Goal: Task Accomplishment & Management: Manage account settings

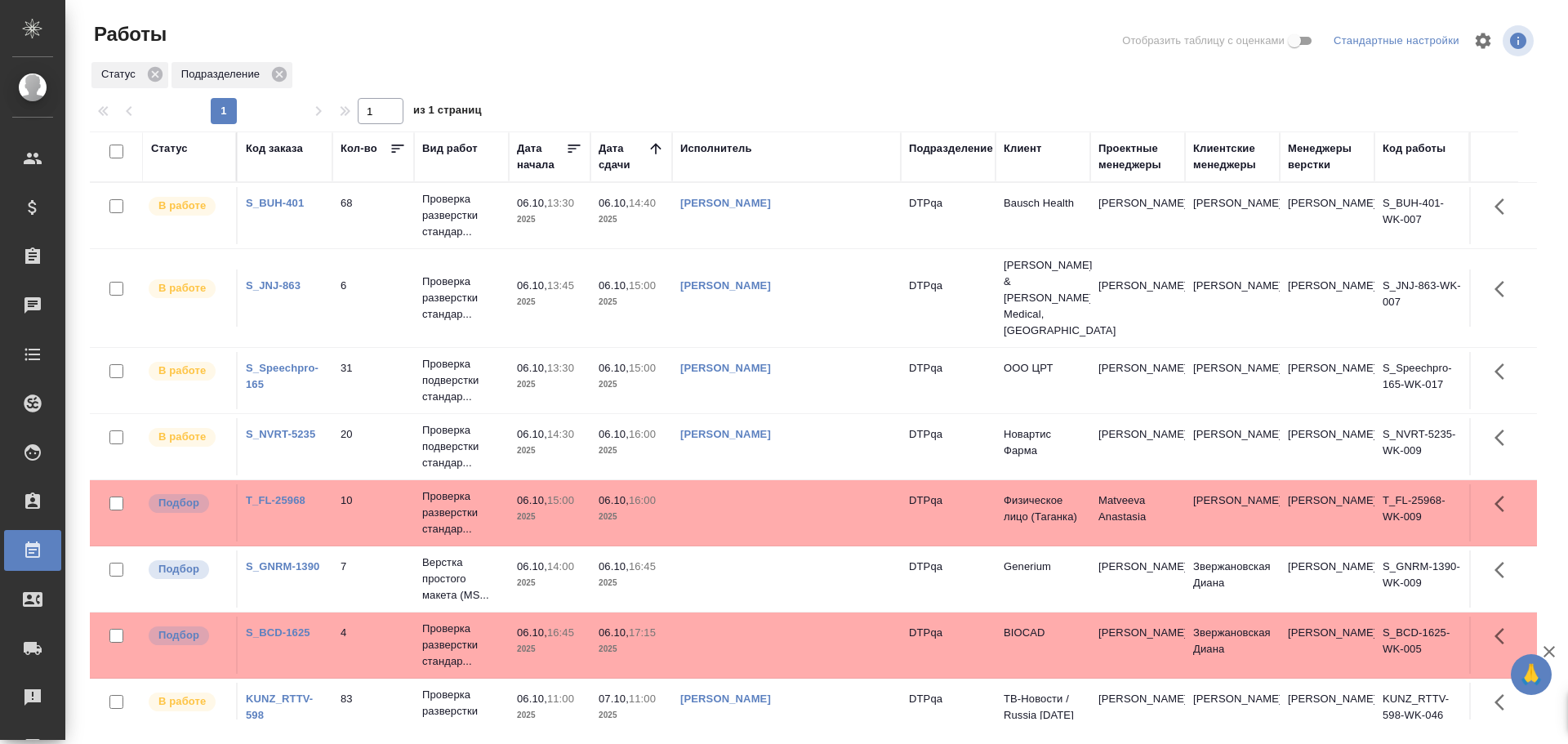
click at [799, 352] on td "Чулец Елена Сергеевна" at bounding box center [786, 380] width 228 height 57
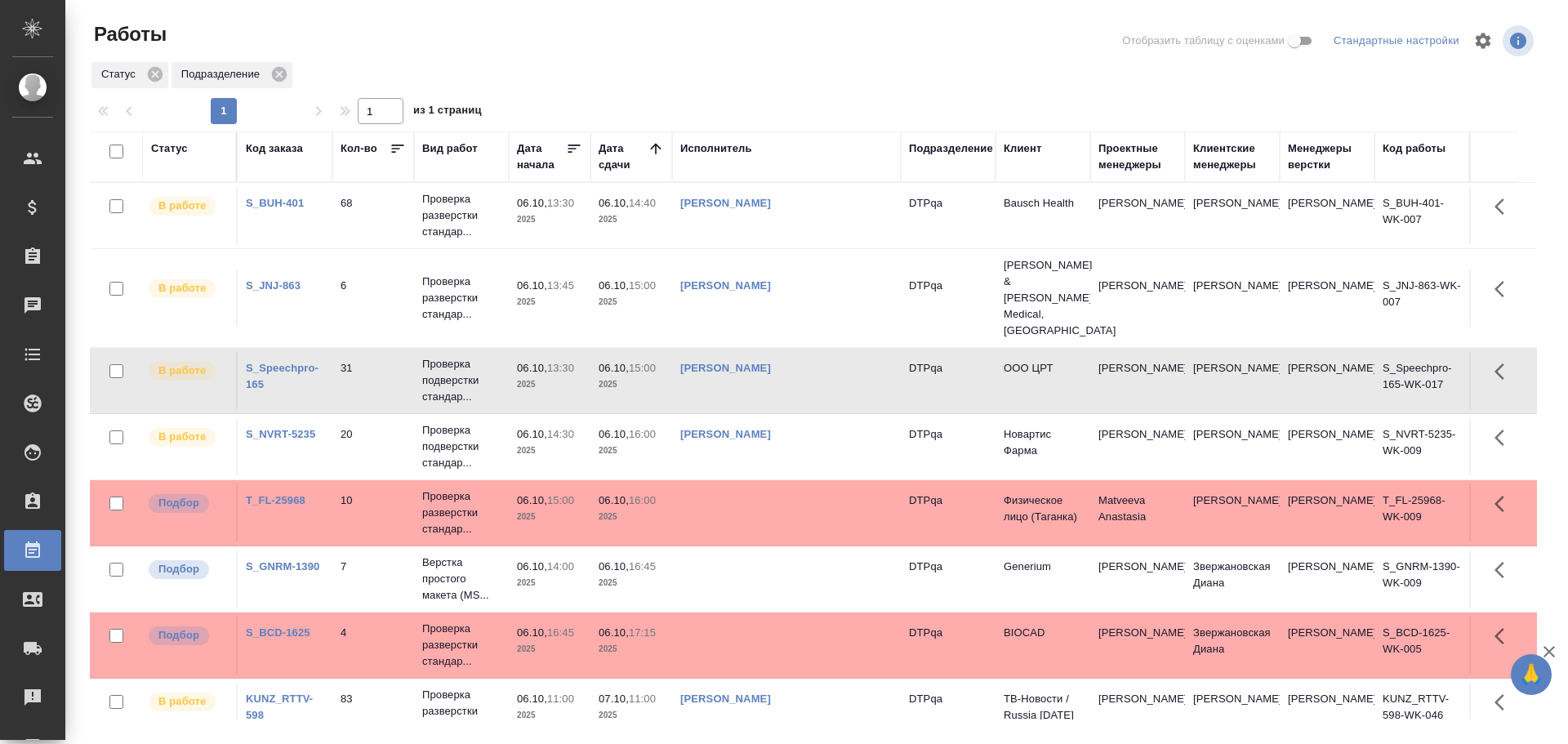
click at [799, 352] on td "Чулец Елена Сергеевна" at bounding box center [786, 380] width 228 height 57
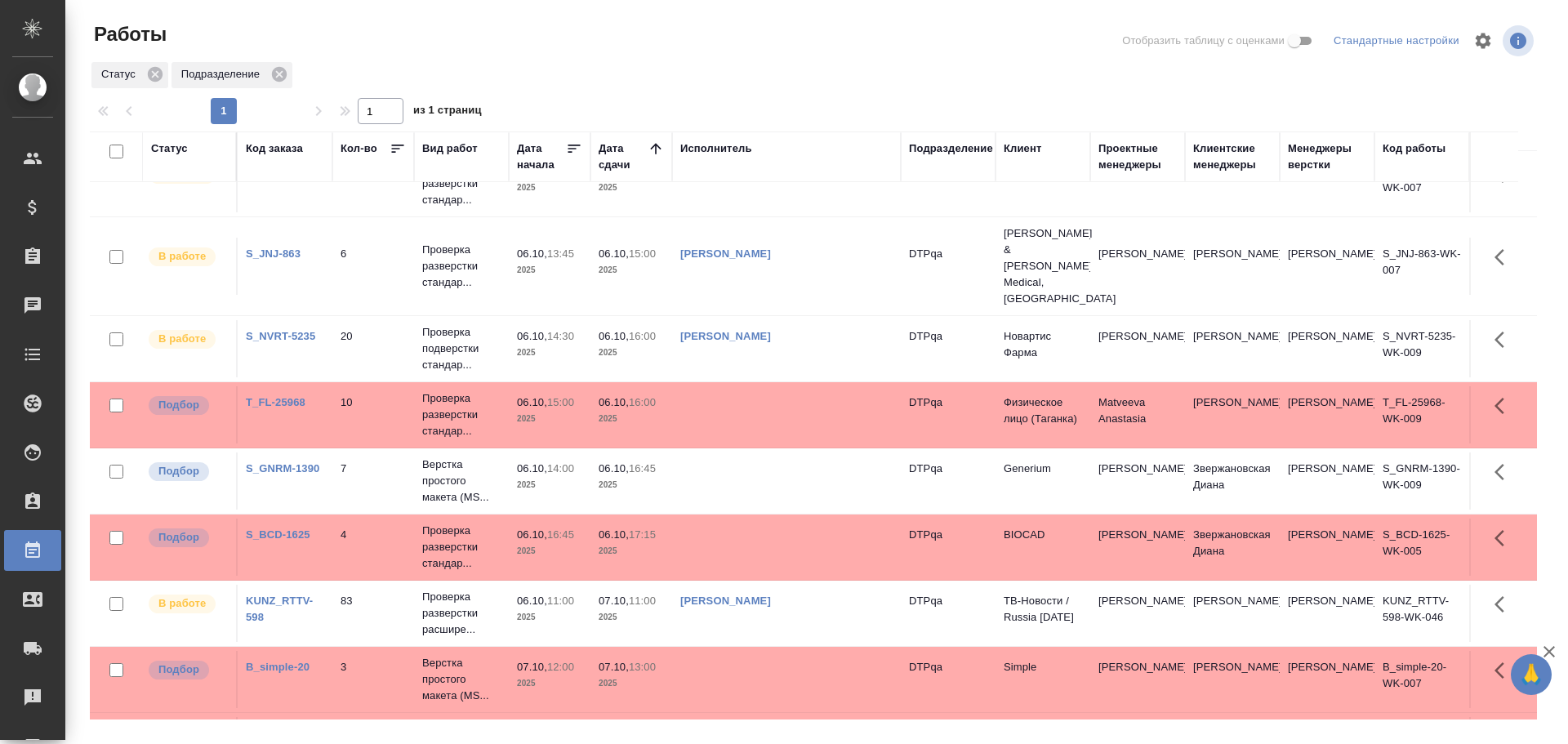
scroll to position [59, 0]
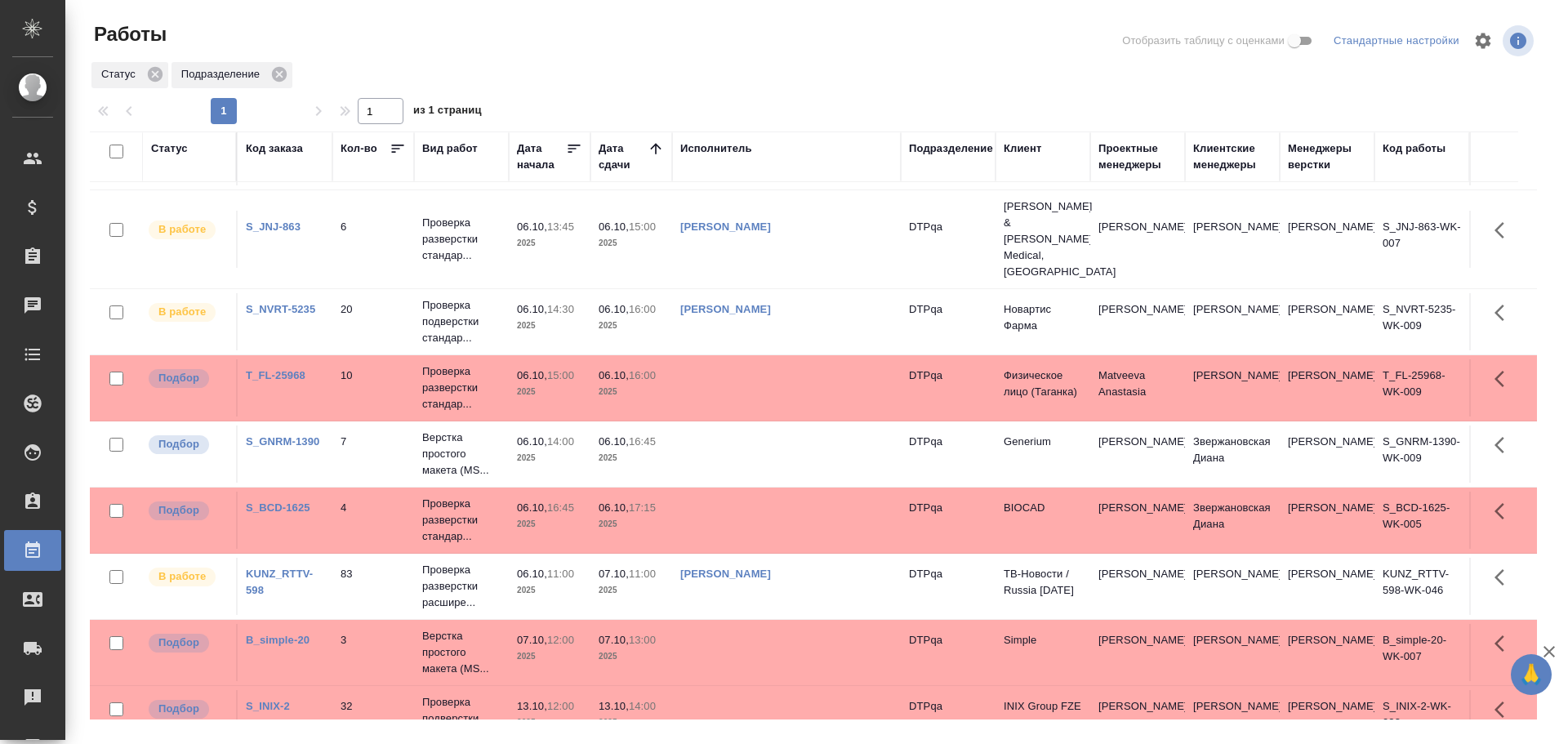
click at [769, 363] on td at bounding box center [786, 387] width 228 height 57
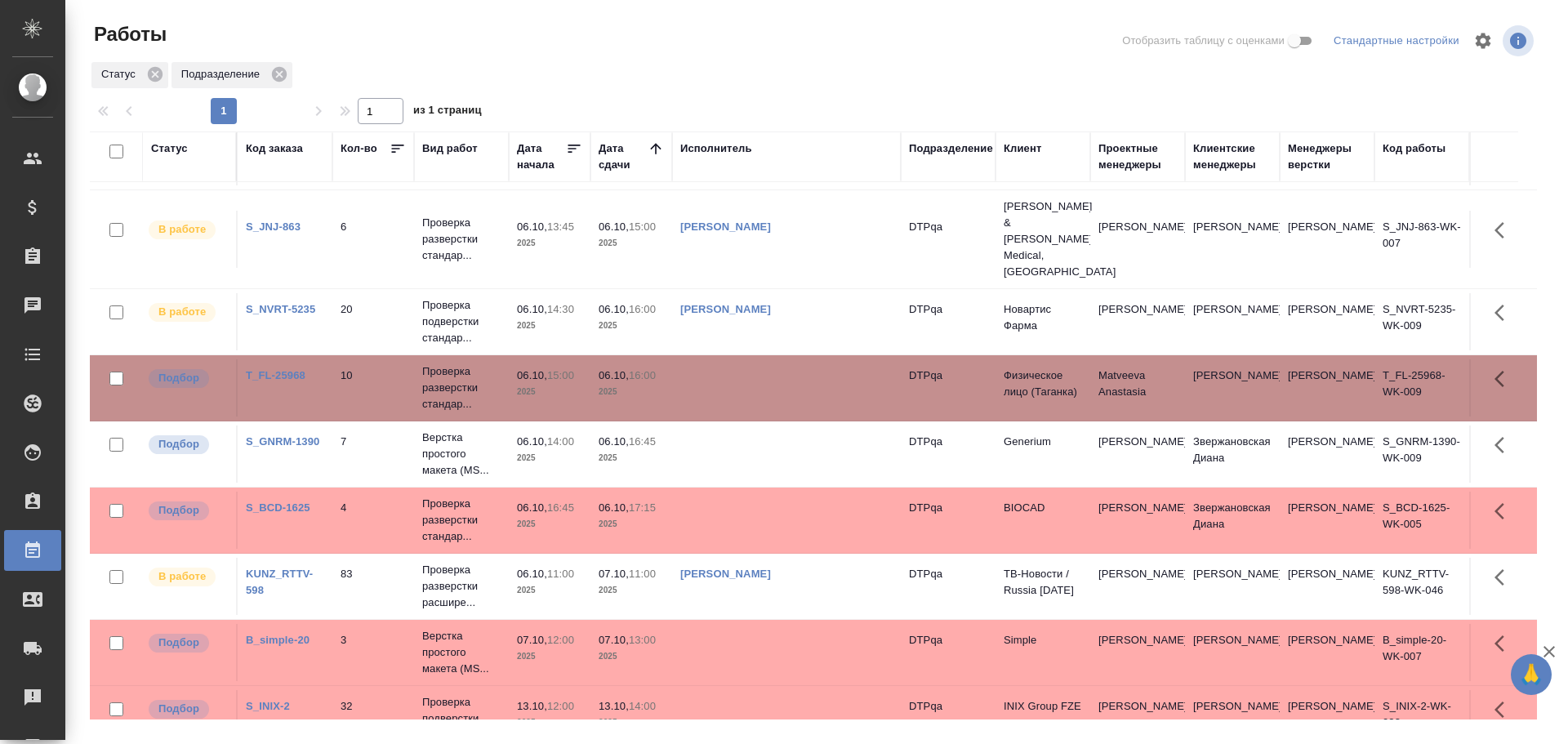
click at [769, 363] on td at bounding box center [786, 387] width 228 height 57
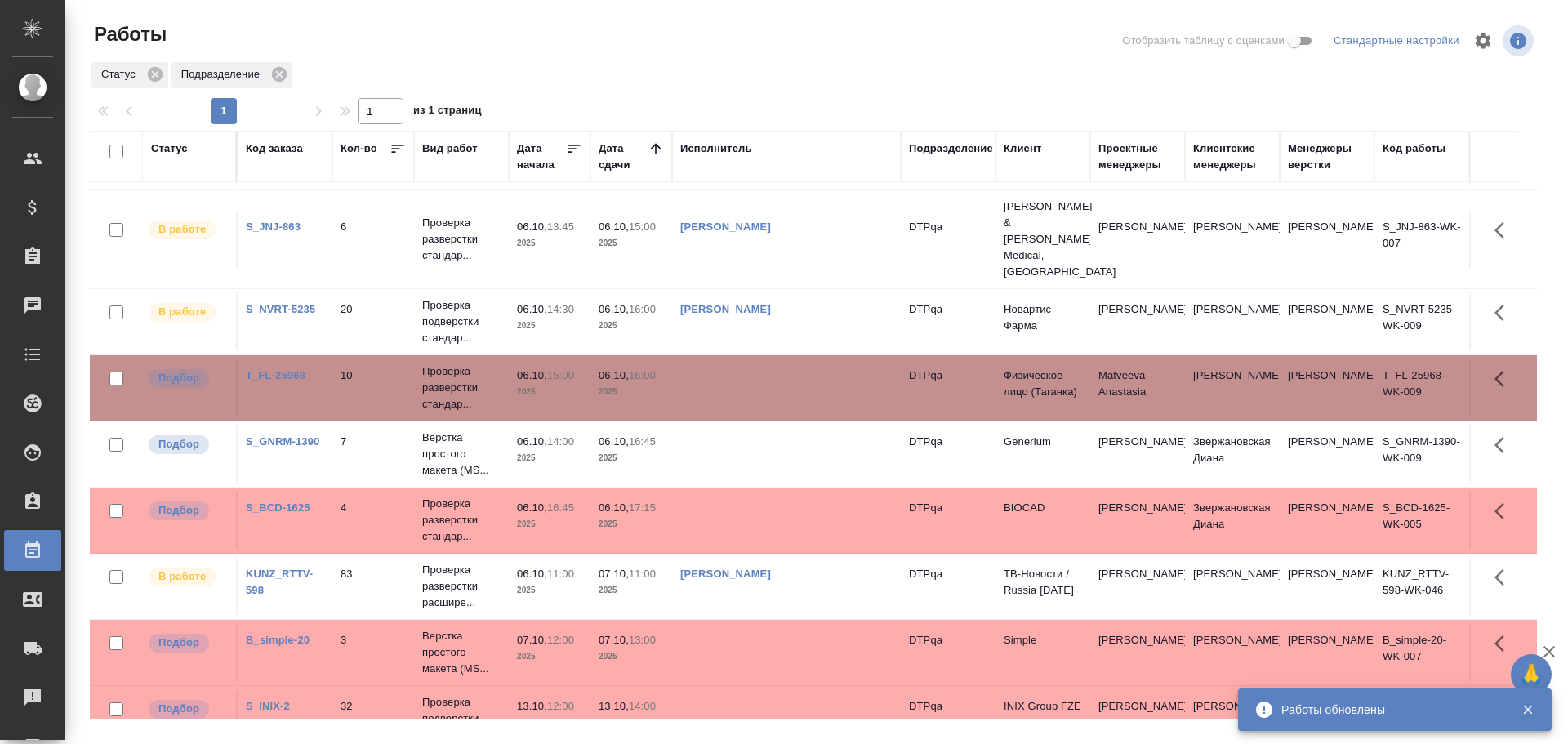
scroll to position [0, 0]
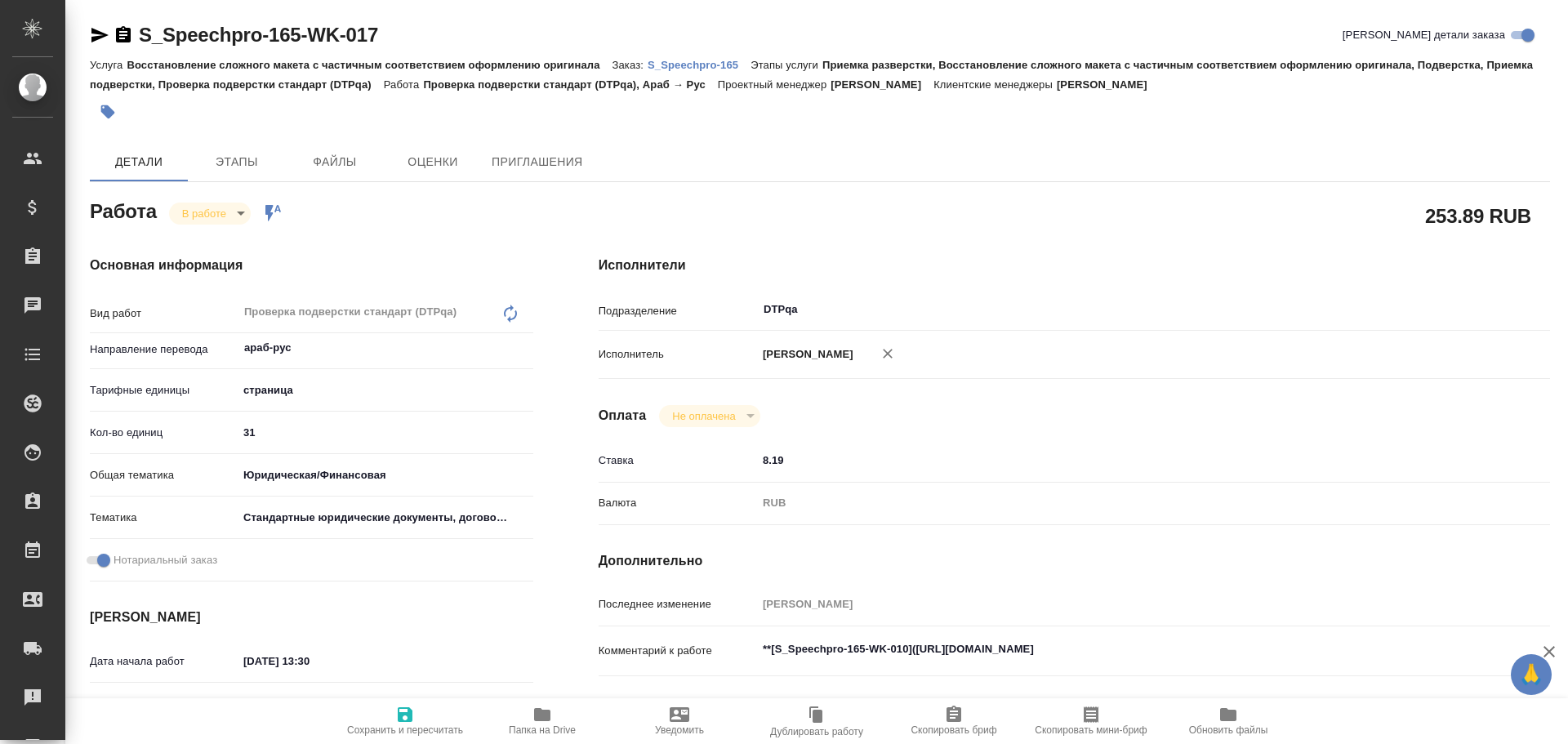
type textarea "x"
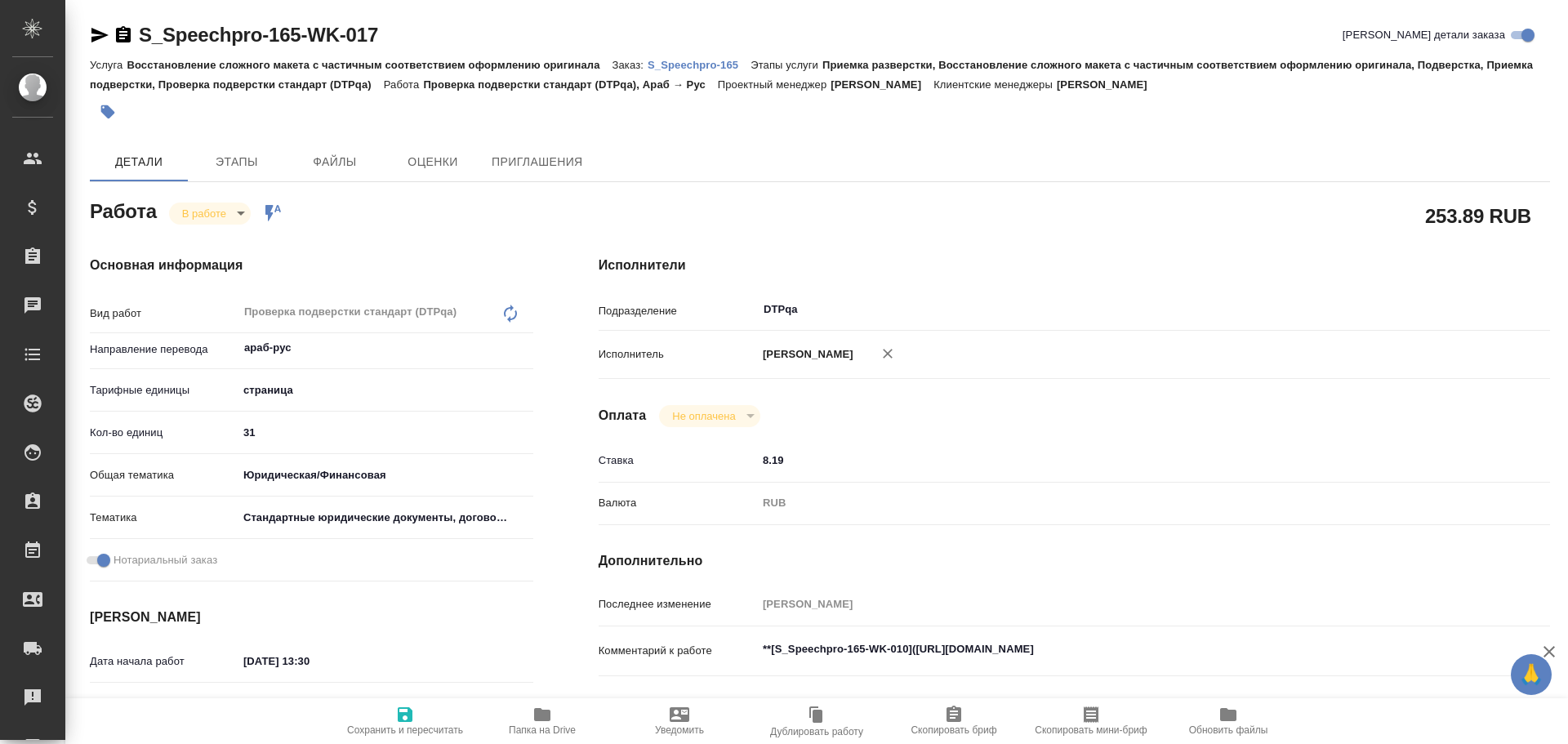
type textarea "x"
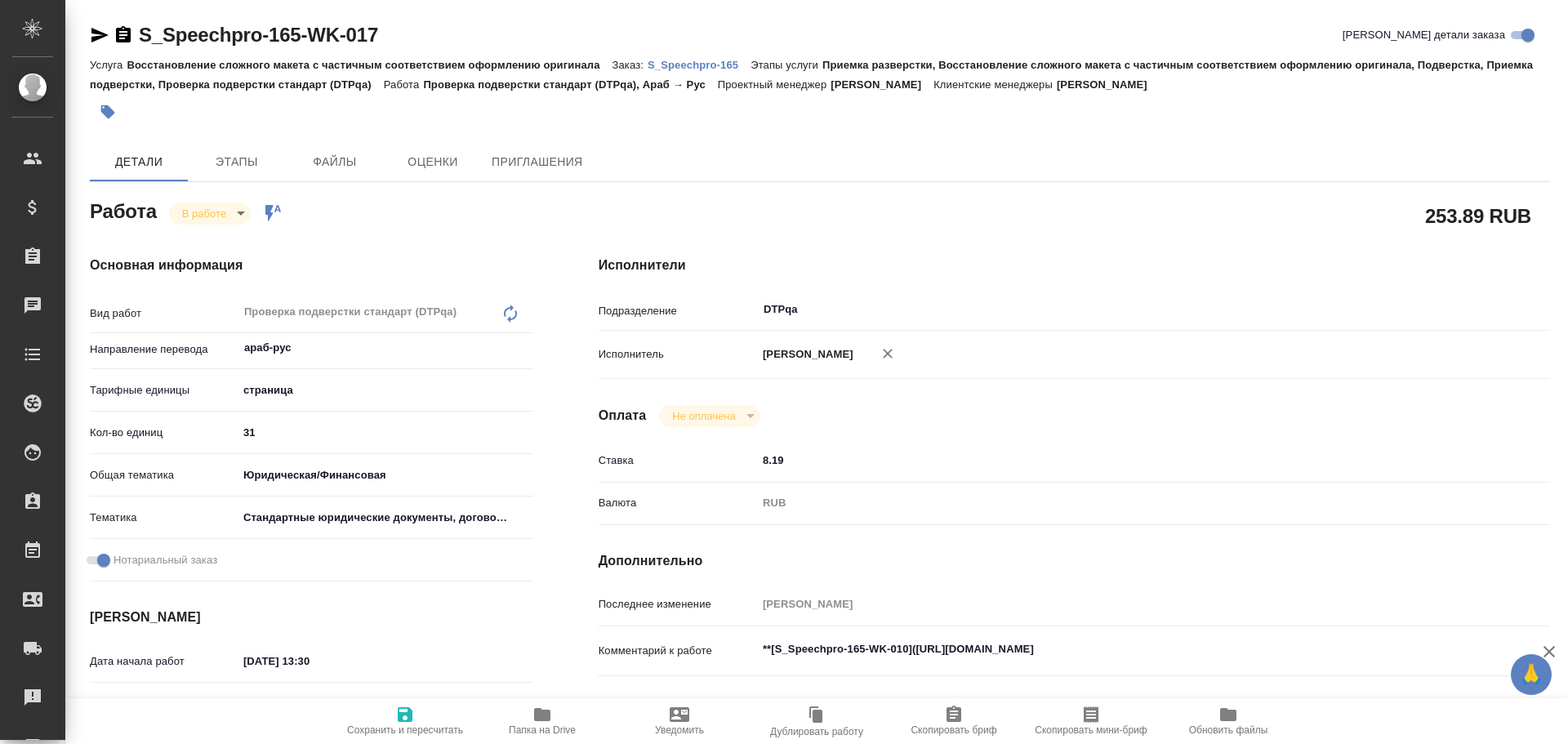
type textarea "x"
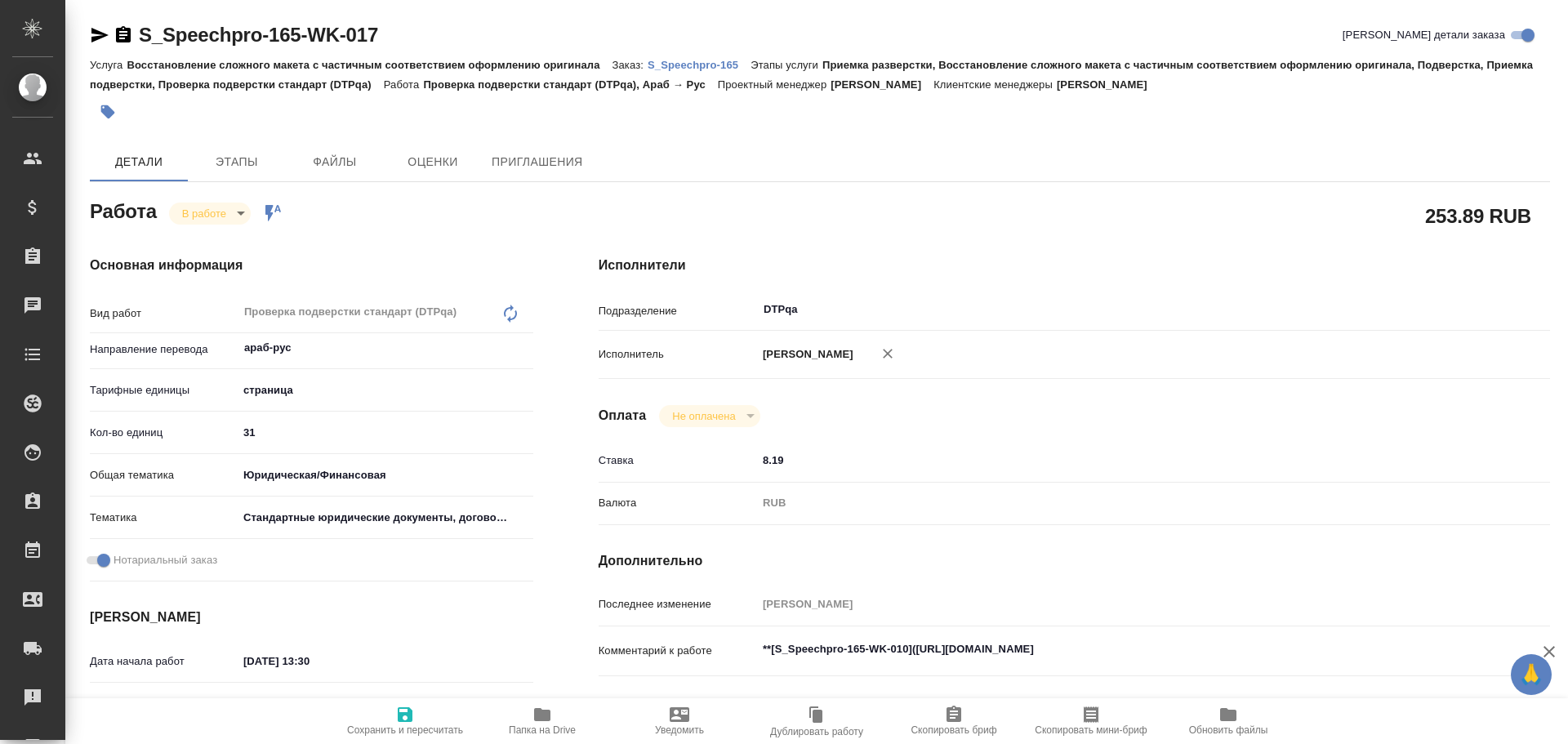
click at [543, 733] on span "Папка на Drive" at bounding box center [542, 730] width 67 height 12
type textarea "x"
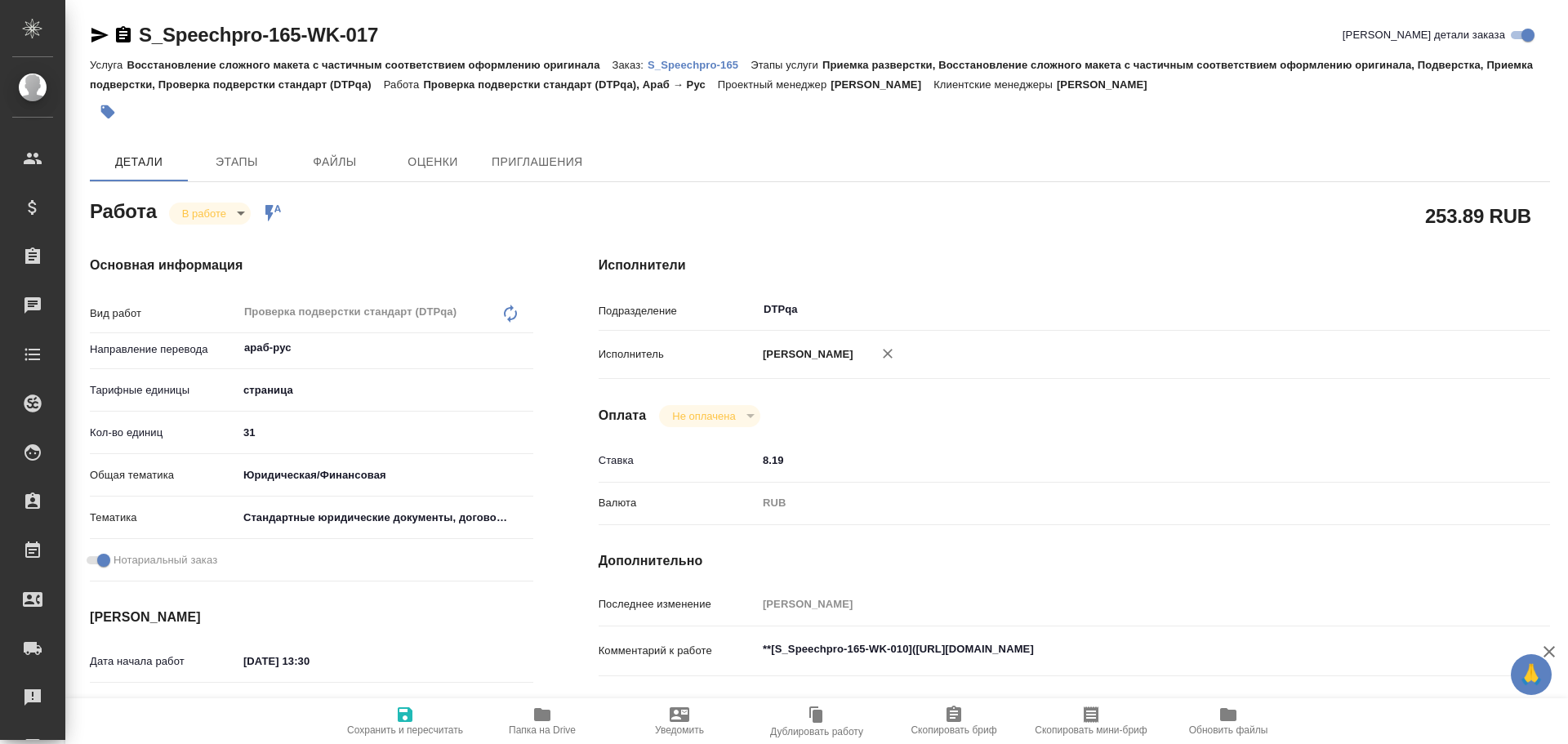
type textarea "x"
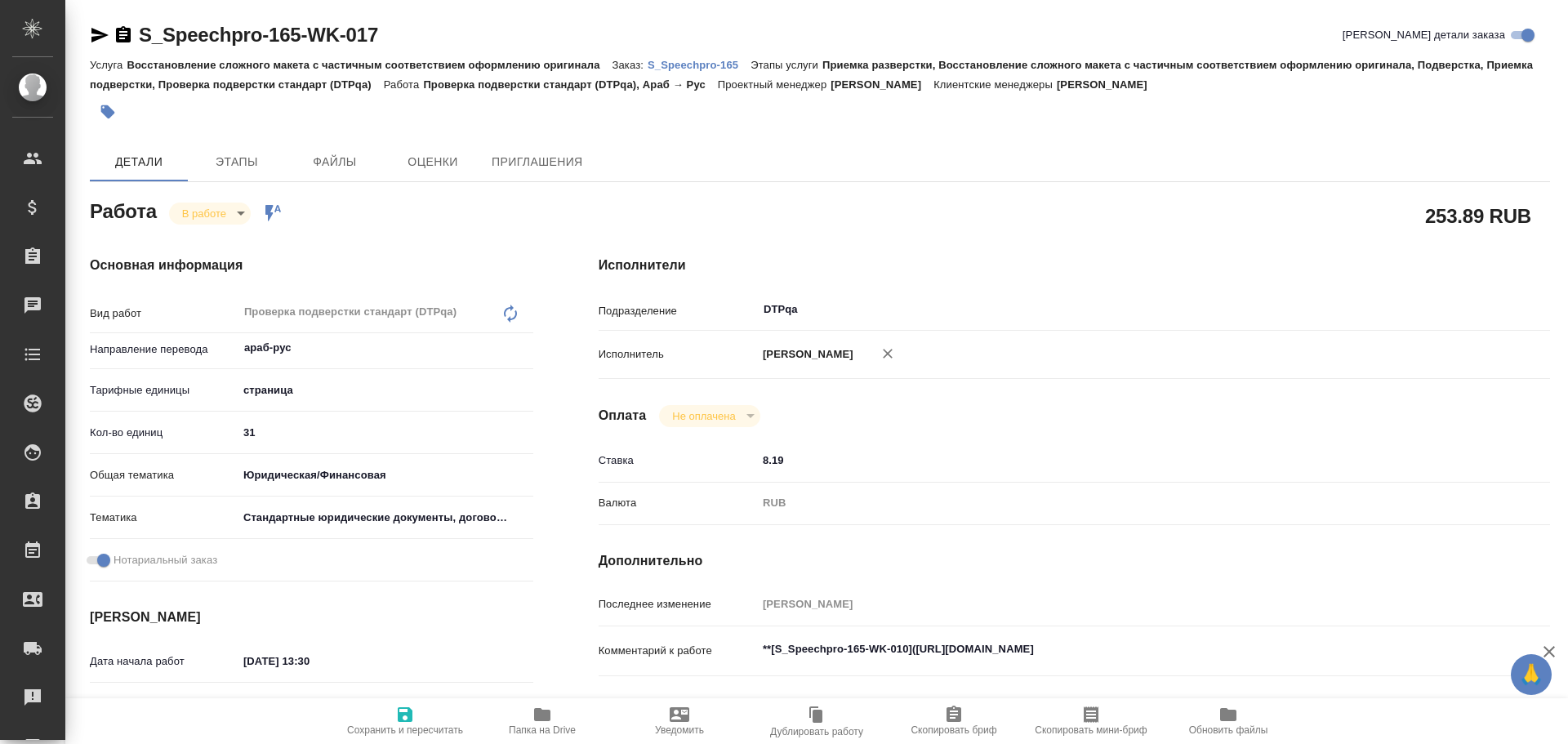
type textarea "x"
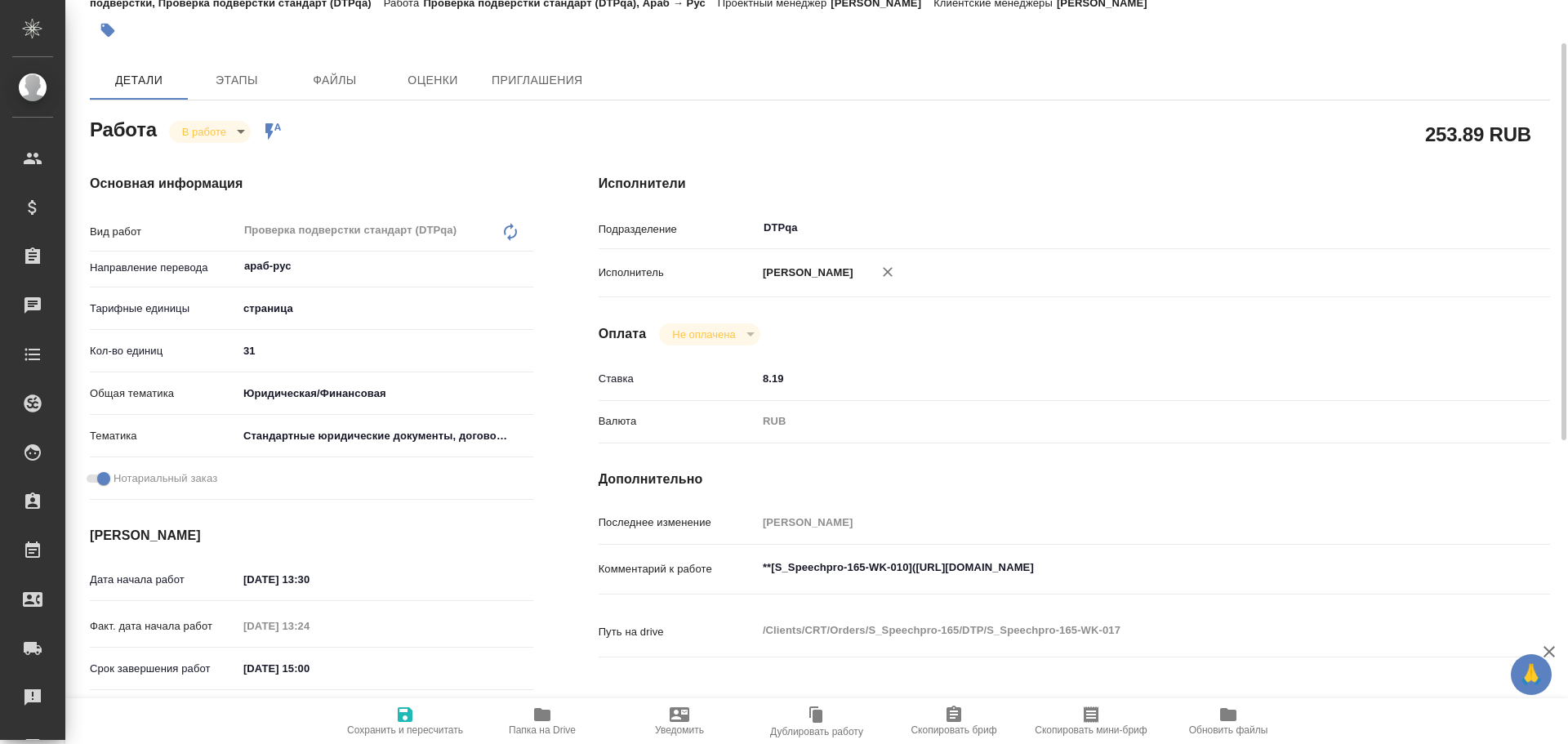
type textarea "x"
click at [1284, 561] on textarea "**[S_Speechpro-165-WK-010](https://tera.awatera.com/Work/68dbe376a72c8c840fd032…" at bounding box center [1114, 568] width 714 height 28
type textarea "x"
type textarea "**[S_Speechpro-165-WK-010](https://tera.awatera.com/Work/68dbe376a72c8c840fd032…"
type textarea "x"
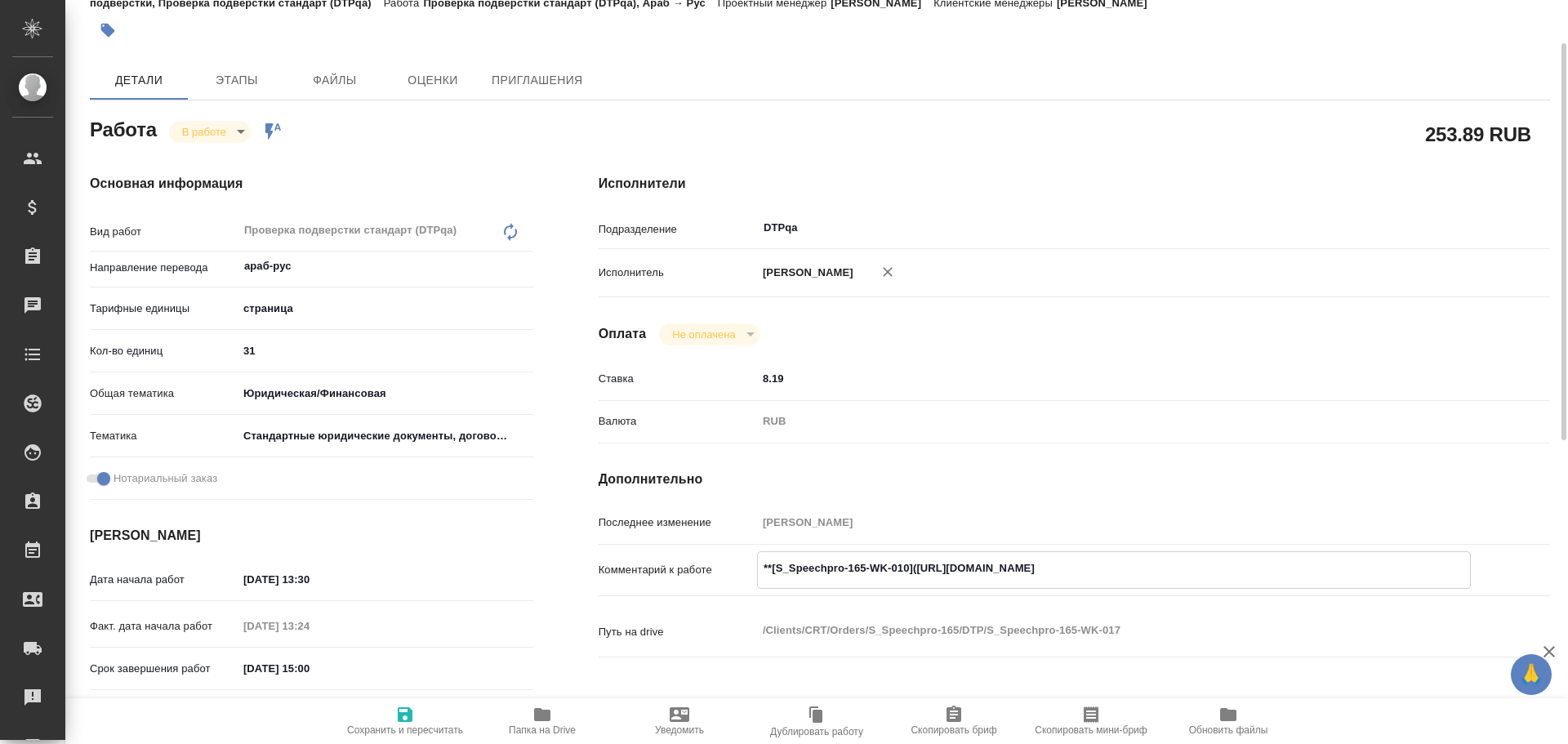
type textarea "x"
type textarea "**[S_Speechpro-165-WK-010](https://tera.awatera.com/Work/68dbe376a72c8c840fd032…"
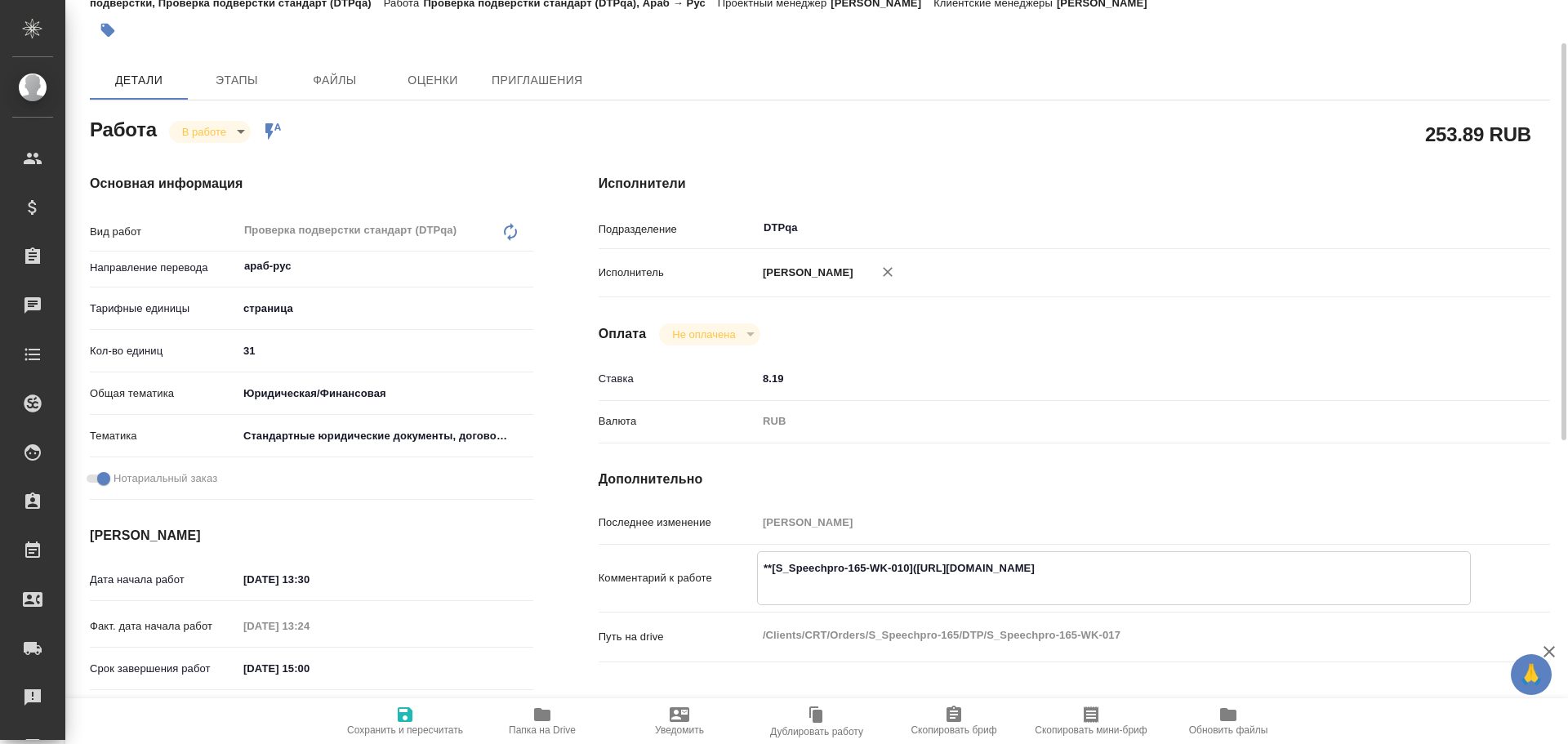
type textarea "x"
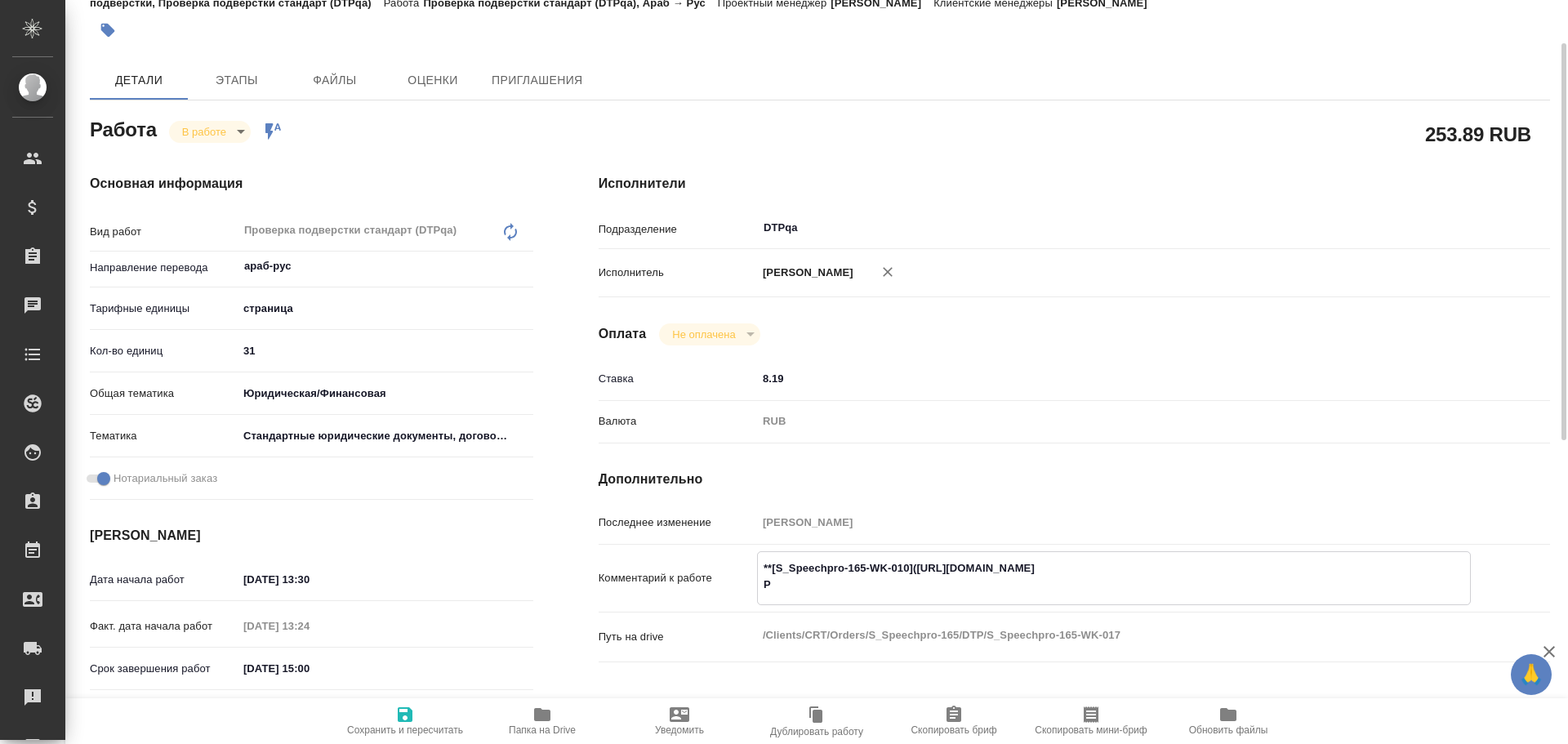
type textarea "**[S_Speechpro-165-WK-010](https://tera.awatera.com/Work/68dbe376a72c8c840fd032…"
type textarea "x"
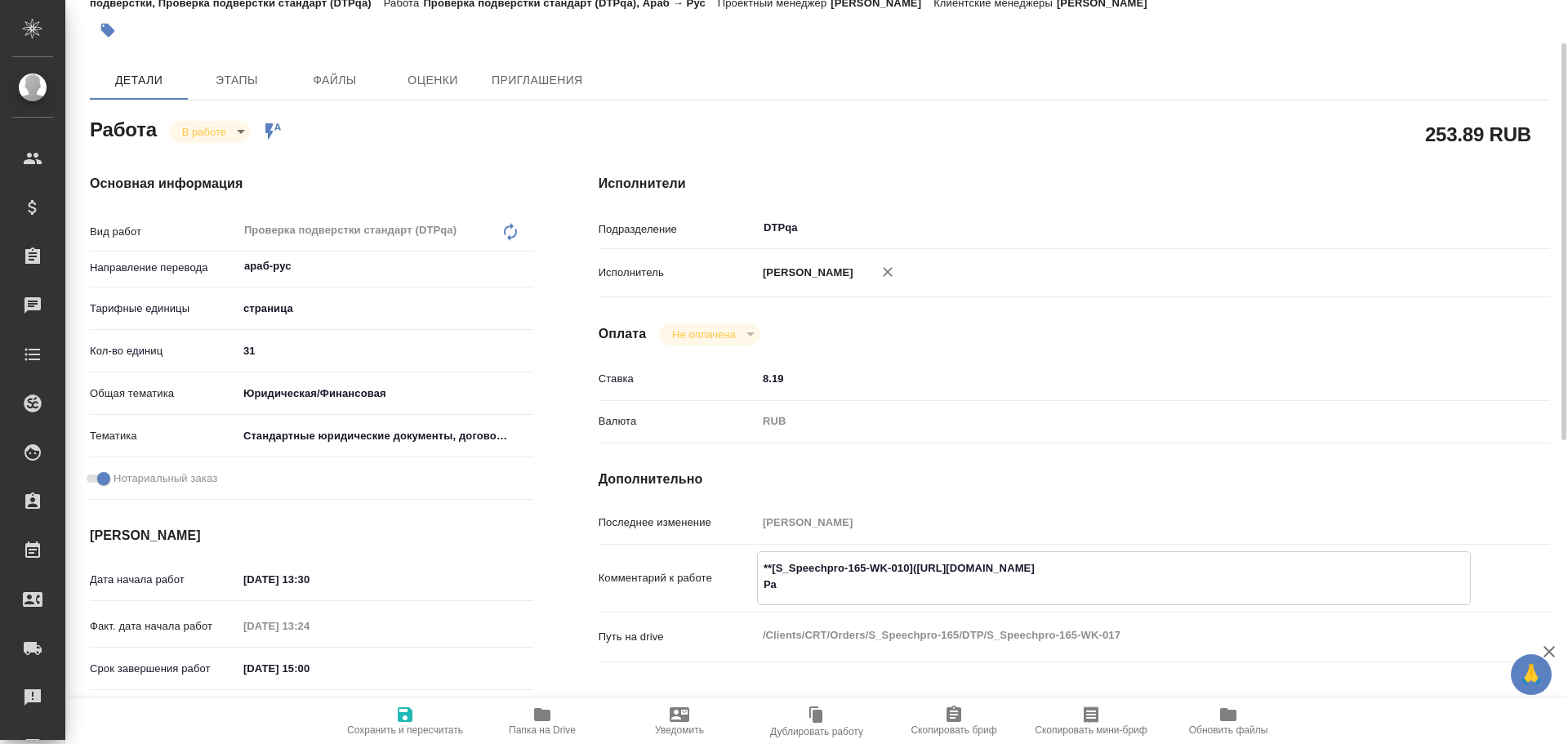
type textarea "x"
type textarea "**[S_Speechpro-165-WK-010](https://tera.awatera.com/Work/68dbe376a72c8c840fd032…"
type textarea "x"
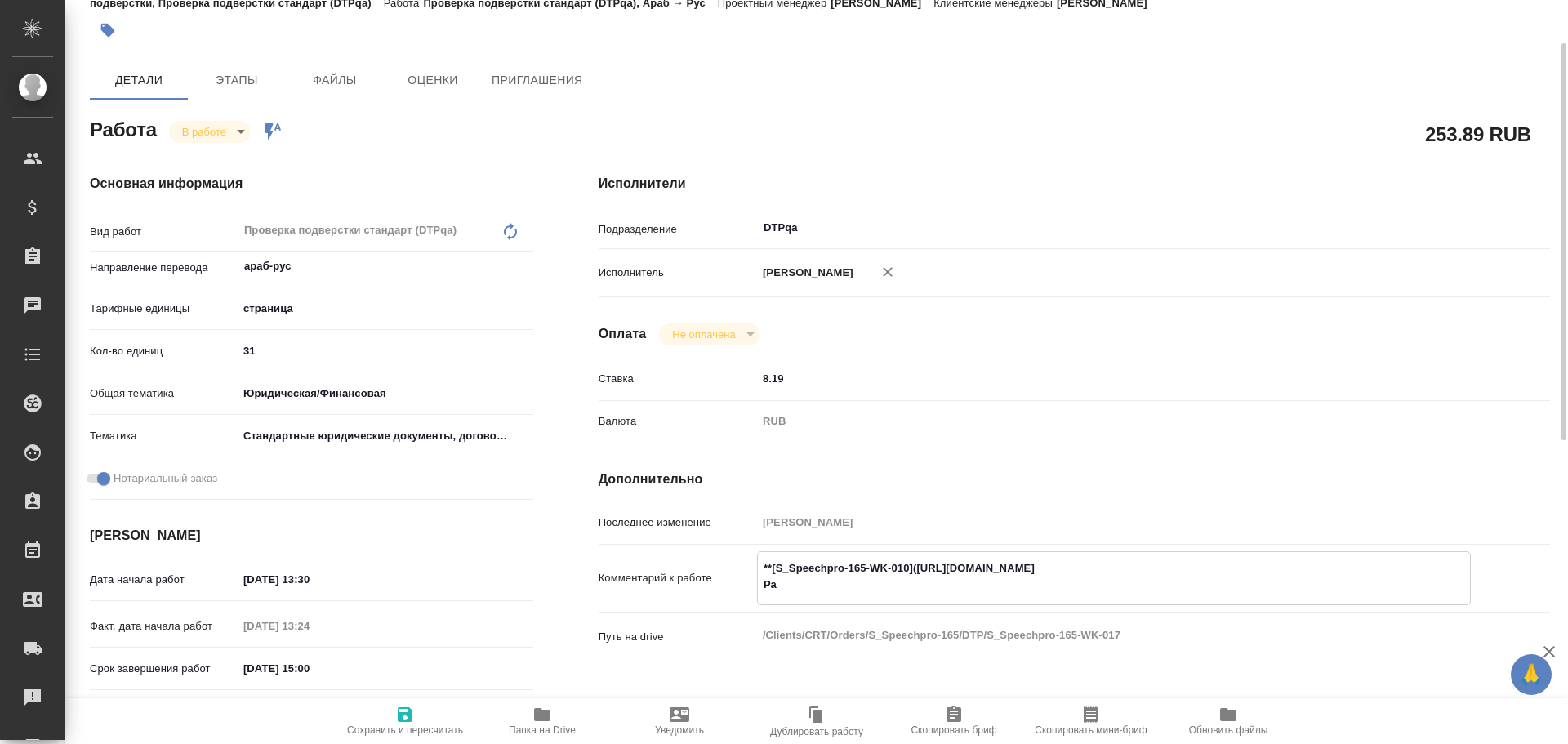
type textarea "x"
type textarea "**[S_Speechpro-165-WK-010](https://tera.awatera.com/Work/68dbe376a72c8c840fd032…"
type textarea "x"
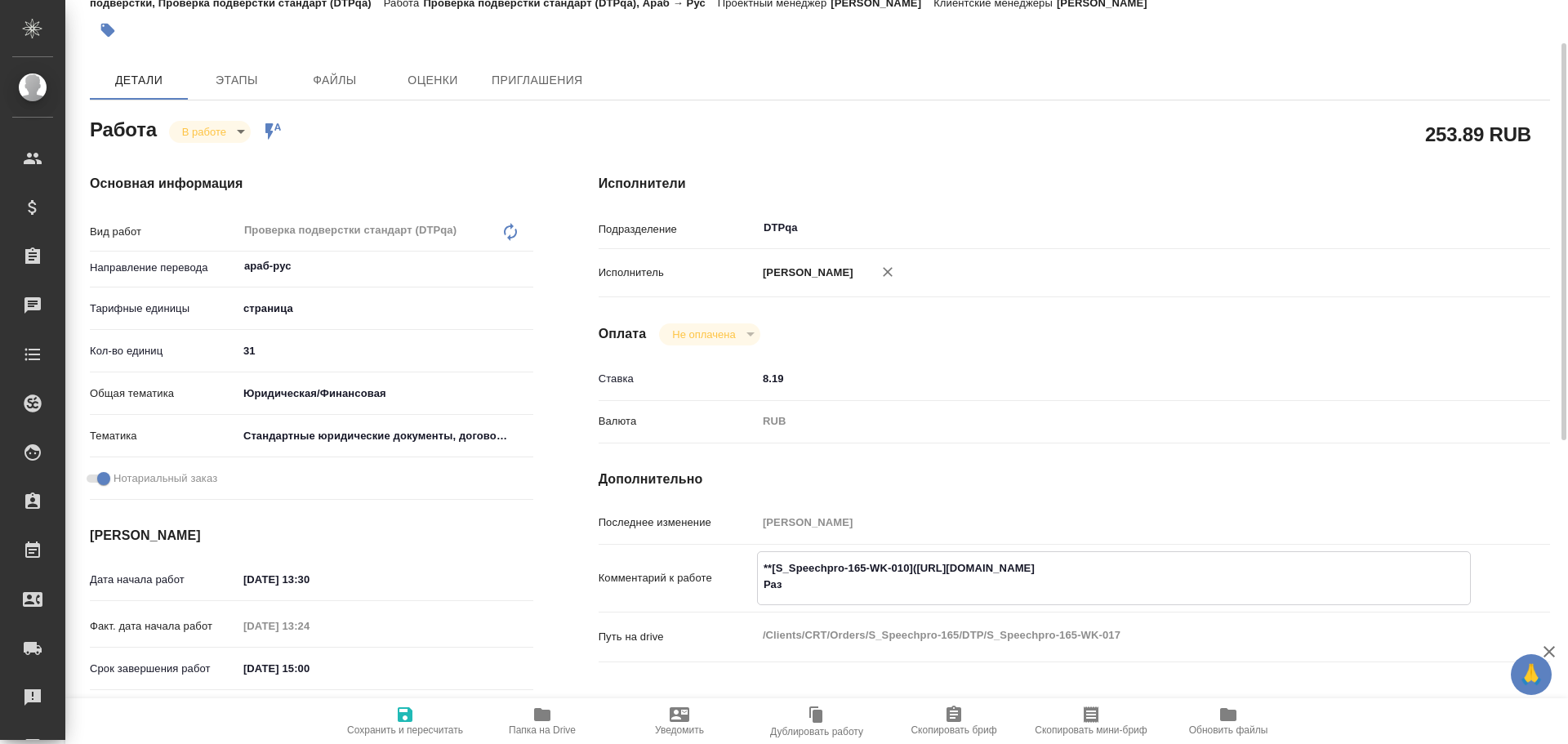
type textarea "x"
type textarea "**[S_Speechpro-165-WK-010](https://tera.awatera.com/Work/68dbe376a72c8c840fd032…"
type textarea "x"
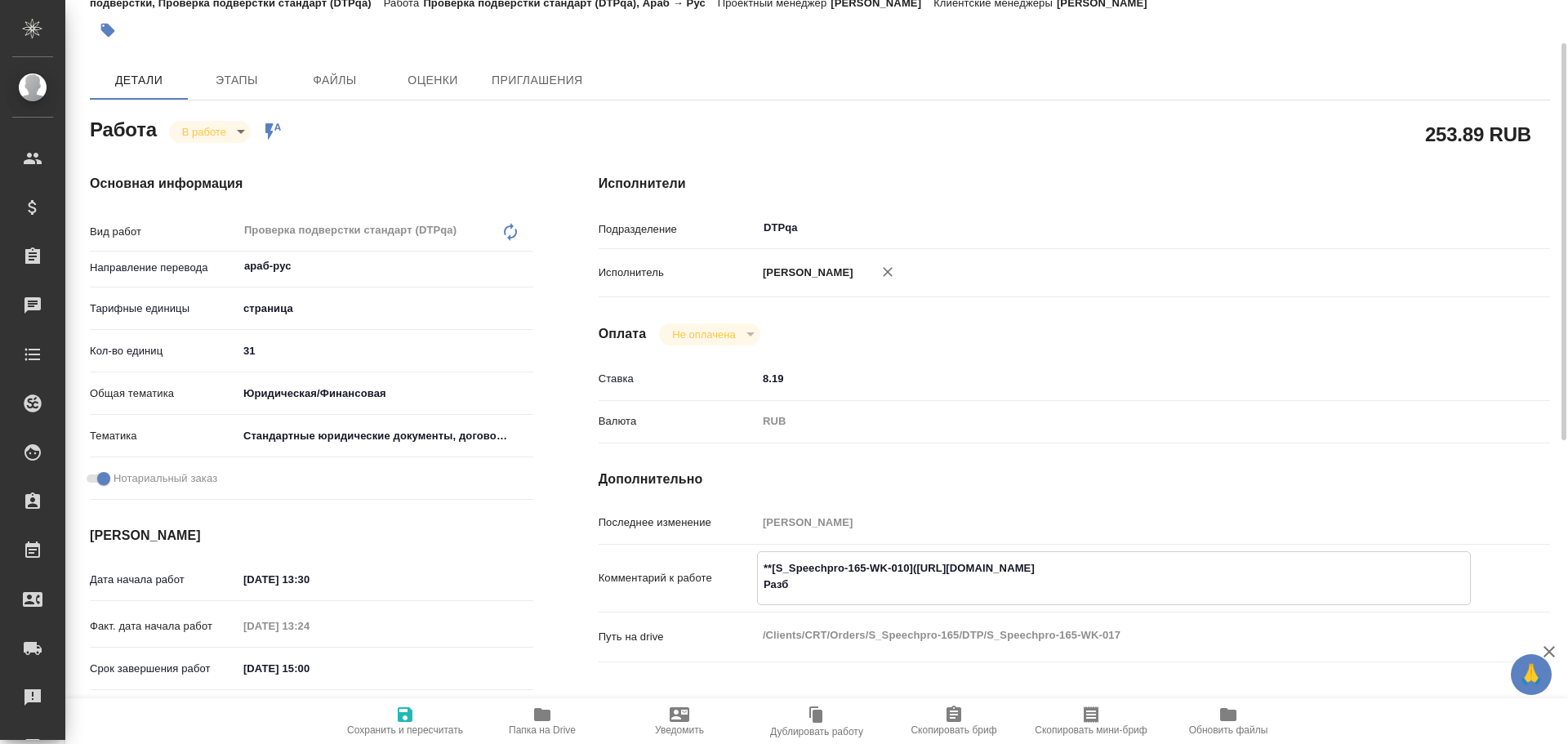
type textarea "x"
type textarea "**[S_Speechpro-165-WK-010](https://tera.awatera.com/Work/68dbe376a72c8c840fd032…"
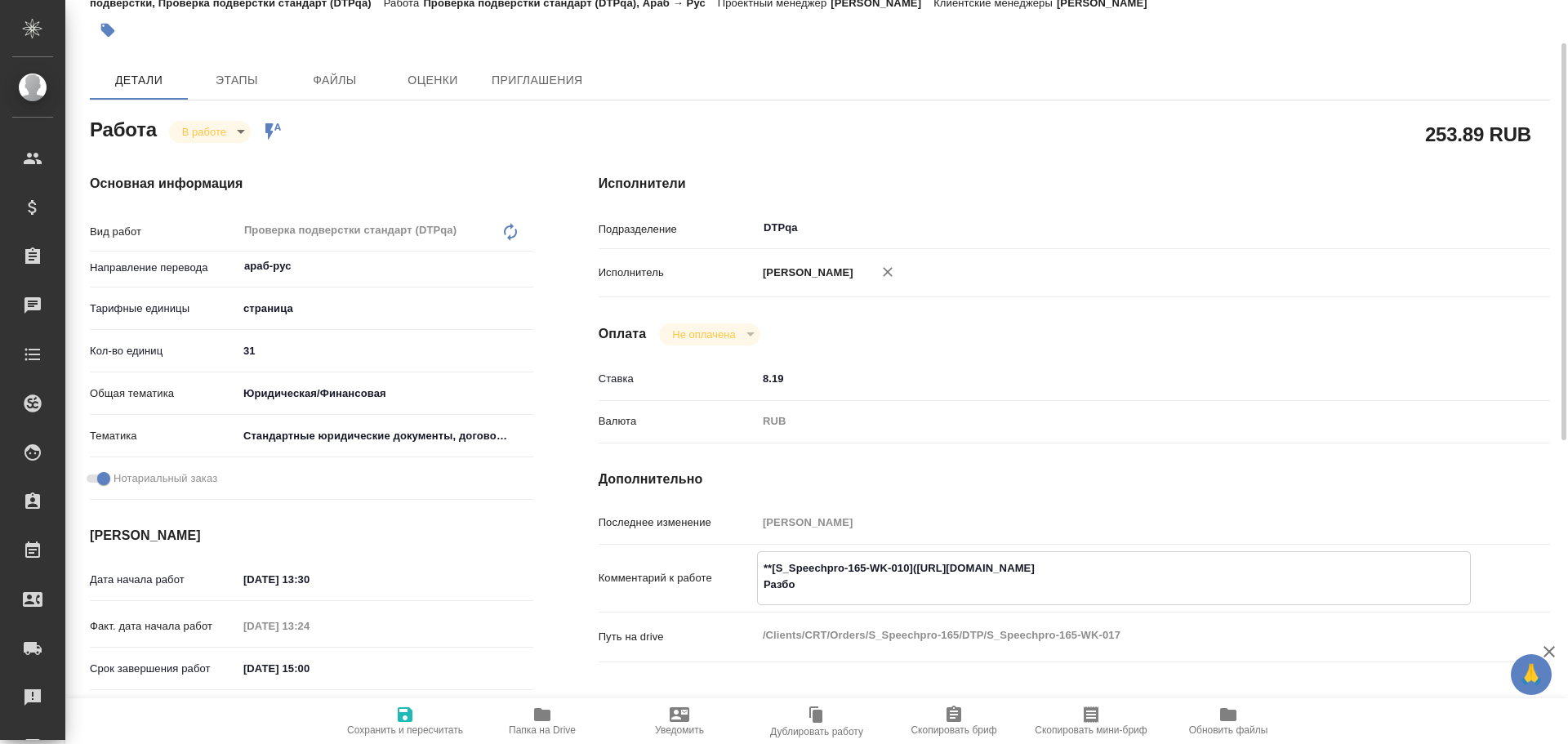
type textarea "x"
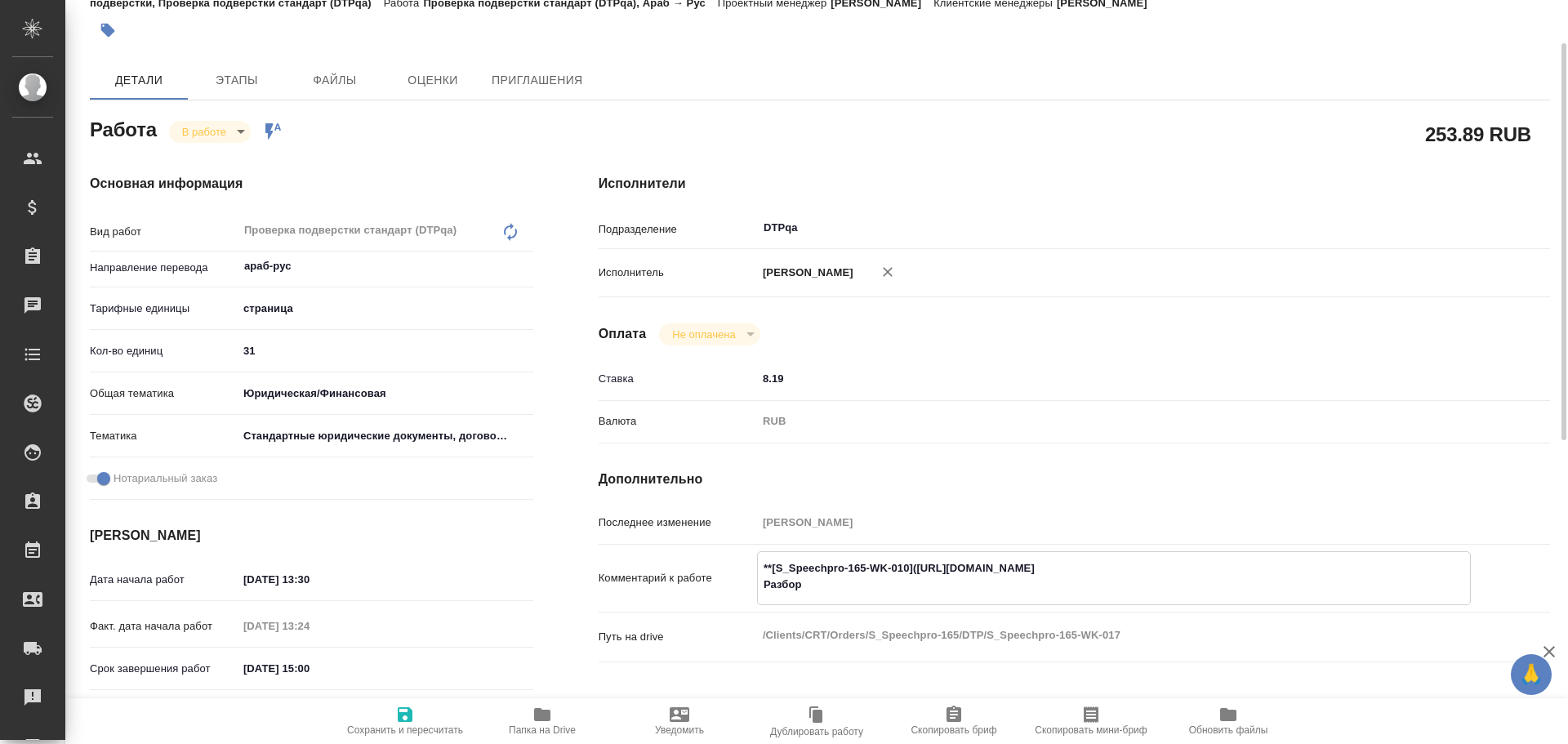
type textarea "**[S_Speechpro-165-WK-010](https://tera.awatera.com/Work/68dbe376a72c8c840fd032…"
type textarea "x"
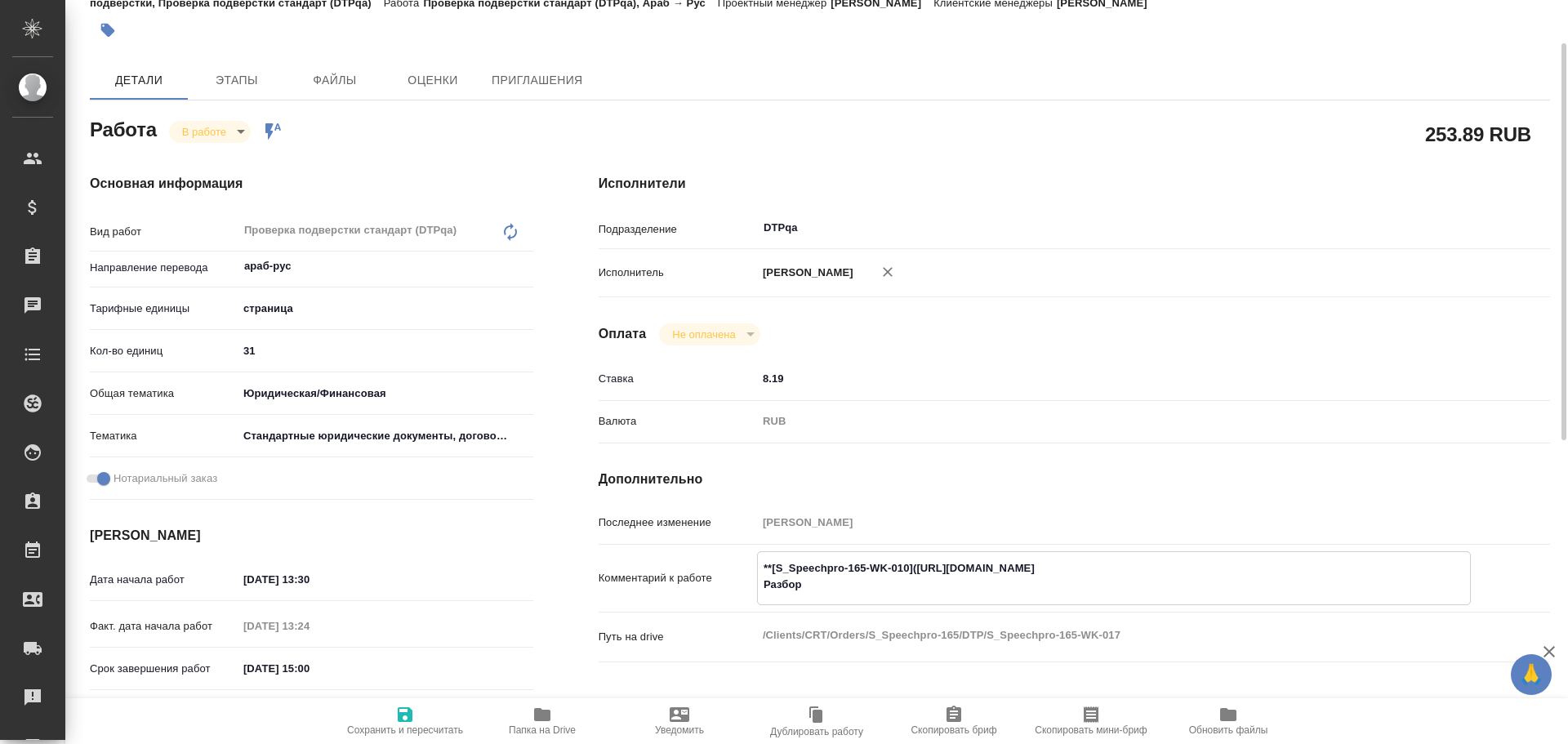
paste textarea "https://drive.awatera.com/f/10570200"
type textarea "x"
type textarea "**[S_Speechpro-165-WK-010](https://tera.awatera.com/Work/68dbe376a72c8c840fd032…"
type textarea "x"
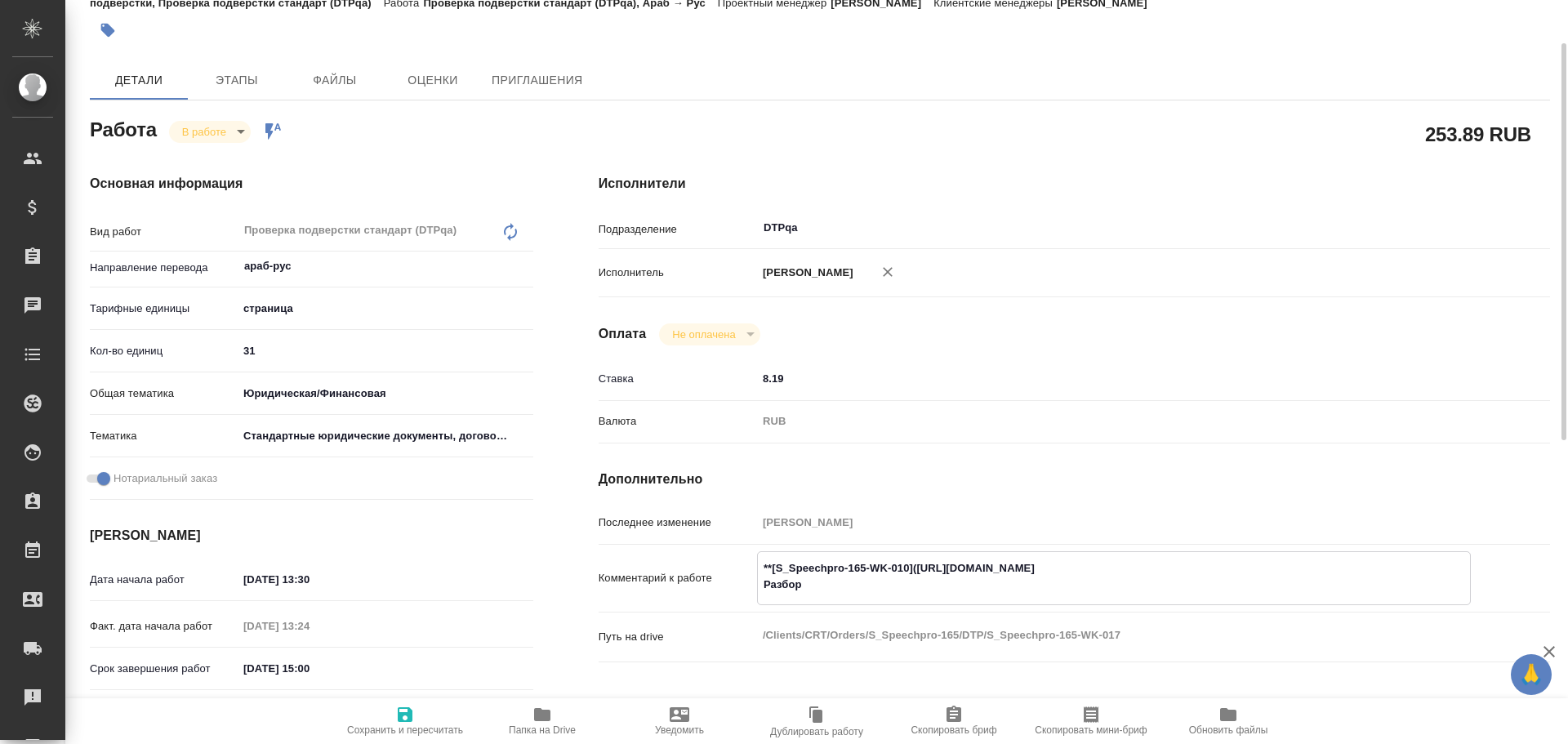
type textarea "x"
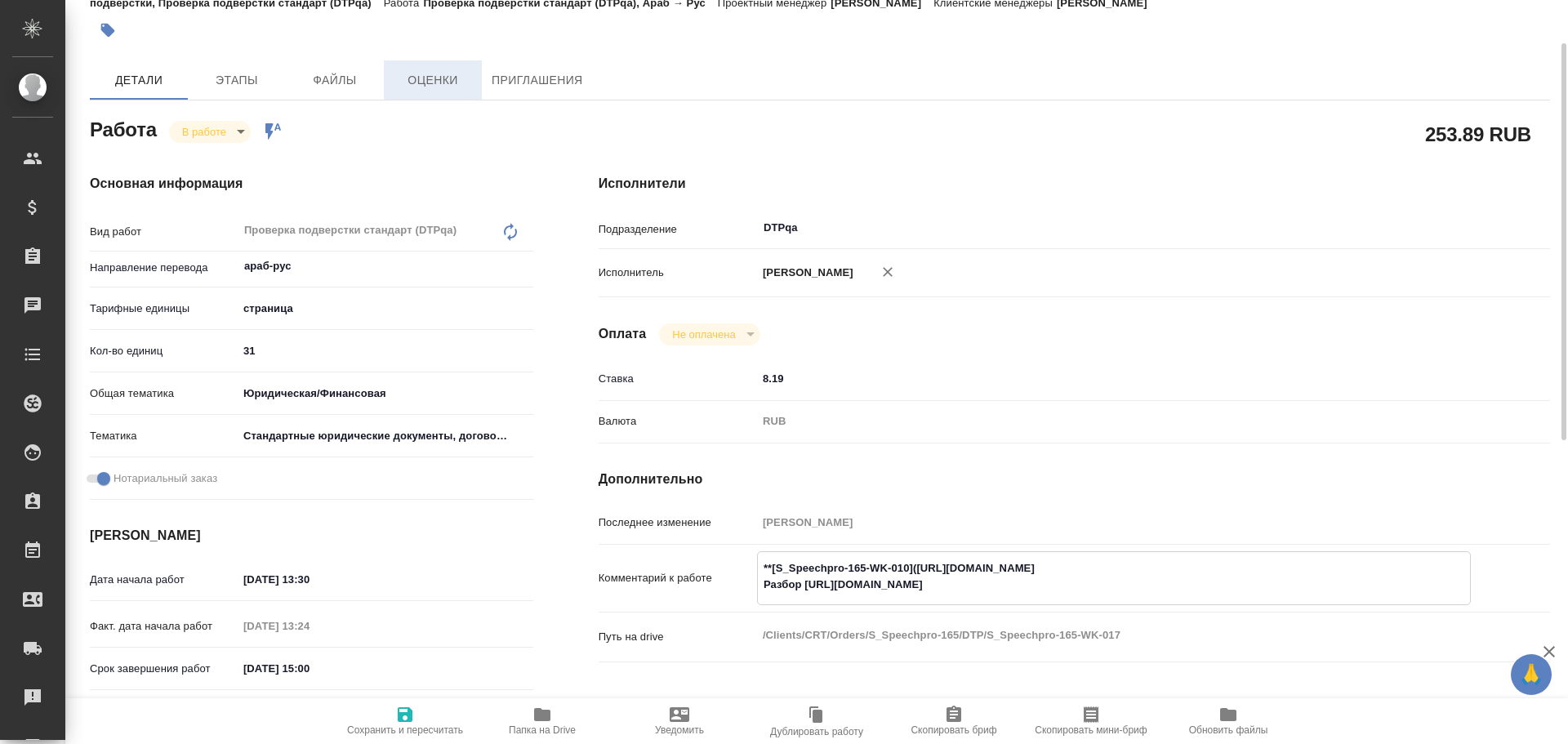
type textarea "x"
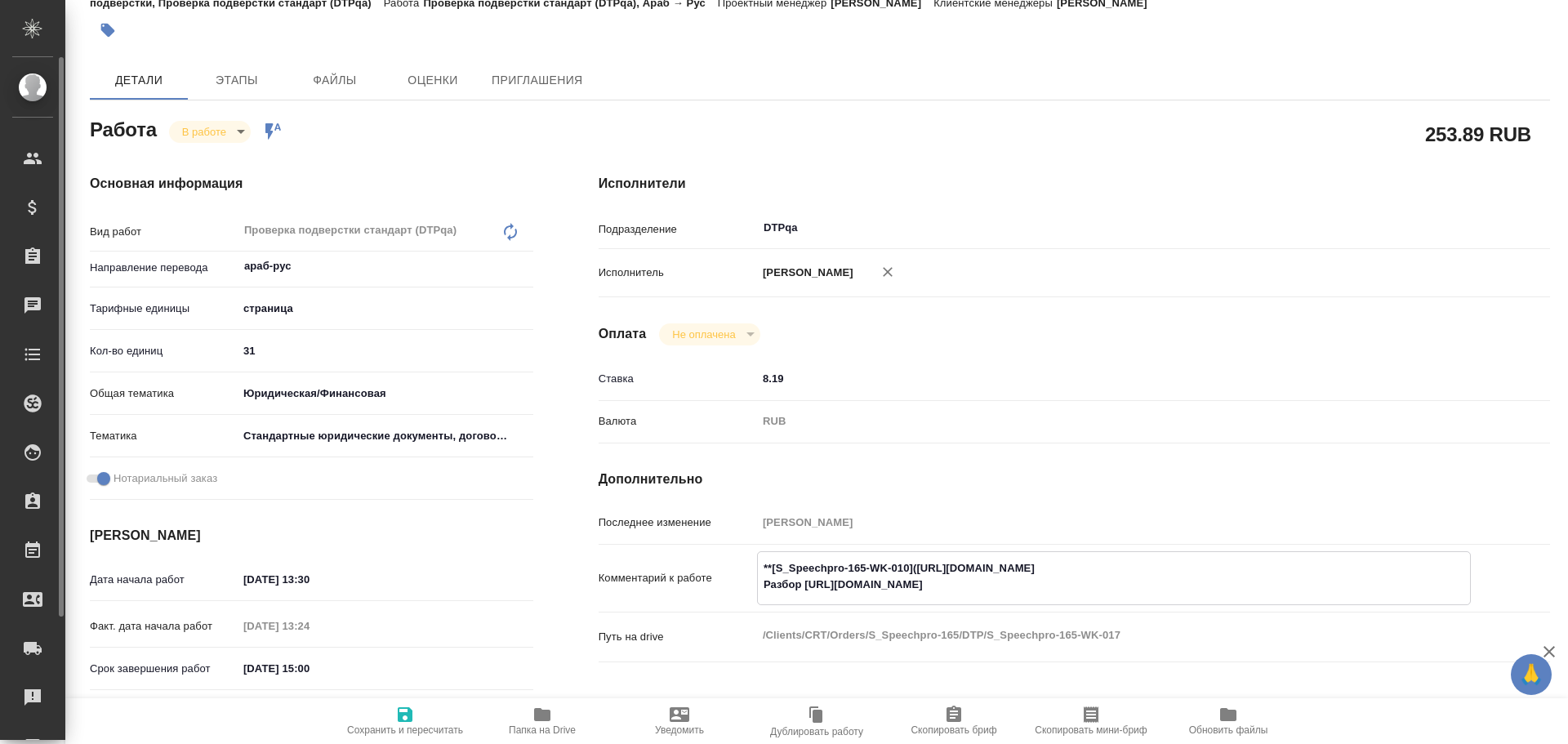
type textarea "x"
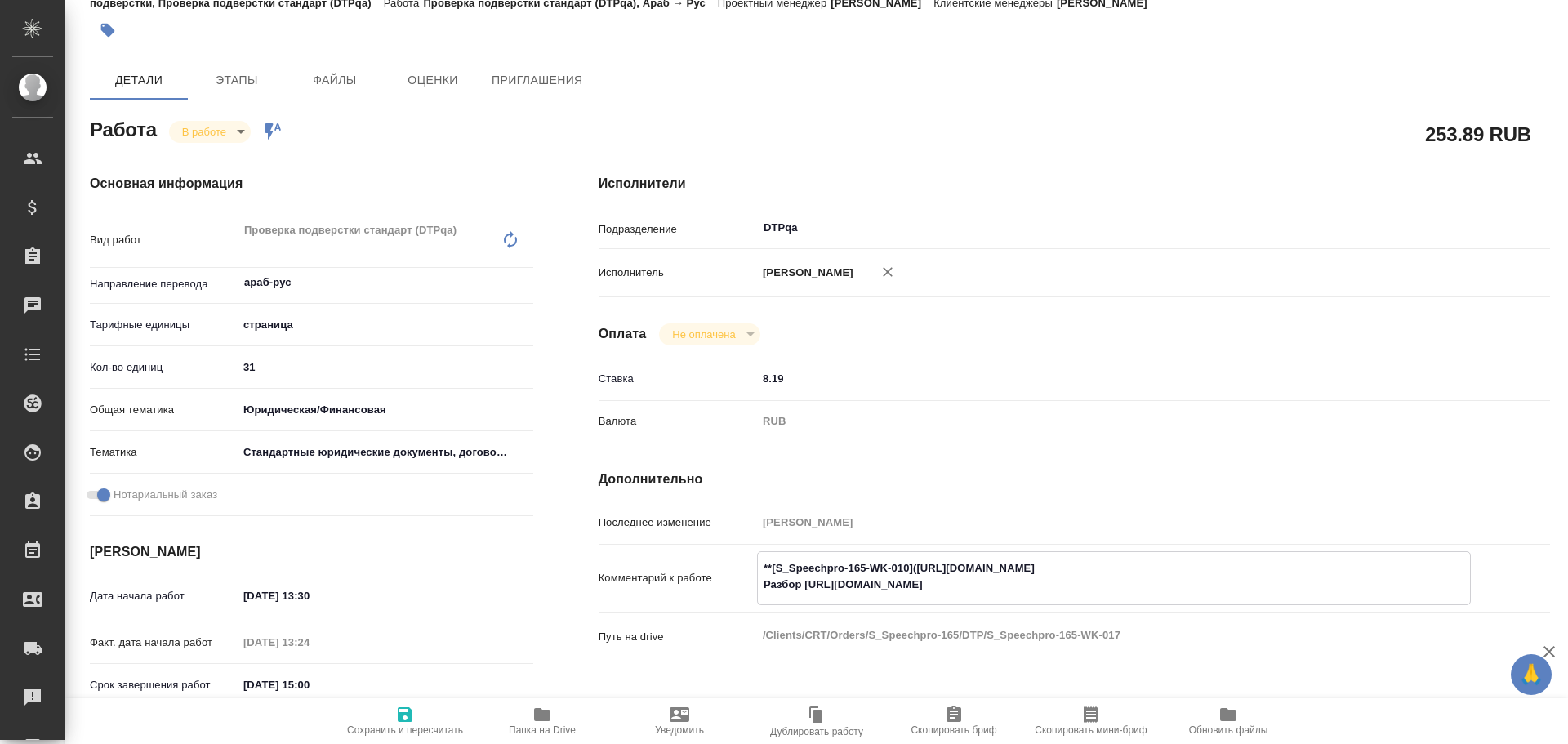
type textarea "**[S_Speechpro-165-WK-010](https://tera.awatera.com/Work/68dbe376a72c8c840fd032…"
type textarea "x"
click at [400, 720] on icon "button" at bounding box center [406, 714] width 15 height 15
type textarea "x"
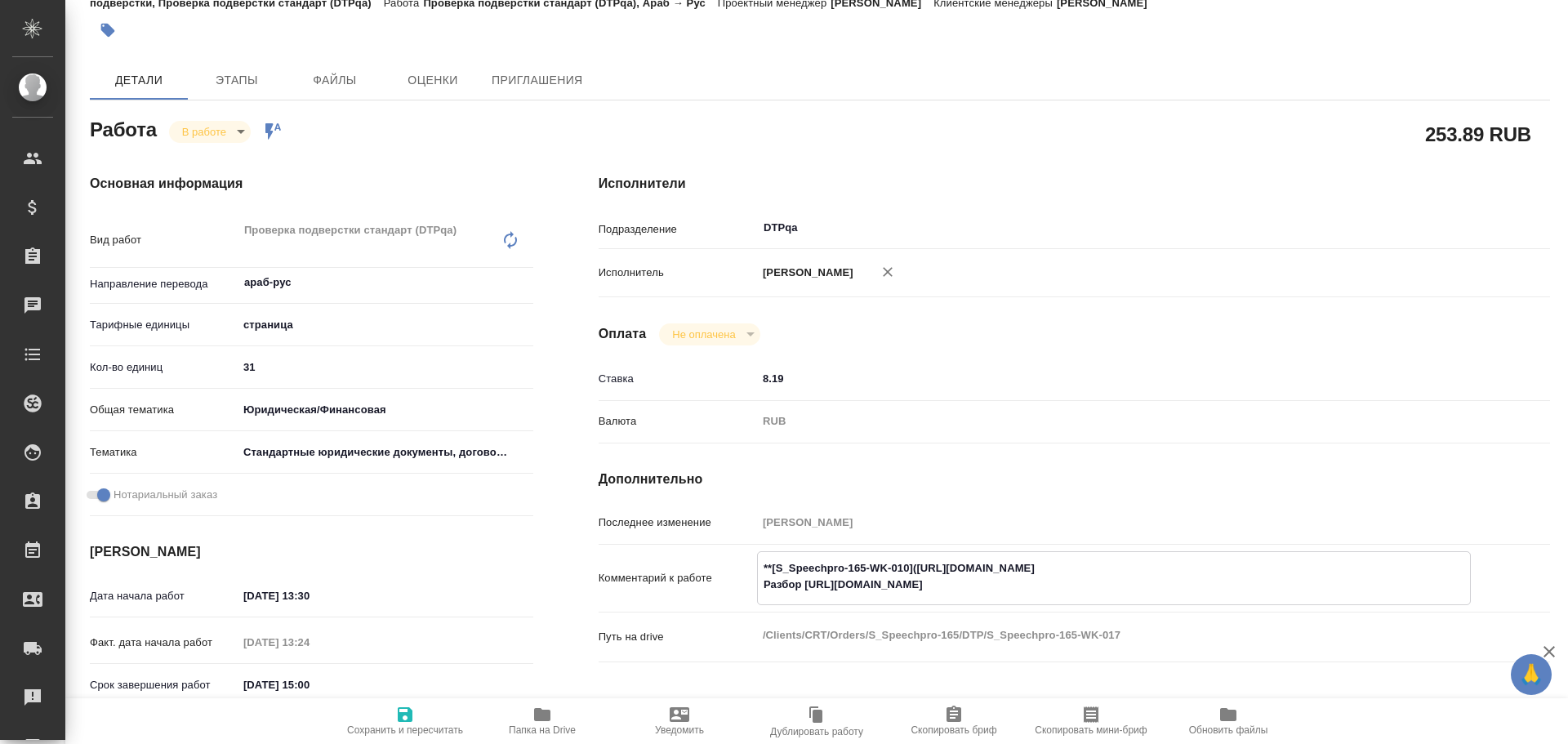
type textarea "x"
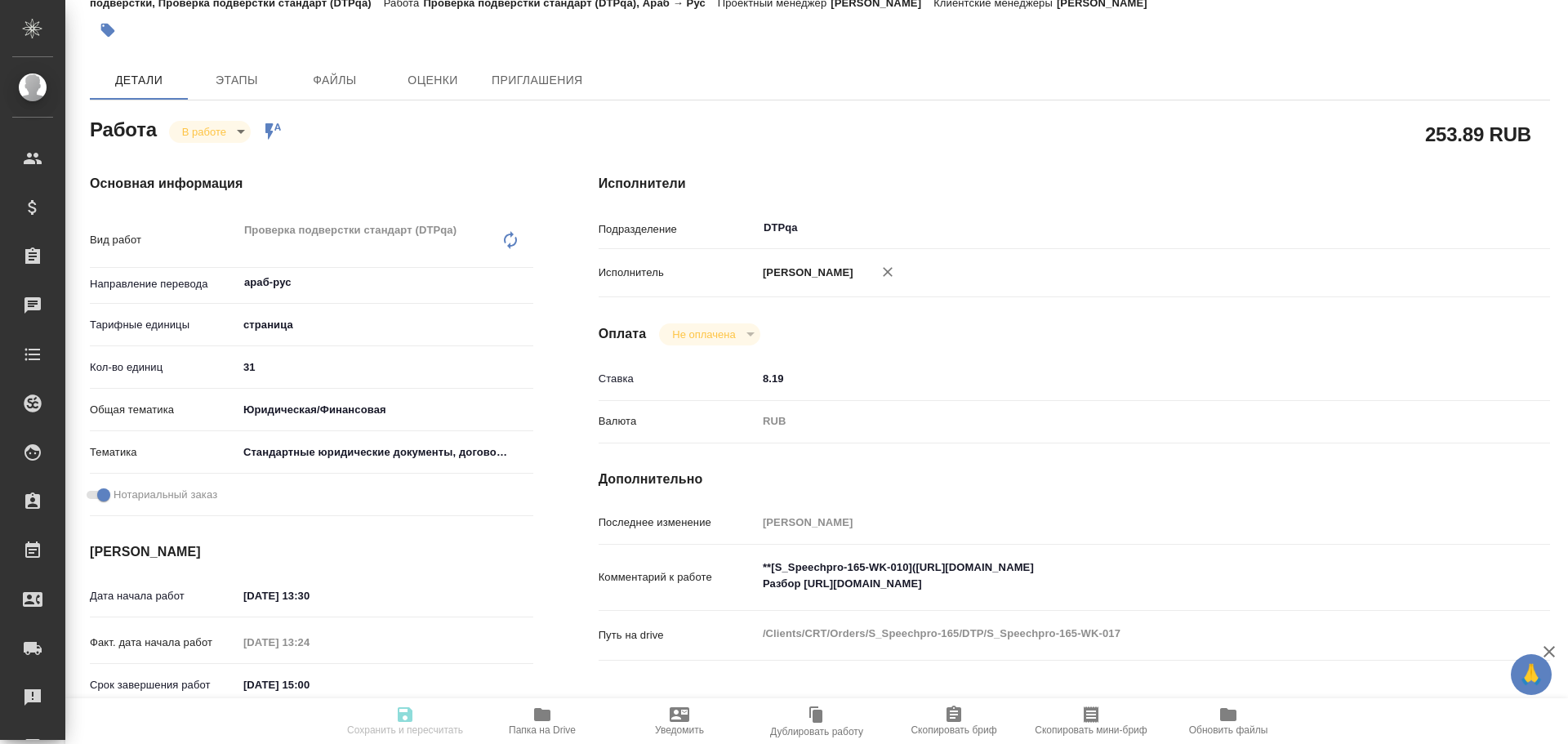
type textarea "x"
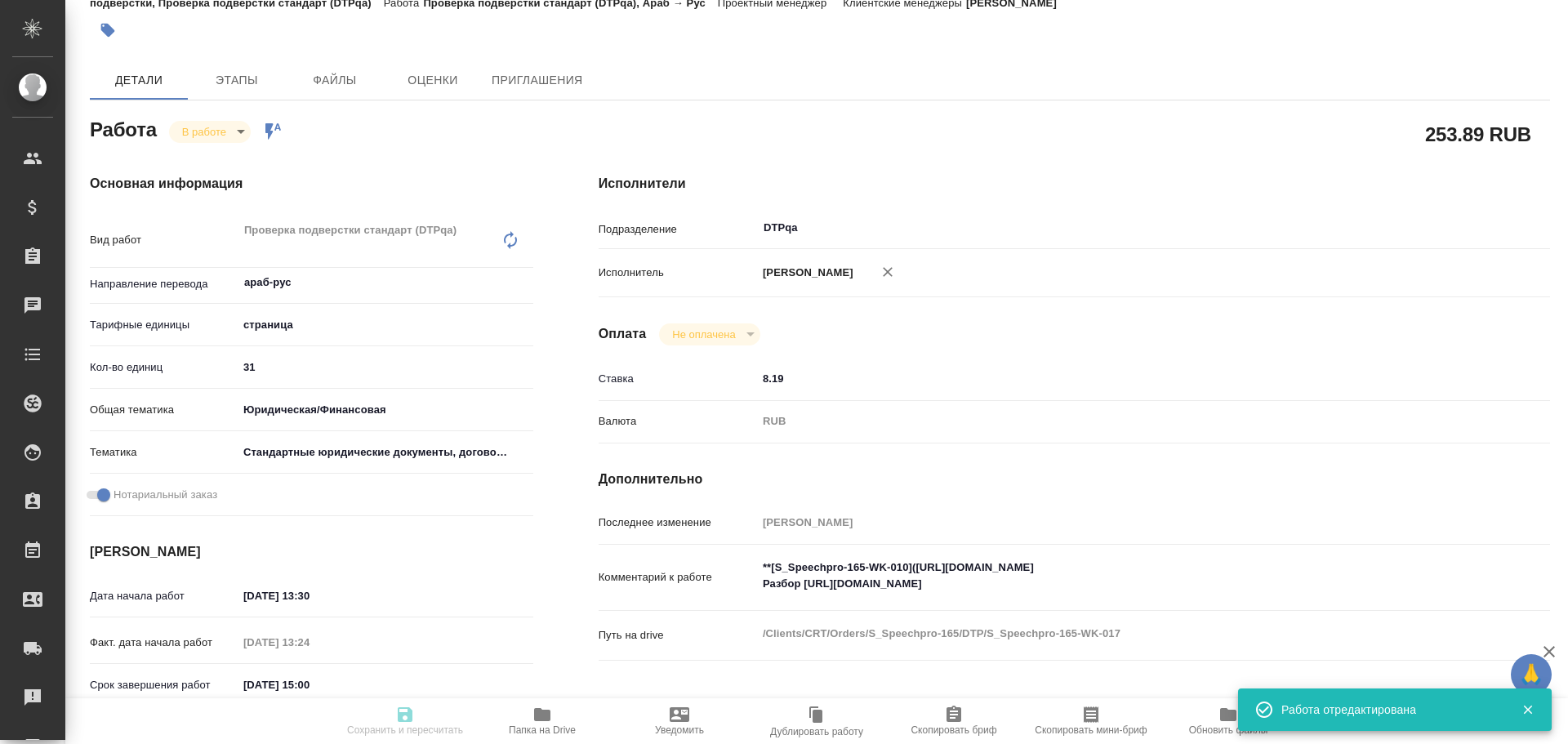
type textarea "x"
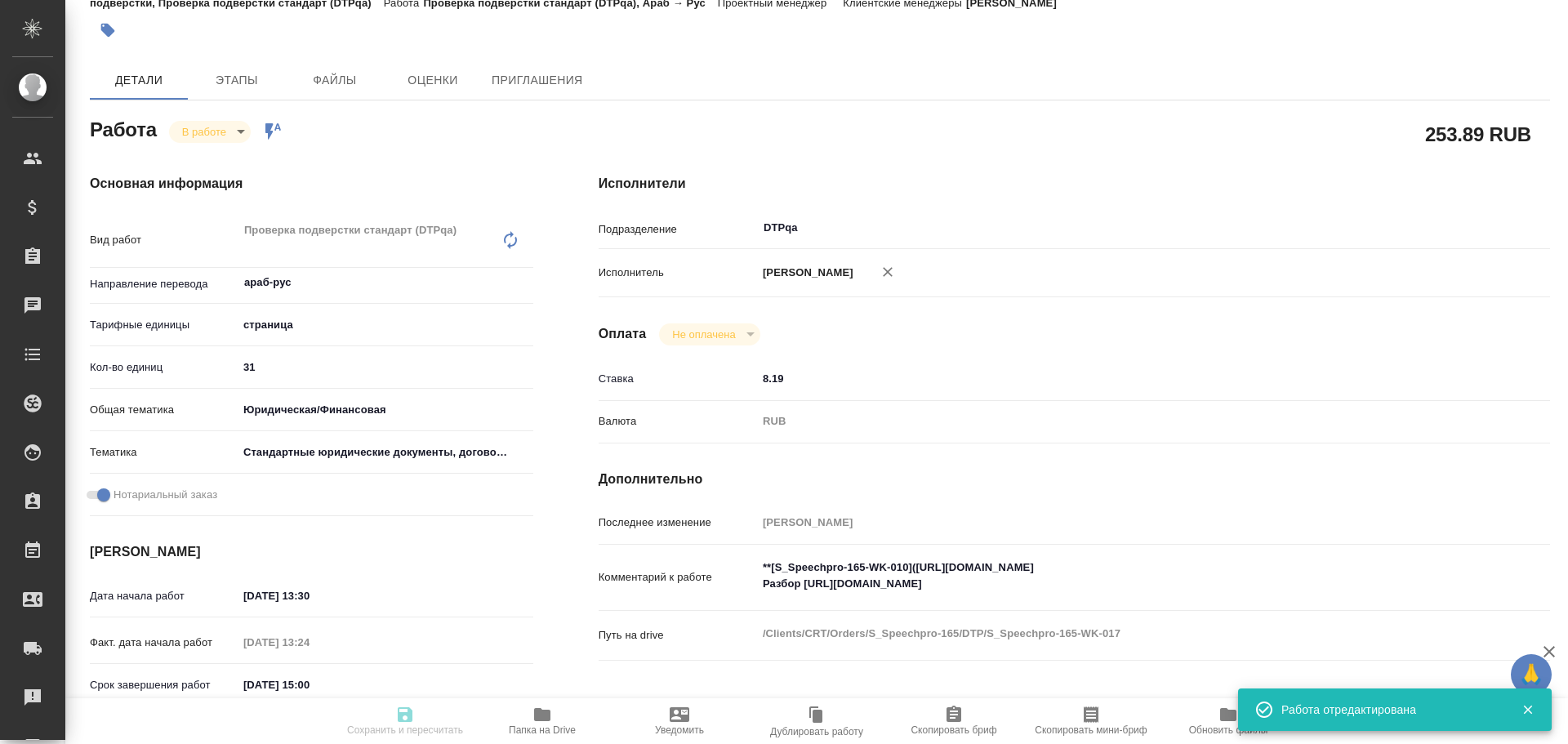
type input "inProgress"
type textarea "Проверка подверстки стандарт (DTPqa)"
type textarea "x"
type input "араб-рус"
type input "5a8b1489cc6b4906c91bfdb2"
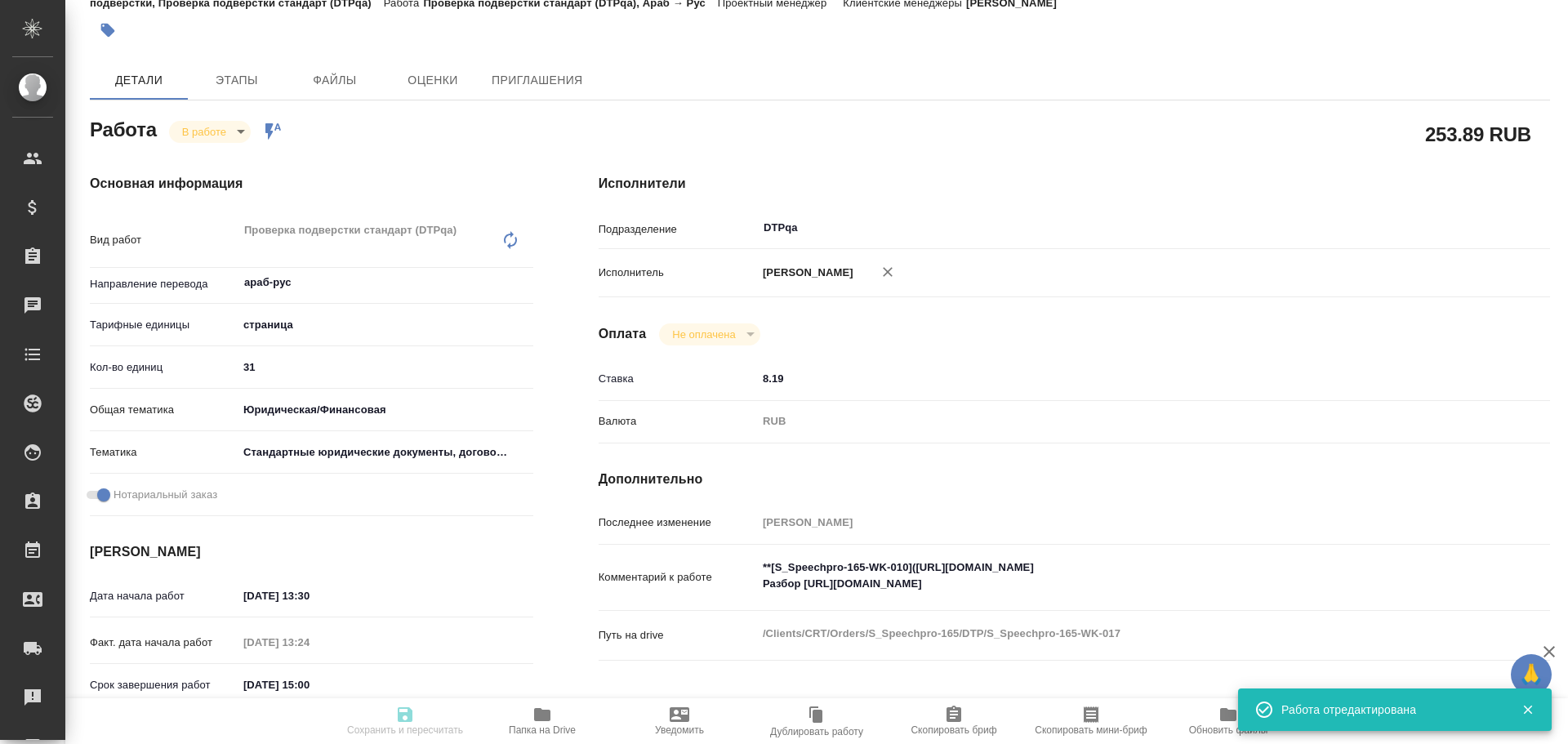
type input "31"
type input "yr-fn"
type input "5f647205b73bc97568ca66bf"
checkbox input "true"
type input "06.10.2025 13:30"
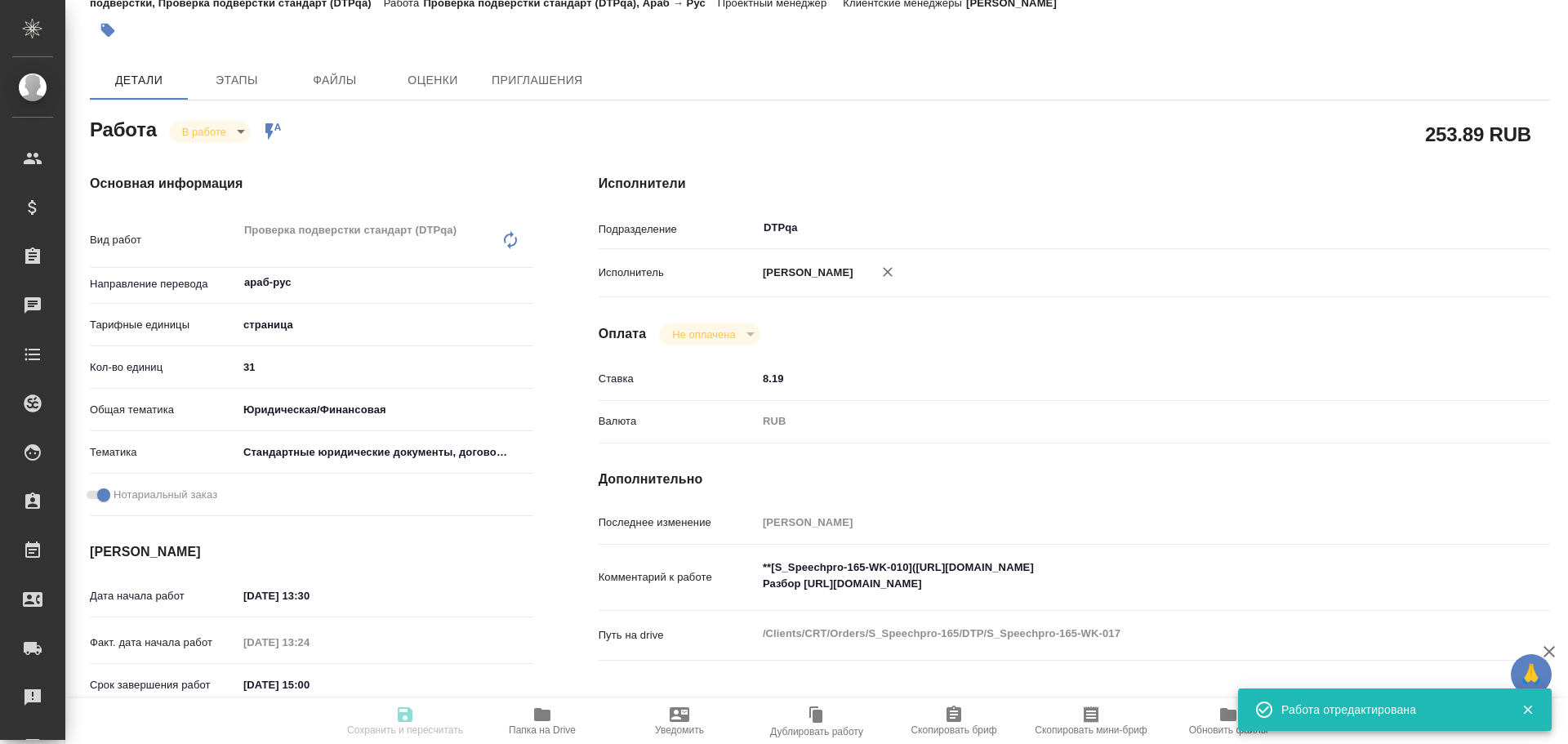
type input "06.10.2025 13:24"
type input "06.10.2025 15:00"
type input "08.10.2025 17:00"
type input "DTPqa"
type input "notPayed"
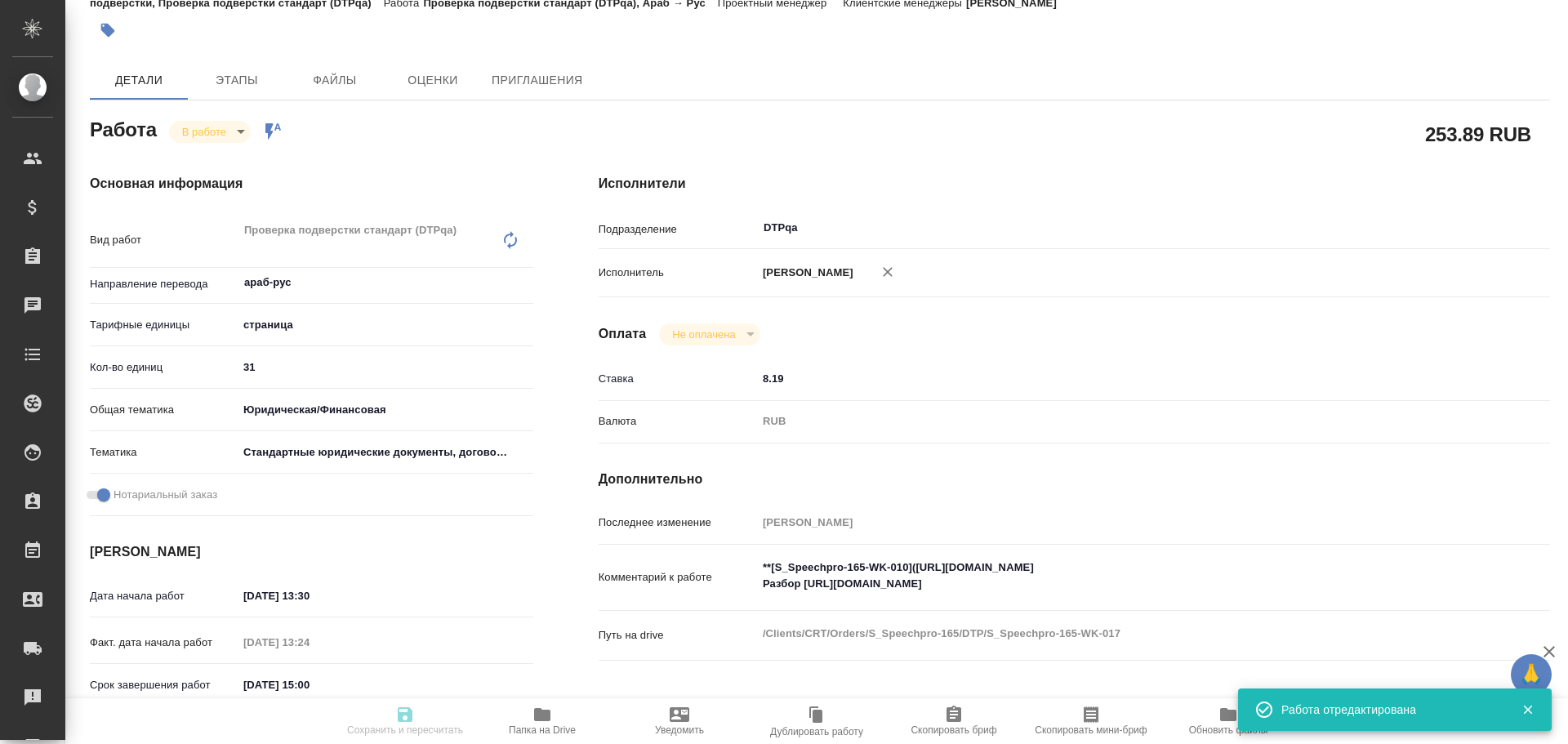
type input "8.19"
type input "RUB"
type input "Чулец Елена"
type textarea "**[S_Speechpro-165-WK-010](https://tera.awatera.com/Work/68dbe376a72c8c840fd032…"
type textarea "x"
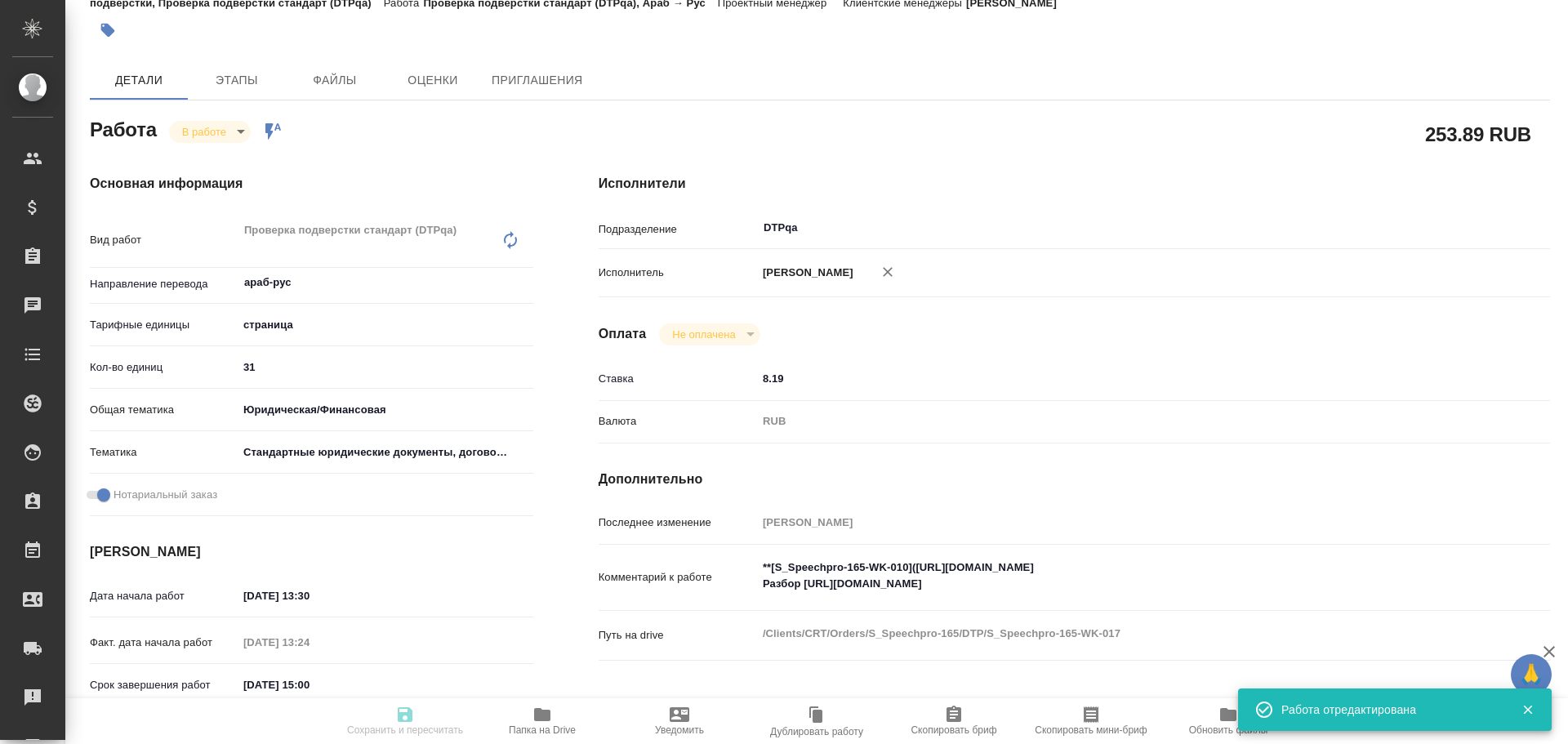
type textarea "/Clients/CRT/Orders/S_Speechpro-165/DTP/S_Speechpro-165-WK-017"
type textarea "x"
type input "S_Speechpro-165"
type input "Восстановление сложного макета с частичным соответствием оформлению оригинала"
type input "Приемка разверстки, Восстановление сложного макета с частичным соответствием оф…"
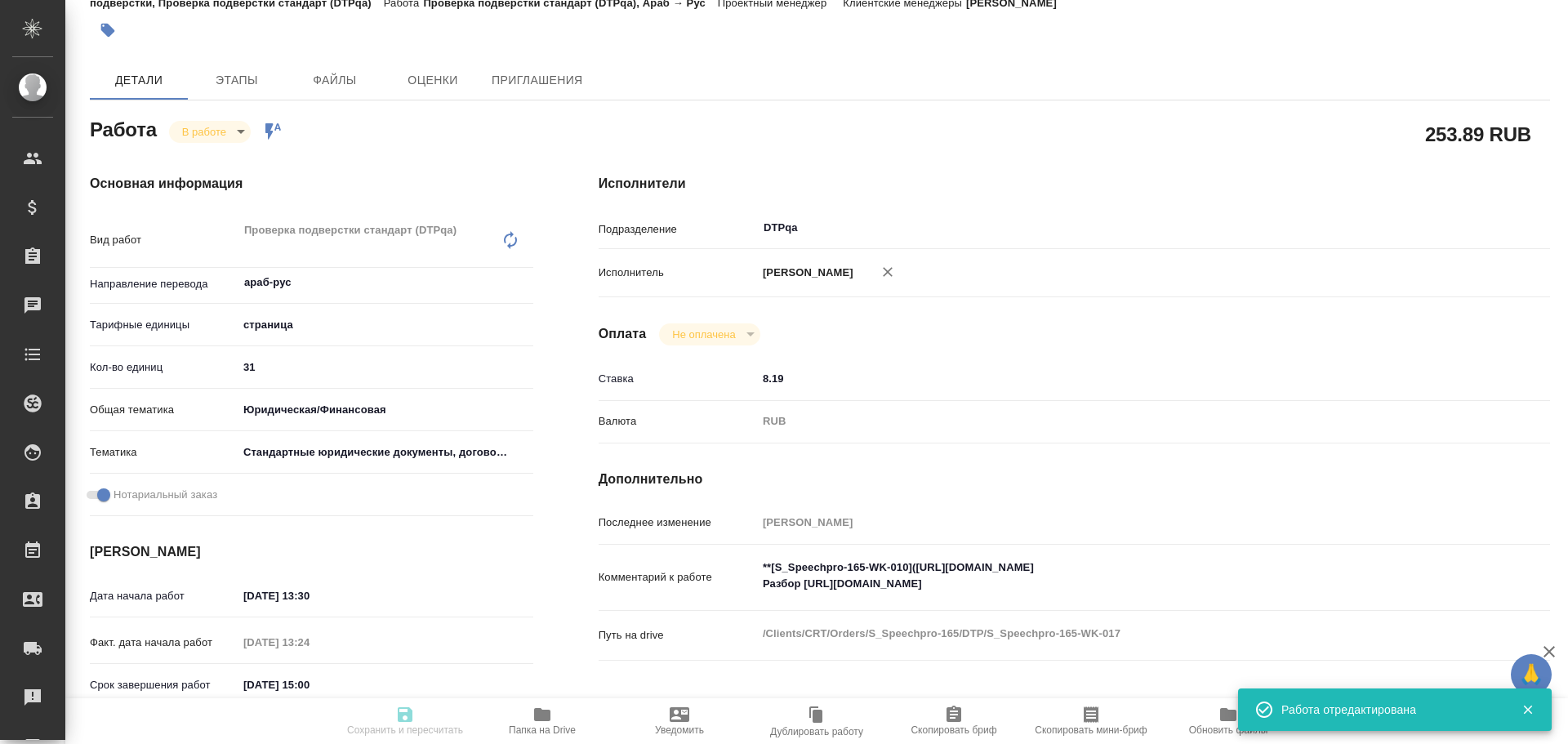
type input "Валяева Анна"
type input "Петрова Валерия"
type input "/Clients/CRT/Orders/S_Speechpro-165"
type textarea "x"
type textarea "Прошу рассчитать сумму заказа на перевод с арабского языка на русский язык с но…"
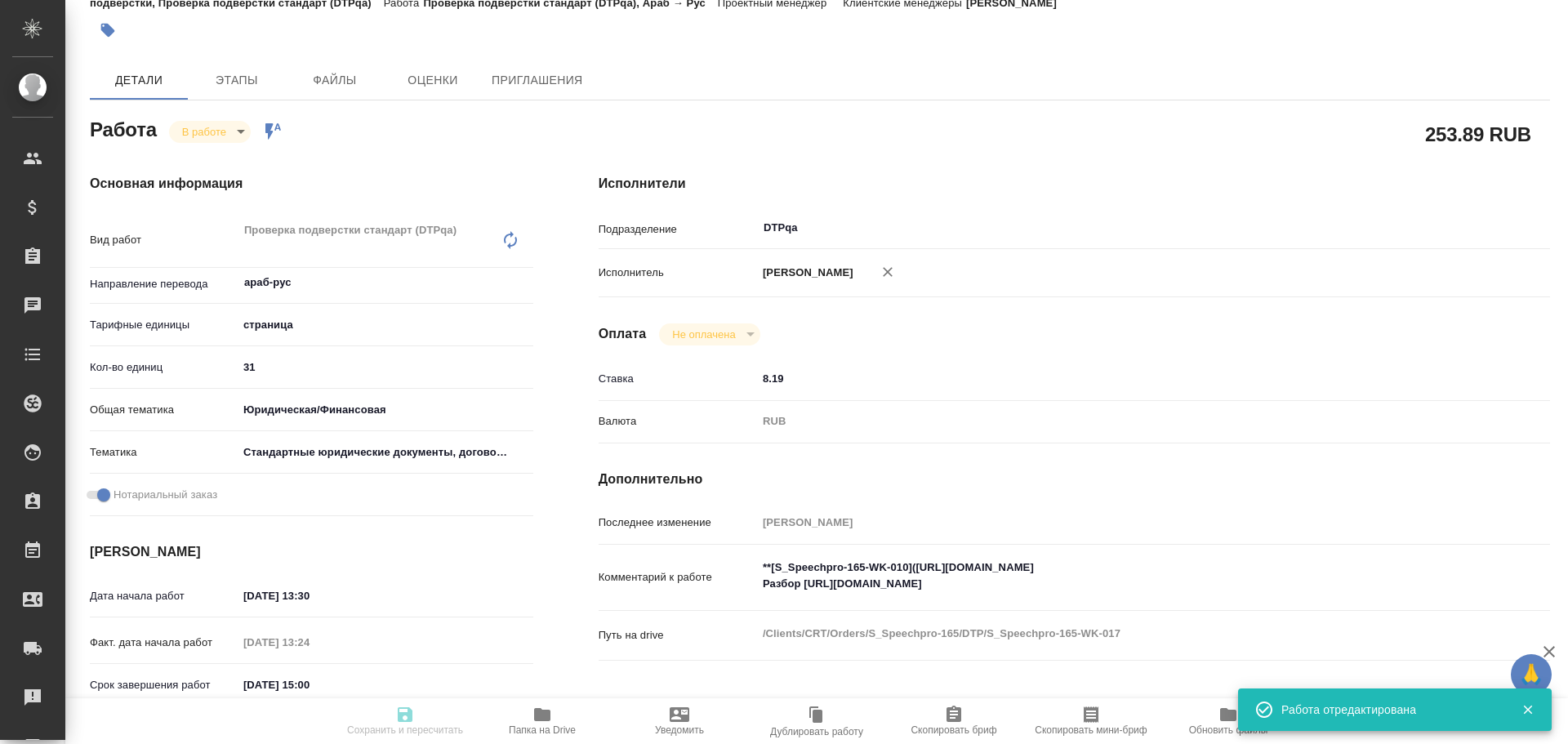
type textarea "x"
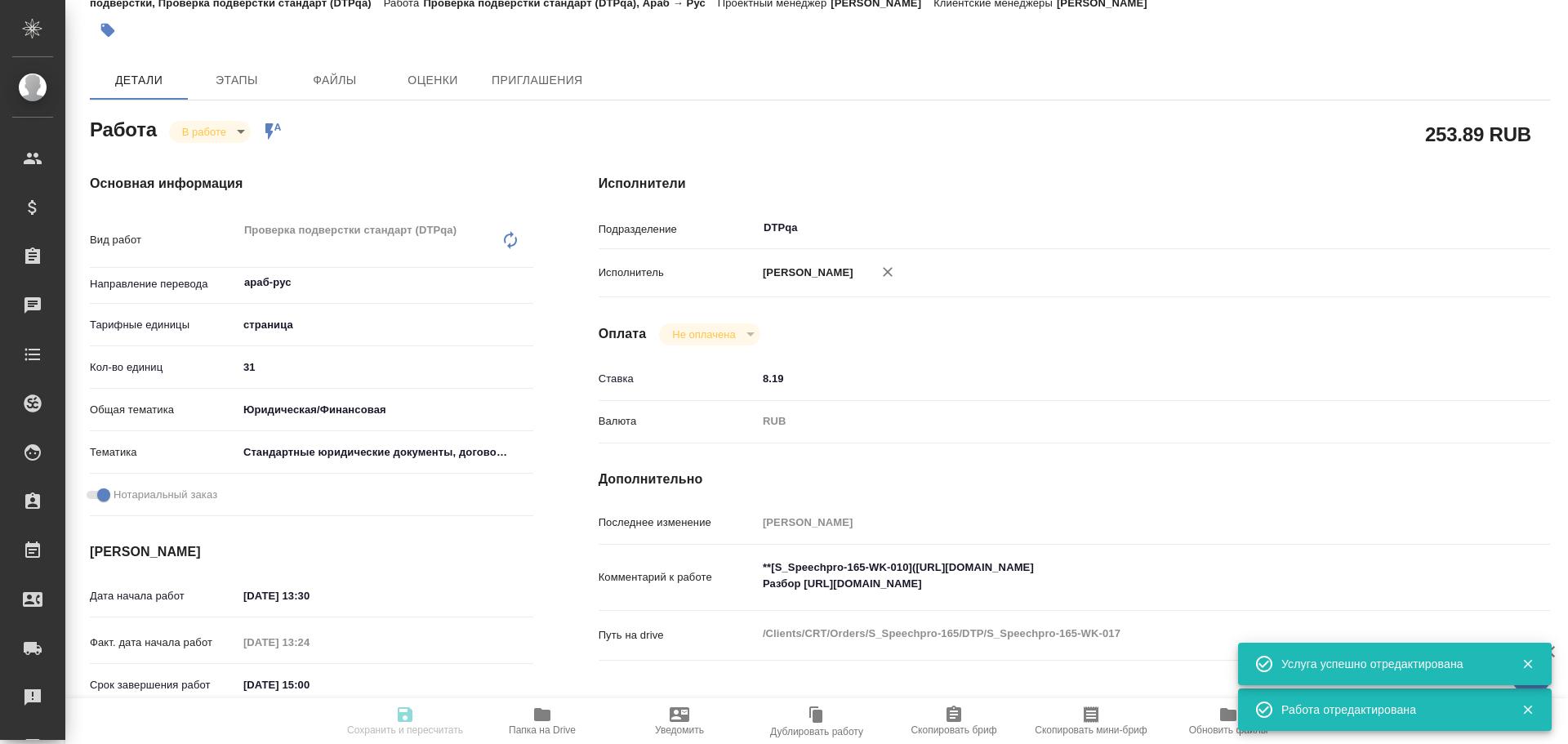
type textarea "x"
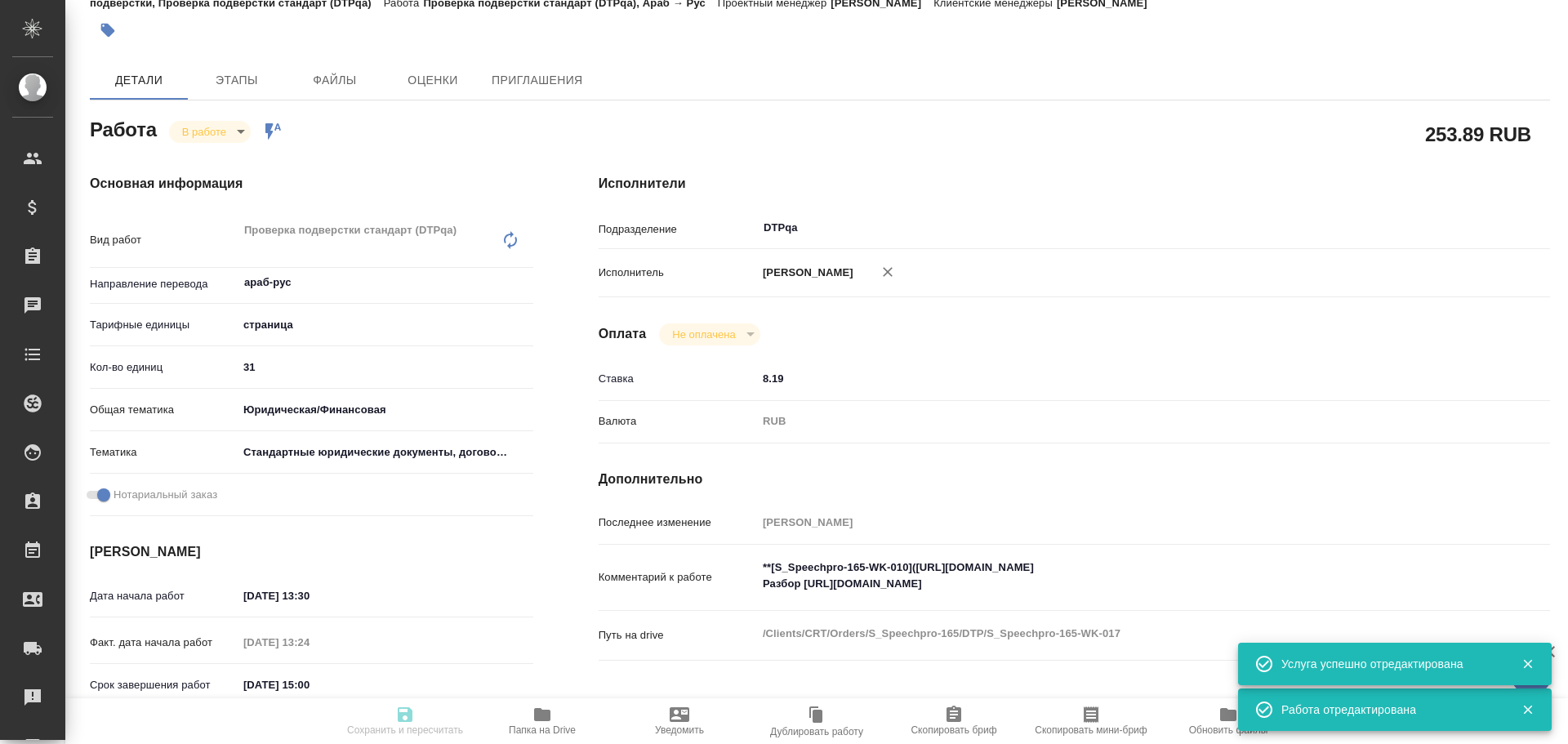
type textarea "x"
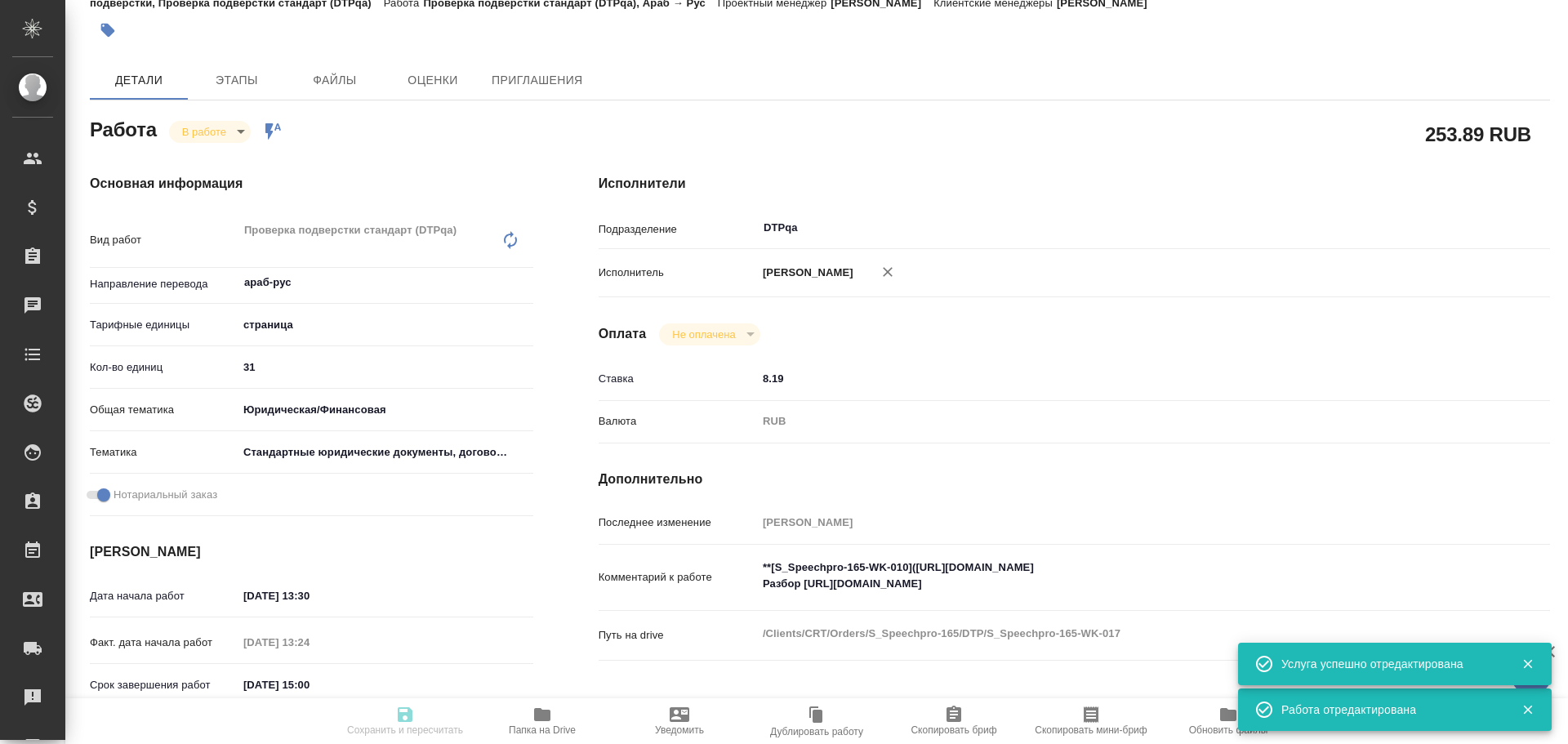
type textarea "x"
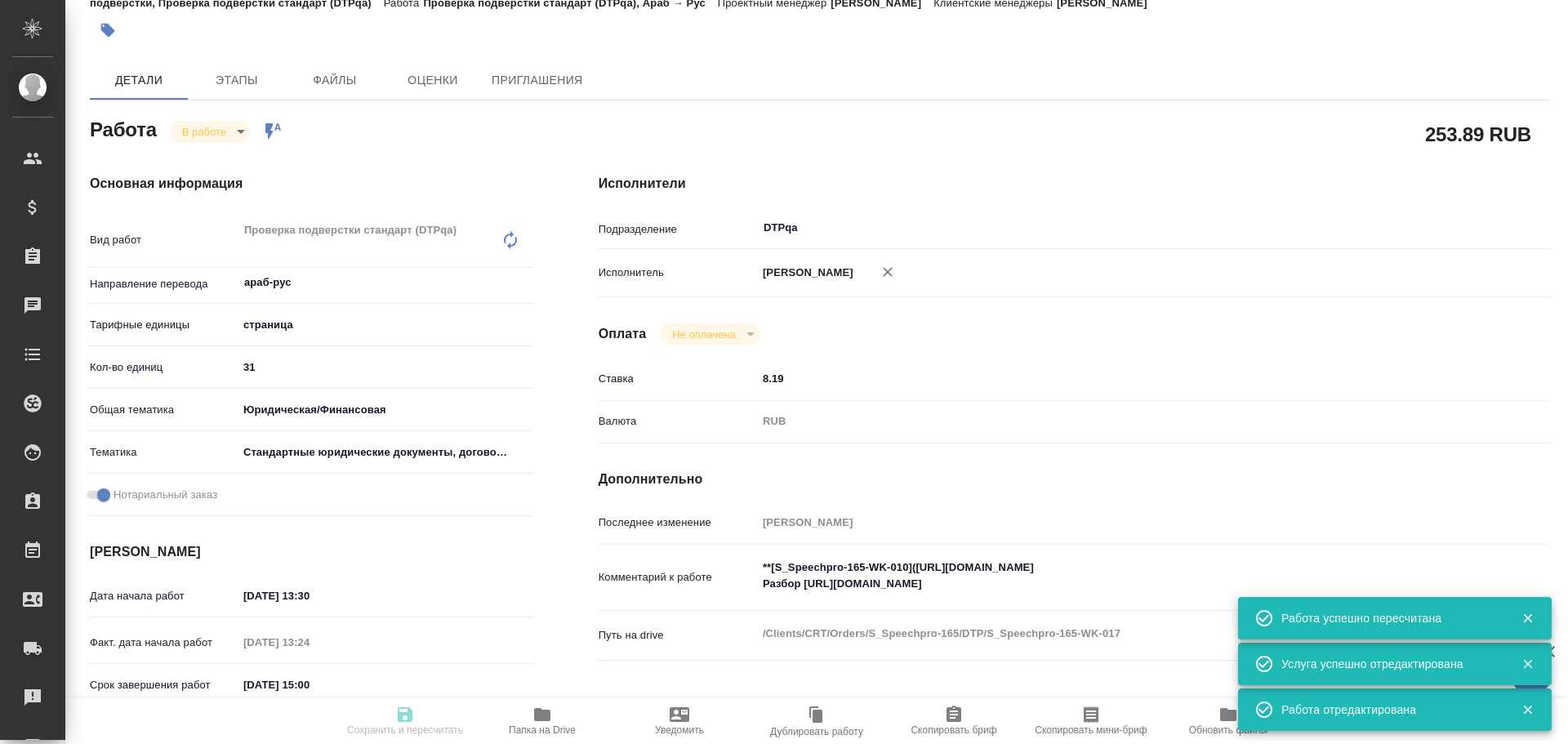
type input "inProgress"
type textarea "Проверка подверстки стандарт (DTPqa)"
type textarea "x"
type input "араб-рус"
type input "5a8b1489cc6b4906c91bfdb2"
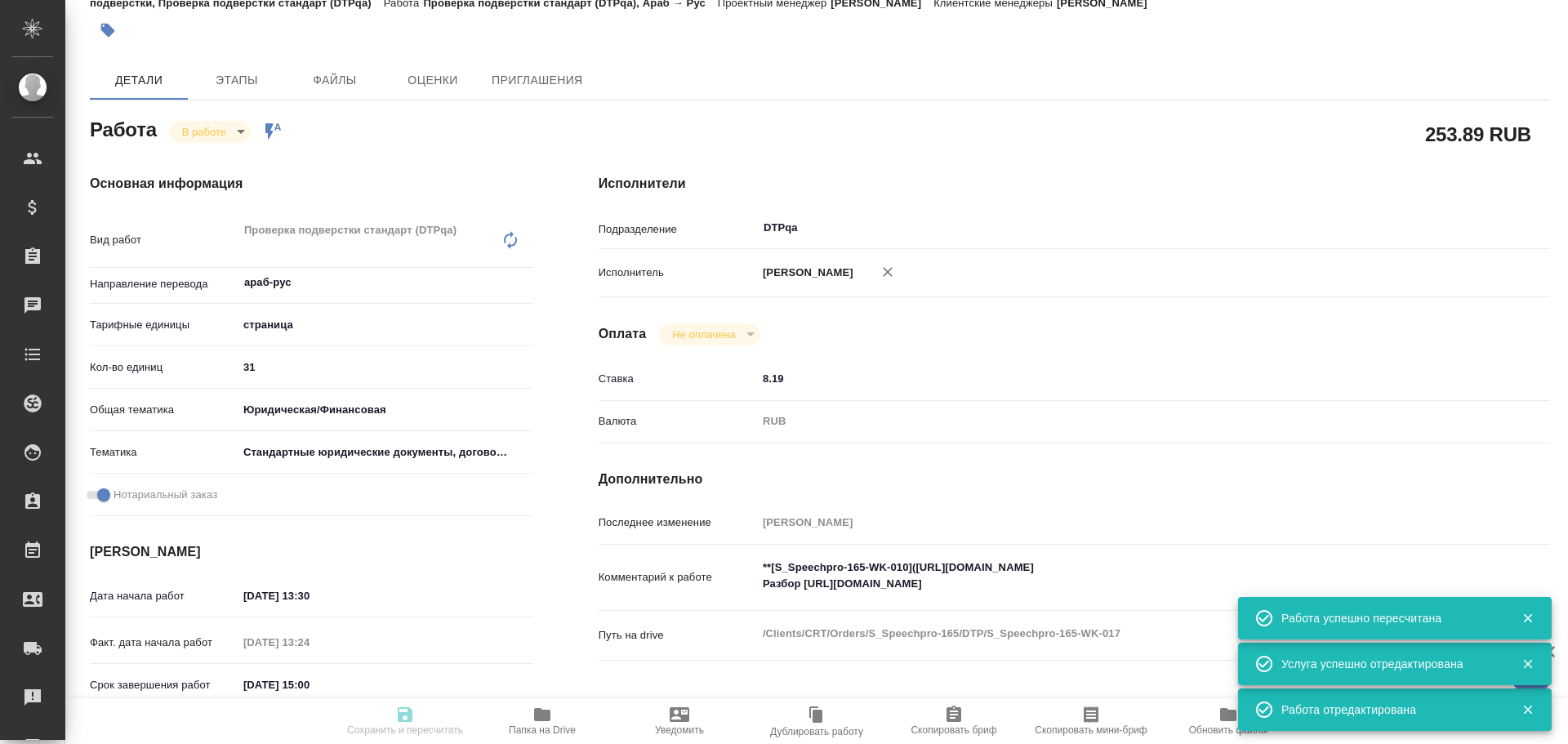
type input "31"
type input "yr-fn"
type input "5f647205b73bc97568ca66bf"
checkbox input "true"
type input "06.10.2025 13:30"
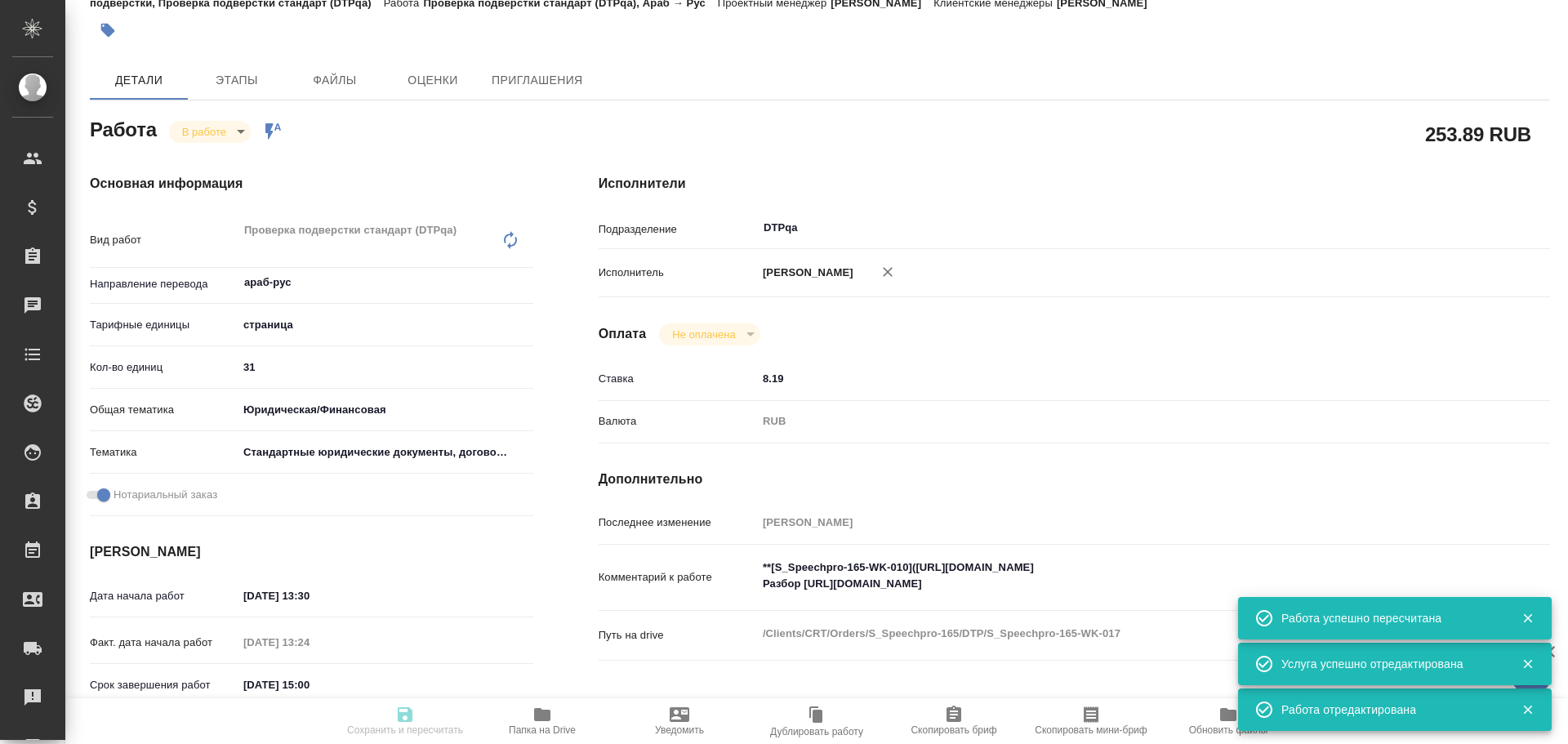
type input "06.10.2025 13:24"
type input "06.10.2025 15:00"
type input "08.10.2025 17:00"
type input "DTPqa"
type input "notPayed"
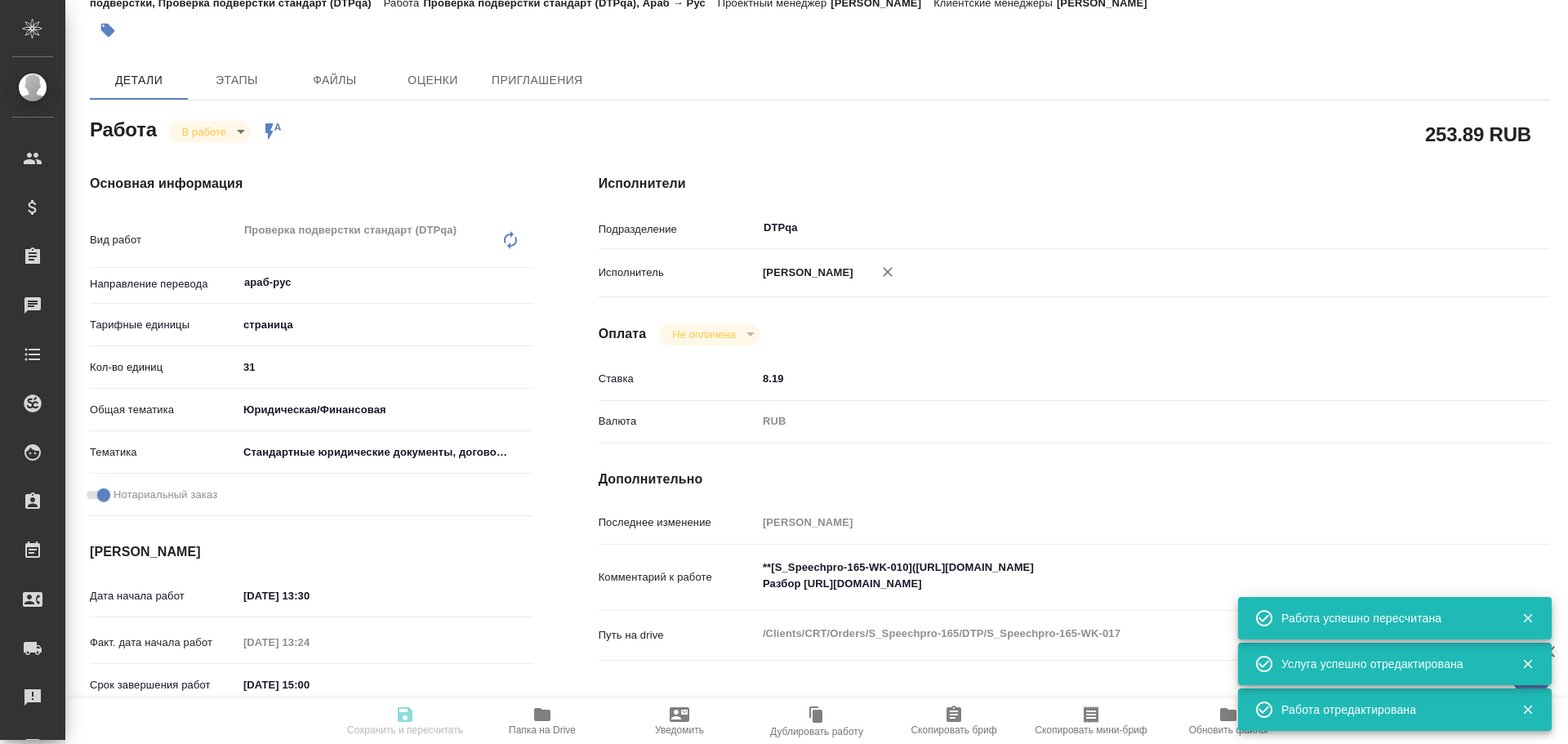
type input "8.19"
type input "RUB"
type input "Чулец Елена"
type textarea "**[S_Speechpro-165-WK-010](https://tera.awatera.com/Work/68dbe376a72c8c840fd032…"
type textarea "x"
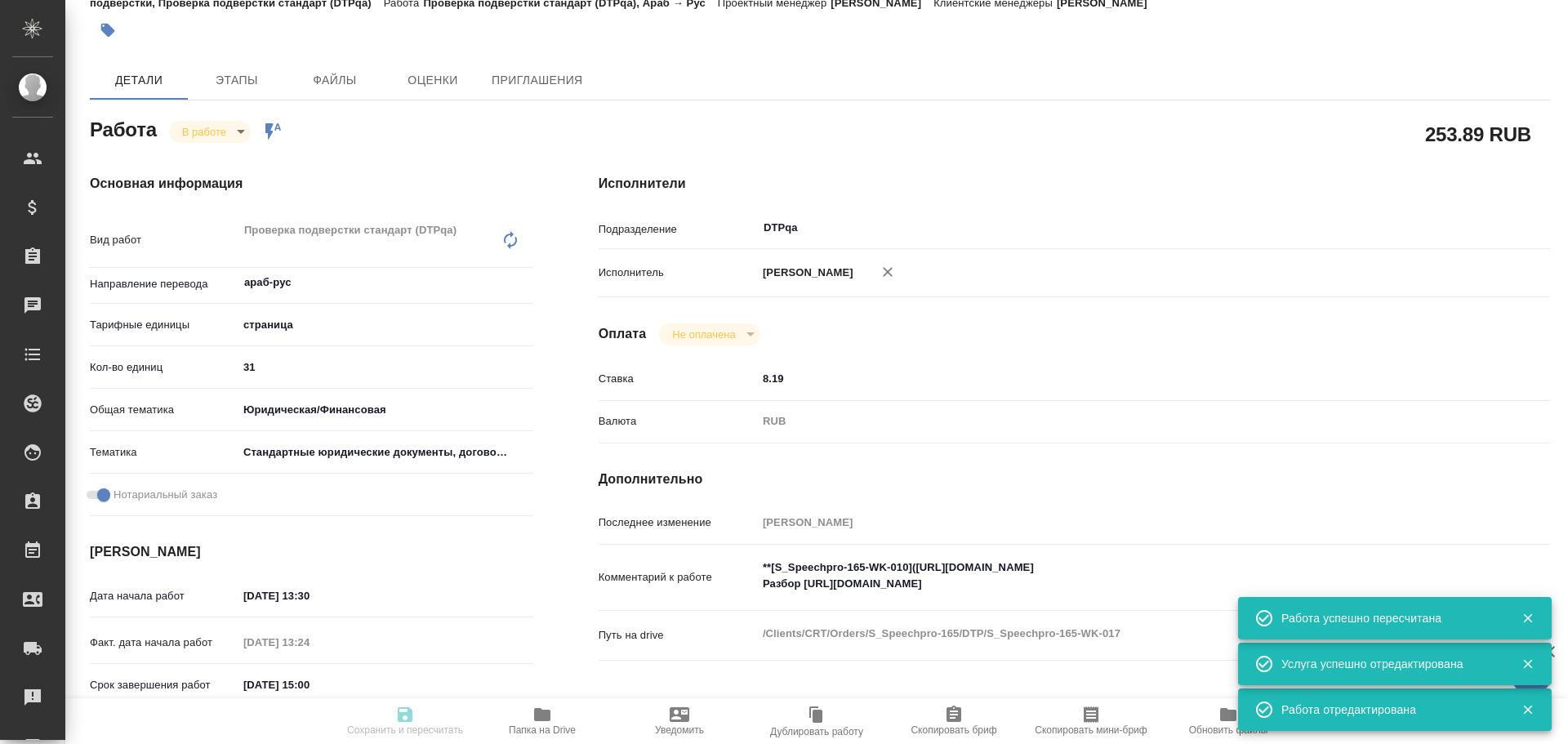
type textarea "/Clients/CRT/Orders/S_Speechpro-165/DTP/S_Speechpro-165-WK-017"
type textarea "x"
type input "S_Speechpro-165"
type input "Восстановление сложного макета с частичным соответствием оформлению оригинала"
type input "Приемка разверстки, Восстановление сложного макета с частичным соответствием оф…"
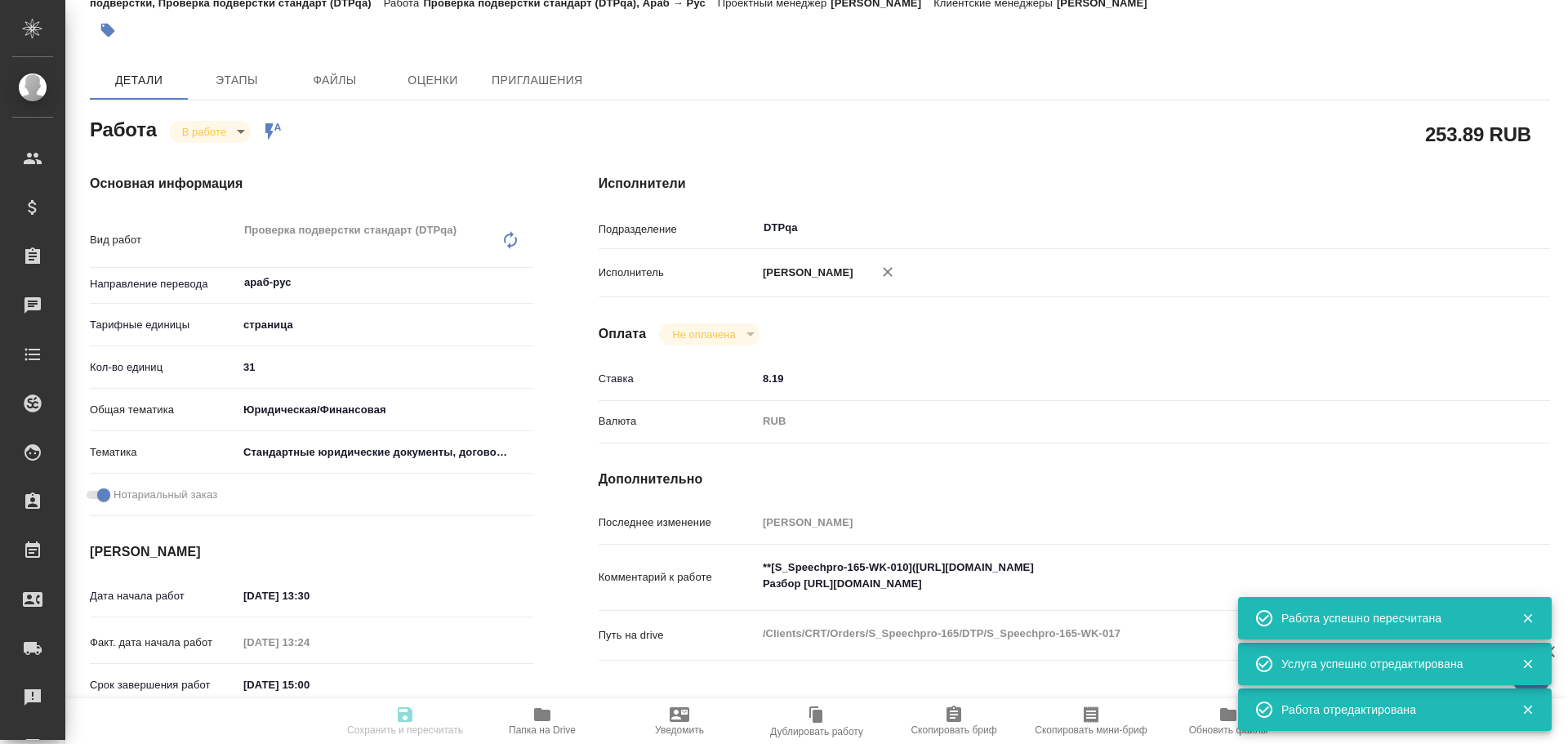
type input "Валяева Анна"
type input "[PERSON_NAME]"
type input "/Clients/CRT/Orders/S_Speechpro-165"
type textarea "x"
type textarea "Прошу рассчитать сумму заказа на перевод с арабского языка на русский язык с но…"
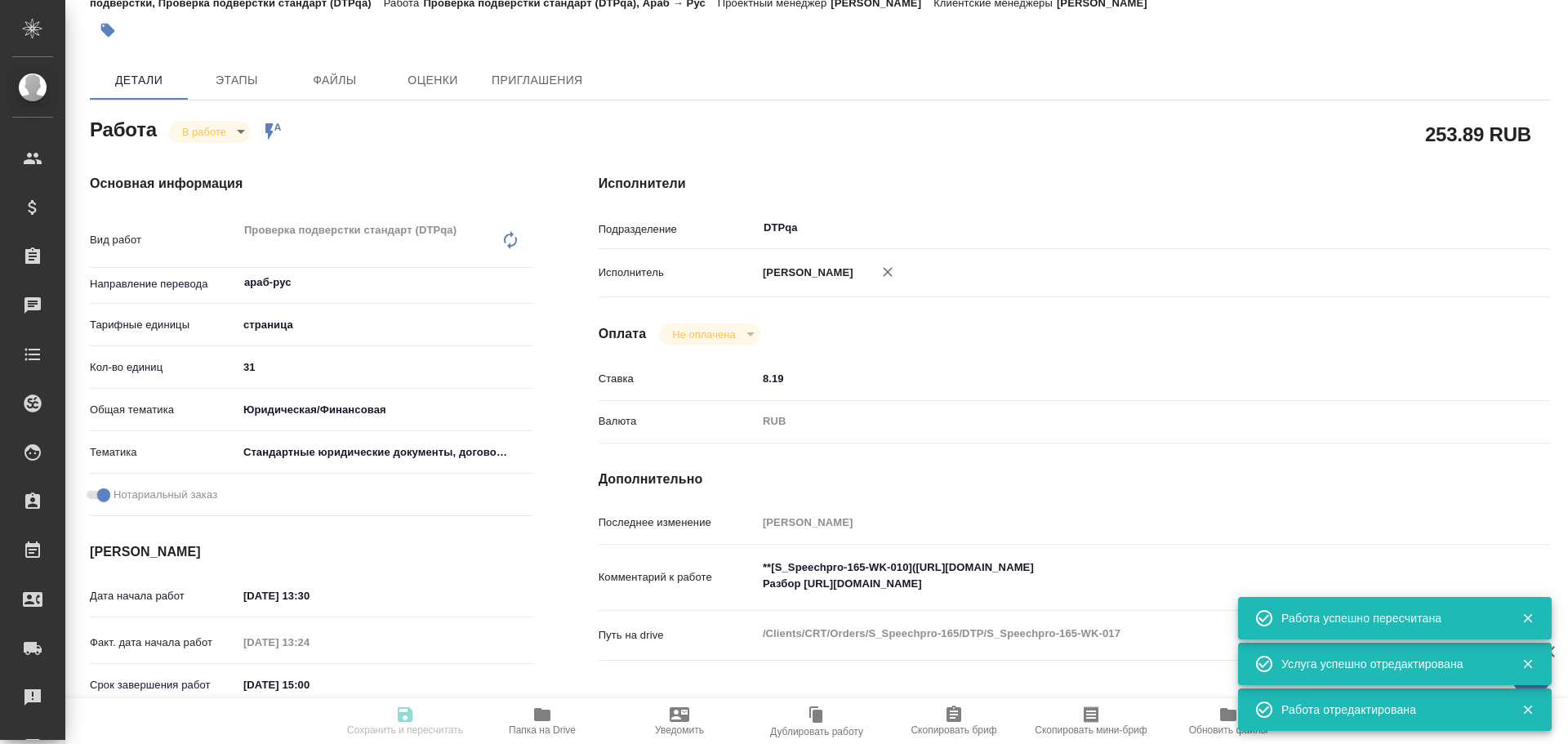
type textarea "x"
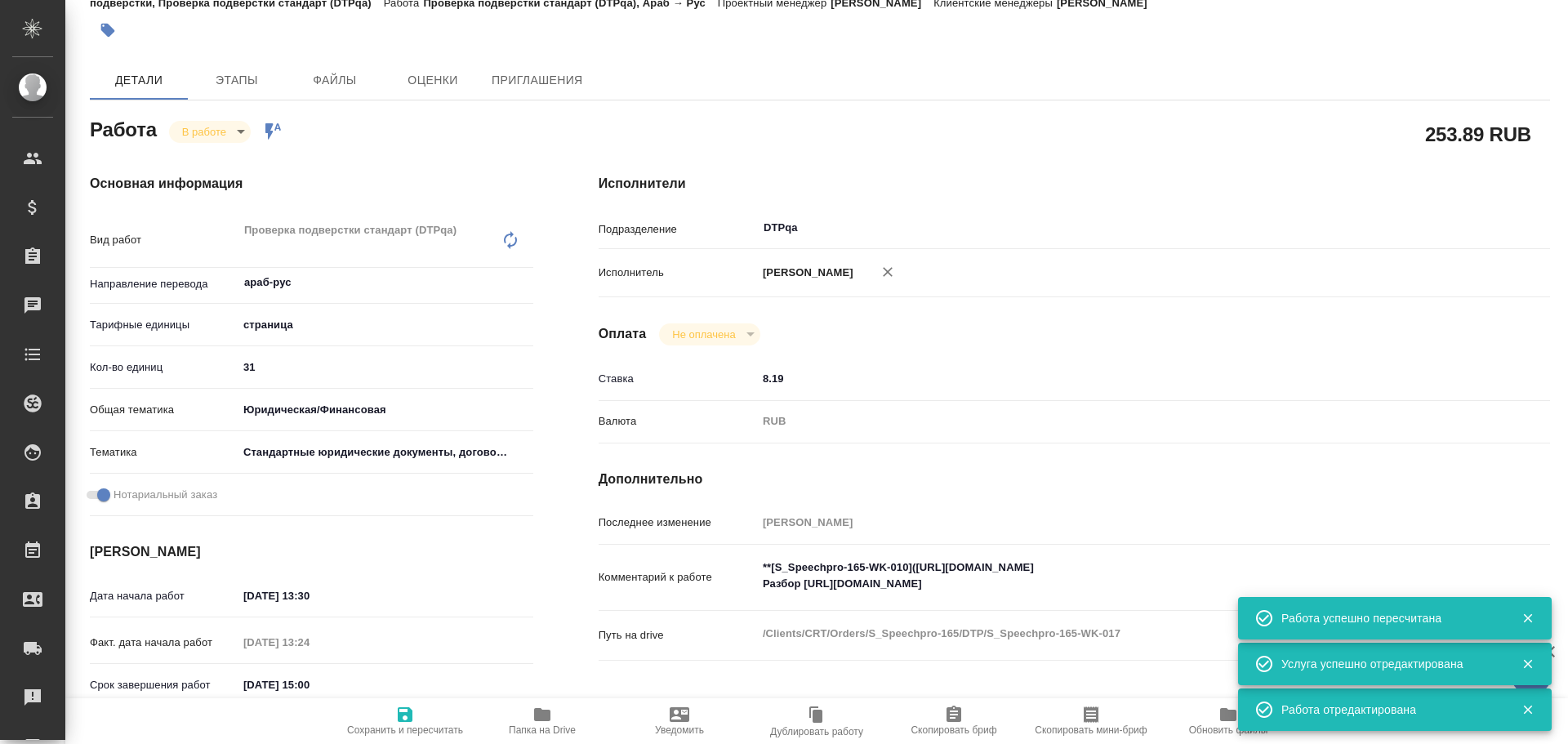
type textarea "x"
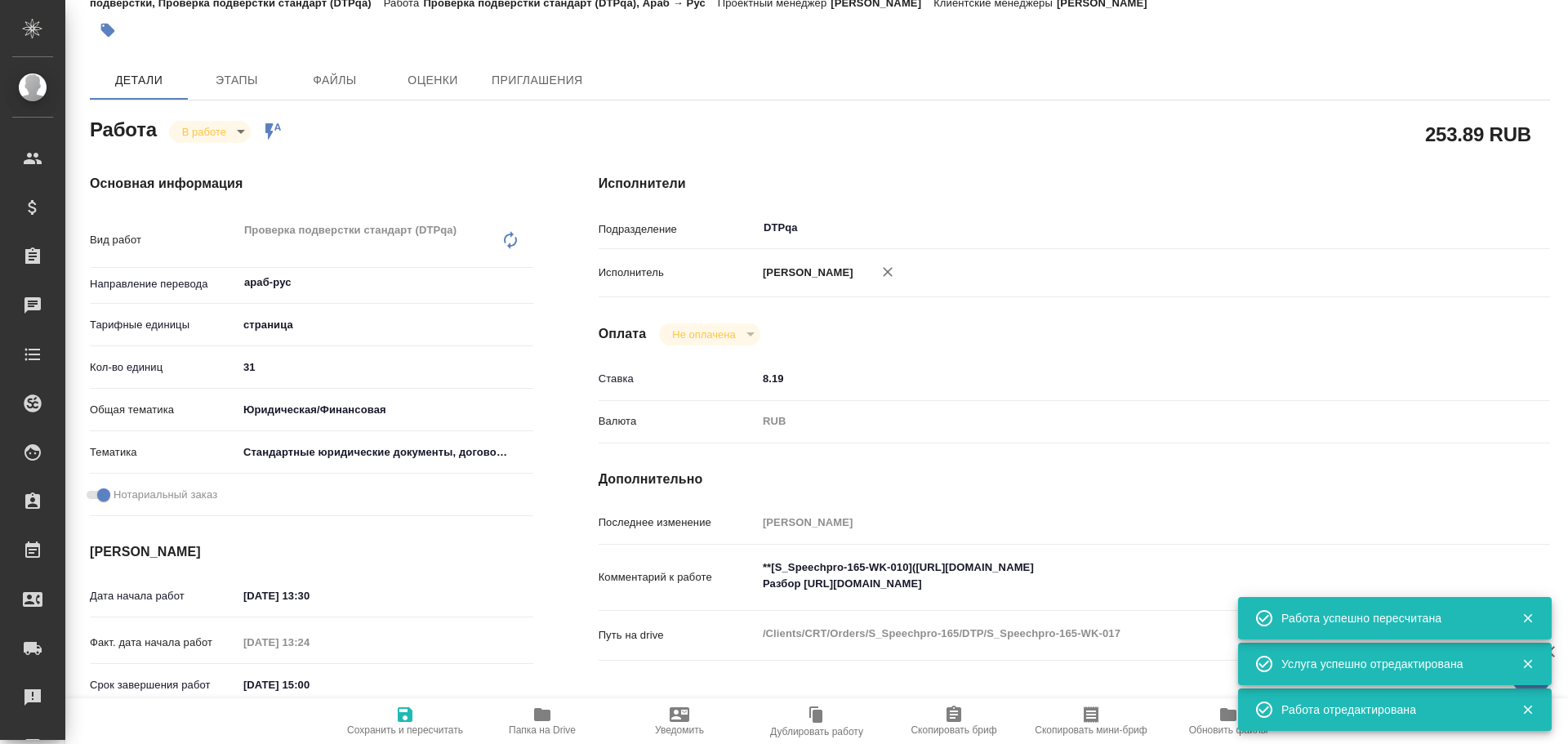
type textarea "x"
click at [206, 130] on body "🙏 .cls-1 fill:#fff; AWATERA Chulets Elena Клиенты Спецификации Заказы 0 Чаты To…" at bounding box center [784, 372] width 1568 height 744
type textarea "x"
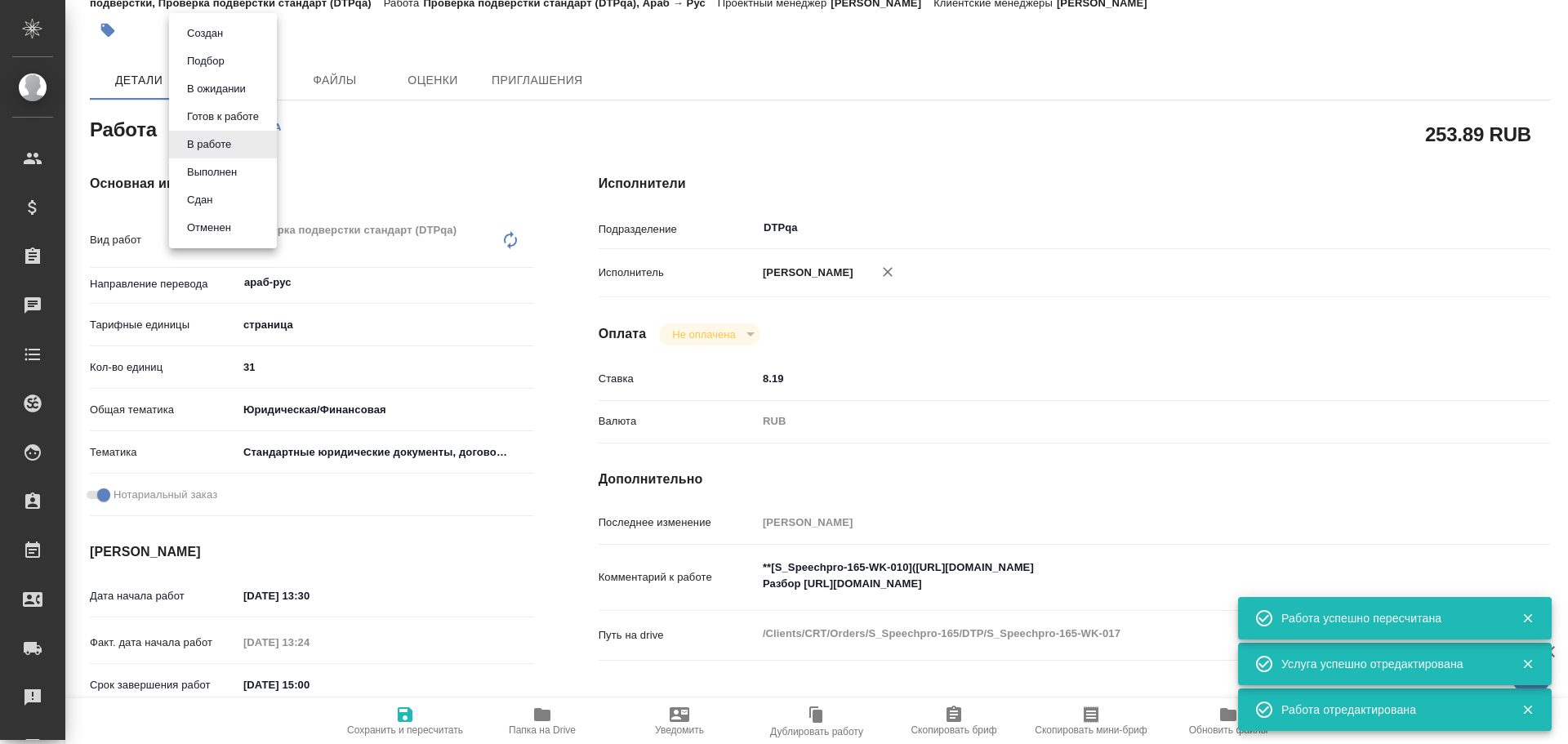
type textarea "x"
click at [210, 176] on button "Выполнен" at bounding box center [212, 172] width 60 height 18
type textarea "x"
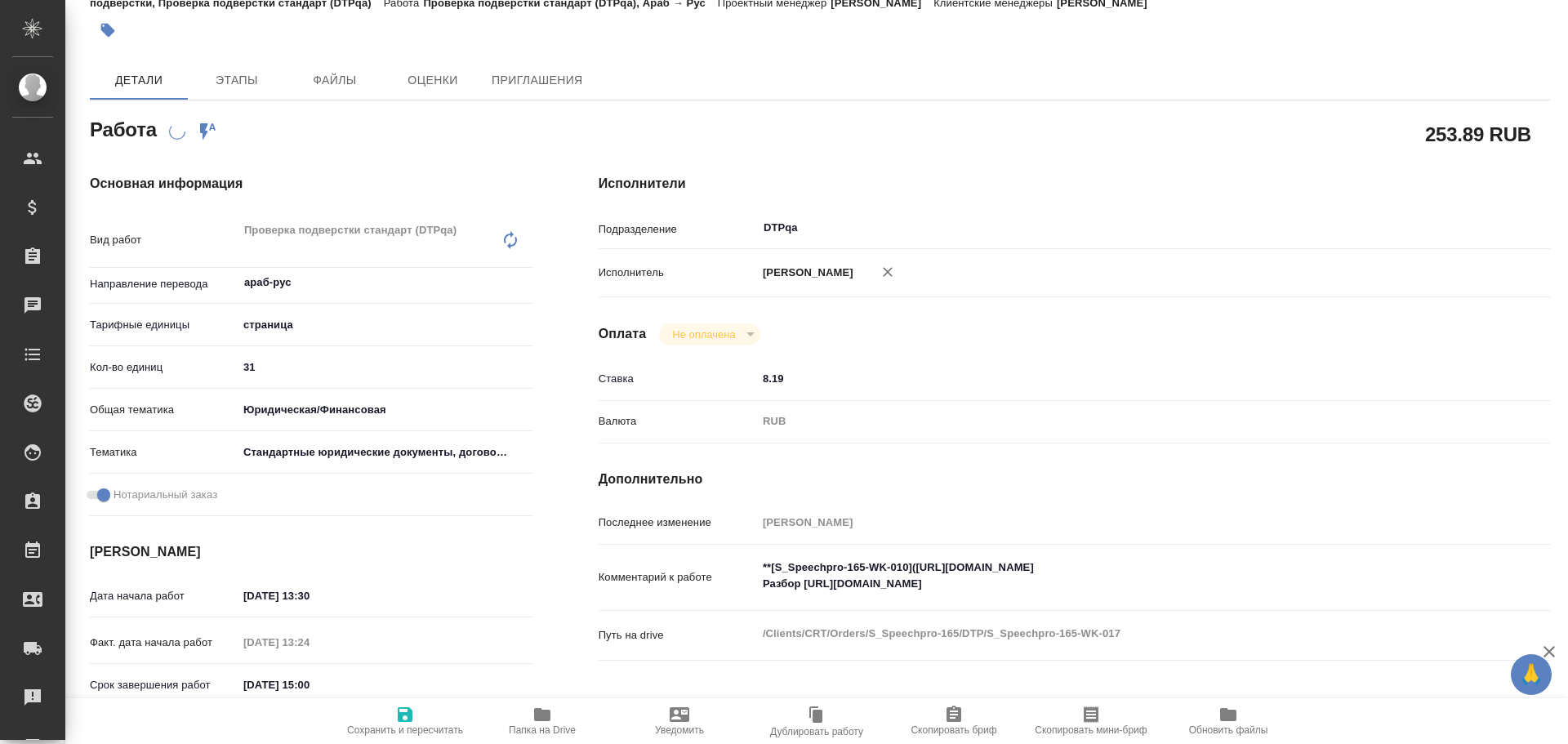
scroll to position [0, 0]
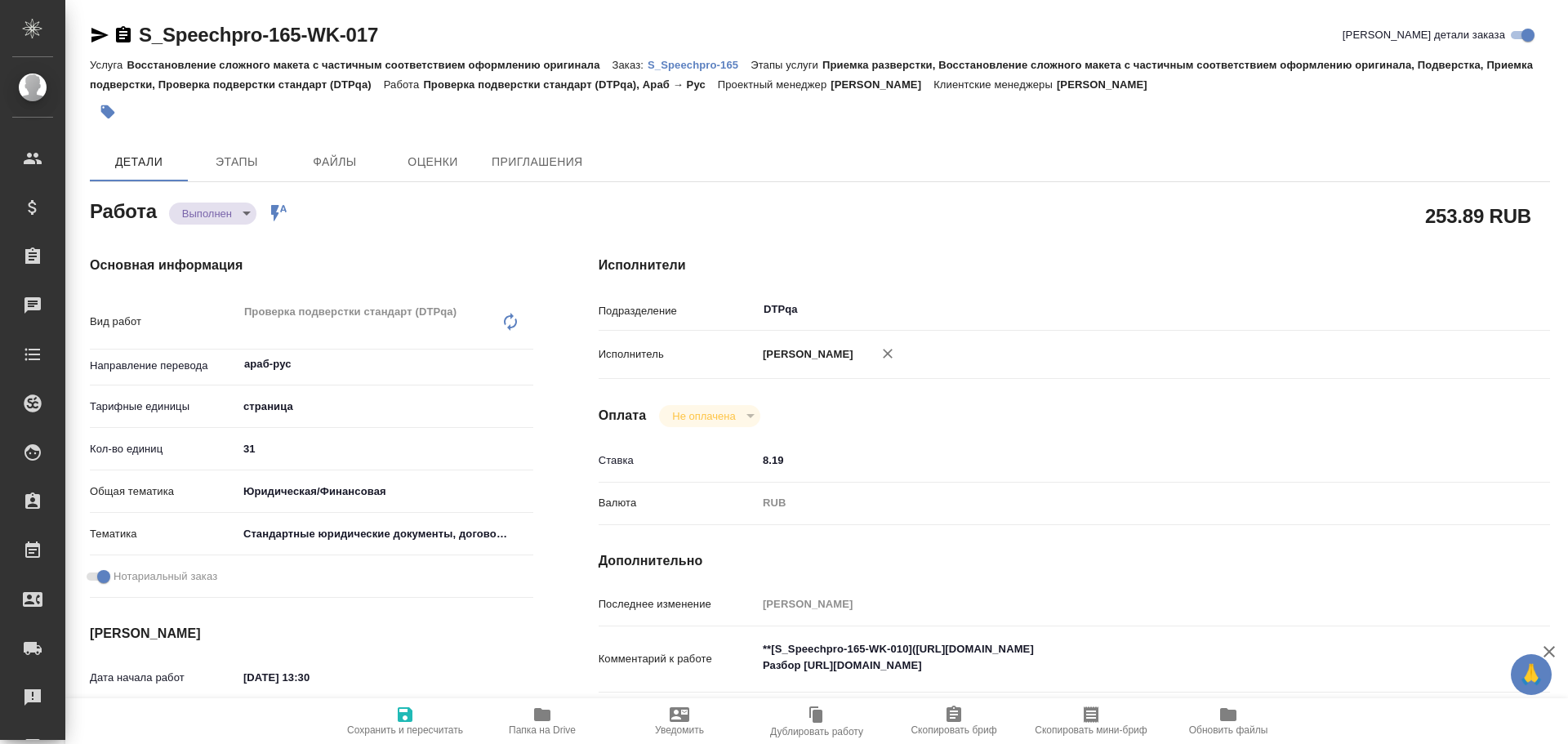
click at [414, 716] on icon "button" at bounding box center [406, 715] width 20 height 20
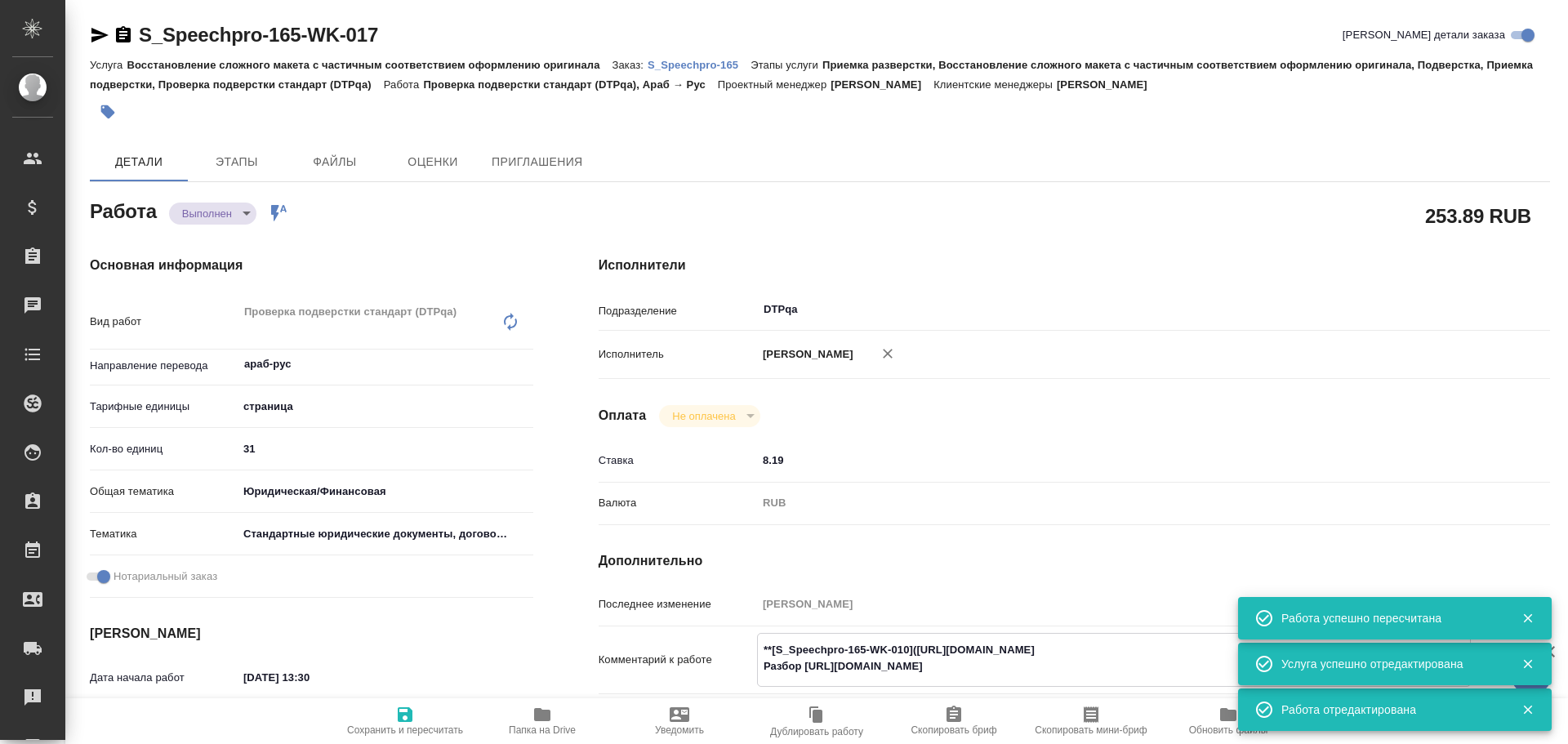
drag, startPoint x: 799, startPoint y: 660, endPoint x: 998, endPoint y: 664, distance: 199.0
click at [998, 664] on textarea "**[S_Speechpro-165-WK-010](https://tera.awatera.com/Work/68dbe376a72c8c840fd032…" at bounding box center [1114, 658] width 712 height 44
drag, startPoint x: 962, startPoint y: 650, endPoint x: 990, endPoint y: 666, distance: 32.2
click at [998, 674] on textarea "**[S_Speechpro-165-WK-010](https://tera.awatera.com/Work/68dbe376a72c8c840fd032…" at bounding box center [1114, 658] width 712 height 44
drag, startPoint x: 990, startPoint y: 665, endPoint x: 799, endPoint y: 664, distance: 191.0
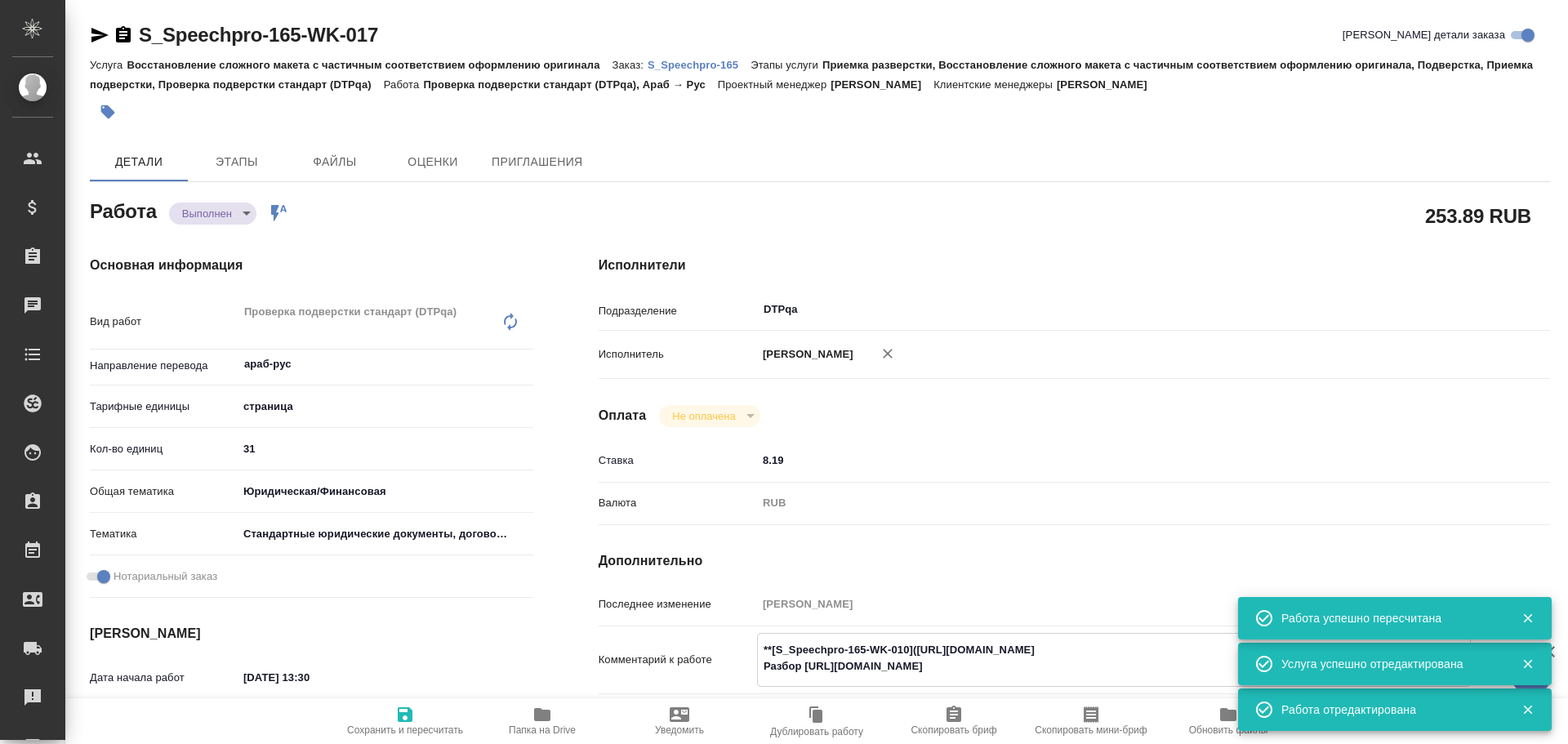
click at [799, 664] on textarea "**[S_Speechpro-165-WK-010](https://tera.awatera.com/Work/68dbe376a72c8c840fd032…" at bounding box center [1114, 658] width 712 height 44
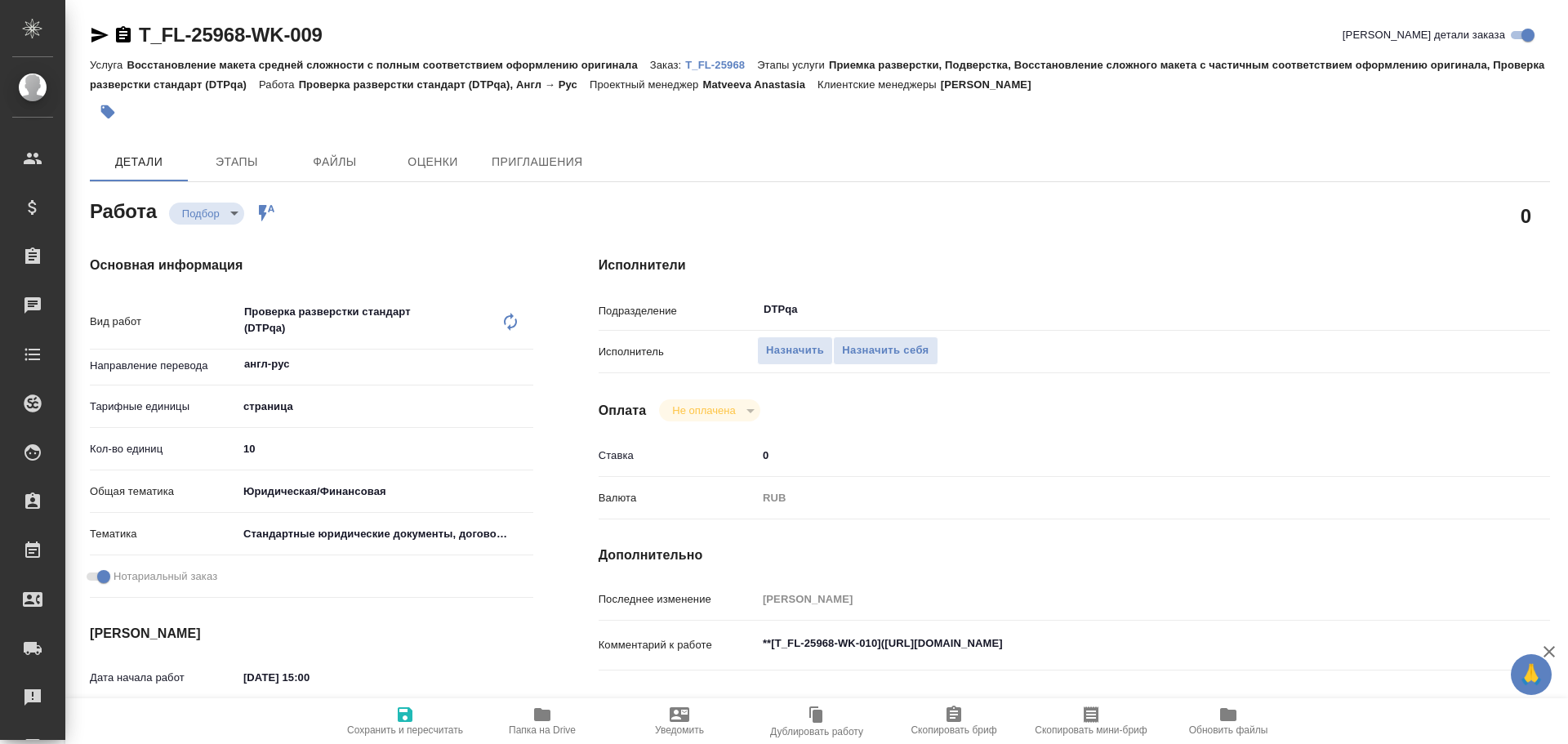
type textarea "x"
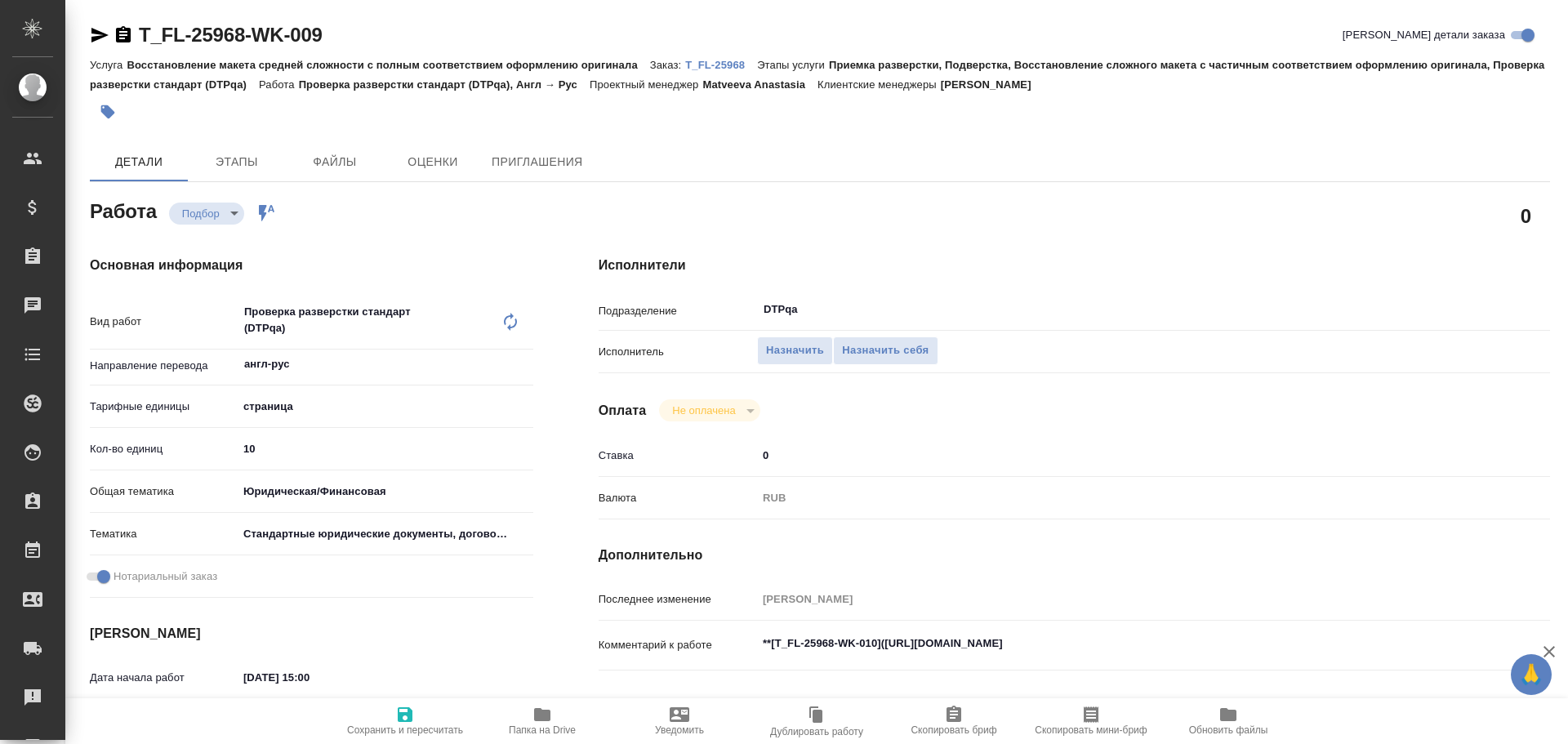
type textarea "x"
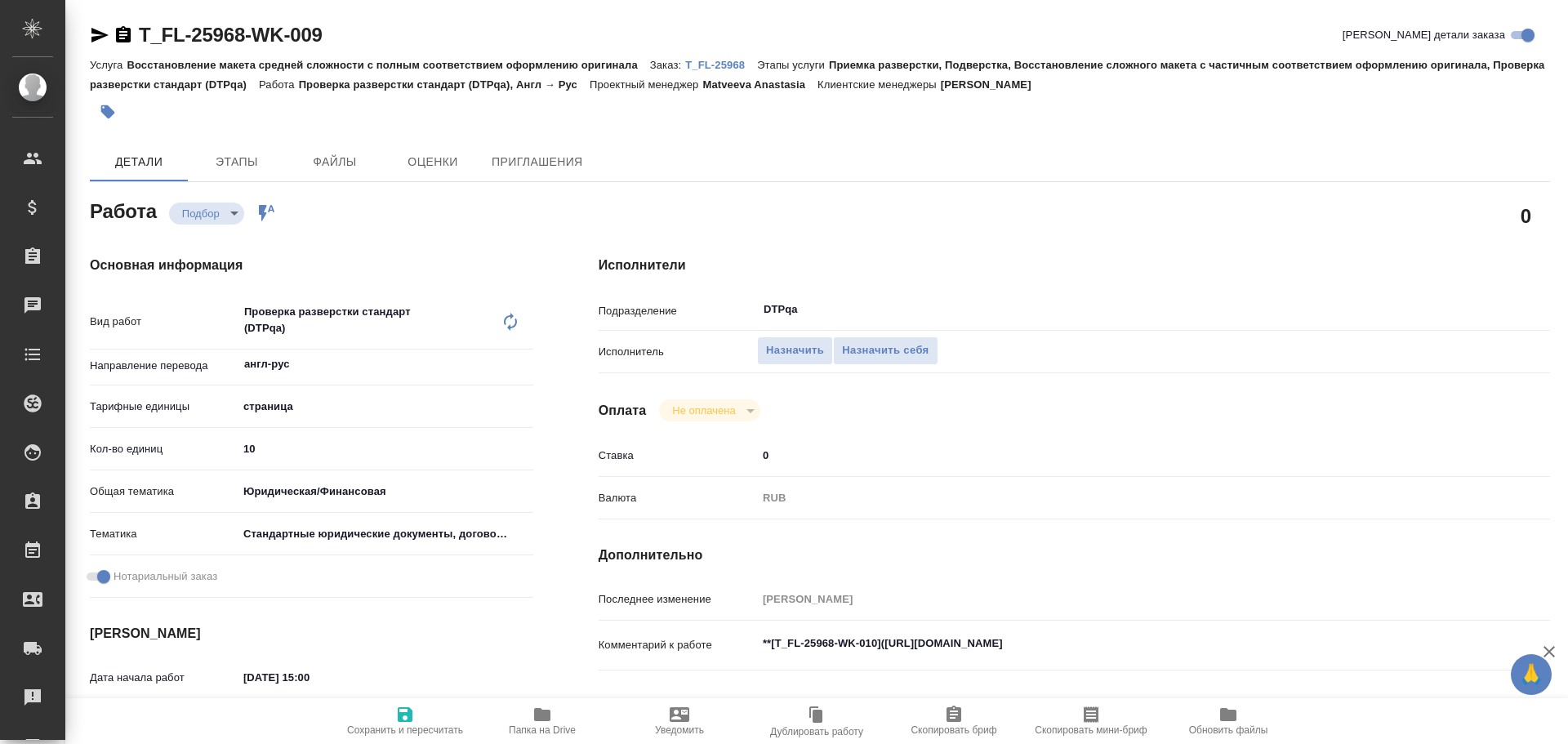
scroll to position [82, 0]
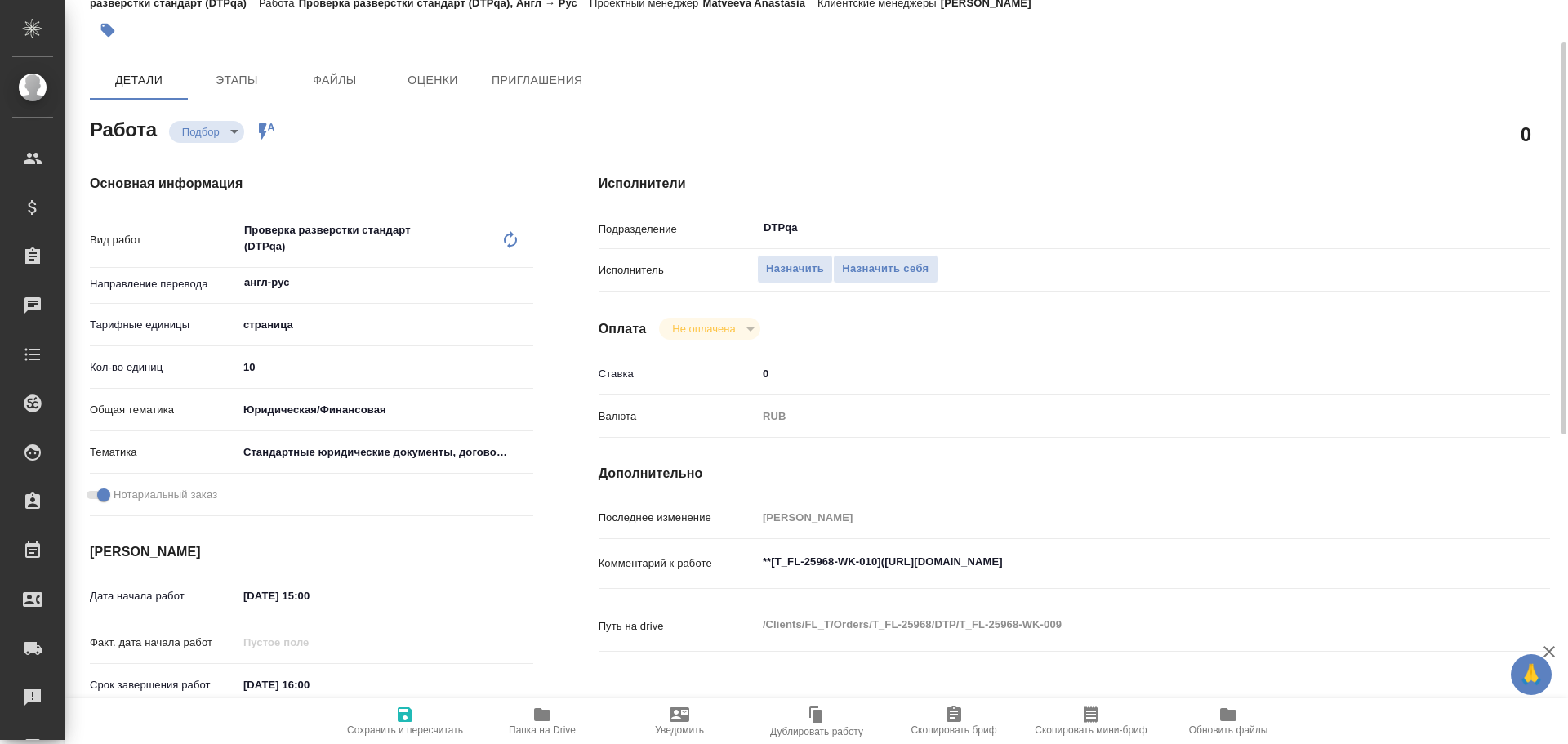
type textarea "x"
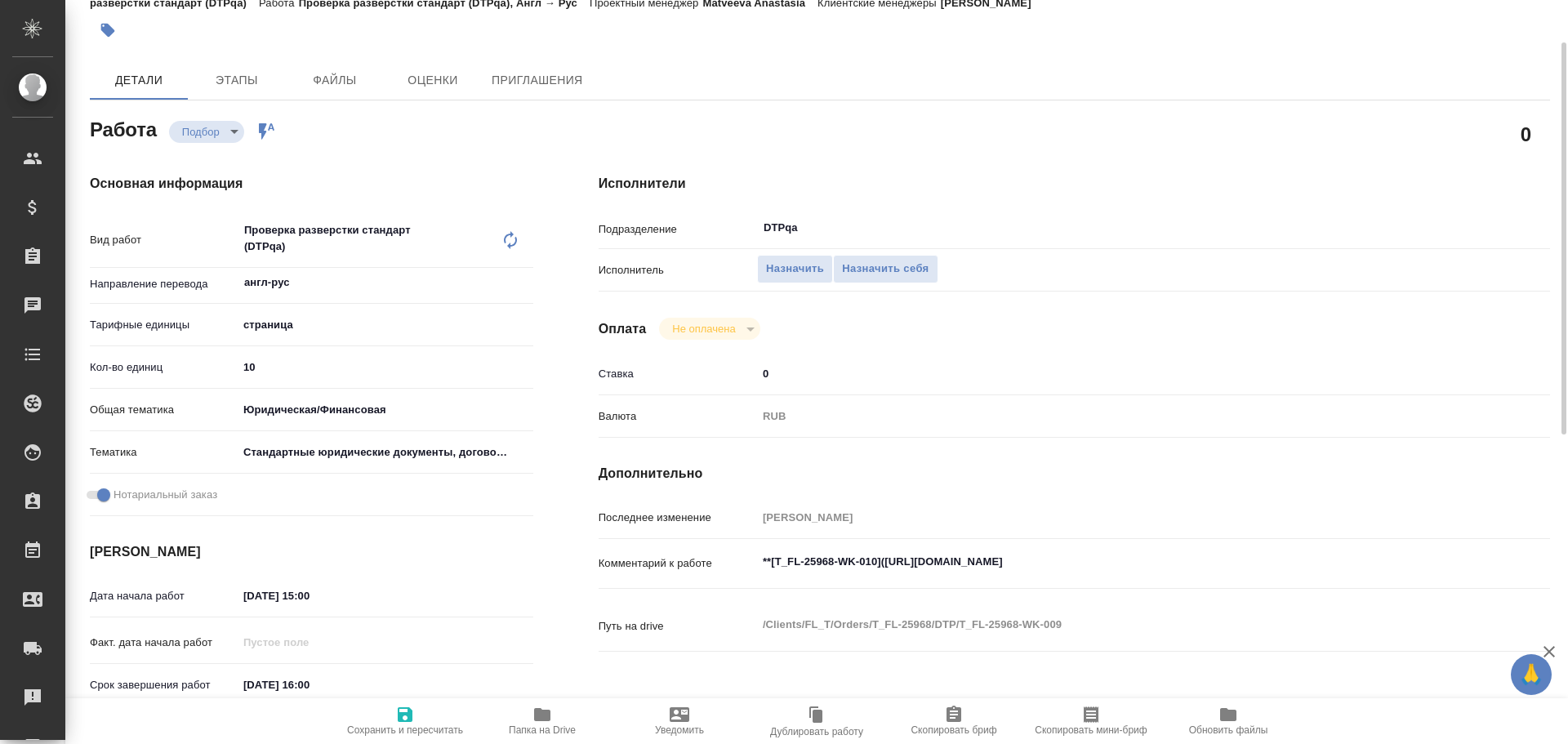
type textarea "x"
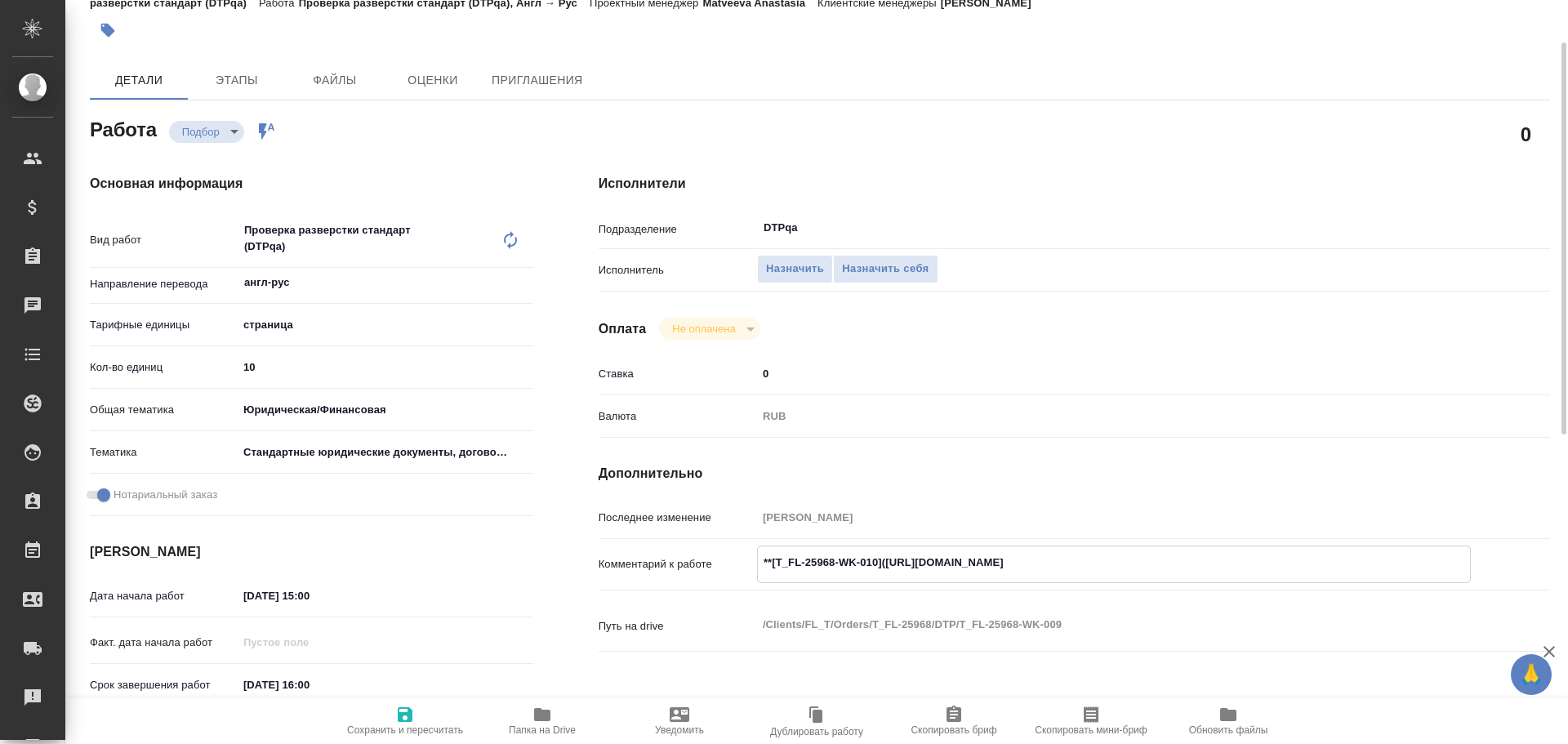
type textarea "x"
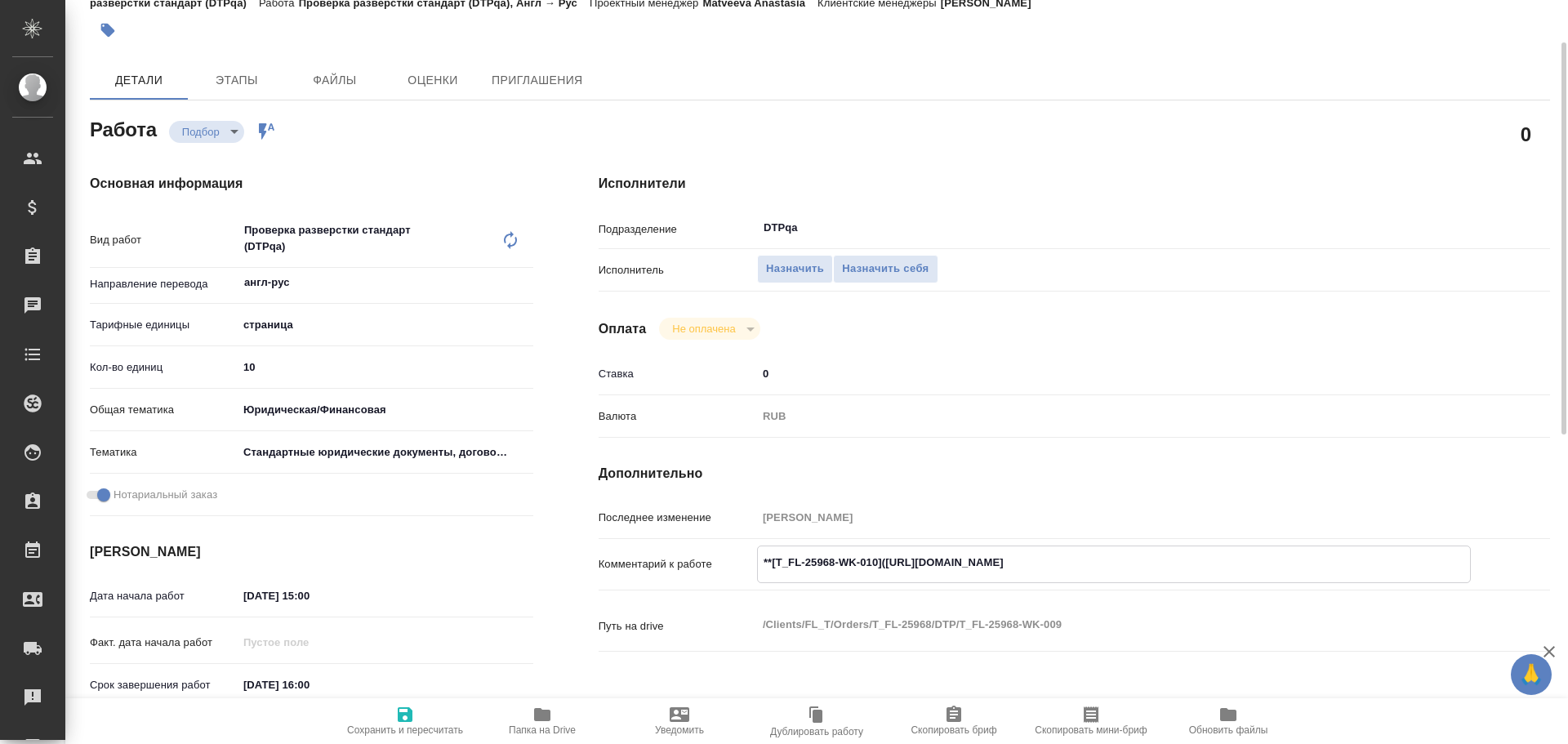
drag, startPoint x: 886, startPoint y: 564, endPoint x: 1177, endPoint y: 561, distance: 291.0
click at [1183, 557] on textarea "**[T_FL-25968-WK-010](https://tera.awatera.com/Work/68e38a888bce6fb04e1391fc)**" at bounding box center [1114, 563] width 712 height 28
type textarea "x"
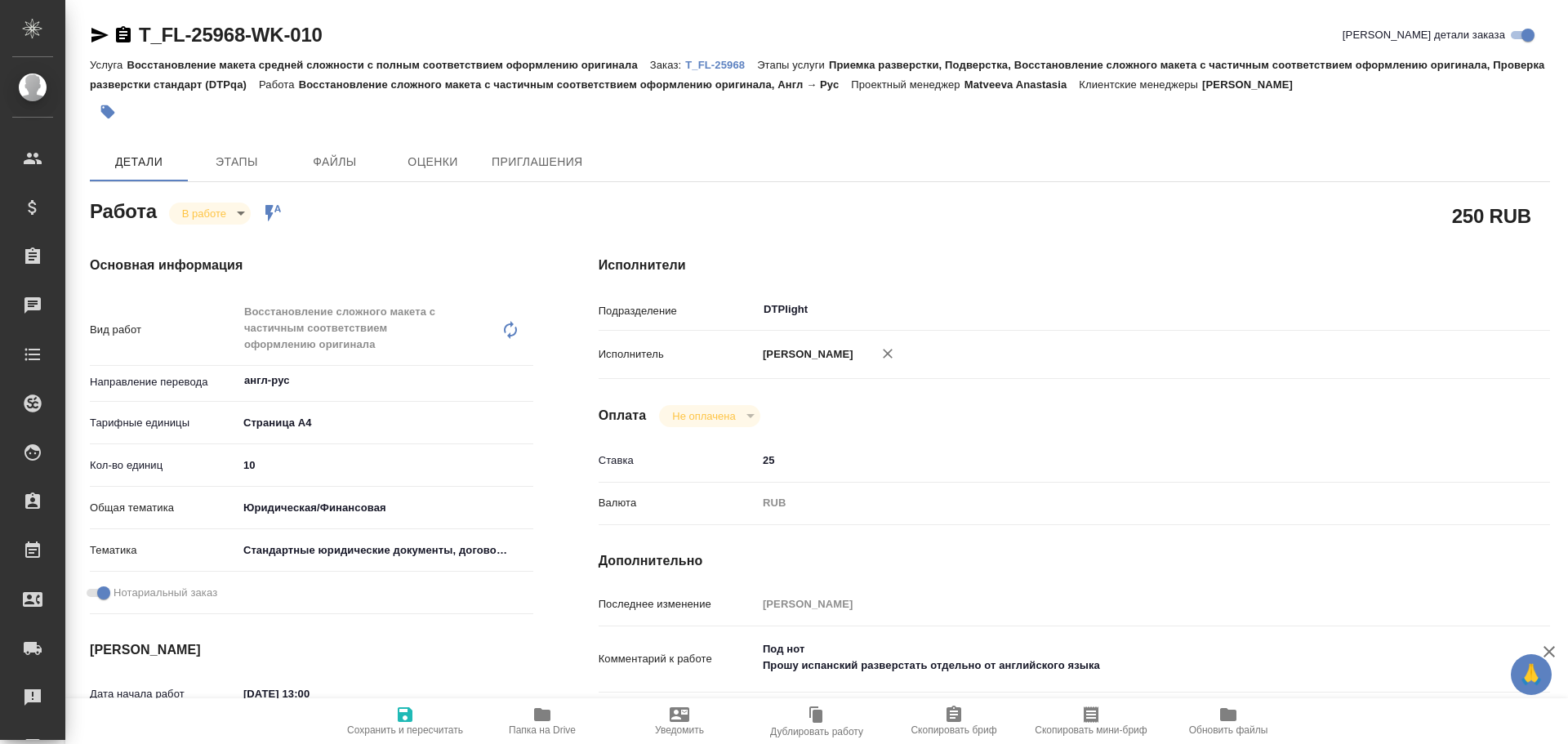
type textarea "x"
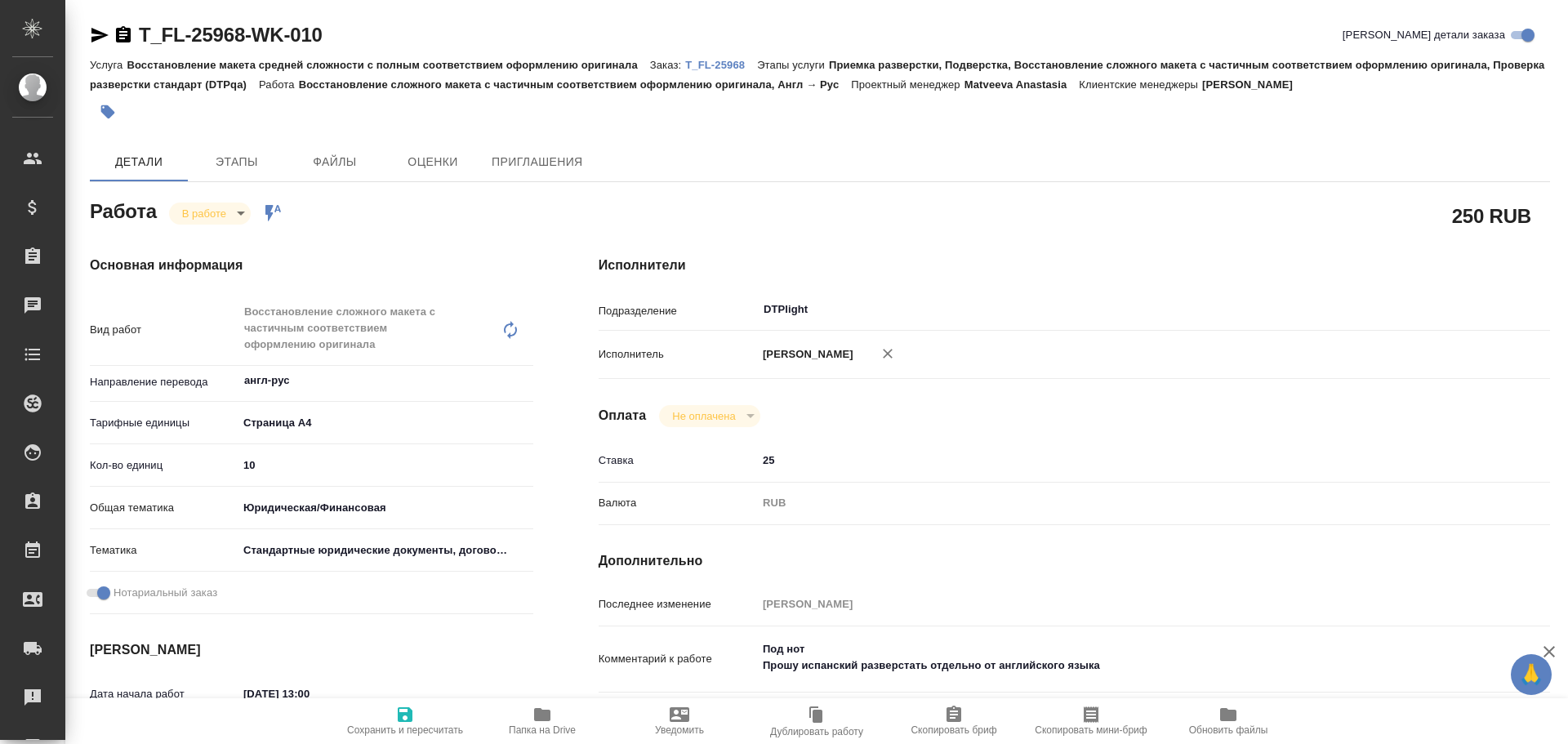
type textarea "x"
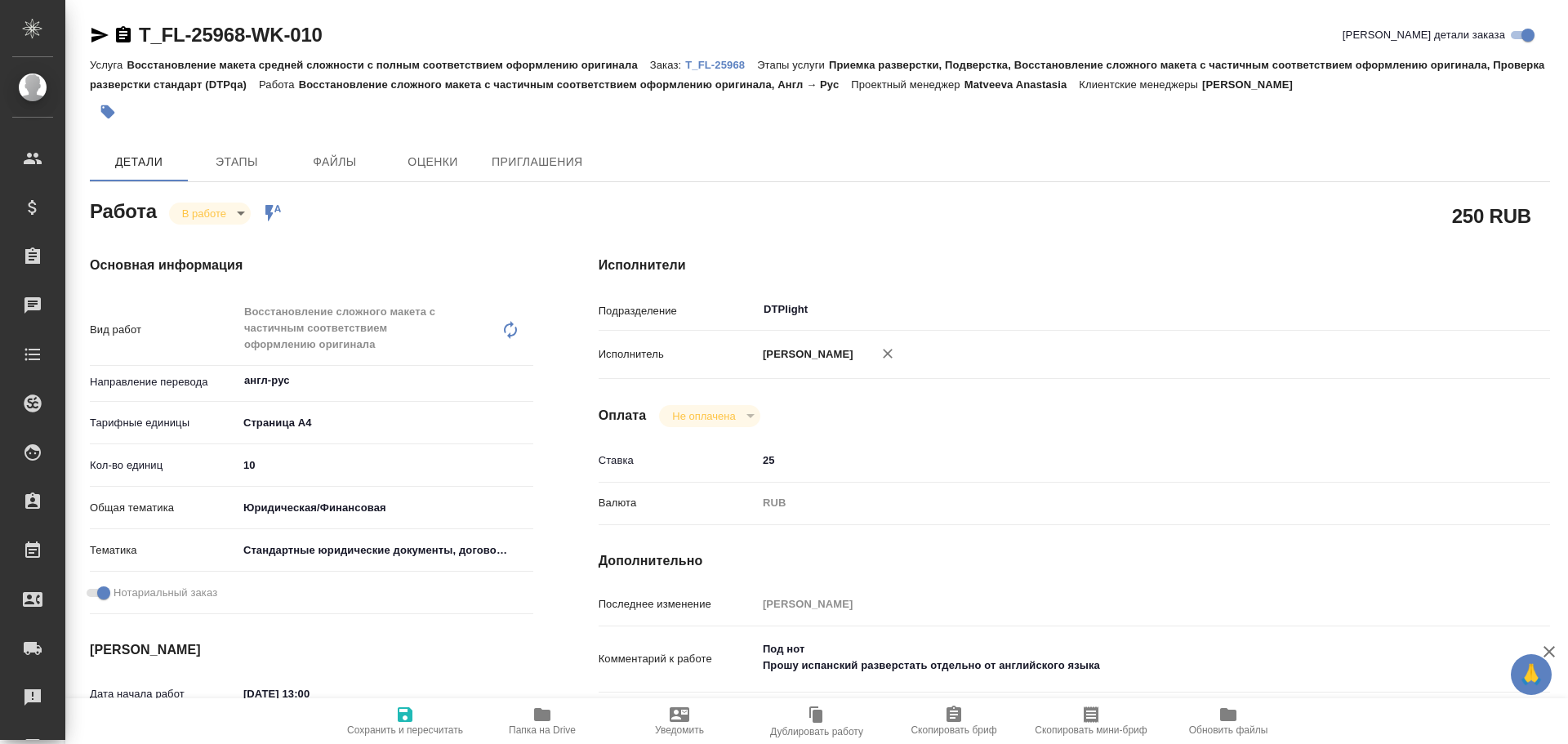
type textarea "x"
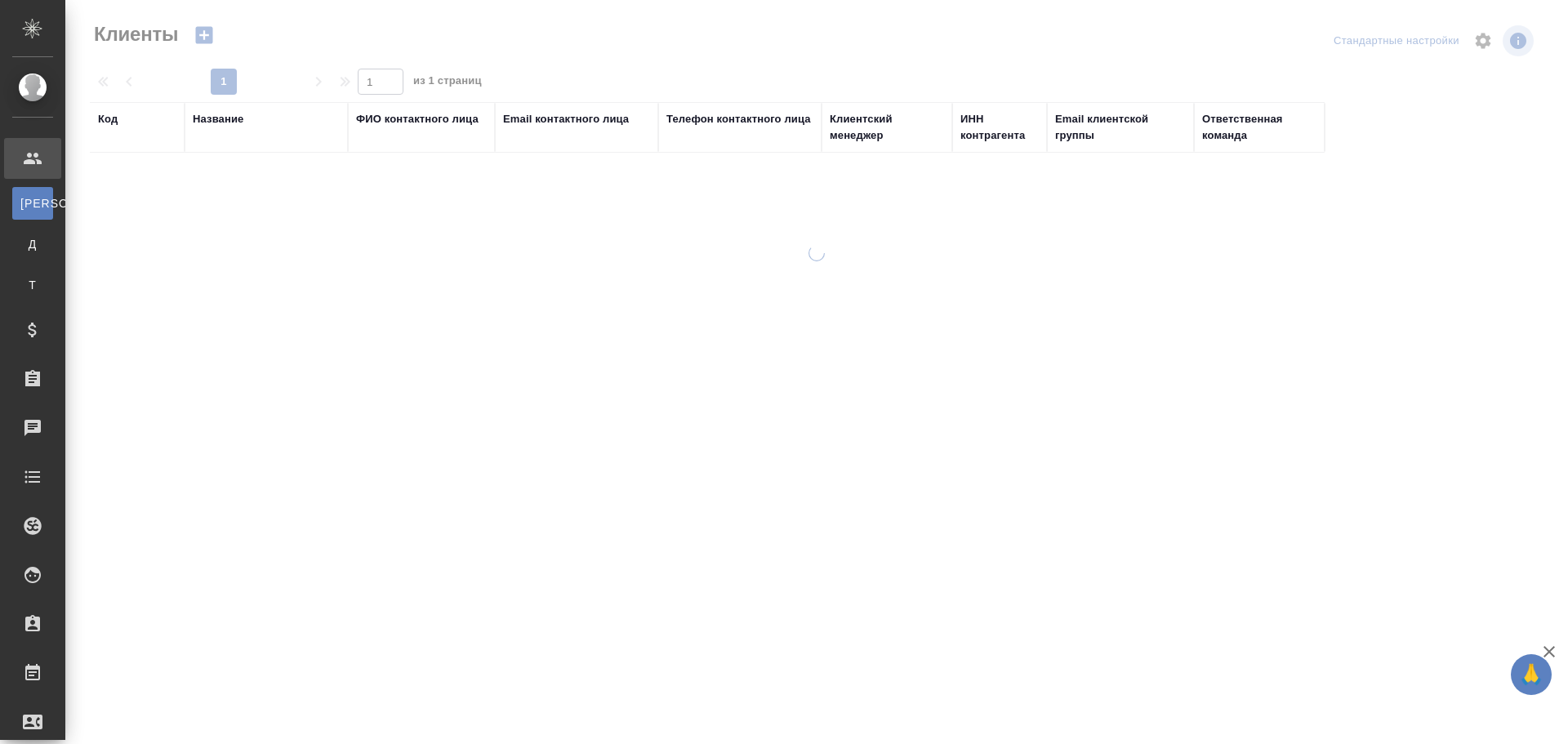
select select "RU"
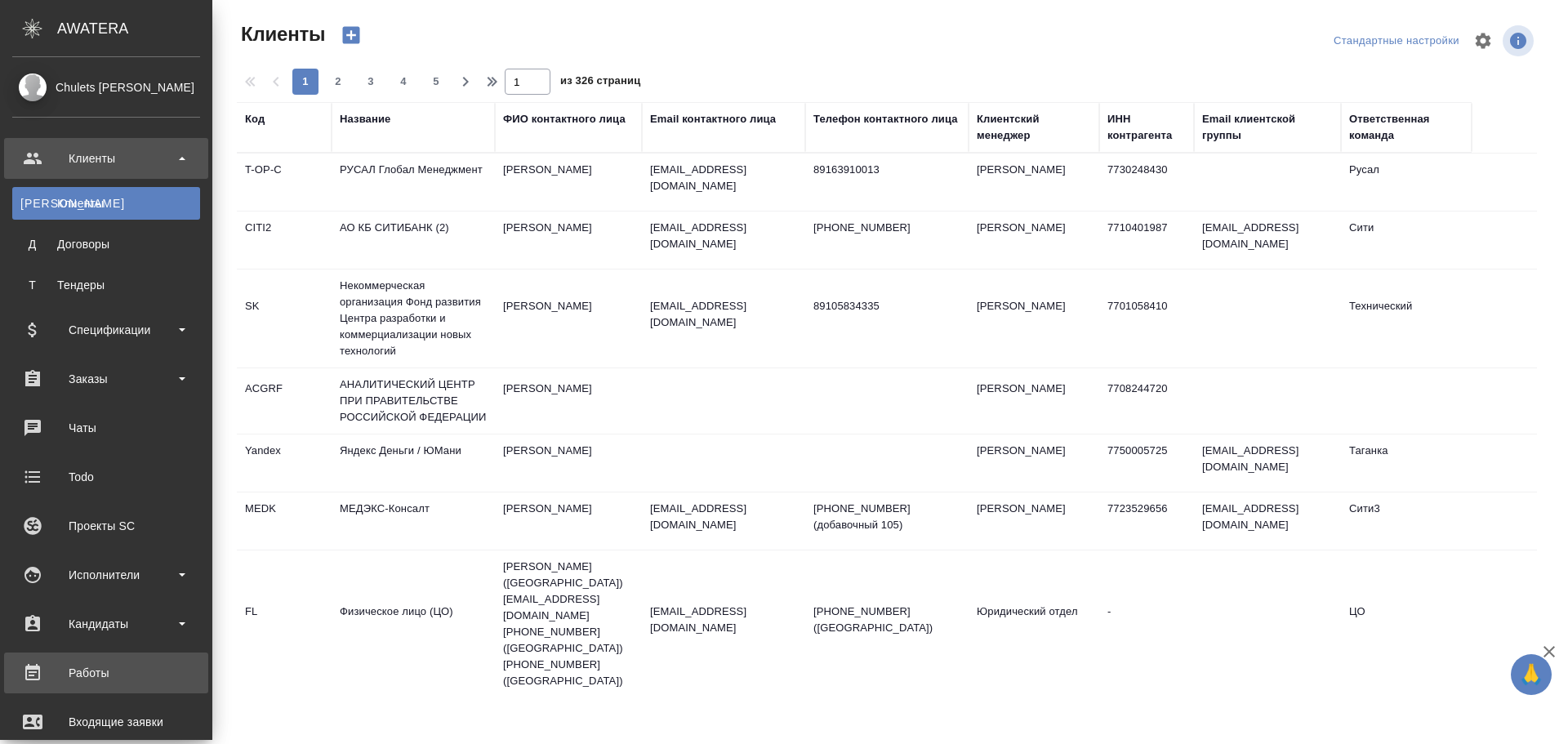
click at [92, 670] on div "Работы" at bounding box center [106, 673] width 188 height 25
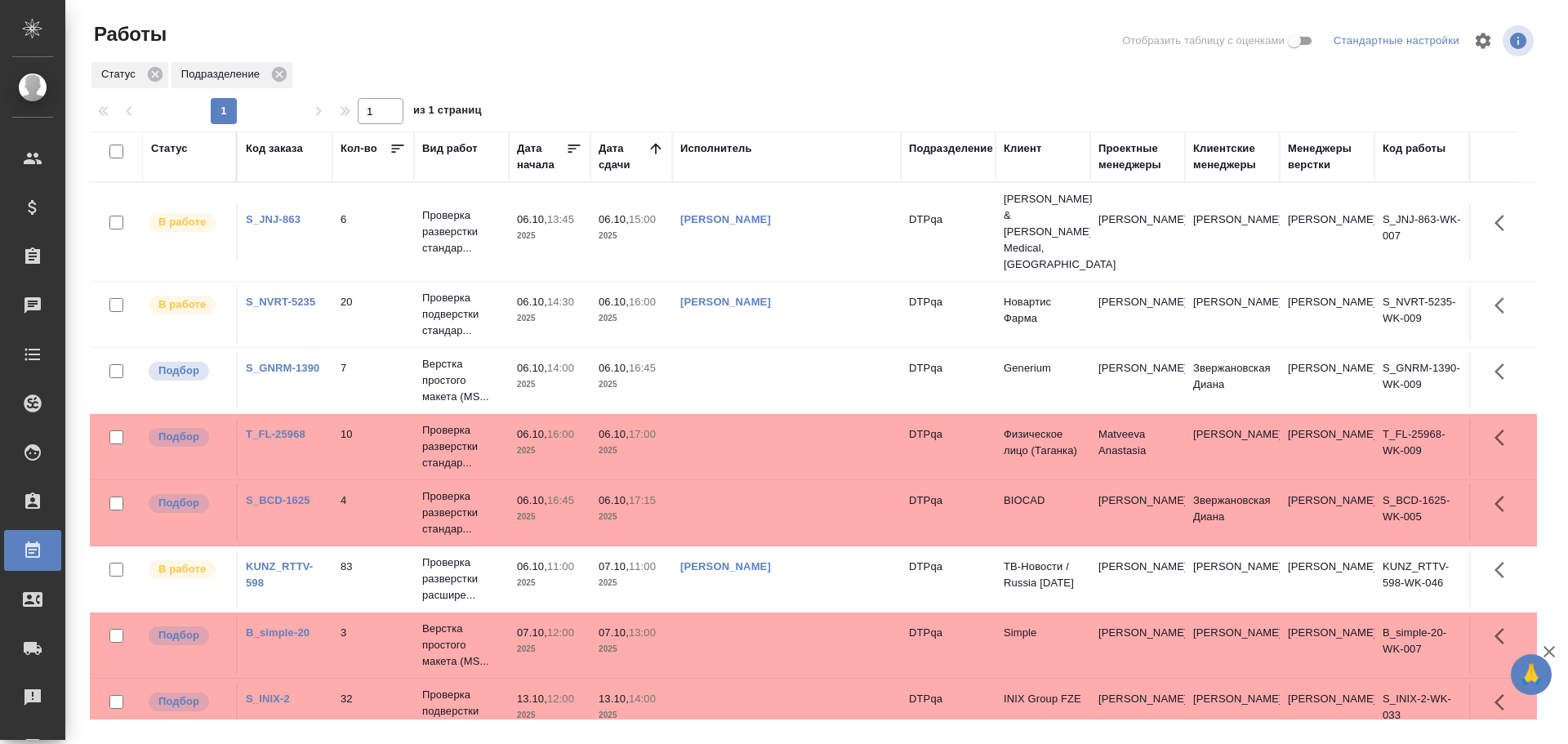
click at [830, 215] on td "[PERSON_NAME]" at bounding box center [786, 232] width 228 height 57
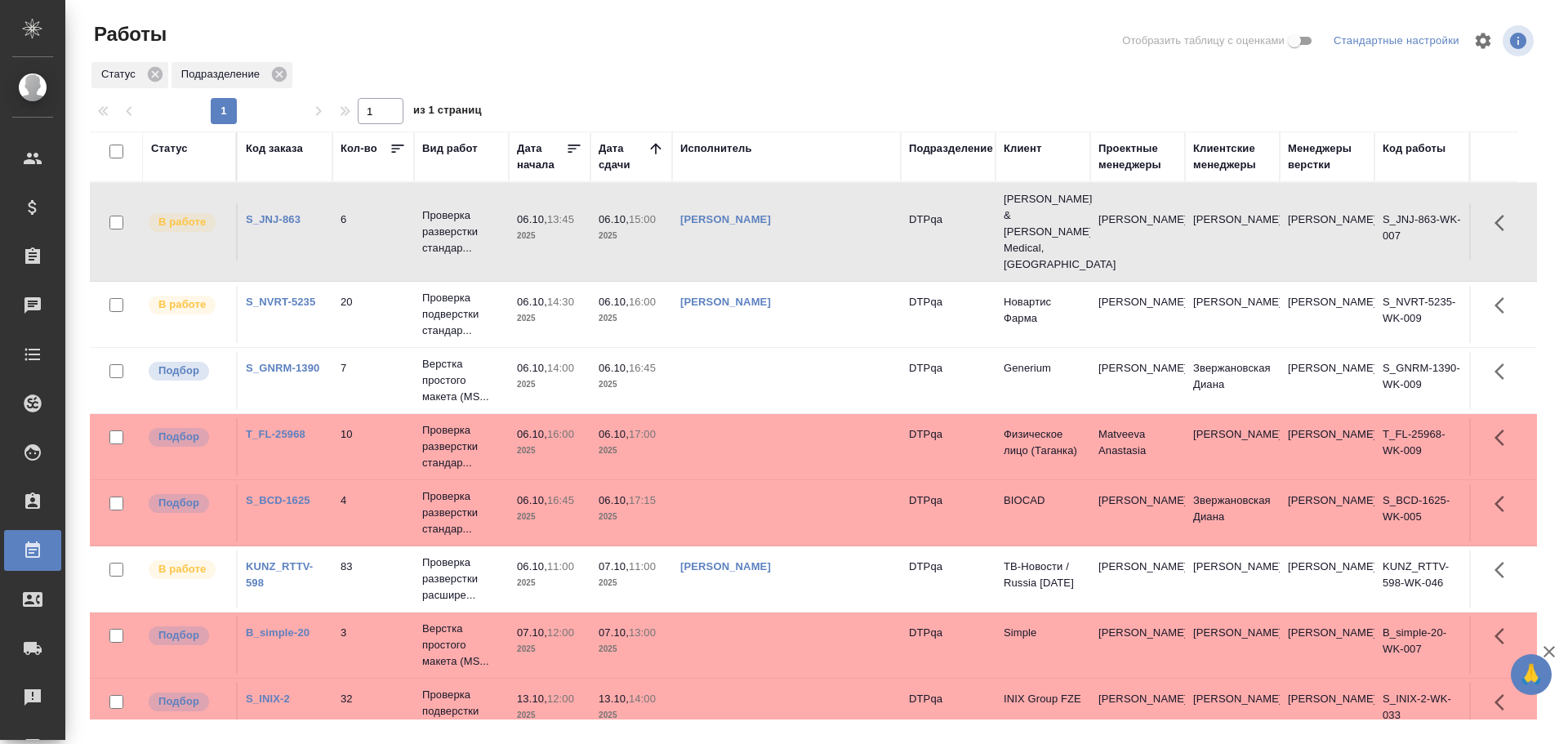
click at [830, 215] on td "[PERSON_NAME]" at bounding box center [786, 232] width 228 height 57
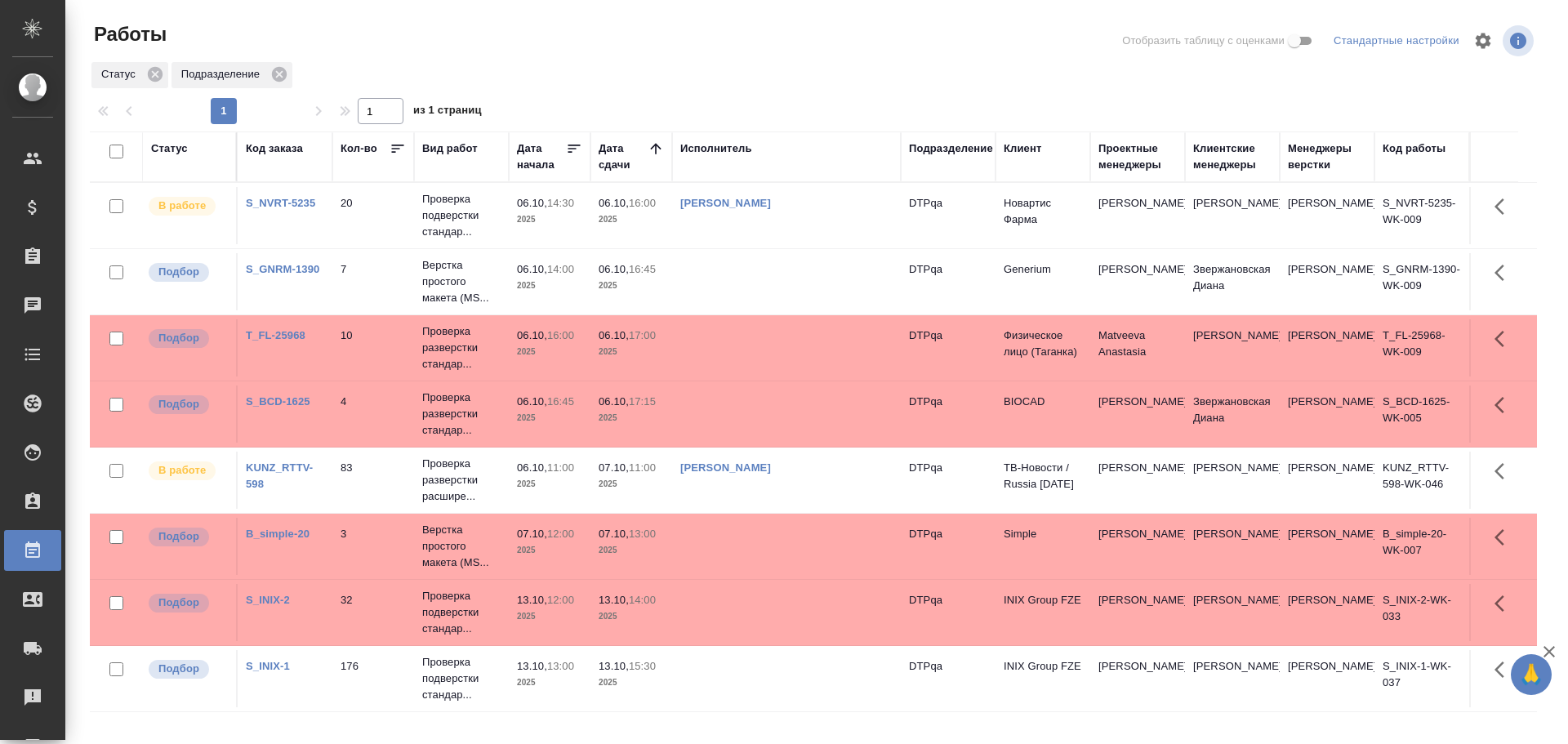
click at [759, 673] on td at bounding box center [786, 678] width 228 height 57
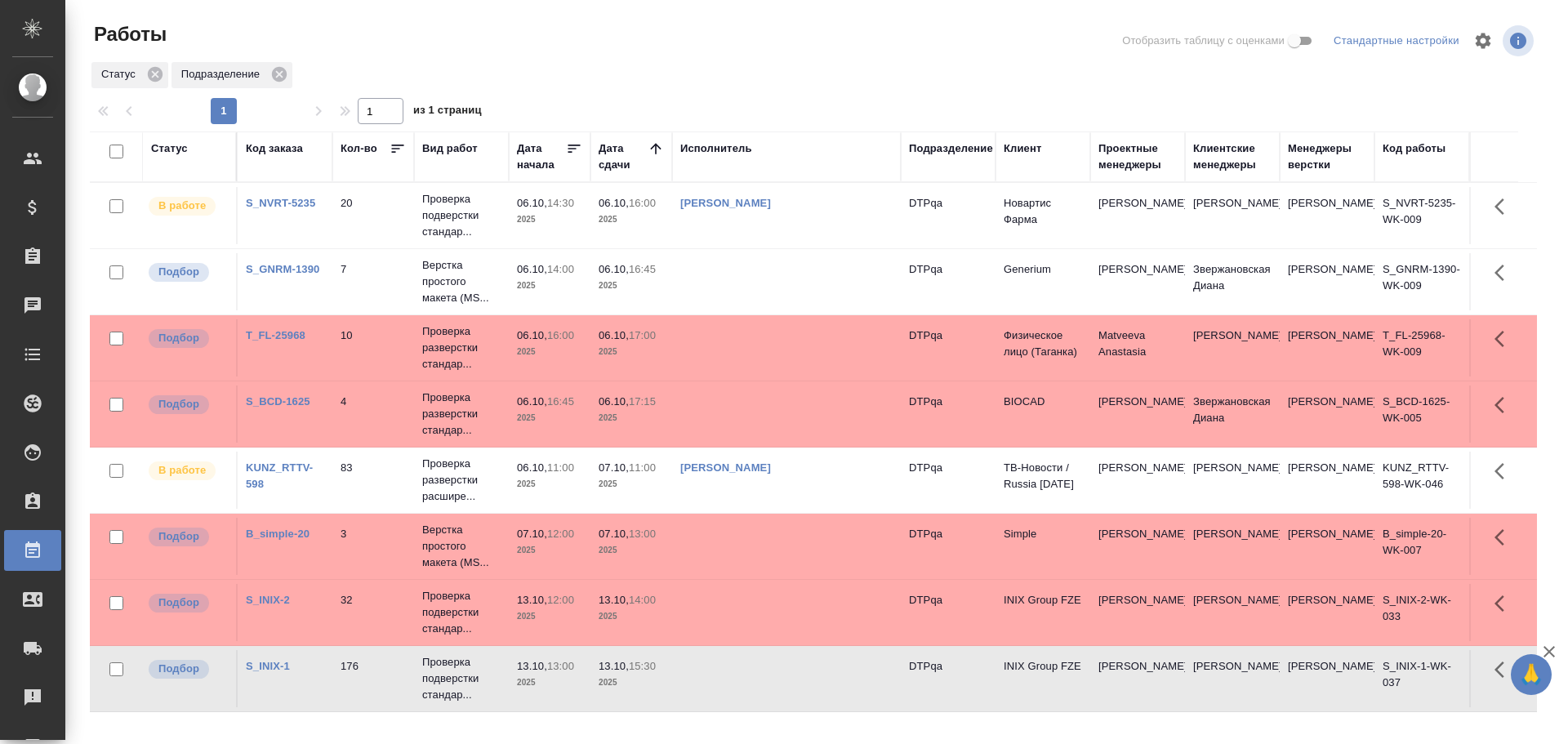
click at [759, 673] on td at bounding box center [786, 678] width 228 height 57
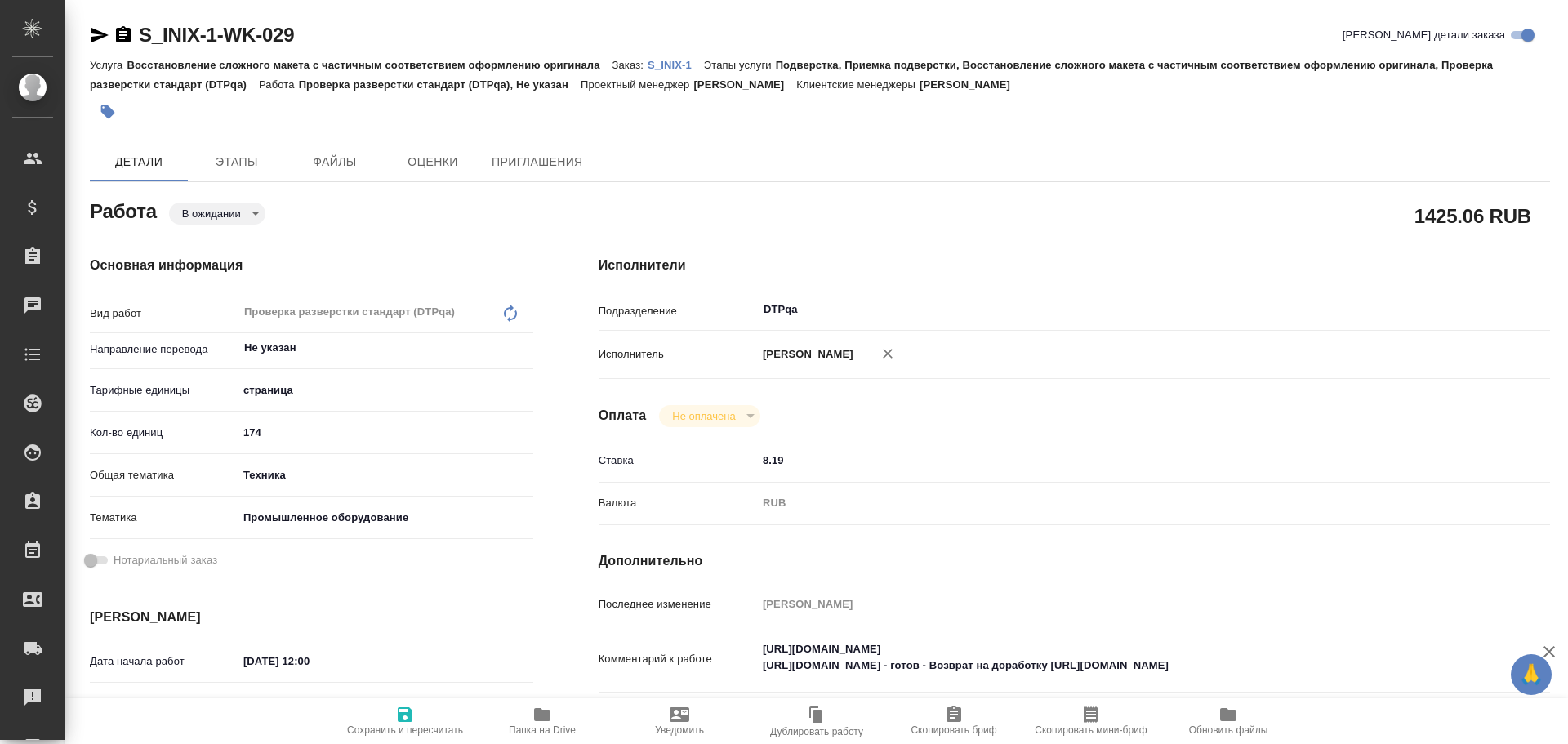
type textarea "x"
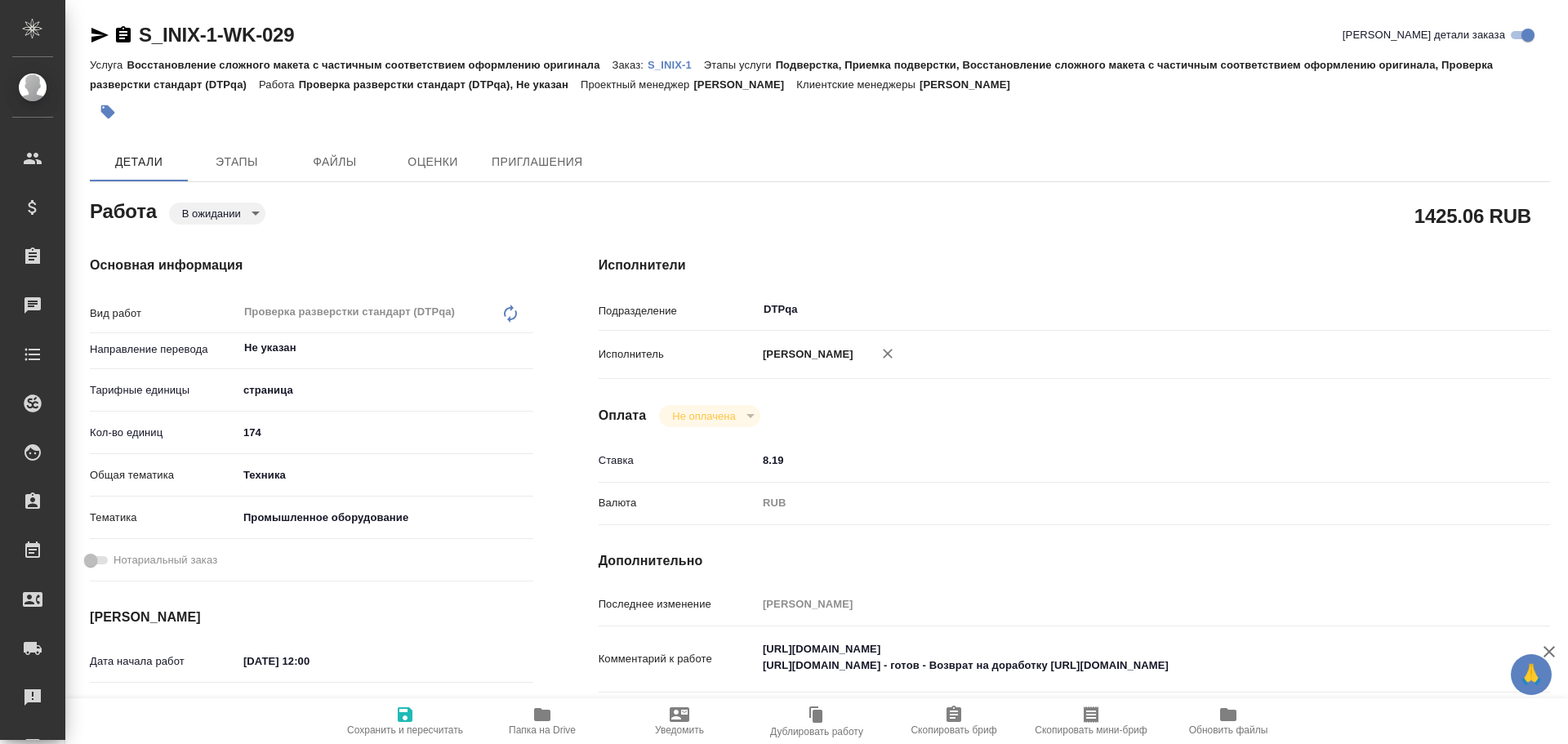
type textarea "x"
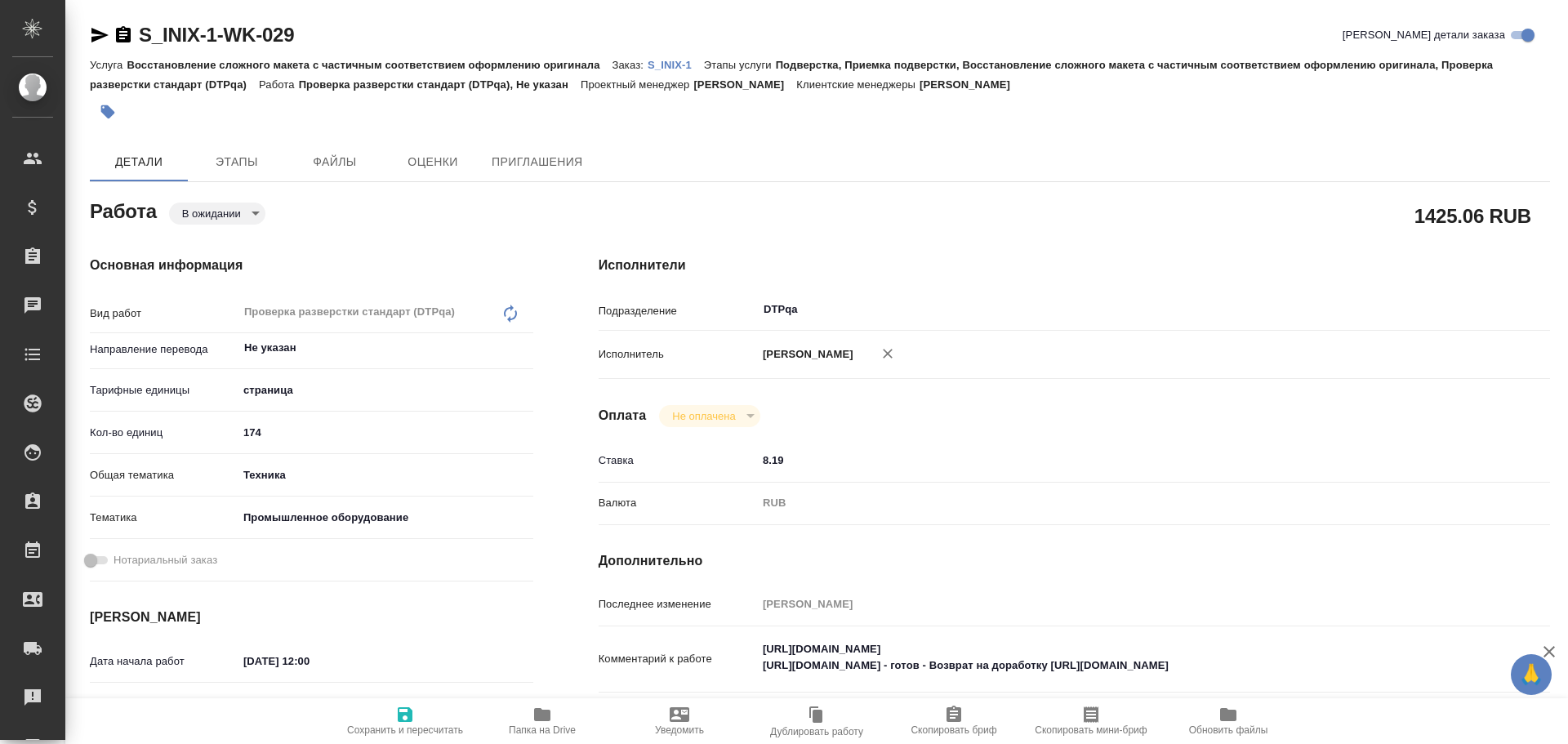
type textarea "x"
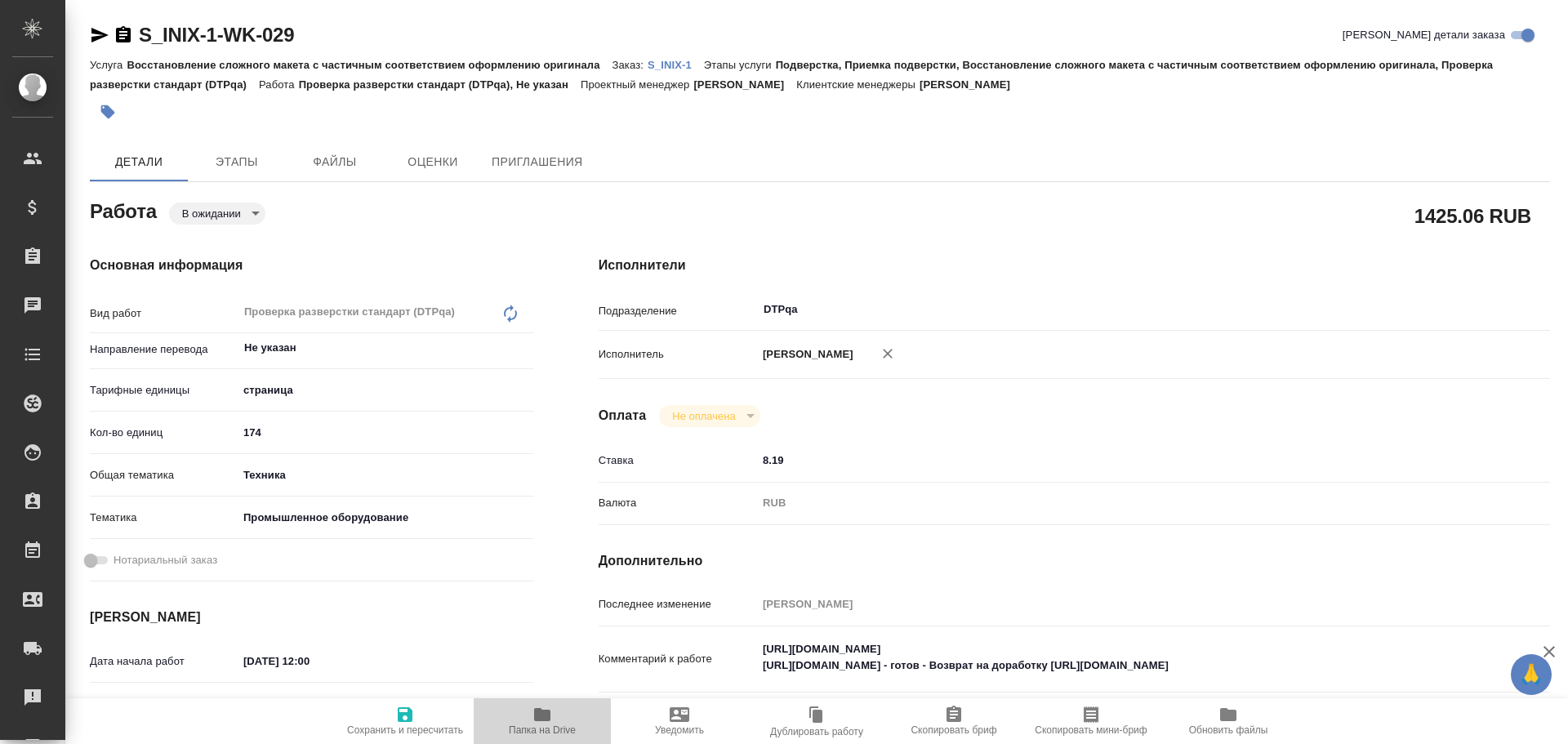
click at [522, 715] on span "Папка на Drive" at bounding box center [542, 720] width 118 height 31
type textarea "x"
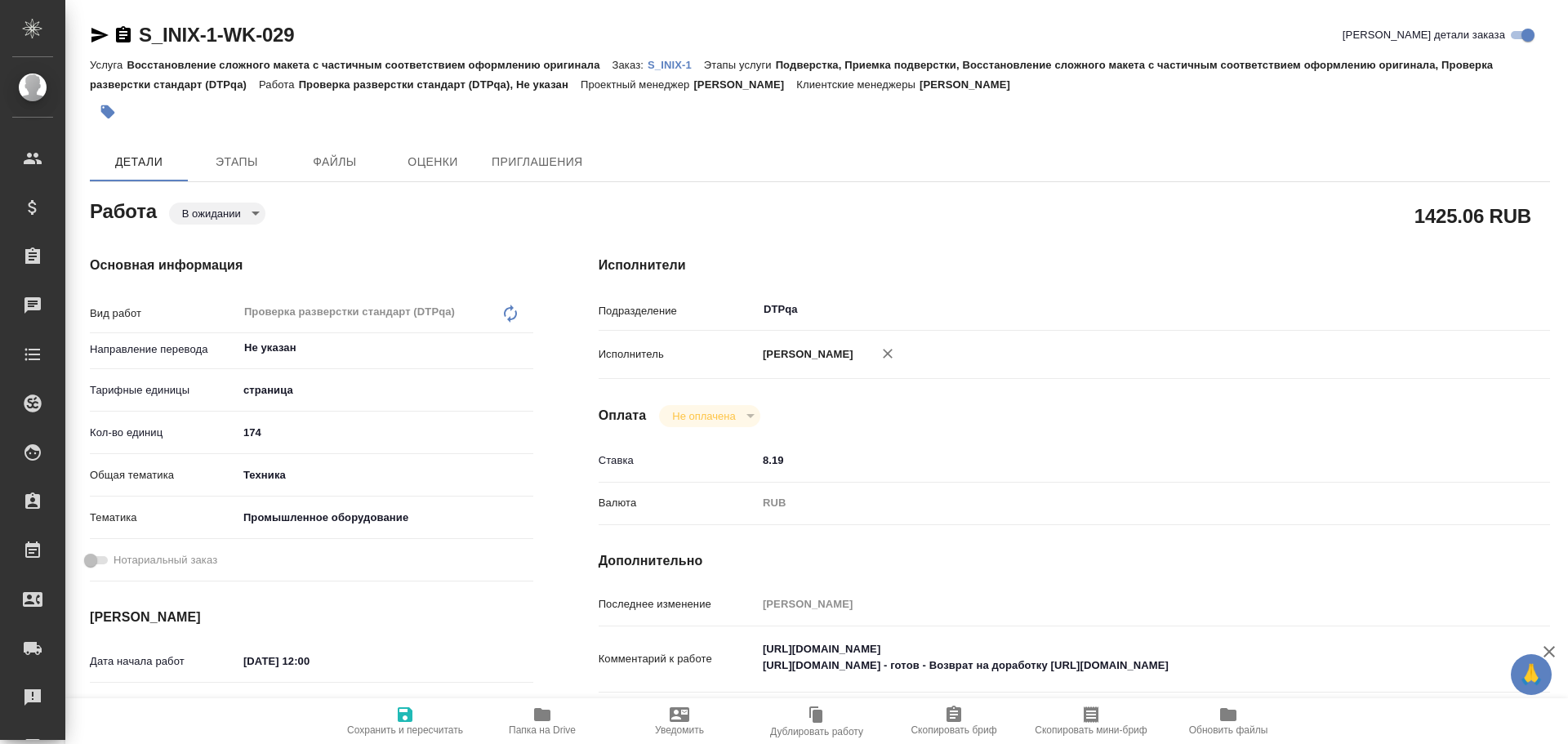
type textarea "x"
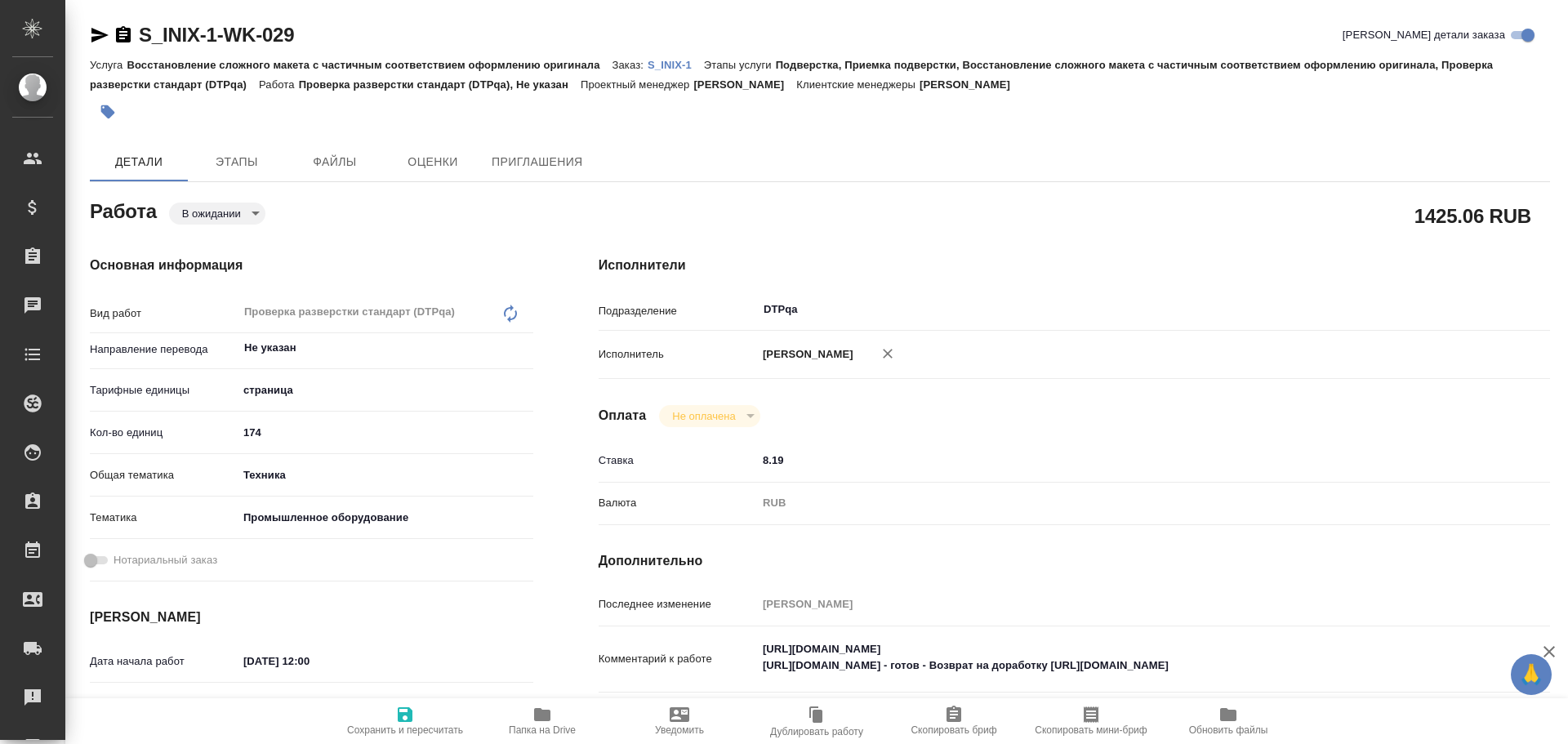
type textarea "x"
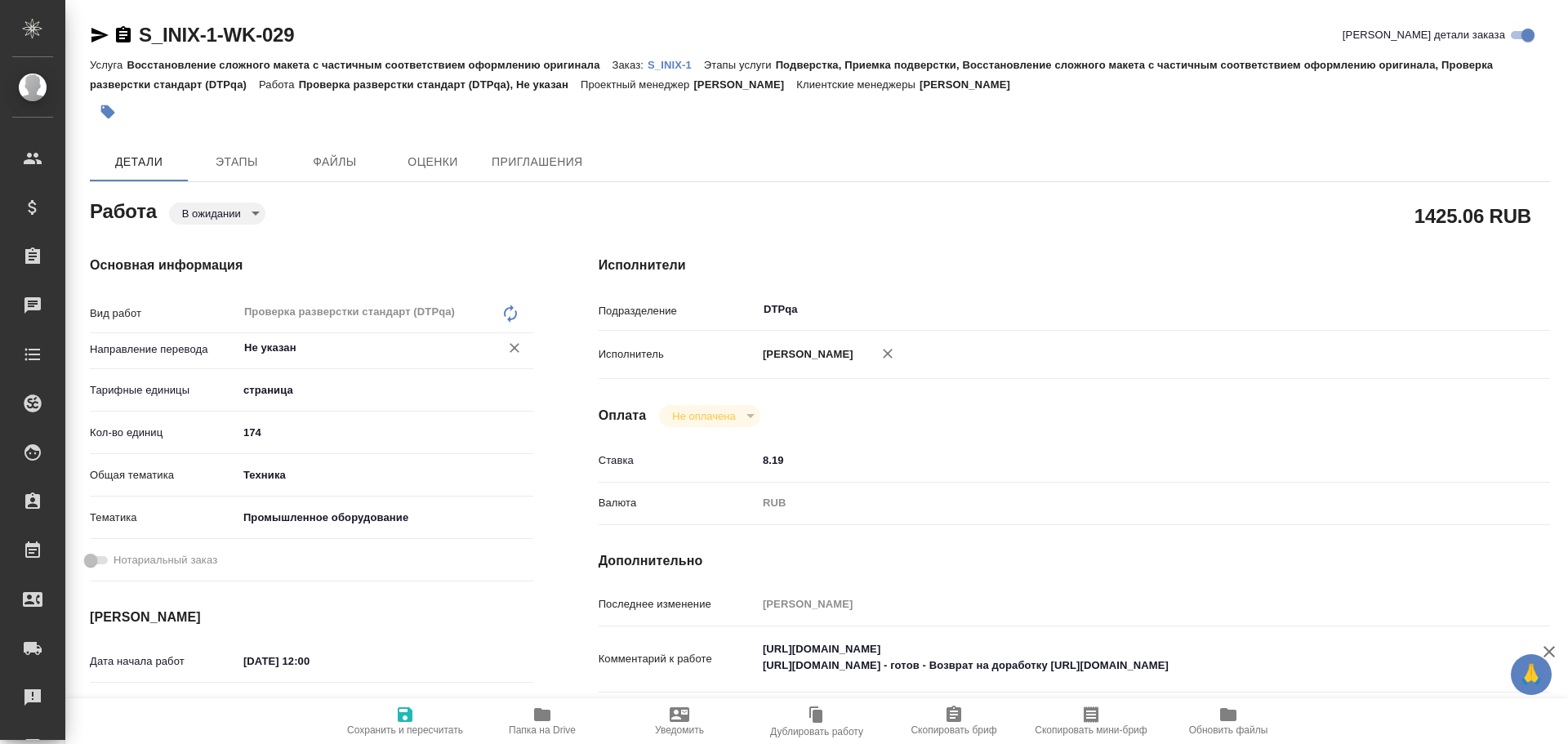
type textarea "x"
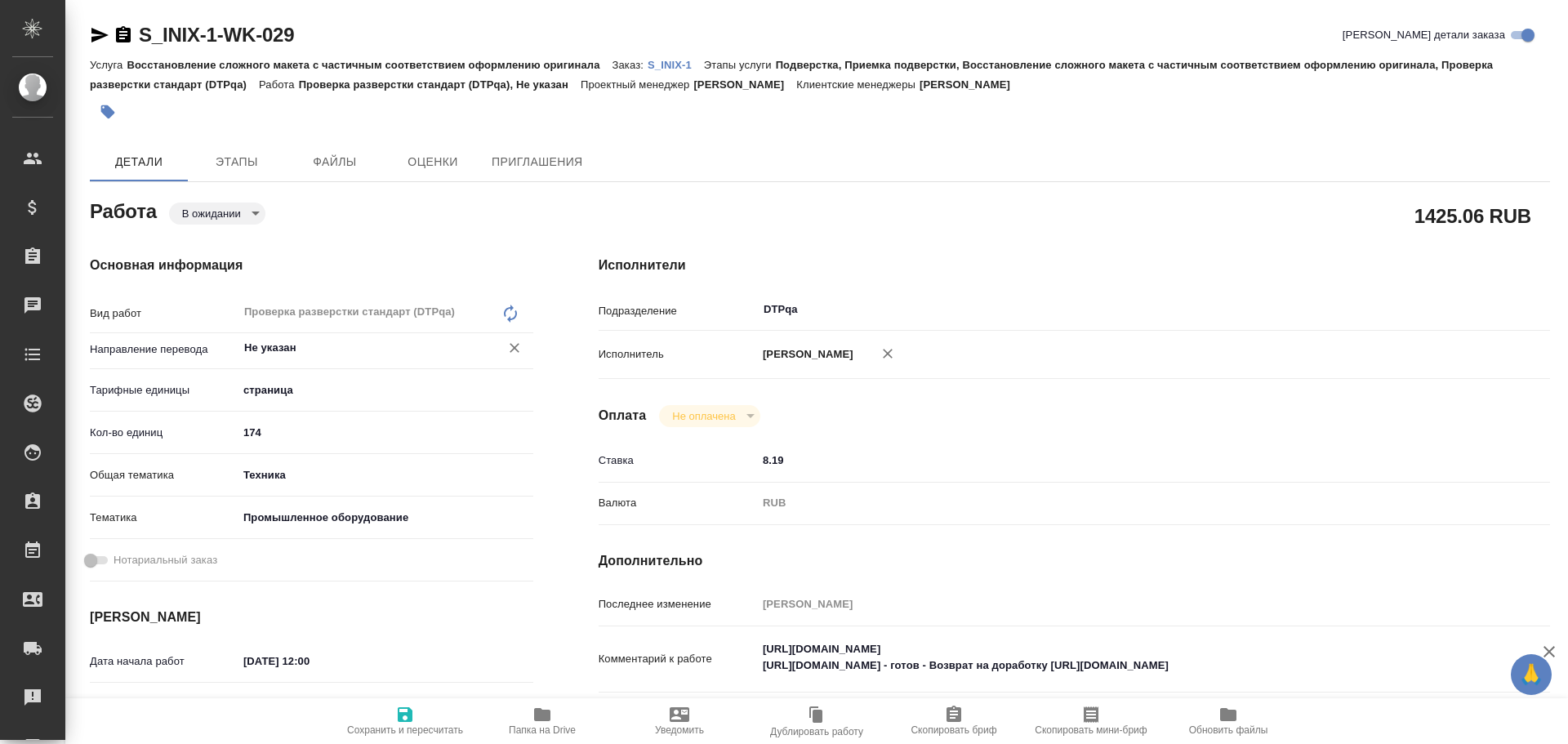
type textarea "x"
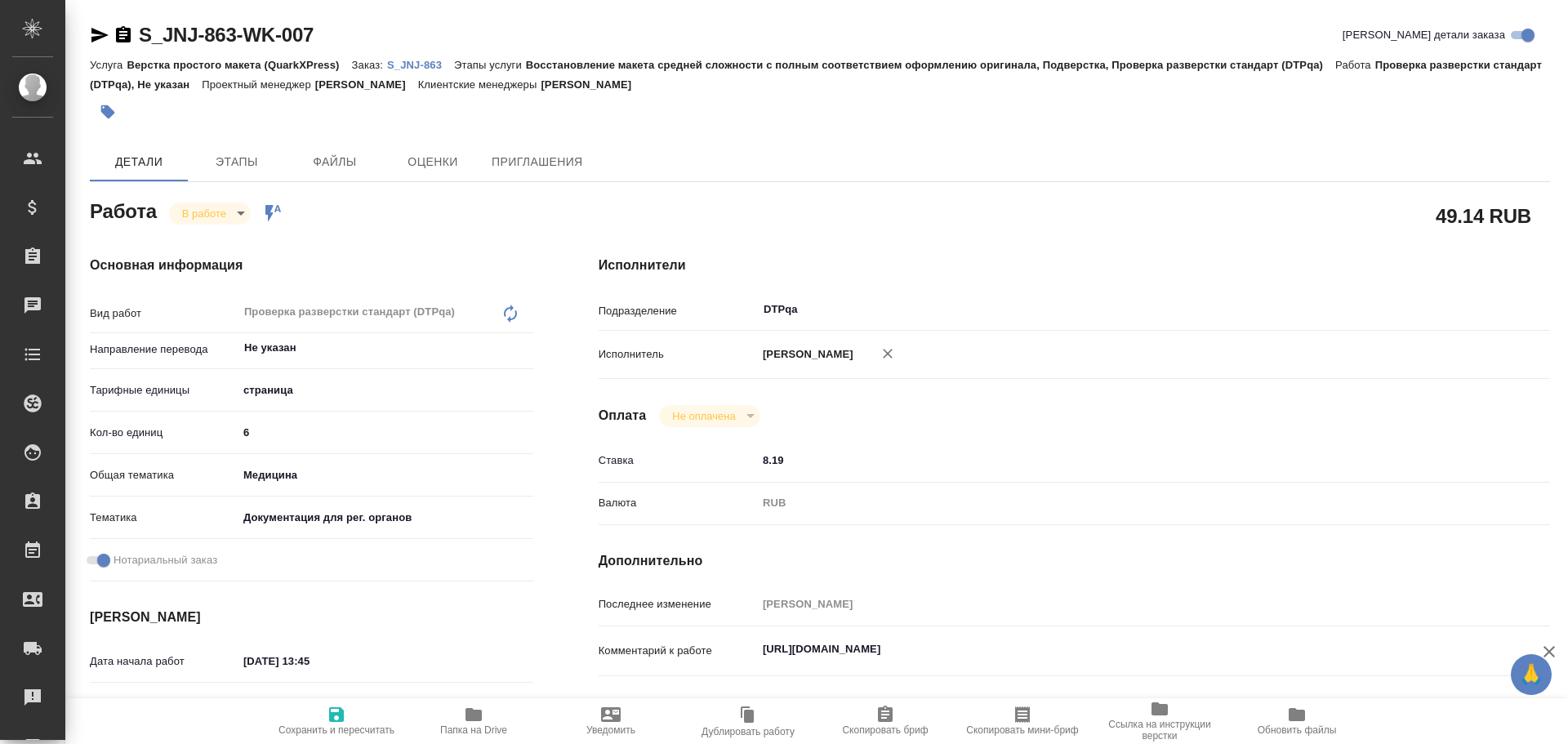
type textarea "x"
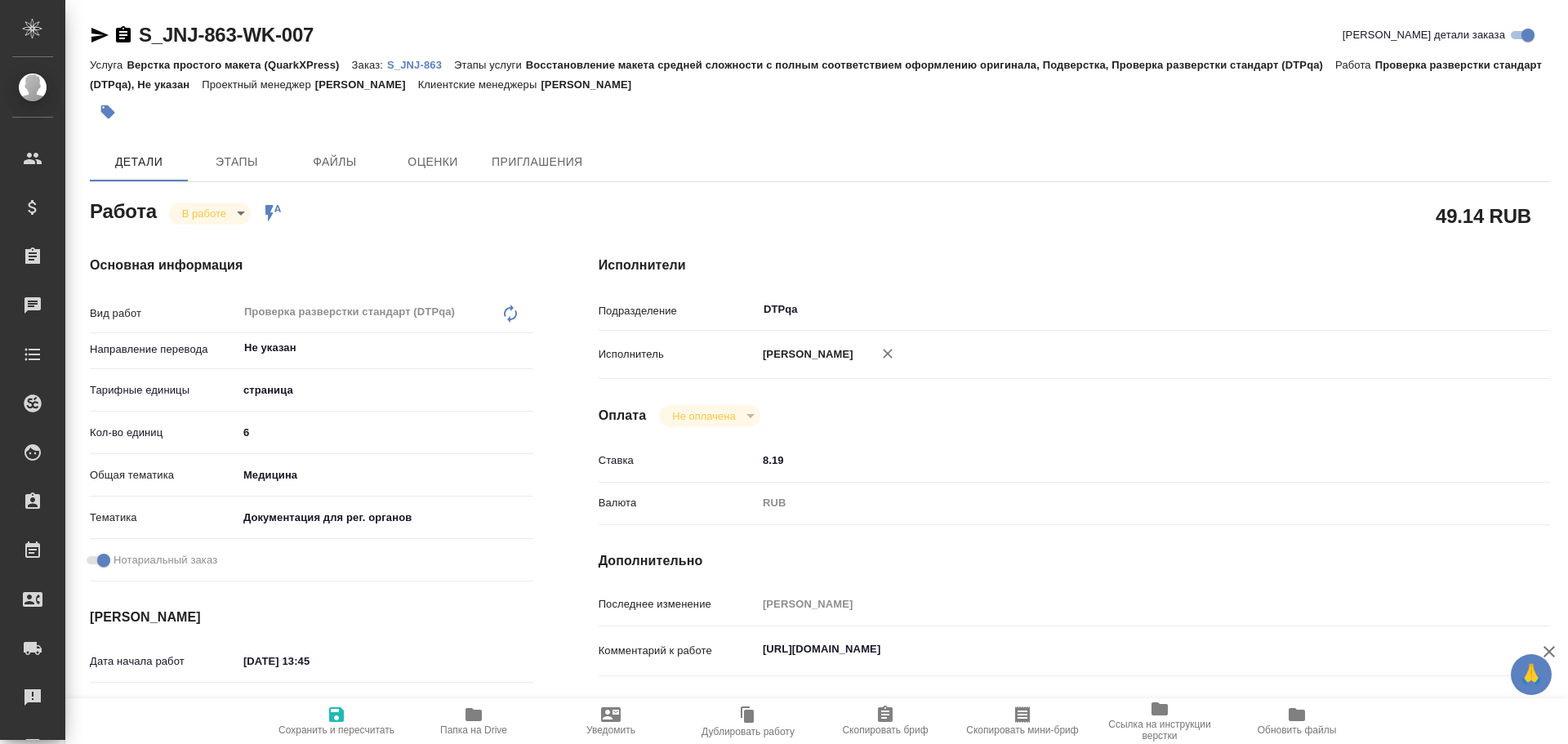
type textarea "x"
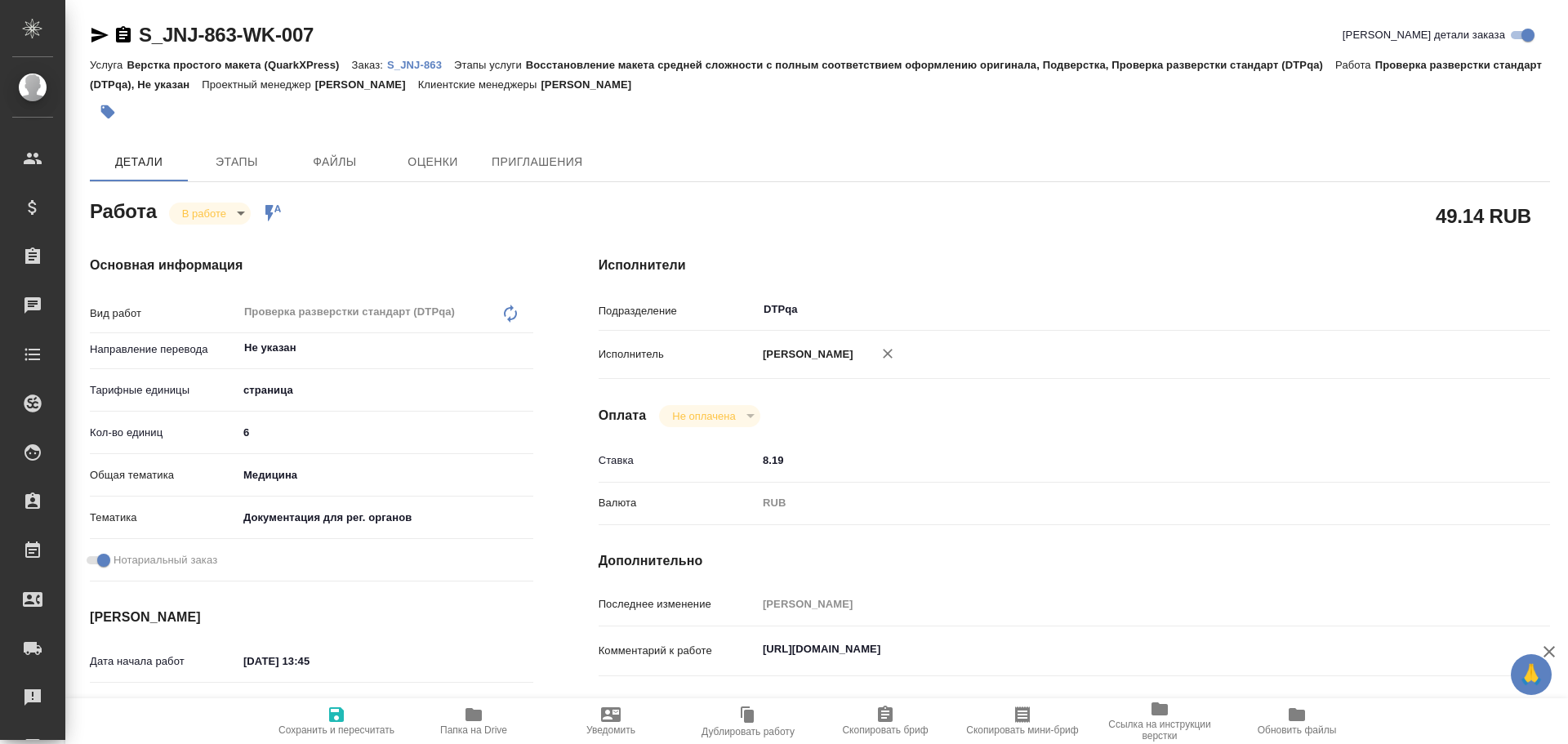
type textarea "x"
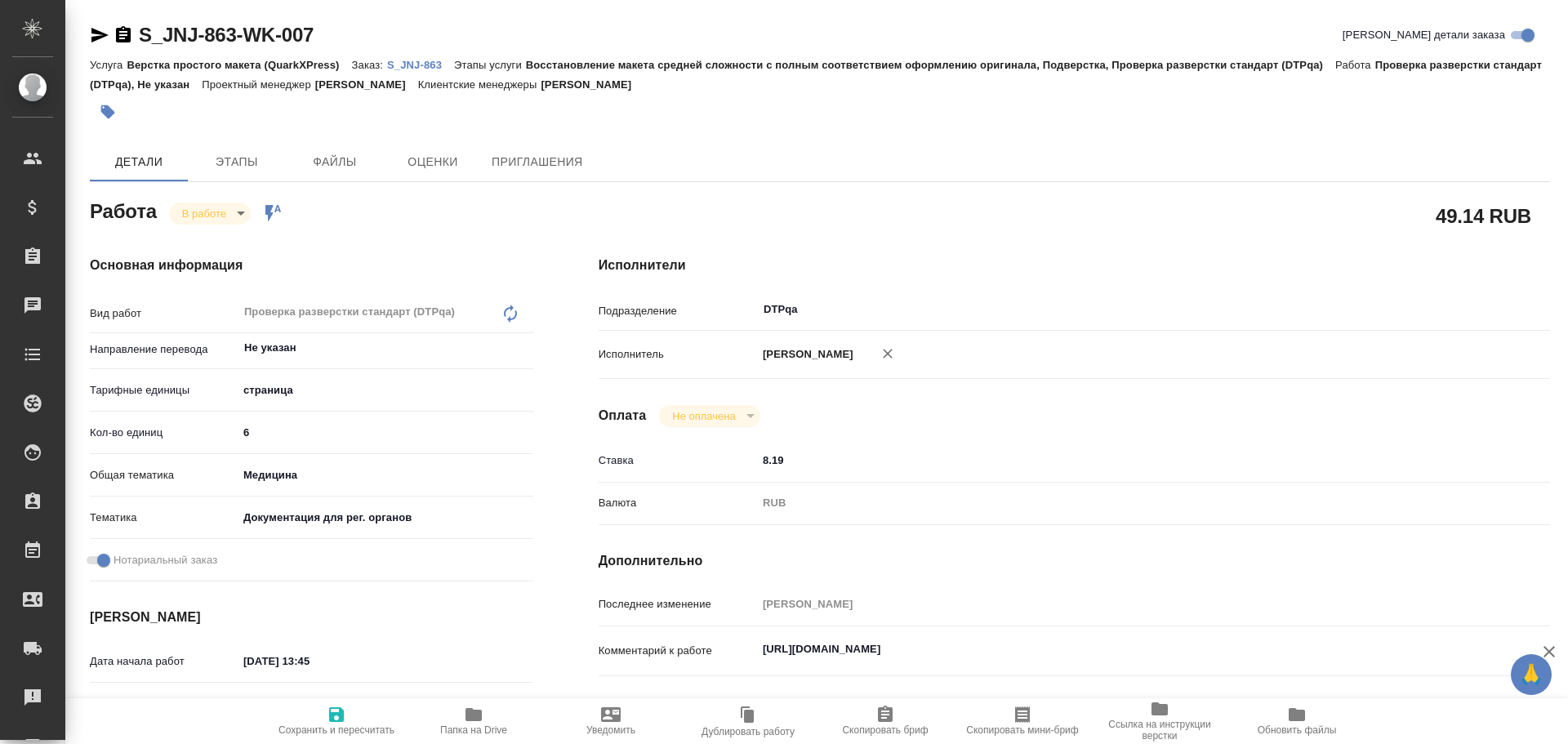
scroll to position [82, 0]
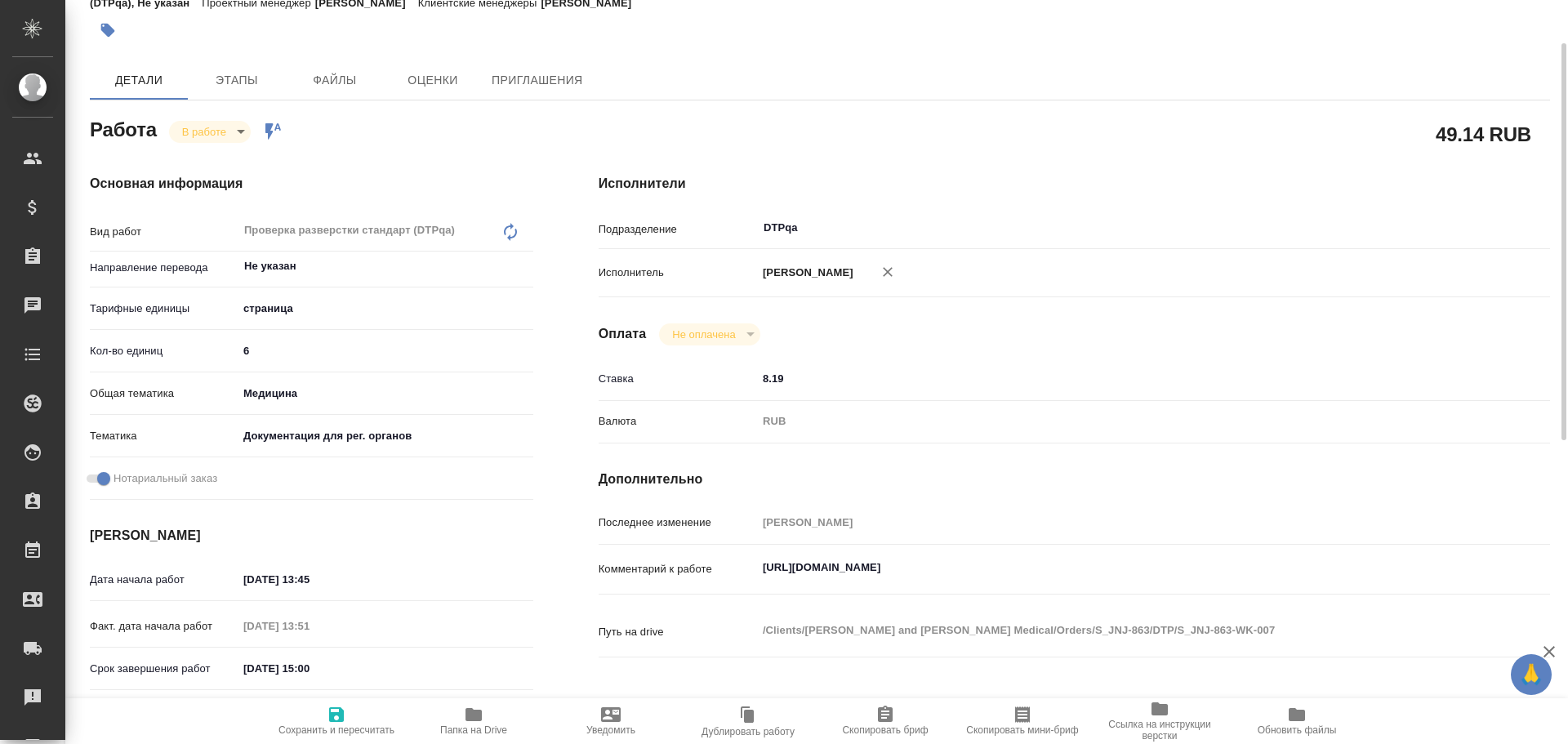
type textarea "x"
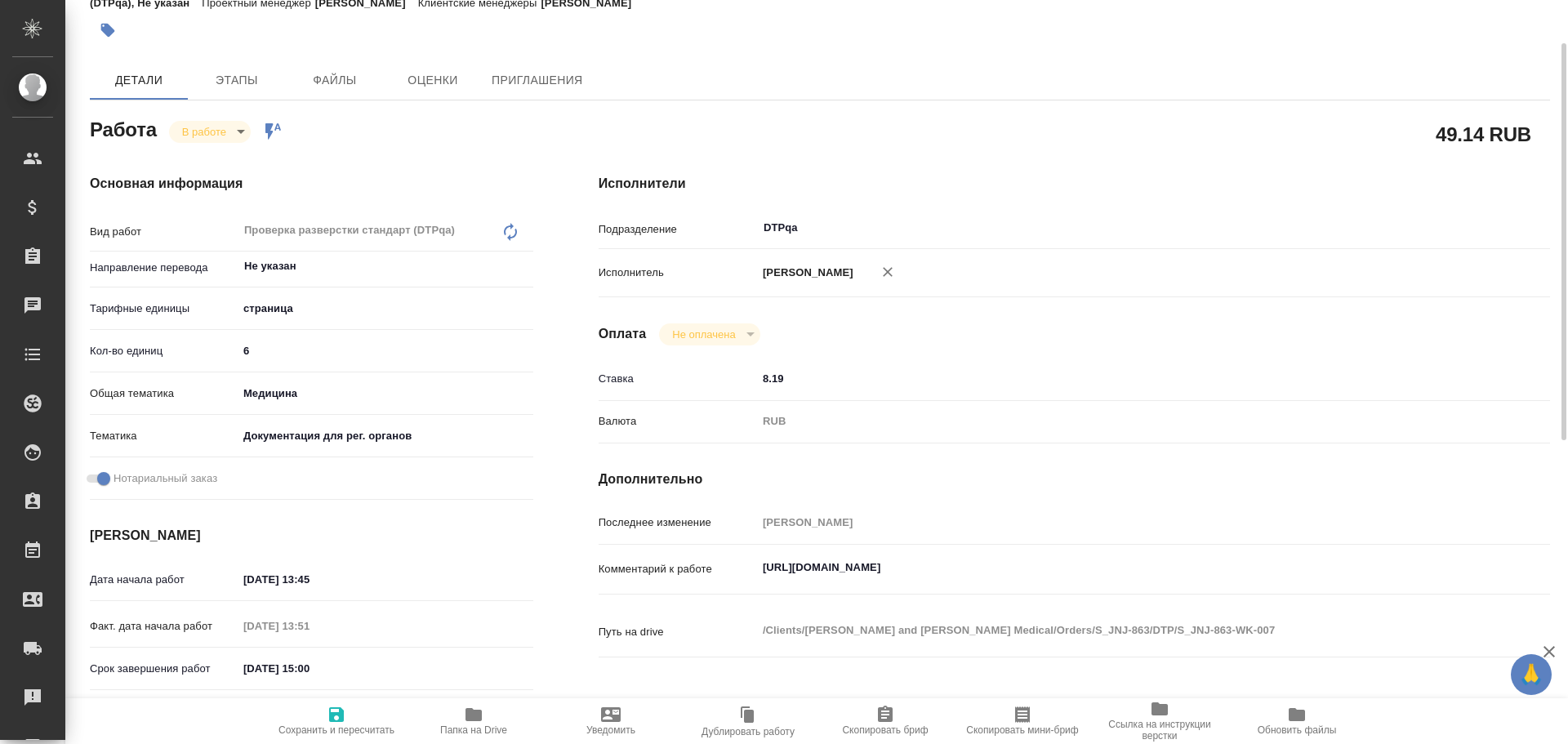
type textarea "x"
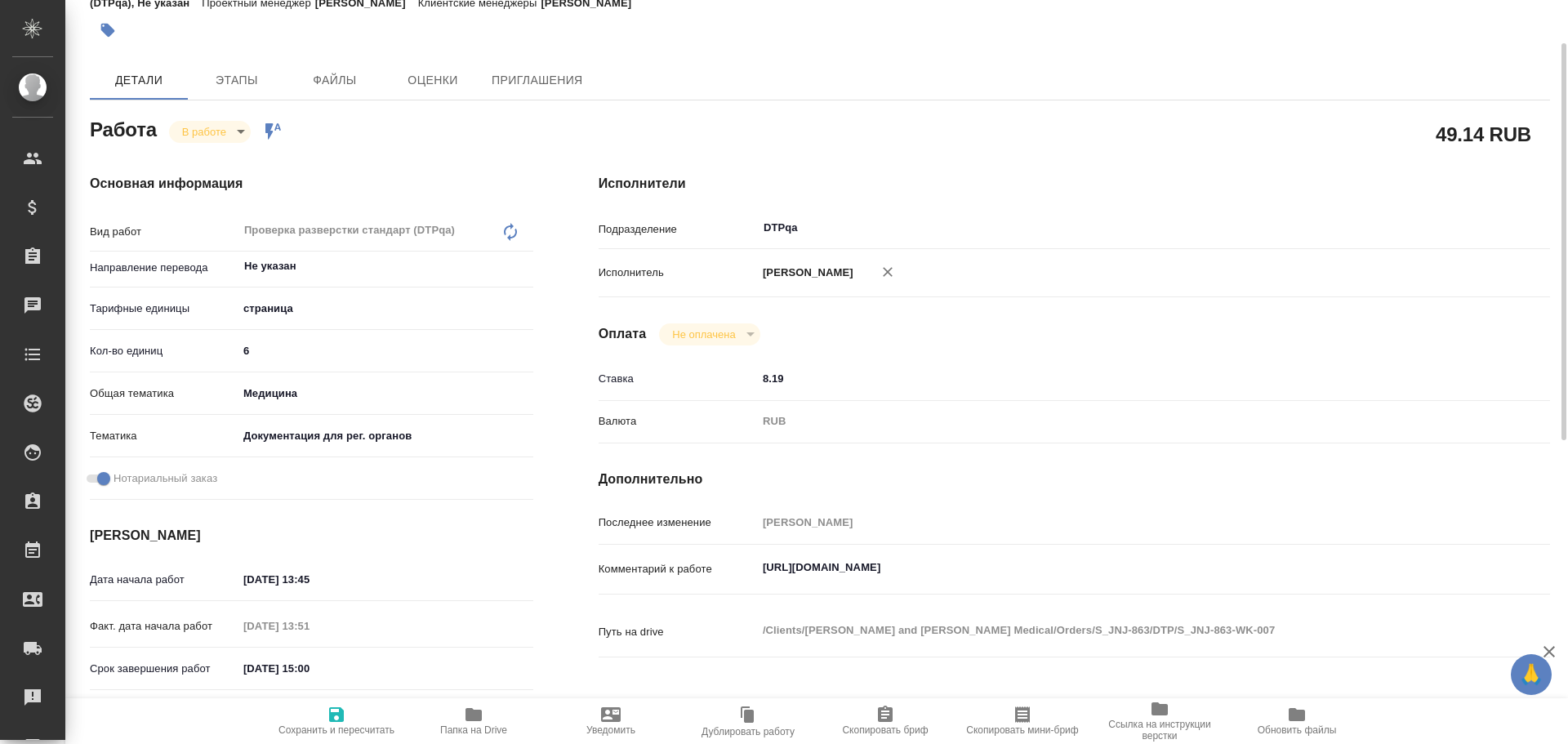
click at [488, 724] on span "Папка на Drive" at bounding box center [474, 730] width 67 height 12
type textarea "x"
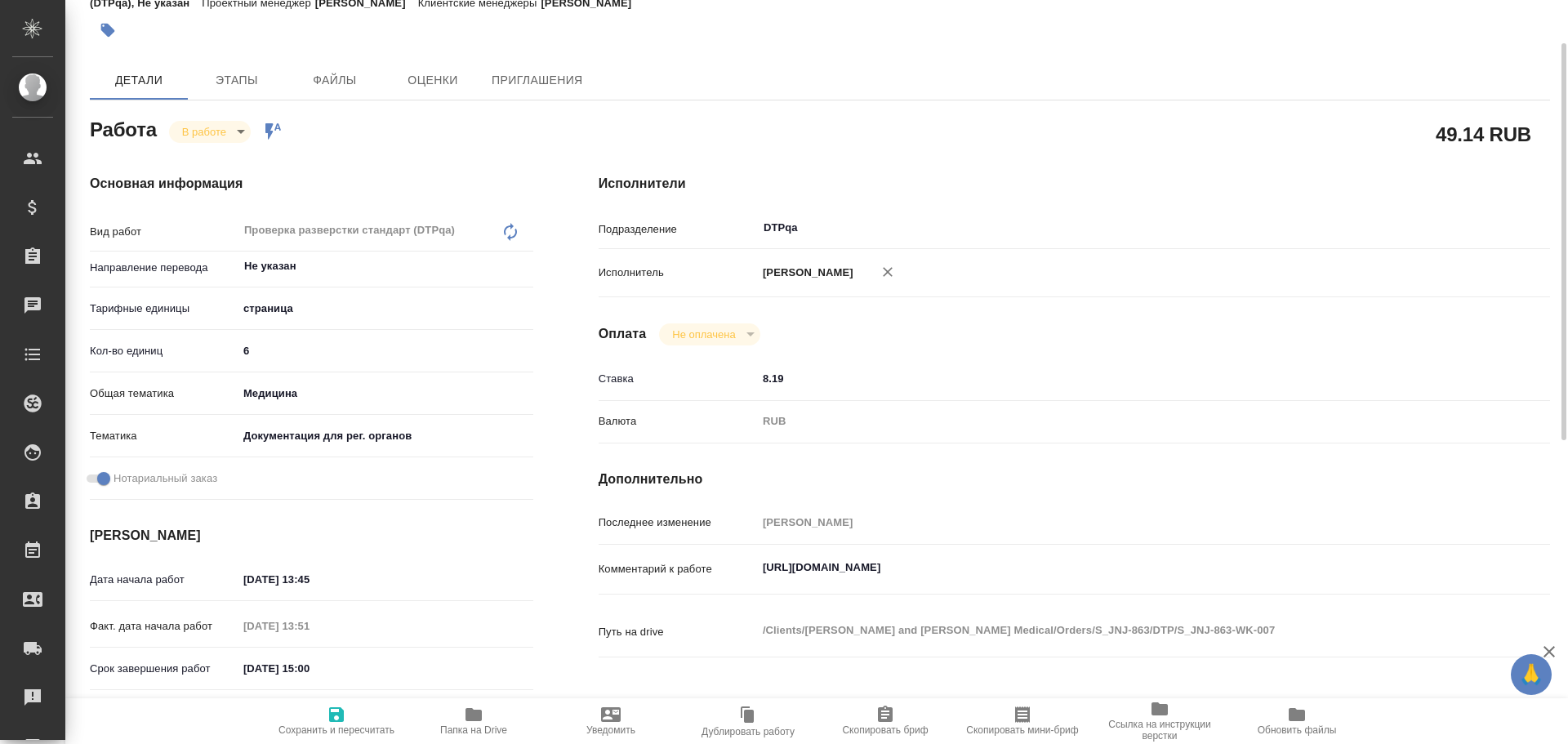
type textarea "x"
click at [465, 726] on span "Папка на Drive" at bounding box center [474, 730] width 67 height 12
type textarea "x"
click at [1094, 566] on textarea "https://tera.awatera.com/Work/68e370b240294e475bb0f4f4/" at bounding box center [1114, 569] width 712 height 28
type textarea "x"
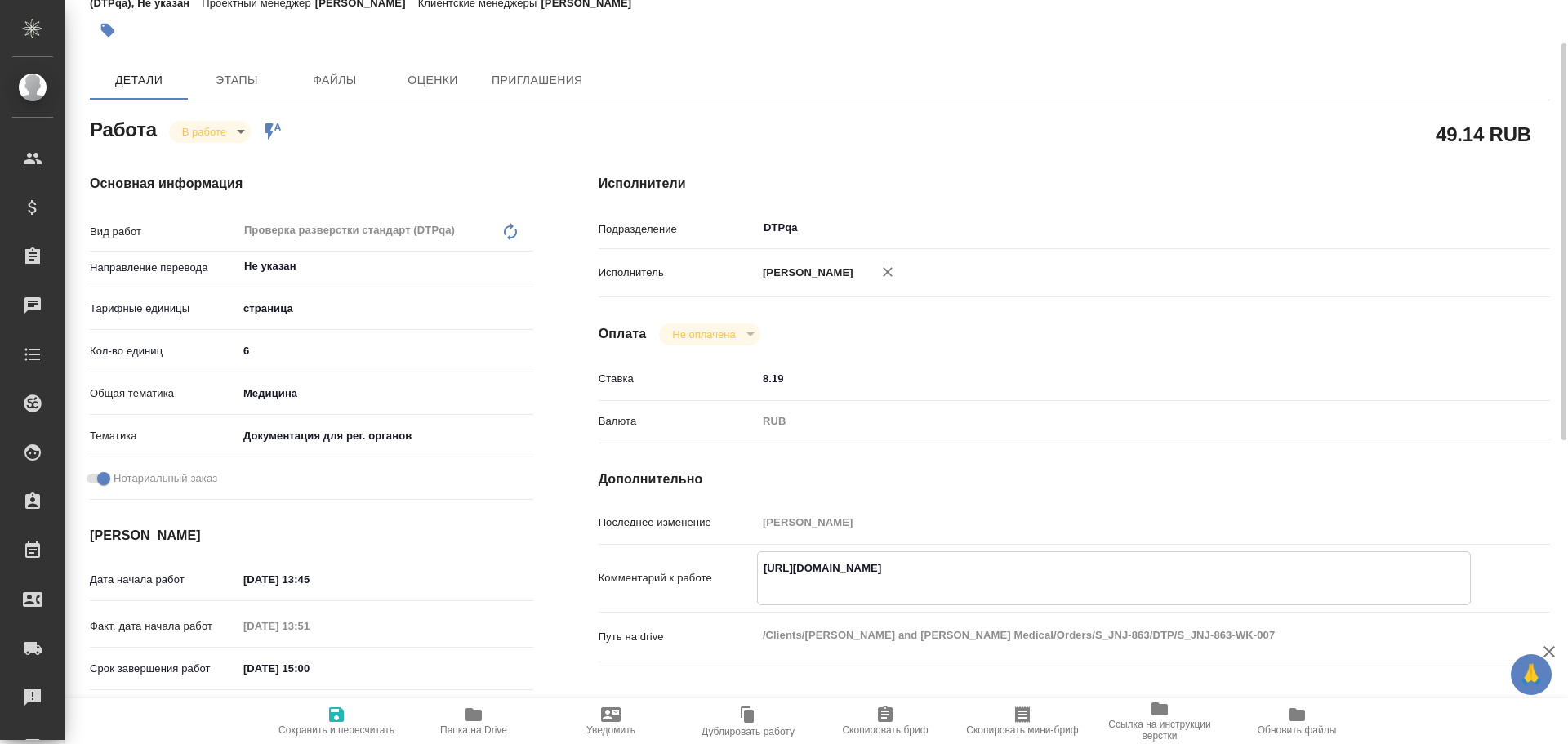
type textarea "https://tera.awatera.com/Work/68e370b240294e475bb0f4f4/"
type textarea "x"
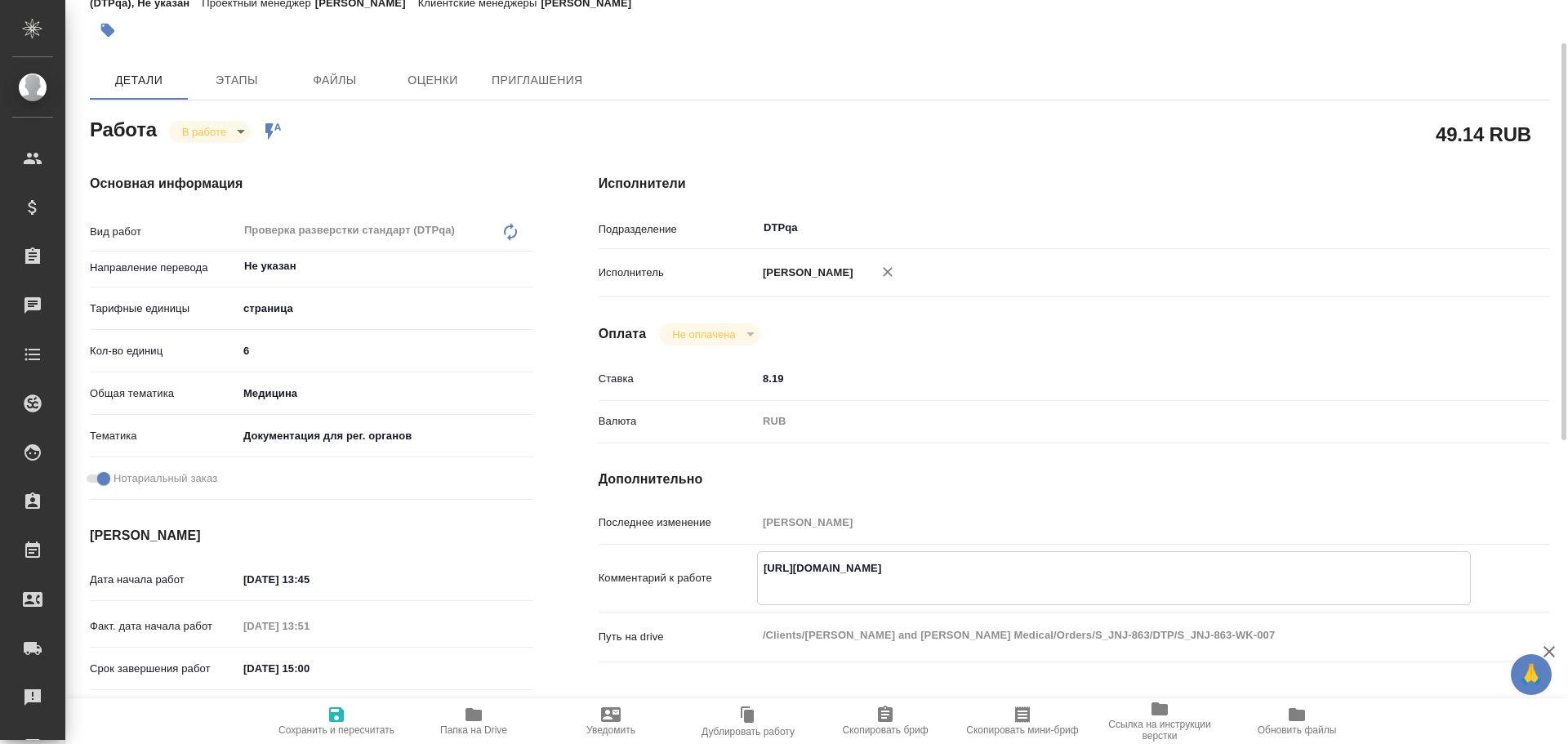
type textarea "x"
type textarea "https://tera.awatera.com/Work/68e370b240294e475bb0f4f4/ Р"
type textarea "x"
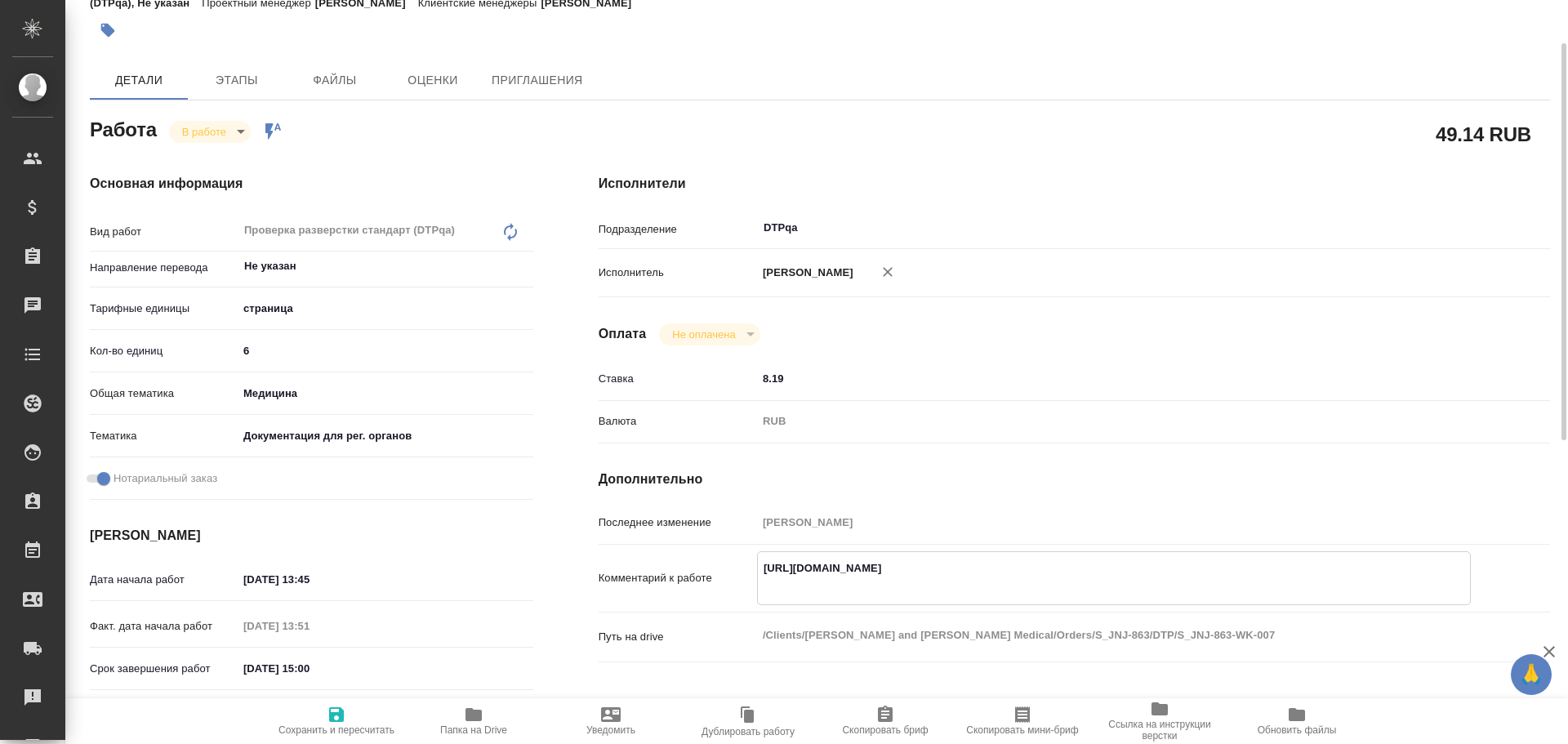
type textarea "x"
type textarea "https://tera.awatera.com/Work/68e370b240294e475bb0f4f4/ Ра"
type textarea "x"
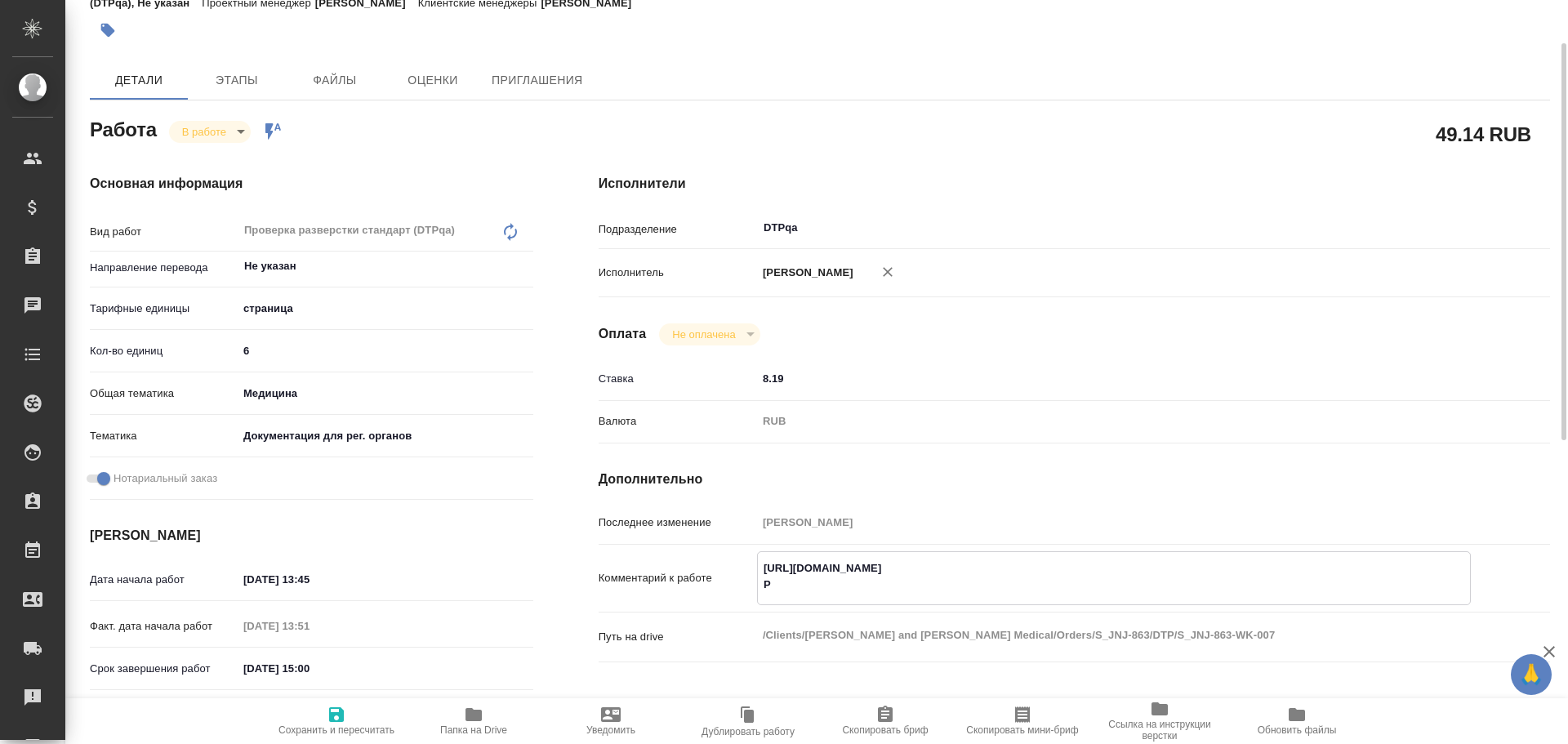
type textarea "x"
type textarea "https://tera.awatera.com/Work/68e370b240294e475bb0f4f4/ Раз"
type textarea "x"
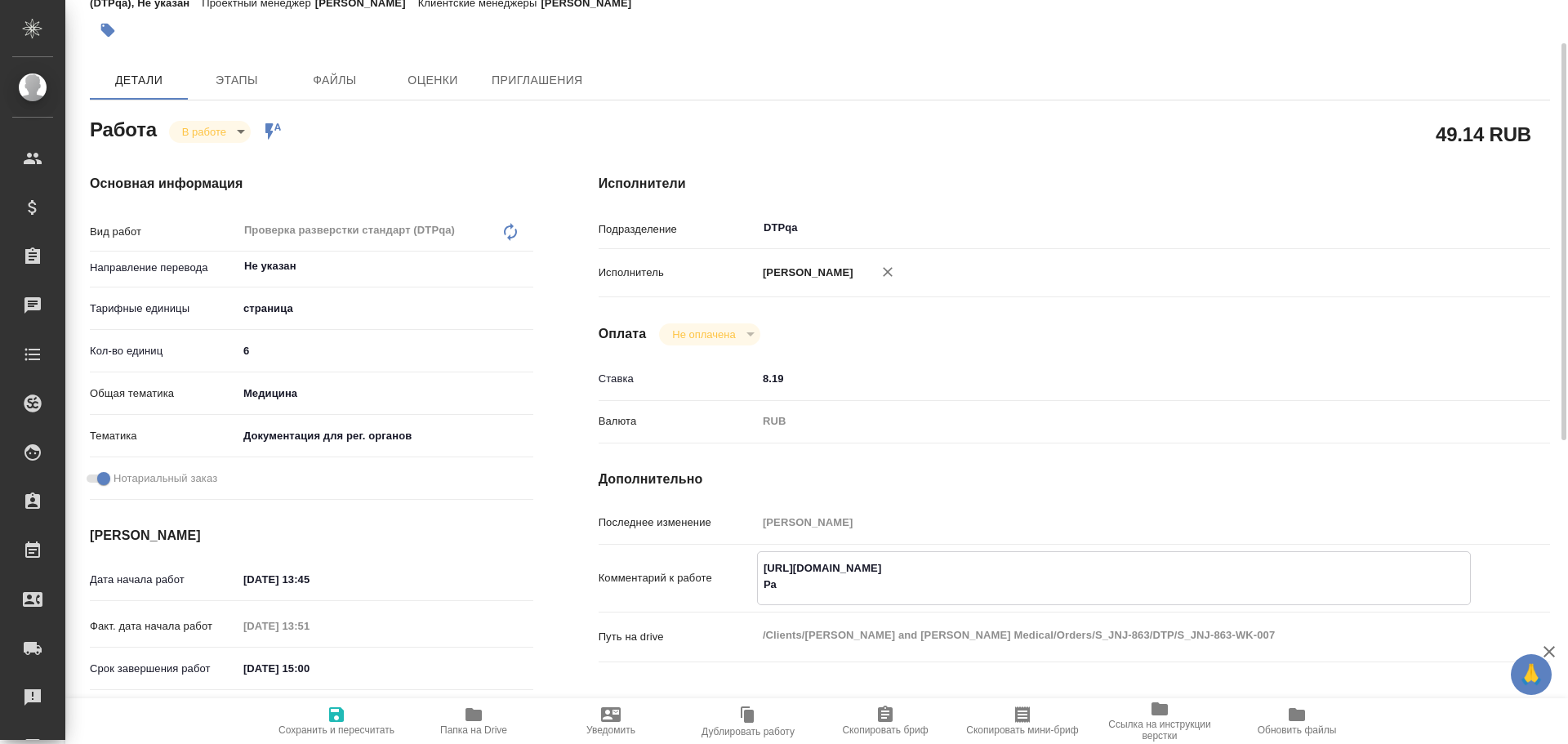
type textarea "x"
type textarea "https://tera.awatera.com/Work/68e370b240294e475bb0f4f4/ Разб"
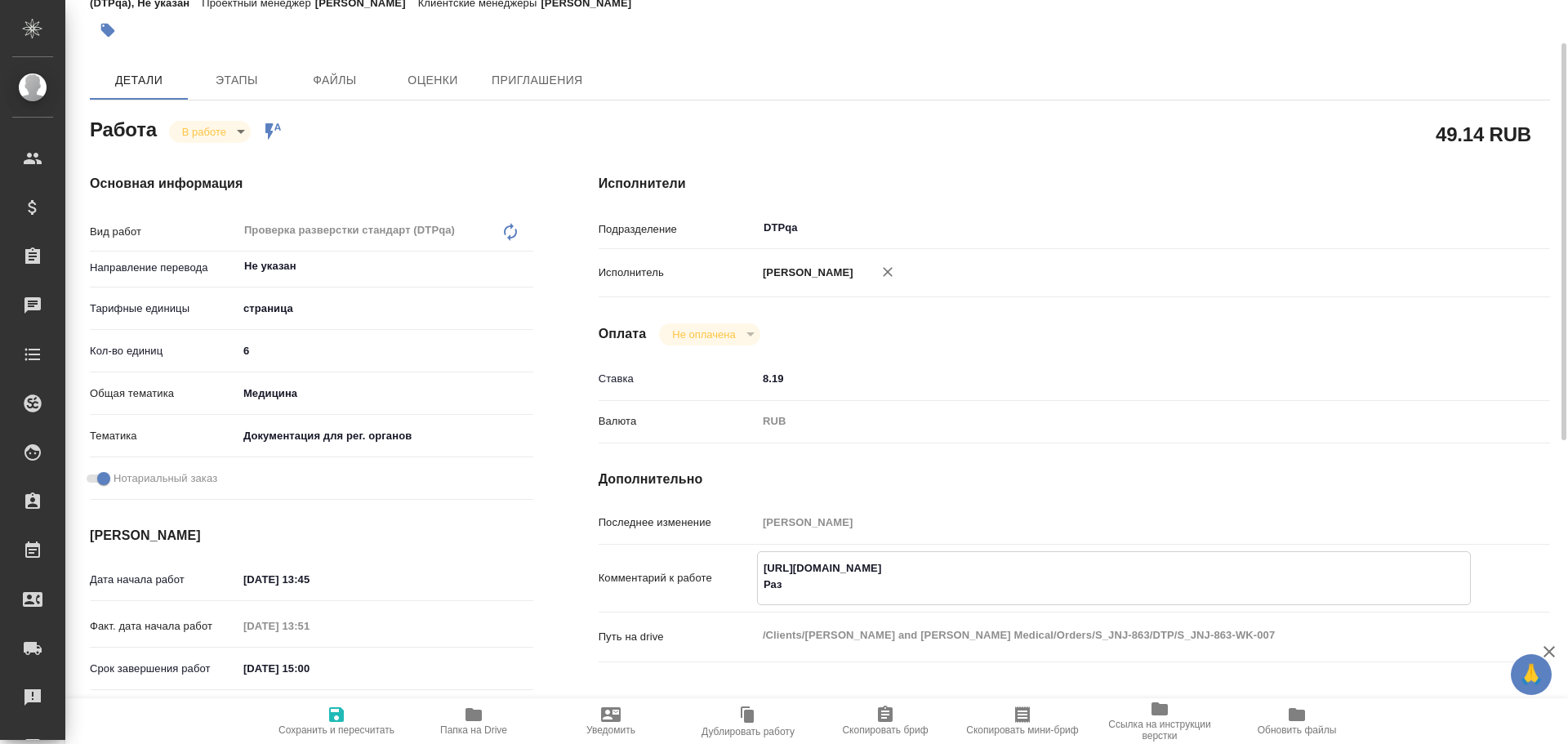
type textarea "x"
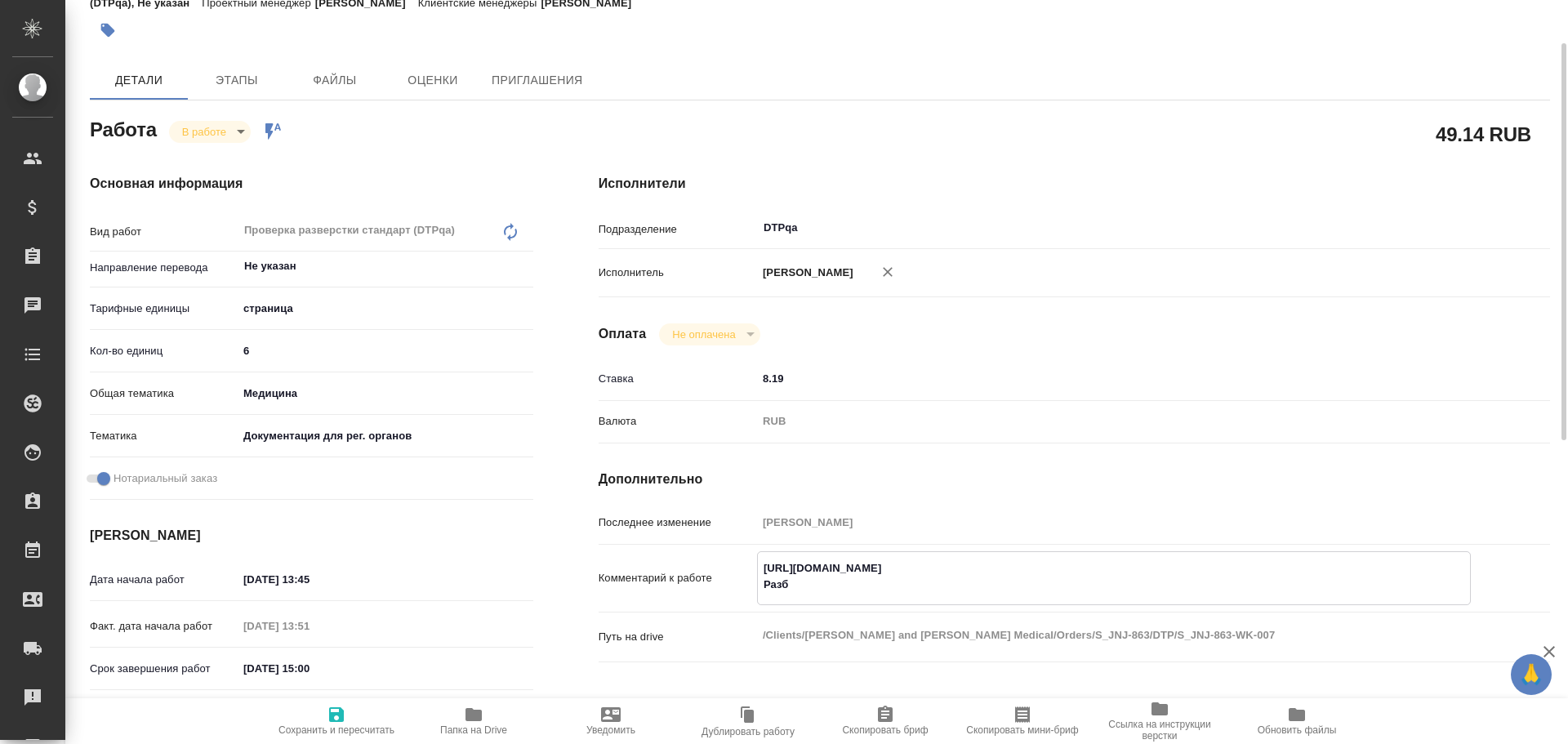
type textarea "https://tera.awatera.com/Work/68e370b240294e475bb0f4f4/ Разбо"
type textarea "x"
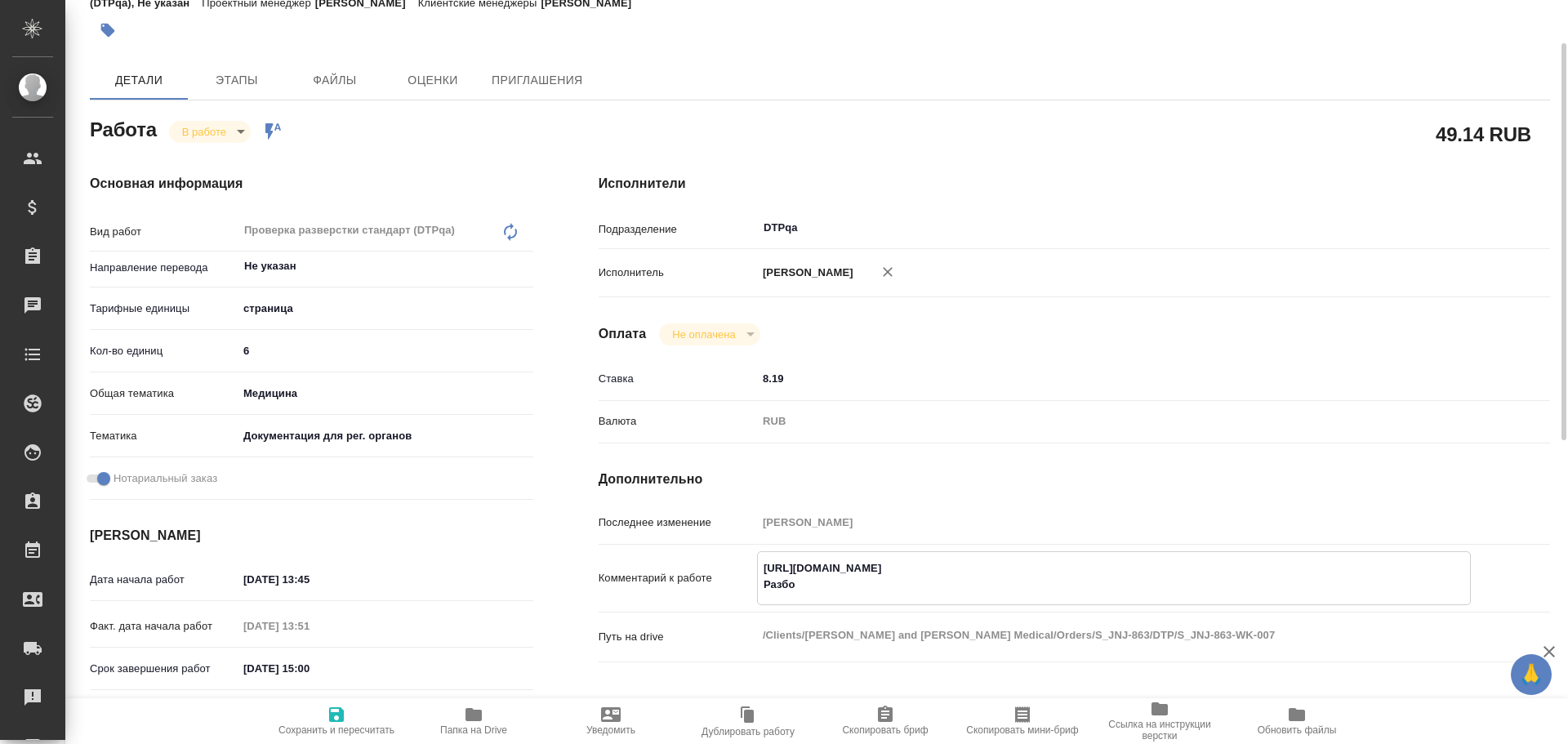
type textarea "x"
type textarea "https://tera.awatera.com/Work/68e370b240294e475bb0f4f4/ Разбор"
type textarea "x"
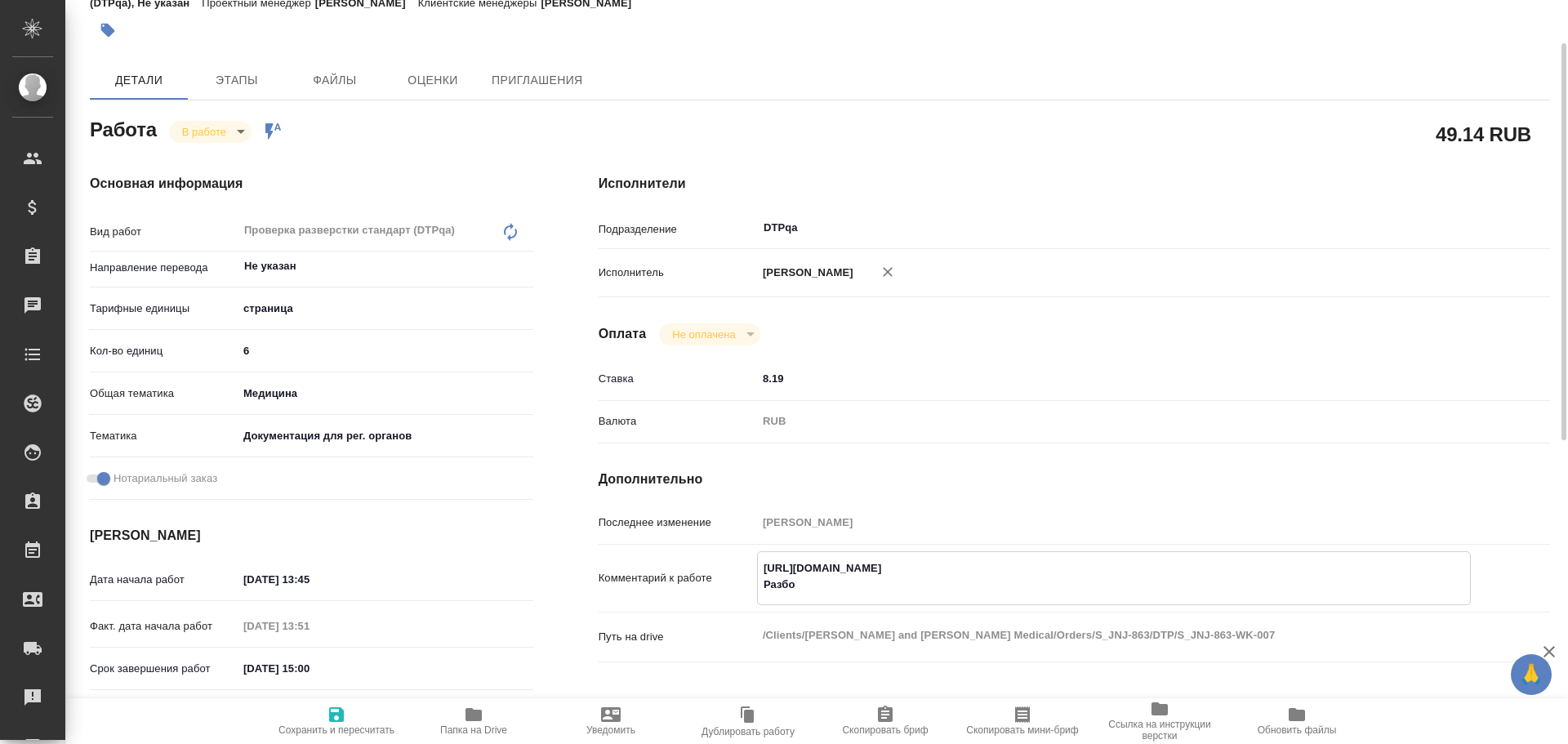
type textarea "x"
type textarea "https://tera.awatera.com/Work/68e370b240294e475bb0f4f4/ Разбор"
type textarea "x"
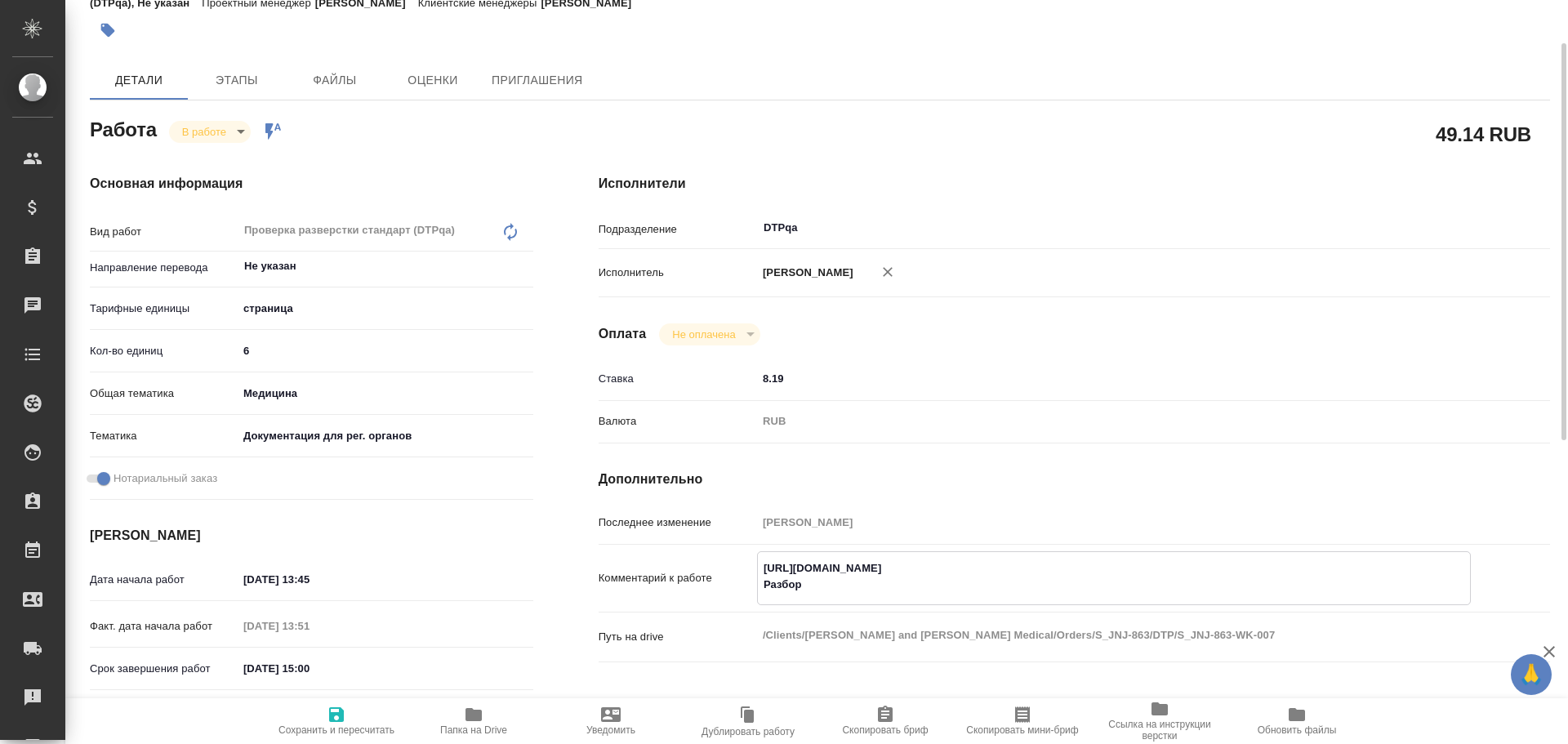
type textarea "x"
paste textarea "https://drive.awatera.com/f/10558303"
type textarea "https://tera.awatera.com/Work/68e370b240294e475bb0f4f4/ Разбор https://drive.aw…"
type textarea "x"
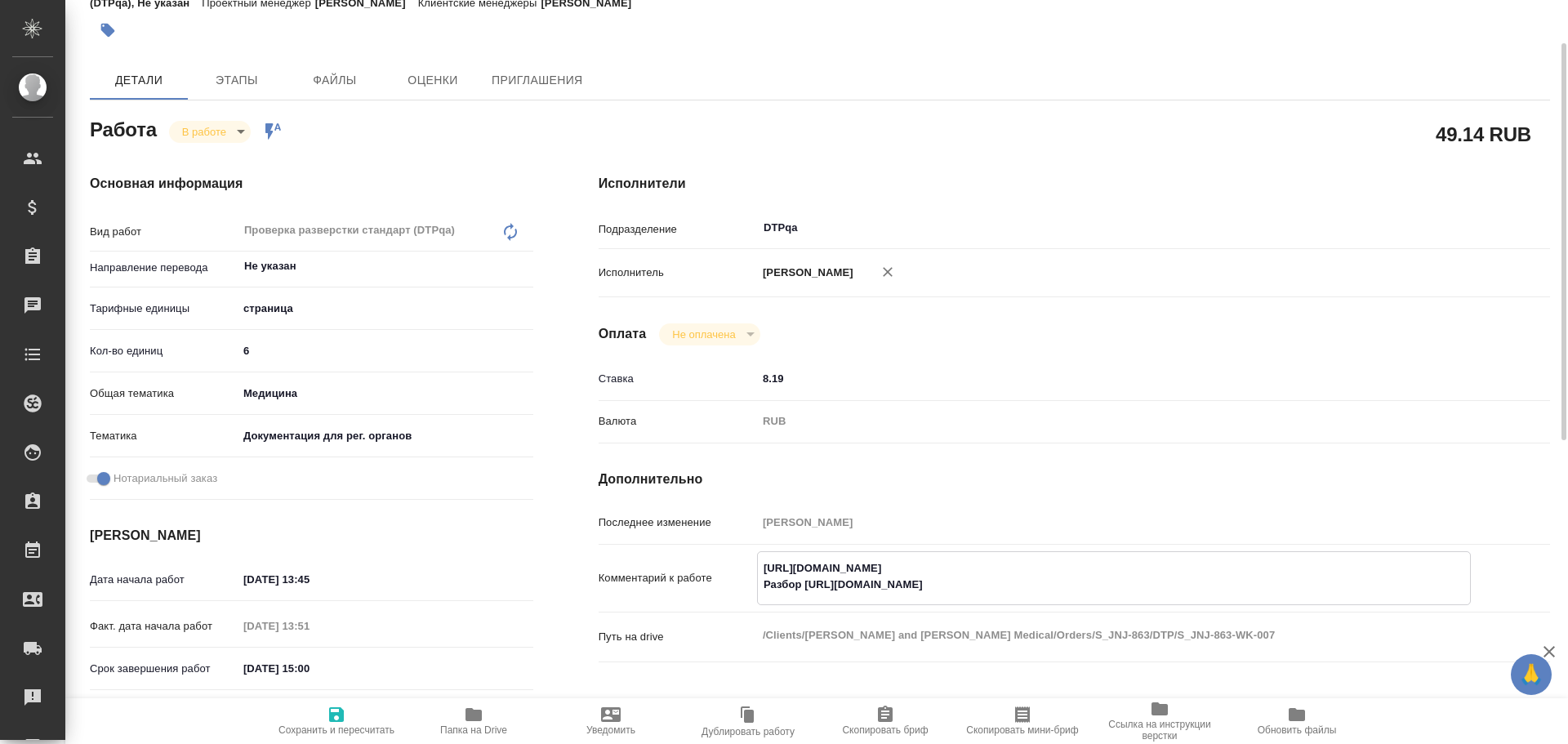
type textarea "x"
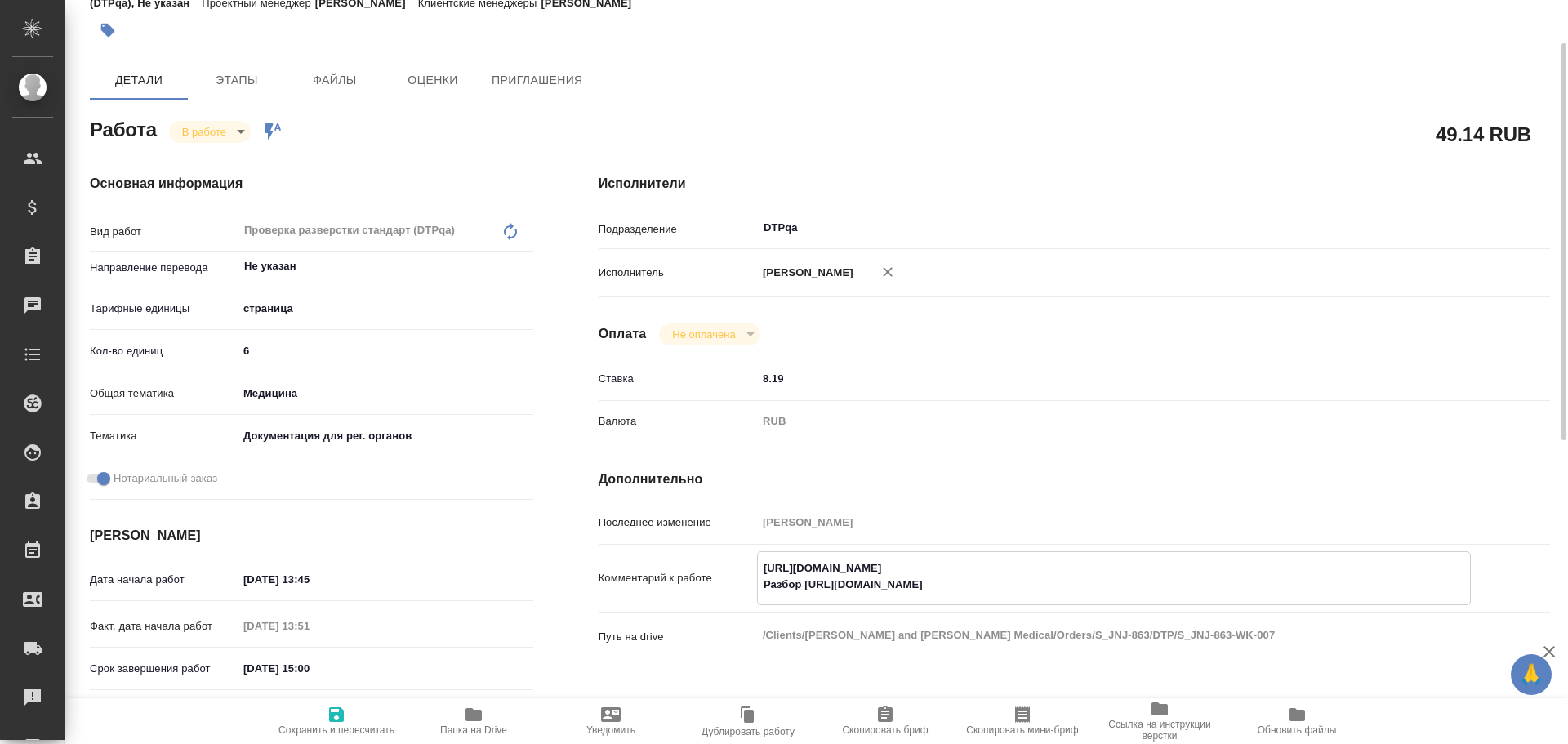
type textarea "x"
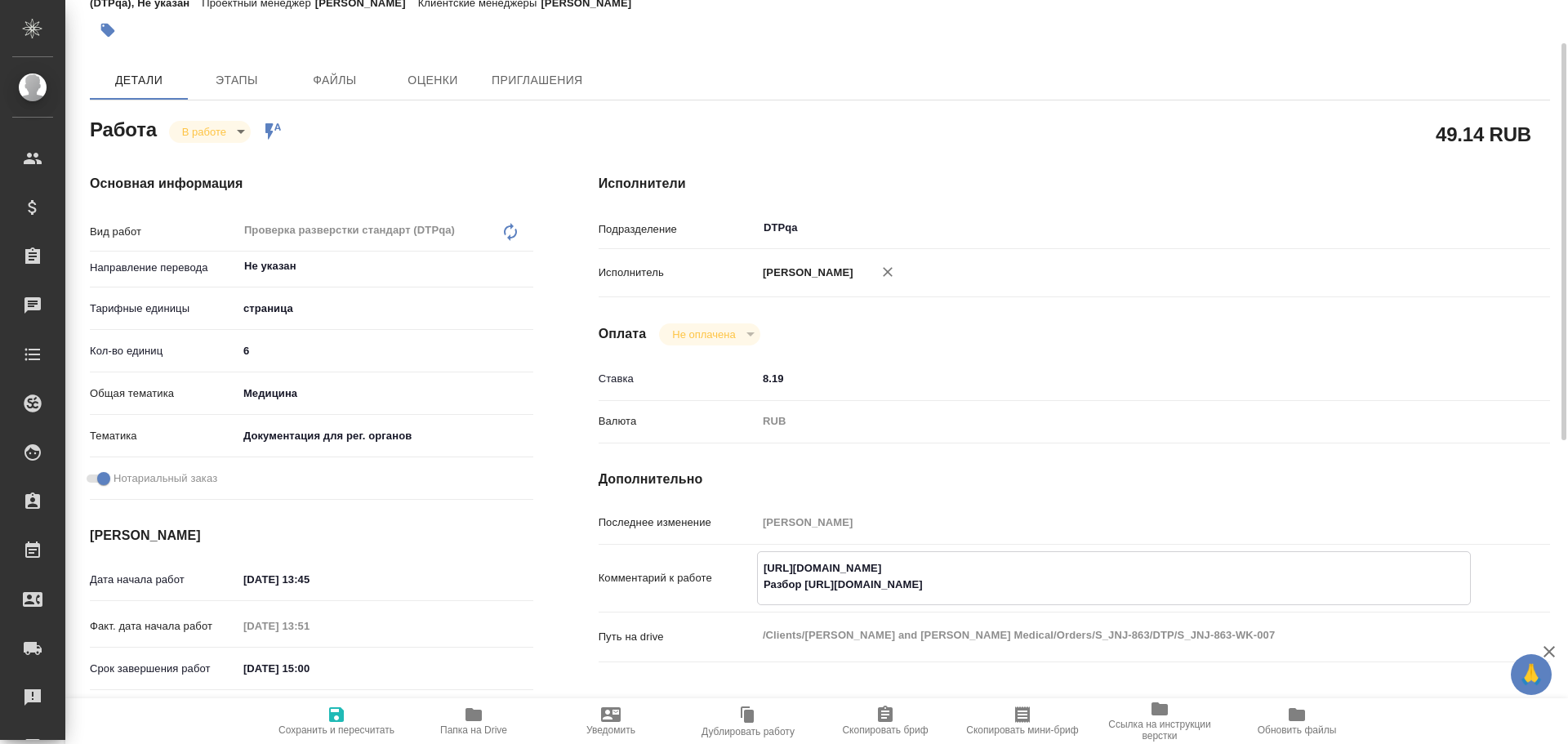
type textarea "x"
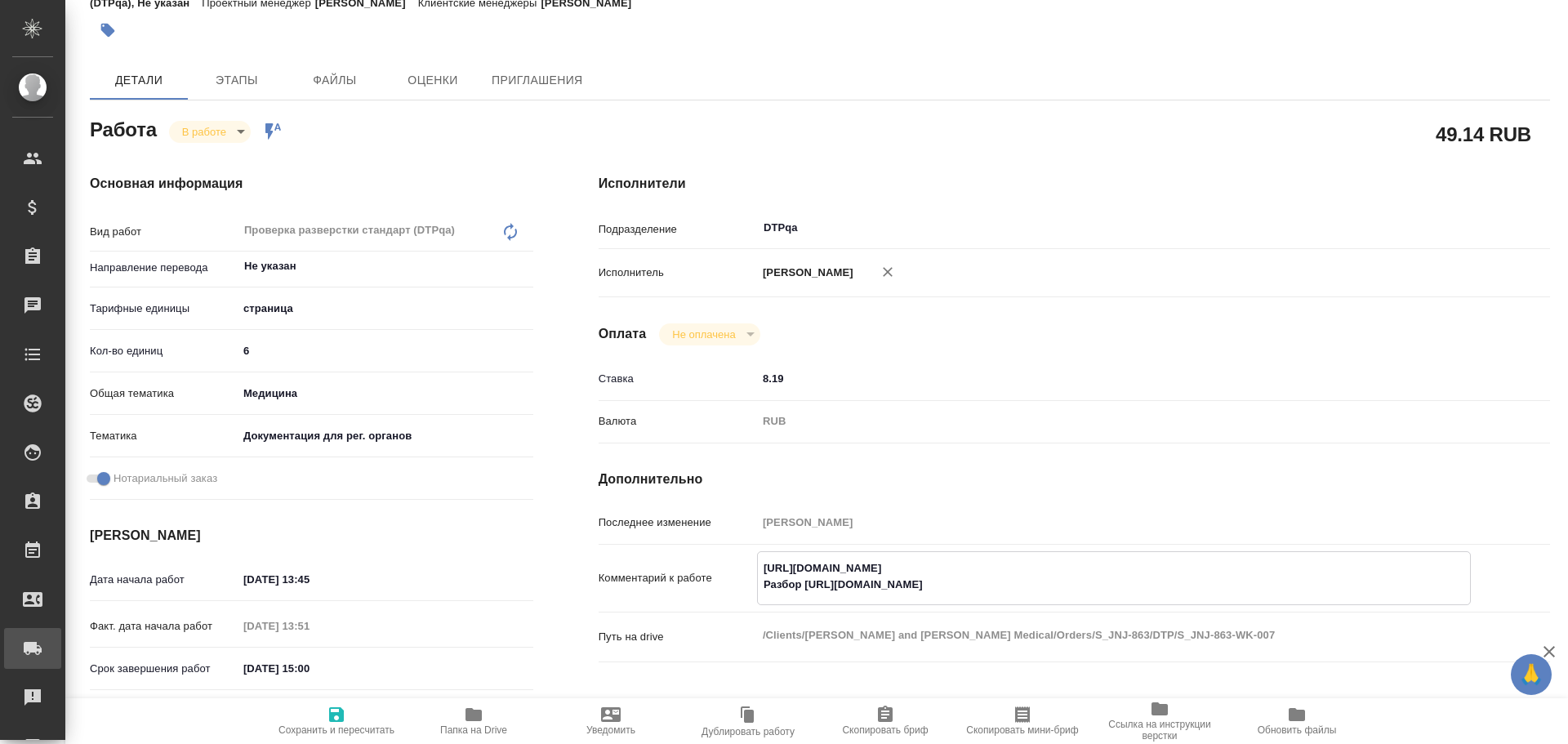
type textarea "x"
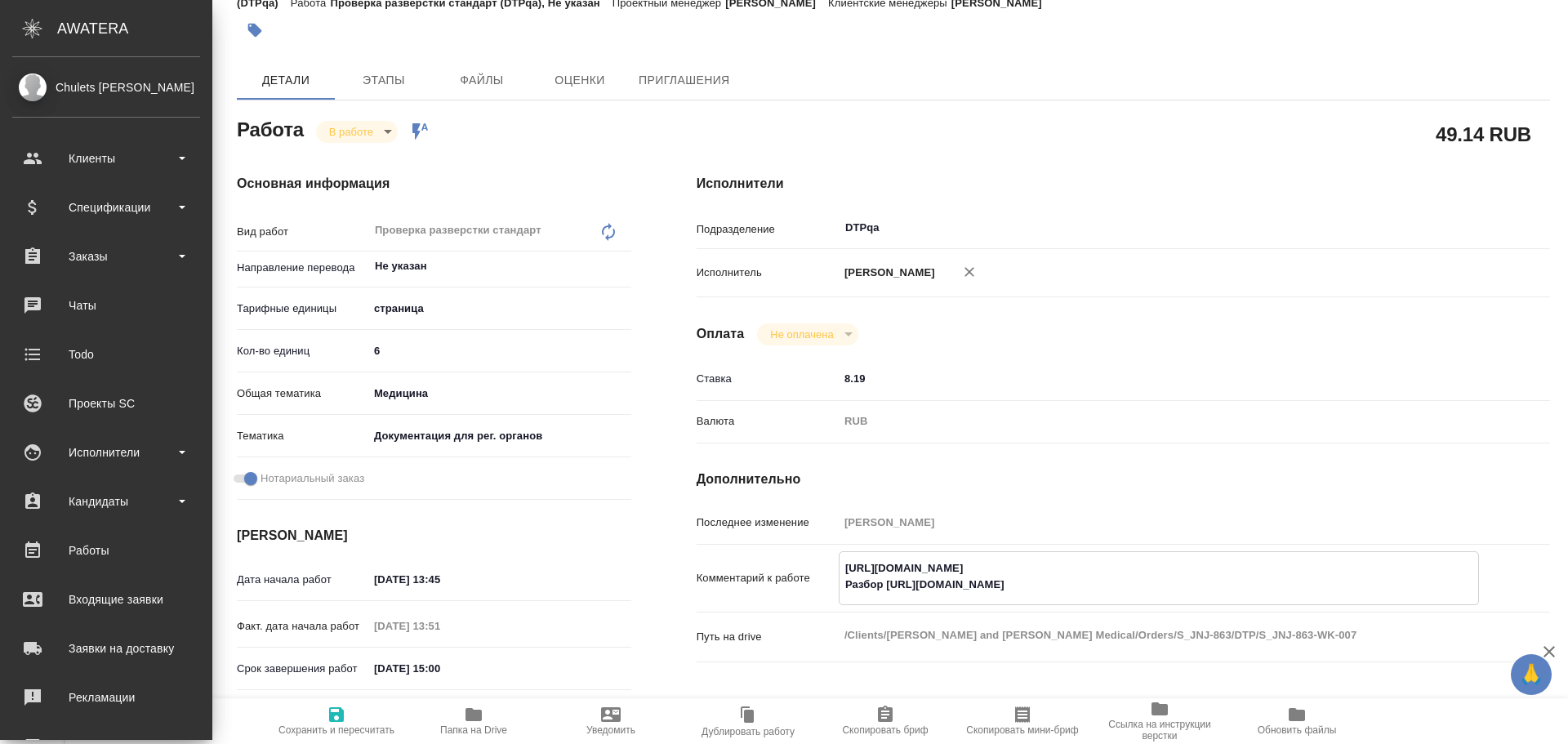
type textarea "x"
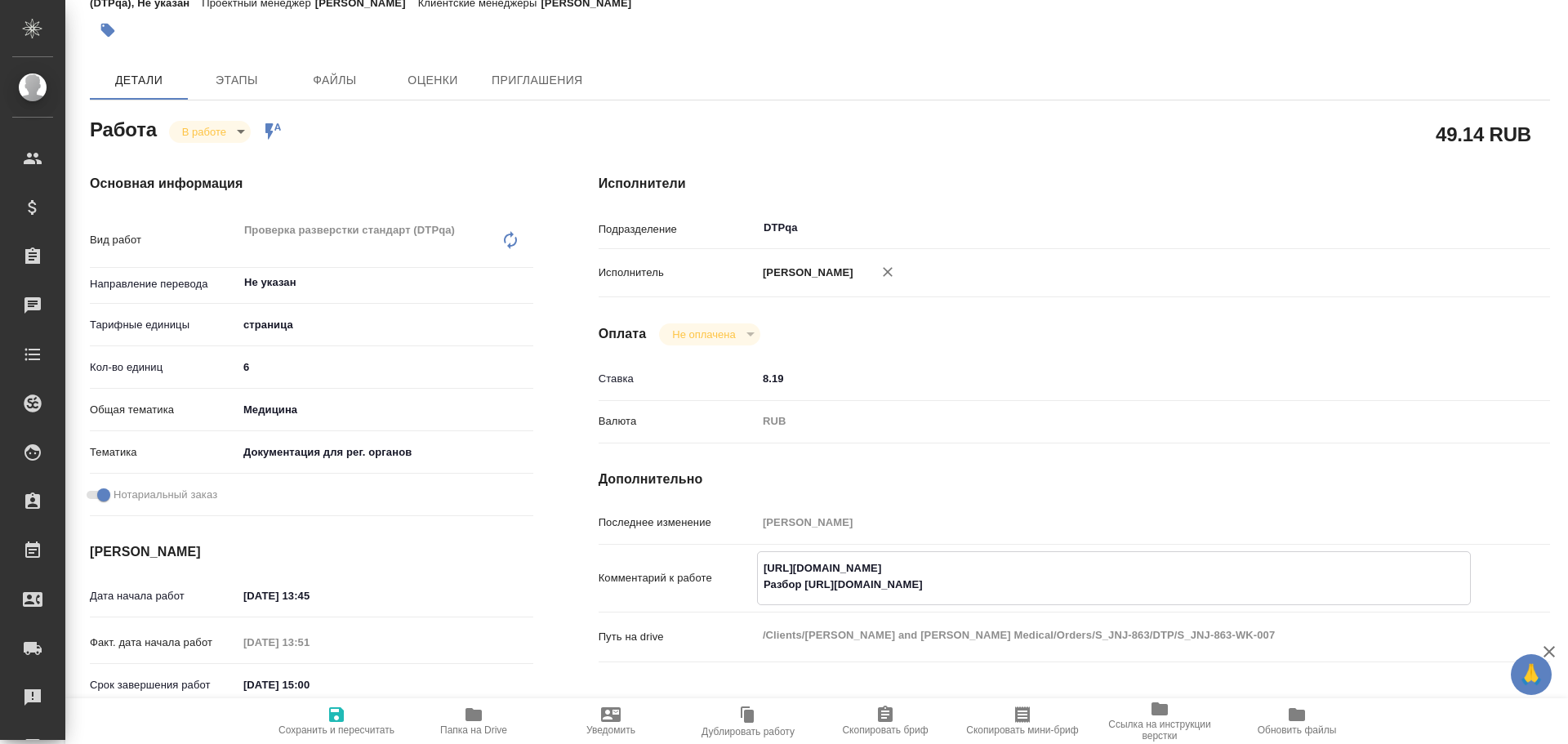
type textarea "https://tera.awatera.com/Work/68e370b240294e475bb0f4f4/ Разбор https://drive.aw…"
type textarea "x"
click at [338, 723] on icon "button" at bounding box center [337, 715] width 20 height 20
type textarea "x"
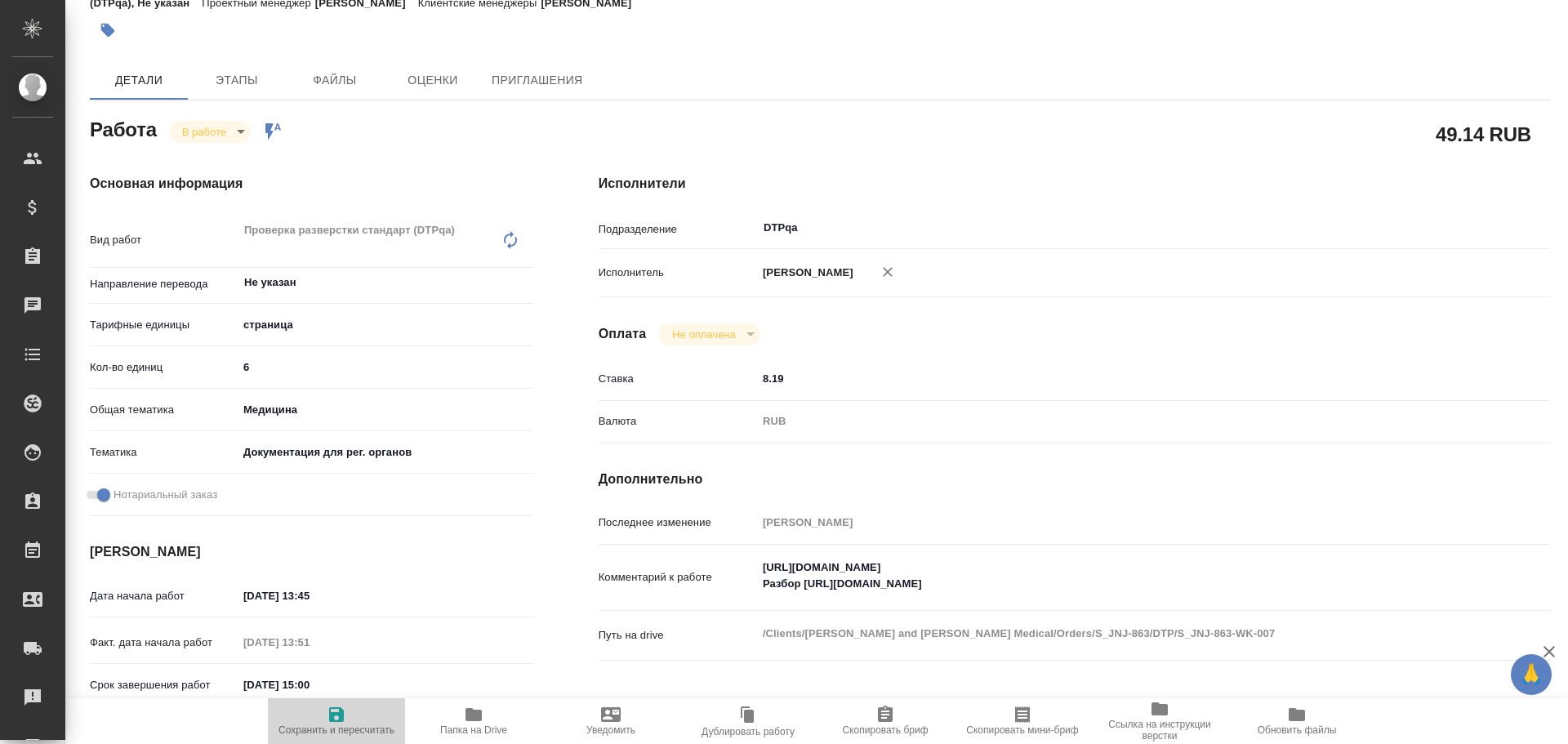
type textarea "x"
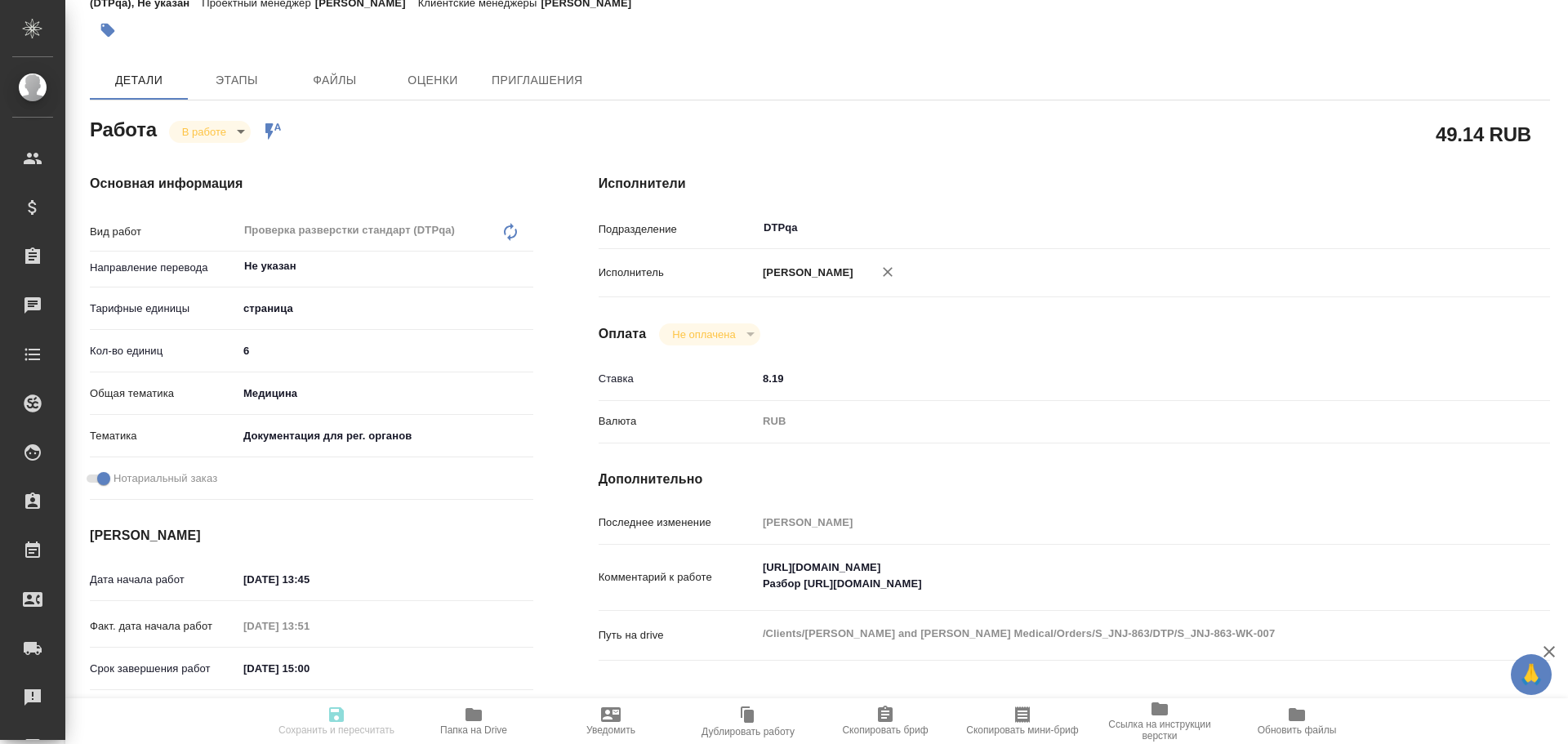
type textarea "x"
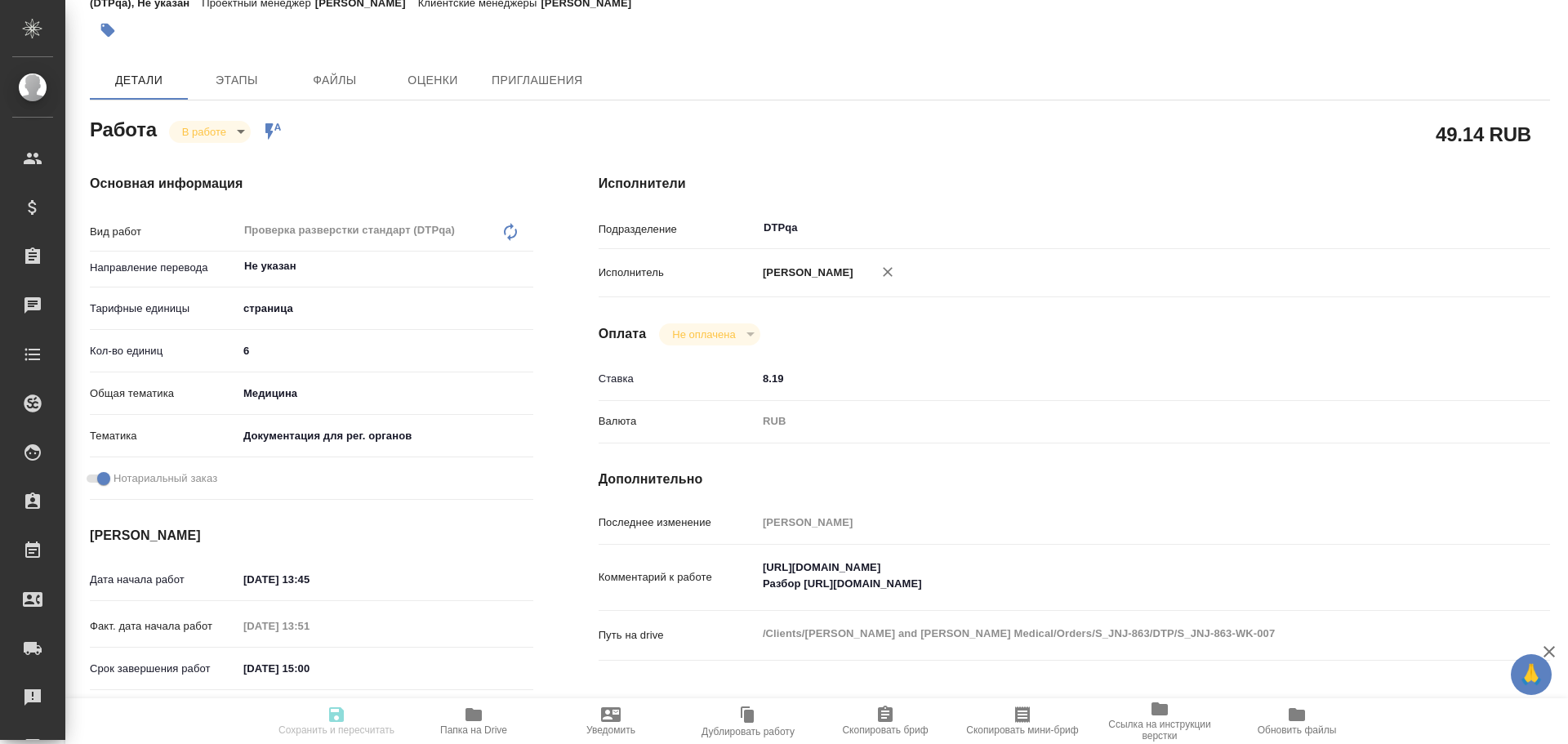
type input "inProgress"
type textarea "Проверка разверстки стандарт (DTPqa)"
type textarea "x"
type input "Не указан"
type input "5a8b1489cc6b4906c91bfdb2"
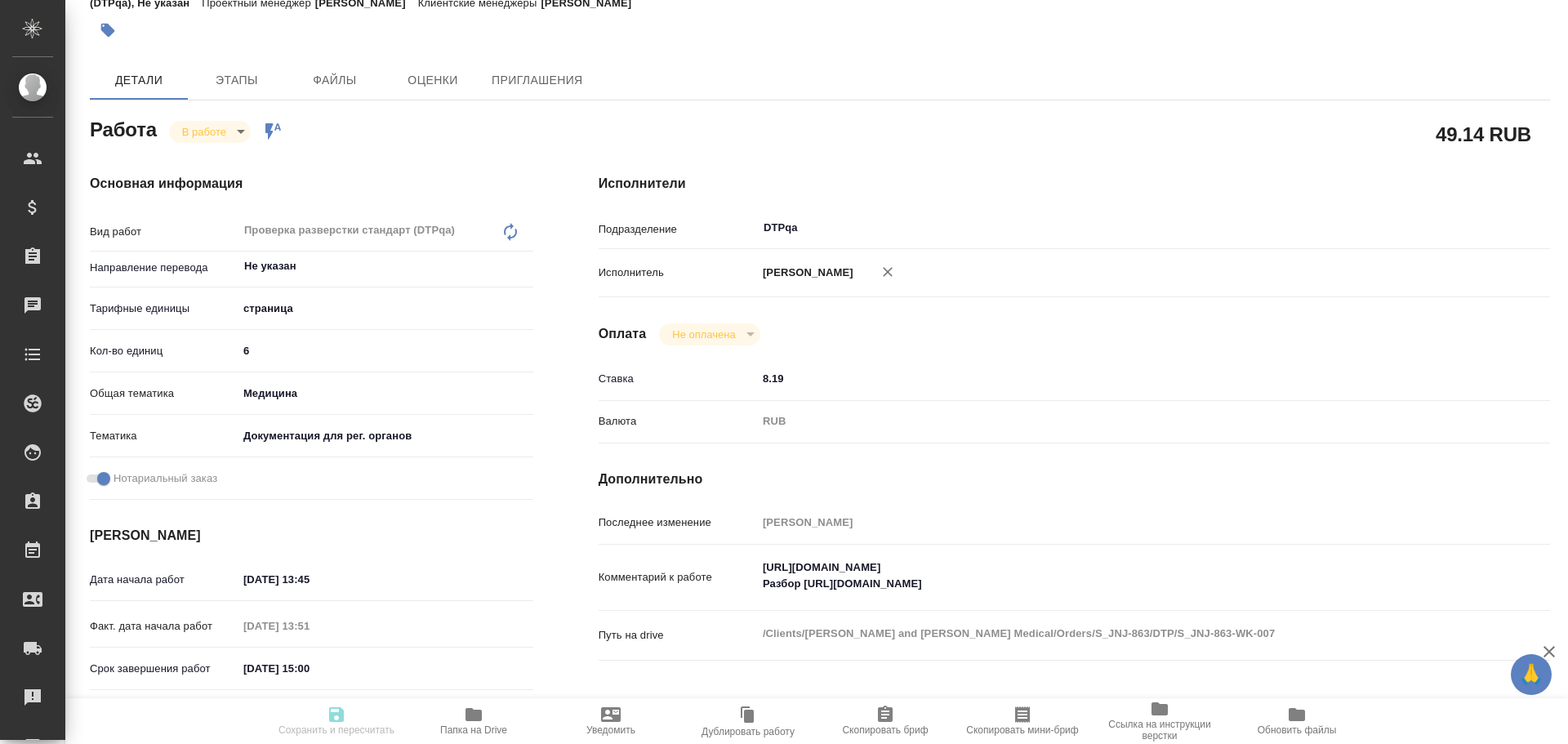
type input "6"
type input "med"
type input "5f647205b73bc97568ca66c6"
checkbox input "true"
type input "06.10.2025 13:45"
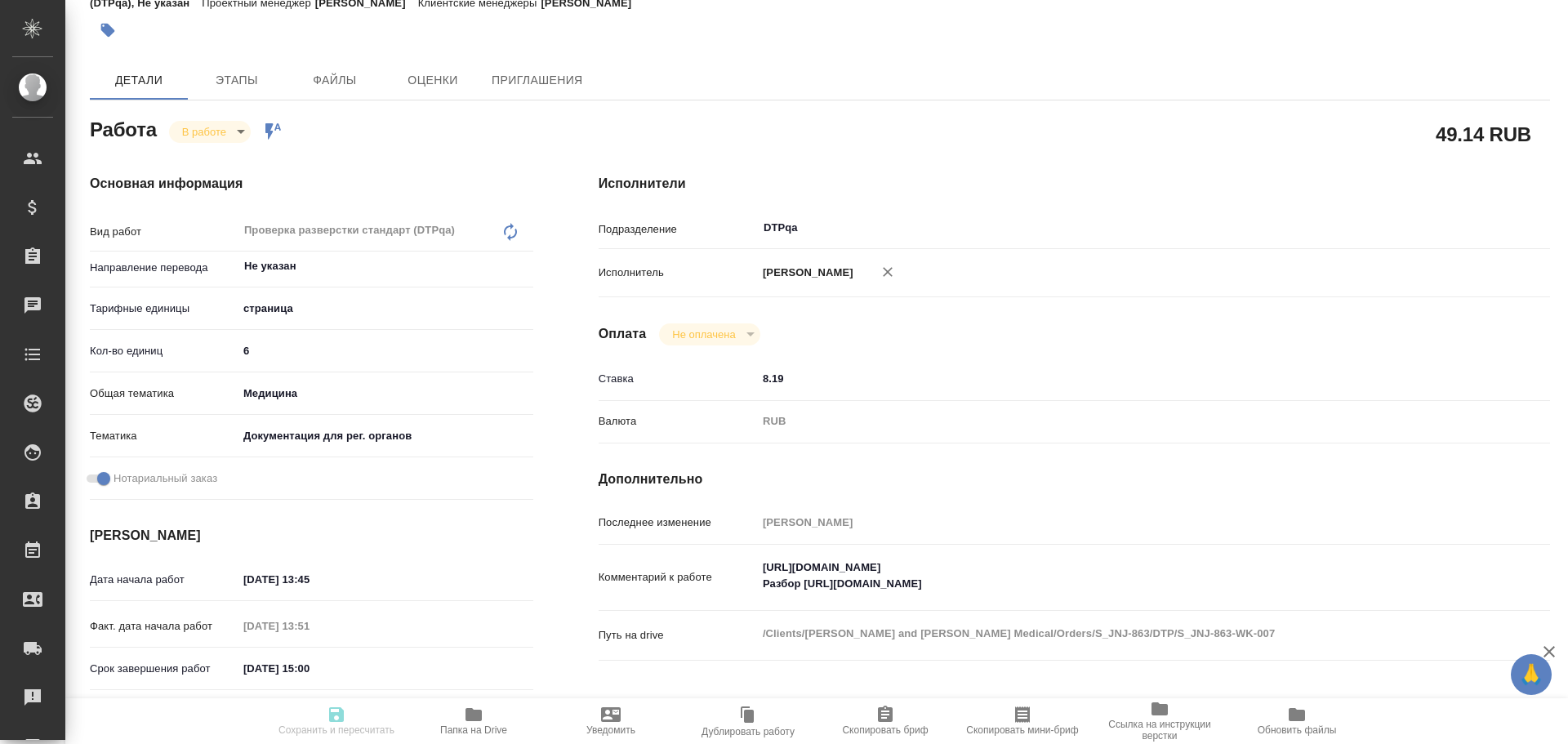
type input "06.10.2025 13:51"
type input "06.10.2025 15:00"
type input "06.10.2025 17:00"
type input "DTPqa"
type input "notPayed"
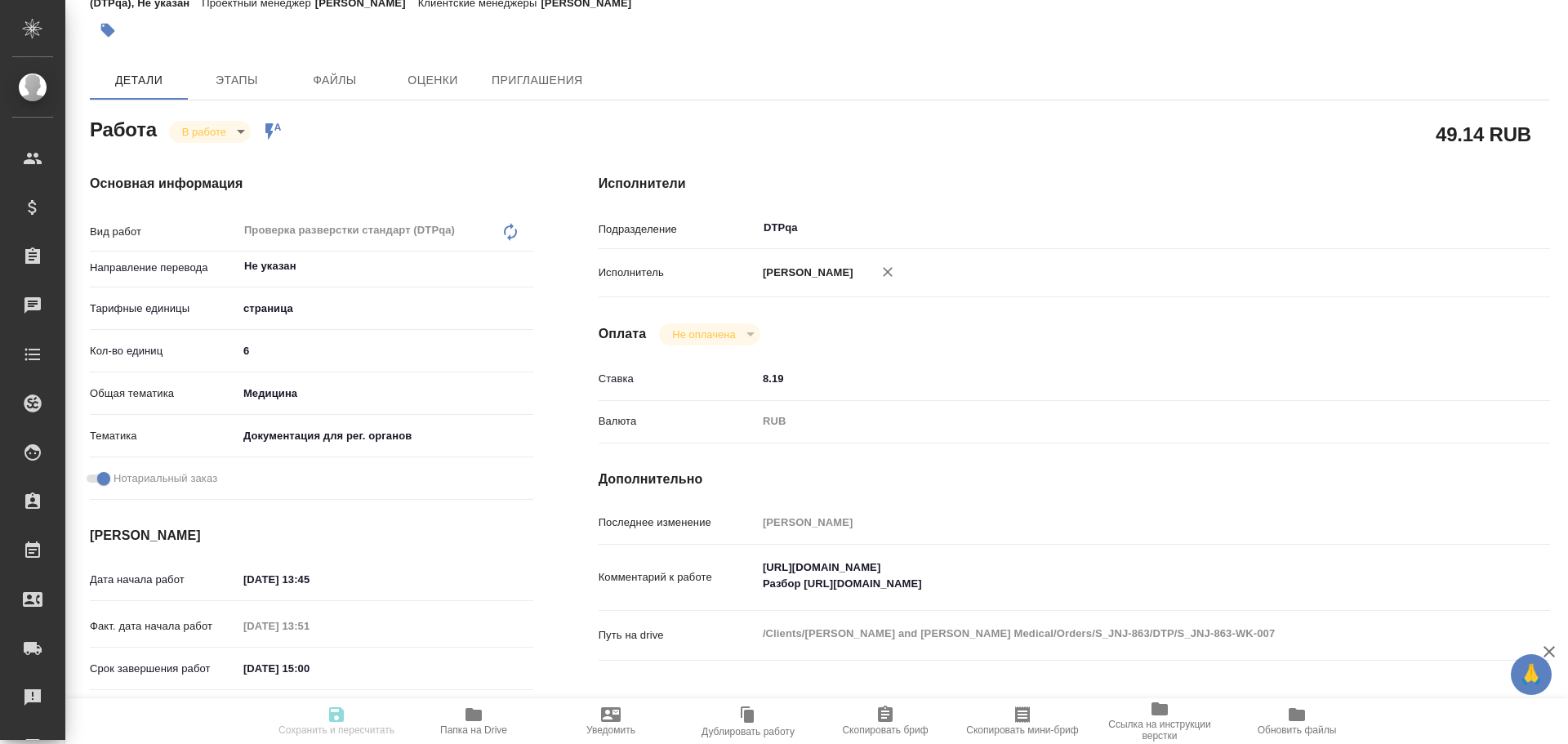
type input "8.19"
type input "RUB"
type input "Чулец Елена"
type textarea "https://tera.awatera.com/Work/68e370b240294e475bb0f4f4/ Разбор https://drive.aw…"
type textarea "x"
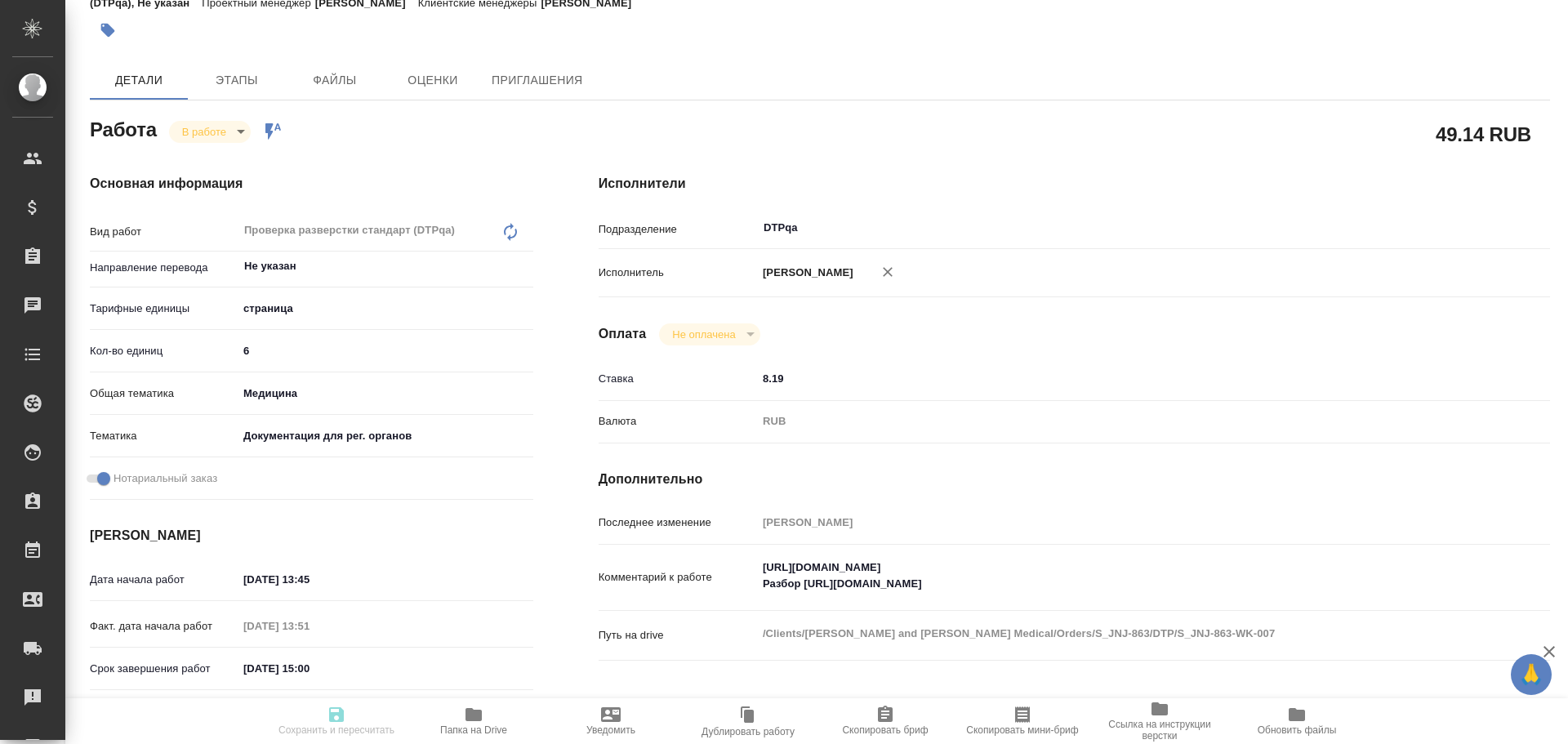
type textarea "/Clients/Johnson and Johnson Medical/Orders/S_JNJ-863/DTP/S_JNJ-863-WK-007"
type textarea "x"
type input "S_JNJ-863"
type input "P26170998R"
type input "Верстка простого макета (QuarkXPress)"
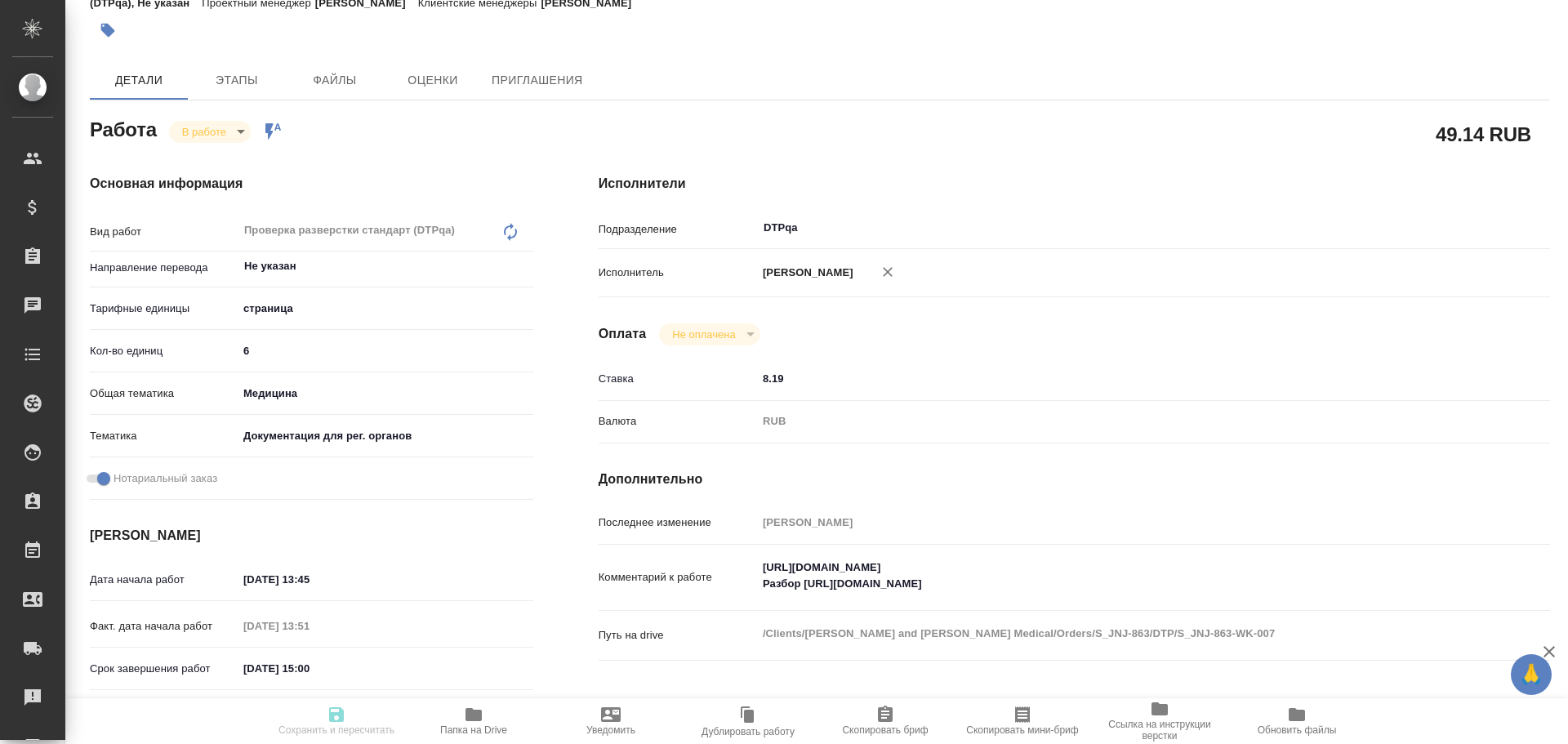
type input "Восстановление макета средней сложности с полным соответствием оформлению ориги…"
type input "[PERSON_NAME]"
type input "/Clients/Johnson and Johnson Medical/Orders/S_JNJ-863"
type textarea "x"
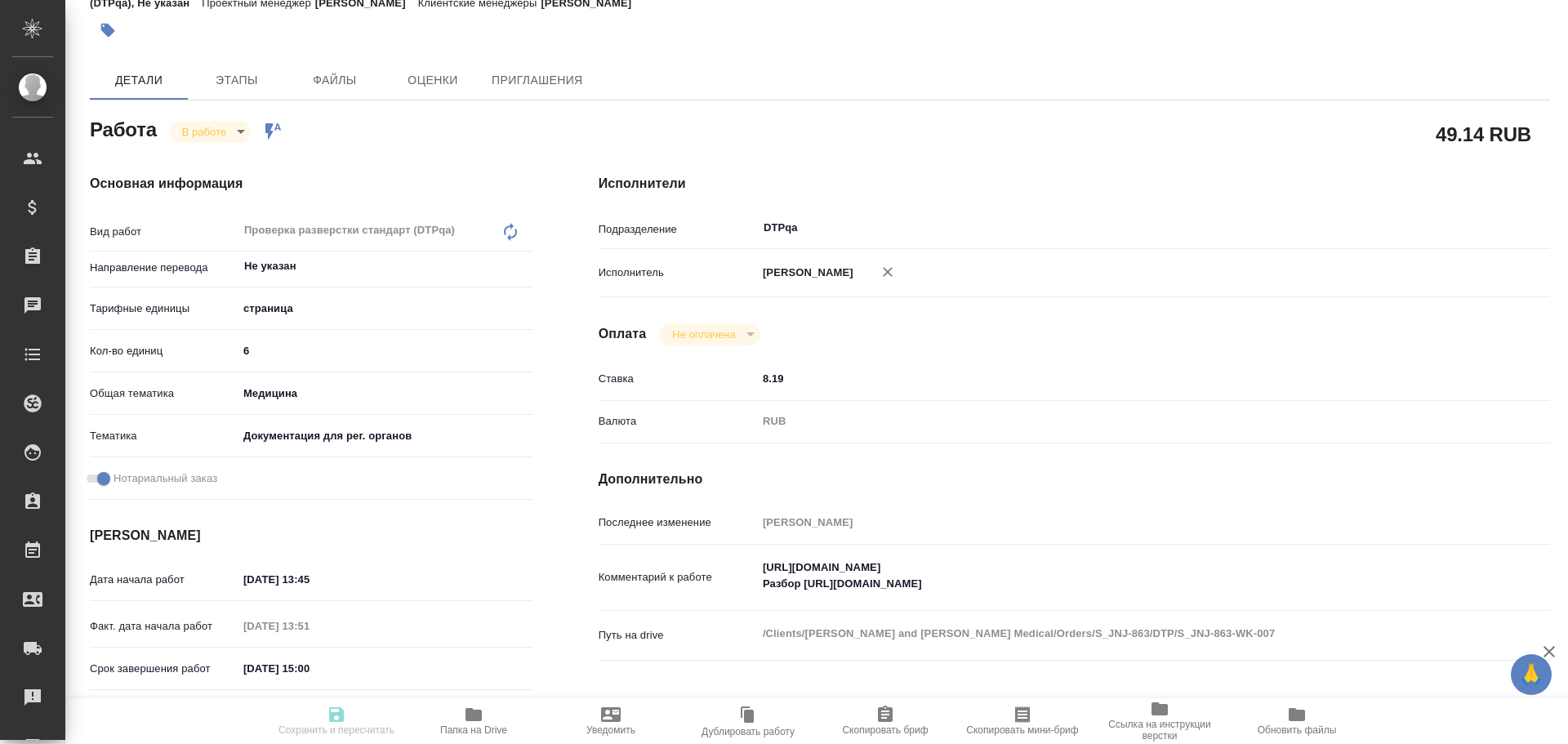
type textarea "перевод сертификата + нужно также заверение Можете, пожалуйста, попросить испол…"
type textarea "x"
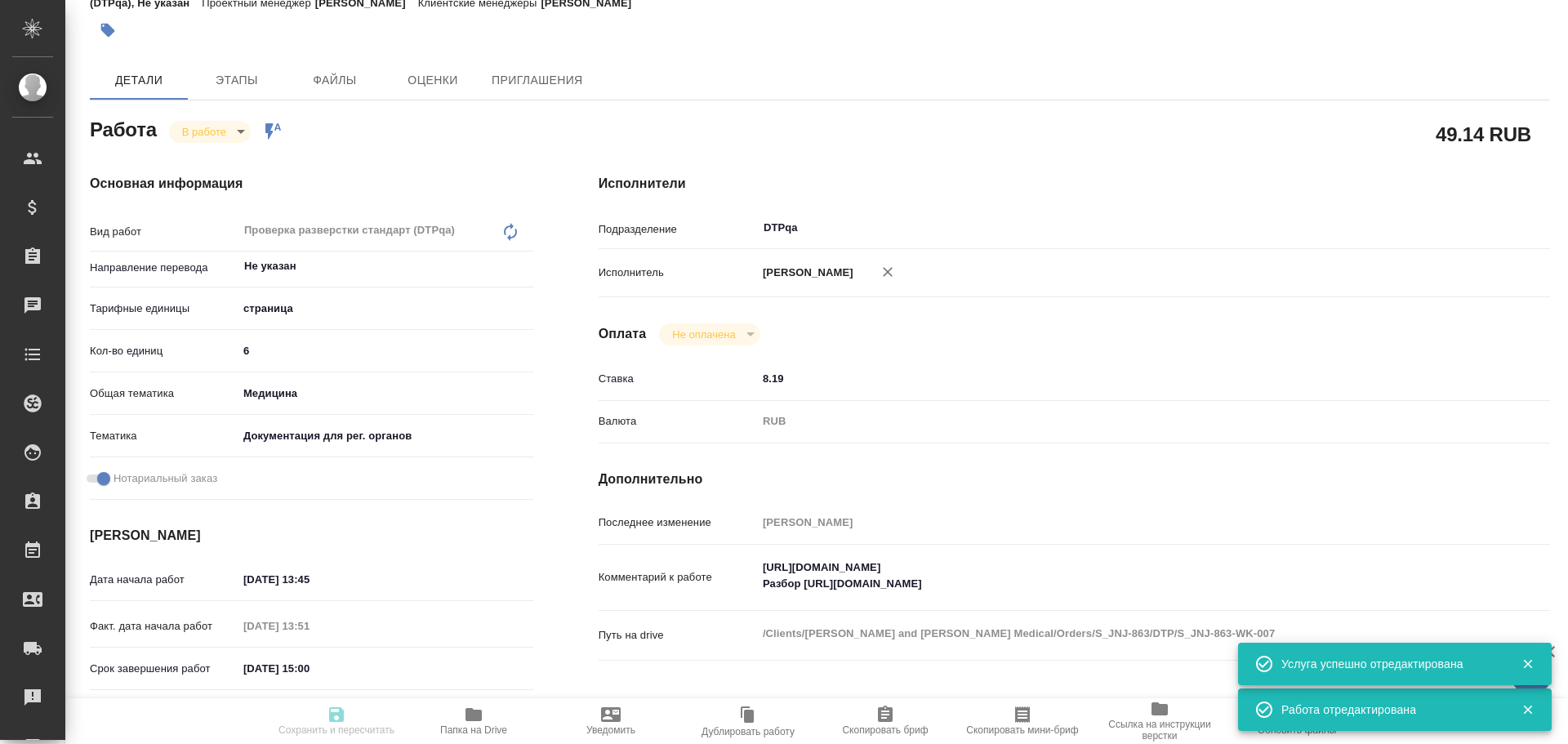
type textarea "x"
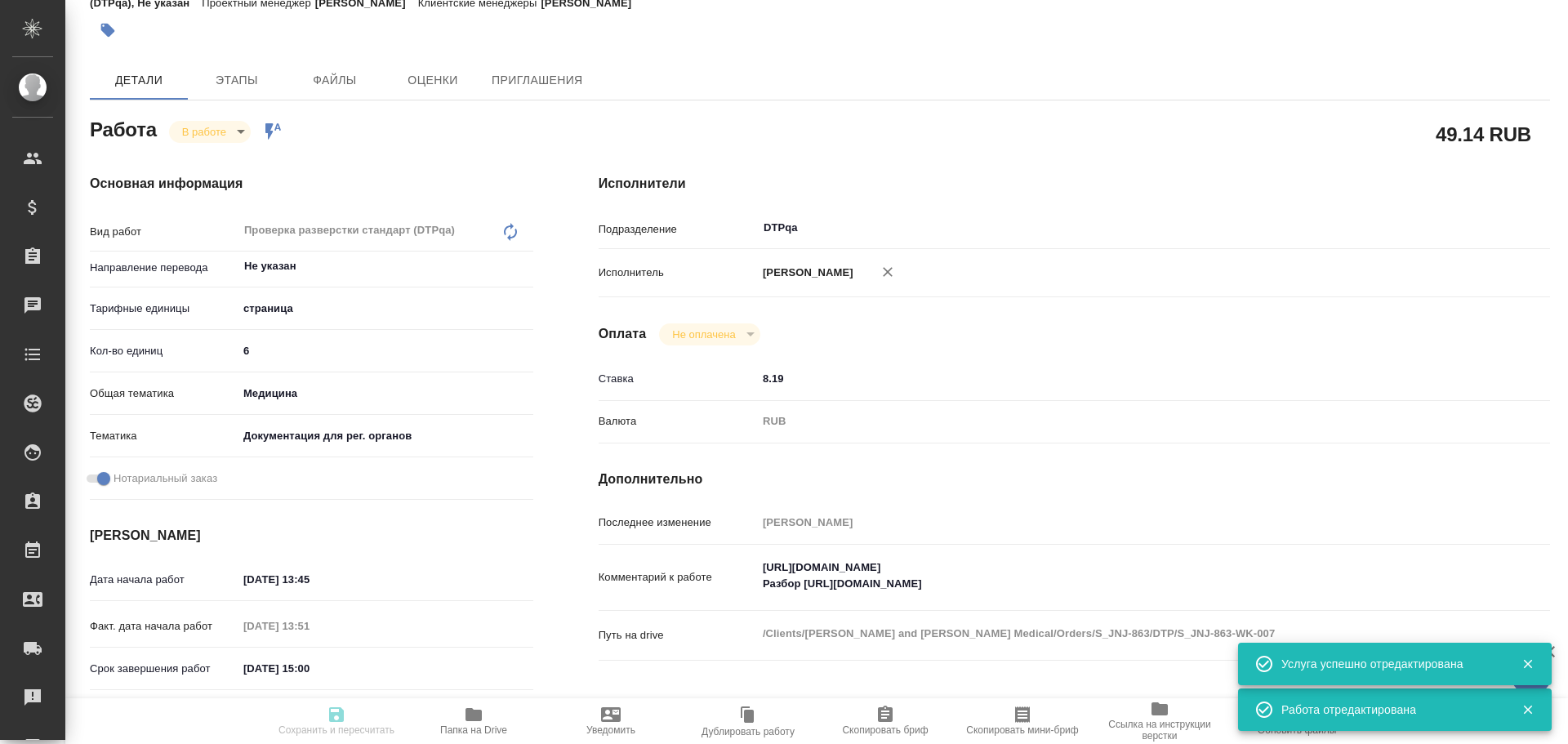
type textarea "x"
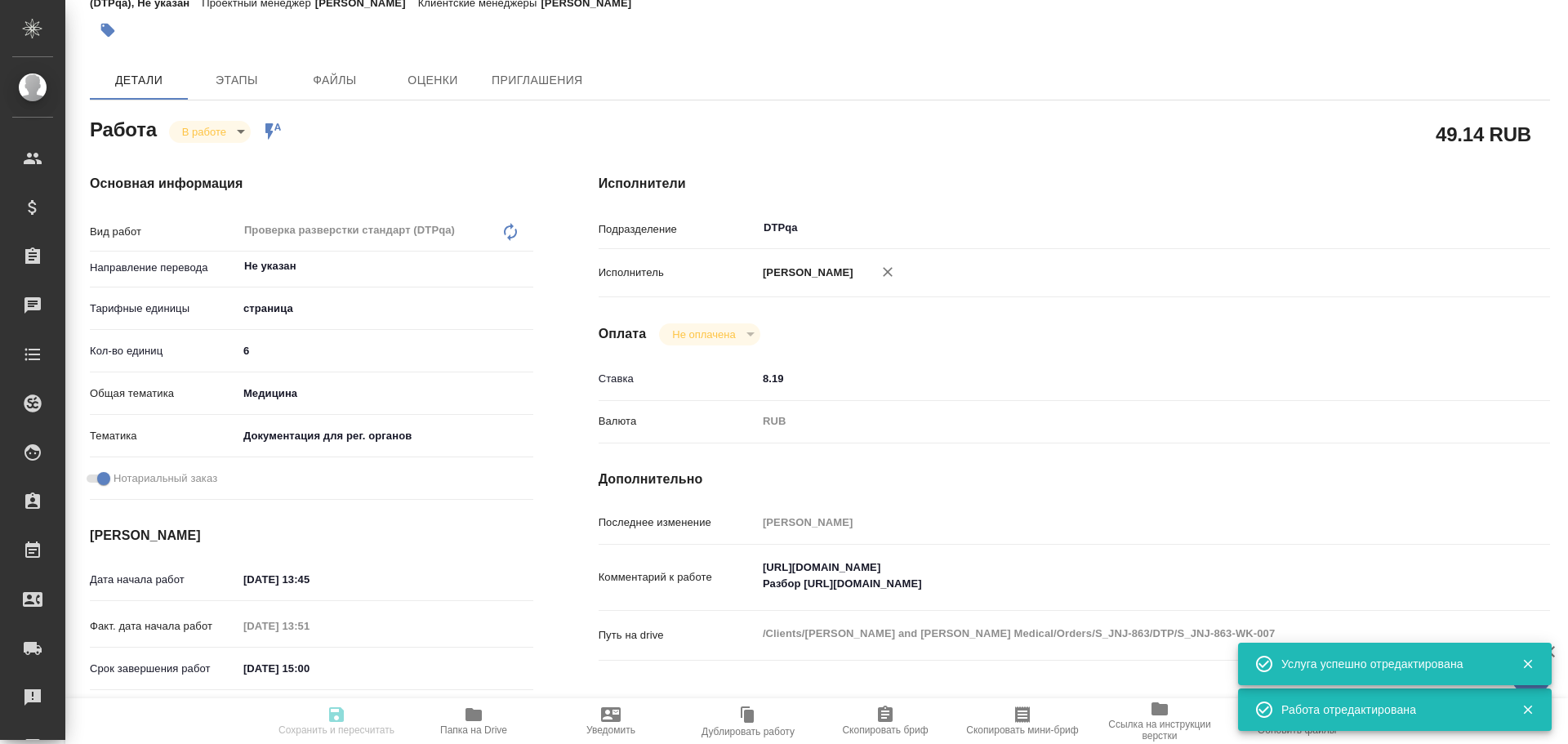
type textarea "x"
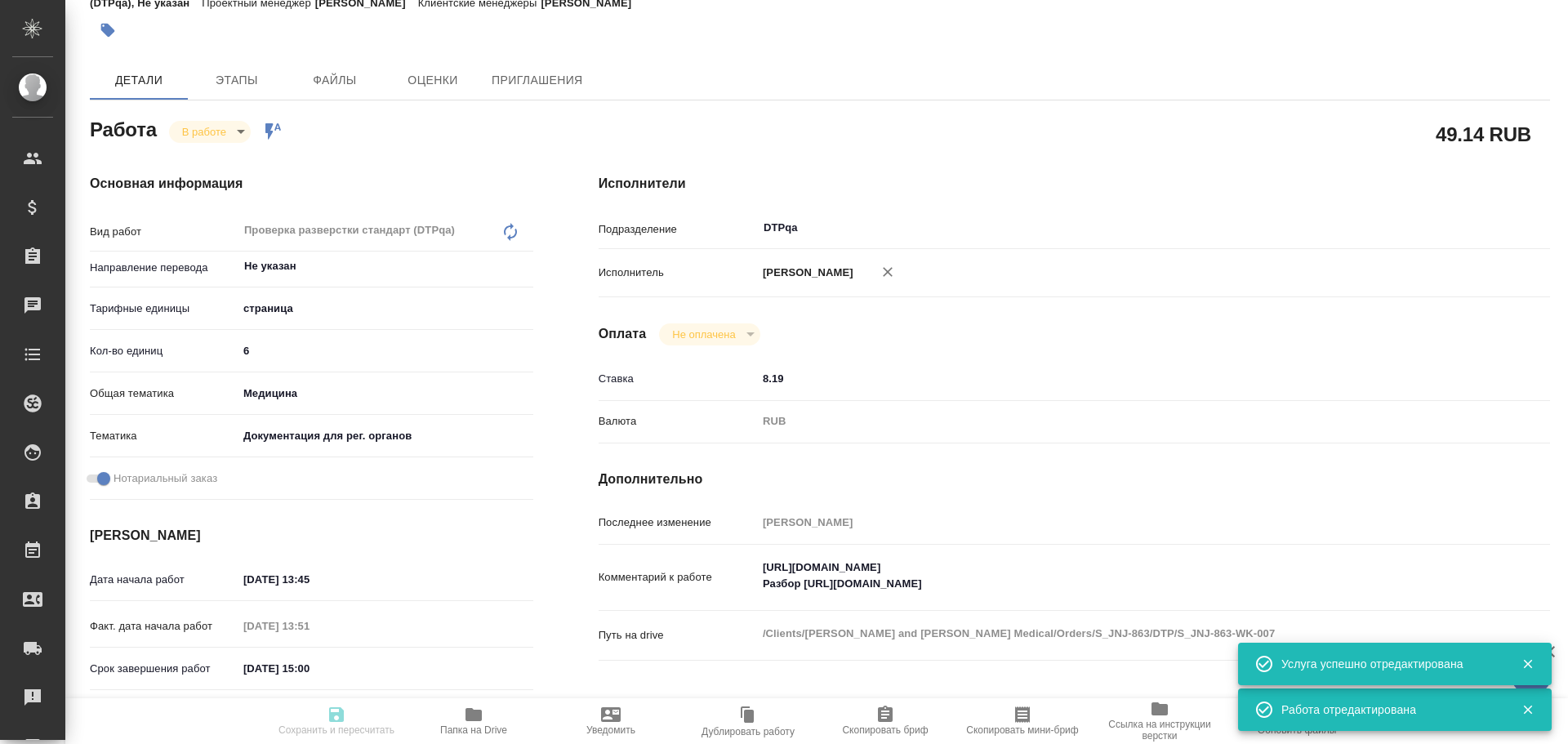
type textarea "x"
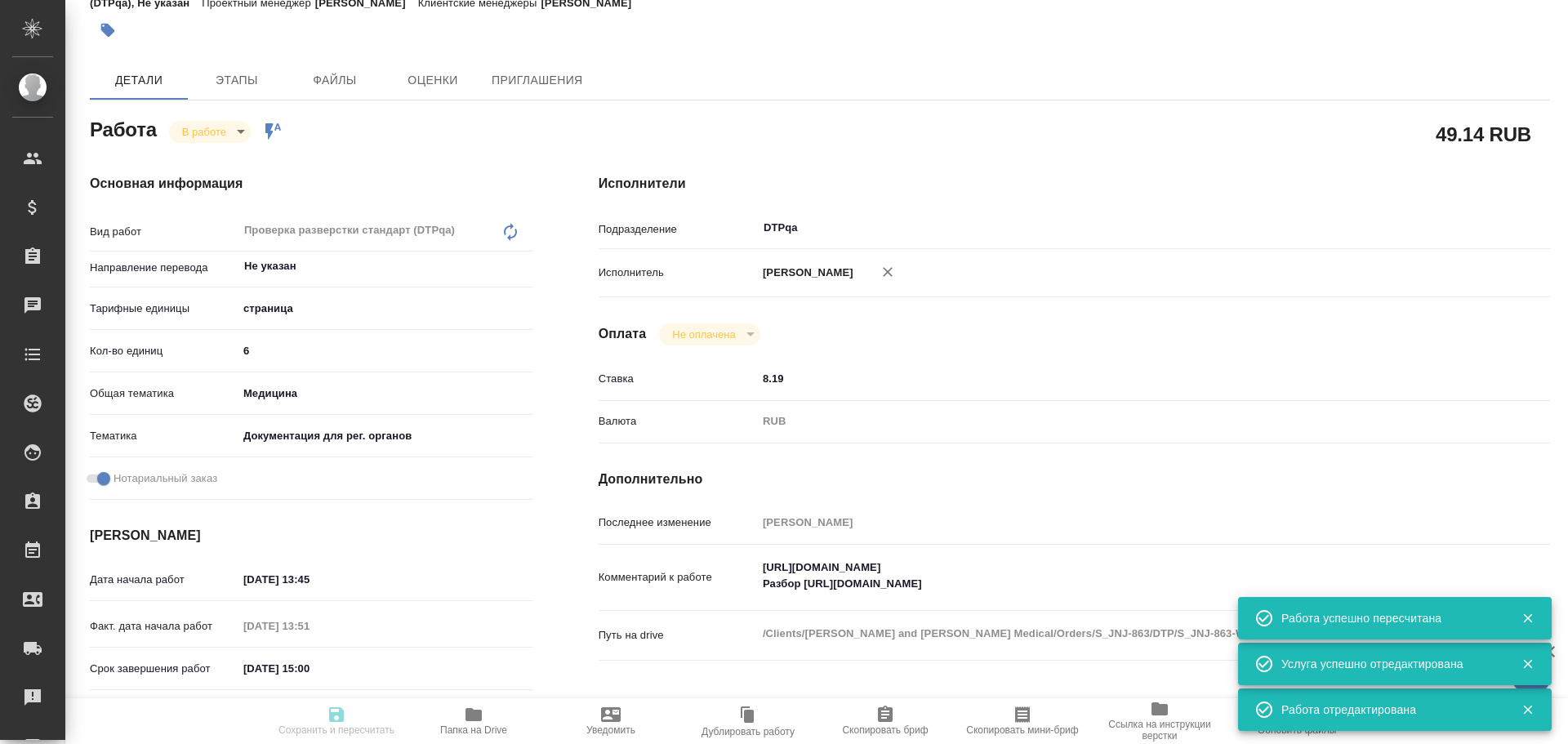
type input "inProgress"
type textarea "Проверка разверстки стандарт (DTPqa)"
type textarea "x"
type input "Не указан"
type input "5a8b1489cc6b4906c91bfdb2"
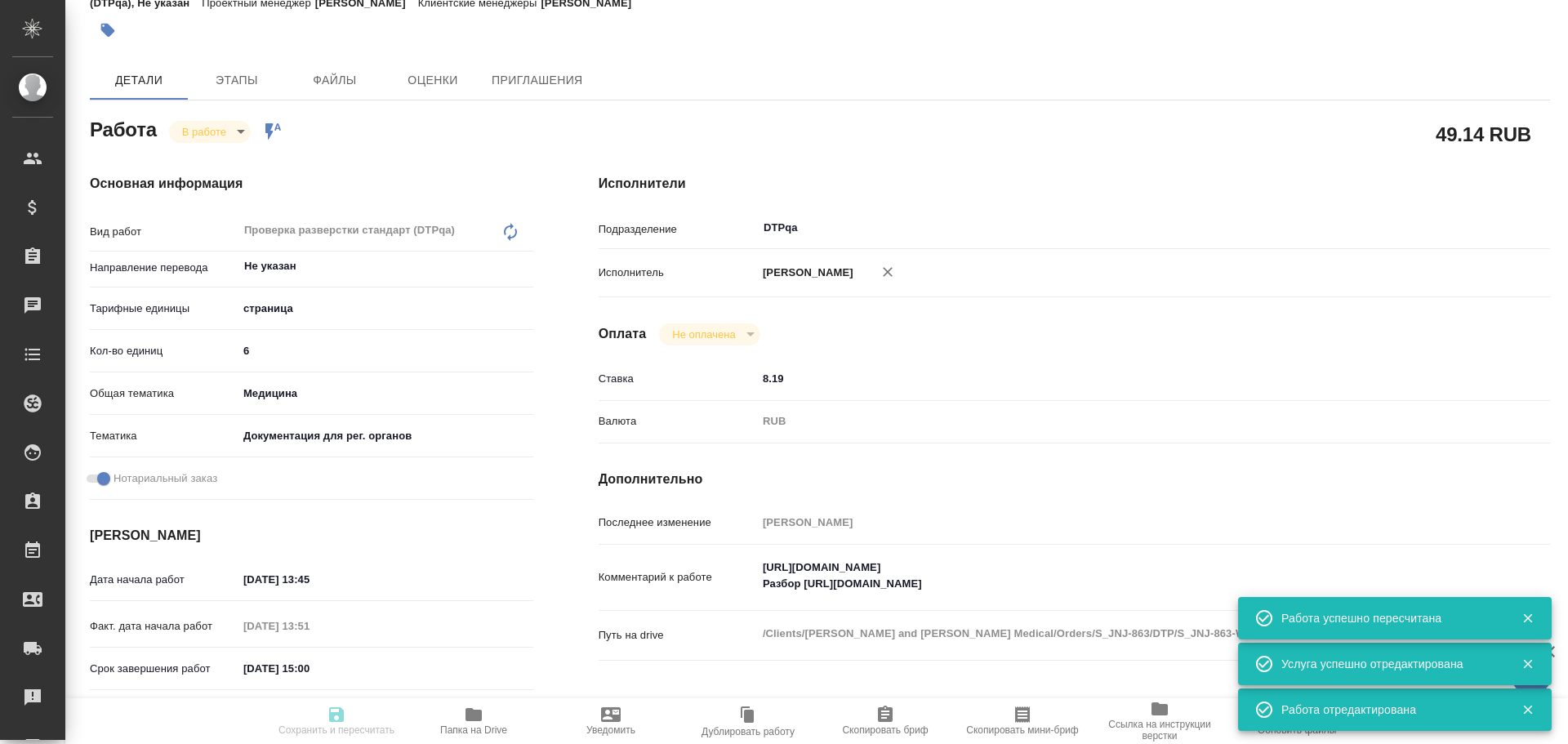
type input "6"
type input "med"
type input "5f647205b73bc97568ca66c6"
checkbox input "true"
type input "06.10.2025 13:45"
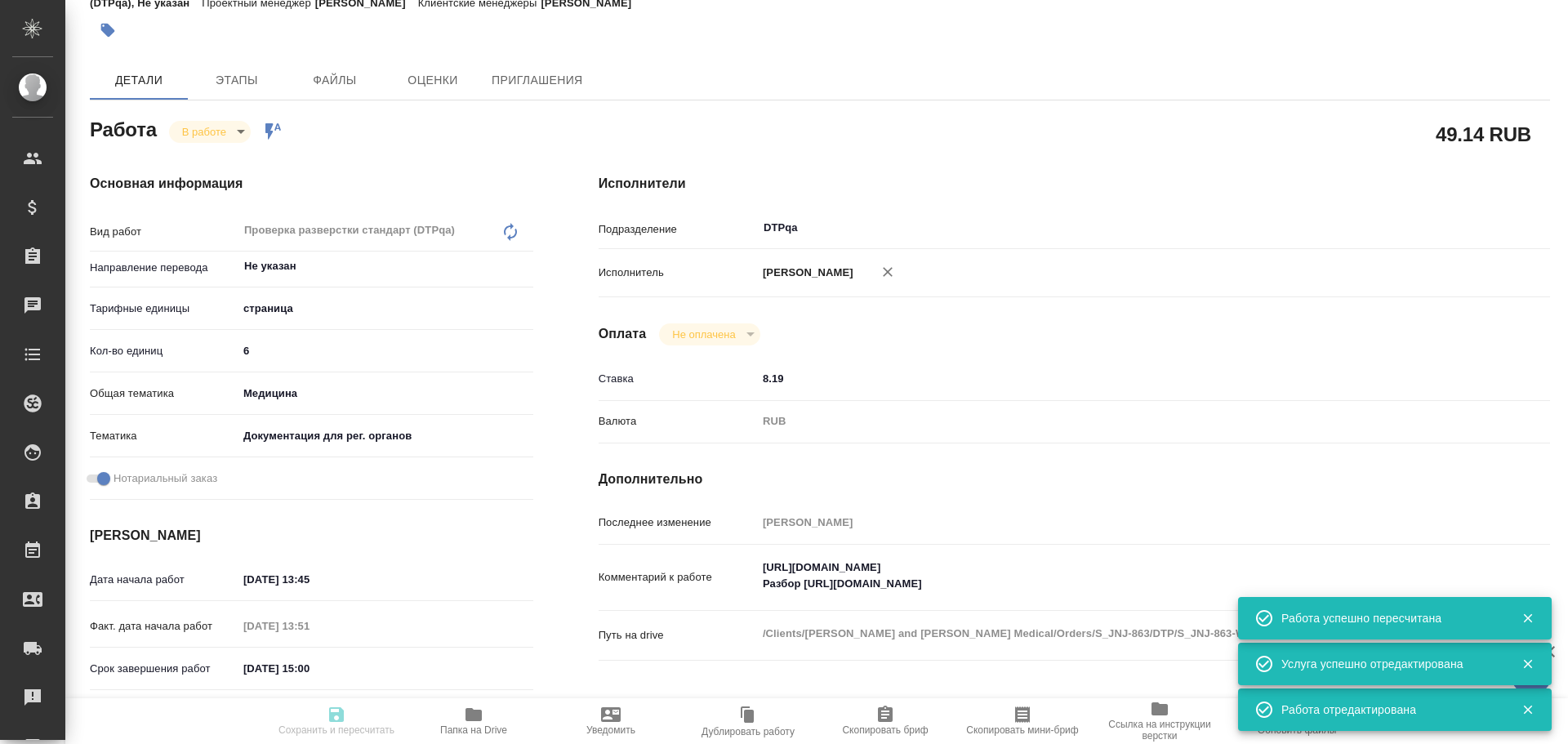
type input "06.10.2025 13:51"
type input "06.10.2025 15:00"
type input "06.10.2025 17:00"
type input "DTPqa"
type input "notPayed"
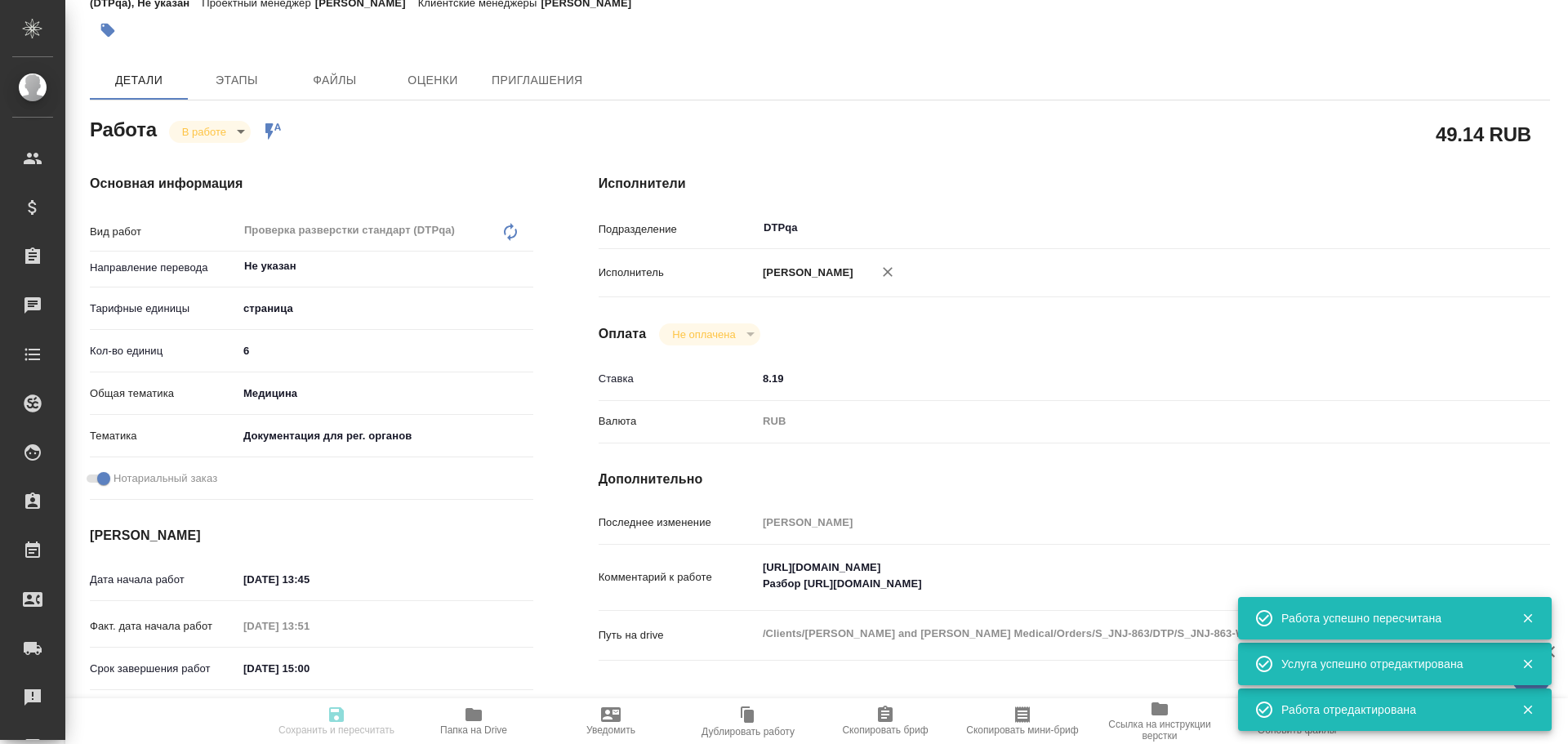
type input "8.19"
type input "RUB"
type input "Чулец Елена"
type textarea "https://tera.awatera.com/Work/68e370b240294e475bb0f4f4/ Разбор https://drive.aw…"
type textarea "x"
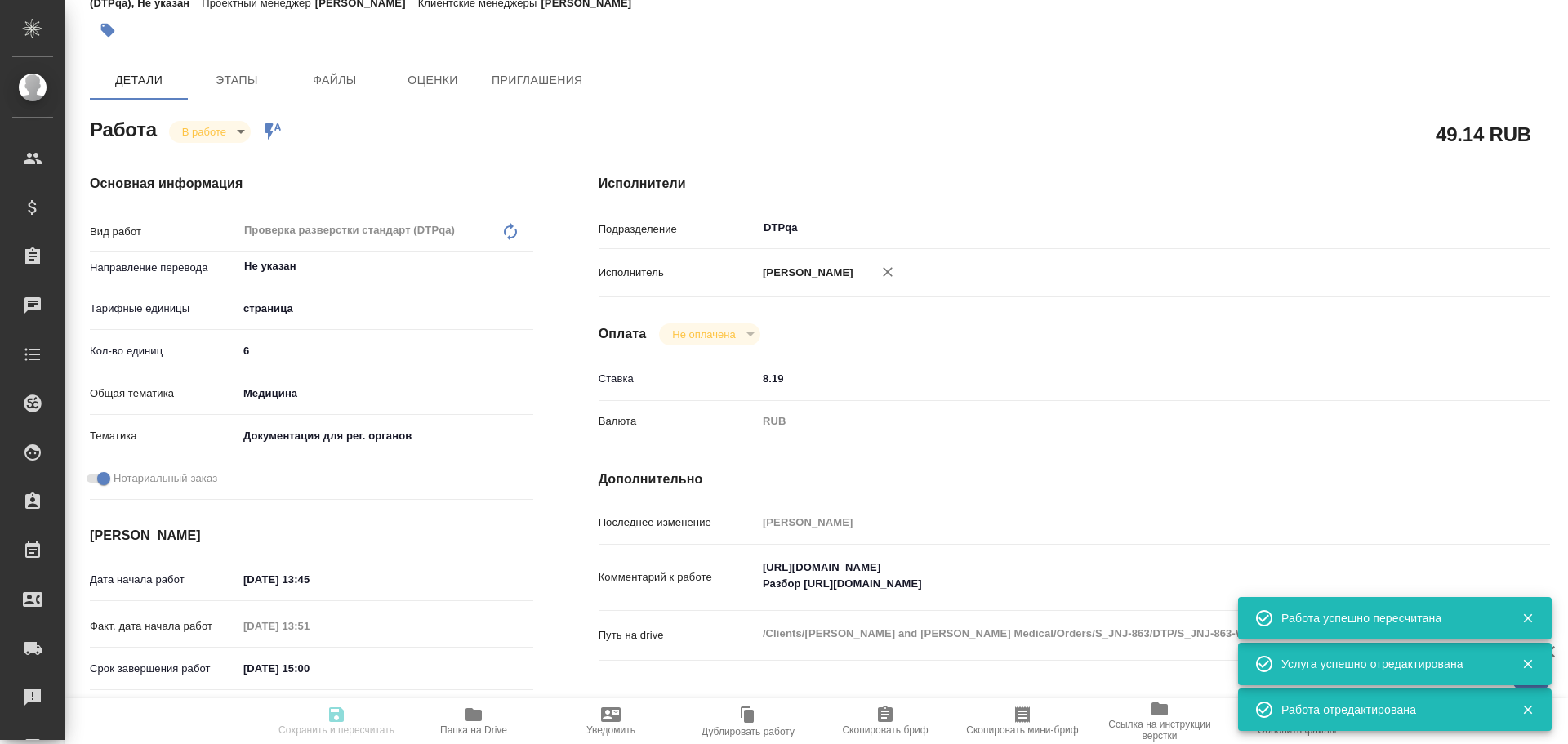
type textarea "/Clients/Johnson and Johnson Medical/Orders/S_JNJ-863/DTP/S_JNJ-863-WK-007"
type textarea "x"
type input "S_JNJ-863"
type input "P26170998R"
type input "Верстка простого макета (QuarkXPress)"
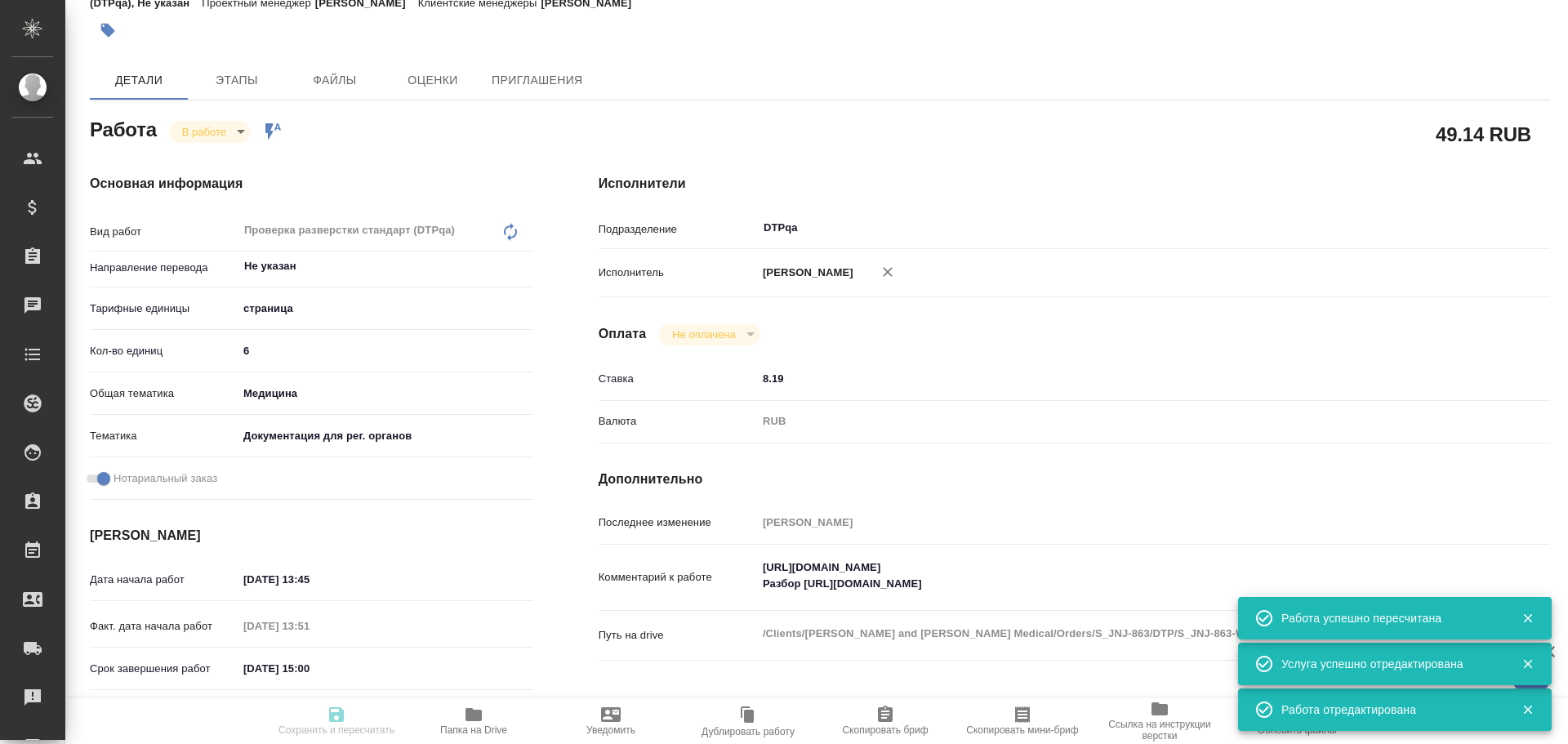
type input "Восстановление макета средней сложности с полным соответствием оформлению ориги…"
type input "[PERSON_NAME]"
type input "/Clients/Johnson and Johnson Medical/Orders/S_JNJ-863"
type textarea "x"
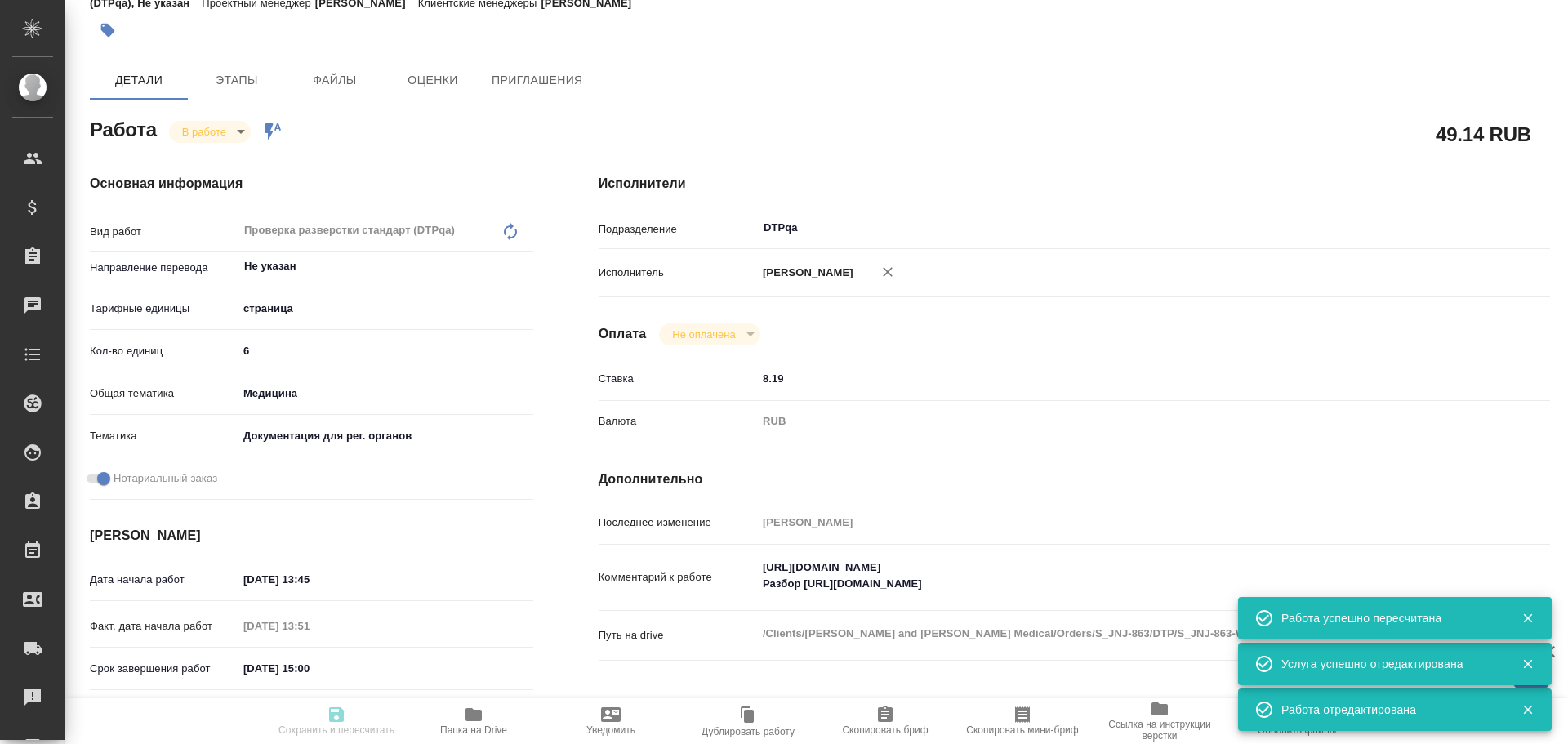
type textarea "перевод сертификата + нужно также заверение Можете, пожалуйста, попросить испол…"
click at [209, 132] on body "🙏 .cls-1 fill:#fff; AWATERA Chulets Elena Клиенты Спецификации Заказы 0 Чаты To…" at bounding box center [784, 372] width 1568 height 744
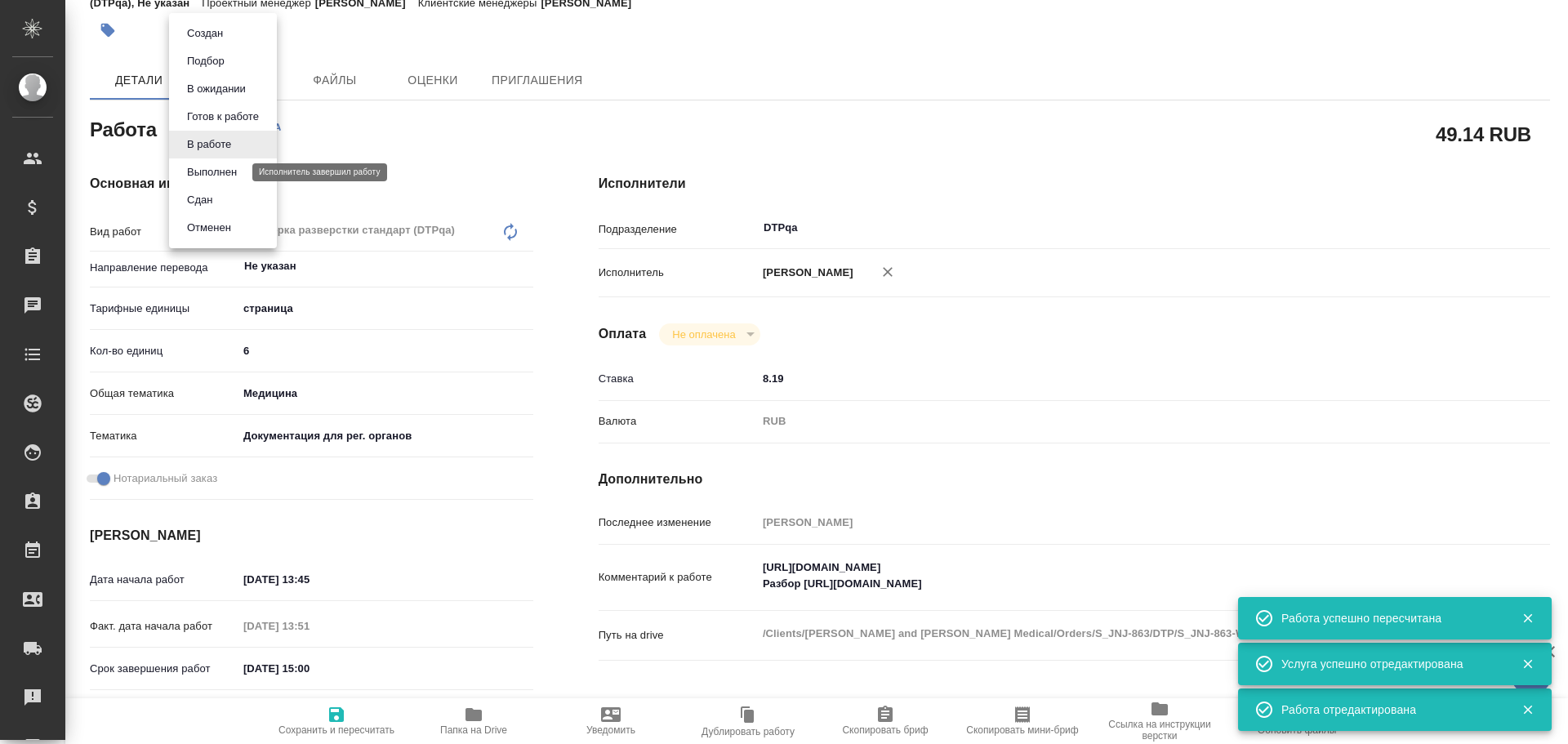
click at [222, 174] on button "Выполнен" at bounding box center [212, 172] width 60 height 18
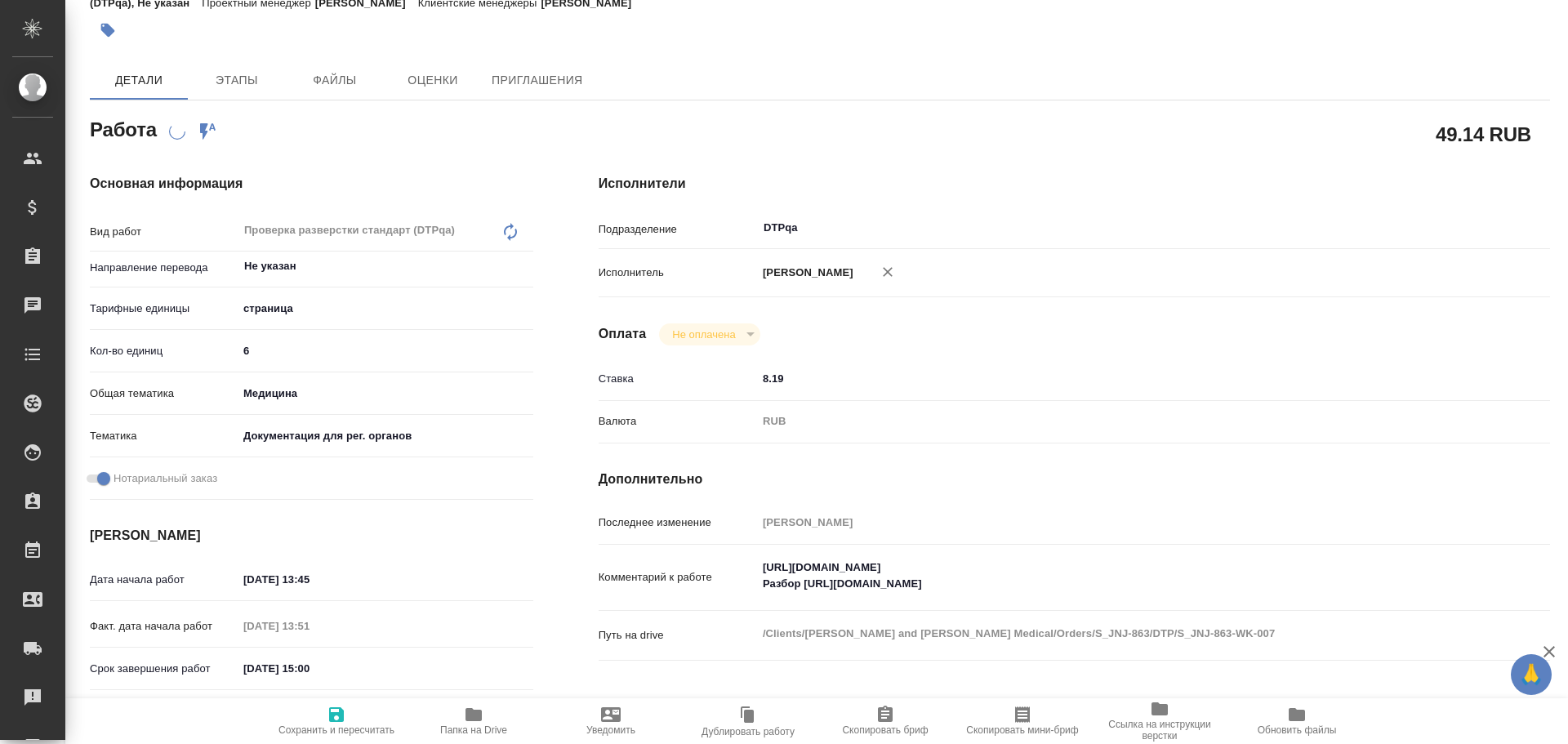
scroll to position [0, 0]
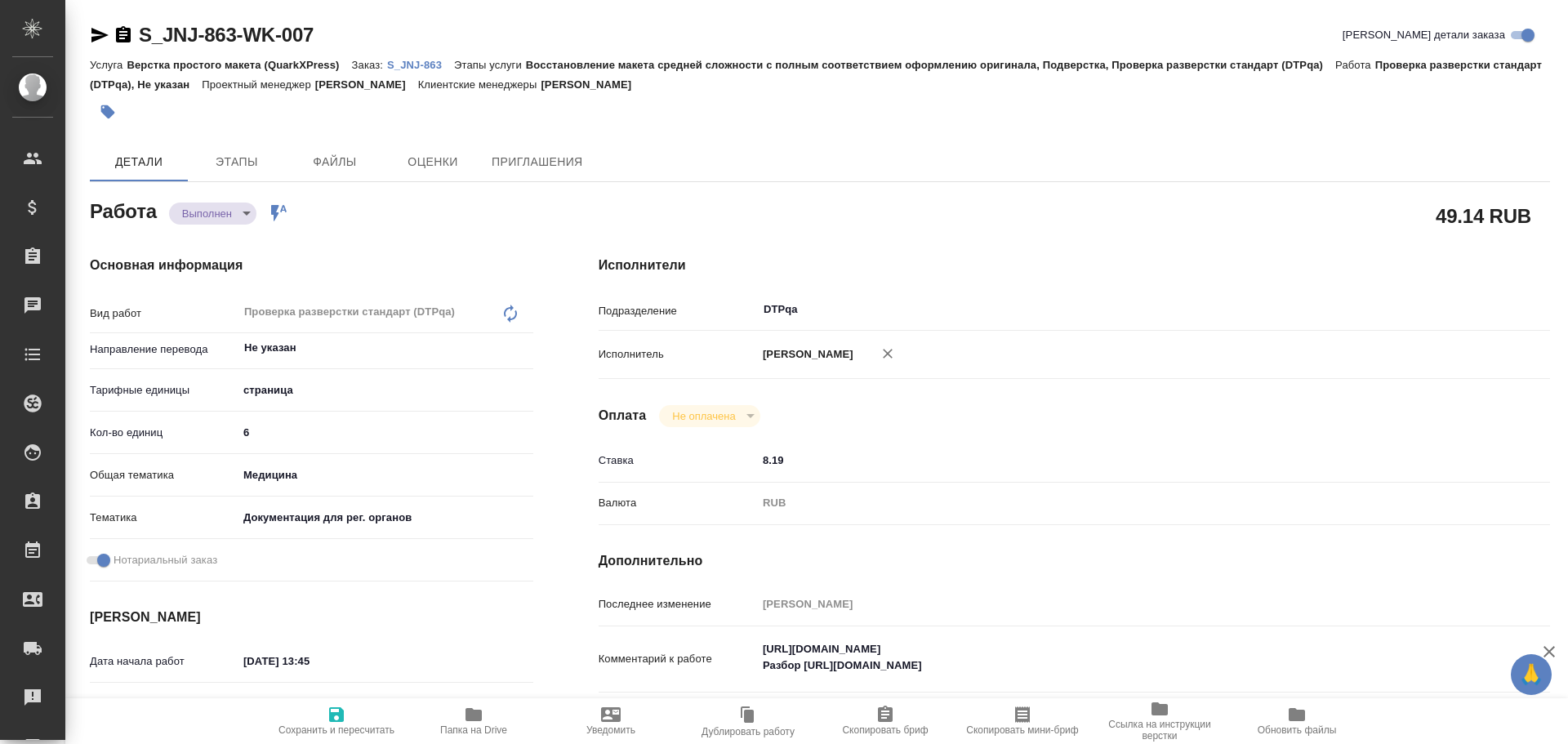
click at [332, 721] on icon "button" at bounding box center [337, 714] width 15 height 15
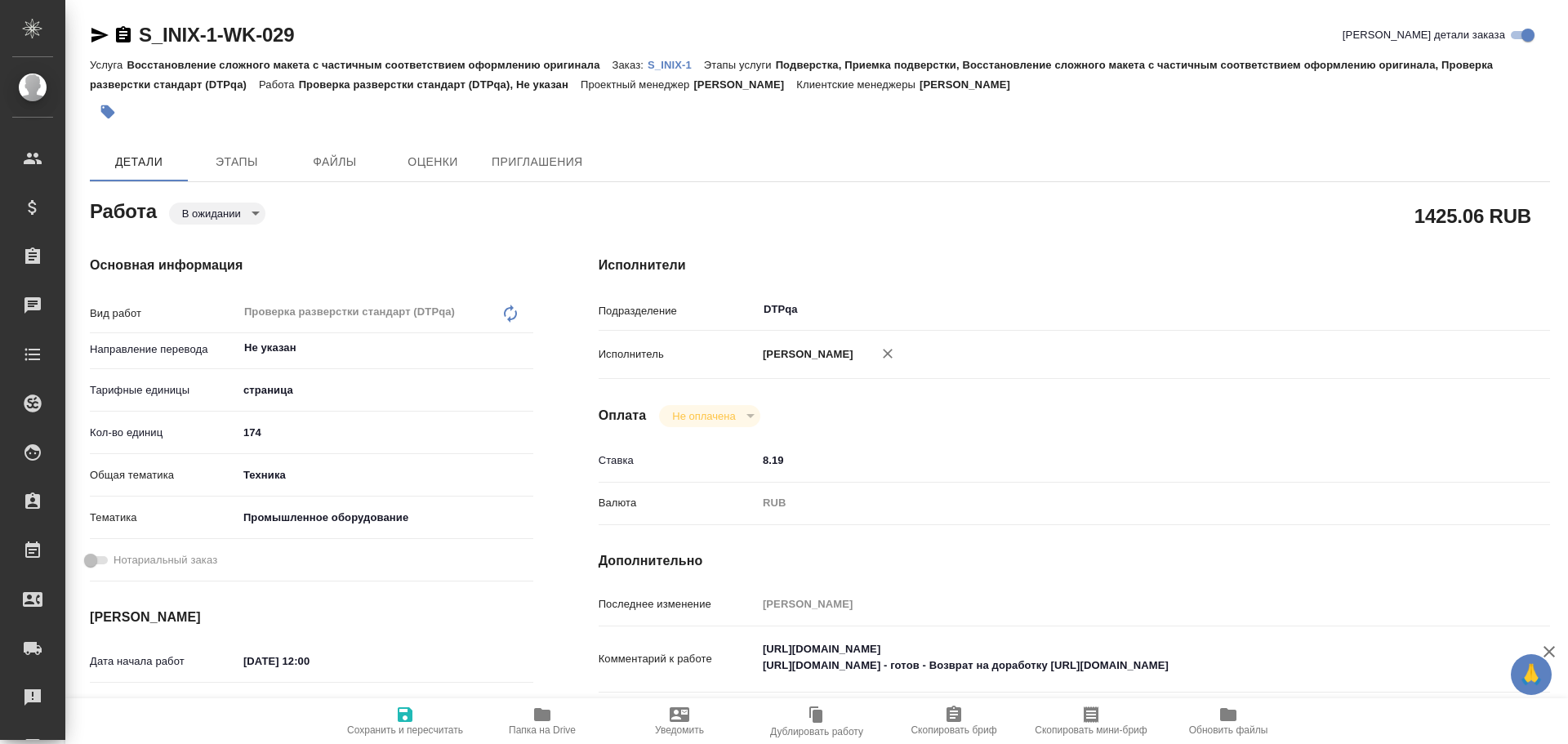
type textarea "x"
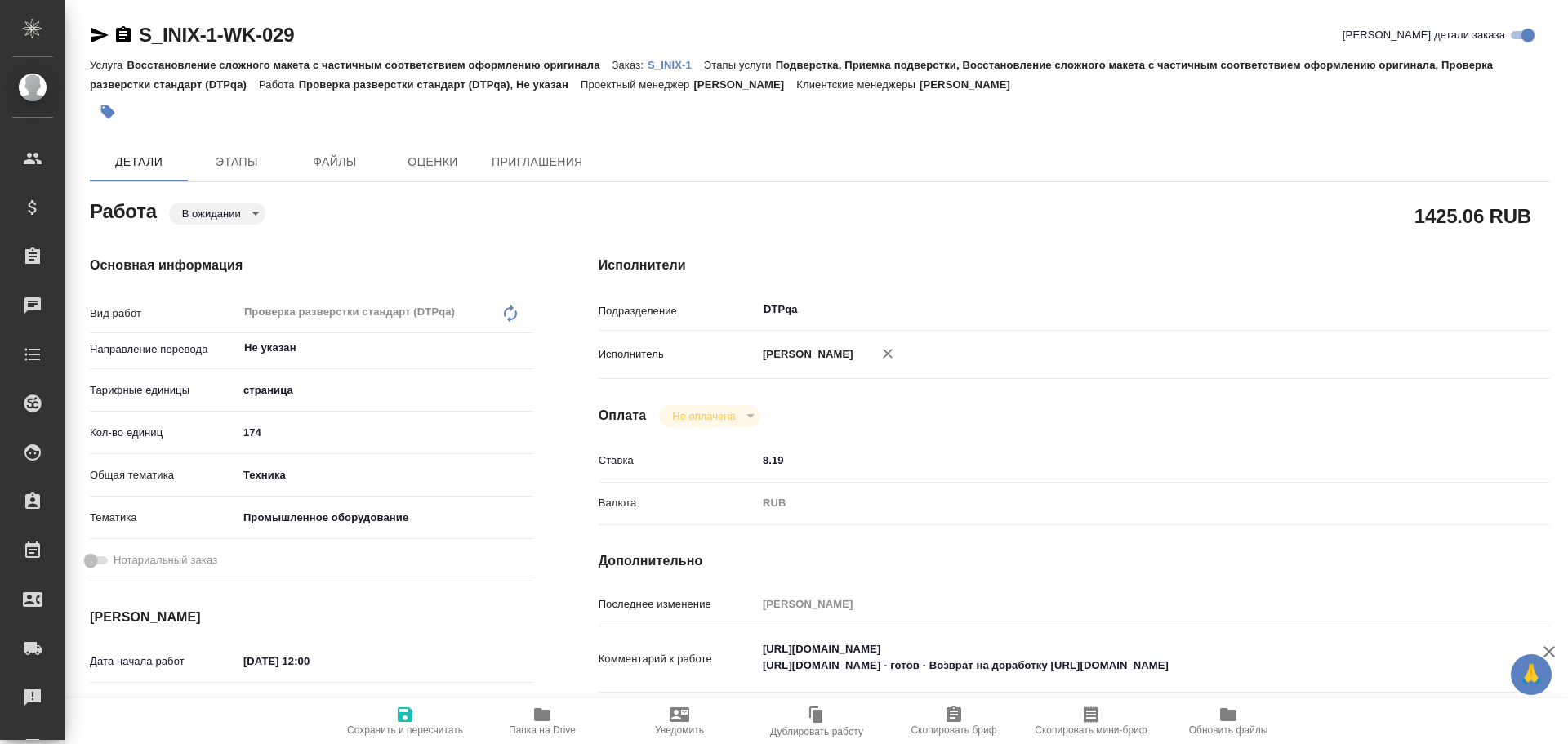
type textarea "x"
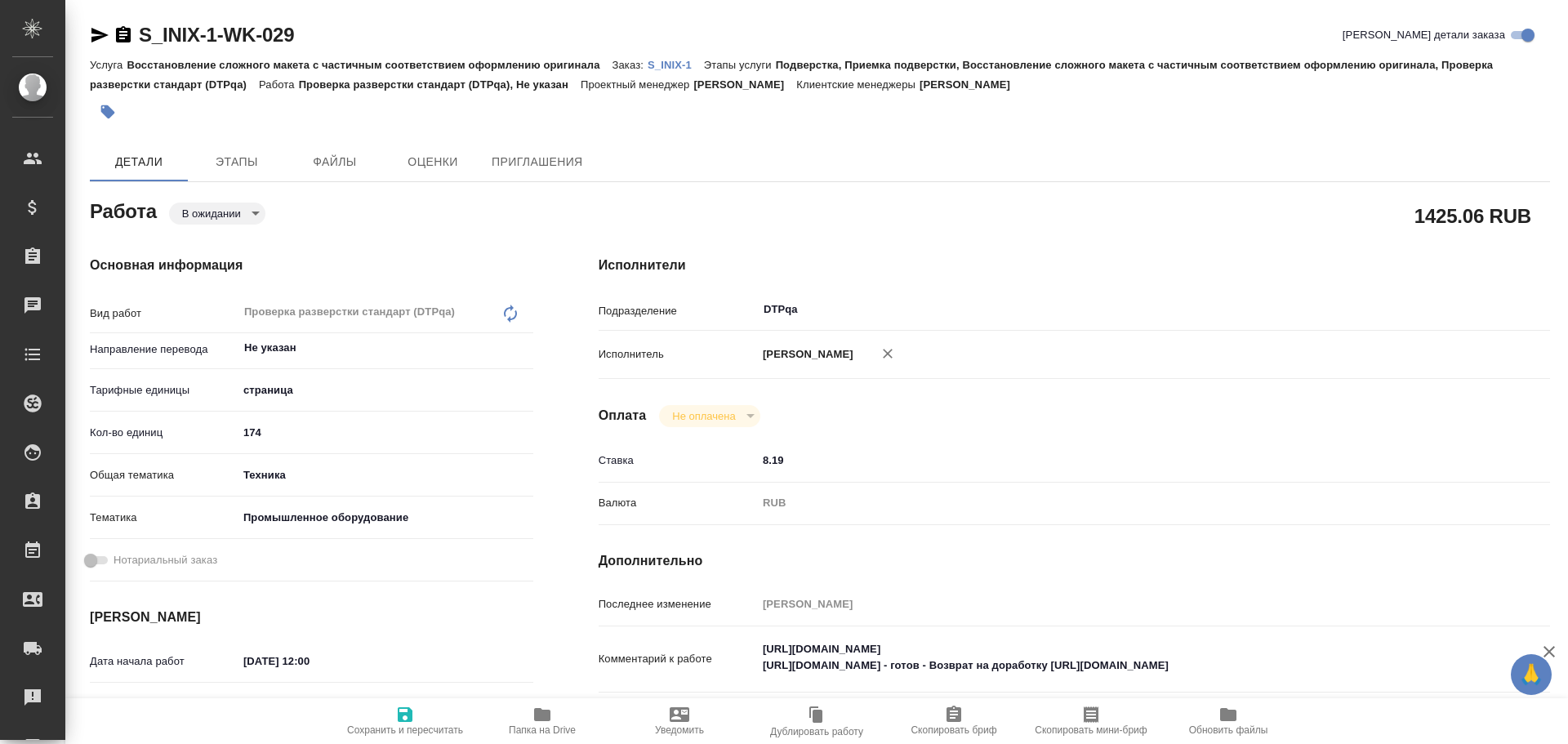
click at [530, 713] on span "Папка на Drive" at bounding box center [542, 720] width 118 height 31
type textarea "x"
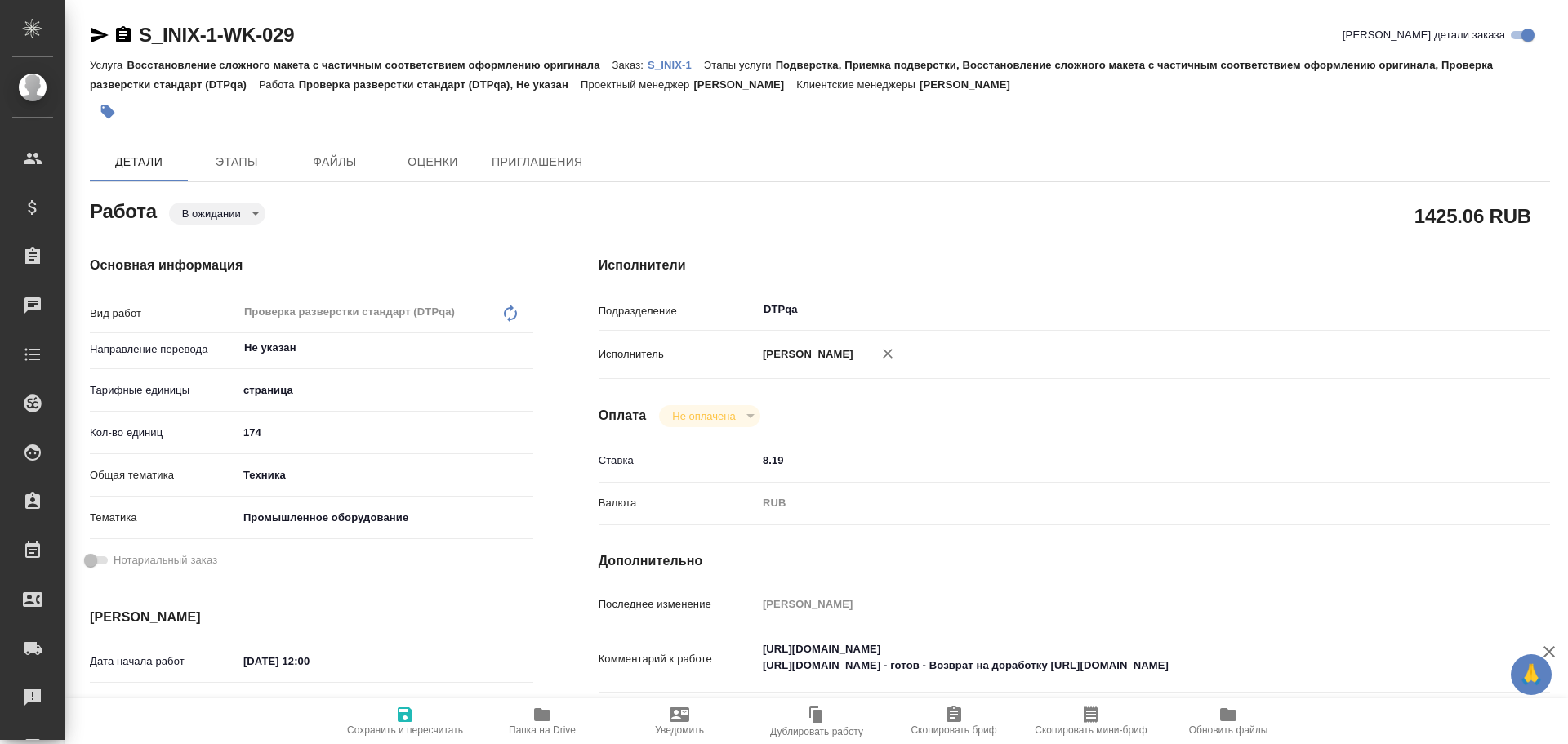
type textarea "x"
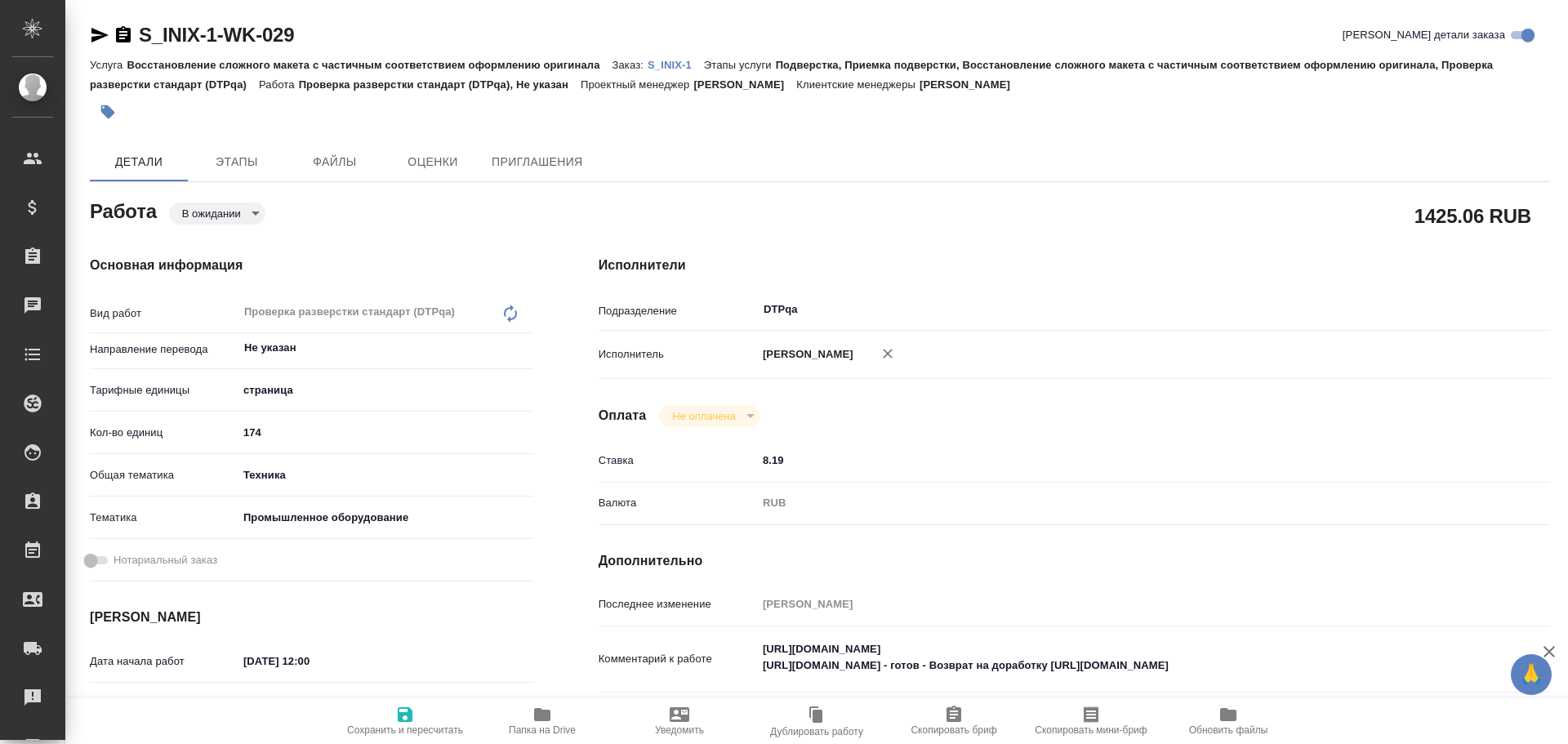
type textarea "x"
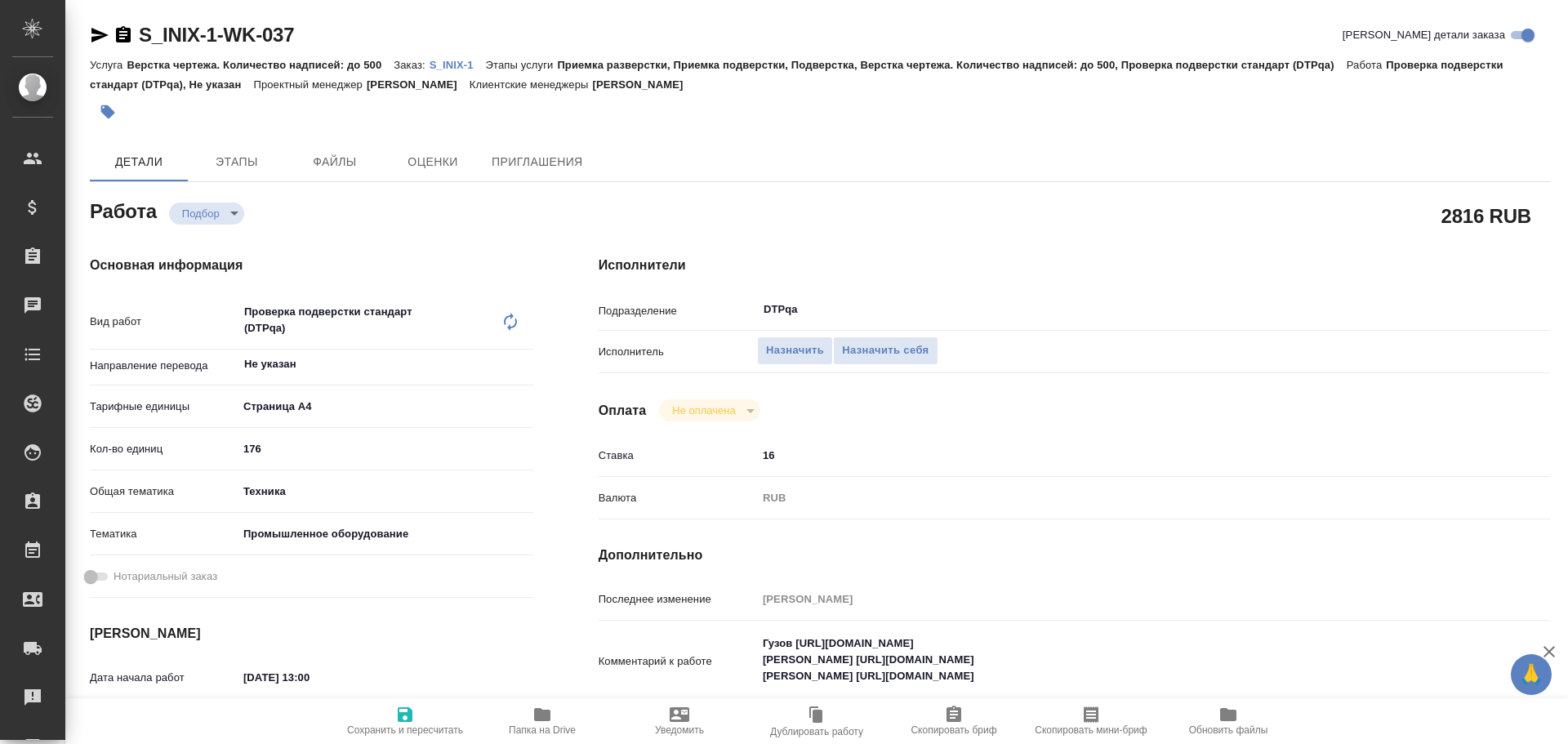
type textarea "x"
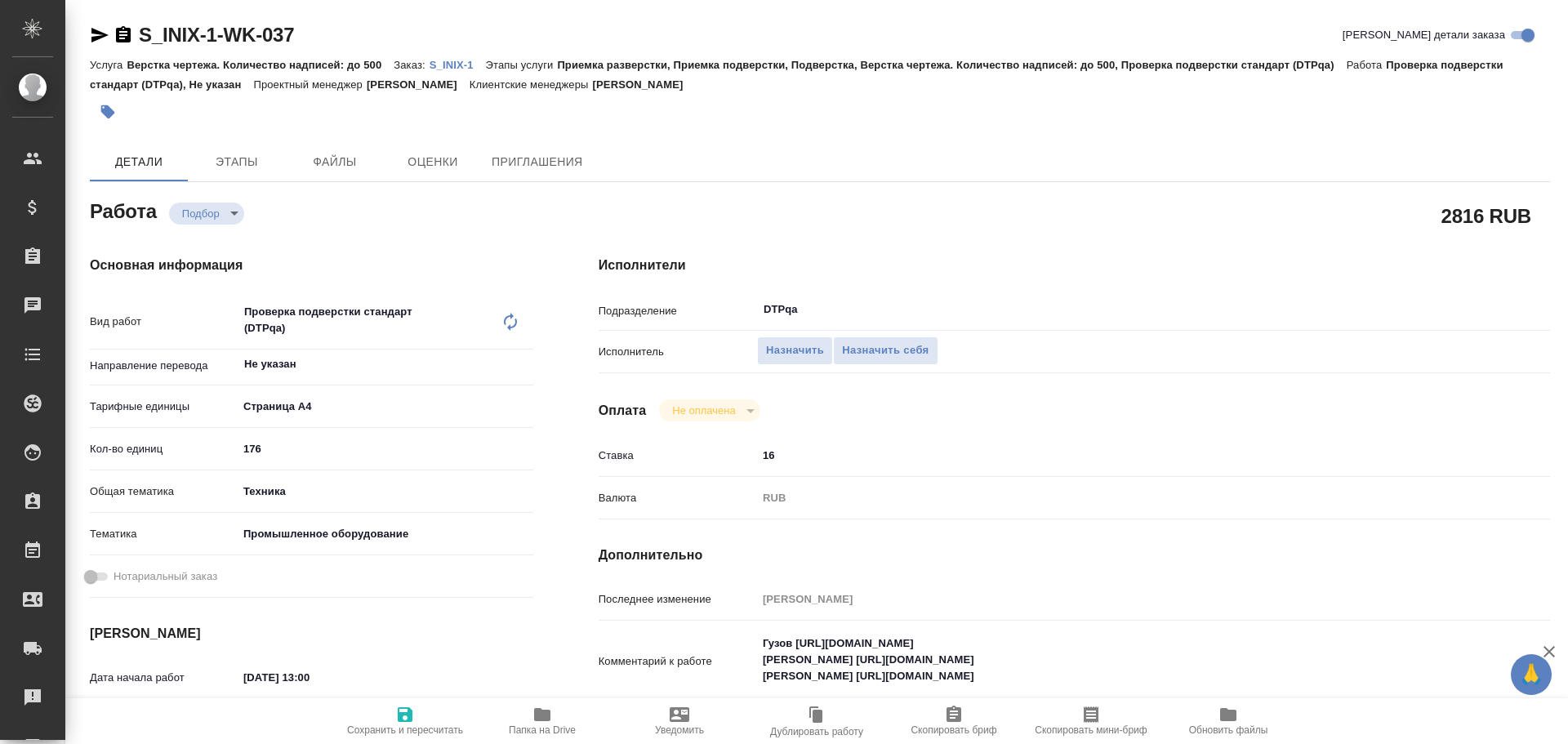
type textarea "x"
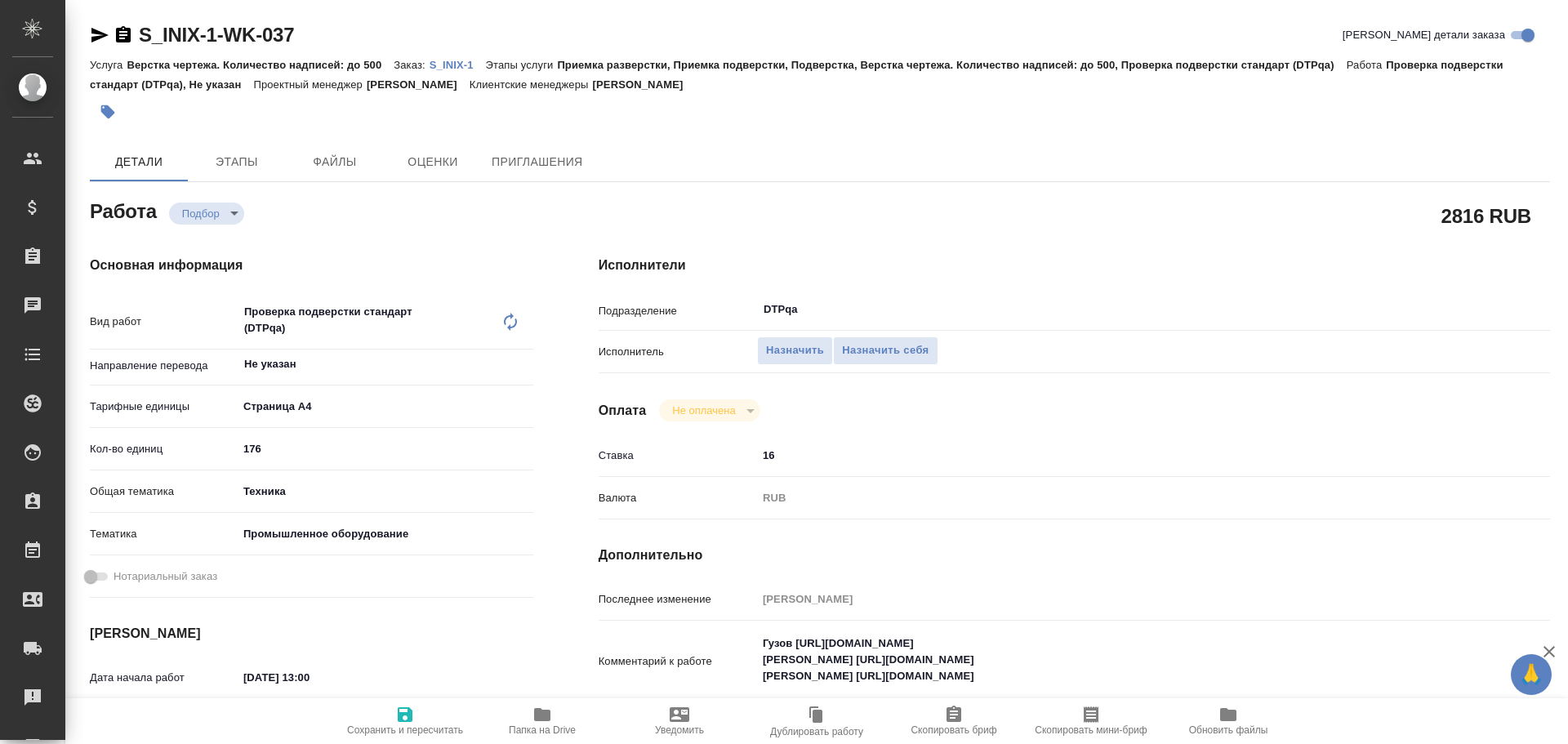
type textarea "x"
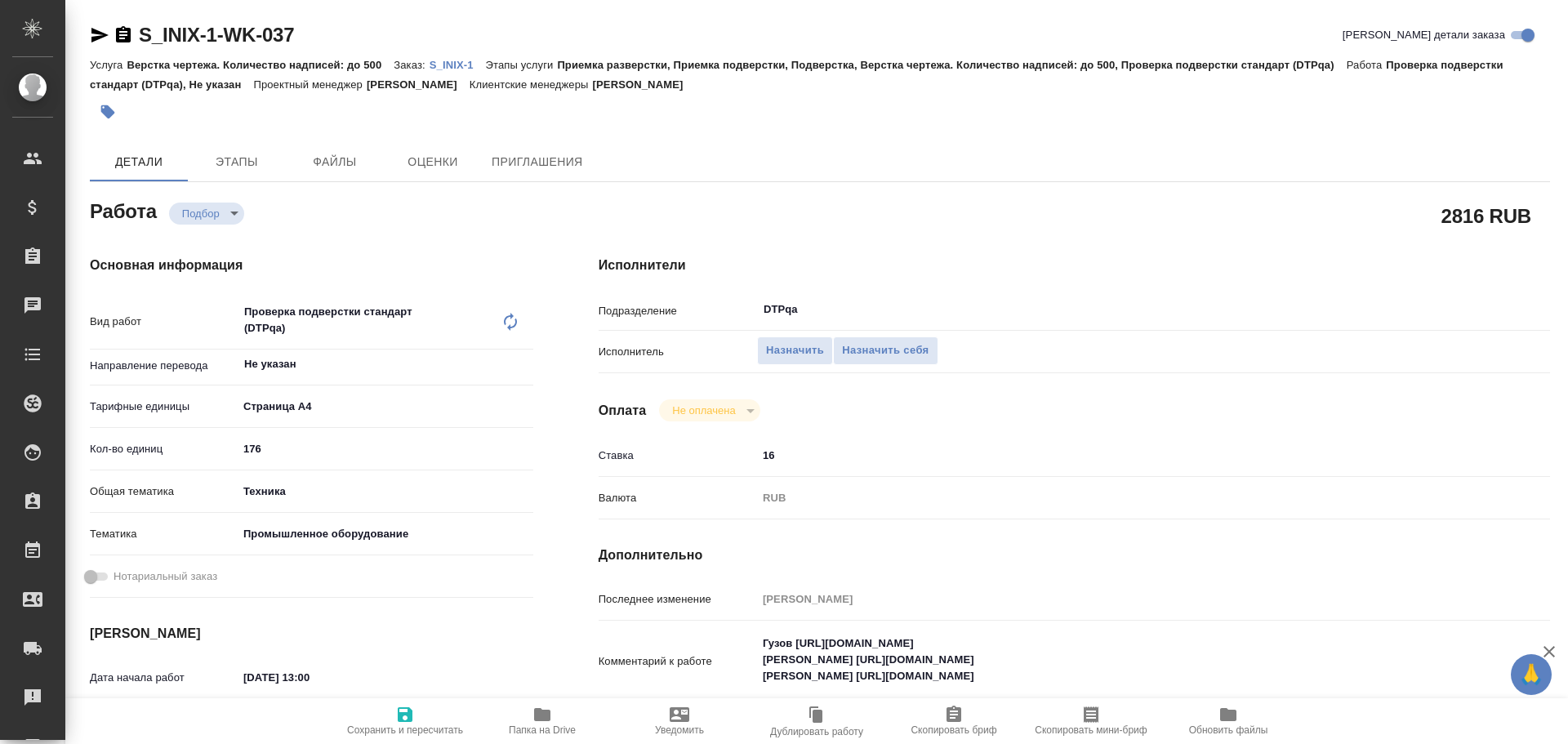
type textarea "x"
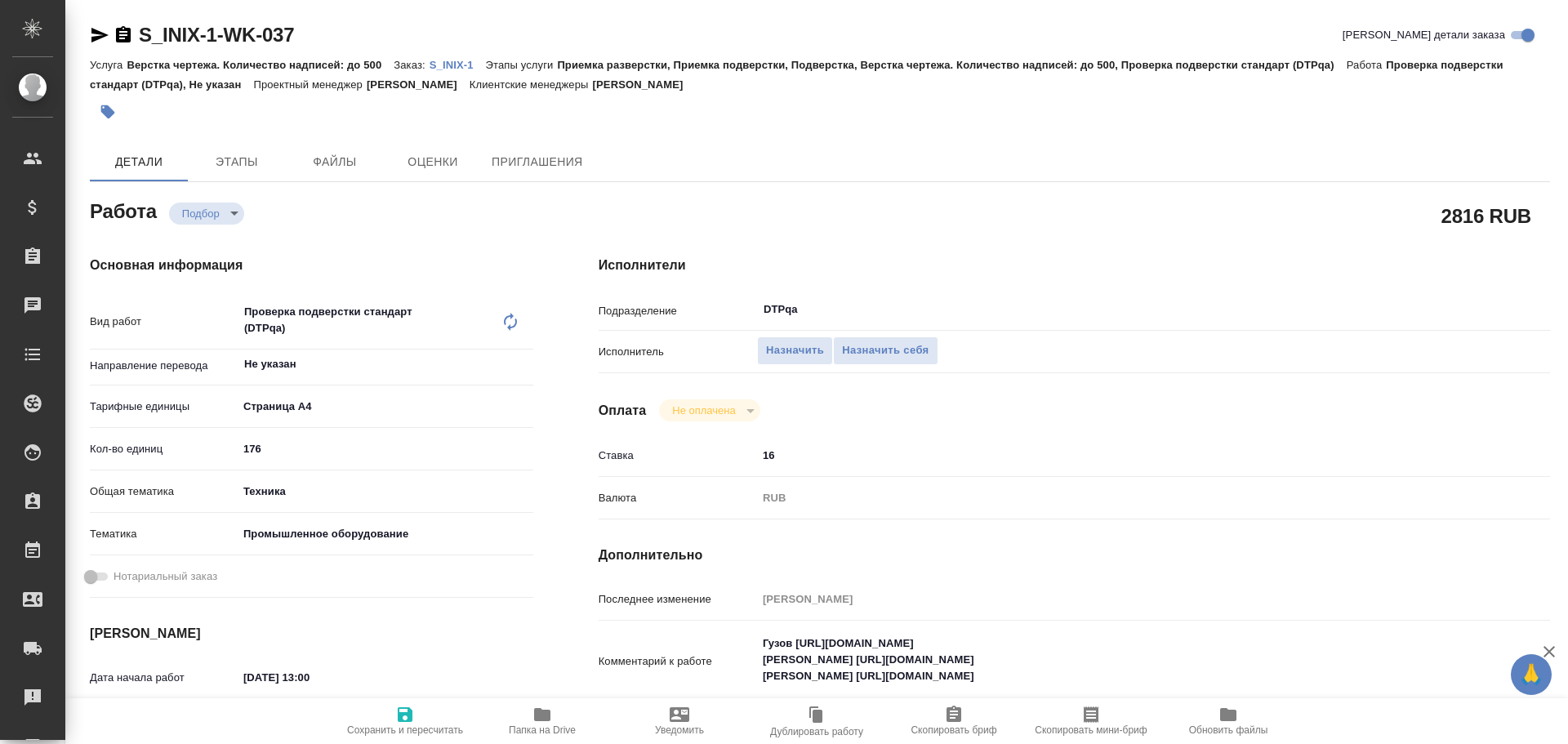
type textarea "x"
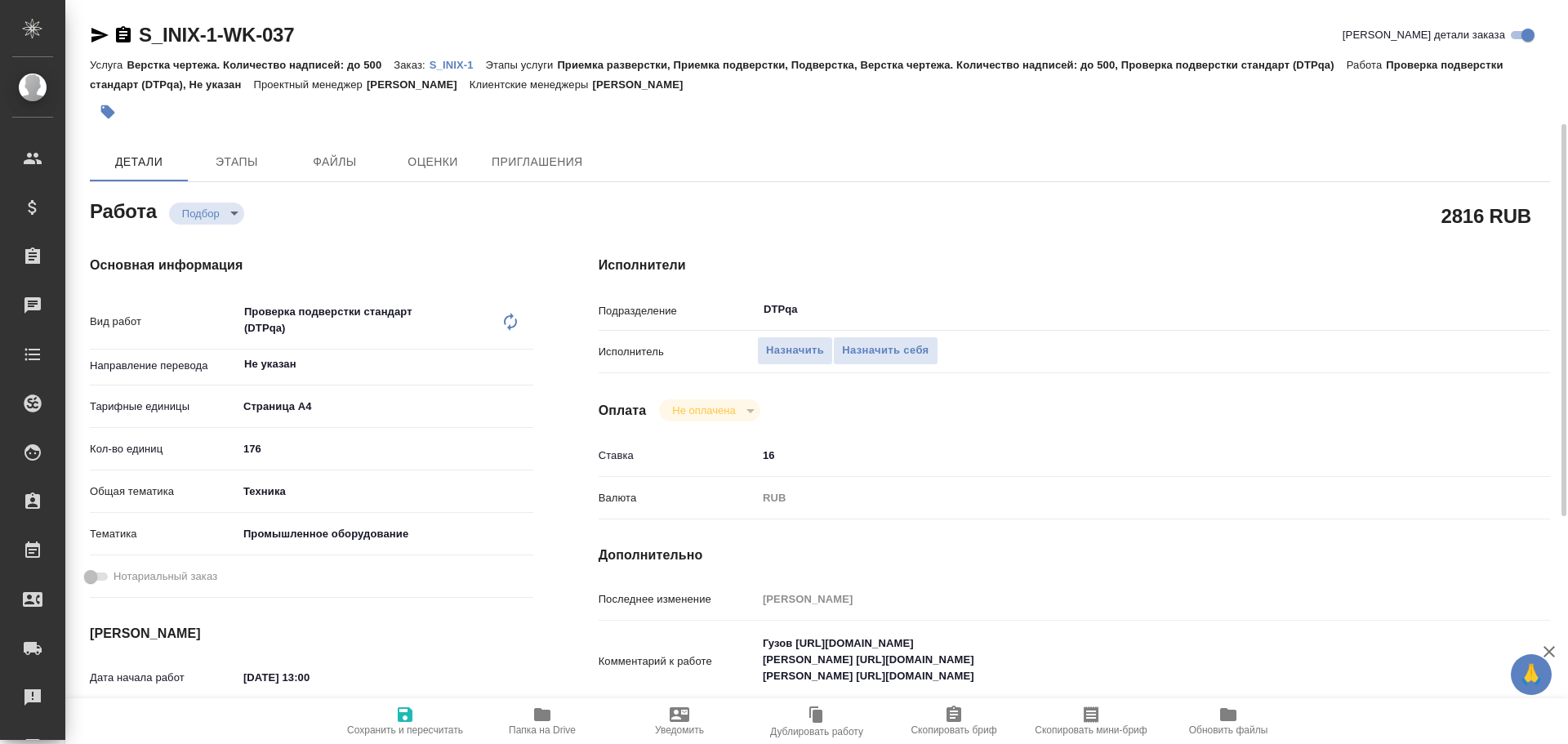
scroll to position [163, 0]
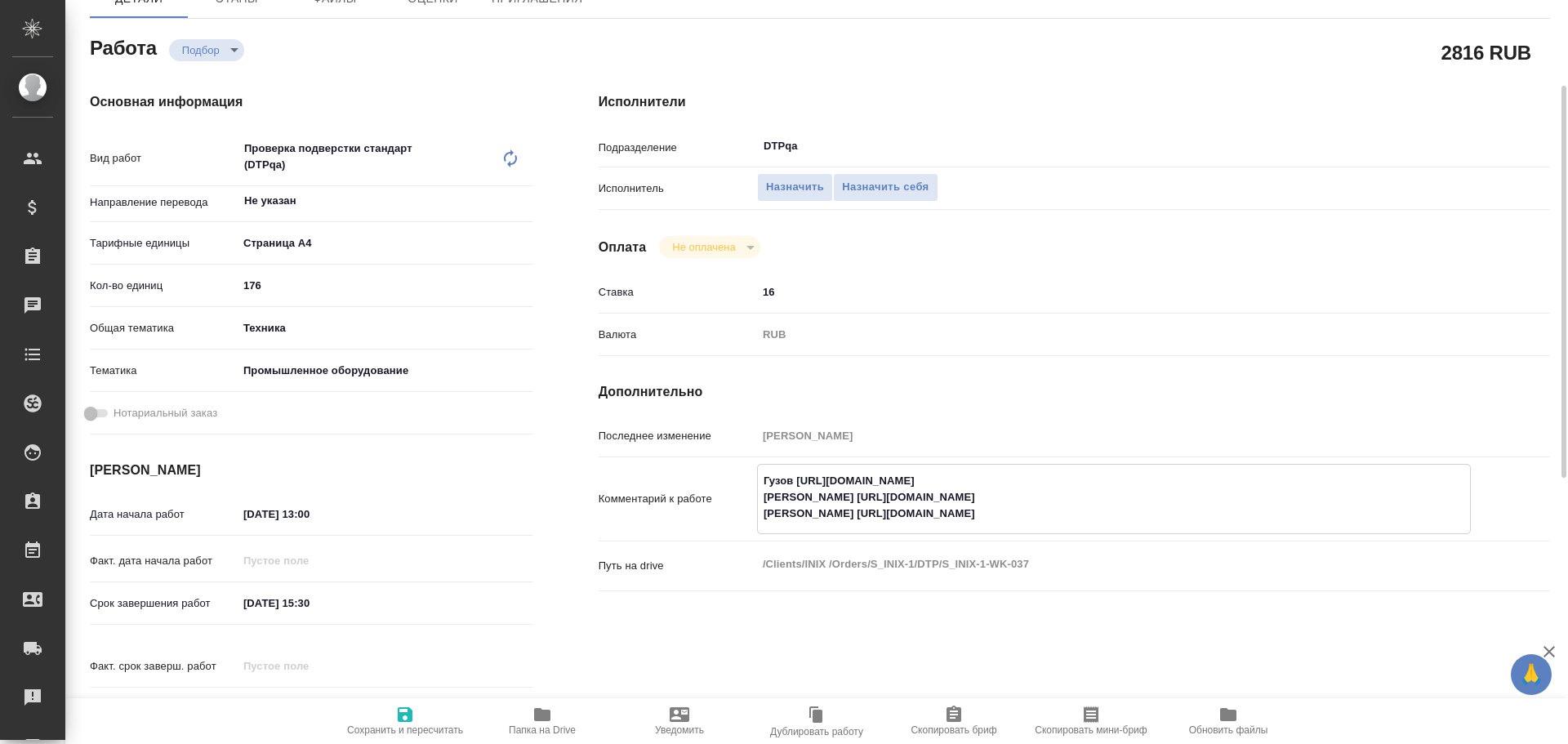
drag, startPoint x: 833, startPoint y: 495, endPoint x: 1168, endPoint y: 499, distance: 335.0
click at [1168, 499] on textarea "Гузов https://tera.awatera.com/Work/68d4f08f4f0c5f6107a24372/ Васютченко https:…" at bounding box center [1114, 497] width 712 height 60
drag, startPoint x: 805, startPoint y: 515, endPoint x: 1133, endPoint y: 515, distance: 328.0
click at [1133, 515] on textarea "Гузов https://tera.awatera.com/Work/68d4f08f4f0c5f6107a24372/ Васютченко https:…" at bounding box center [1114, 497] width 712 height 60
type textarea "x"
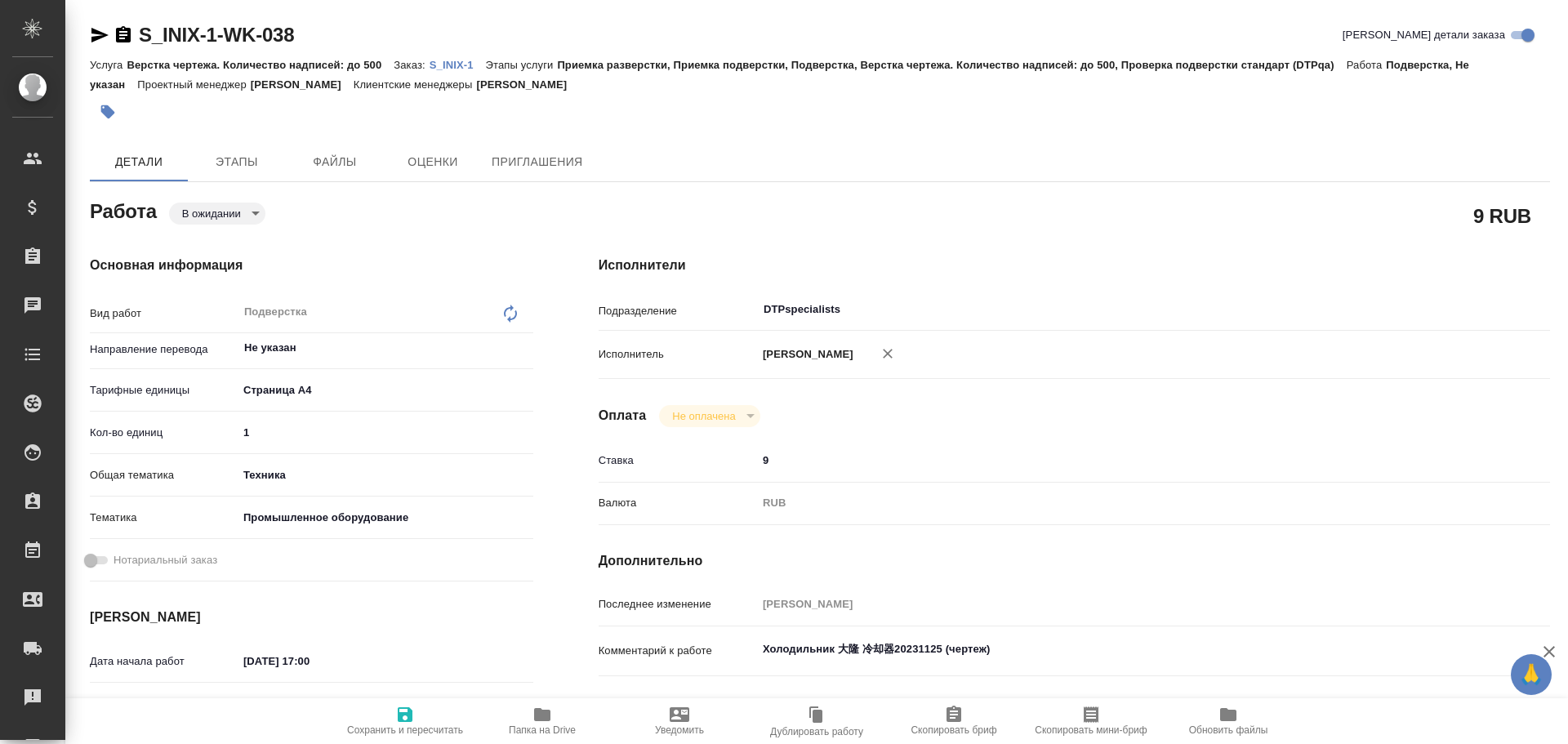
type textarea "x"
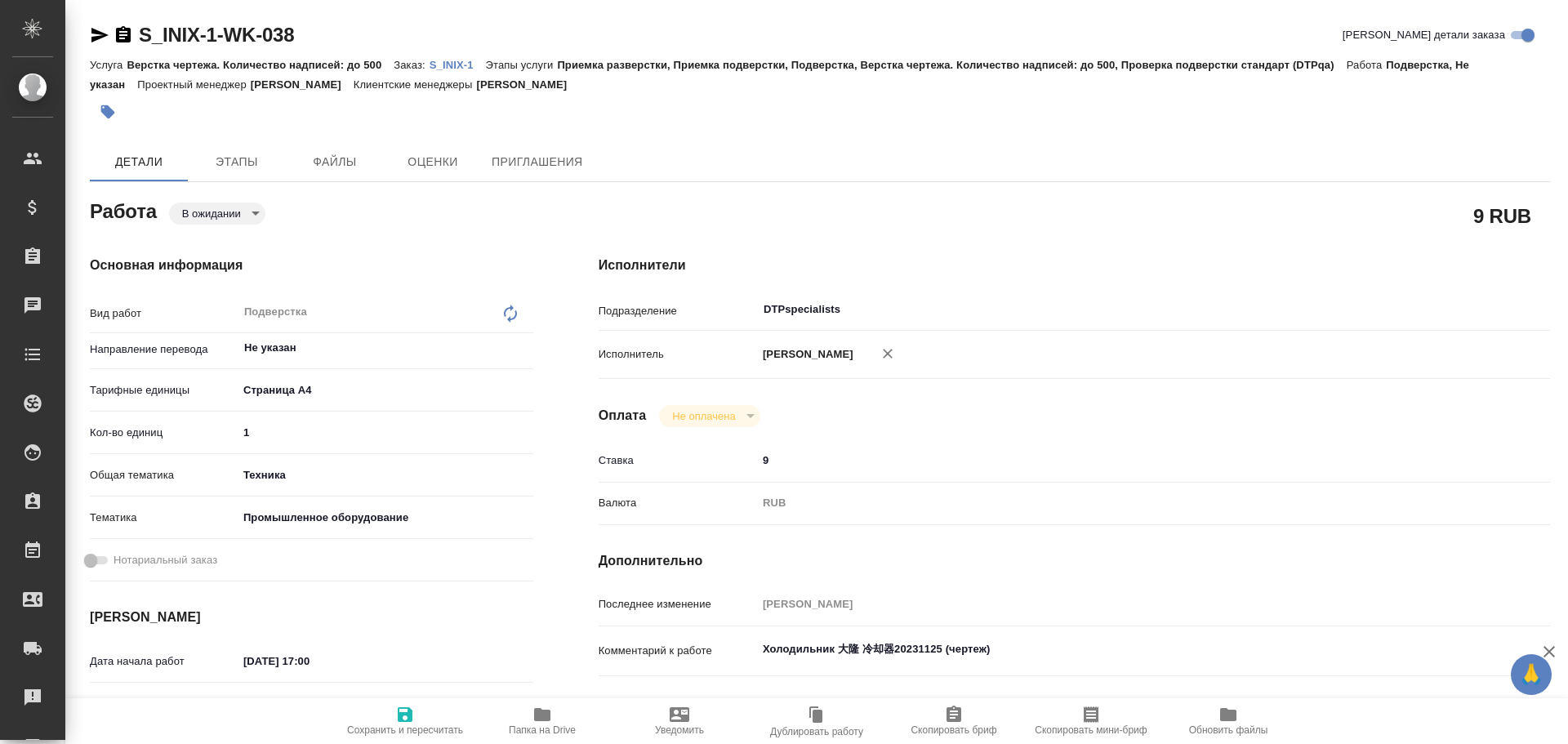
type textarea "x"
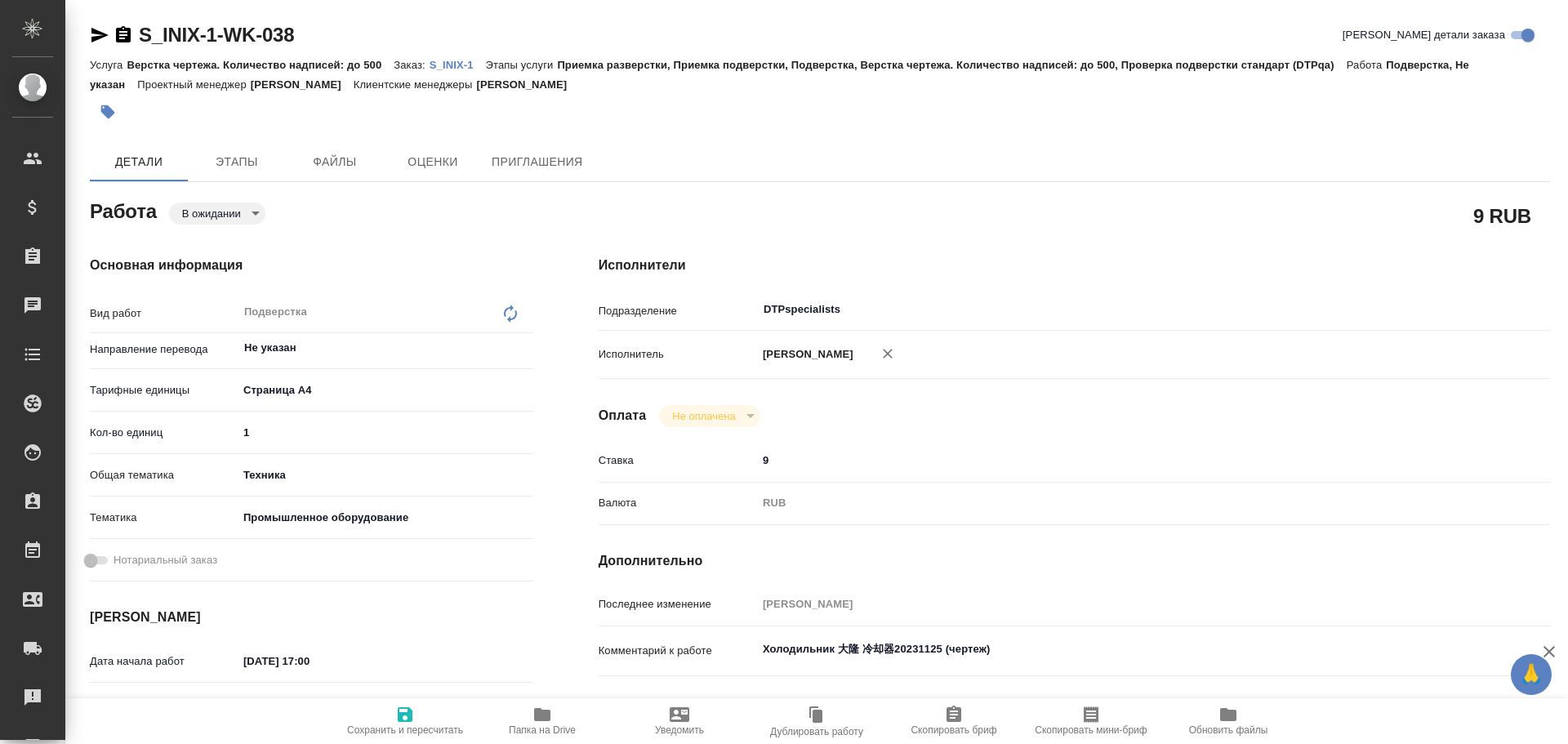
type textarea "x"
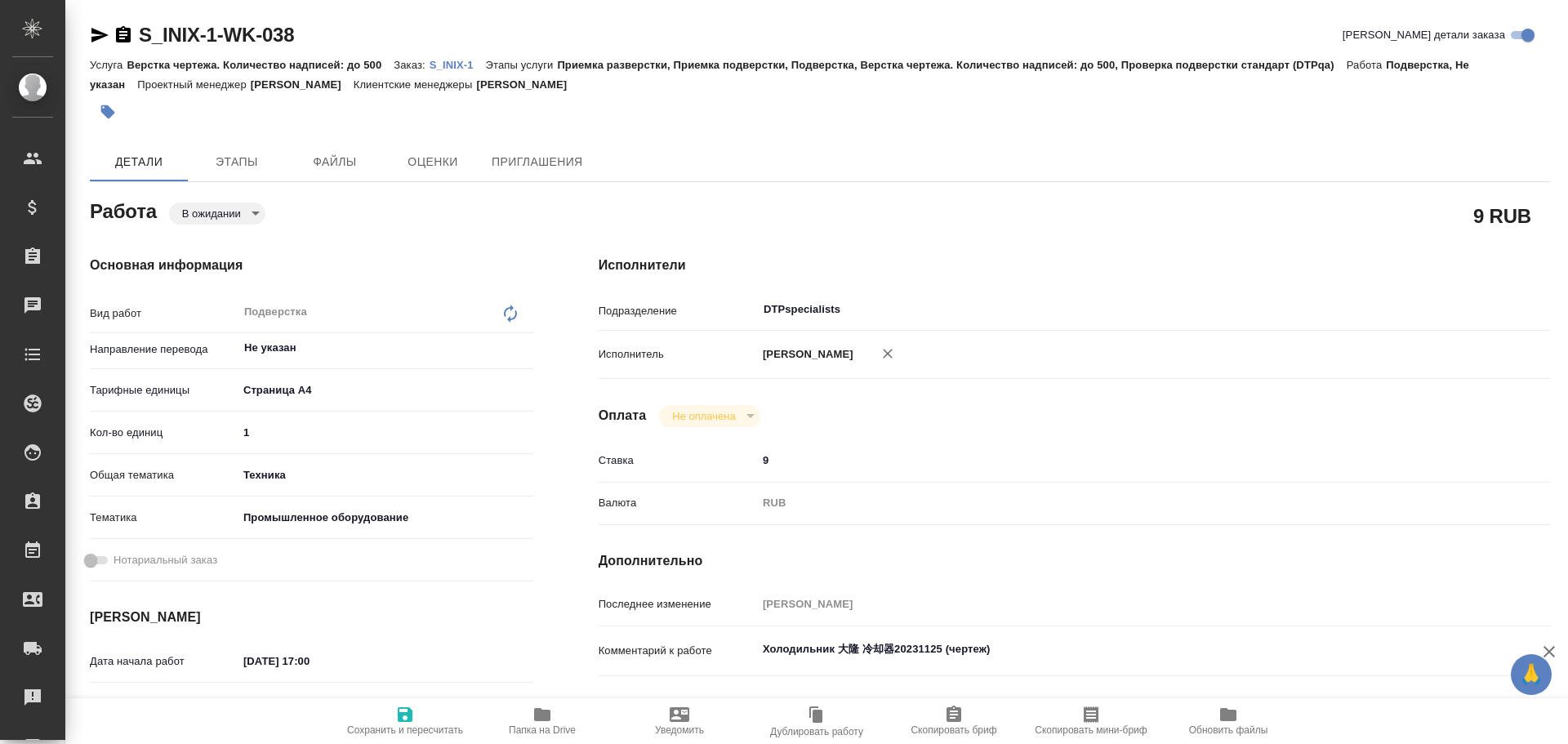
type textarea "x"
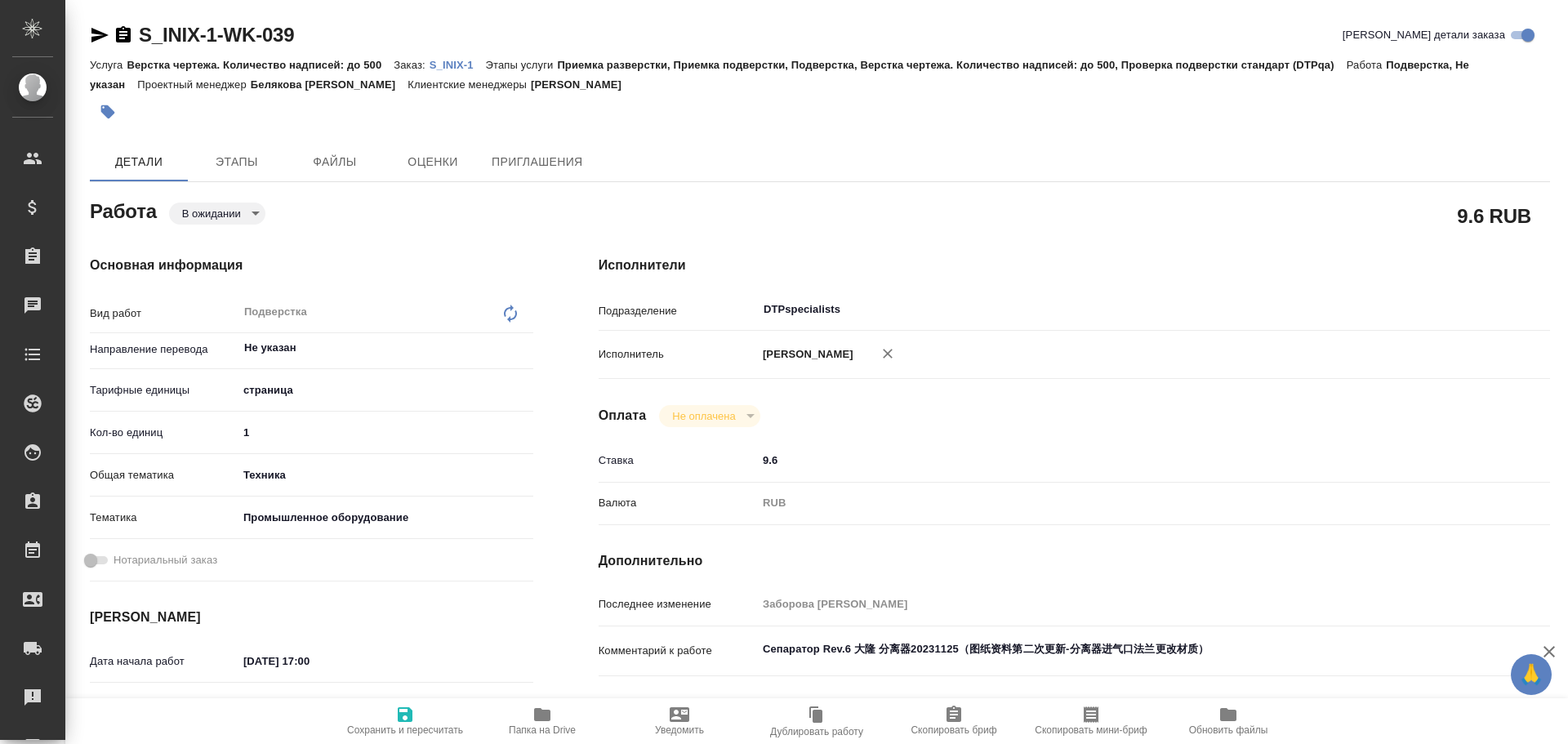
type textarea "x"
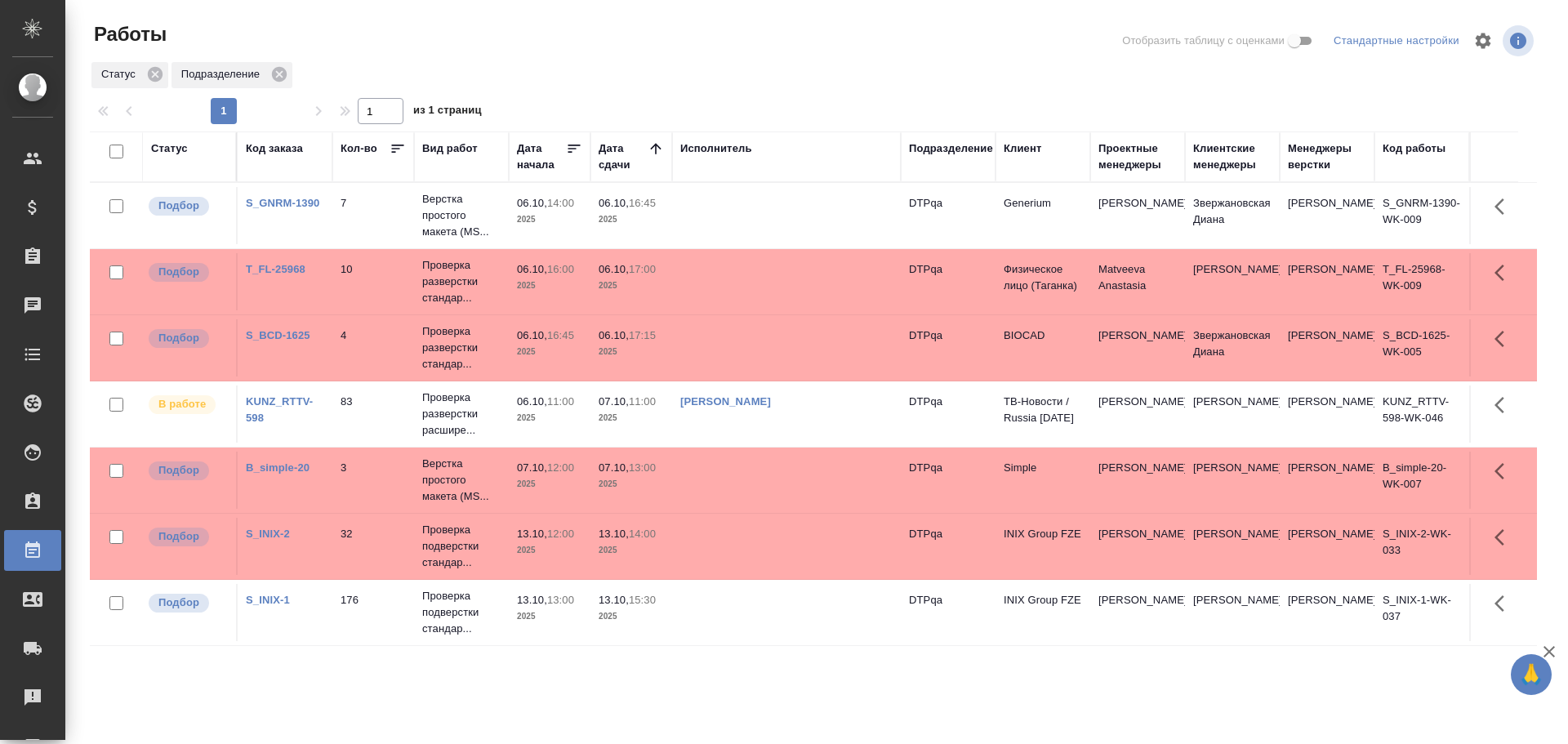
click at [733, 631] on td at bounding box center [786, 612] width 228 height 57
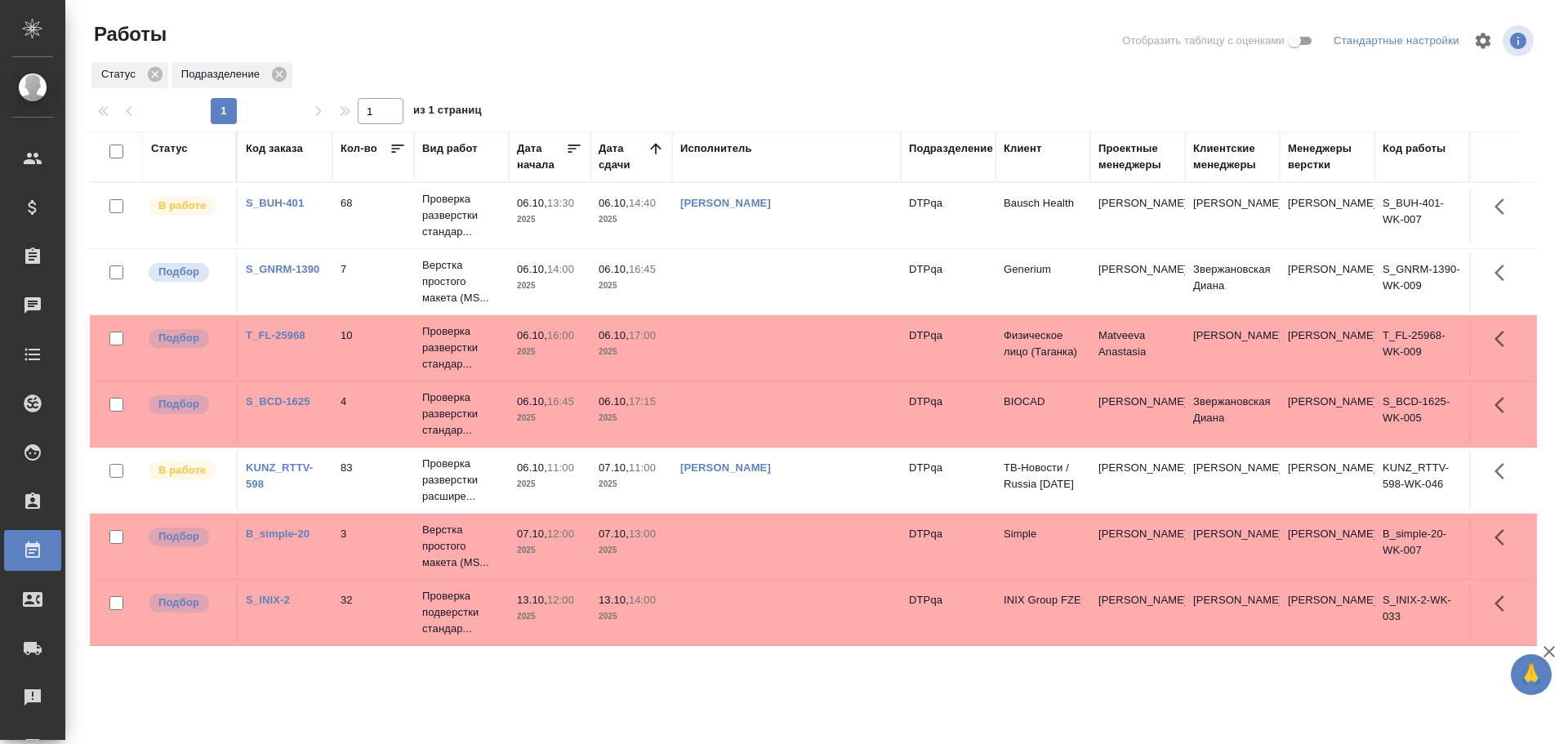
click at [781, 276] on td at bounding box center [786, 281] width 228 height 57
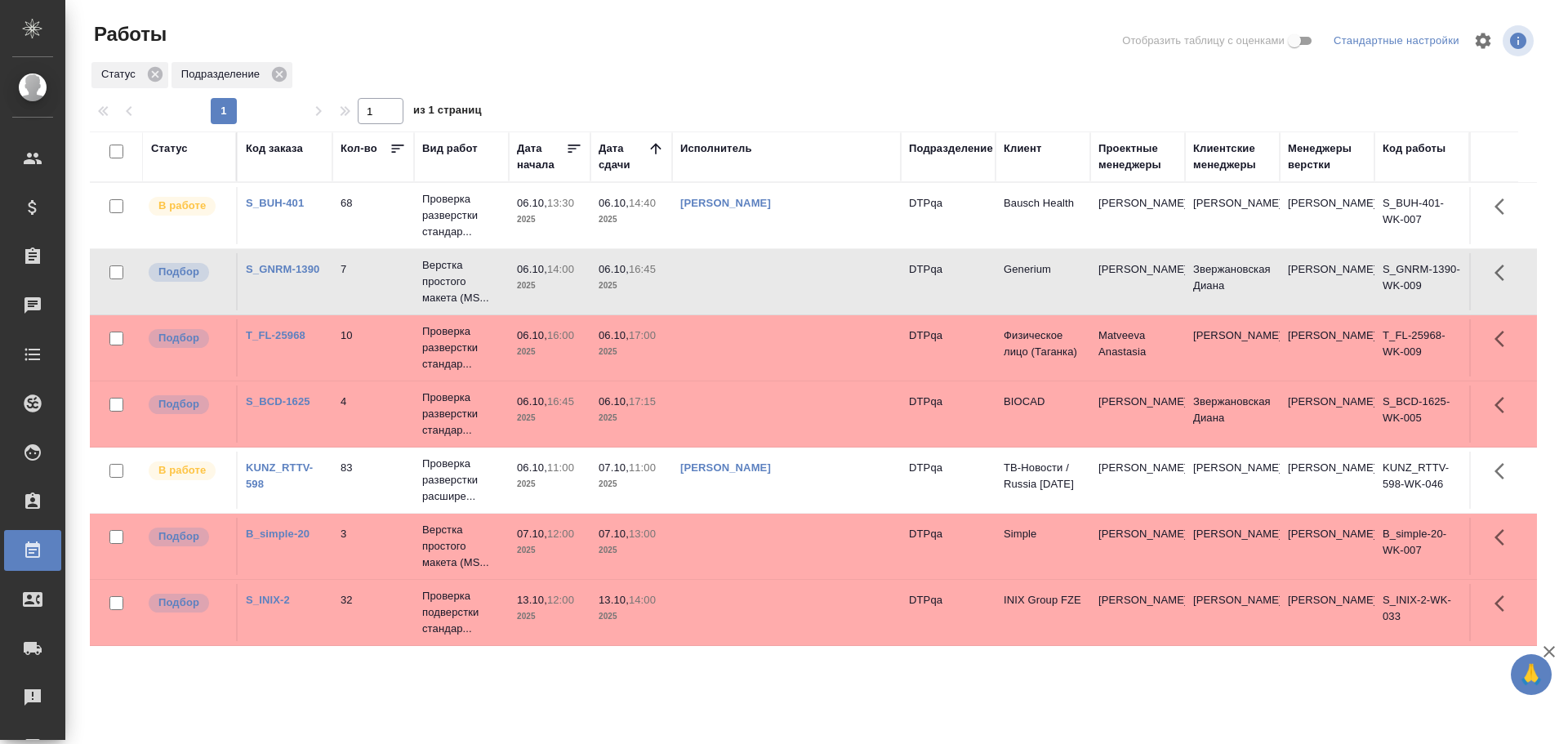
click at [781, 276] on td at bounding box center [786, 281] width 228 height 57
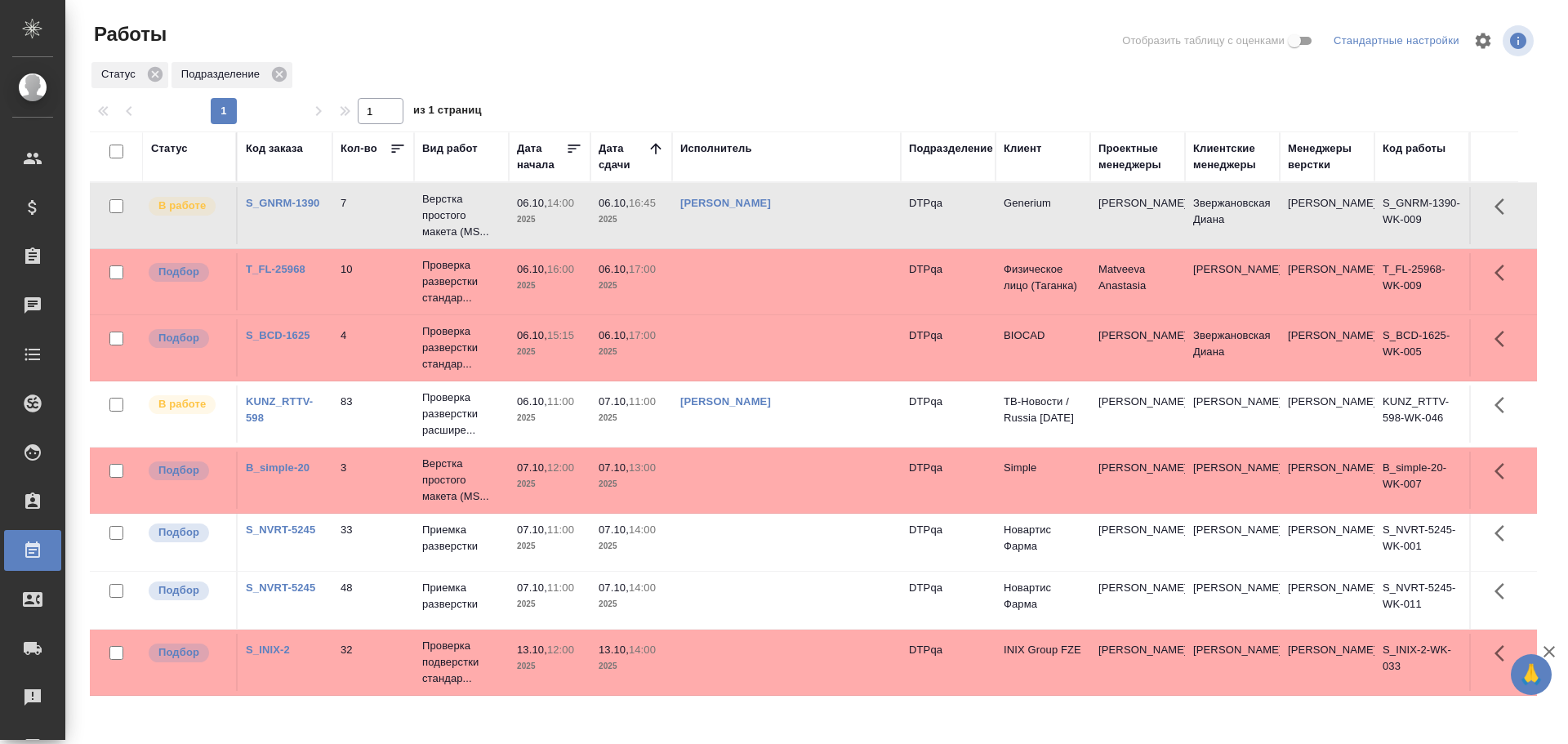
click at [758, 599] on td at bounding box center [786, 600] width 228 height 57
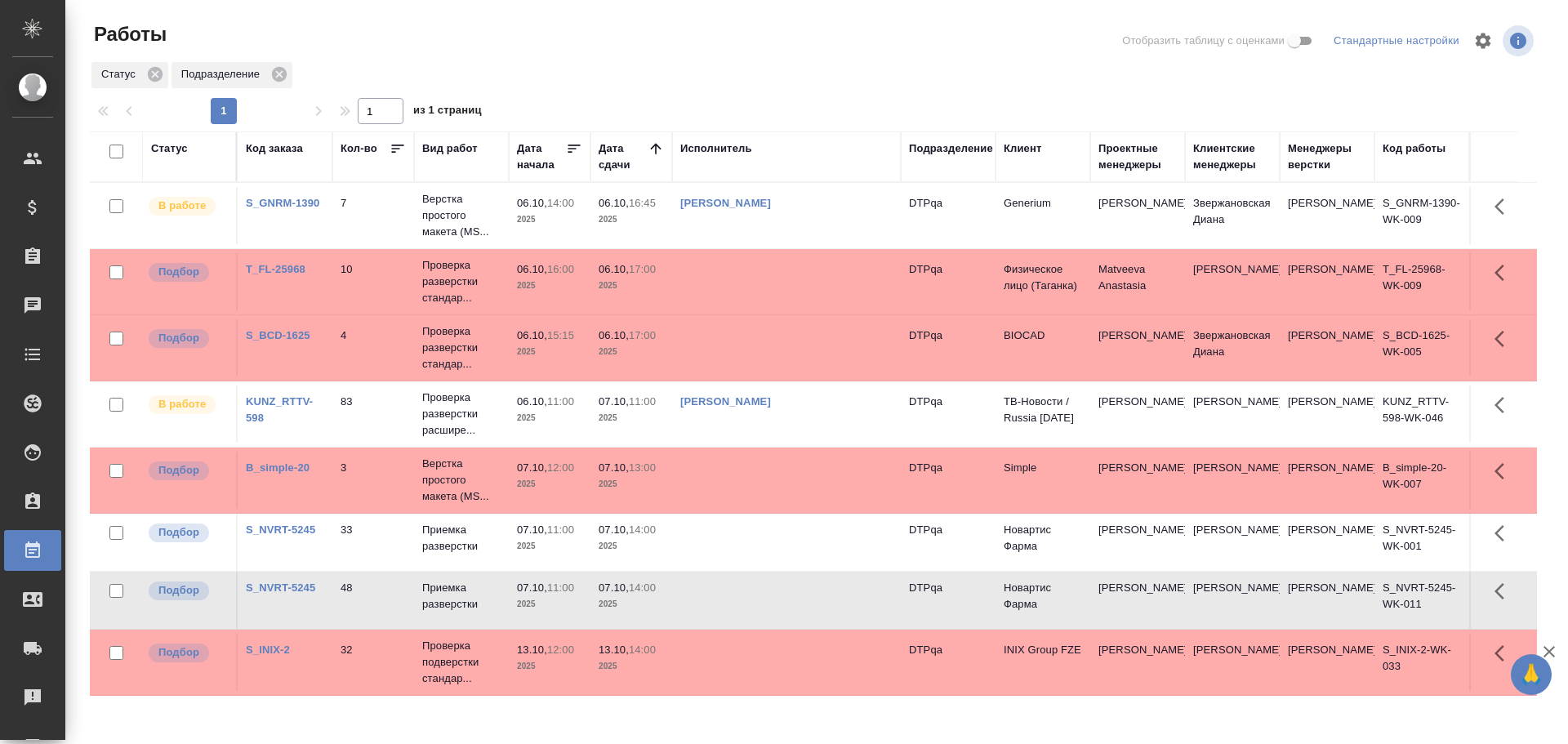
click at [758, 599] on td at bounding box center [786, 600] width 228 height 57
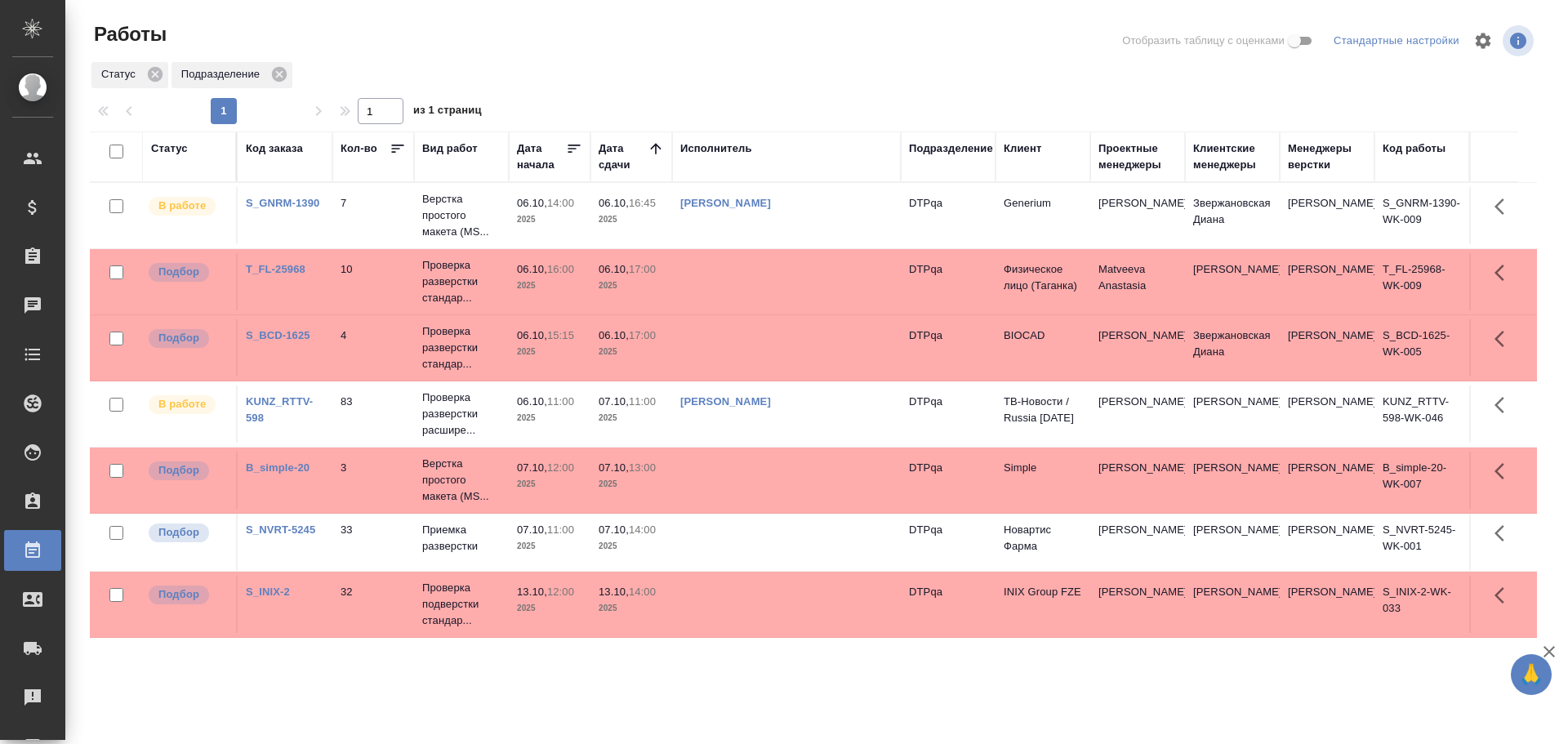
click at [727, 541] on td at bounding box center [786, 542] width 228 height 57
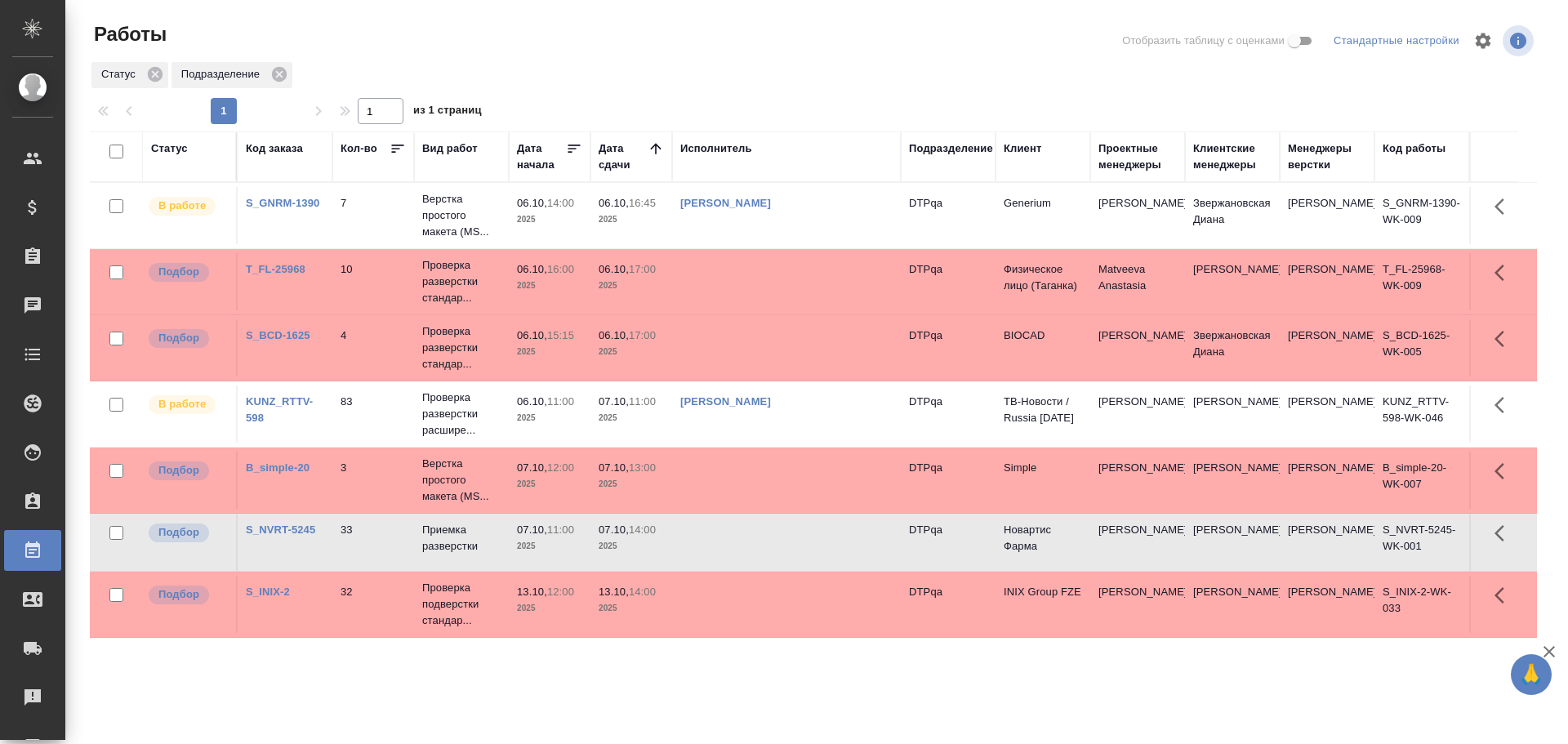
click at [727, 541] on td at bounding box center [786, 542] width 228 height 57
click at [166, 153] on div "Статус" at bounding box center [170, 149] width 36 height 17
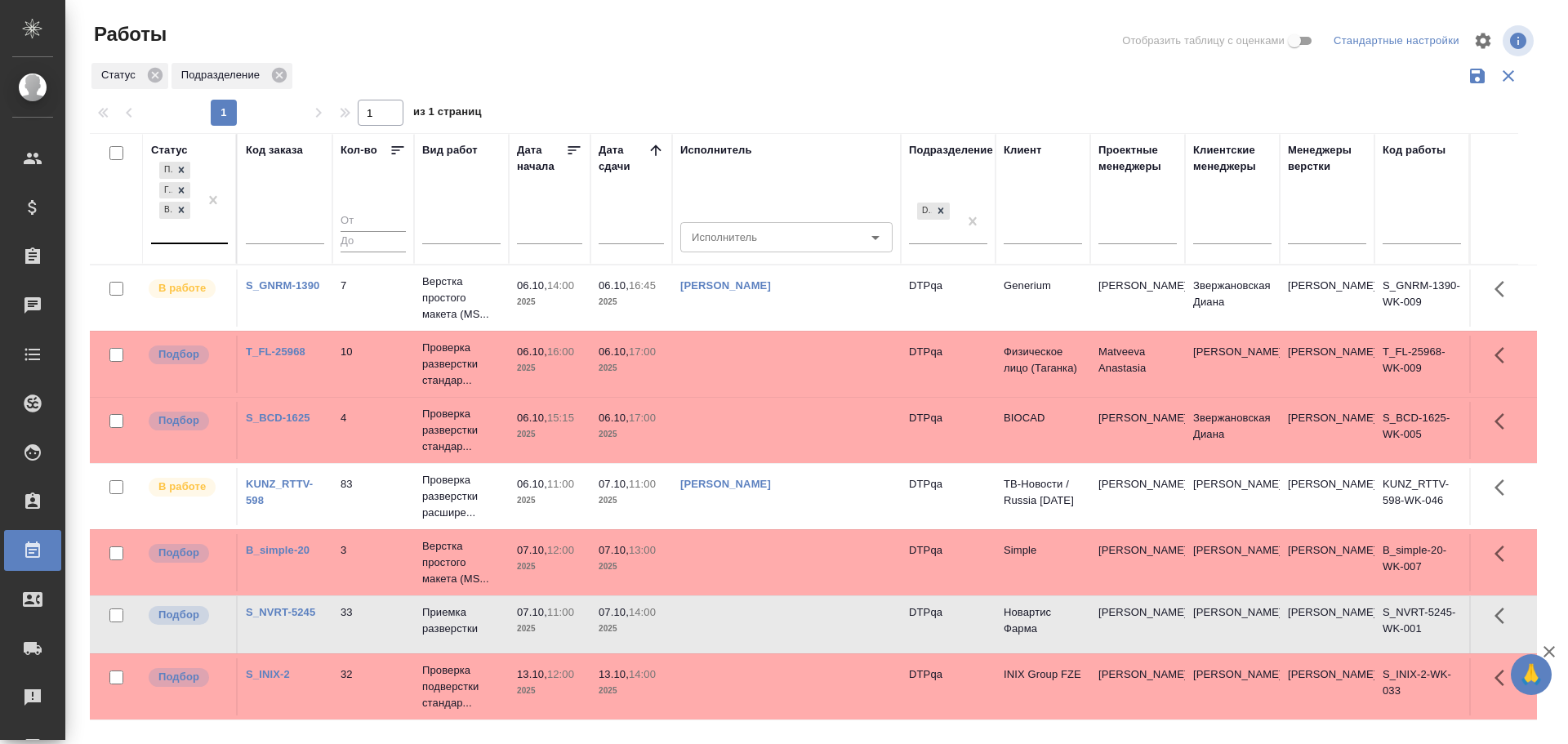
click at [171, 233] on div "Подбор Готов к работе В работе" at bounding box center [175, 200] width 47 height 84
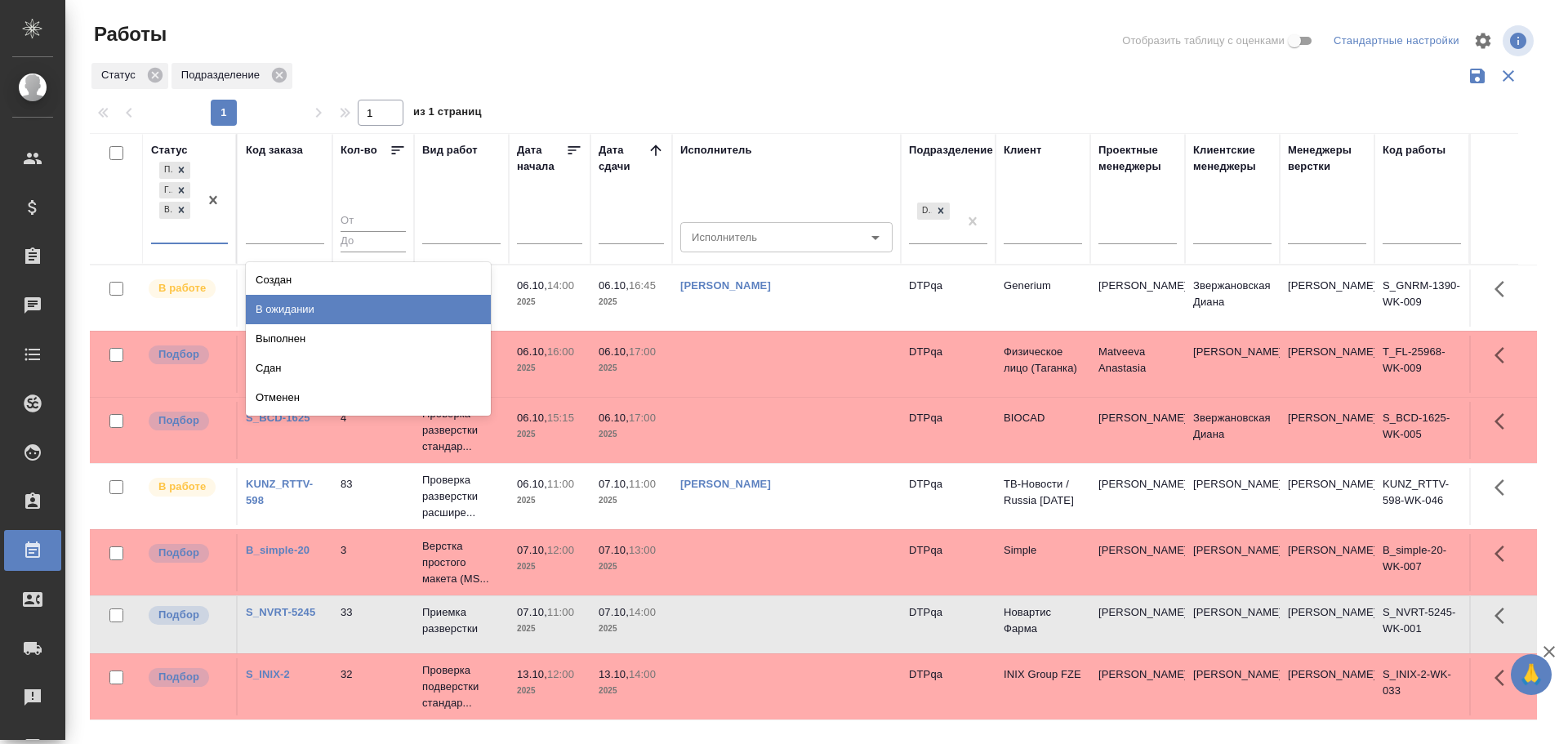
click at [275, 317] on div "В ожидании" at bounding box center [368, 310] width 245 height 30
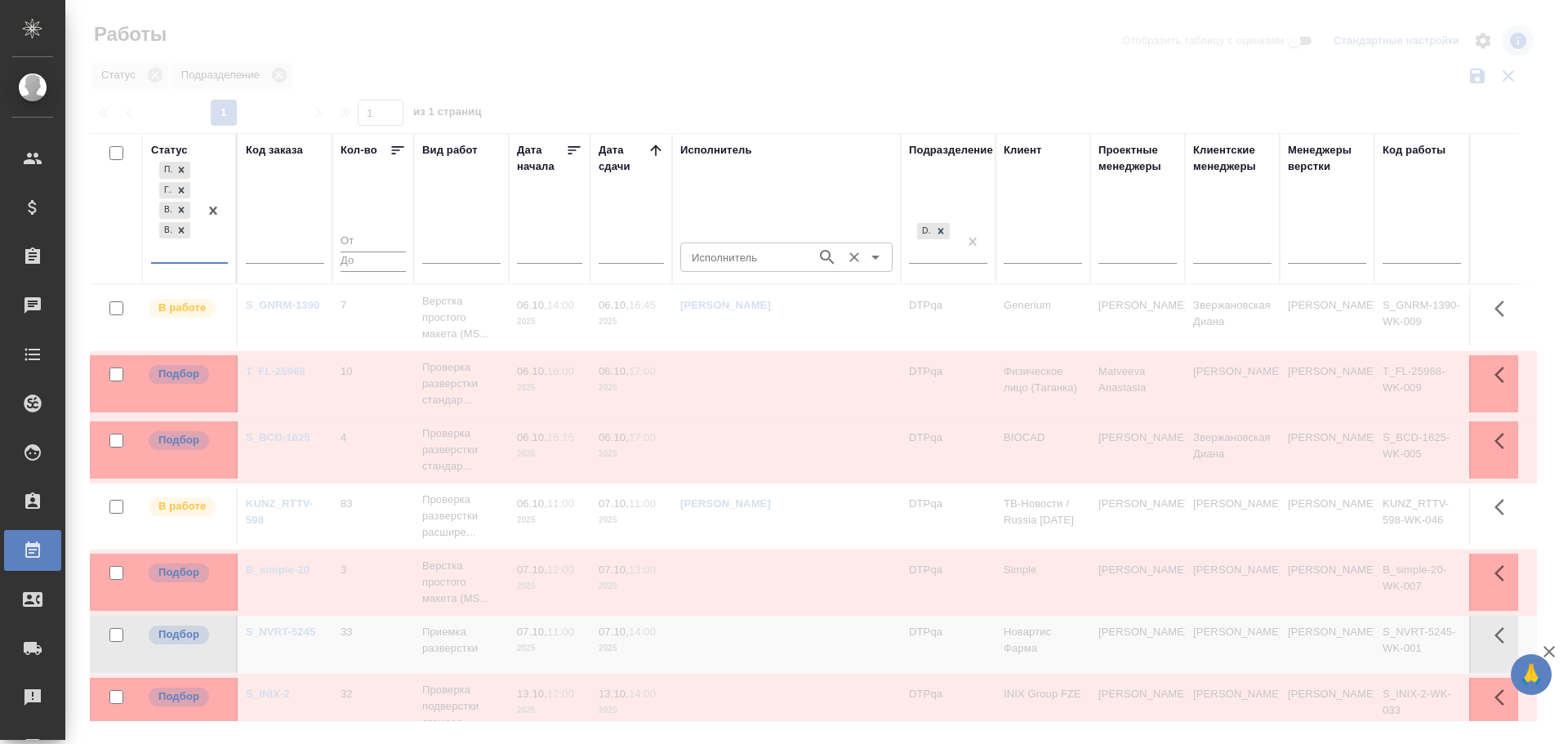
click at [708, 260] on input "Исполнитель" at bounding box center [747, 257] width 123 height 20
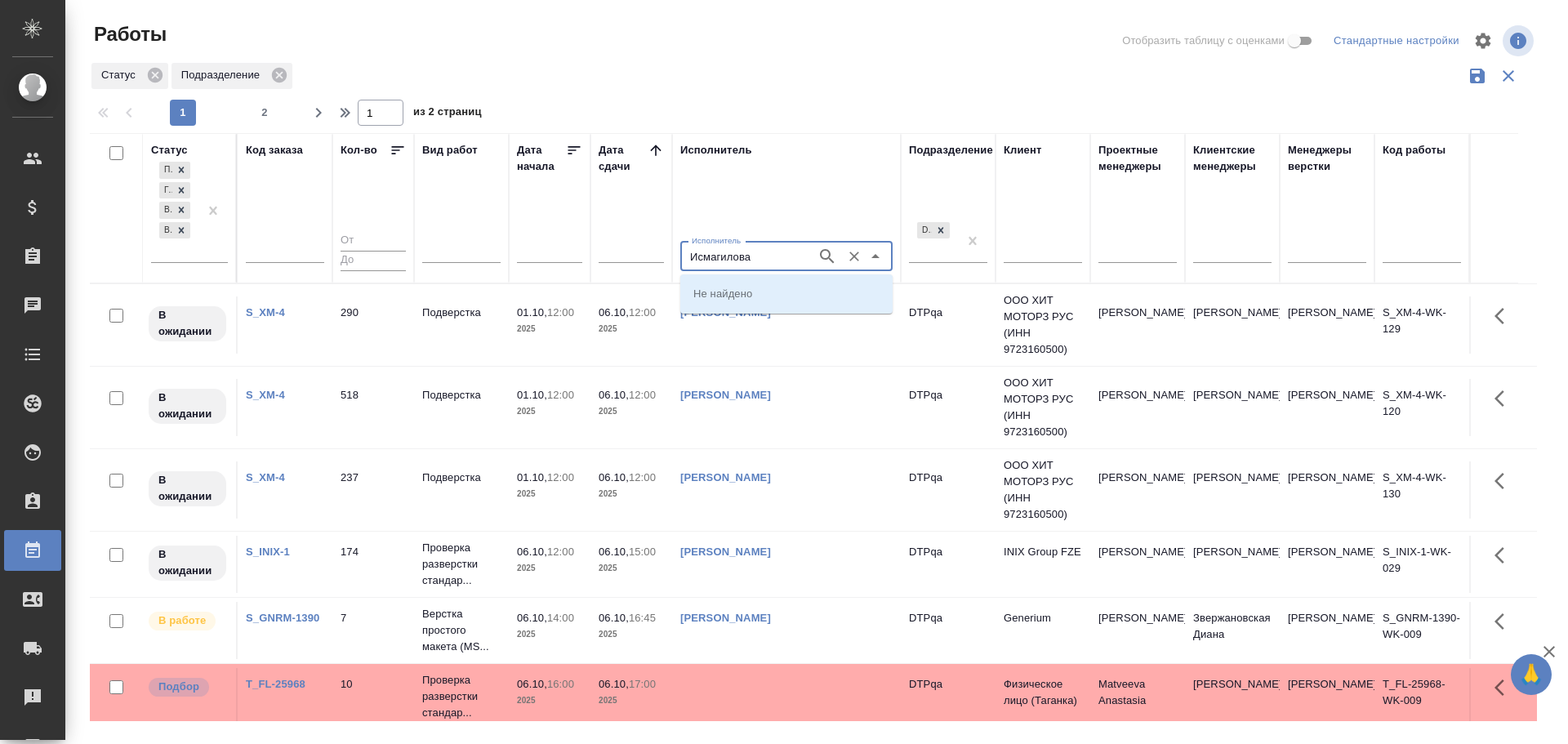
type input "Исмагилова"
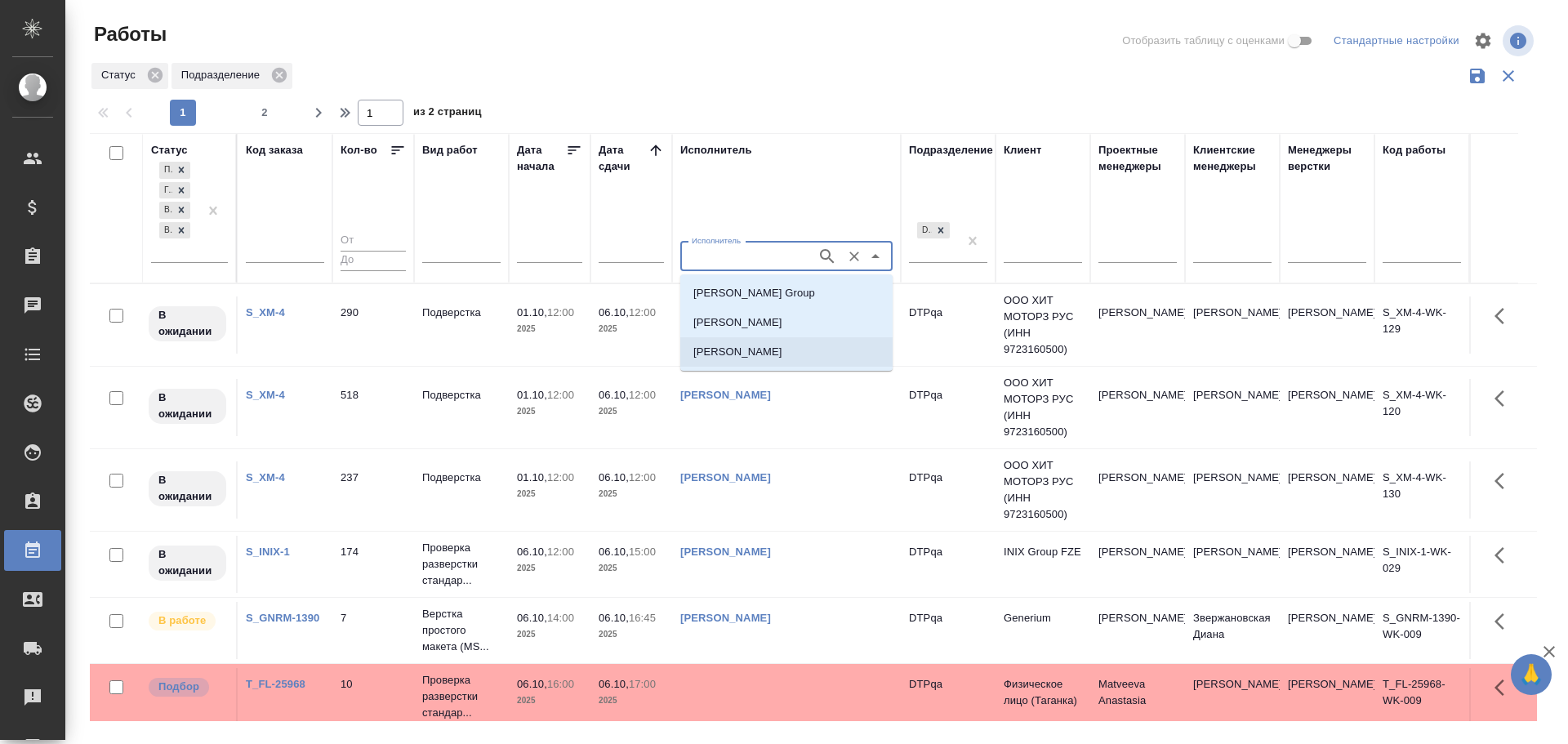
click at [762, 350] on p "Исмагилова Диана" at bounding box center [738, 352] width 89 height 17
type input "Исмагилова Диана"
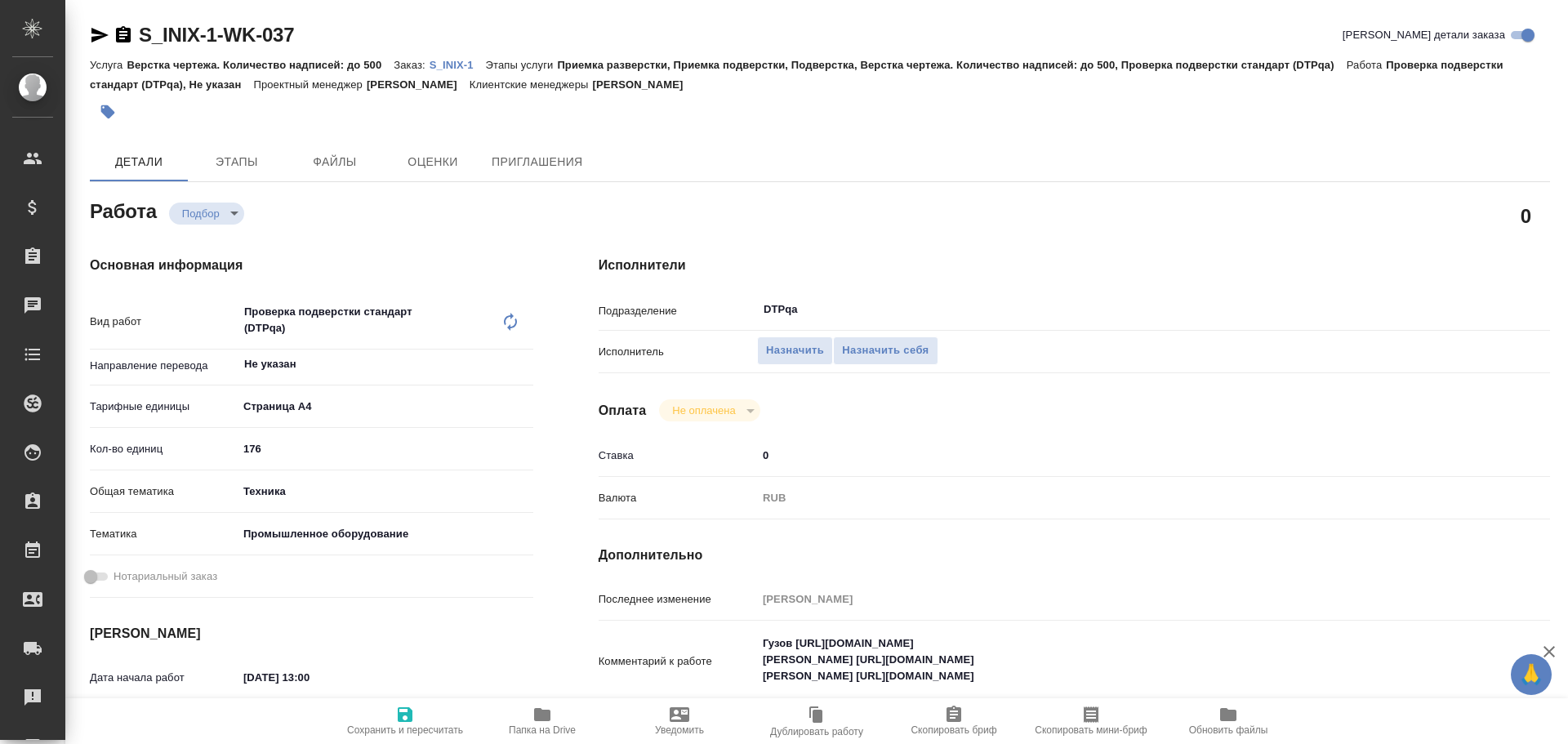
type textarea "x"
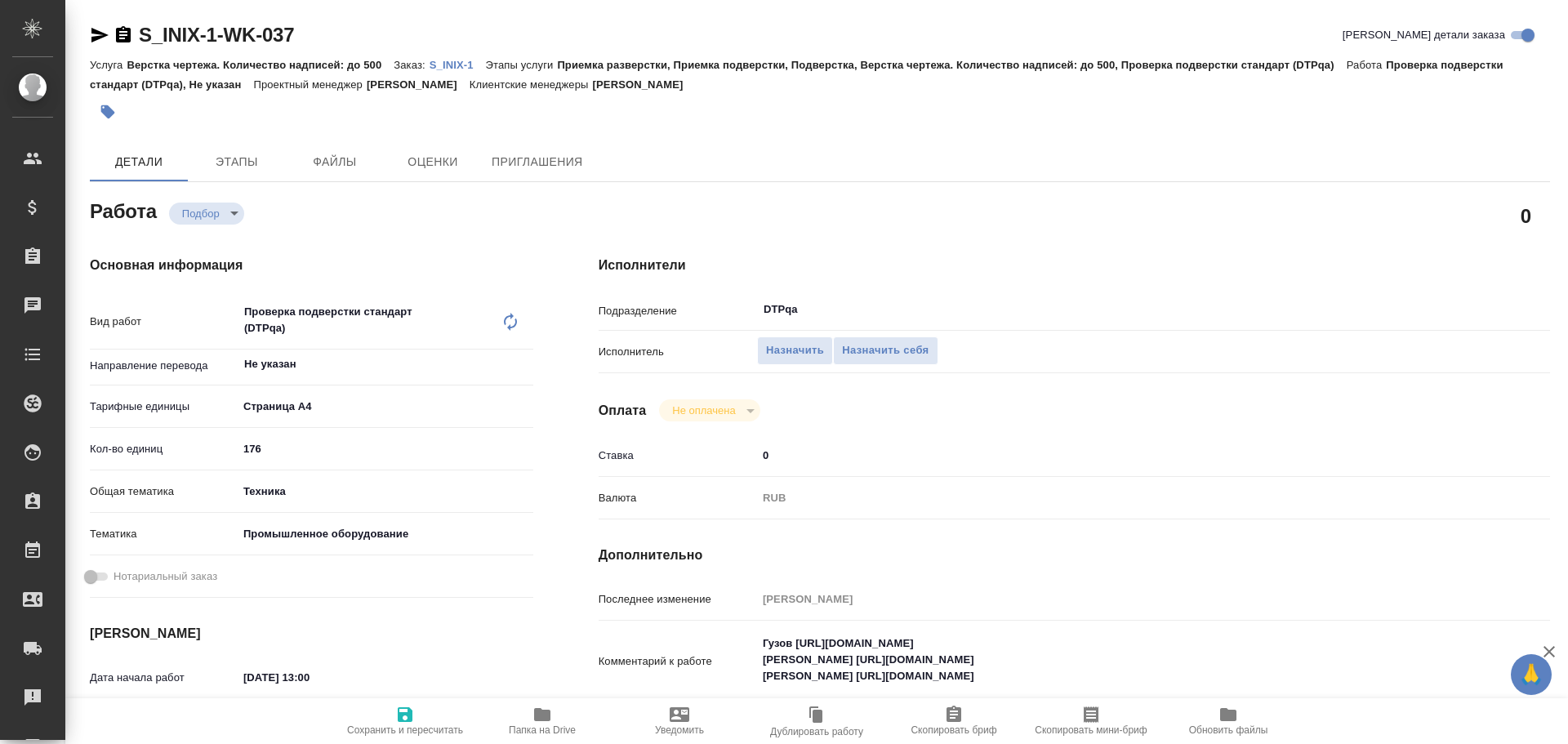
type textarea "x"
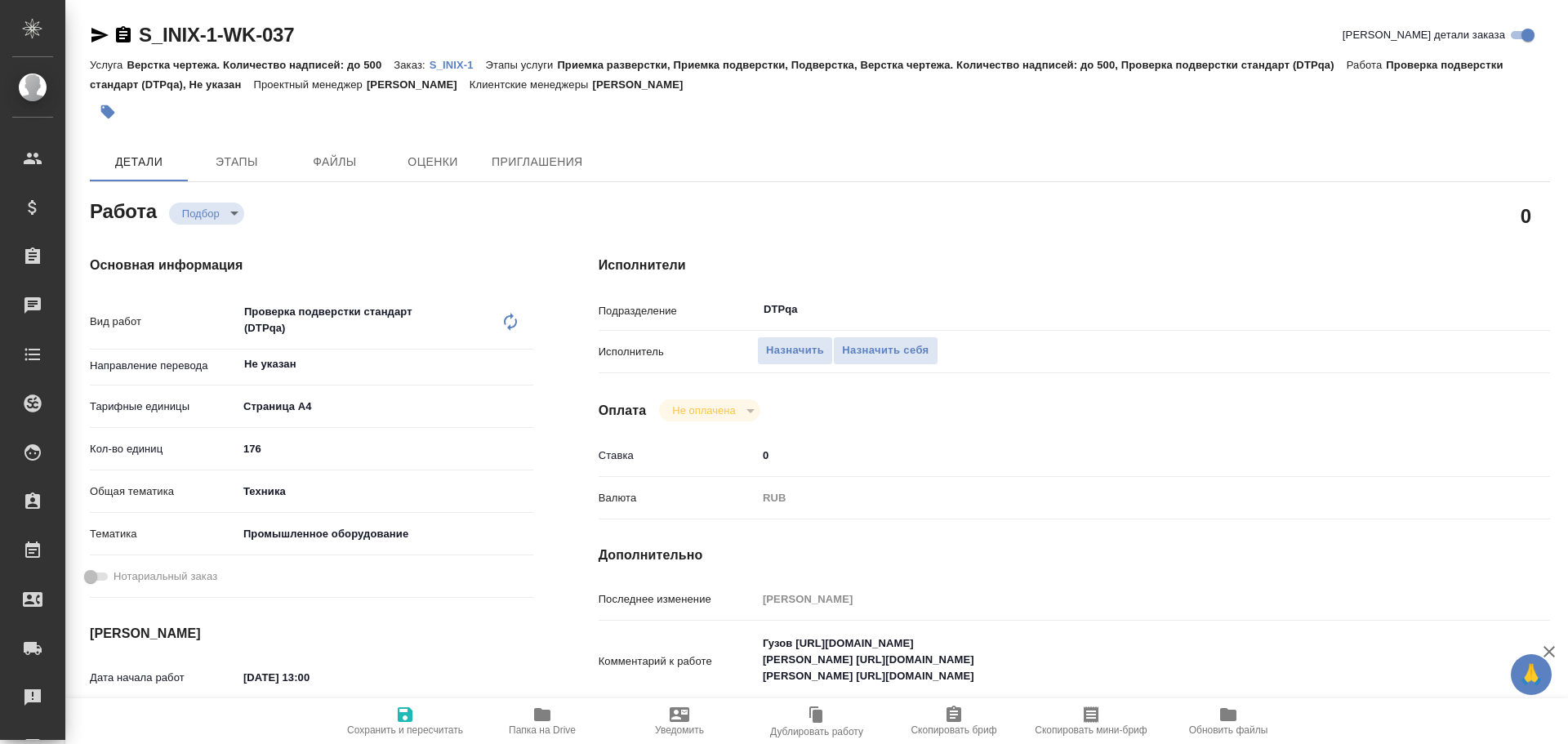
type textarea "x"
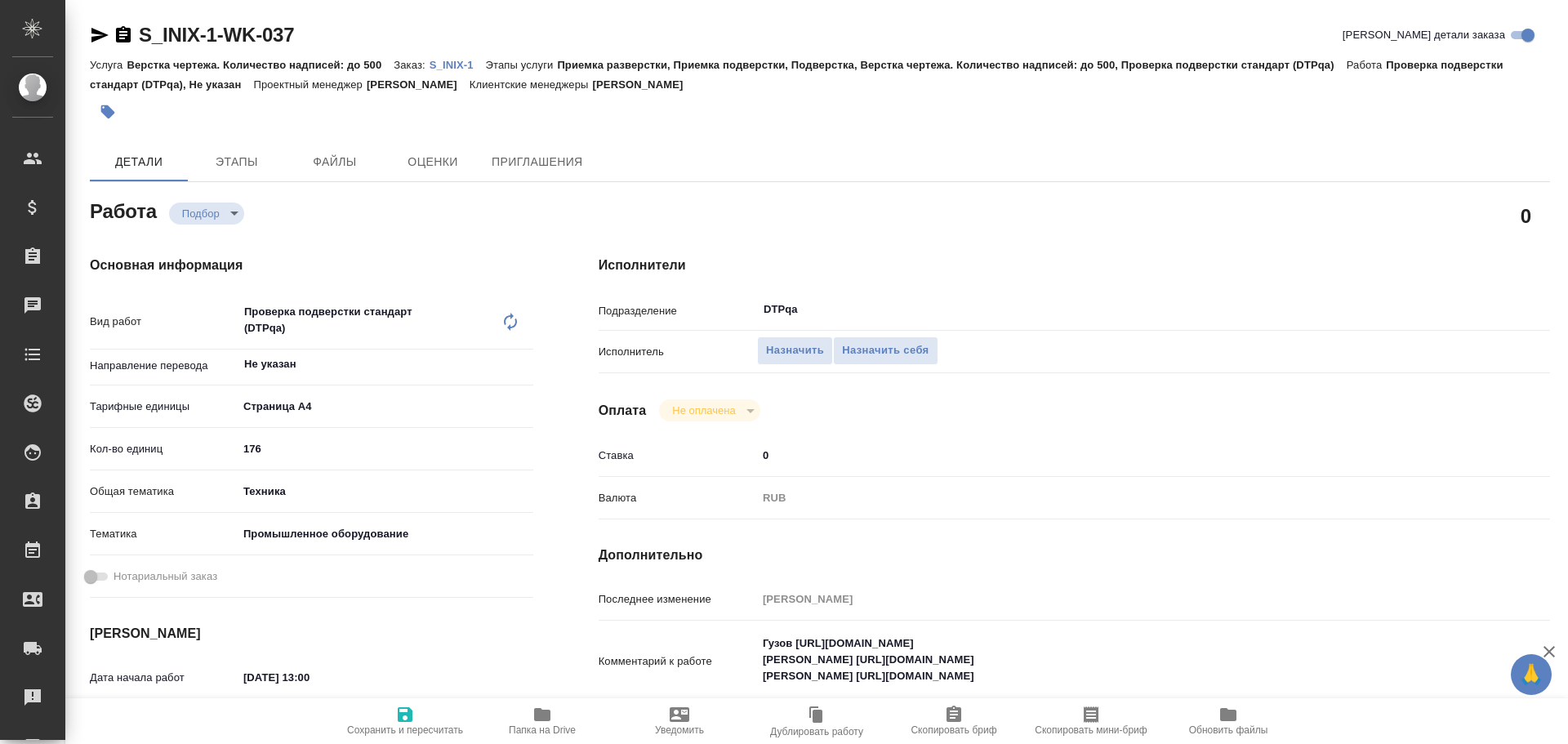
type textarea "x"
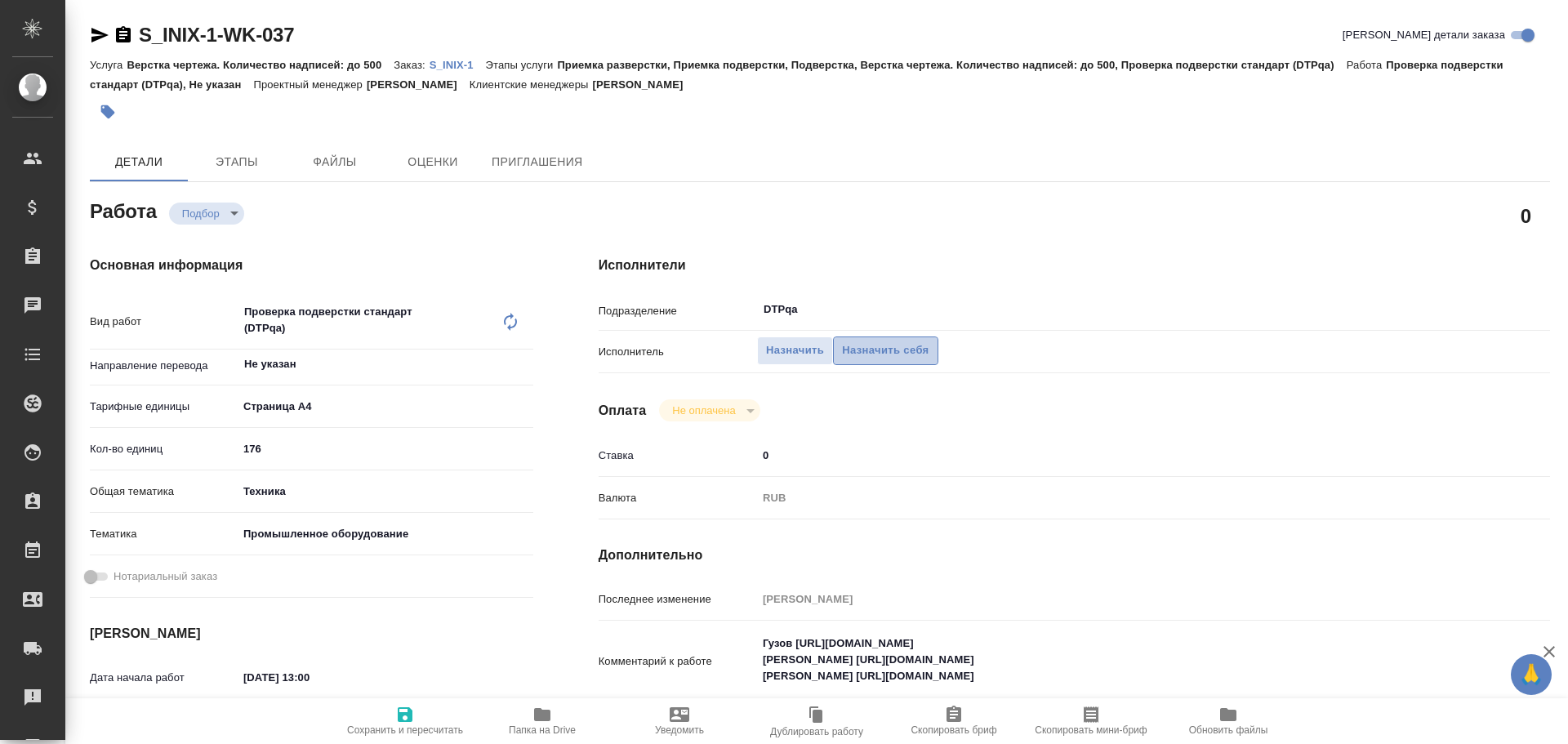
click at [890, 353] on span "Назначить себя" at bounding box center [885, 350] width 87 height 19
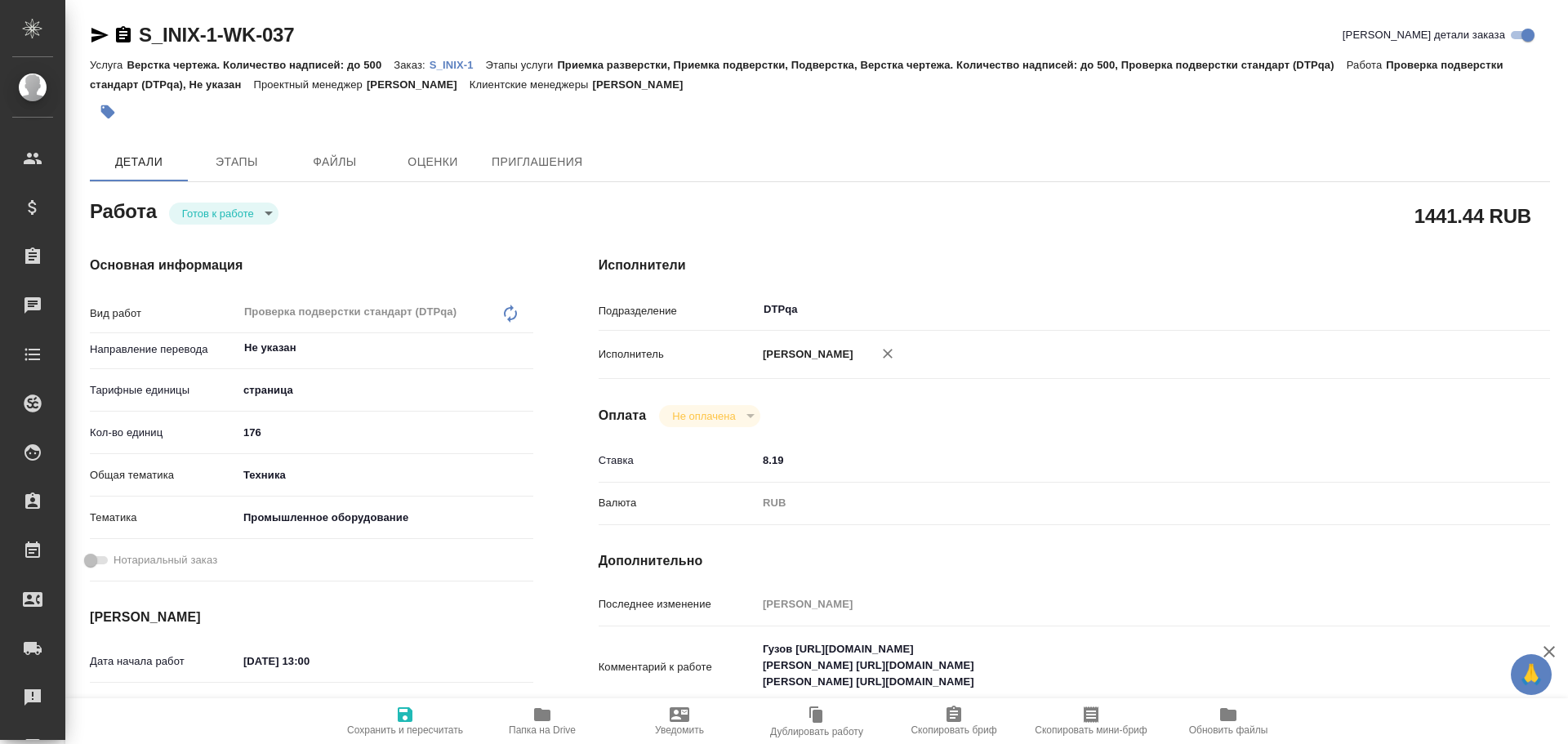
type textarea "x"
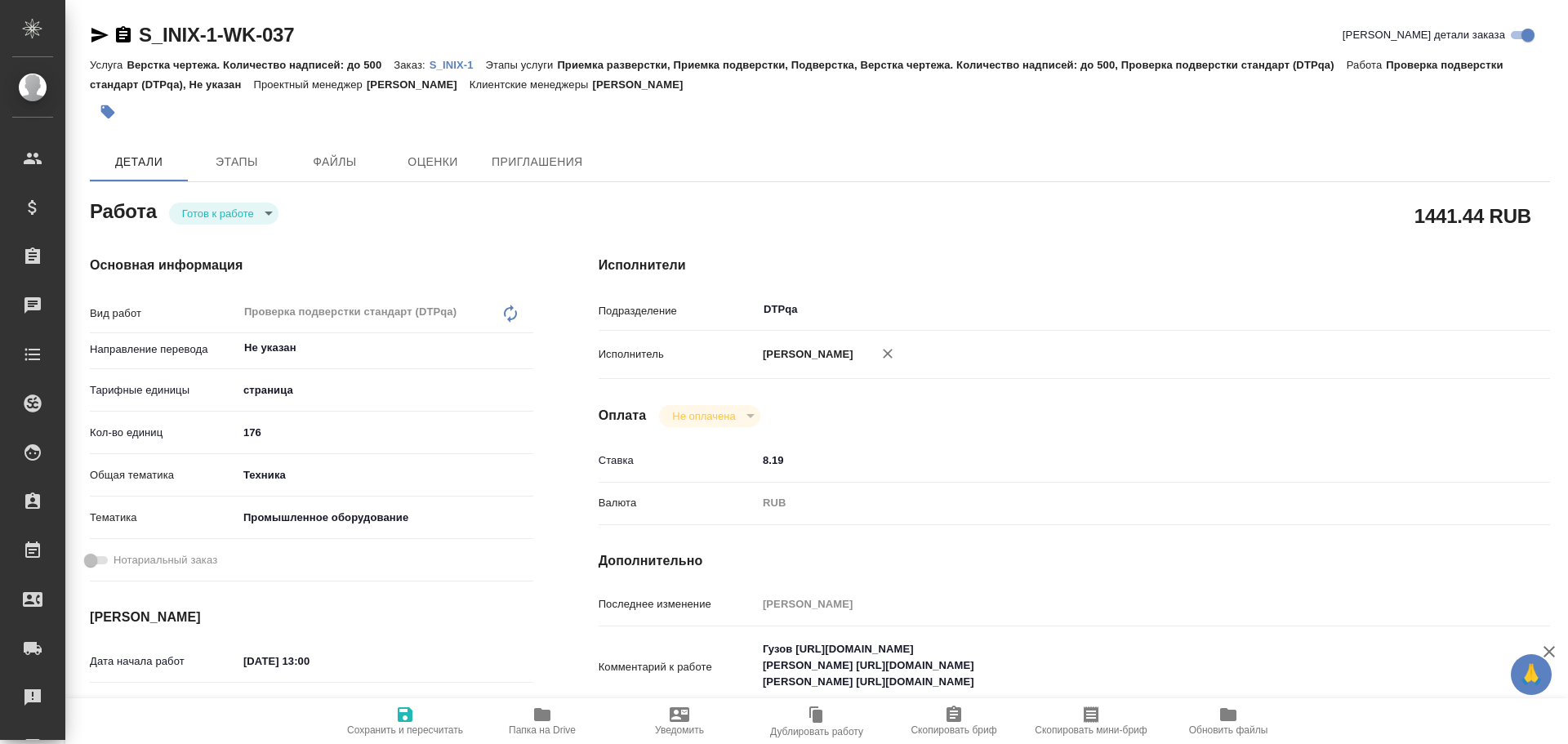
type textarea "x"
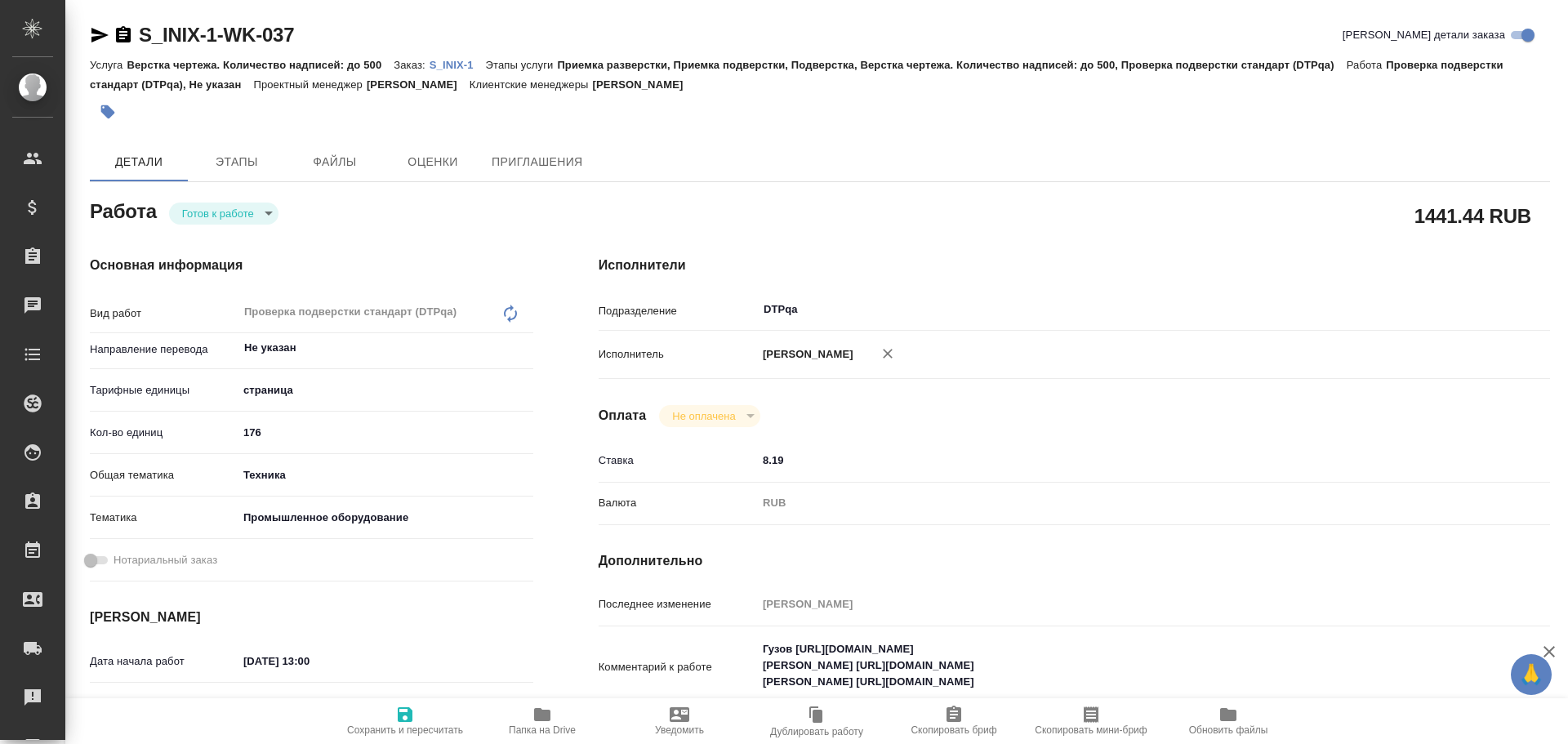
type textarea "x"
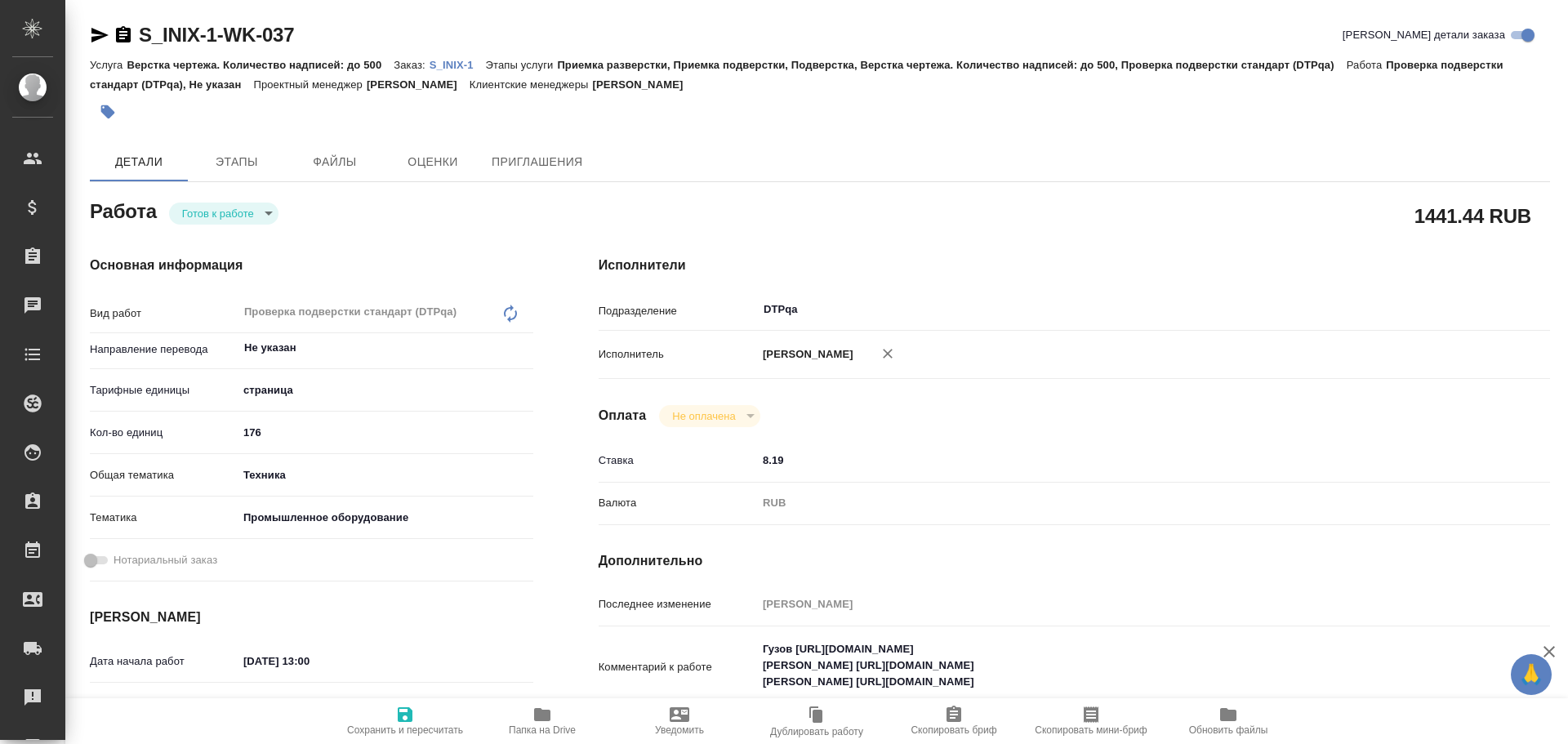
type textarea "x"
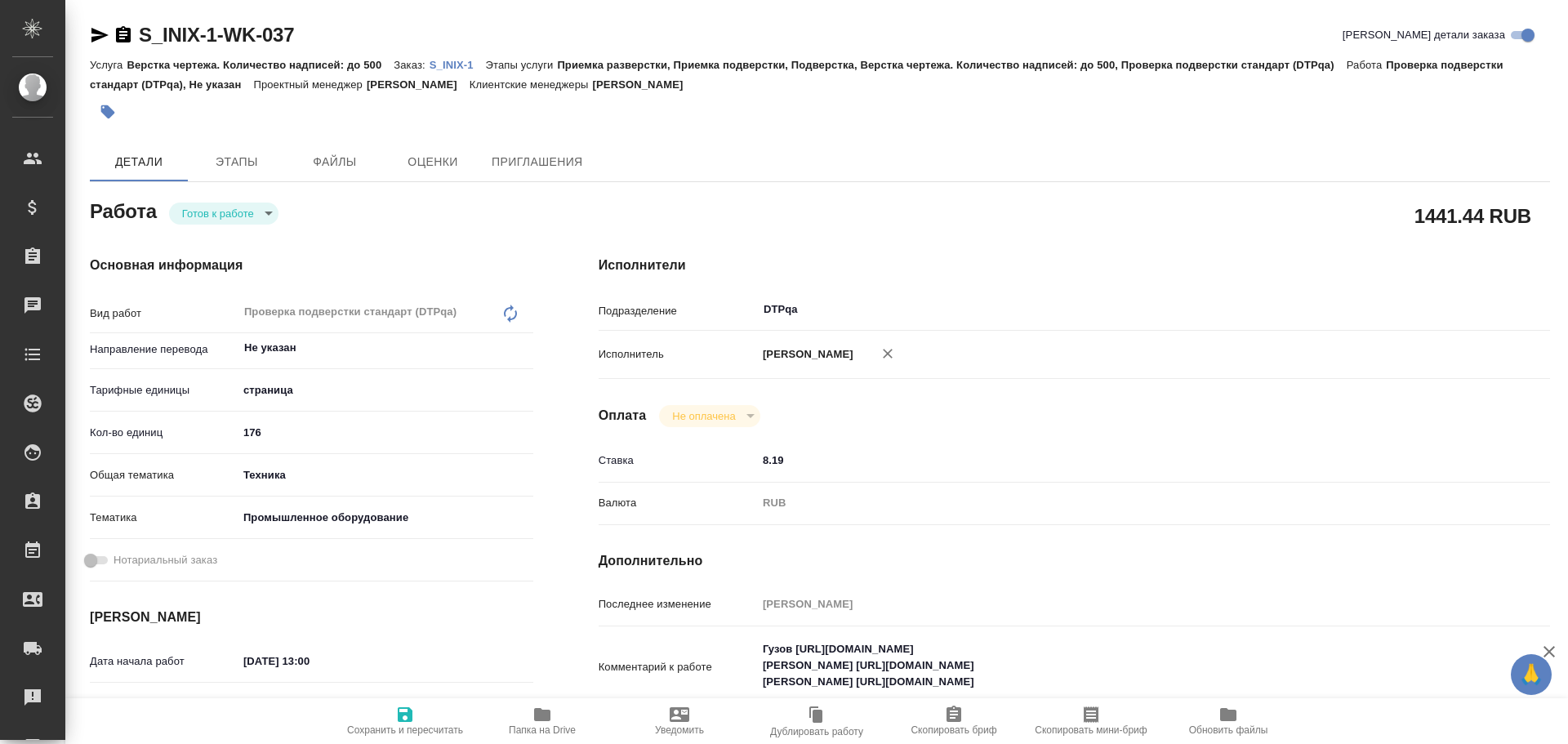
click at [197, 216] on body "🙏 .cls-1 fill:#fff; AWATERA Chulets Elena Клиенты Спецификации Заказы Чаты Todo…" at bounding box center [784, 372] width 1568 height 744
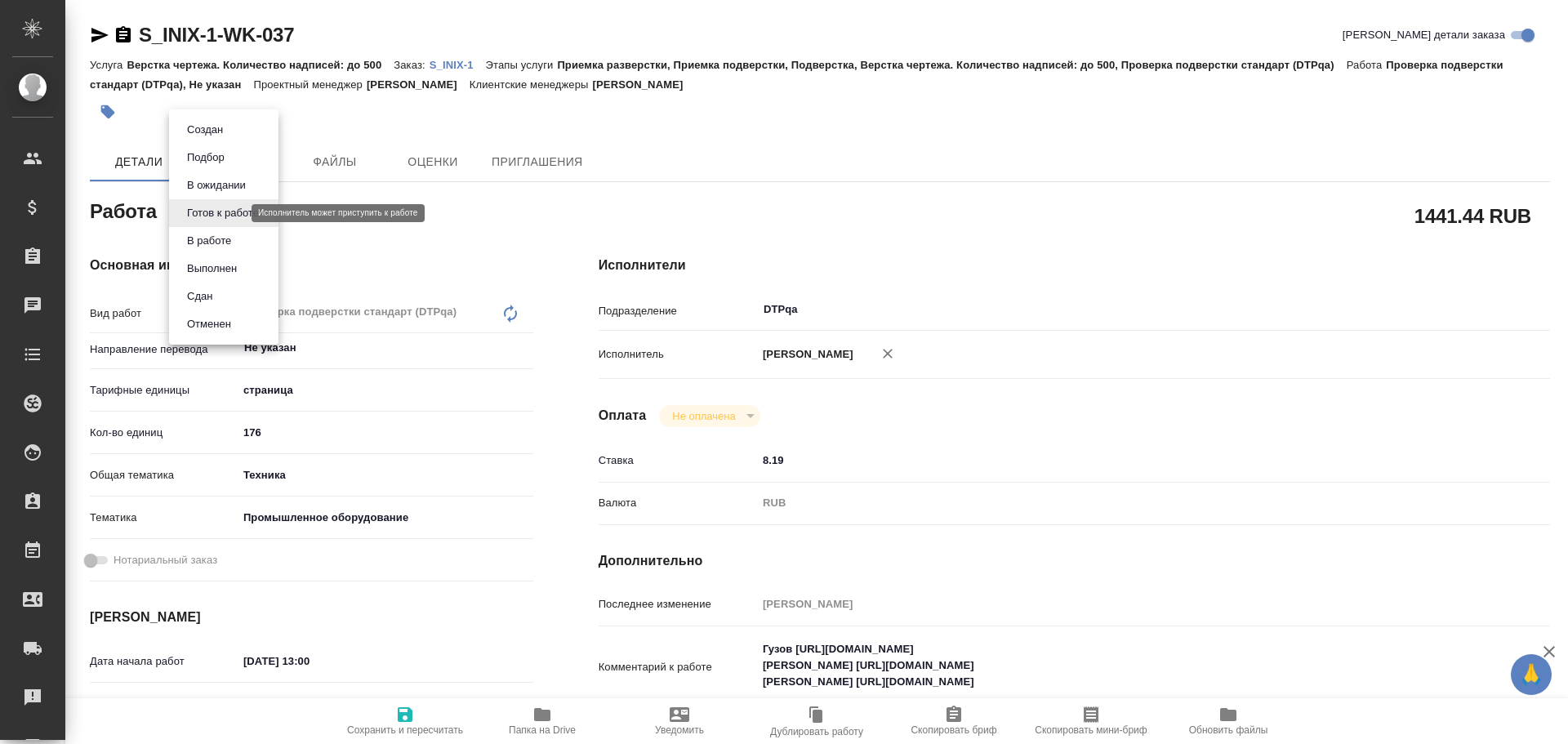
type textarea "x"
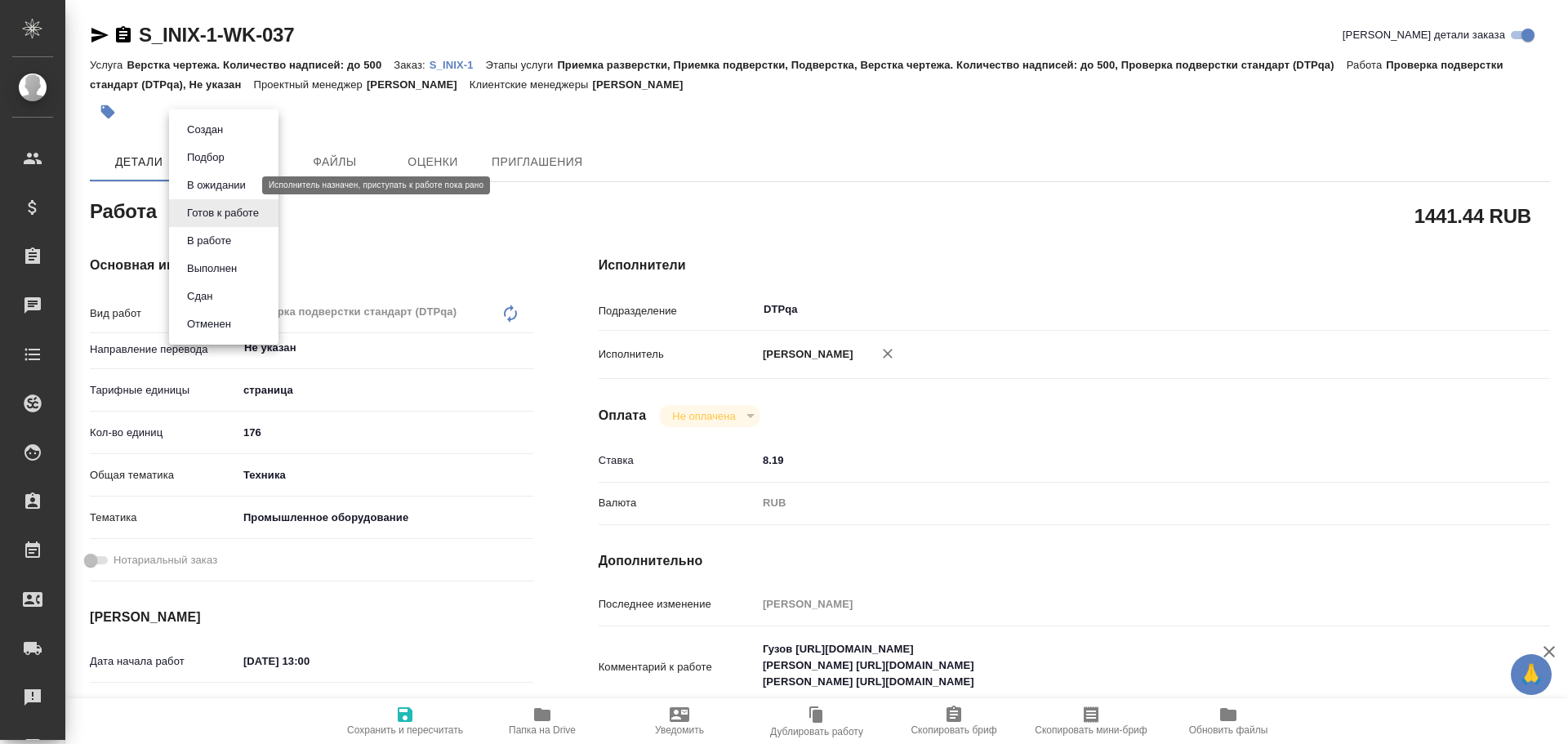
click at [219, 193] on button "В ожидании" at bounding box center [216, 185] width 69 height 18
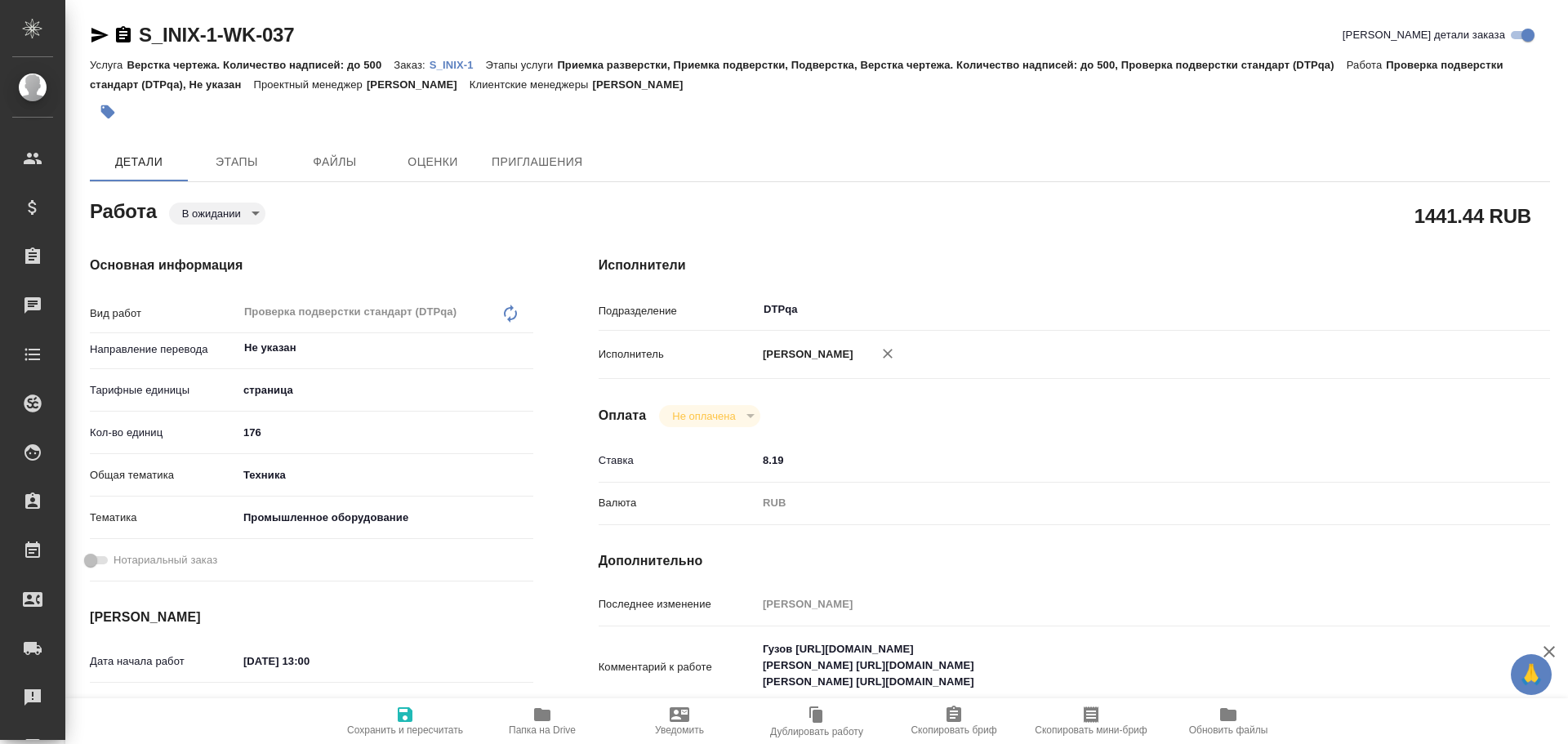
type textarea "x"
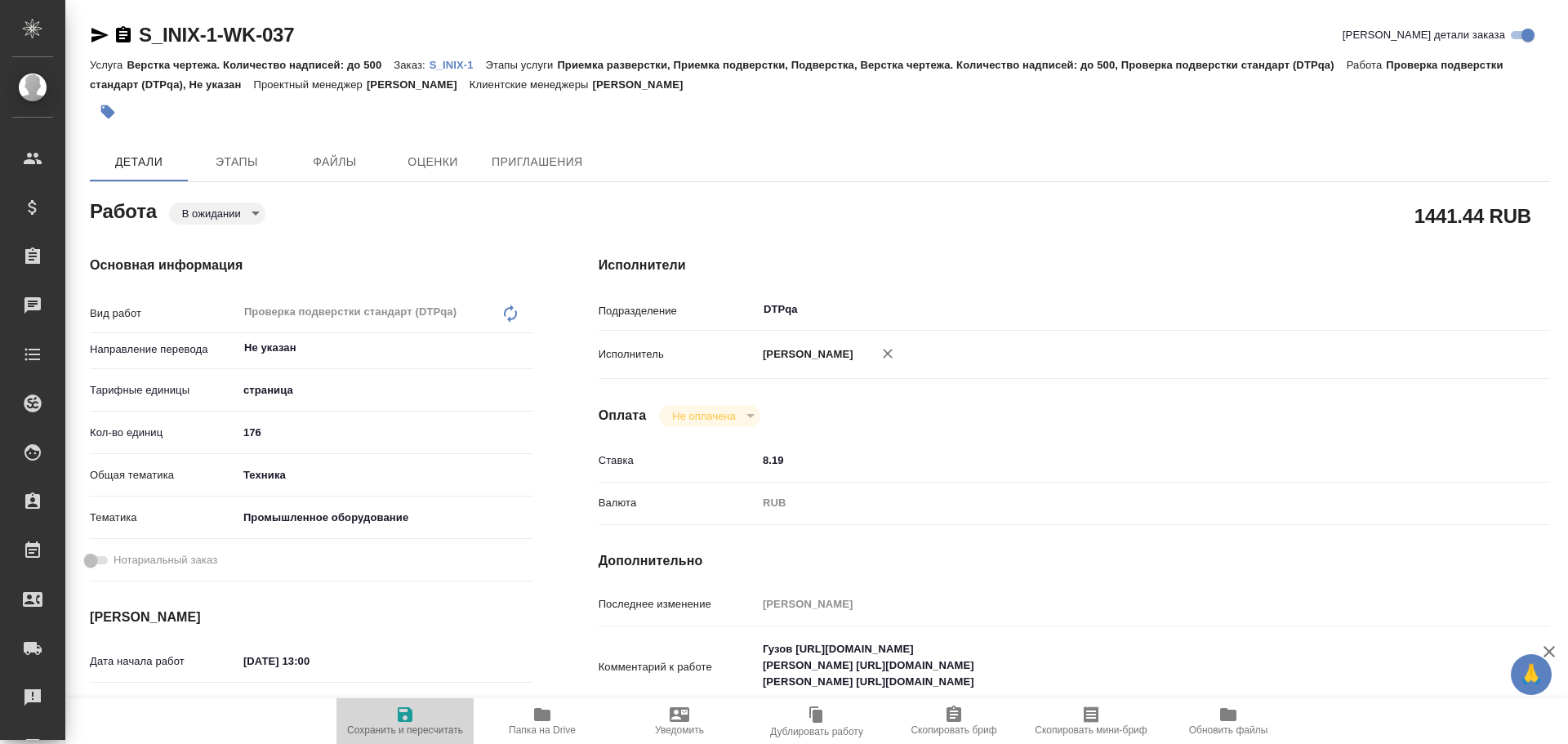
click at [397, 721] on icon "button" at bounding box center [406, 715] width 20 height 20
type textarea "x"
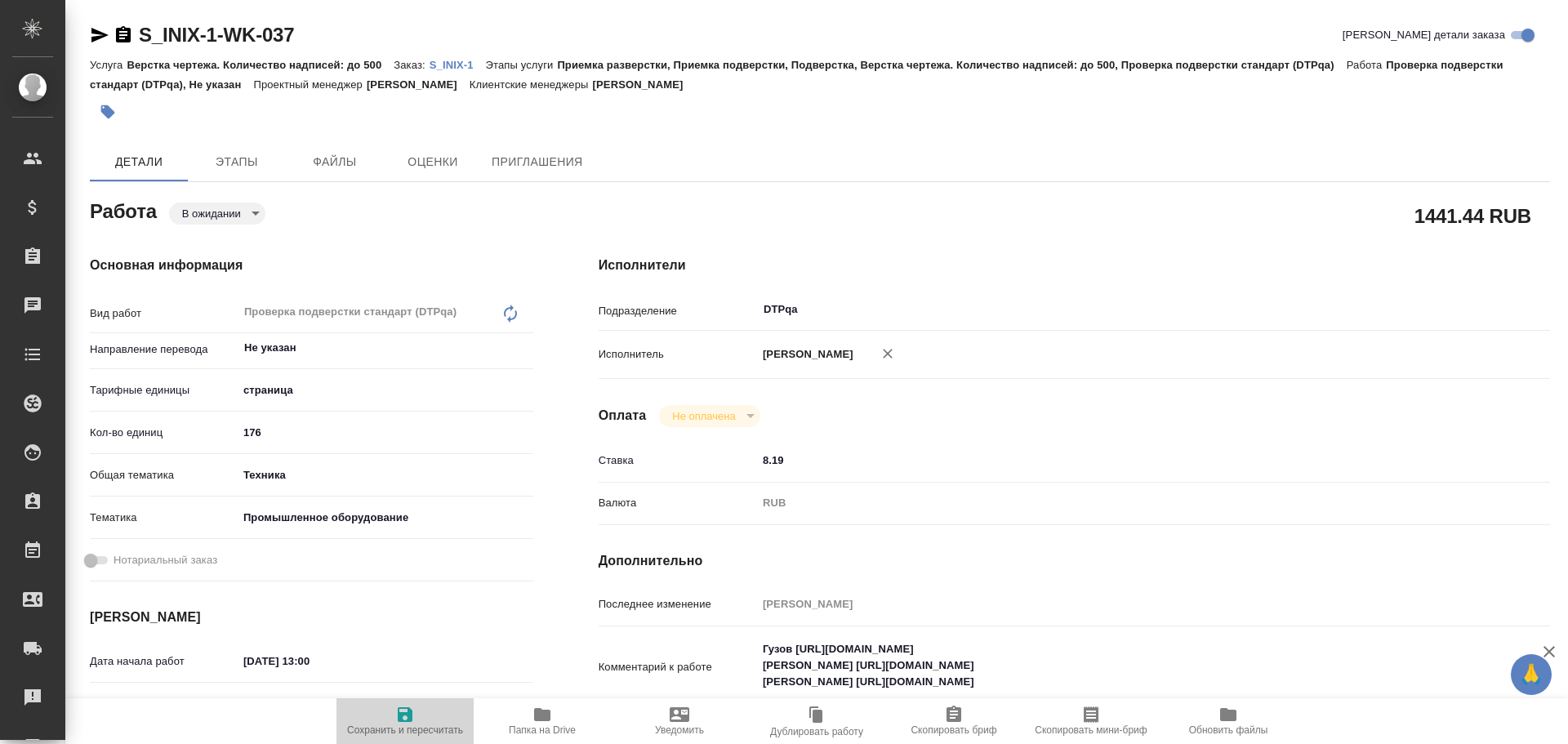
type textarea "x"
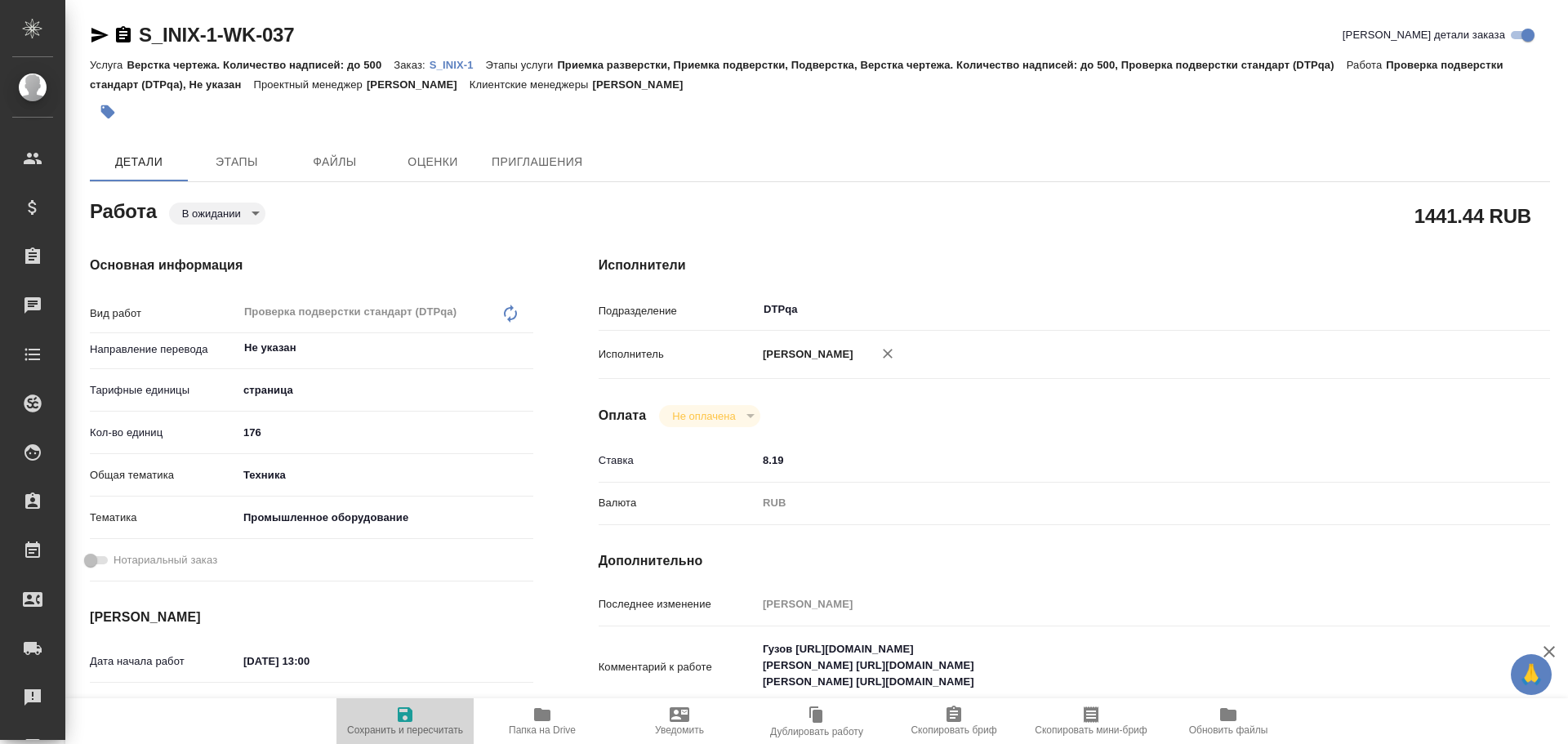
type textarea "x"
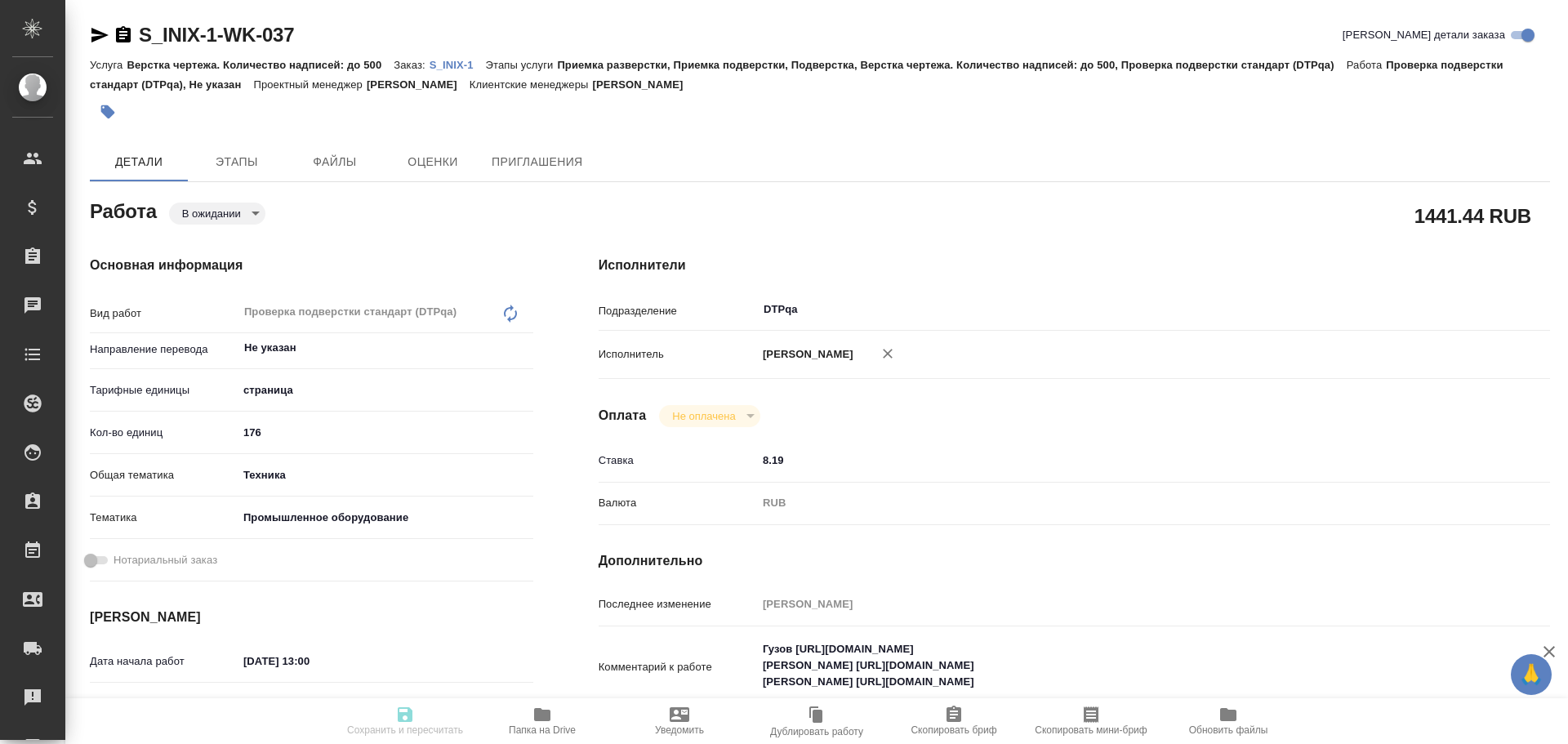
type textarea "x"
type input "pending"
type textarea "Проверка подверстки стандарт (DTPqa)"
type textarea "x"
type input "Не указан"
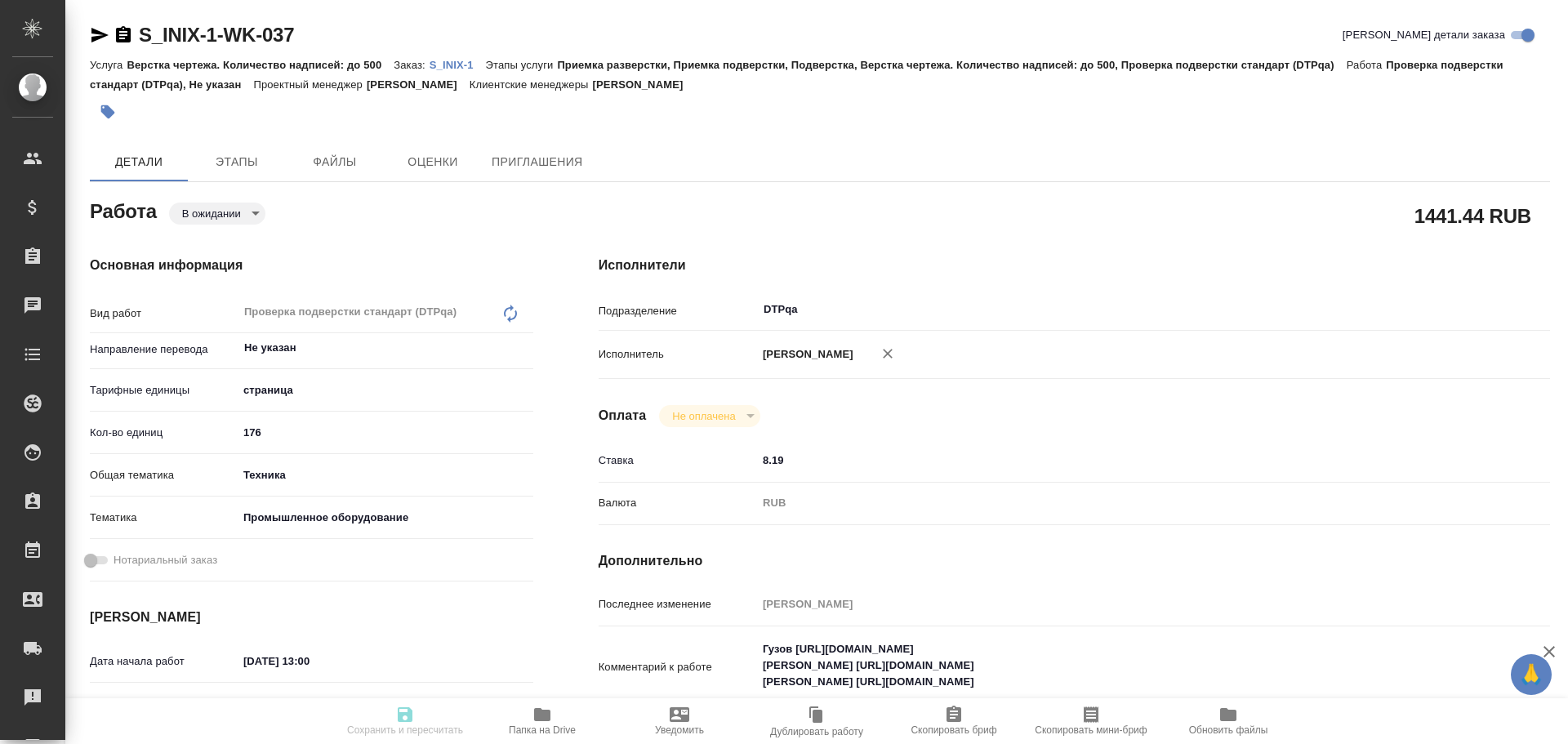
type input "5a8b1489cc6b4906c91bfdb2"
type input "176"
type input "tech"
type input "5f647205b73bc97568ca66bc"
type input "13.10.2025 13:00"
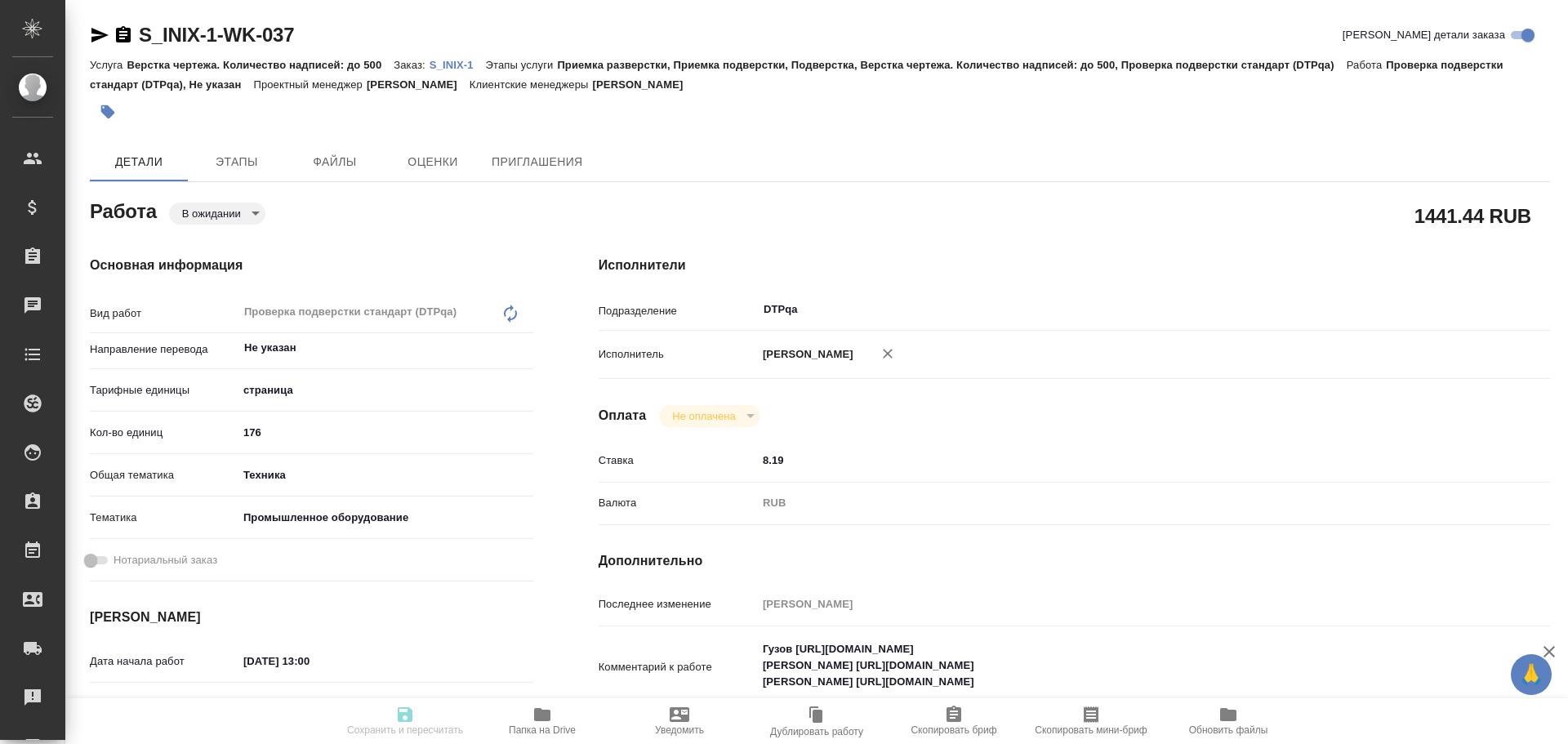
type input "13.10.2025 15:30"
type input "13.10.2025 17:00"
type input "DTPqa"
type input "notPayed"
type input "8.19"
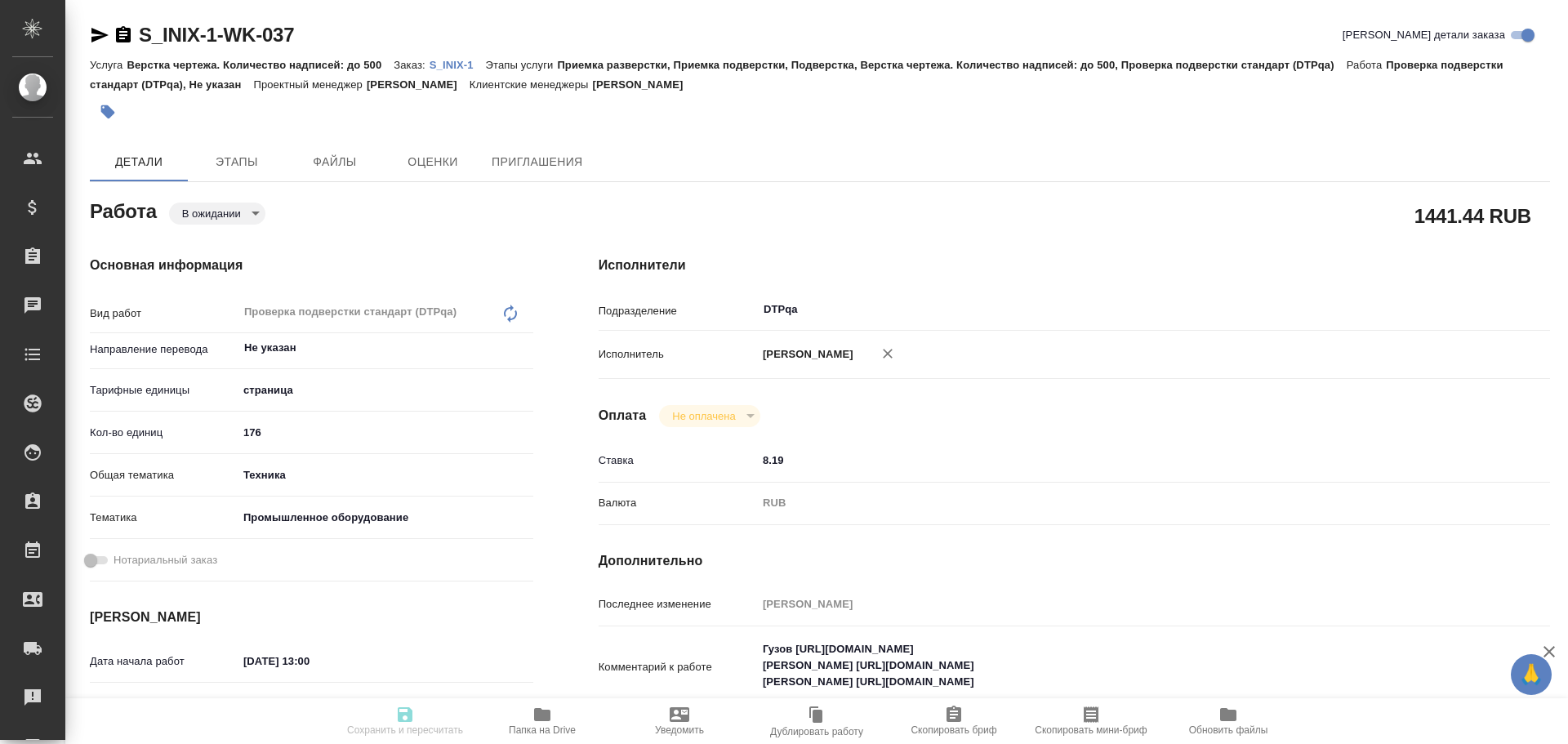
type input "RUB"
type input "[PERSON_NAME]"
type textarea "Гузов https://tera.awatera.com/Work/68d4f08f4f0c5f6107a24372/ Васютченко https:…"
type textarea "x"
type textarea "/Clients/INIX /Orders/S_INIX-1/DTP/S_INIX-1-WK-037"
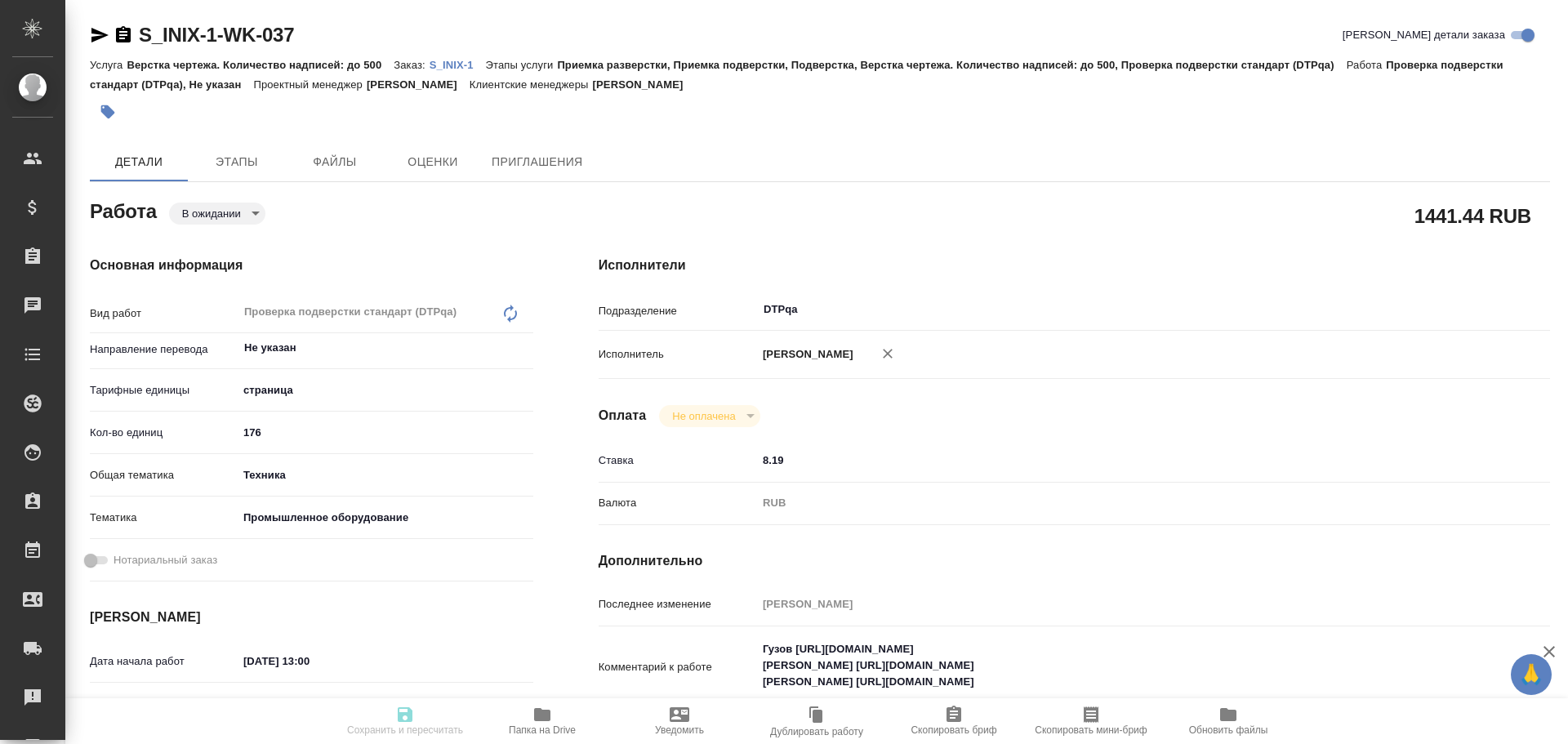
type textarea "x"
type input "S_INIX-1"
type input "Верстка чертежа. Количество надписей: до 500"
type input "Приемка разверстки, Приемка подверстки, Подверстка, Верстка чертежа. Количество…"
type input "Никифорова Валерия"
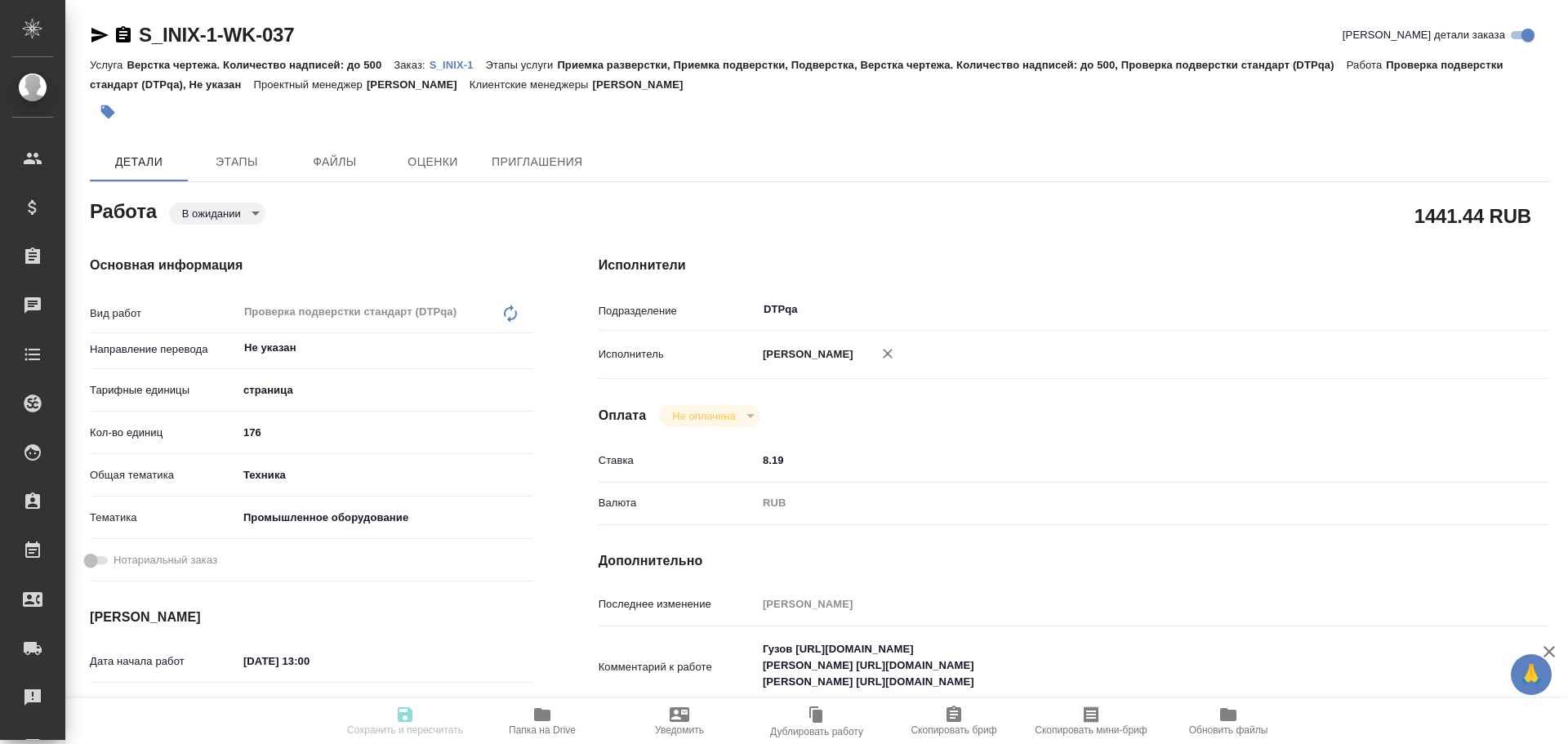
type input "Заборова Александра"
type input "/Clients/INIX /Orders/S_INIX-1"
type textarea "x"
type textarea "перевод паспортов без заверения на рус., с версткой без соответствия макету ори…"
type textarea "x"
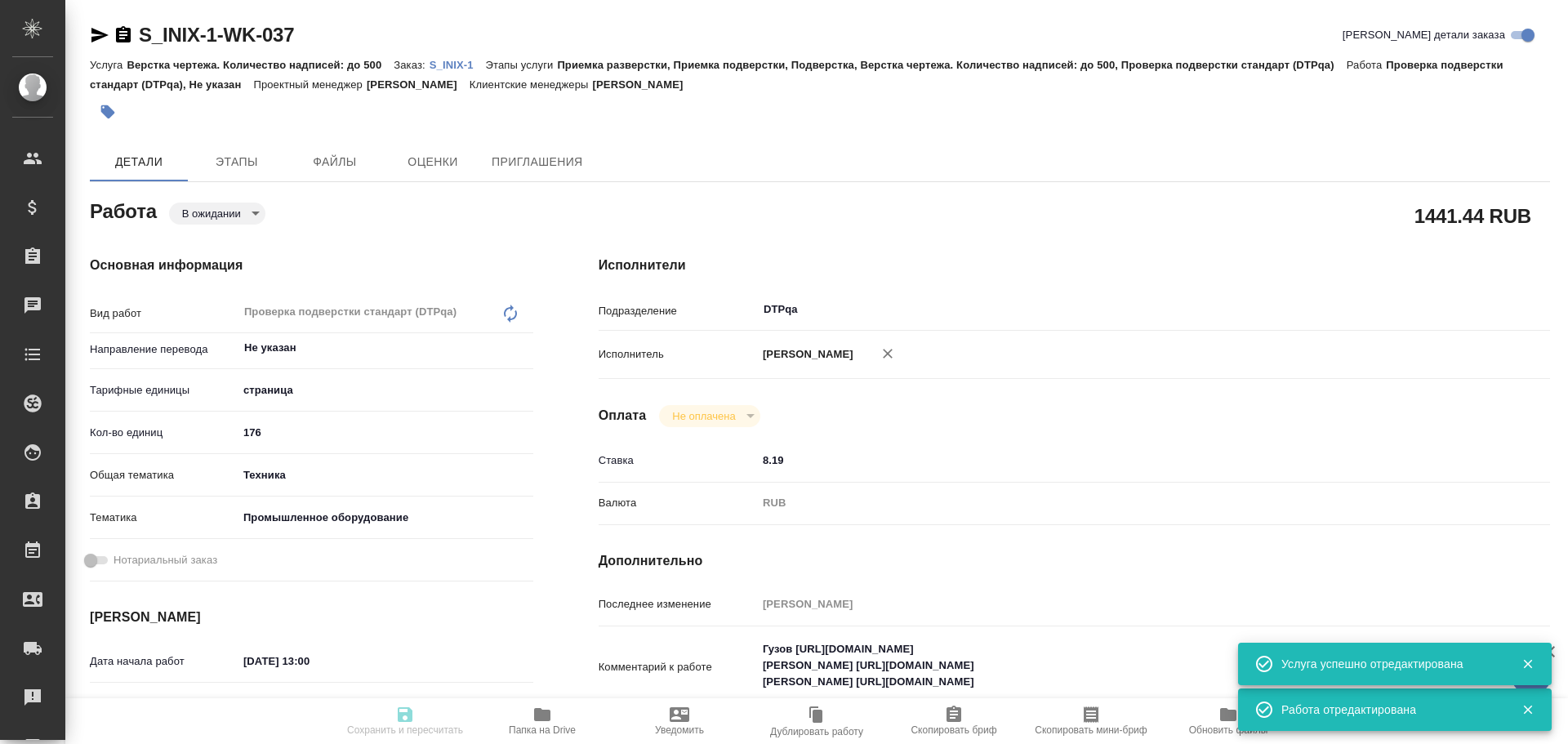
type textarea "x"
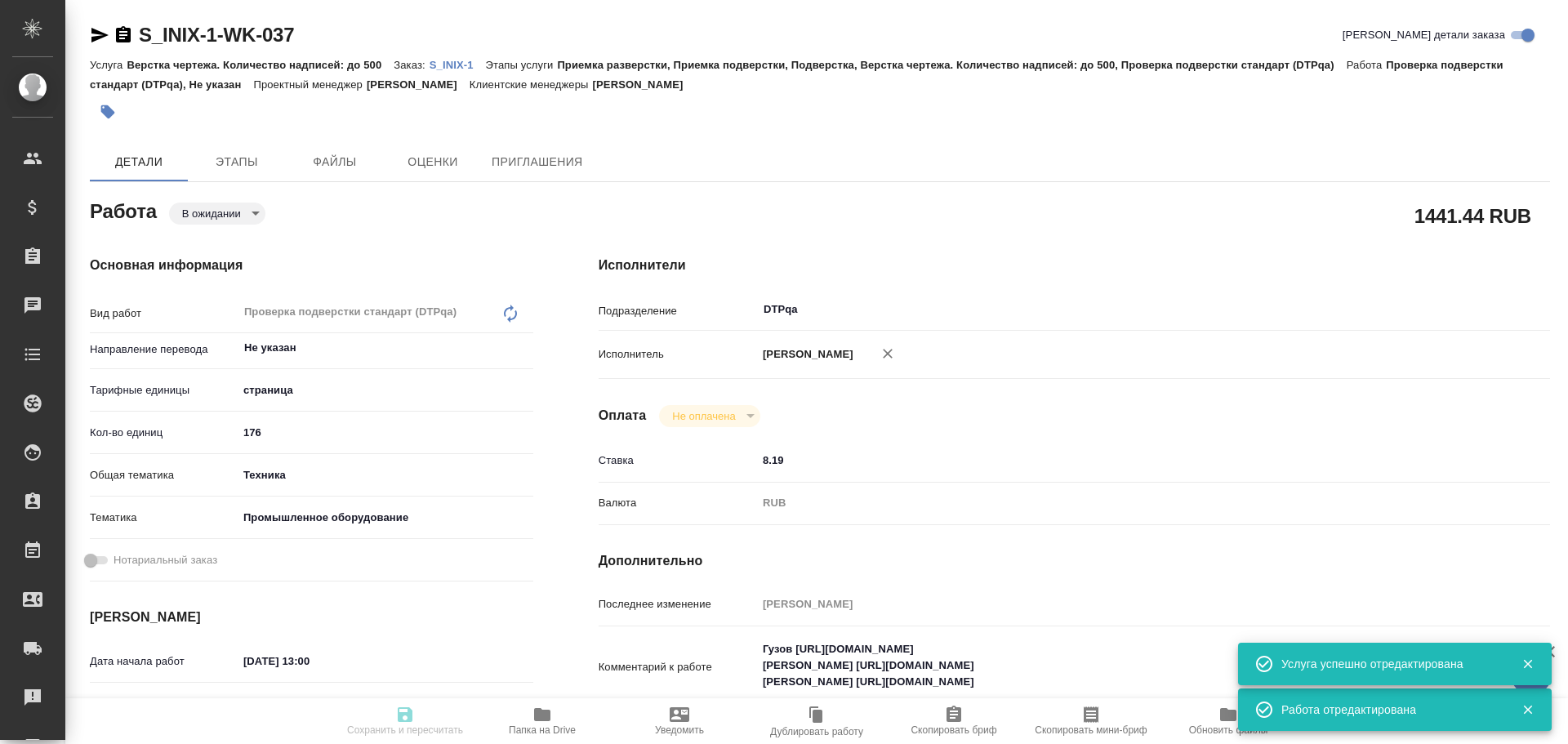
type textarea "x"
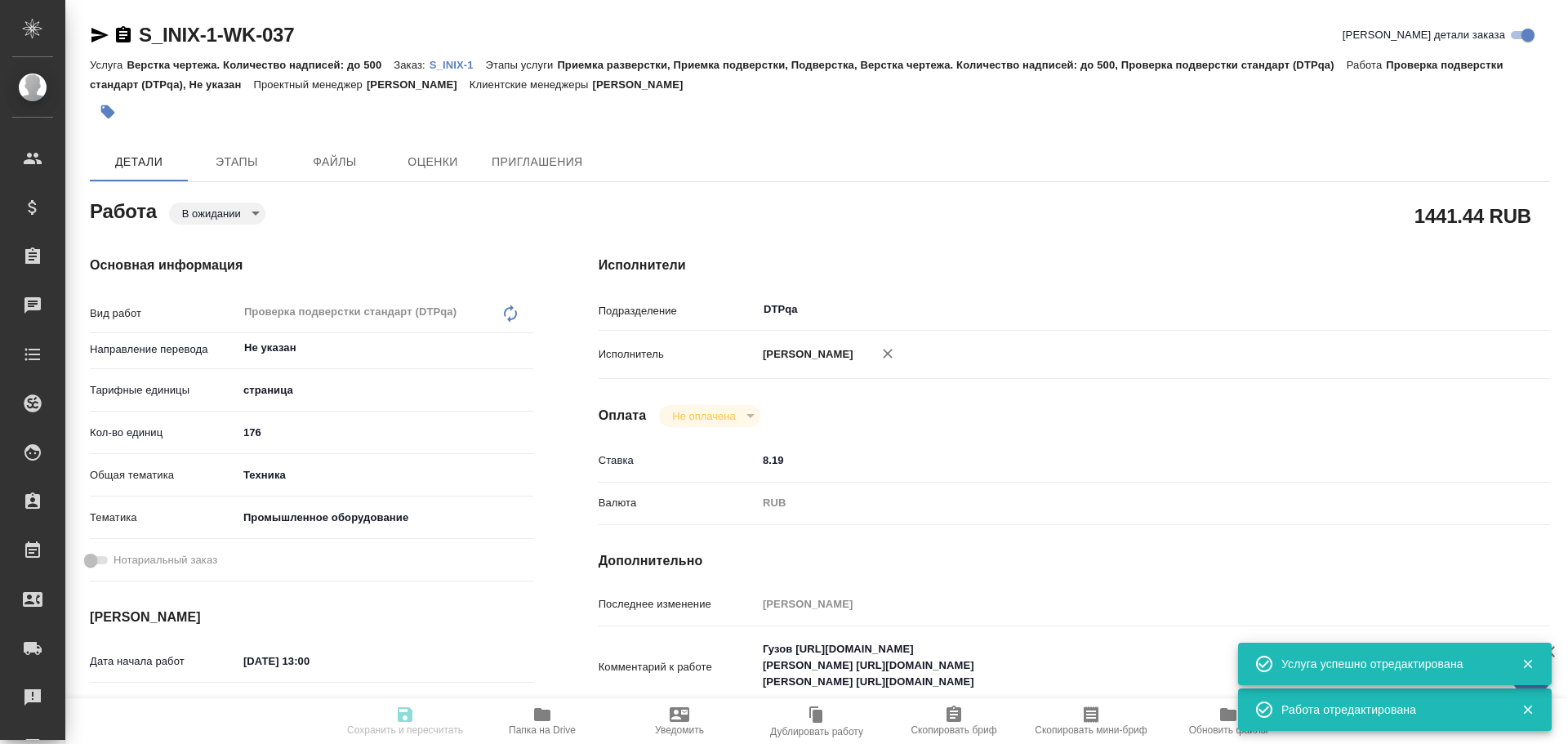
type textarea "x"
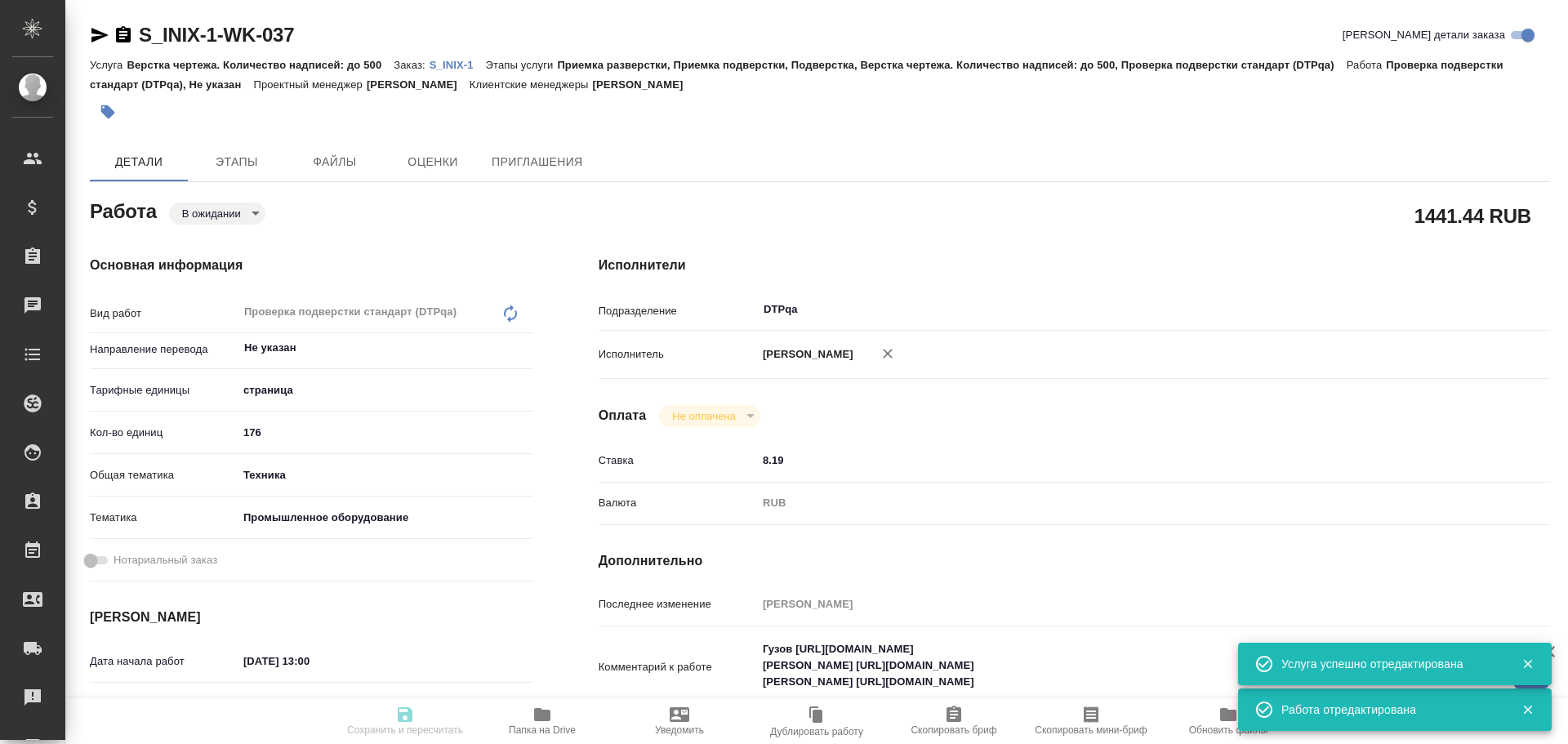
type textarea "x"
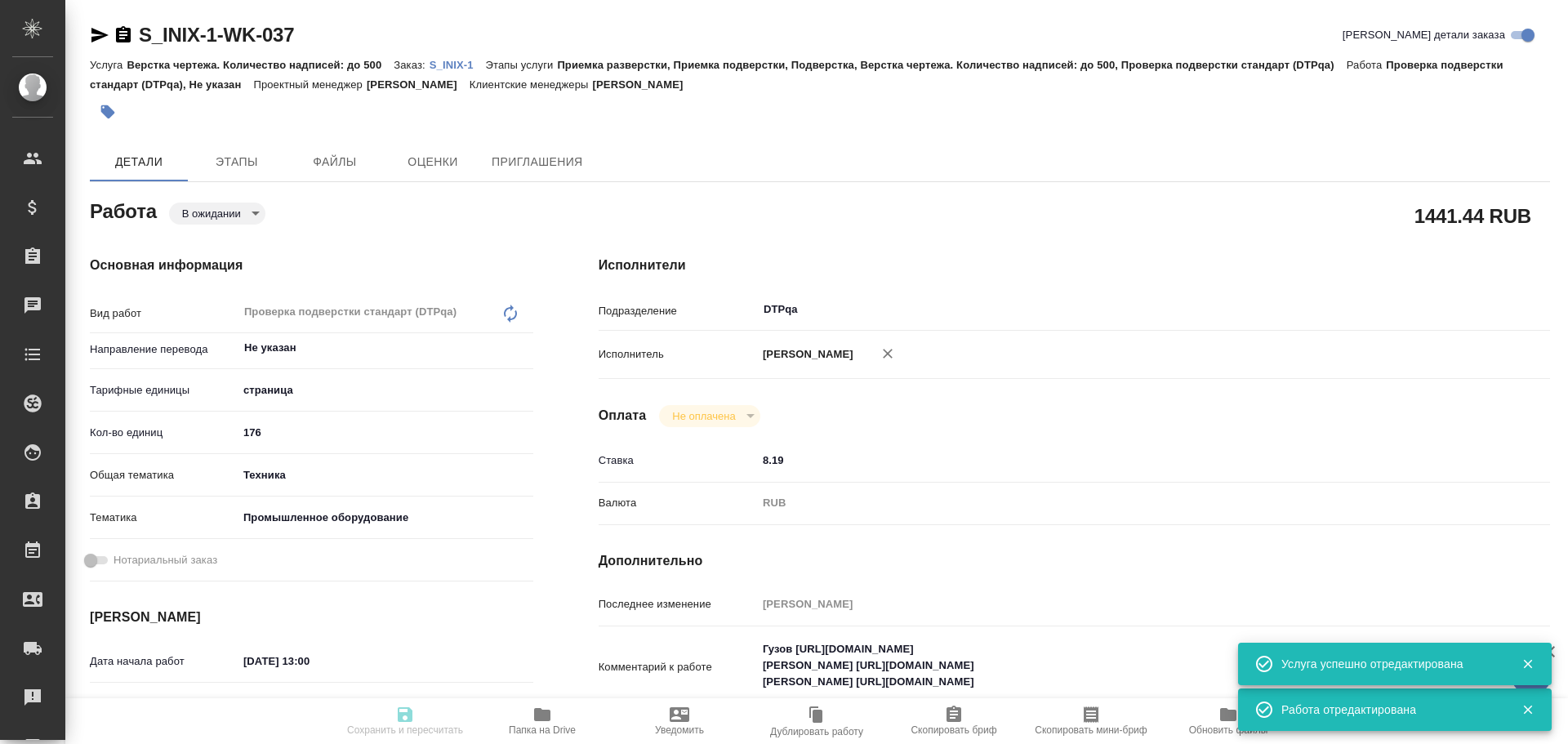
type textarea "x"
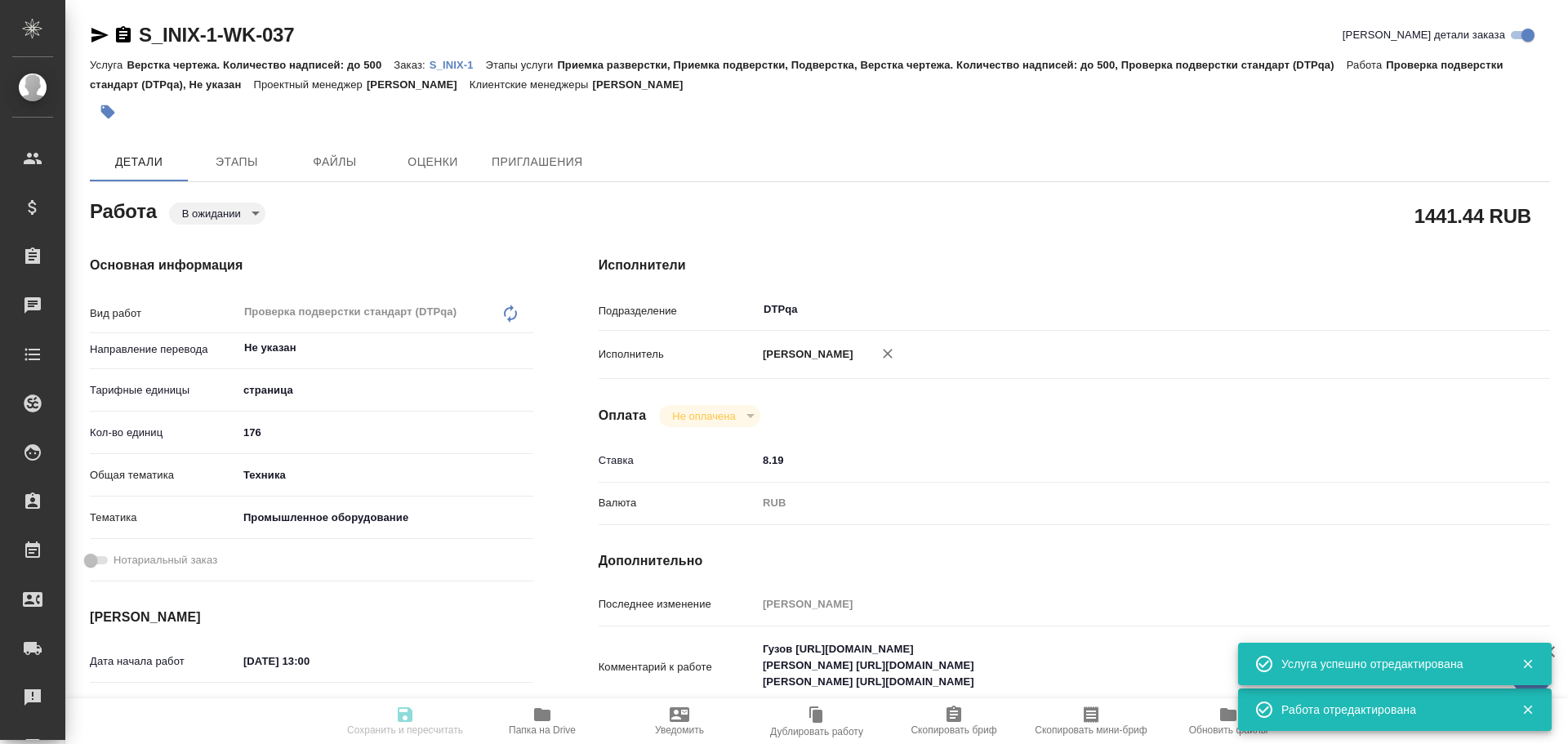
type input "pending"
type textarea "Проверка подверстки стандарт (DTPqa)"
type textarea "x"
type input "Не указан"
type input "5a8b1489cc6b4906c91bfdb2"
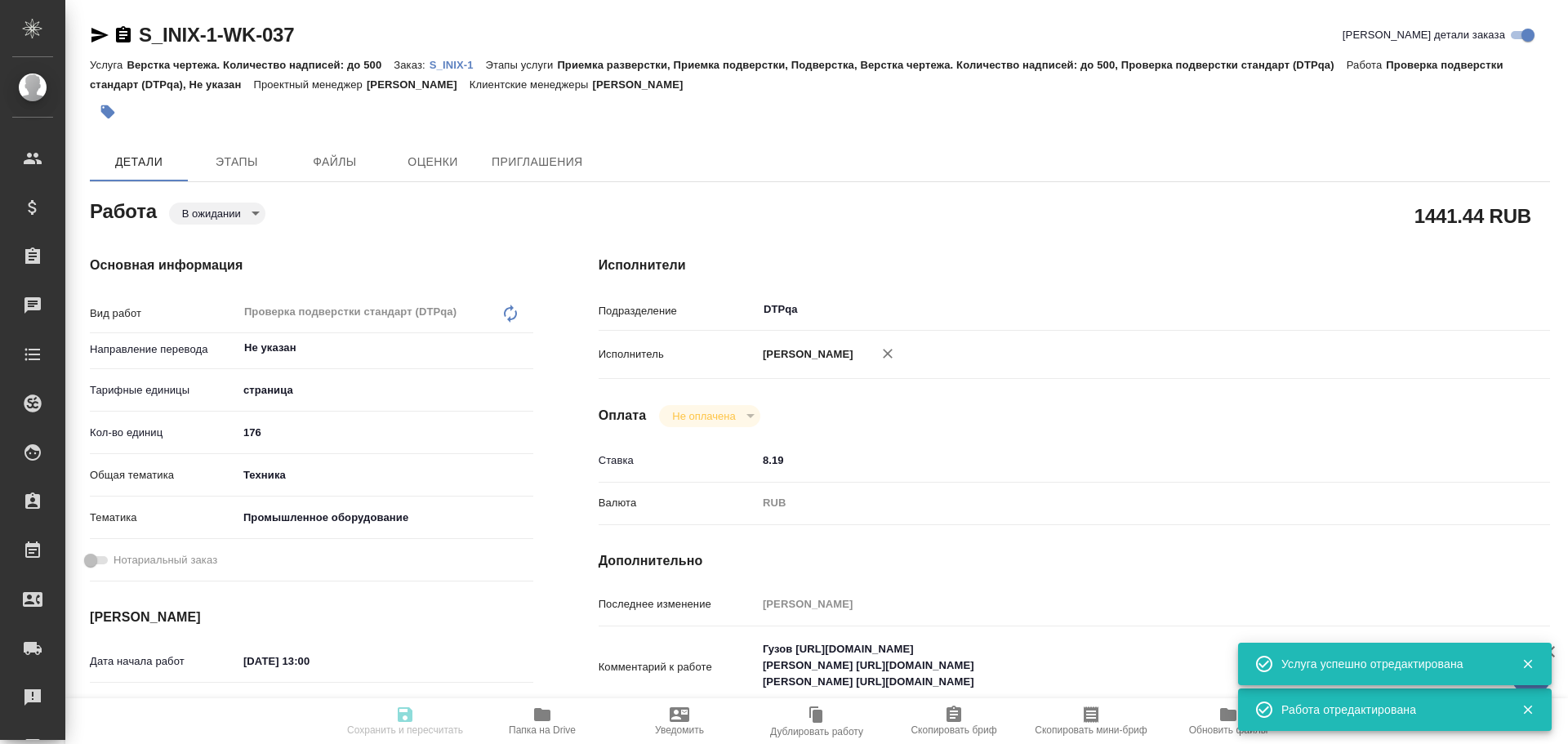
type input "176"
type input "tech"
type input "5f647205b73bc97568ca66bc"
type input "13.10.2025 13:00"
type input "13.10.2025 15:30"
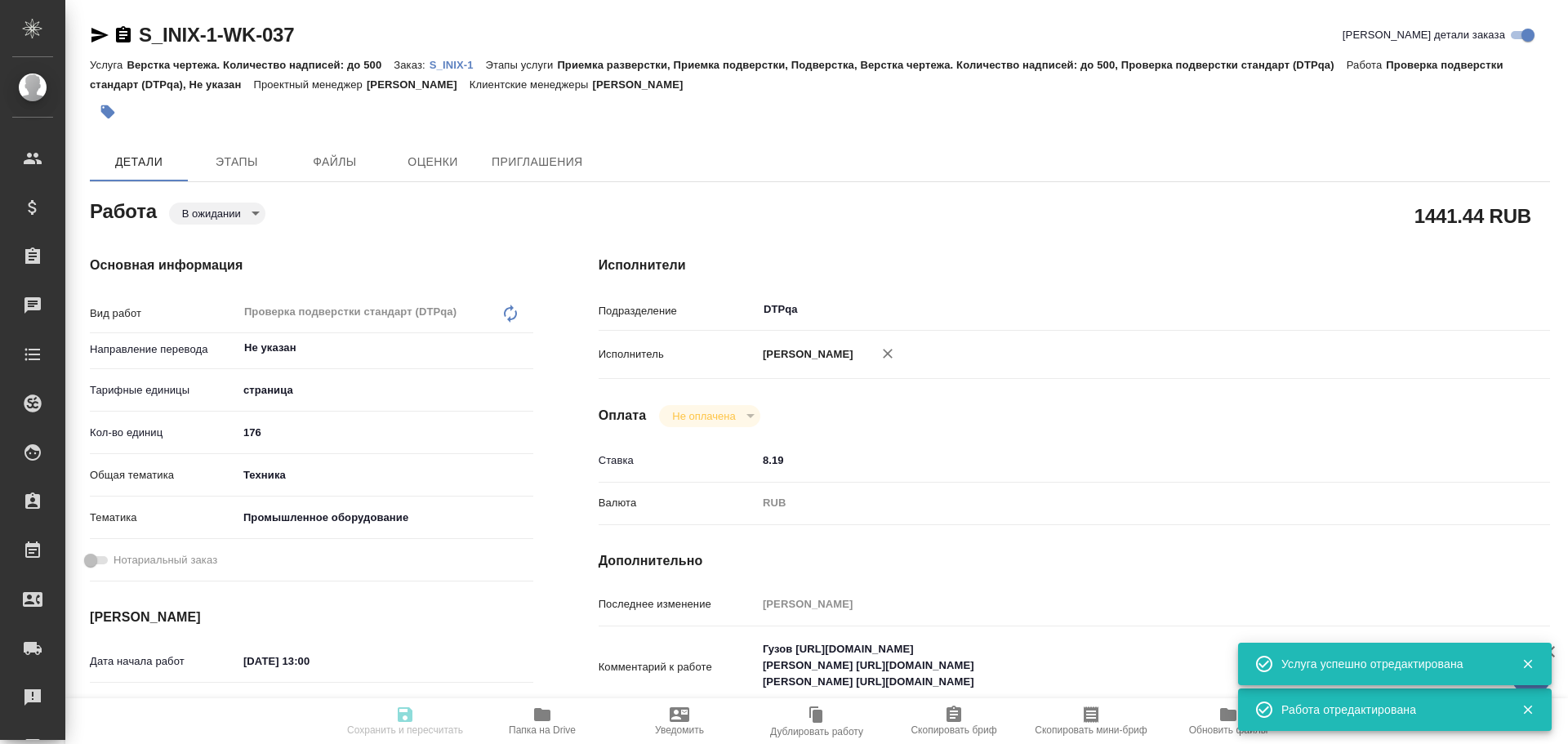
type input "13.10.2025 17:00"
type input "DTPqa"
type input "notPayed"
type input "8.19"
type input "RUB"
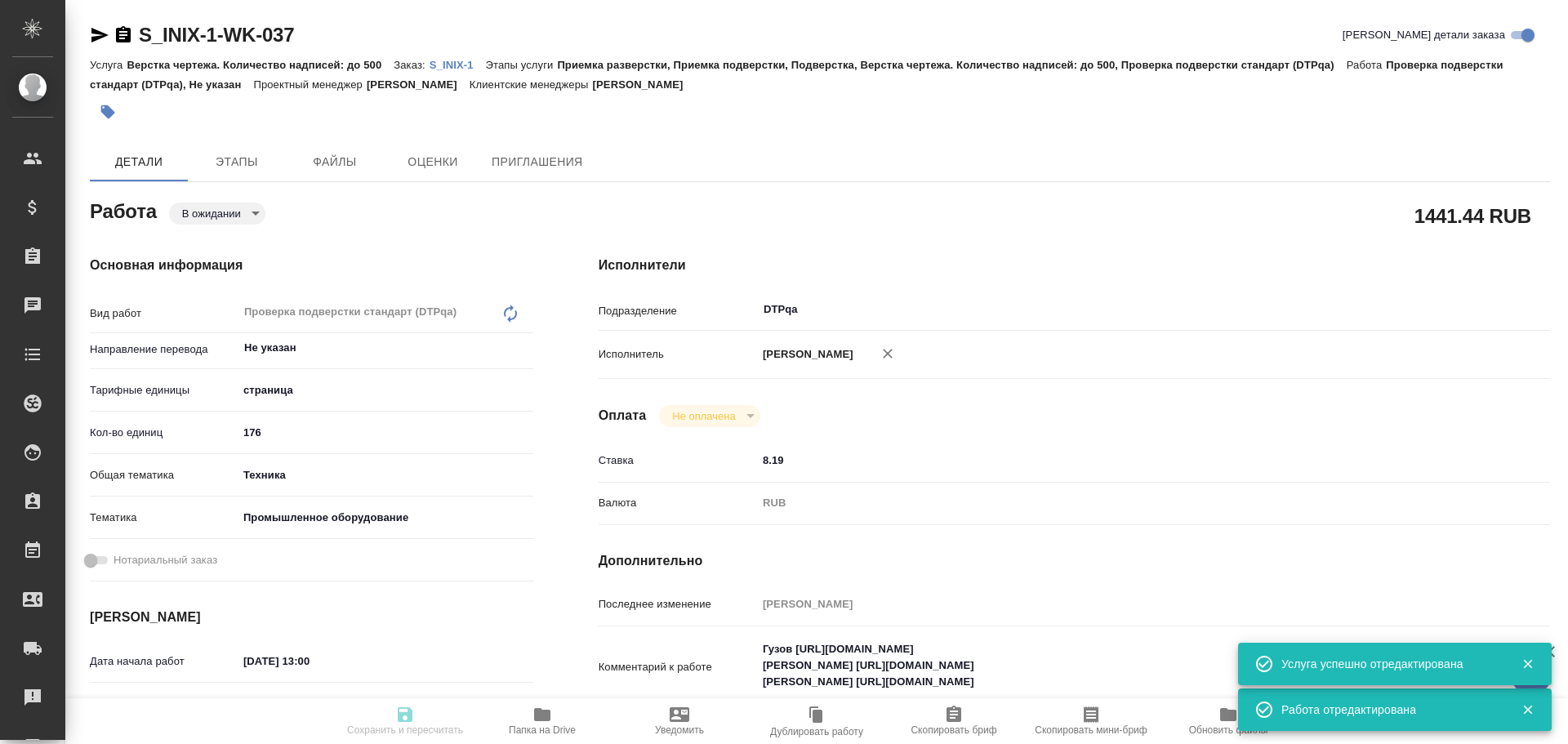
type input "[PERSON_NAME]"
type textarea "Гузов https://tera.awatera.com/Work/68d4f08f4f0c5f6107a24372/ Васютченко https:…"
type textarea "x"
type textarea "/Clients/INIX /Orders/S_INIX-1/DTP/S_INIX-1-WK-037"
type textarea "x"
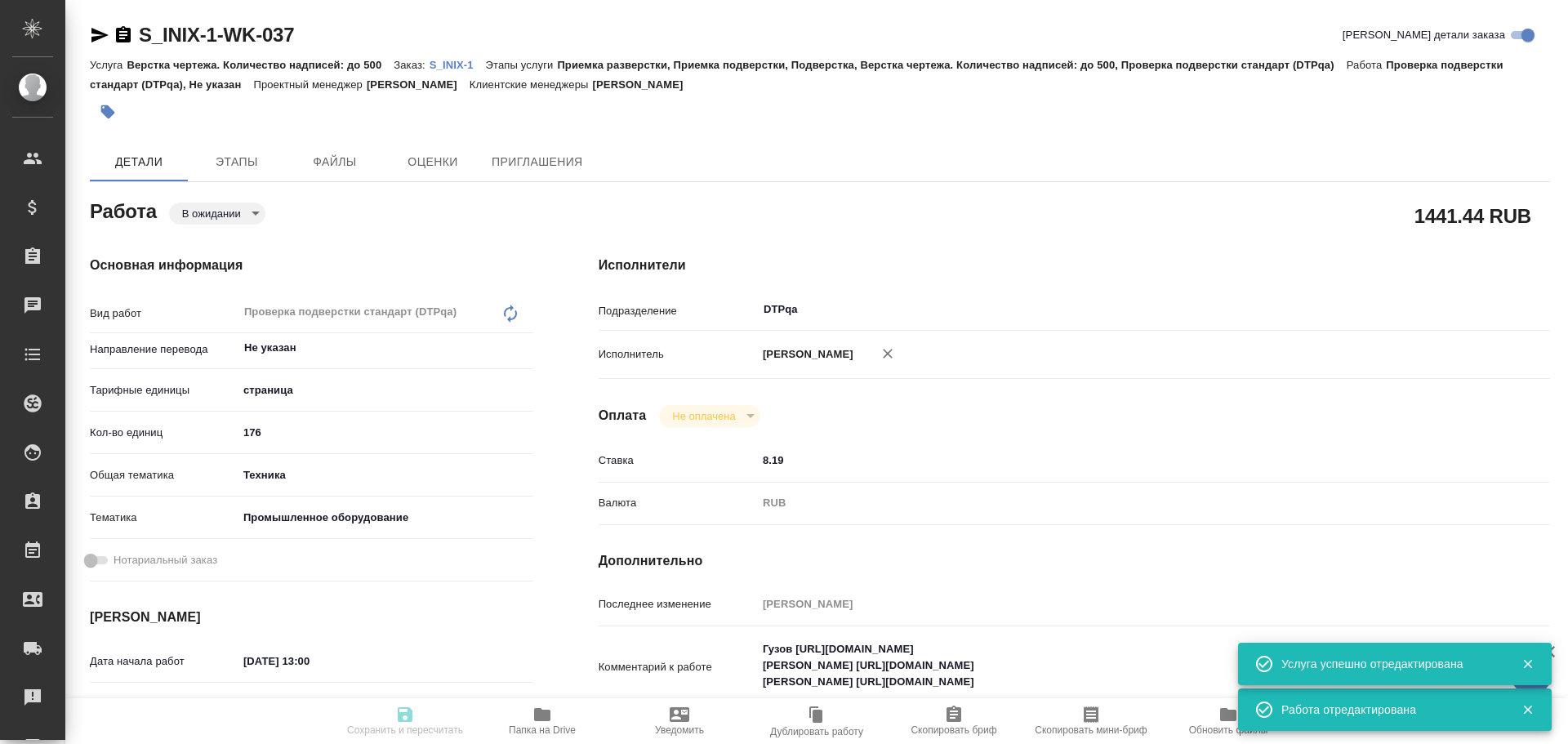
type input "S_INIX-1"
type input "Верстка чертежа. Количество надписей: до 500"
type input "Приемка разверстки, Приемка подверстки, Подверстка, Верстка чертежа. Количество…"
type input "Никифорова Валерия"
type input "Заборова Александра"
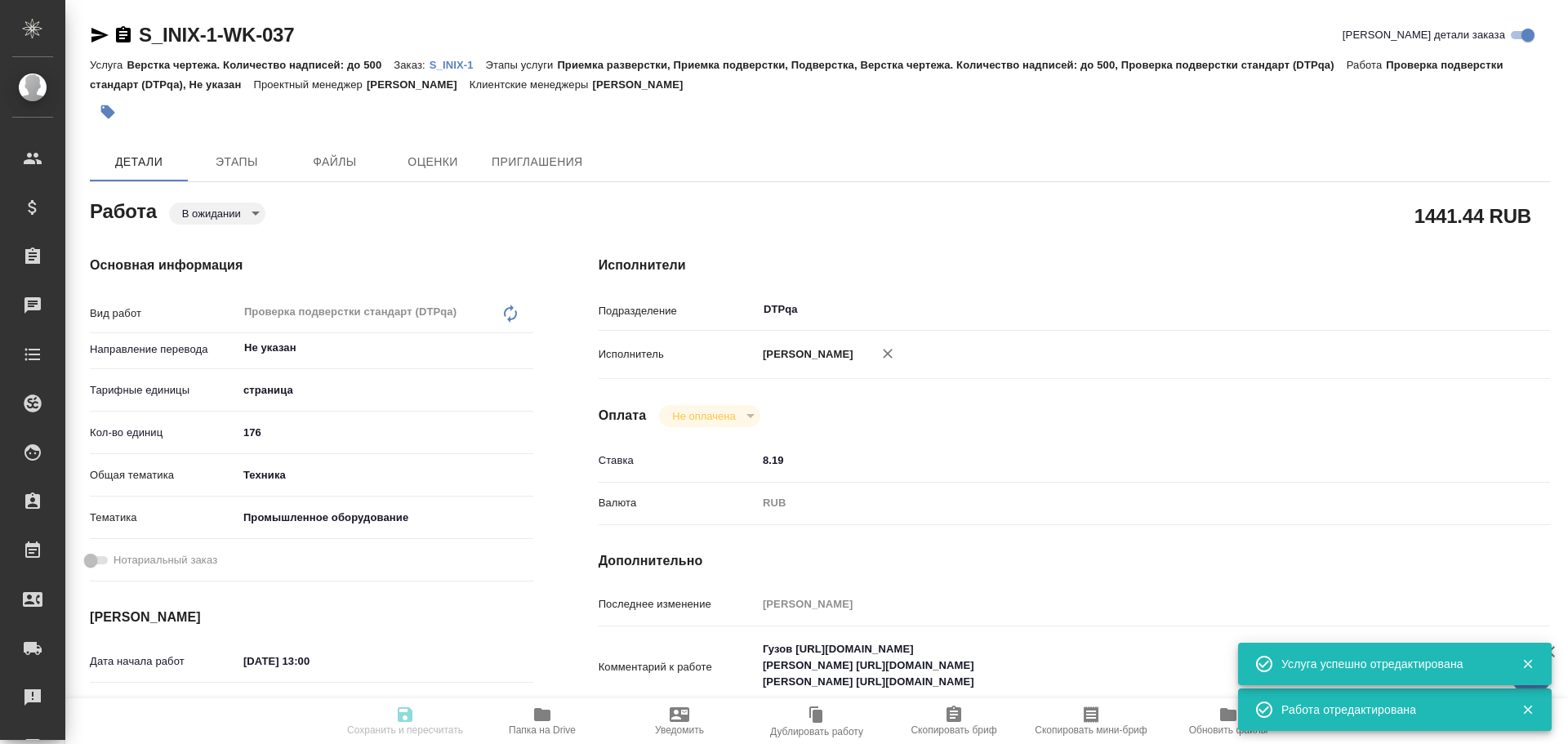
type input "/Clients/INIX /Orders/S_INIX-1"
type textarea "x"
type textarea "перевод паспортов без заверения на рус., с версткой без соответствия макету ори…"
type textarea "x"
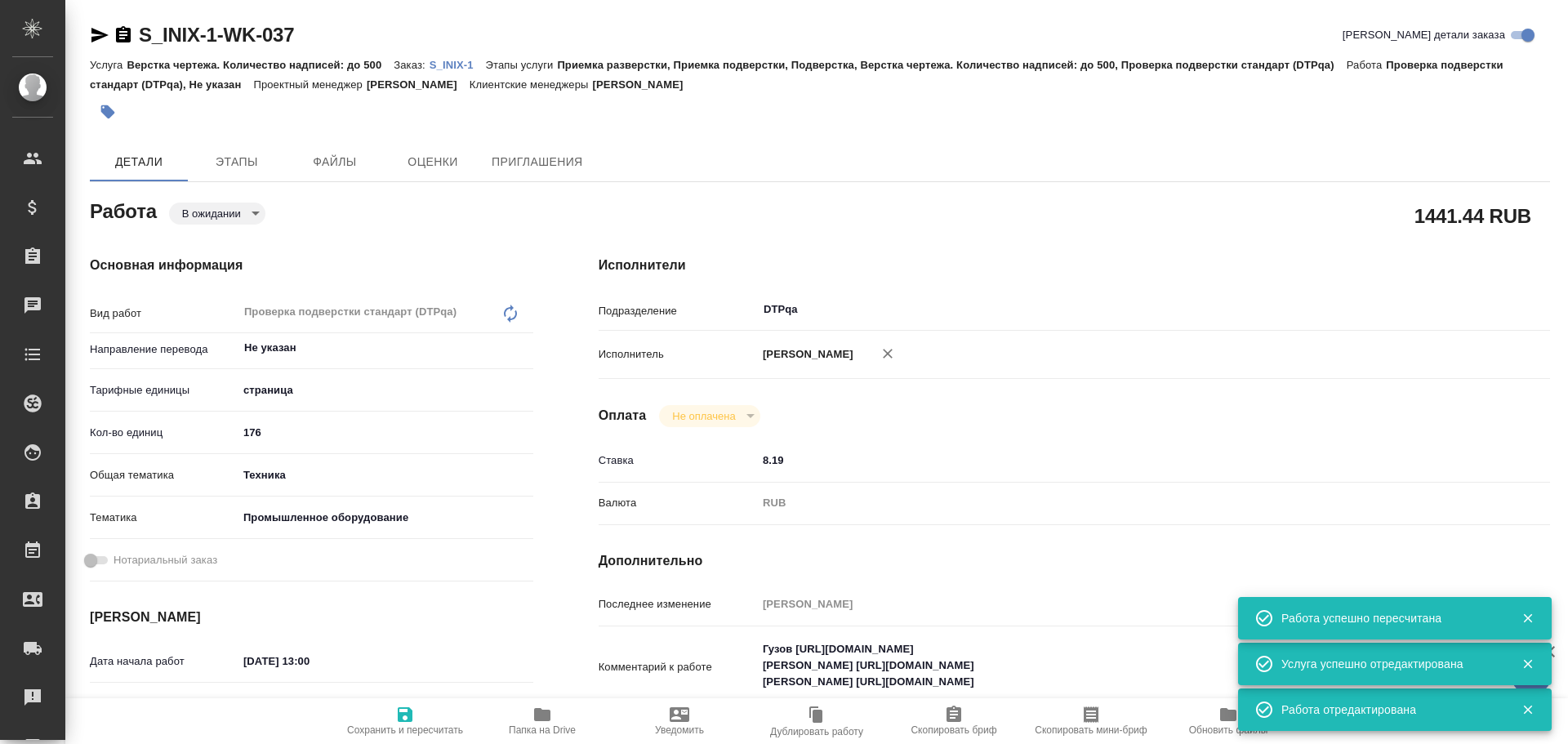
type textarea "x"
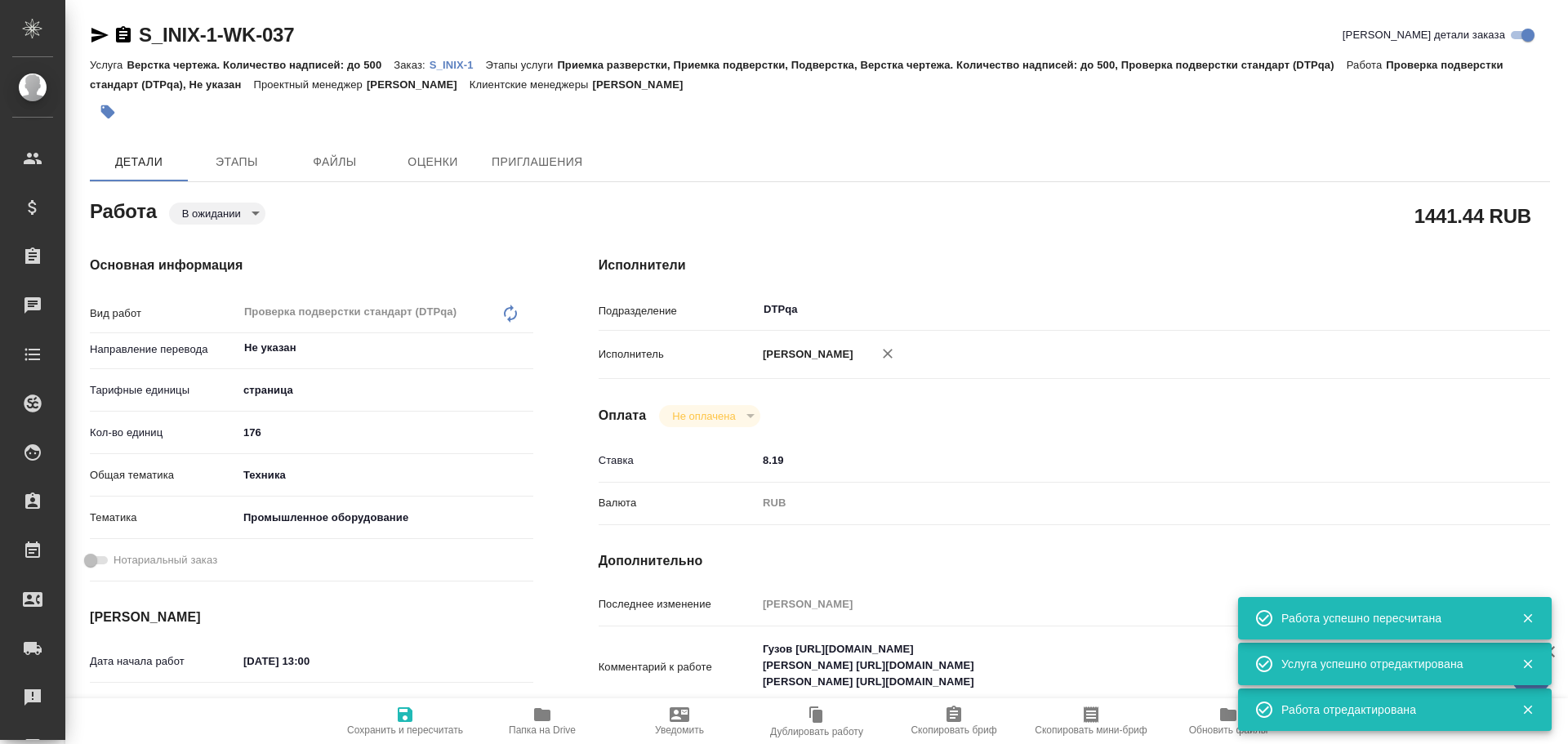
type textarea "x"
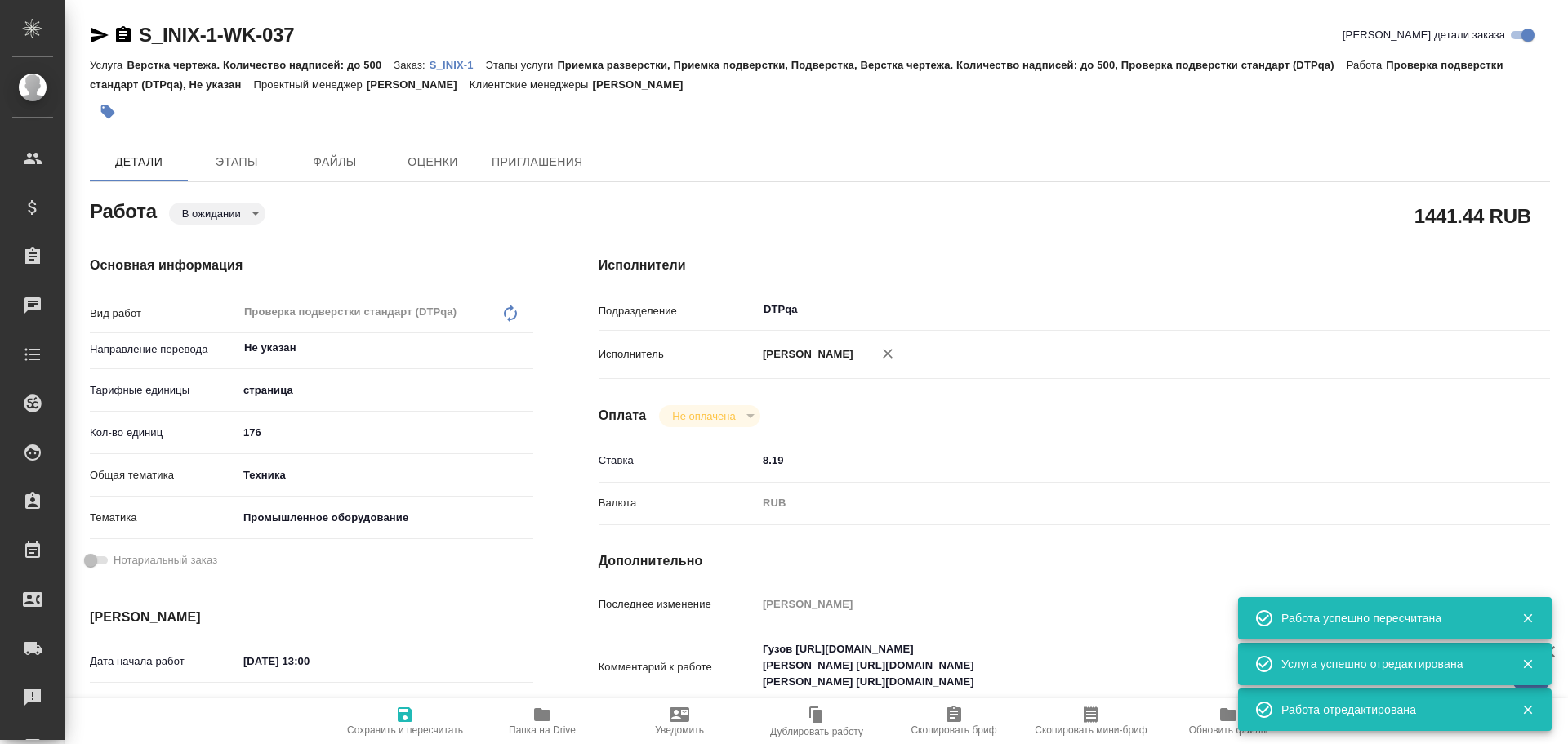
type textarea "x"
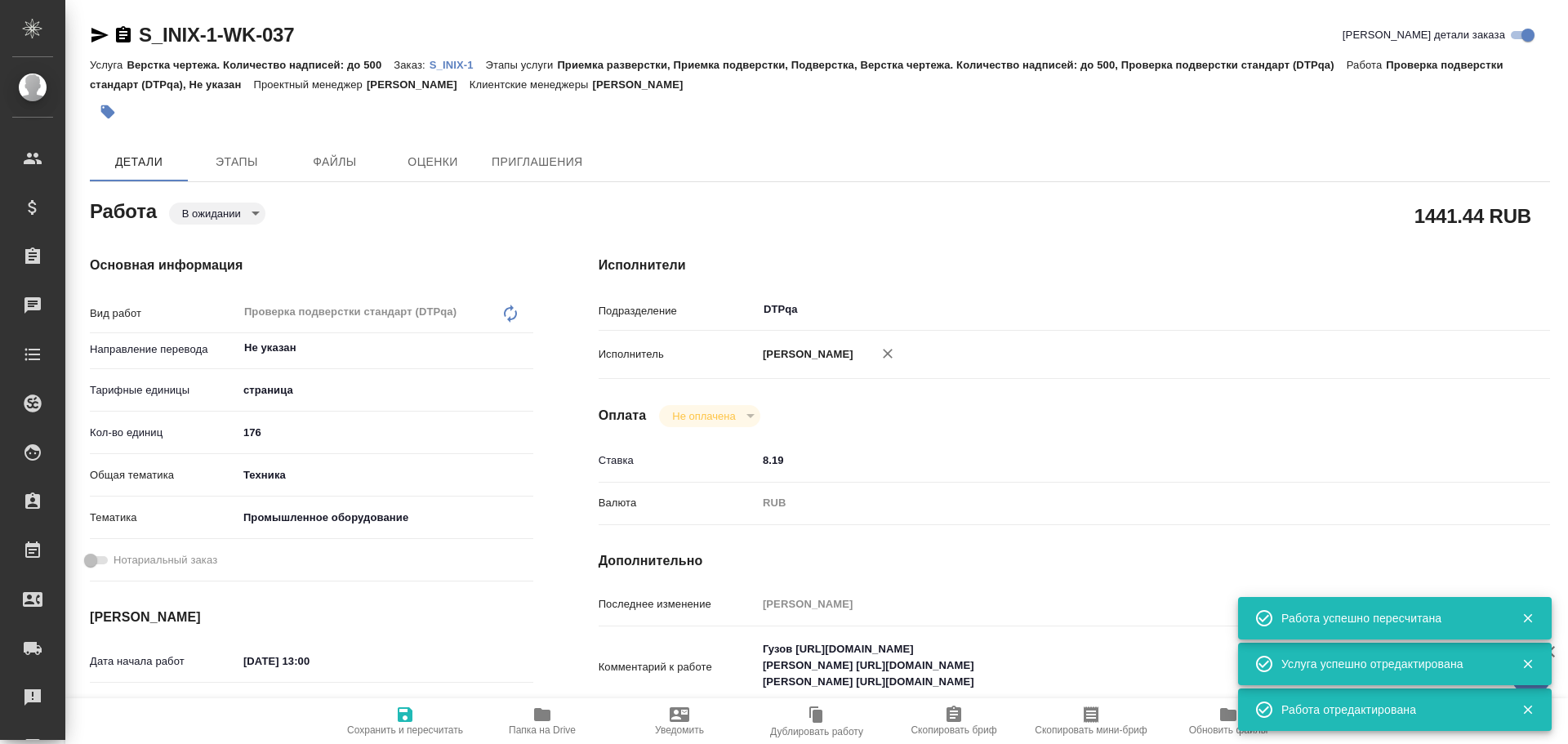
type textarea "x"
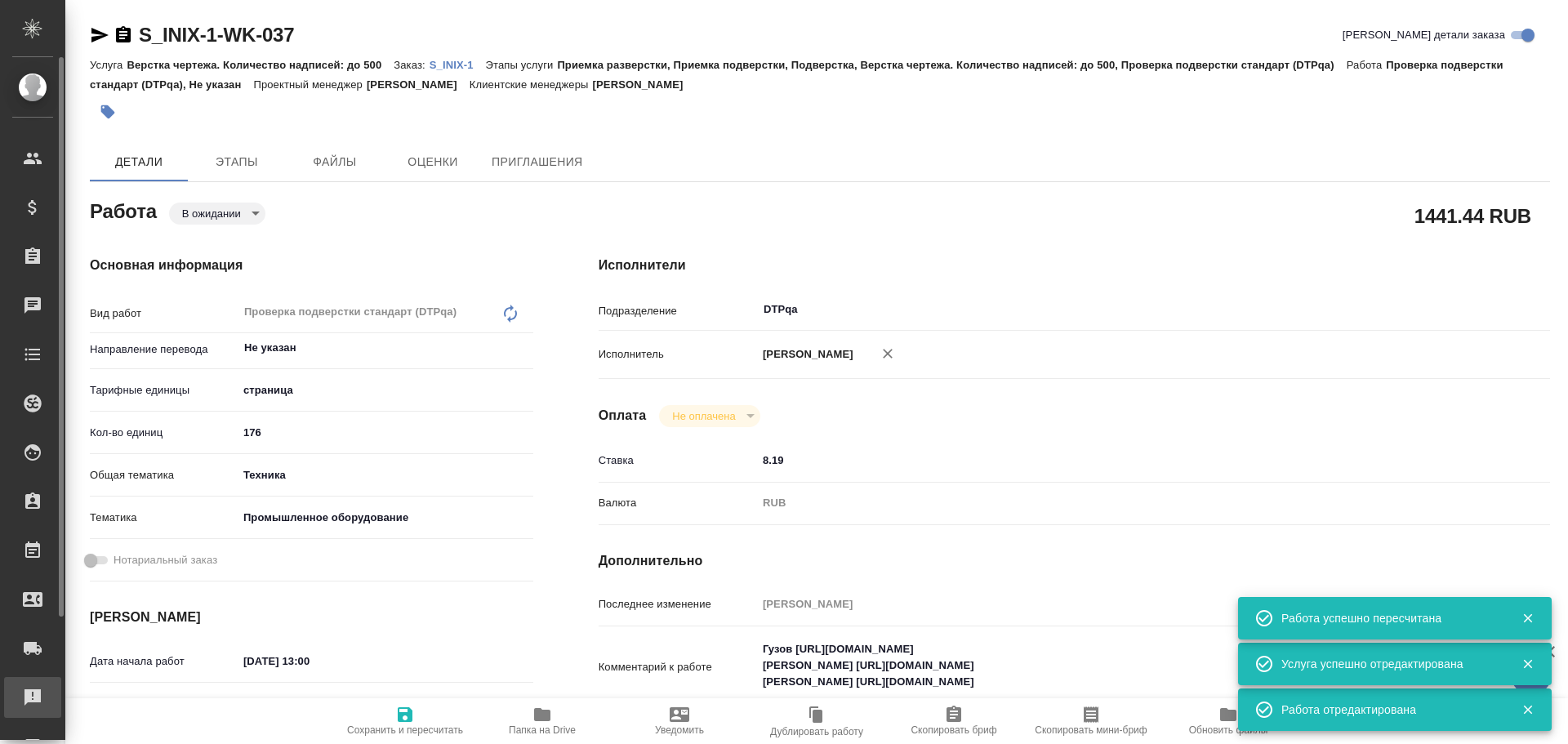
type textarea "x"
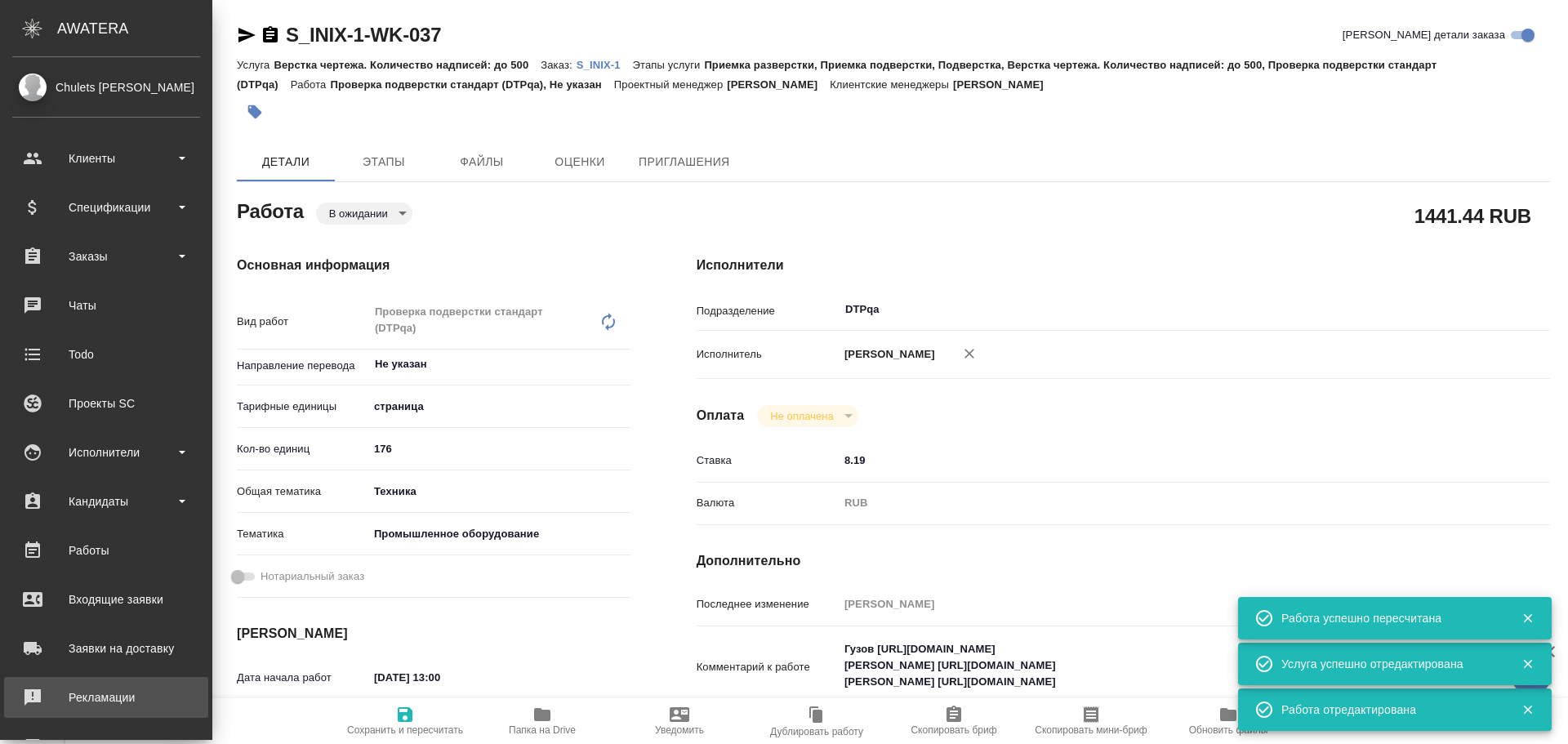
type textarea "x"
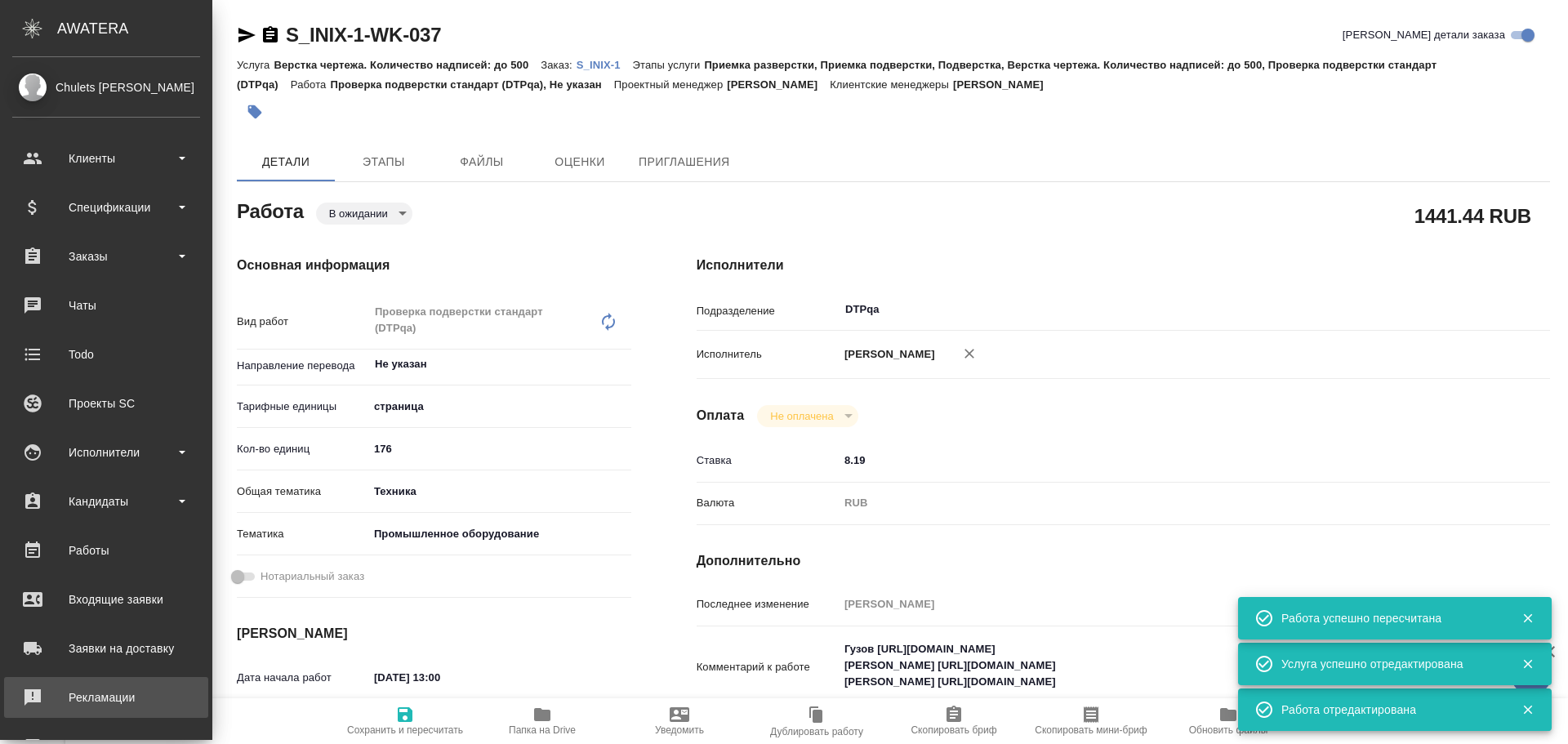
type textarea "x"
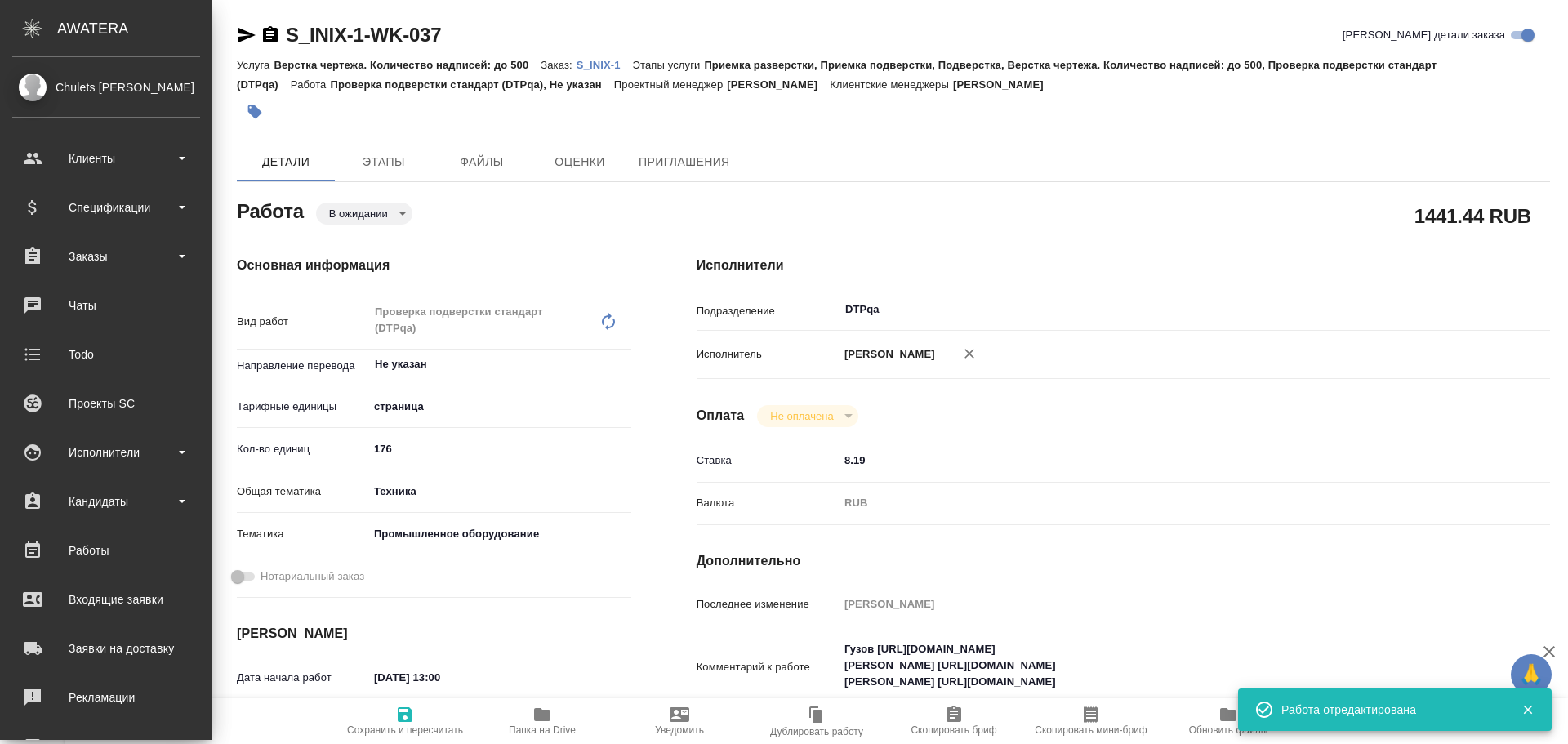
type textarea "x"
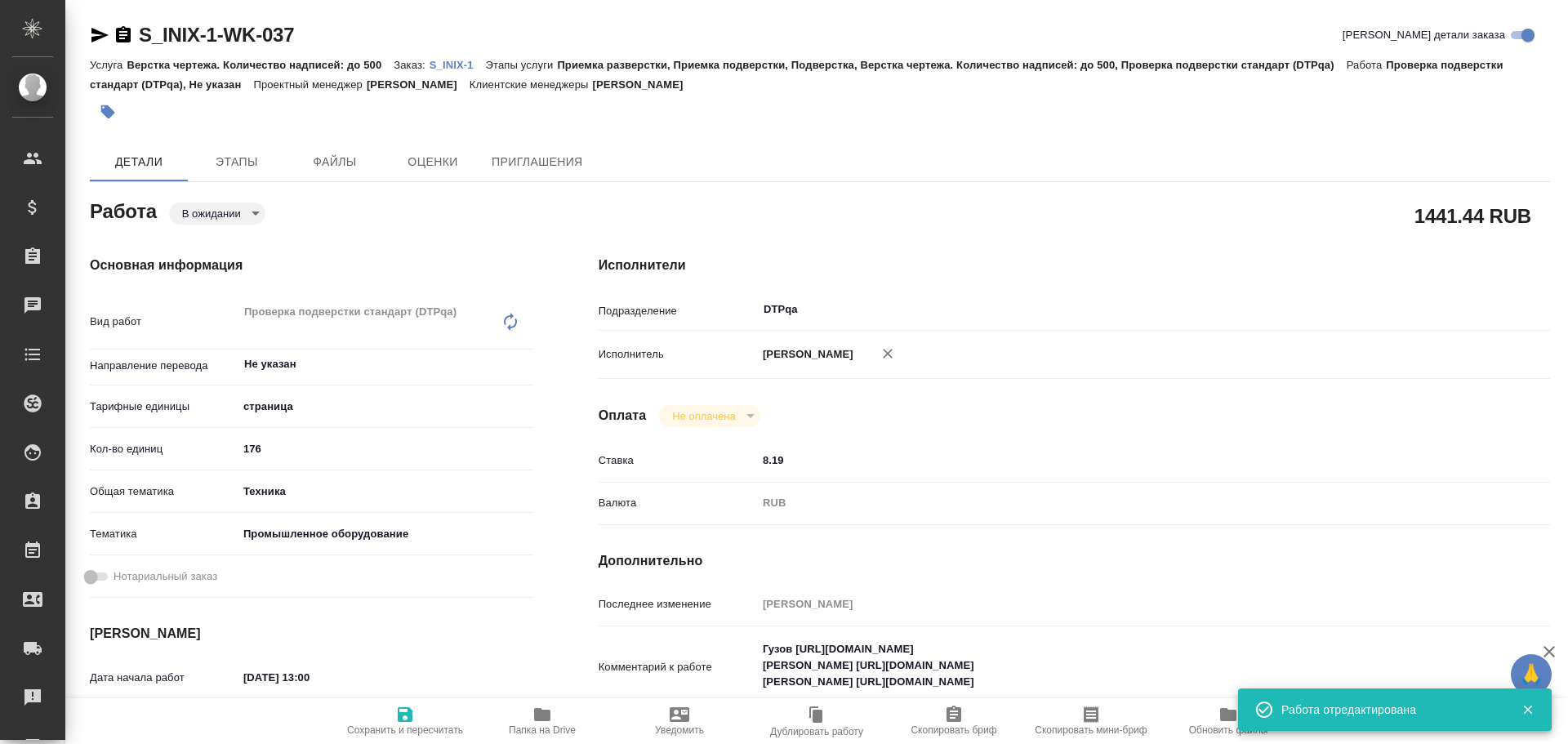
click at [1120, 236] on div "Исполнители Подразделение DTPqa ​ Исполнитель Чулец Елена Сергеевна Оплата Не о…" at bounding box center [1075, 579] width 1017 height 713
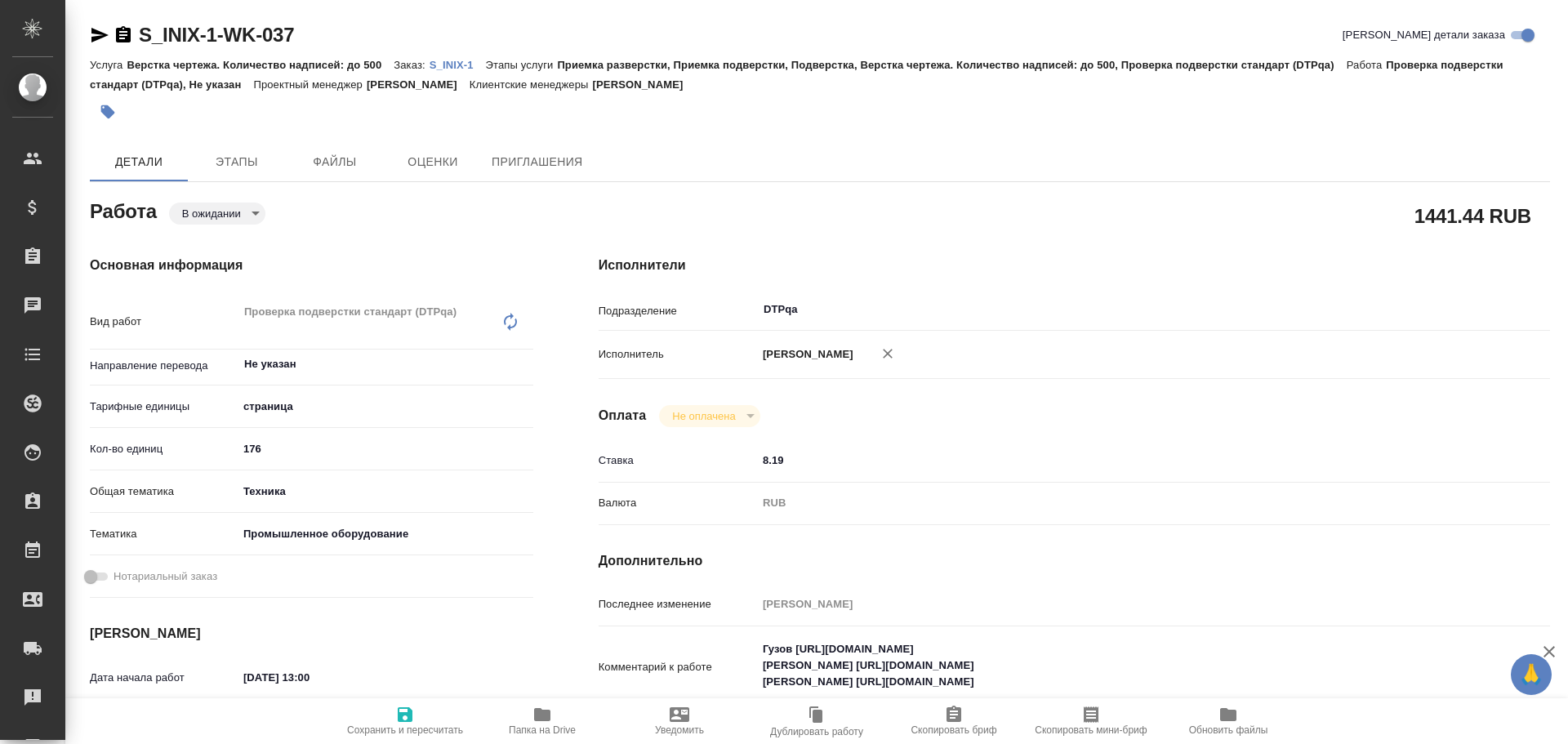
click at [410, 709] on icon "button" at bounding box center [406, 714] width 15 height 15
type textarea "x"
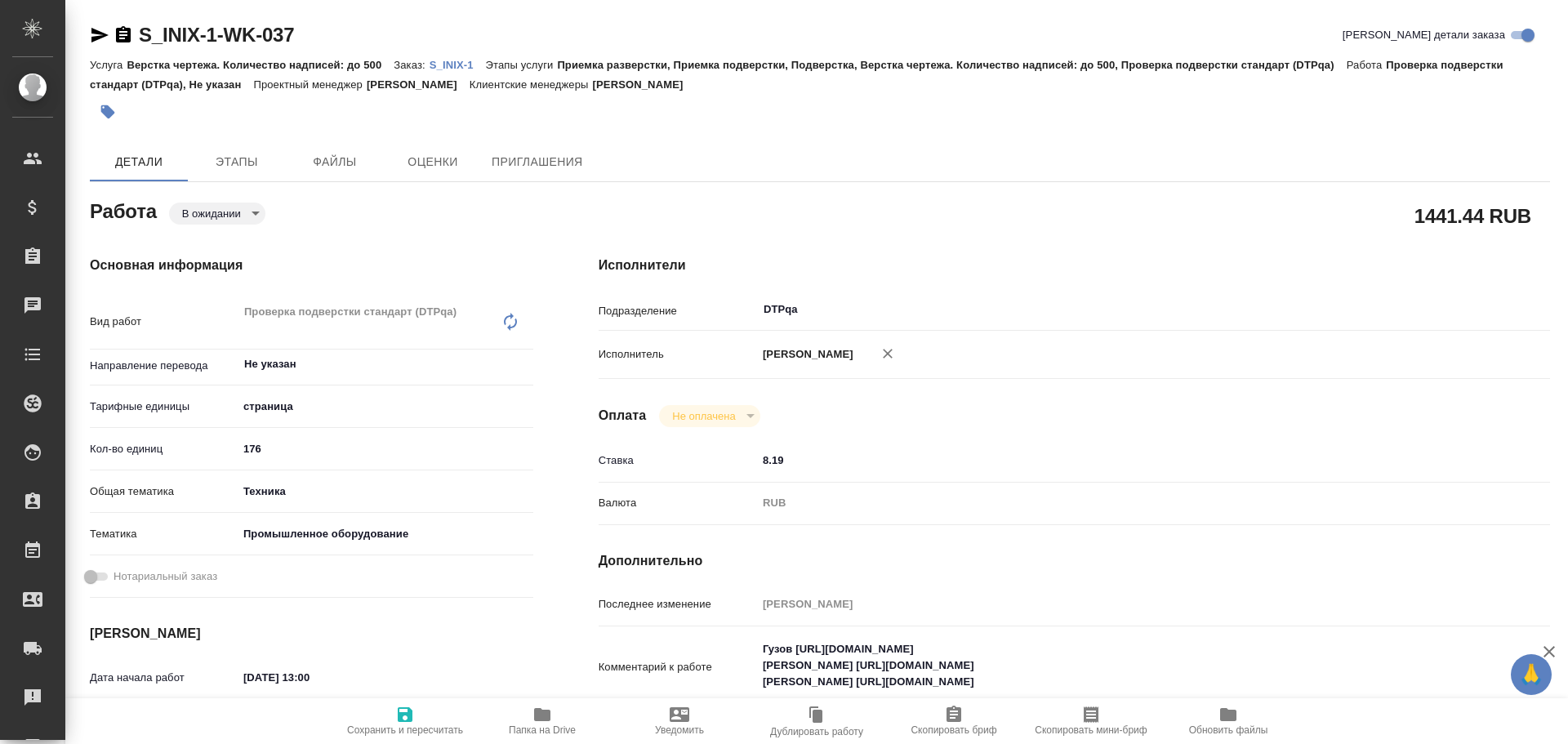
type textarea "x"
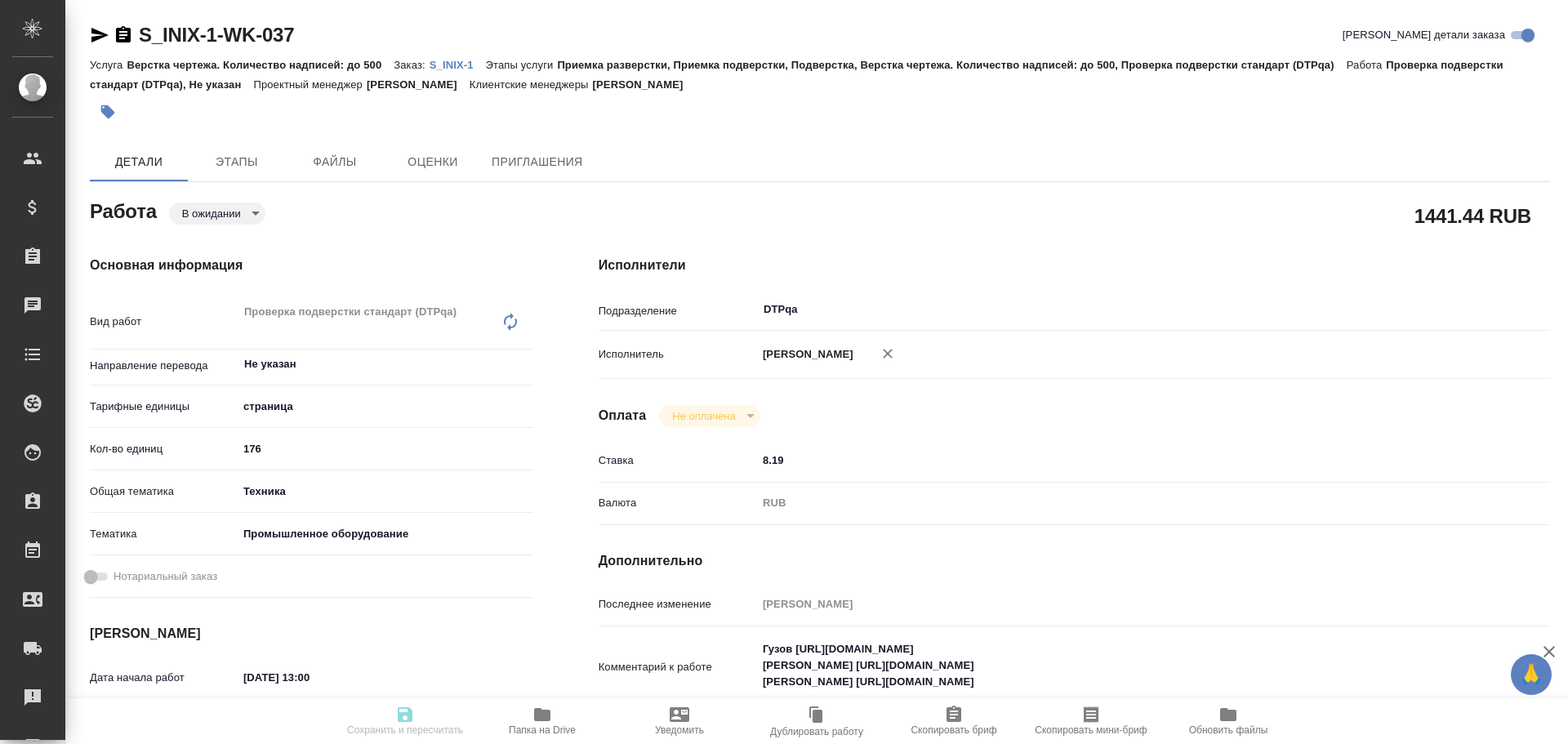
type textarea "x"
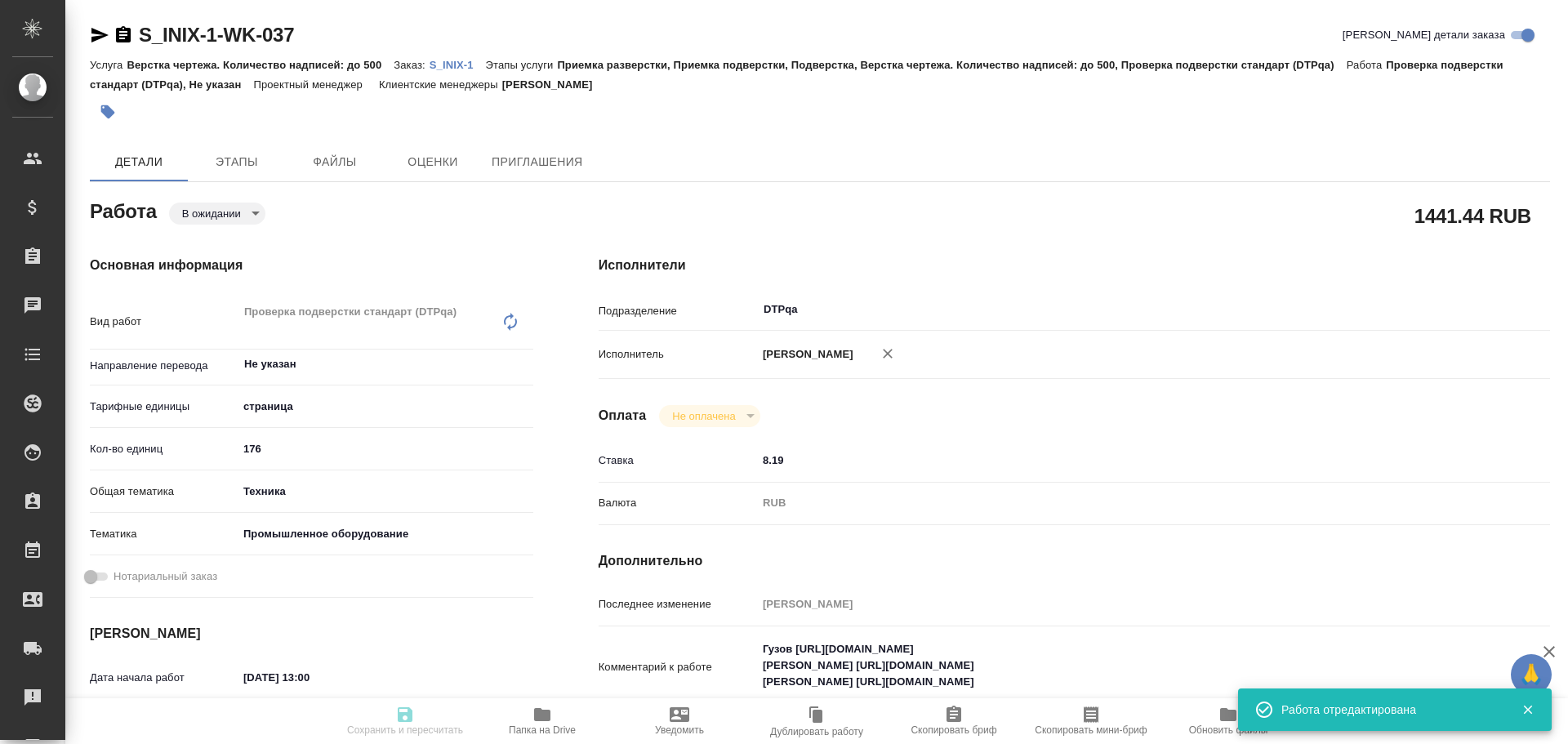
type textarea "x"
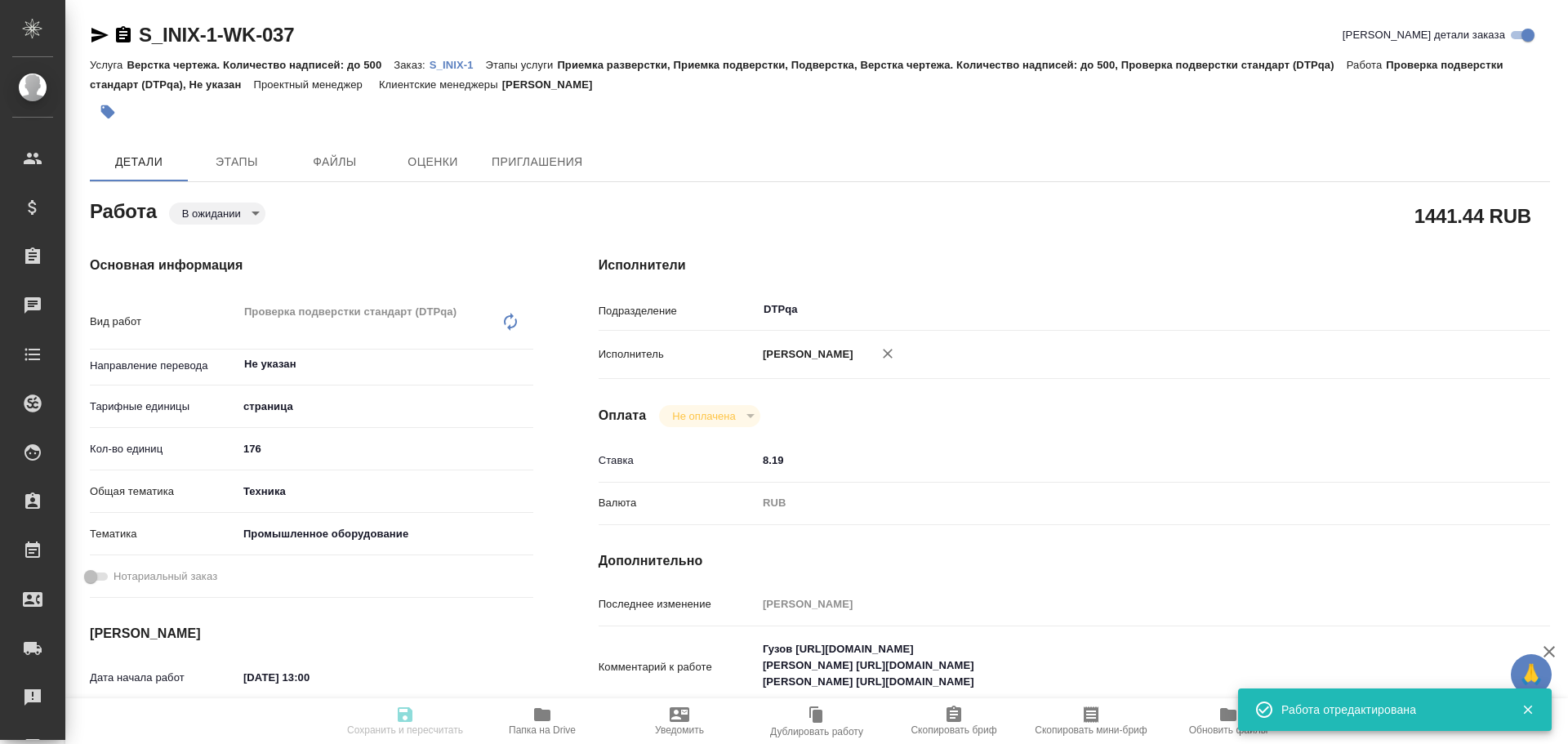
type input "pending"
type textarea "Проверка подверстки стандарт (DTPqa)"
type textarea "x"
type input "Не указан"
type input "5a8b1489cc6b4906c91bfdb2"
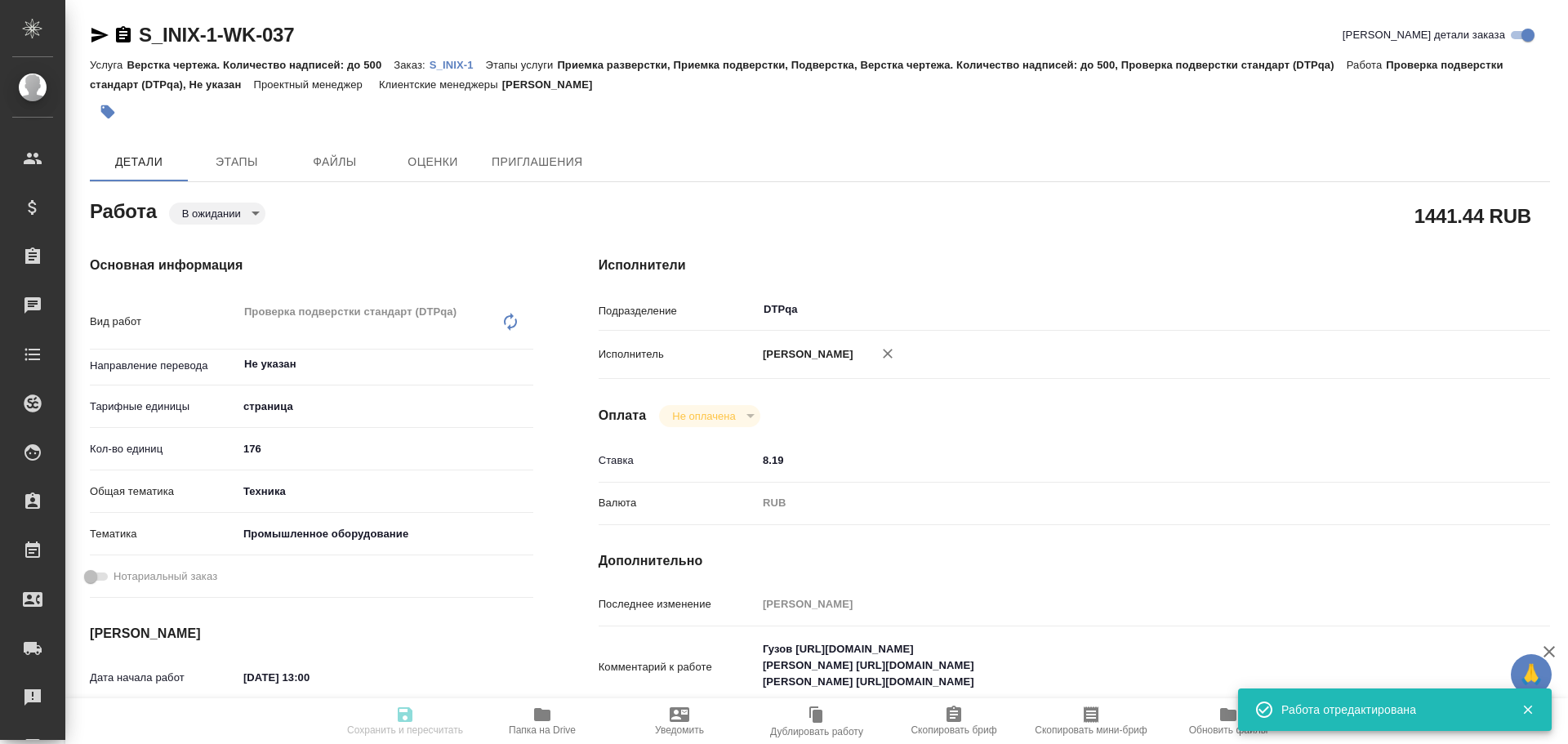
type input "176"
type input "tech"
type input "5f647205b73bc97568ca66bc"
type input "13.10.2025 13:00"
type input "13.10.2025 15:30"
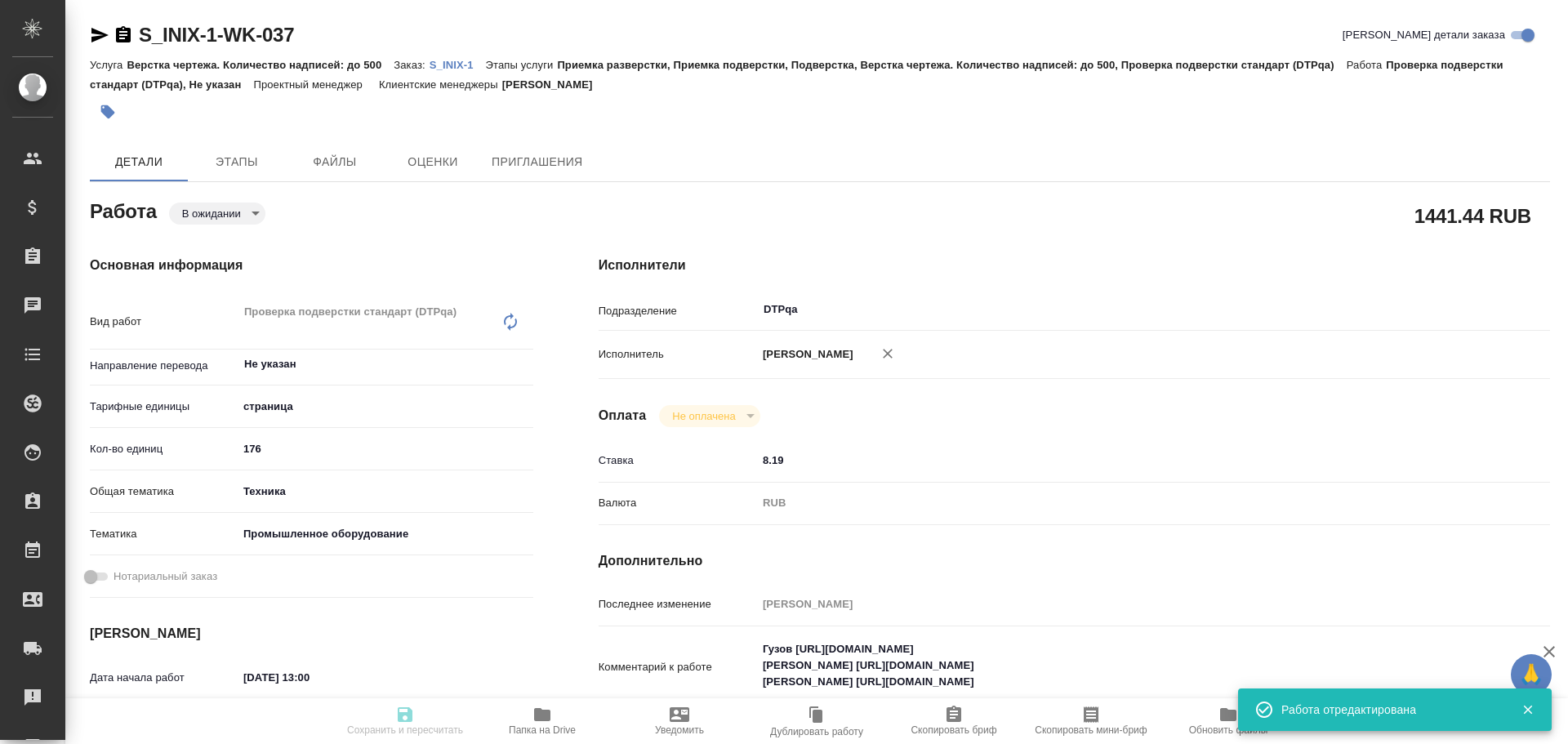
type input "[DATE] 17:00"
type input "DTPqa"
type input "notPayed"
type input "8.19"
type input "RUB"
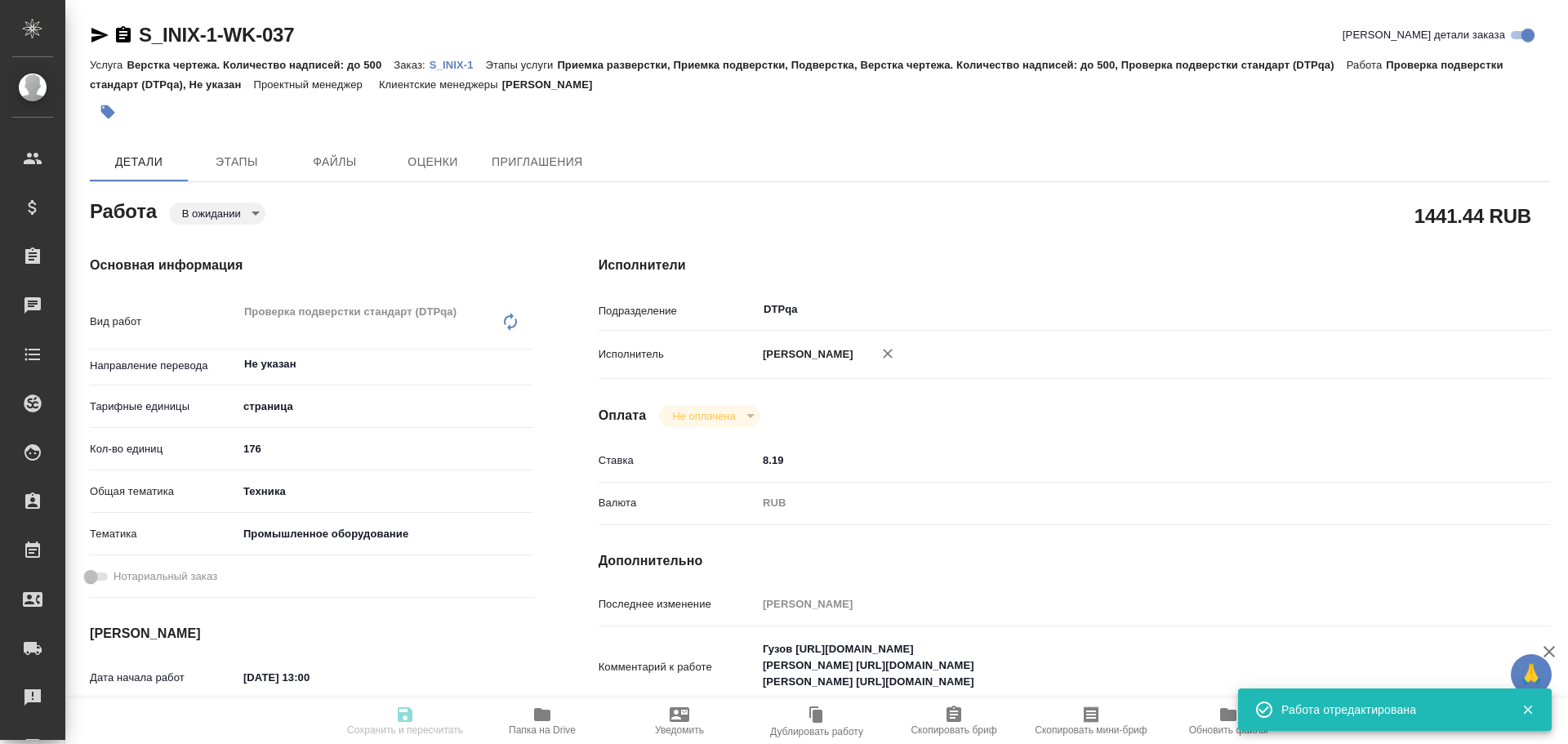
type input "Чулец Елена"
type textarea "Гузов https://tera.awatera.com/Work/68d4f08f4f0c5f6107a24372/ Васютченко https:…"
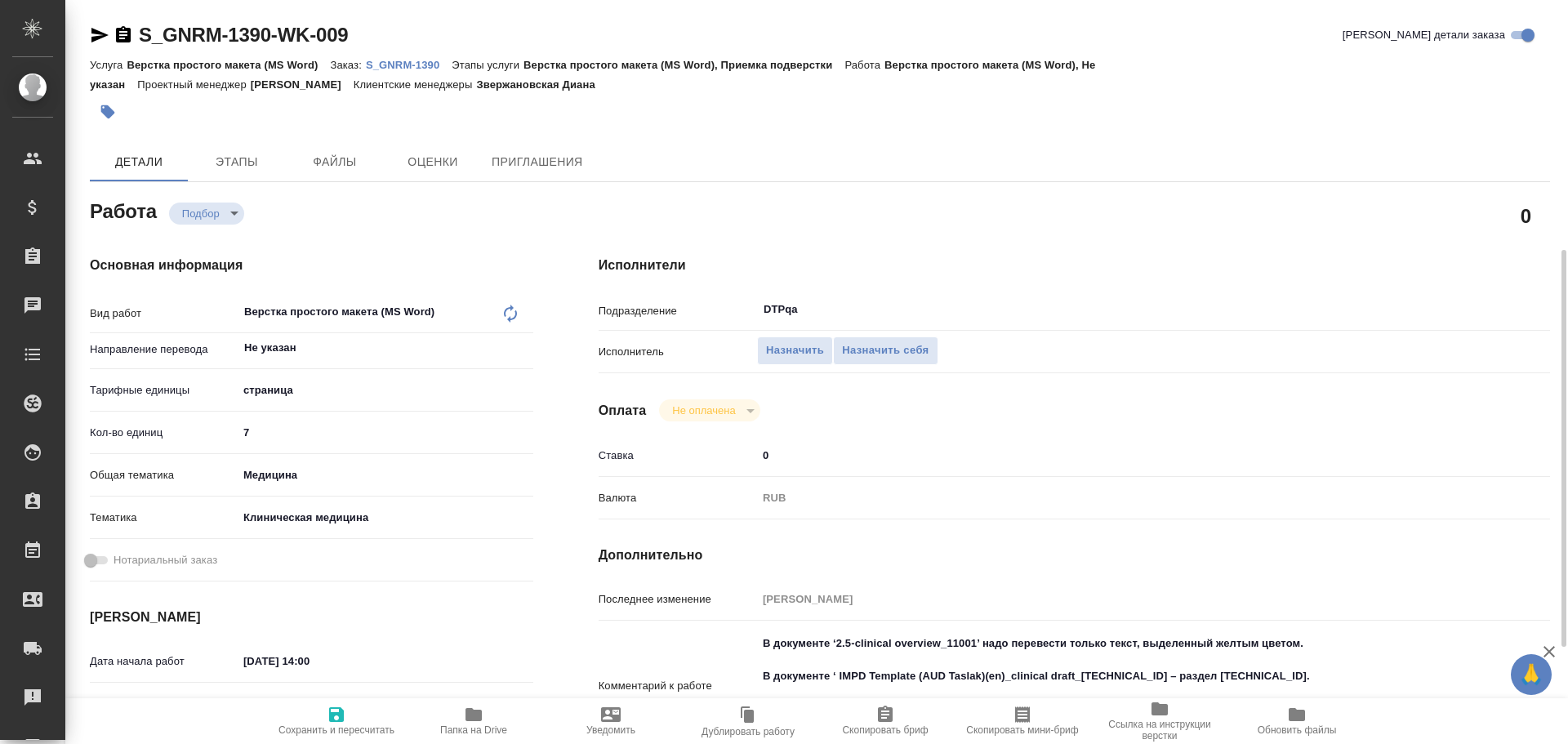
scroll to position [163, 0]
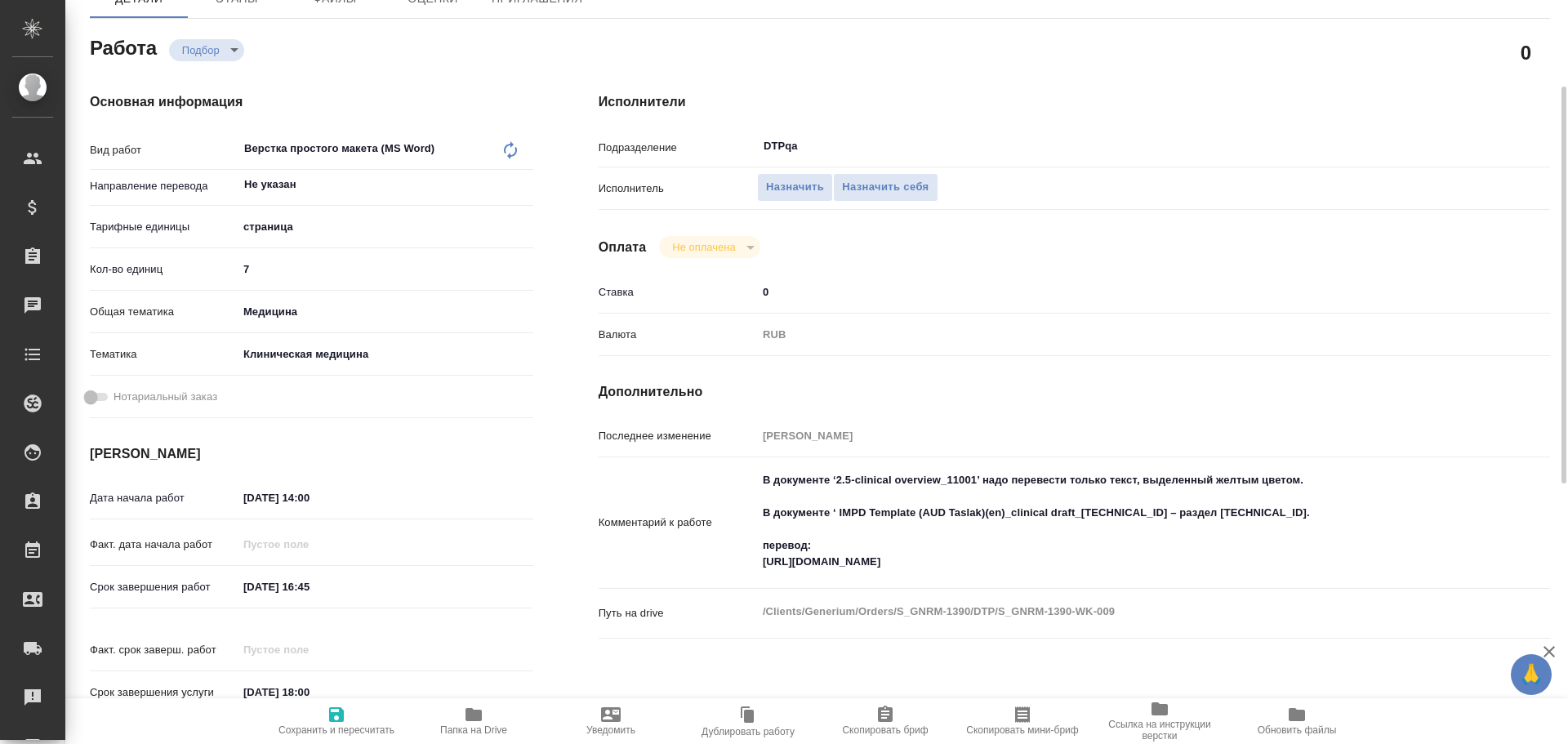
type textarea "x"
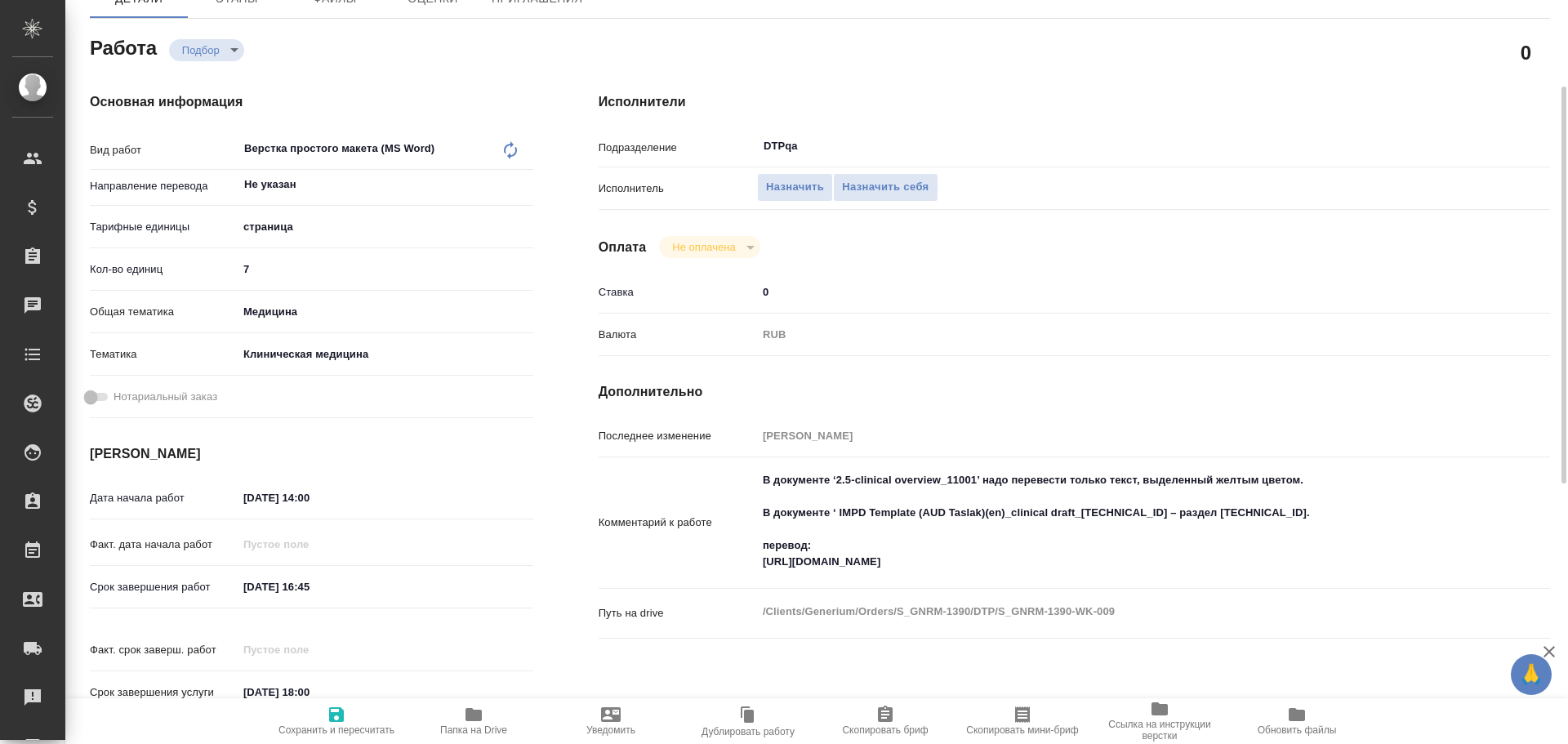
type textarea "x"
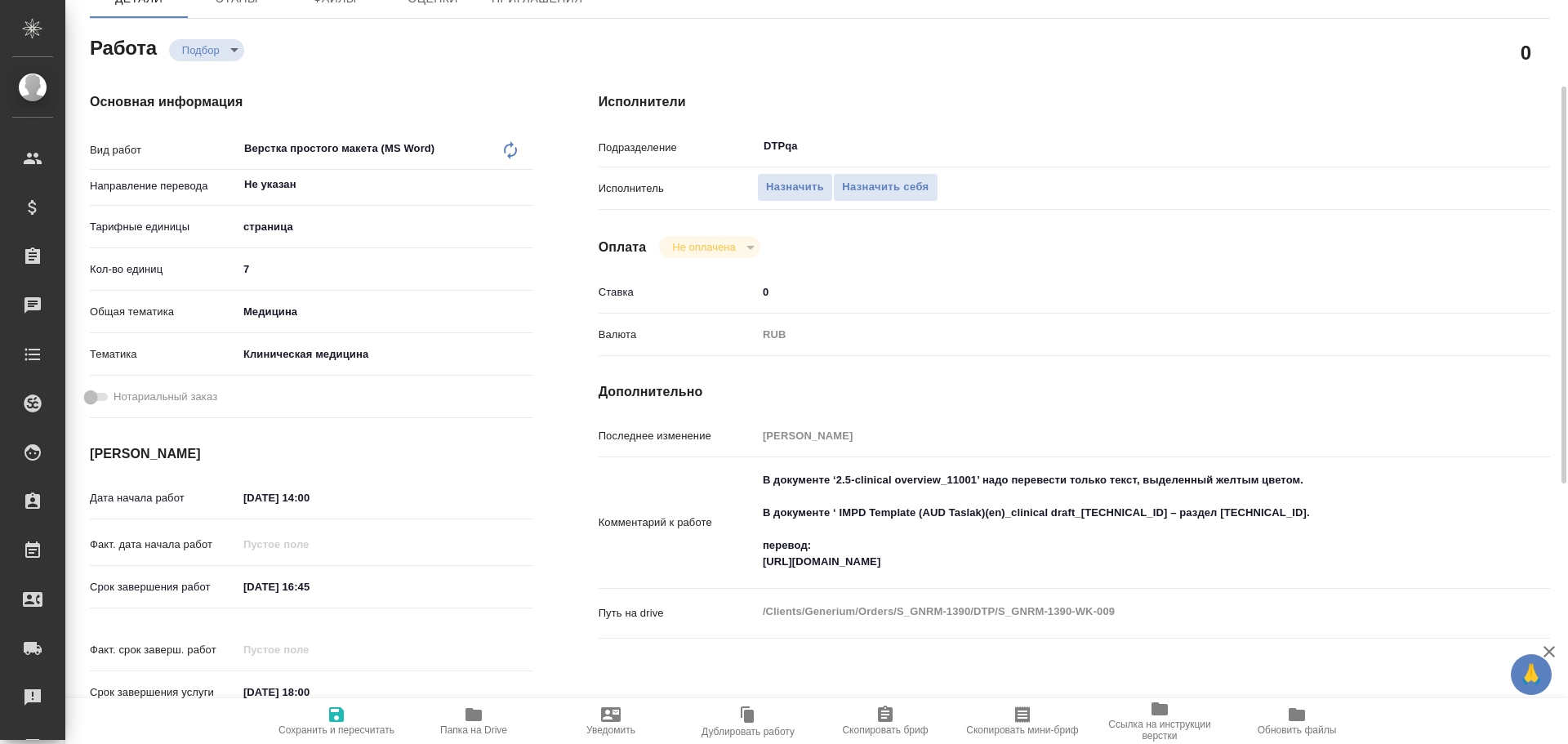
type textarea "x"
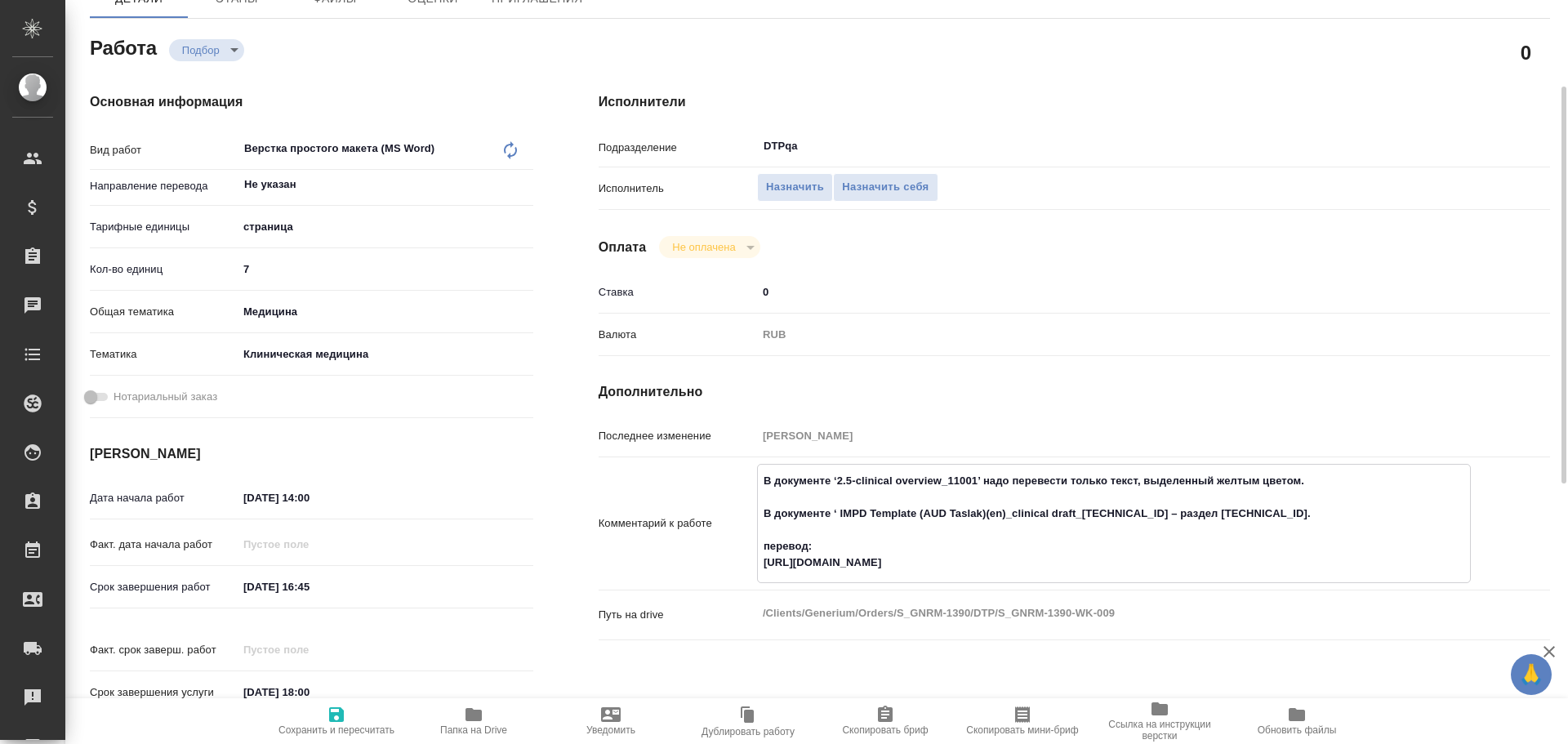
drag, startPoint x: 809, startPoint y: 564, endPoint x: 1448, endPoint y: 572, distance: 639.1
click at [1448, 572] on textarea "В документе ‘2.5-clinical overview_11001’ надо перевести только текст, выделенн…" at bounding box center [1114, 521] width 712 height 109
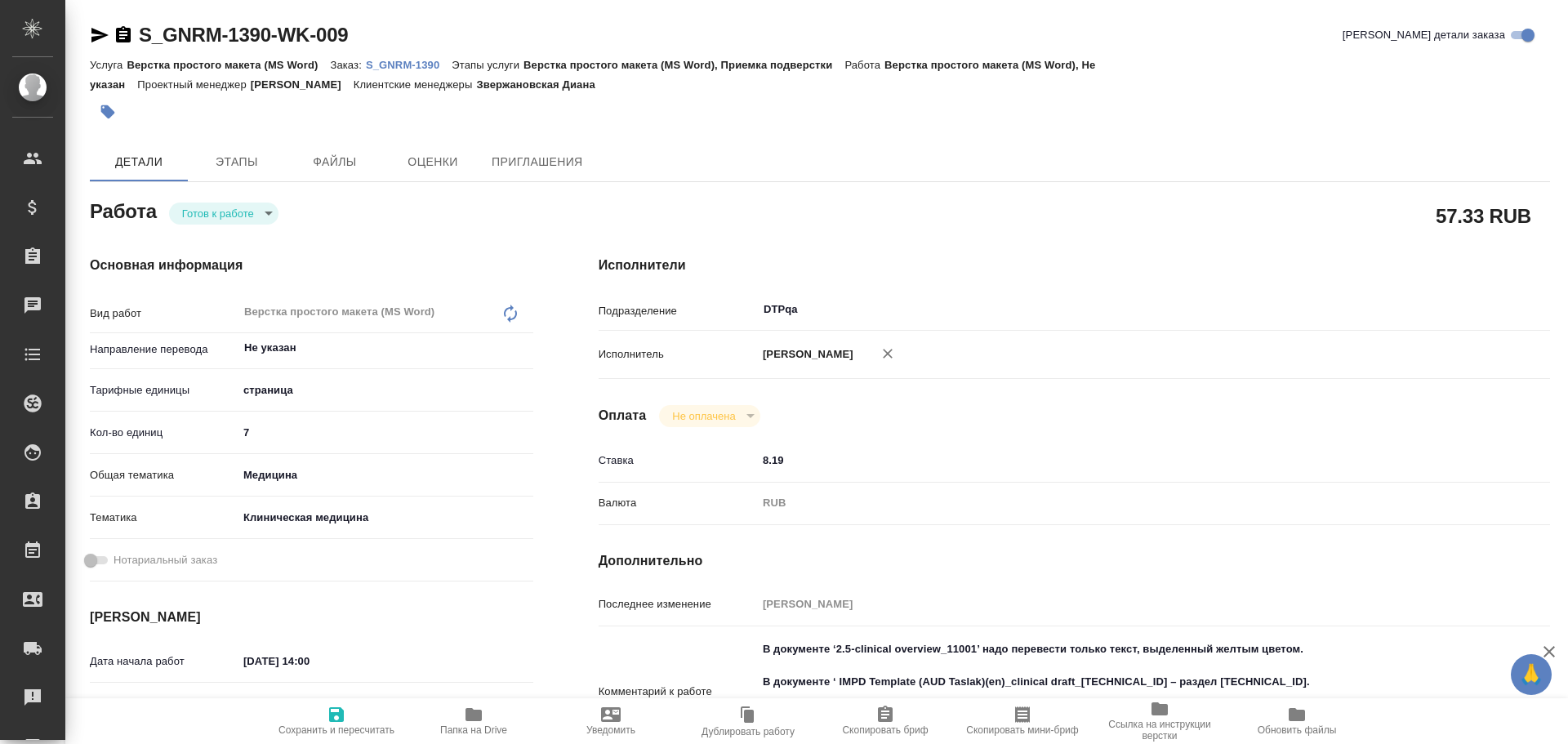
type textarea "x"
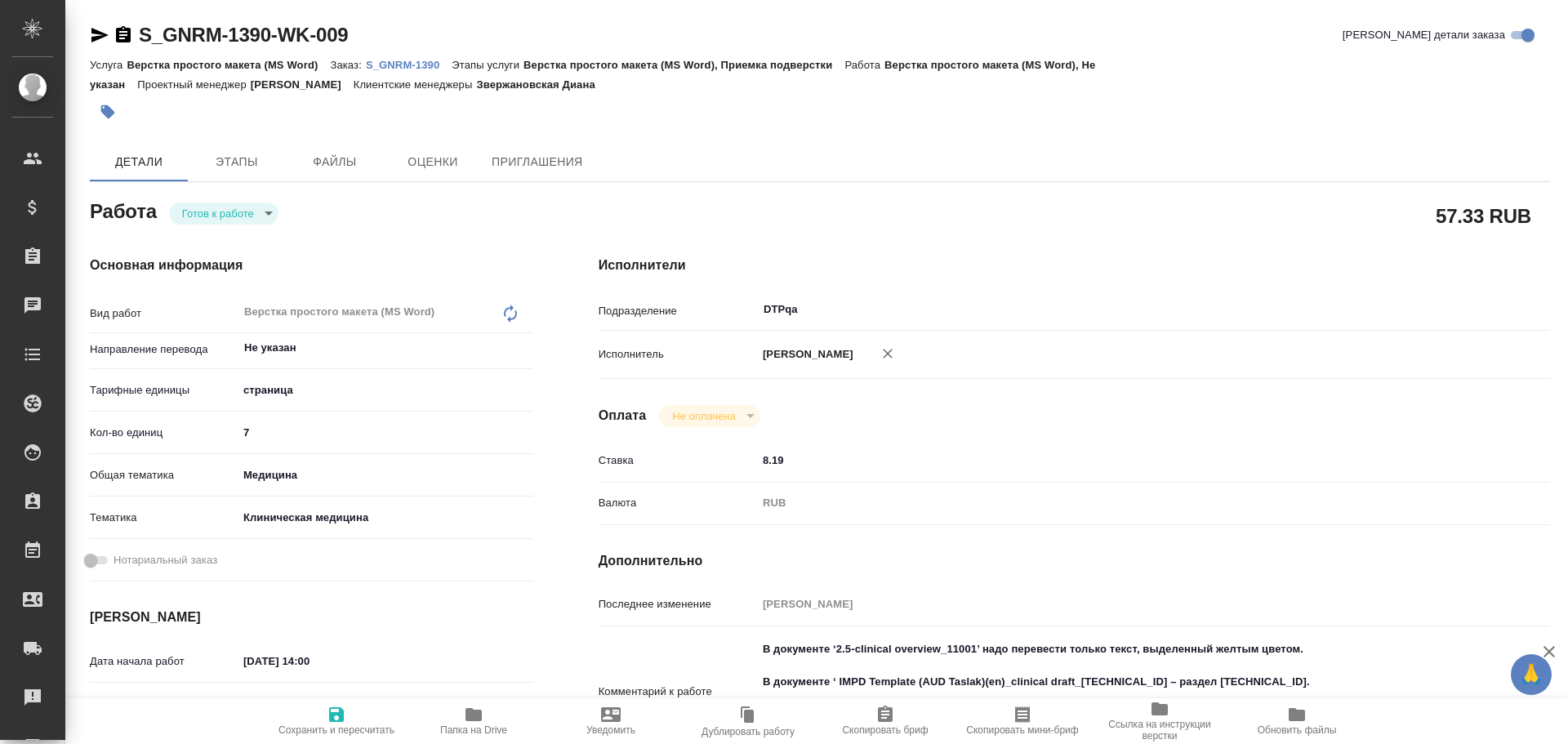
type textarea "x"
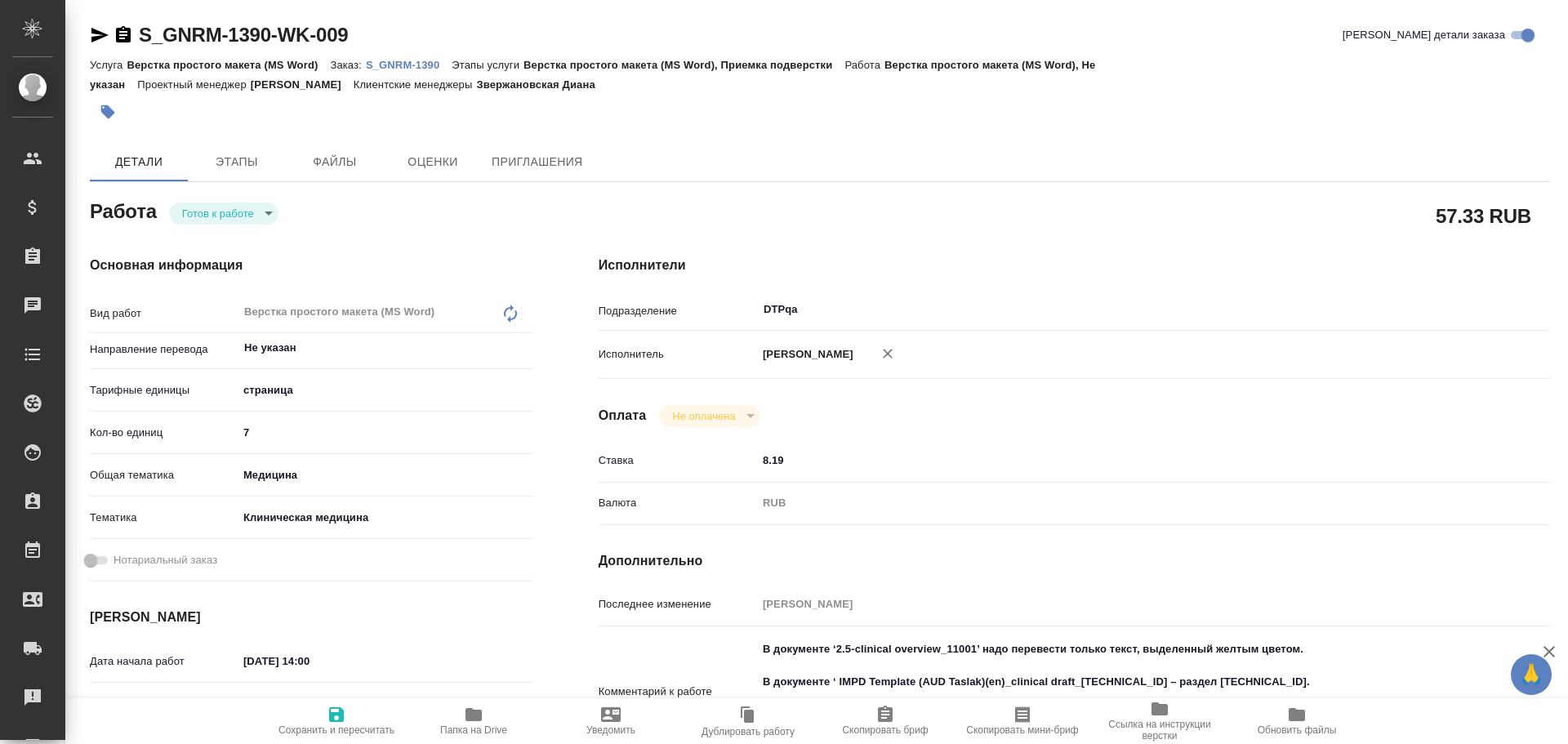
type textarea "x"
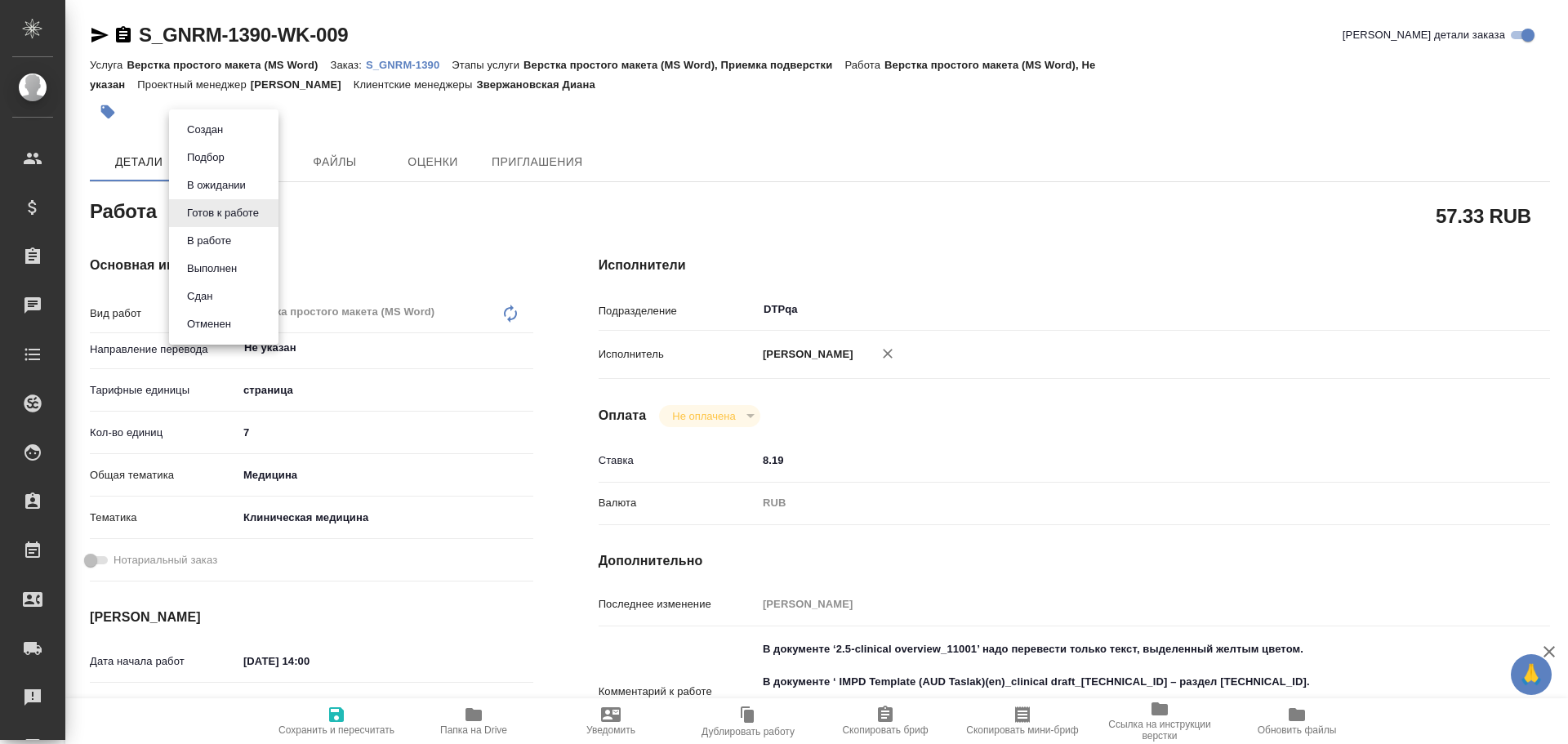
click at [204, 218] on body "🙏 .cls-1 fill:#fff; AWATERA Chulets [PERSON_NAME] Спецификации Заказы Чаты Todo…" at bounding box center [784, 372] width 1568 height 744
type textarea "x"
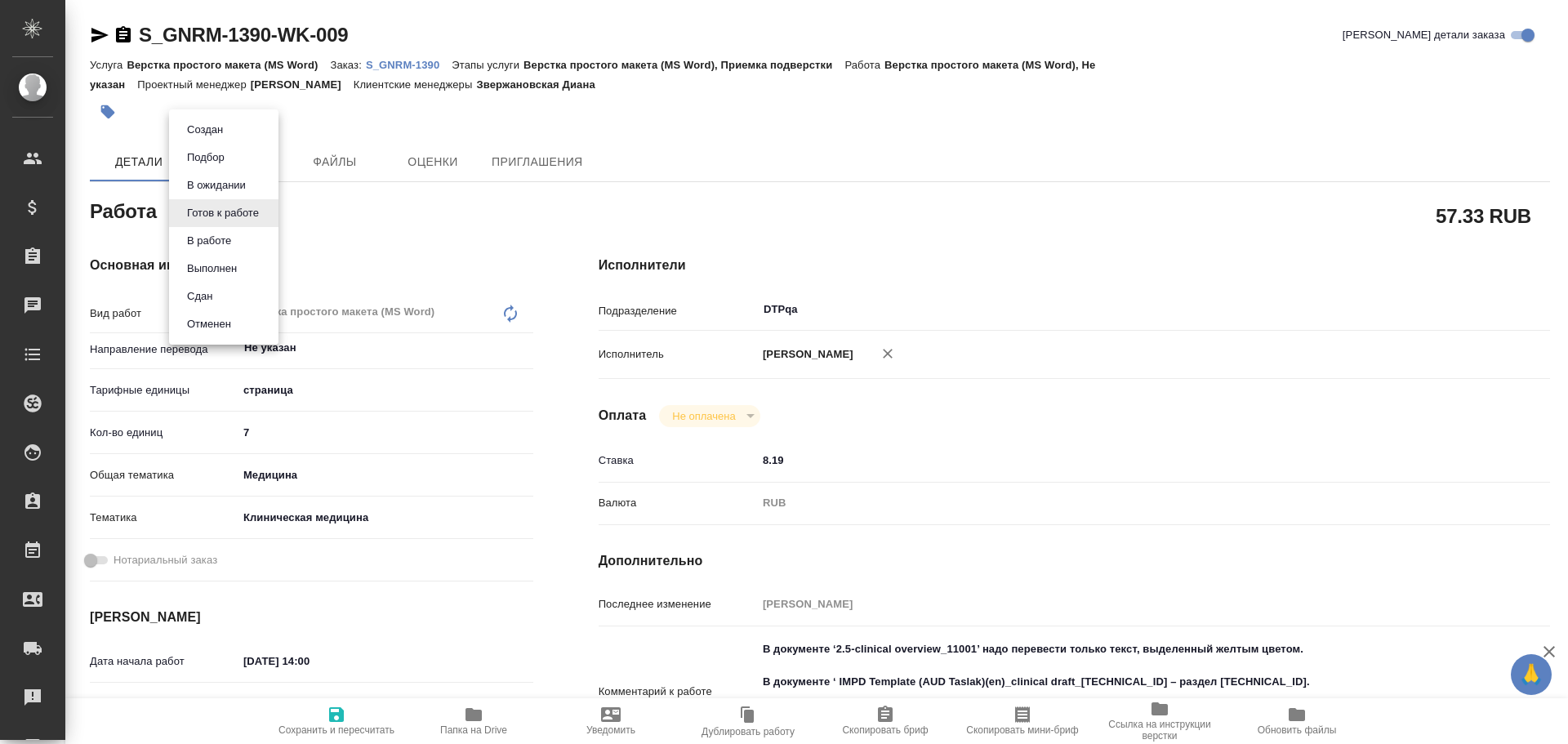
type textarea "x"
click at [204, 244] on button "В работе" at bounding box center [209, 241] width 54 height 18
type textarea "x"
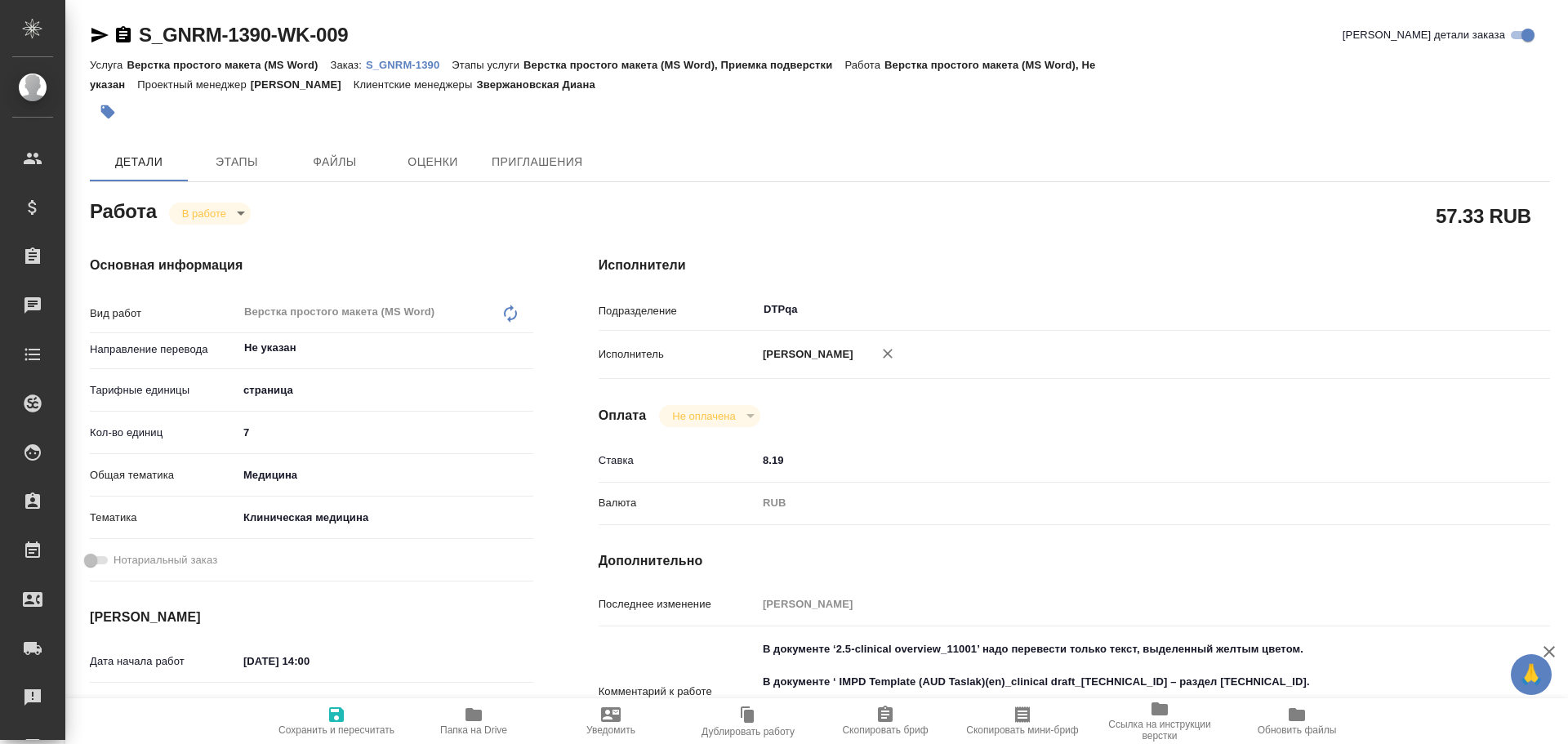
type textarea "x"
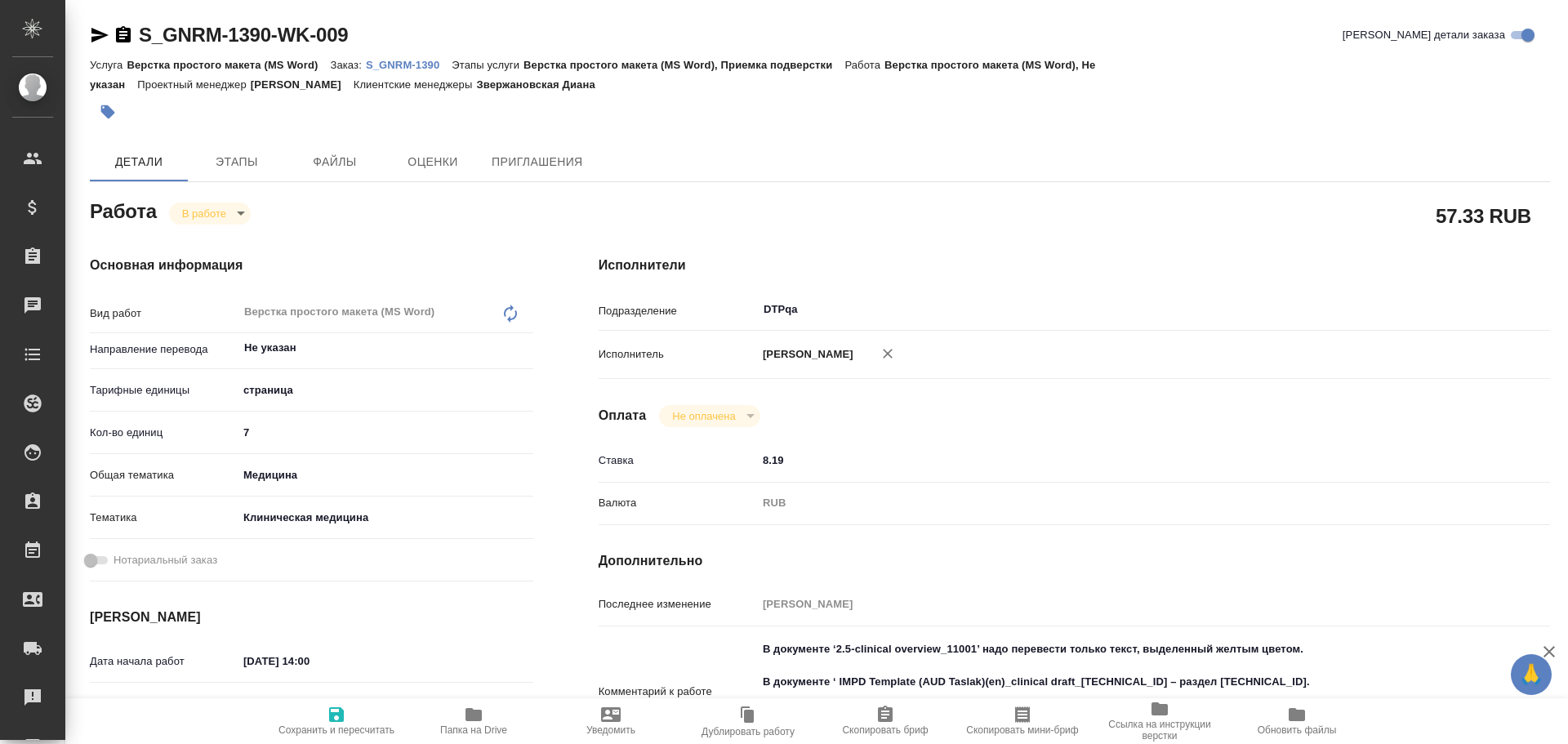
type textarea "x"
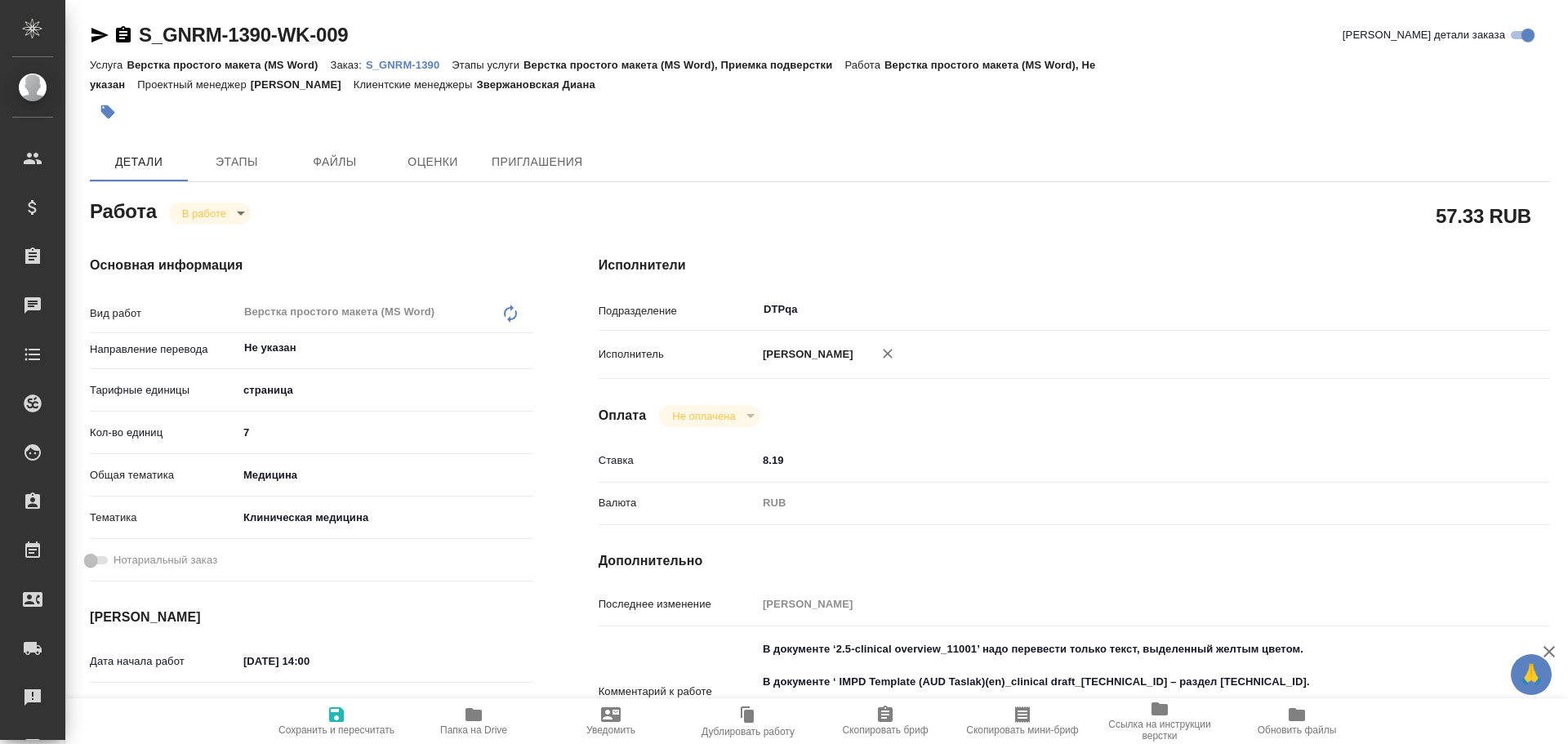
type textarea "x"
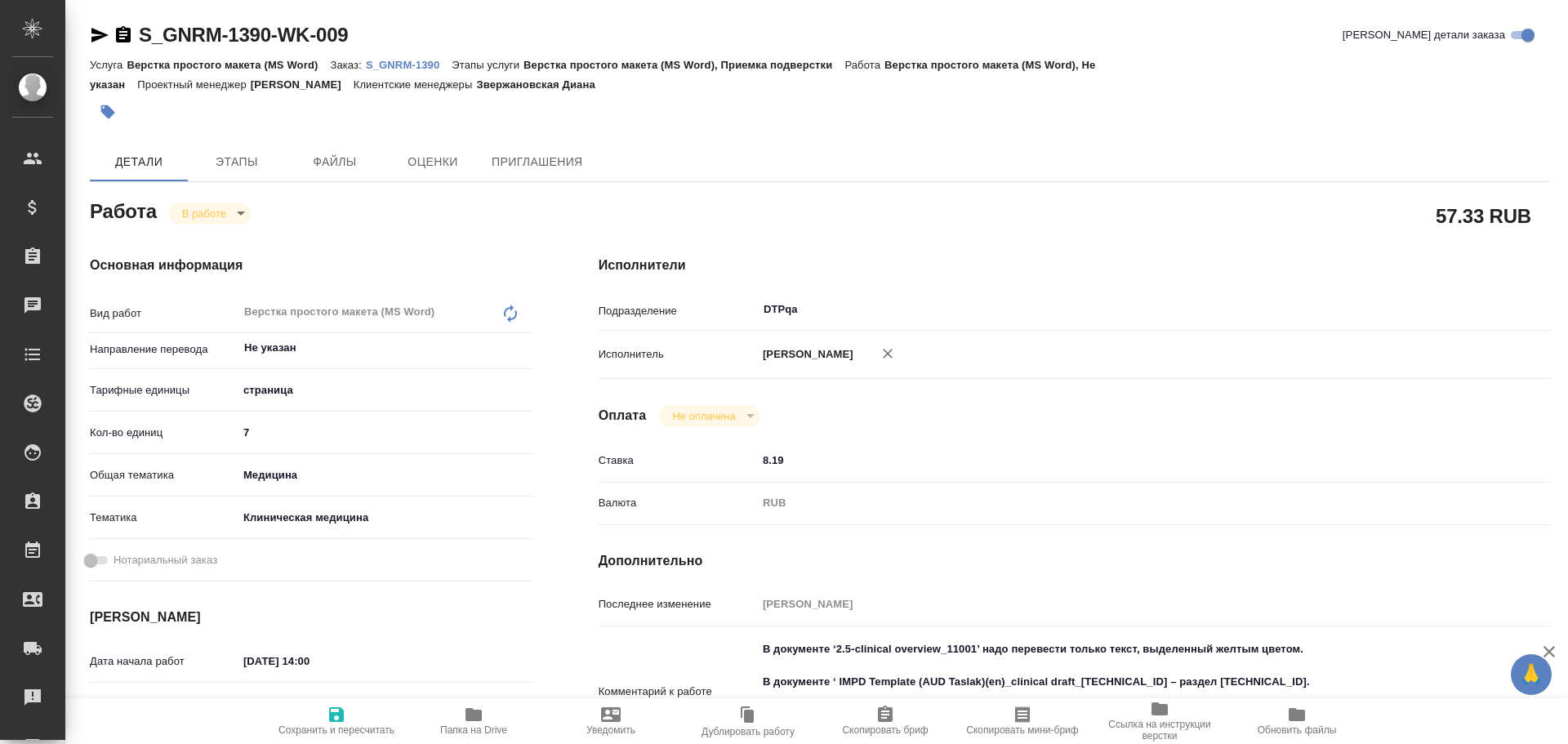
type textarea "x"
click at [331, 718] on icon "button" at bounding box center [337, 714] width 15 height 15
type textarea "x"
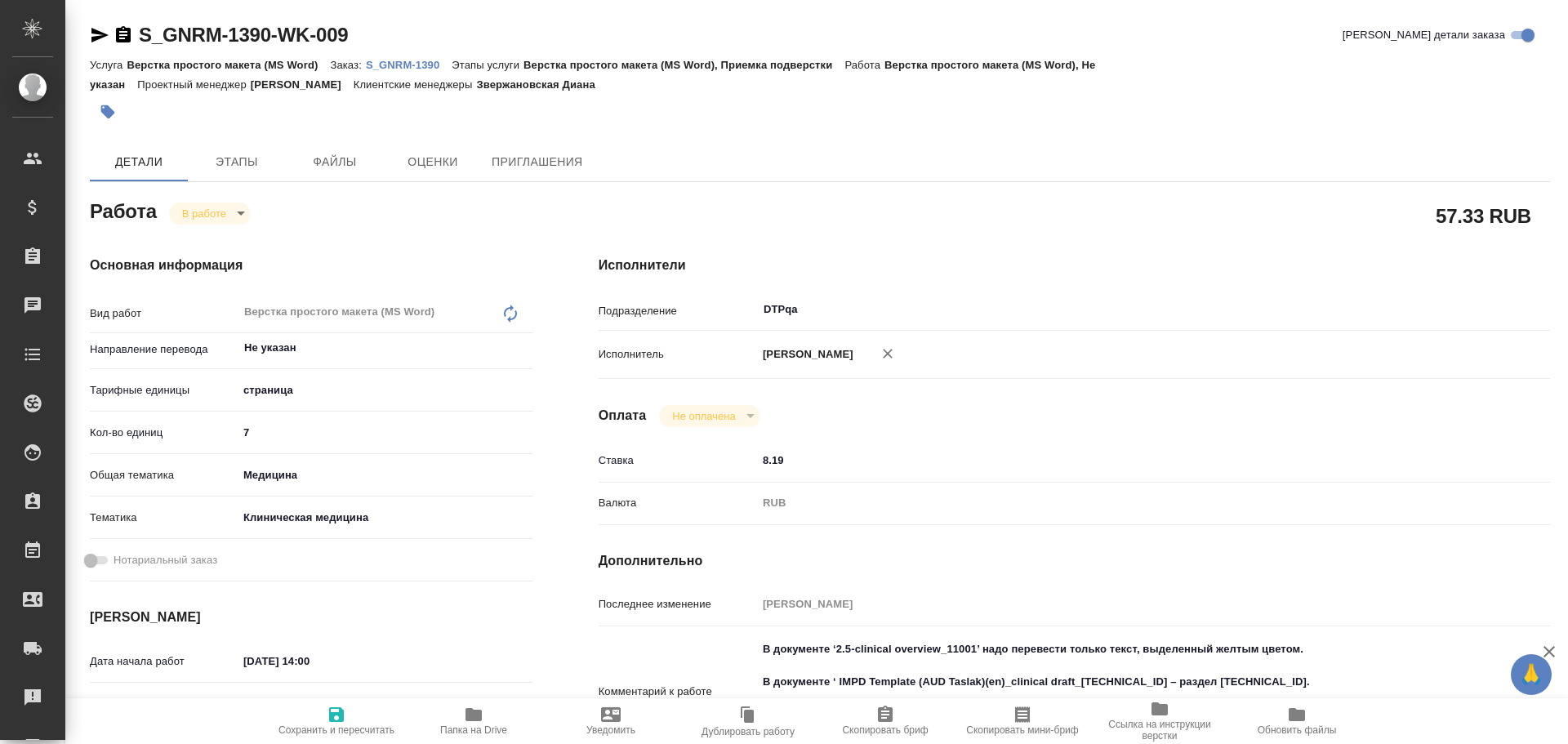
type textarea "x"
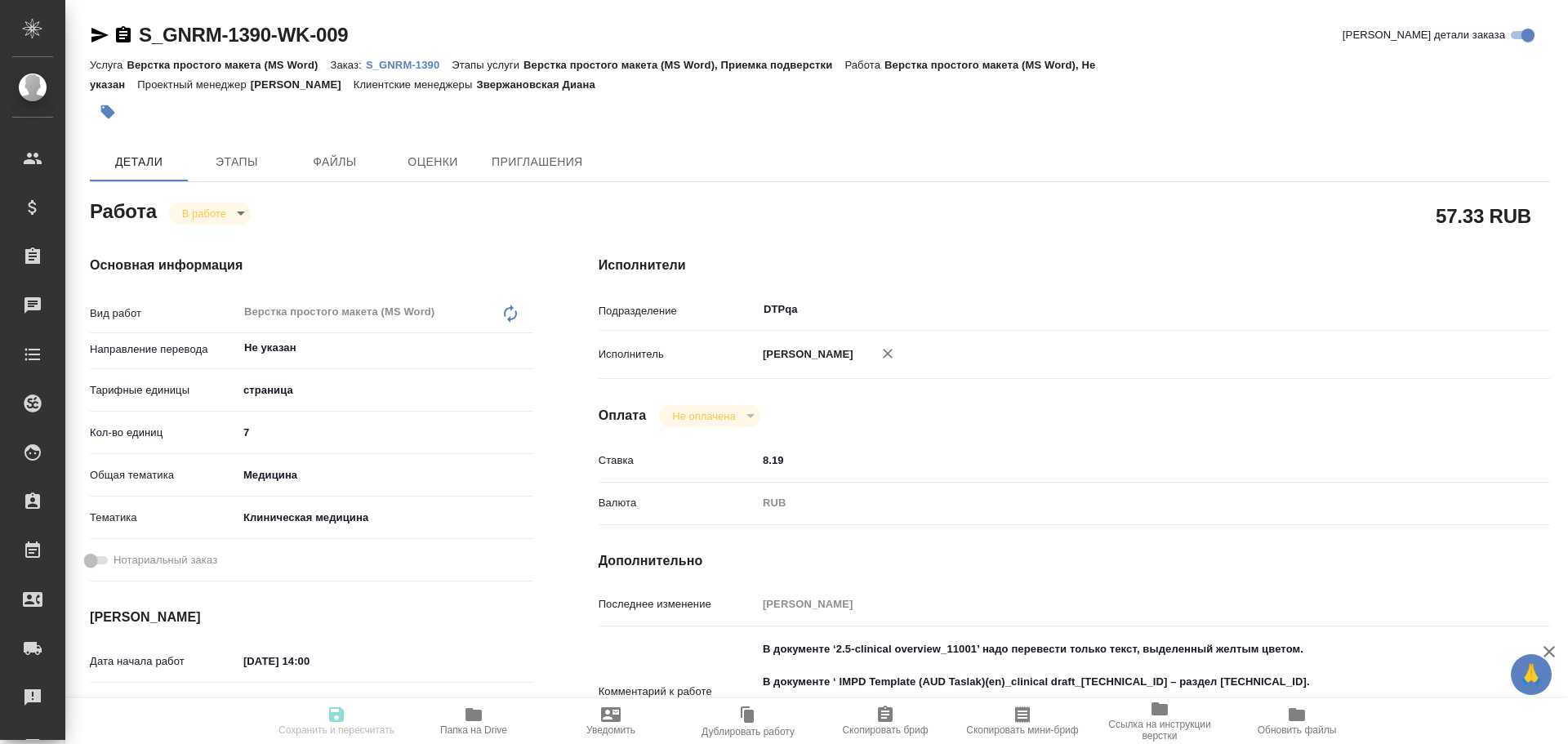
type textarea "x"
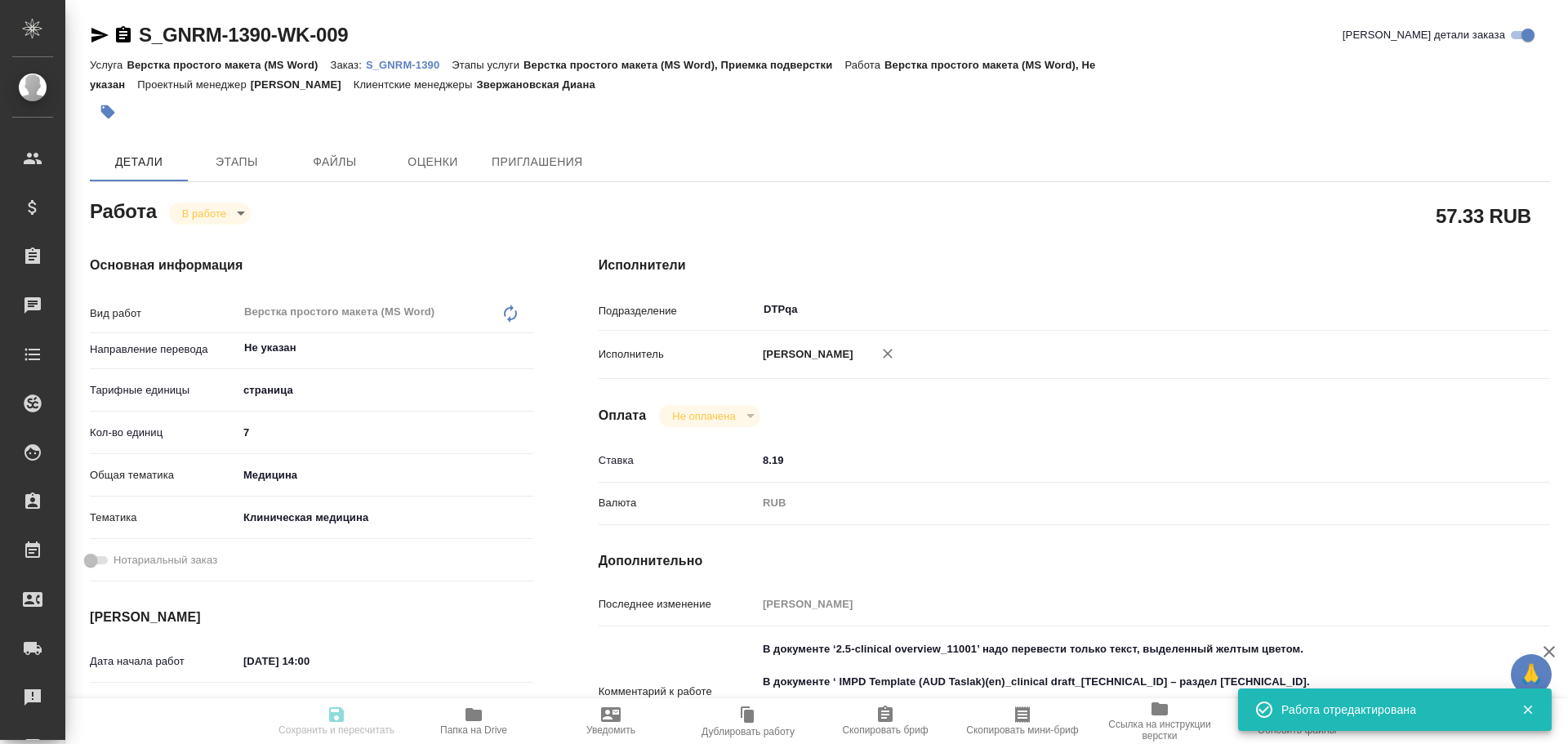
type textarea "x"
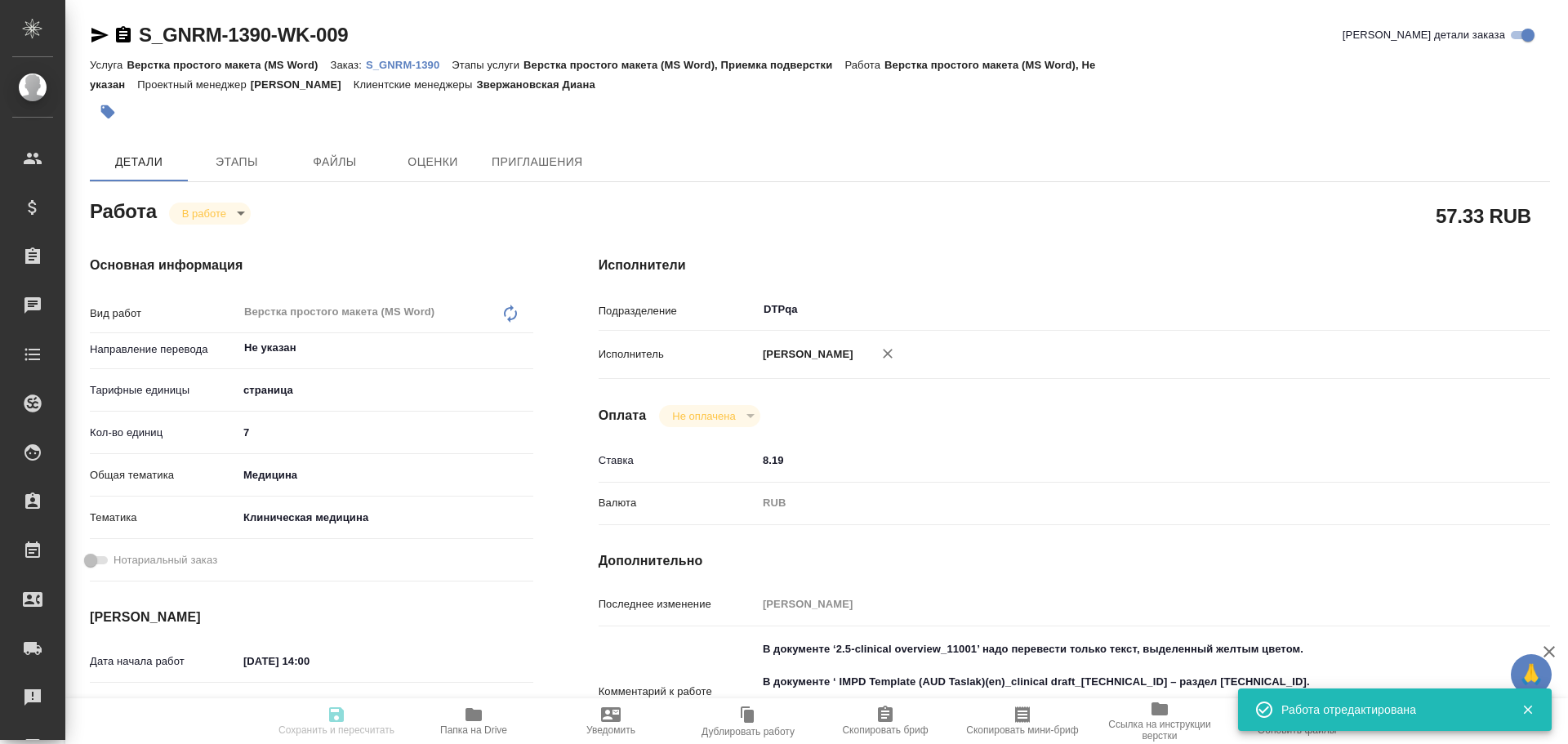
type textarea "x"
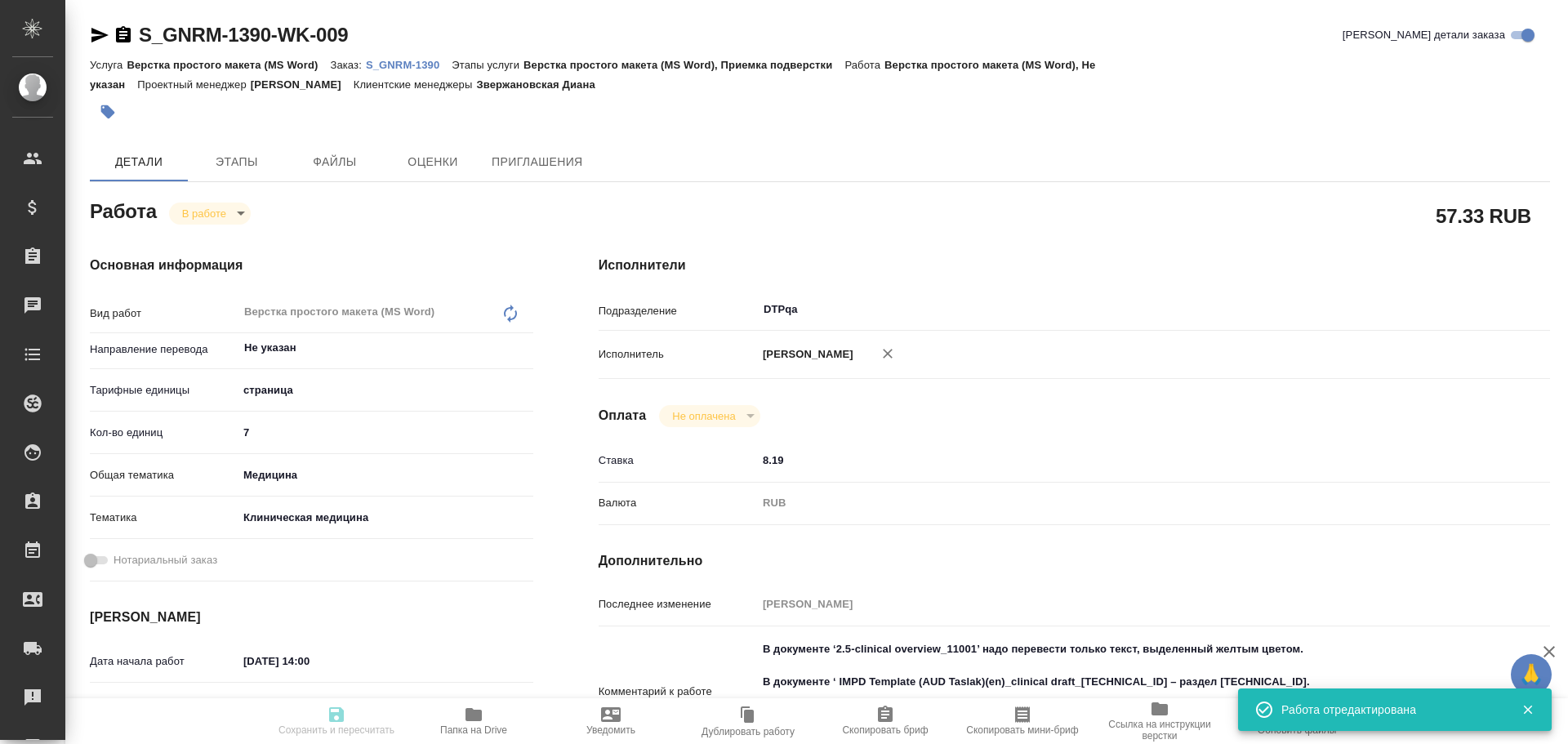
type input "inProgress"
type textarea "Верстка простого макета (MS Word)"
type textarea "x"
type input "Не указан"
type input "5a8b1489cc6b4906c91bfdb2"
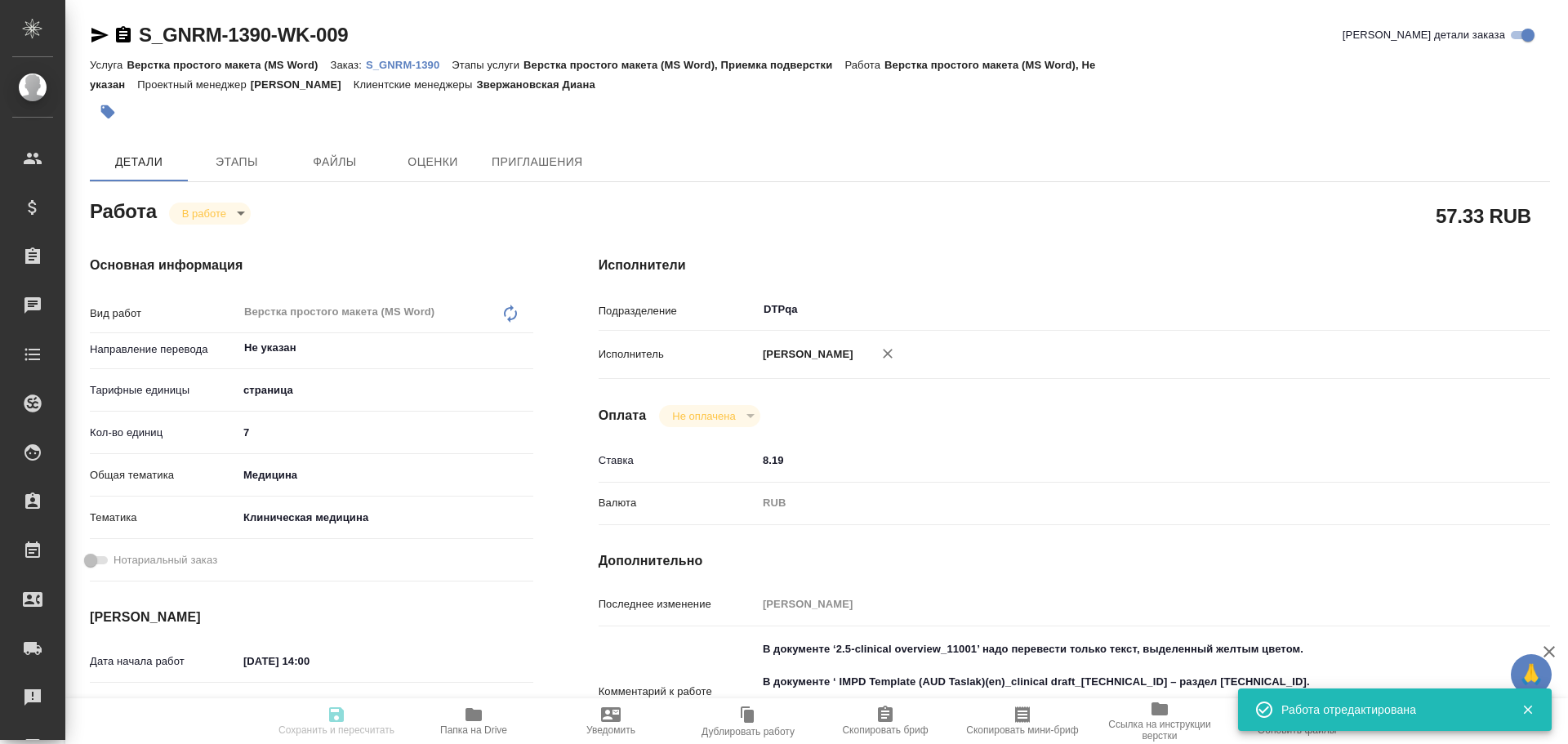
type input "7"
type input "med"
type input "6012b22f65f4b37c408fd6e5"
type input "[DATE] 14:00"
type input "[DATE] 15:09"
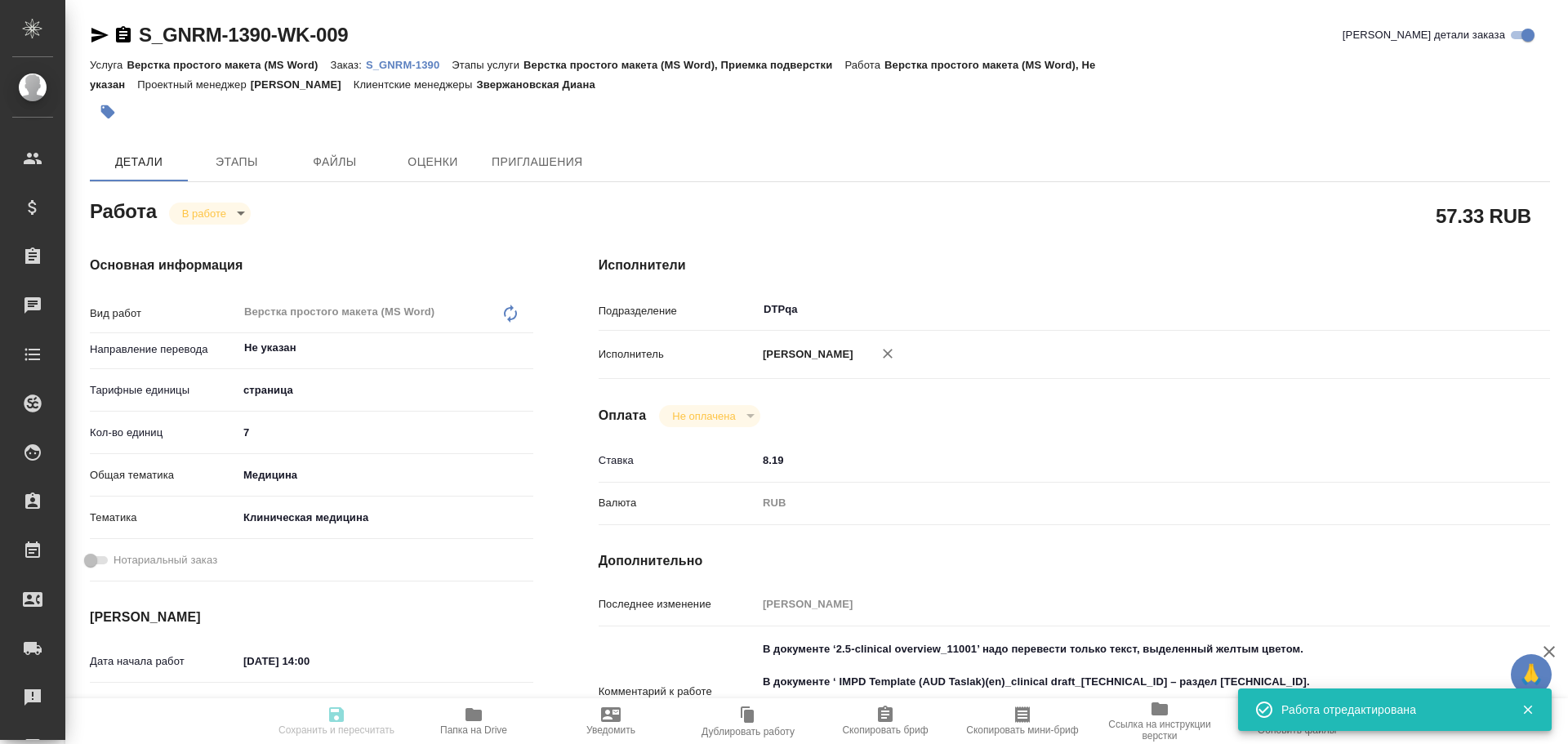
type input "[DATE] 16:45"
type input "[DATE] 18:00"
type input "DTPqa"
type input "notPayed"
type input "8.19"
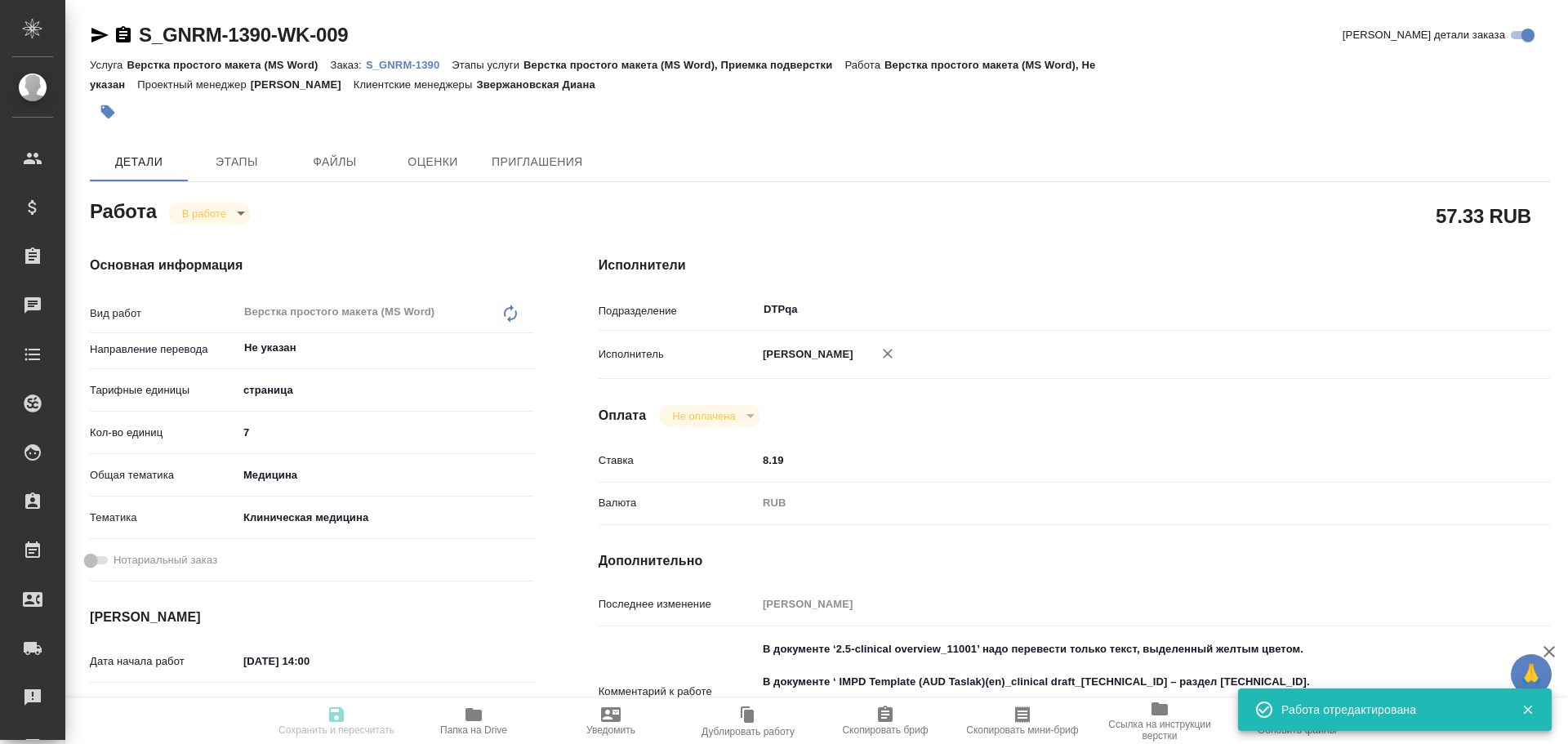
type input "RUB"
type input "[PERSON_NAME]"
type textarea "В документе ‘2.5-clinical overview_11001’ надо перевести только текст, выделенн…"
type textarea "x"
type textarea "/Clients/Generium/Orders/S_GNRM-1390/DTP/S_GNRM-1390-WK-009"
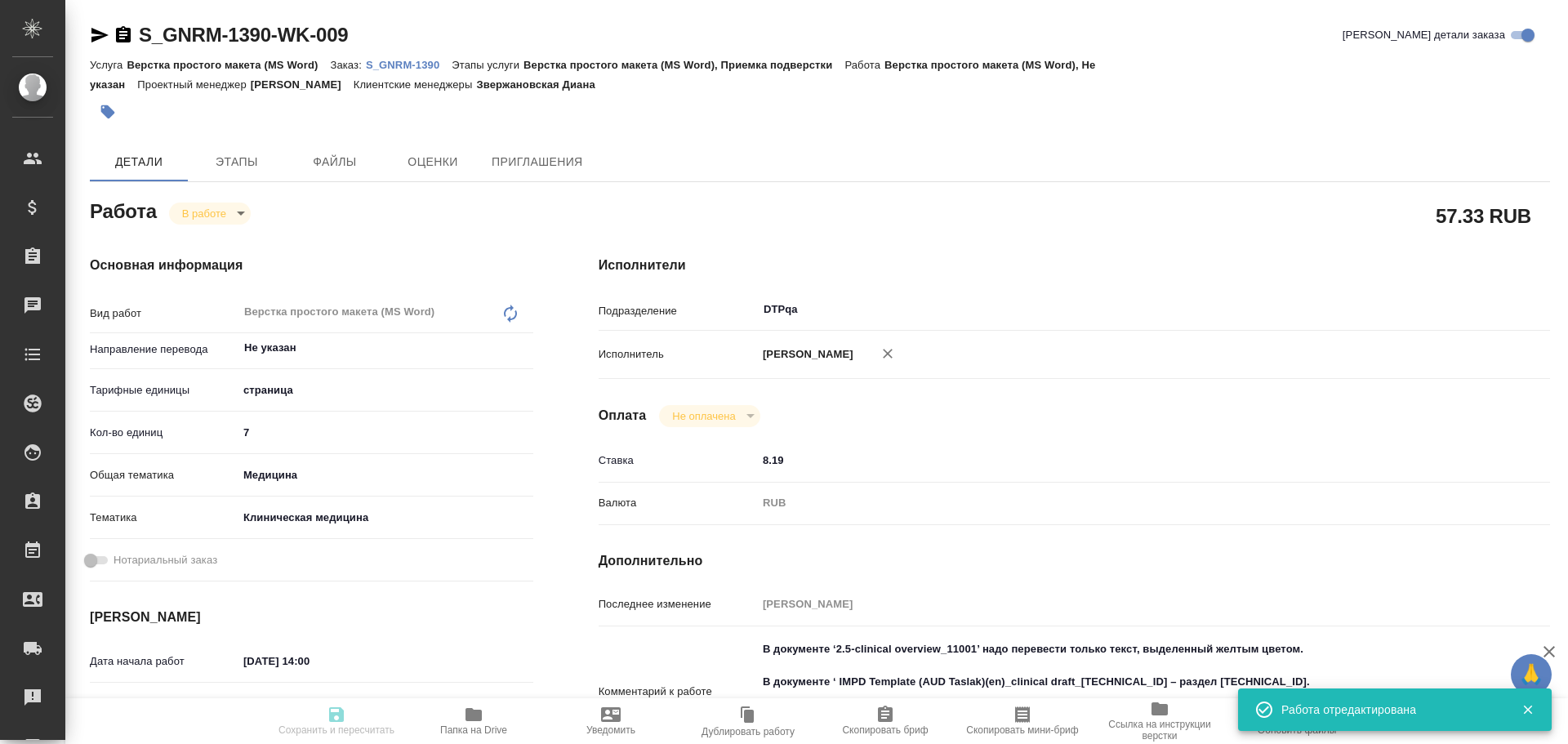
type textarea "x"
type input "S_GNRM-1390"
type input "Верстка простого макета (MS Word)"
type input "Верстка простого макета (MS Word), Приемка подверстки"
type input "Звержановская Диана"
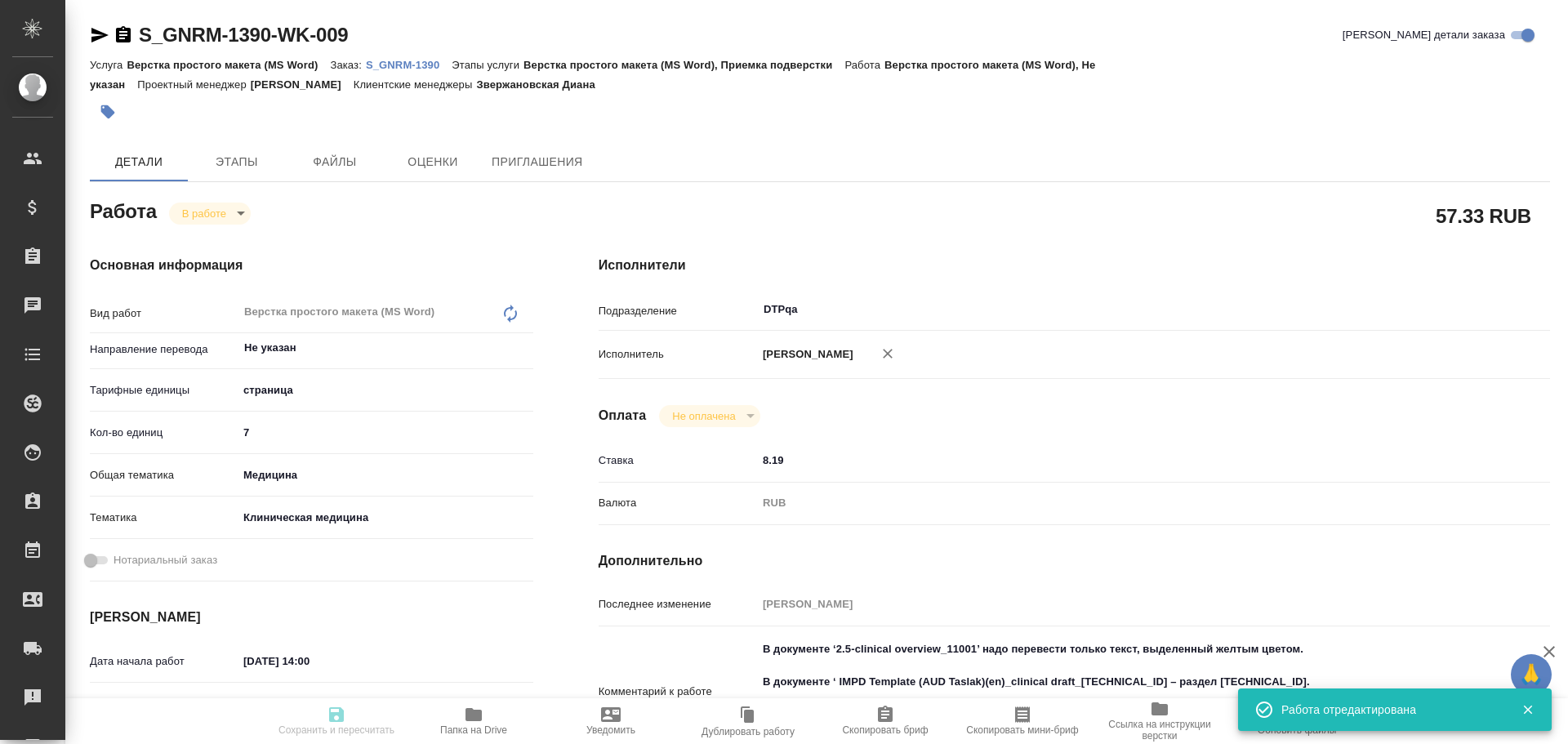
type input "[PERSON_NAME]"
type input "/Clients/Generium/Orders/S_GNRM-1390"
type textarea "x"
type textarea "Перевод с русского на английский язык текста в прилагаемых документах. В докуме…"
type textarea "x"
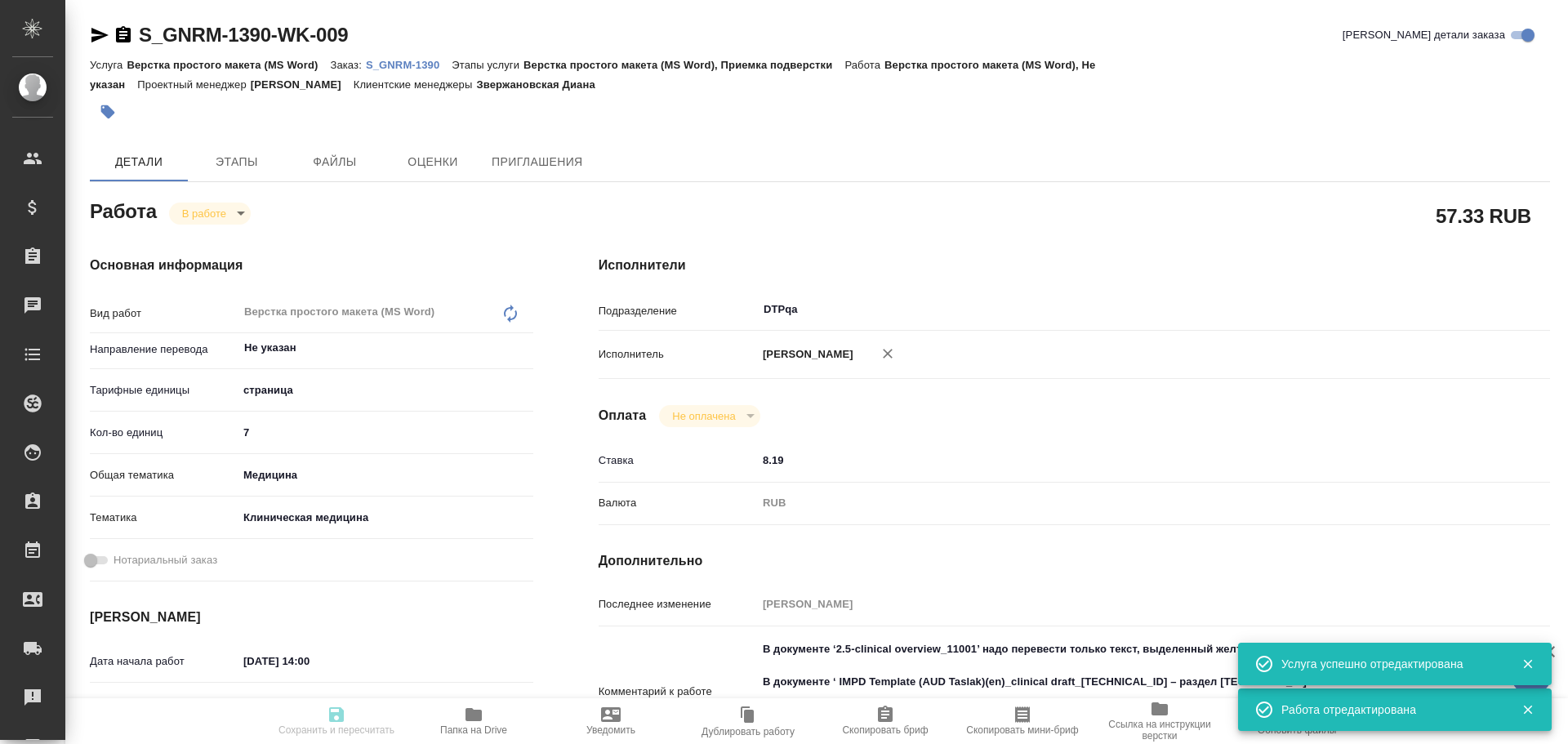
type textarea "x"
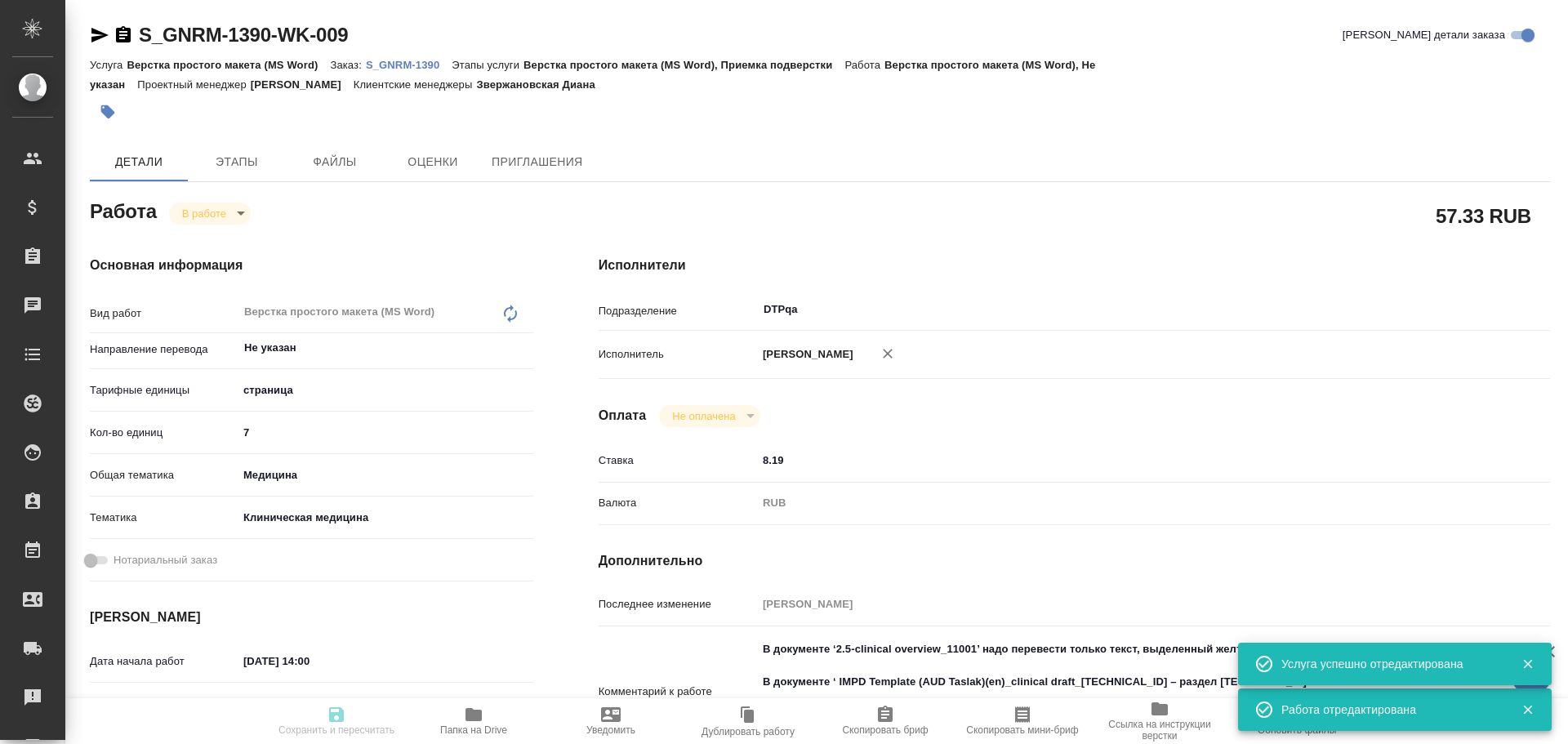
type textarea "x"
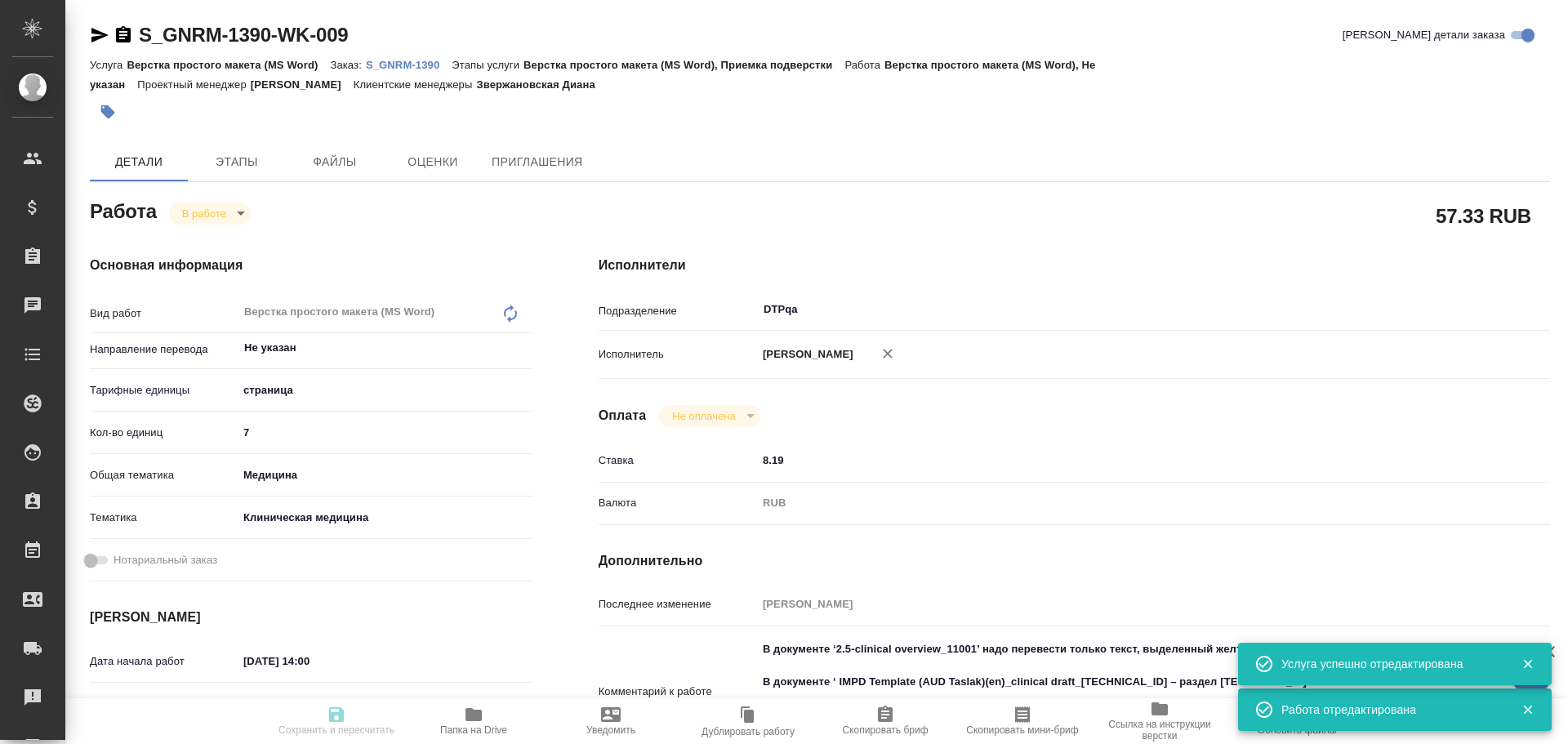
type textarea "x"
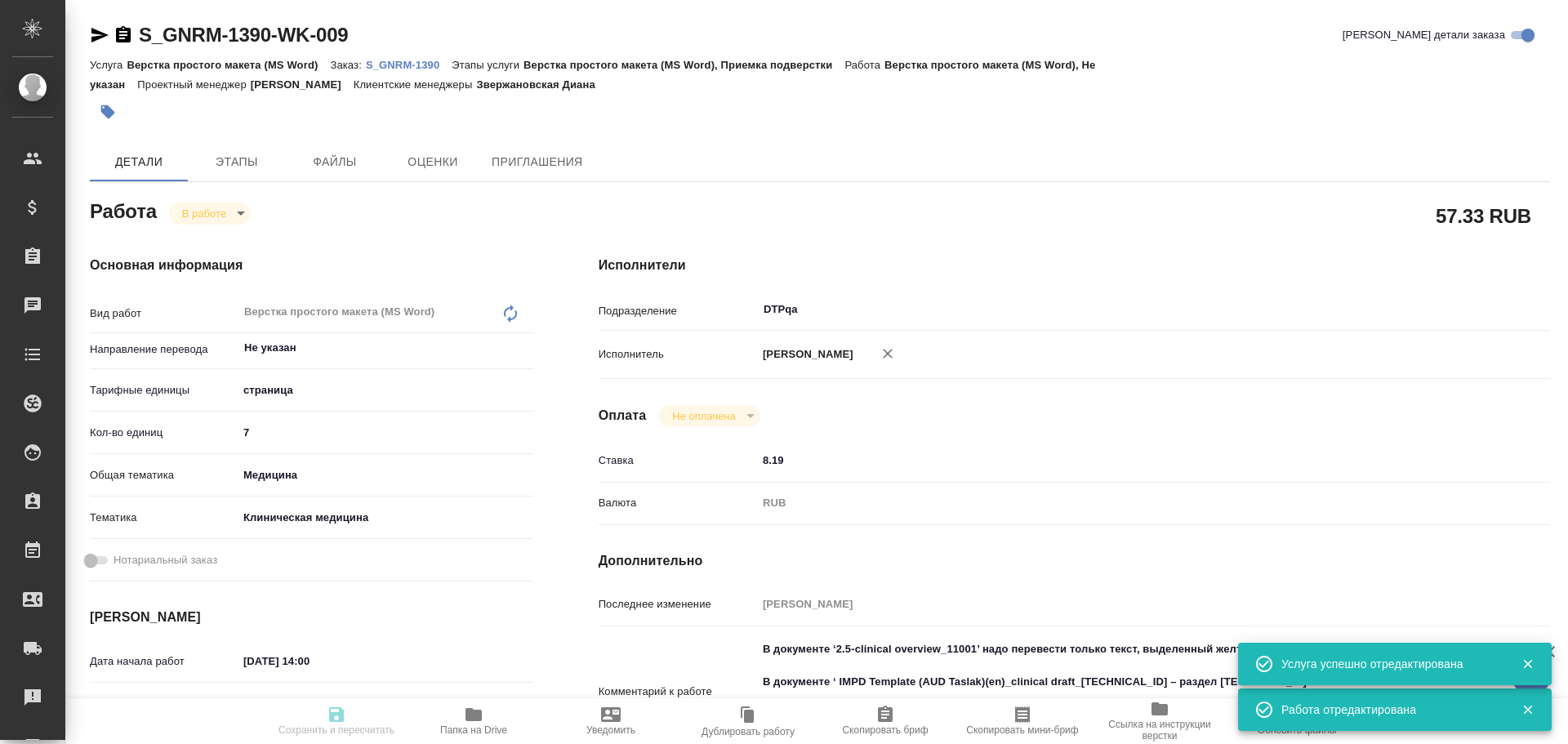
type textarea "x"
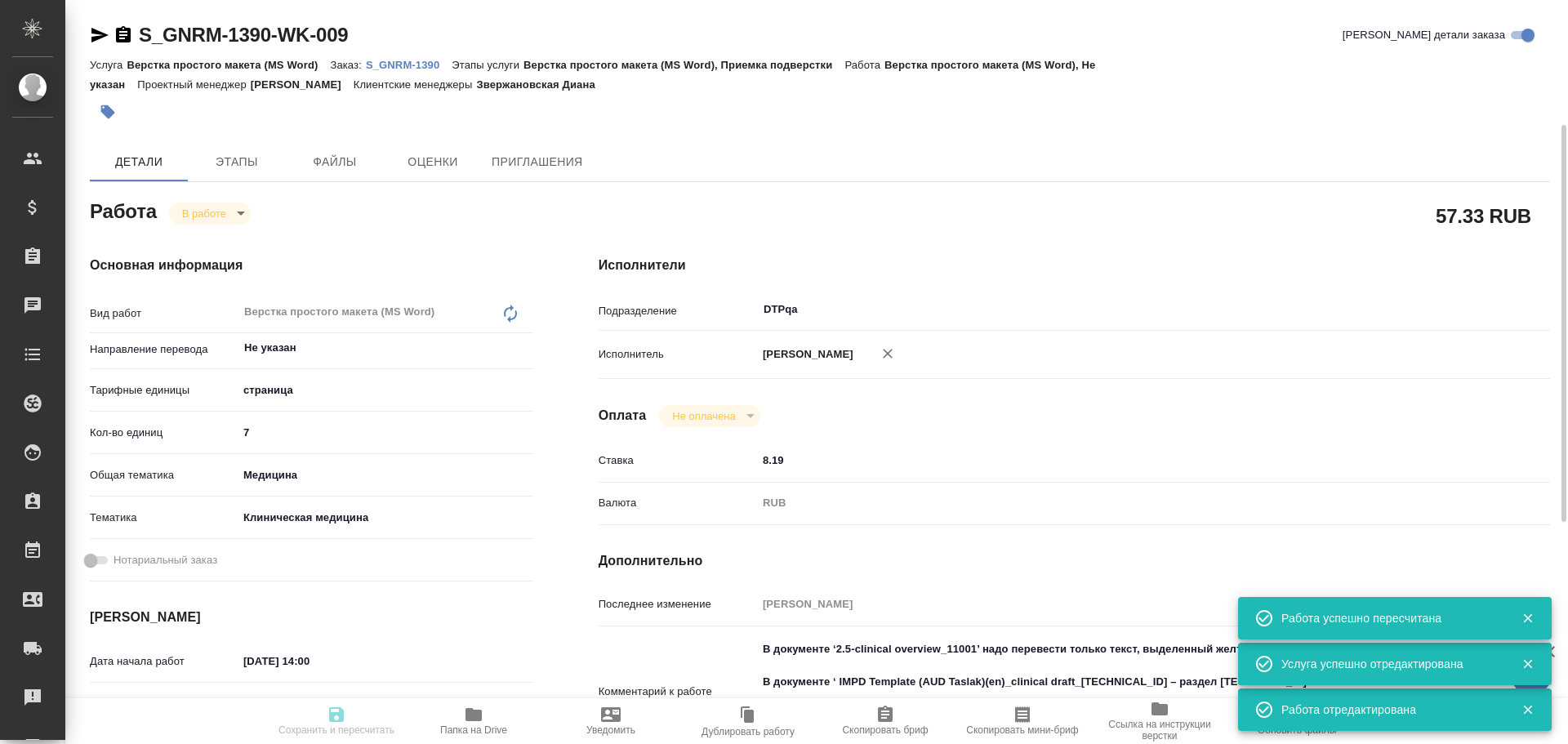
type input "inProgress"
type textarea "Верстка простого макета (MS Word)"
type textarea "x"
type input "Не указан"
type input "5a8b1489cc6b4906c91bfdb2"
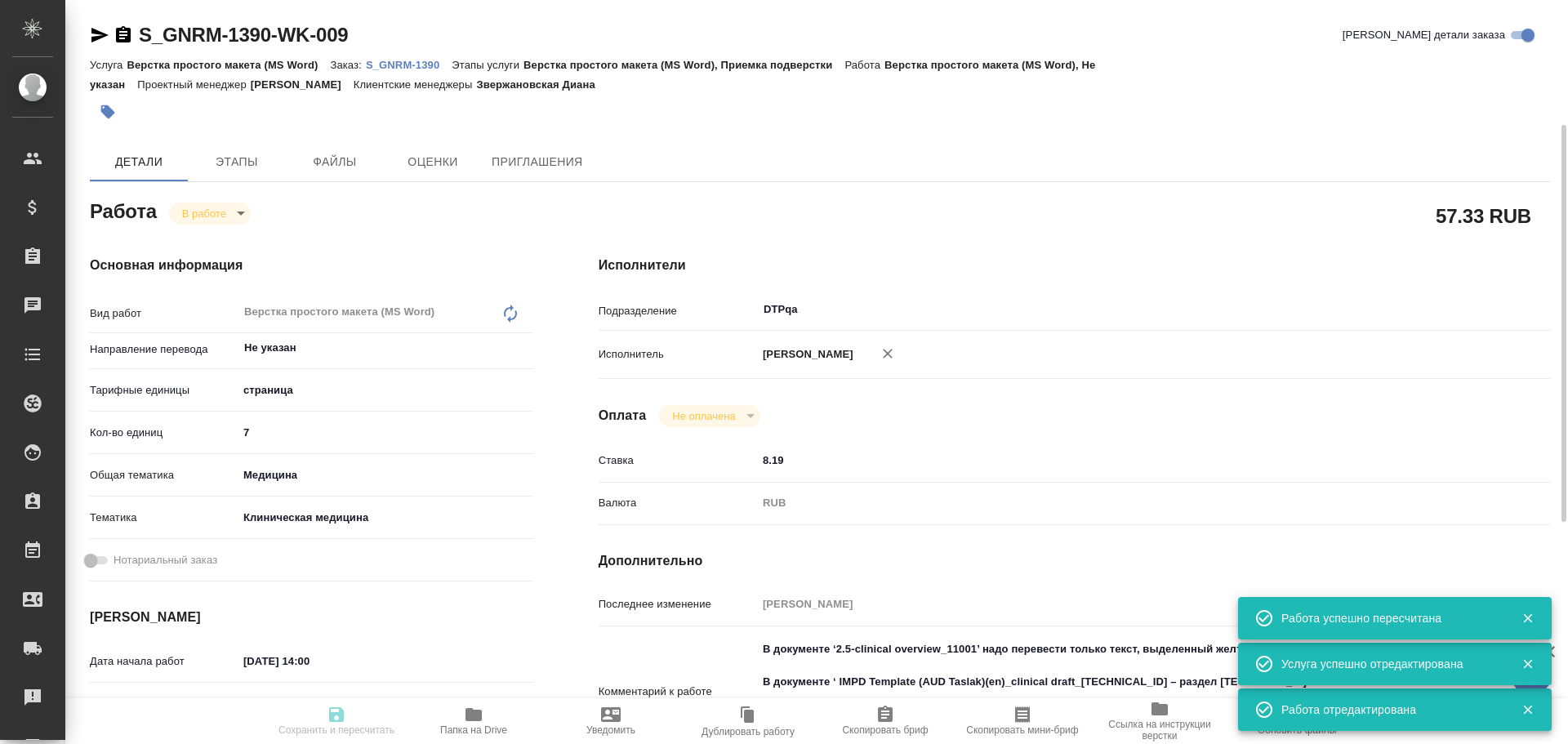
type input "7"
type input "med"
type input "6012b22f65f4b37c408fd6e5"
type input "[DATE] 14:00"
type input "[DATE] 15:09"
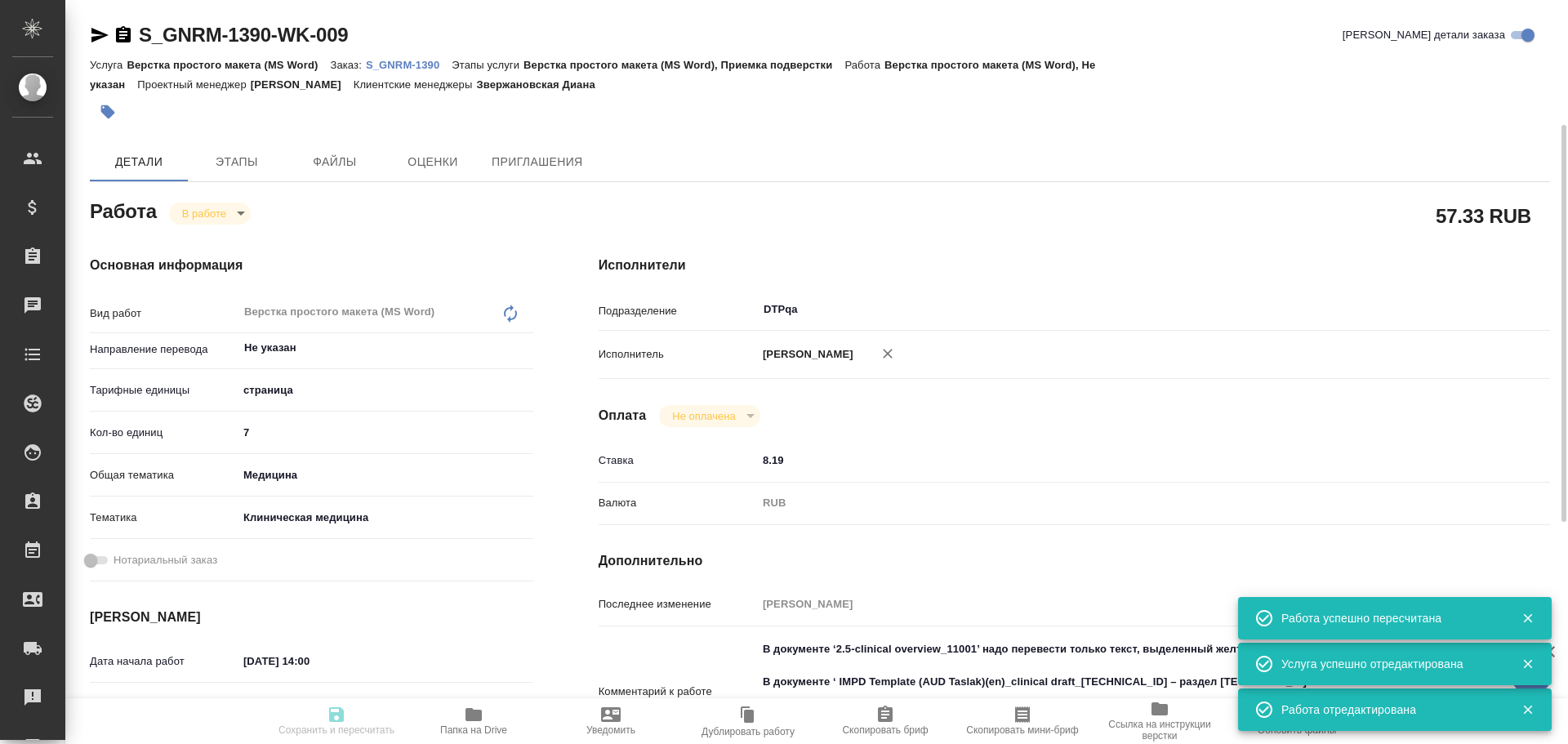
type input "[DATE] 16:45"
type input "[DATE] 18:00"
type input "DTPqa"
type input "notPayed"
type input "8.19"
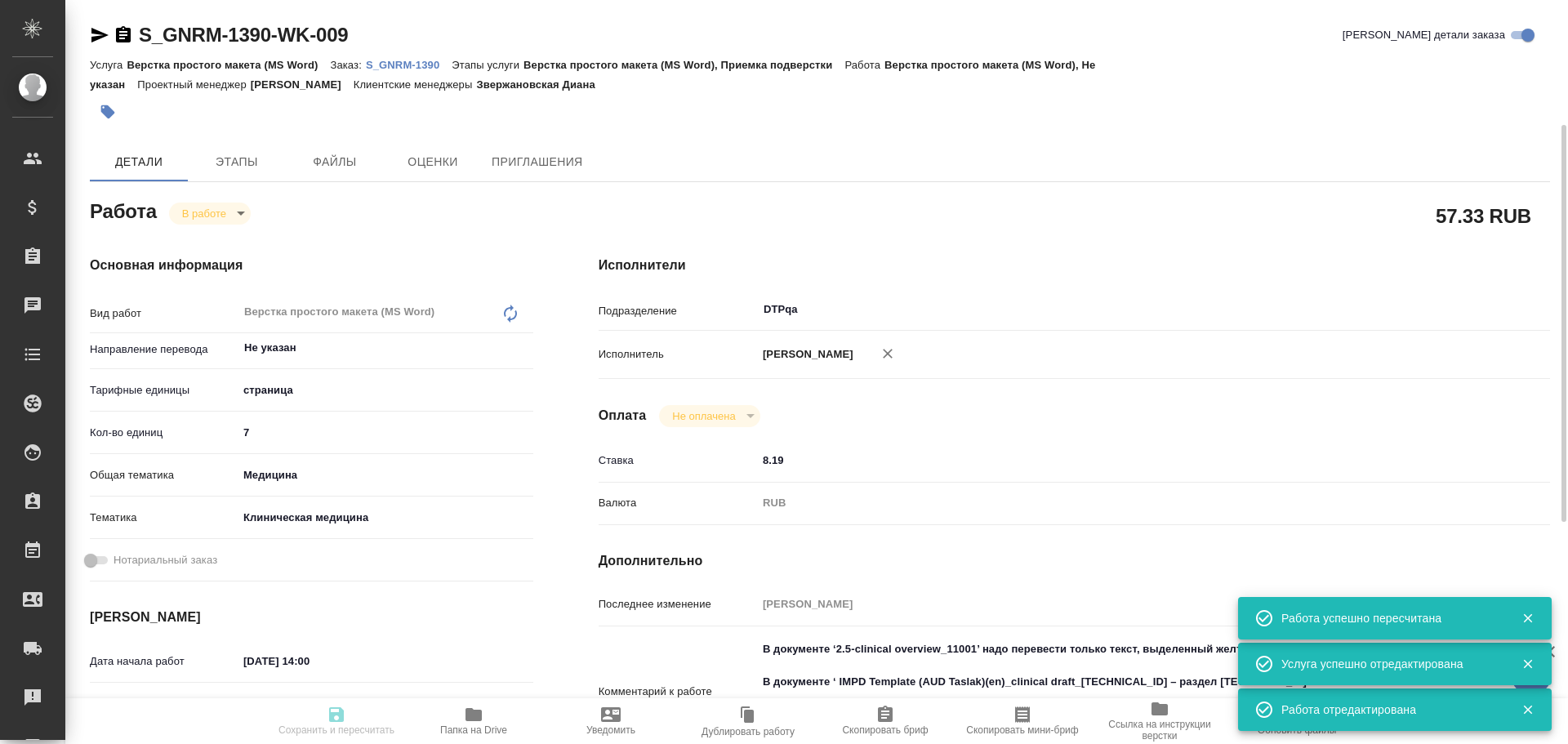
type input "RUB"
type input "[PERSON_NAME]"
type textarea "В документе ‘2.5-clinical overview_11001’ надо перевести только текст, выделенн…"
type textarea "x"
type textarea "/Clients/Generium/Orders/S_GNRM-1390/DTP/S_GNRM-1390-WK-009"
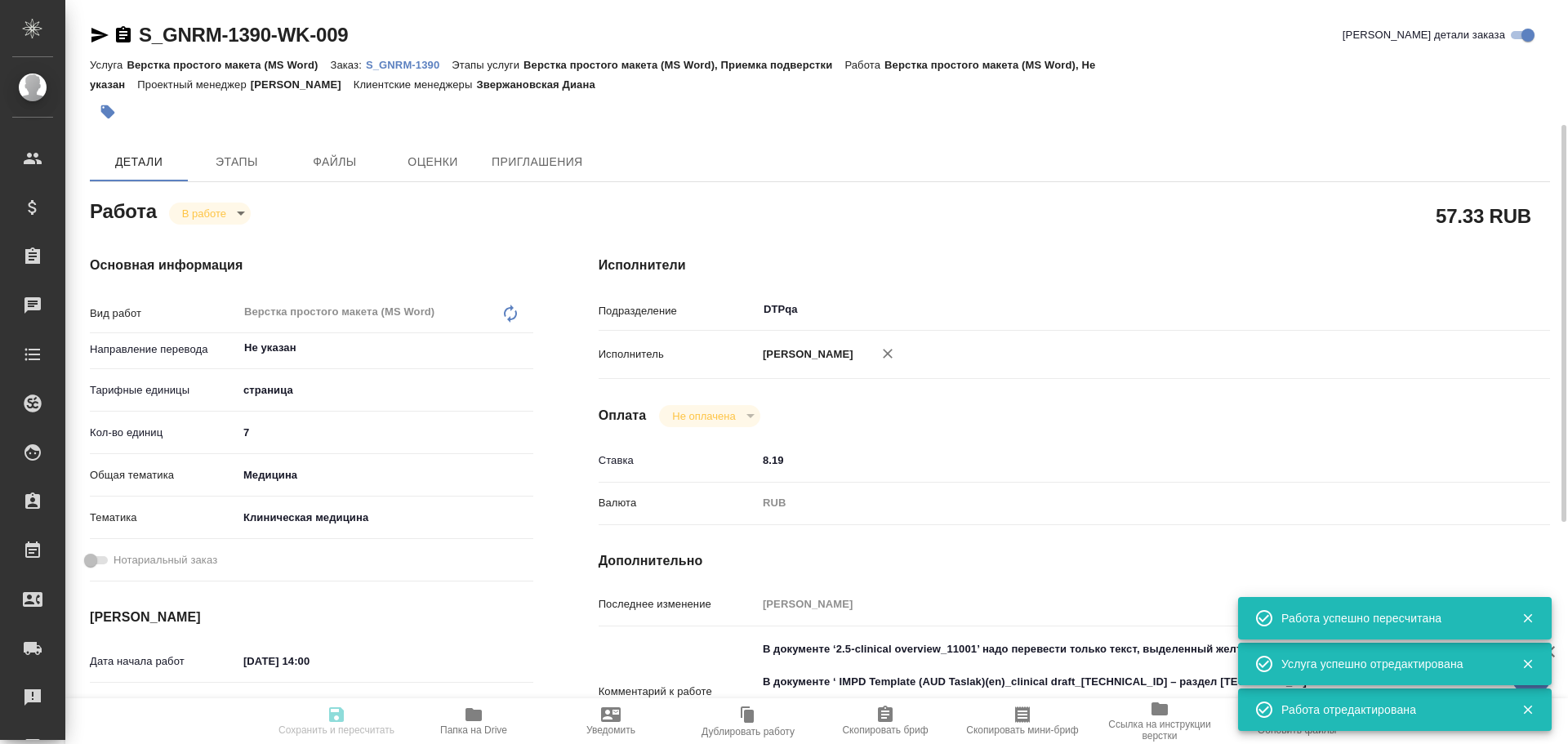
type textarea "x"
type input "S_GNRM-1390"
type input "Верстка простого макета (MS Word)"
type input "Верстка простого макета (MS Word), Приемка подверстки"
type input "Звержановская Диана"
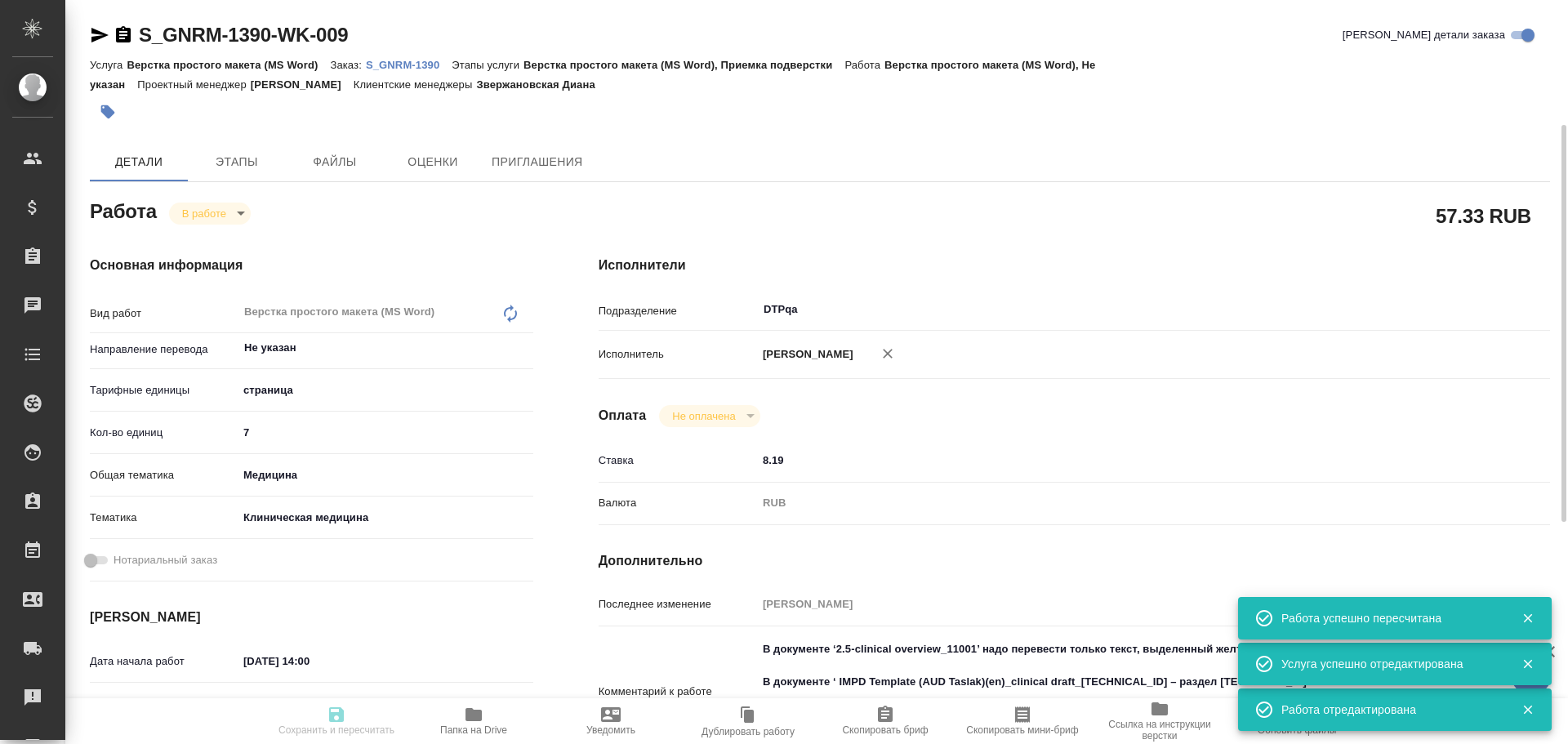
type input "[PERSON_NAME]"
type input "/Clients/Generium/Orders/S_GNRM-1390"
type textarea "x"
type textarea "Перевод с русского на английский язык текста в прилагаемых документах. В докуме…"
type textarea "x"
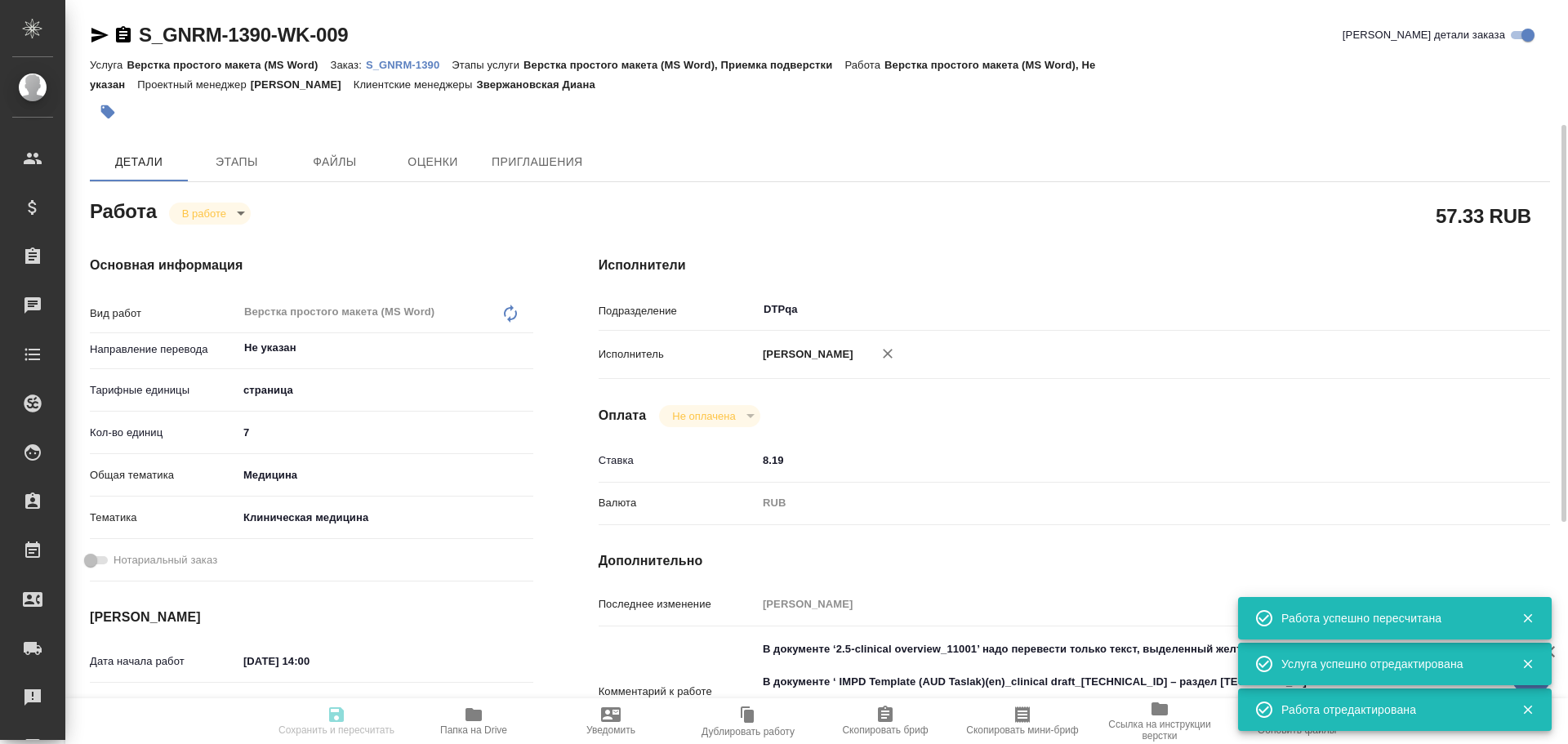
scroll to position [82, 0]
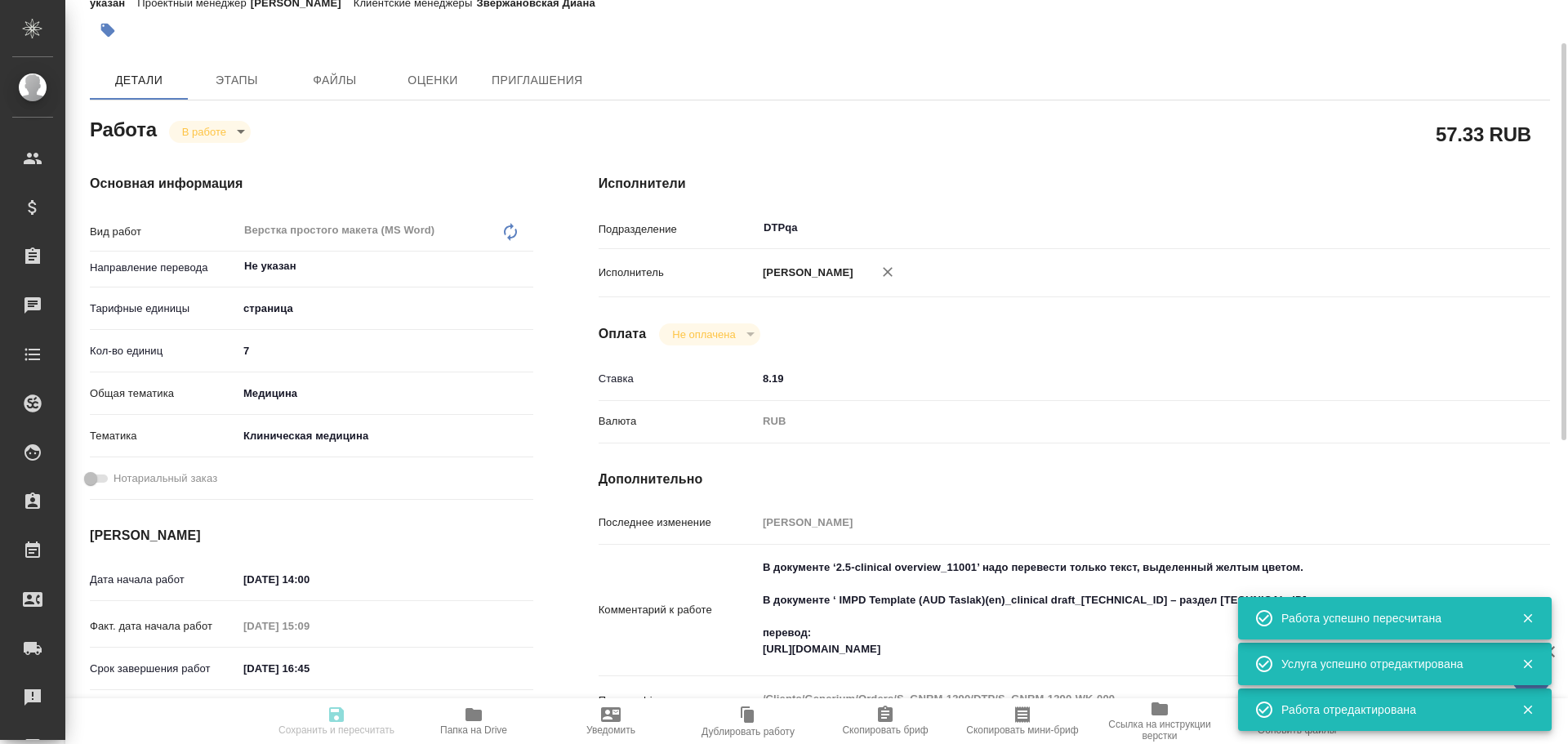
type textarea "x"
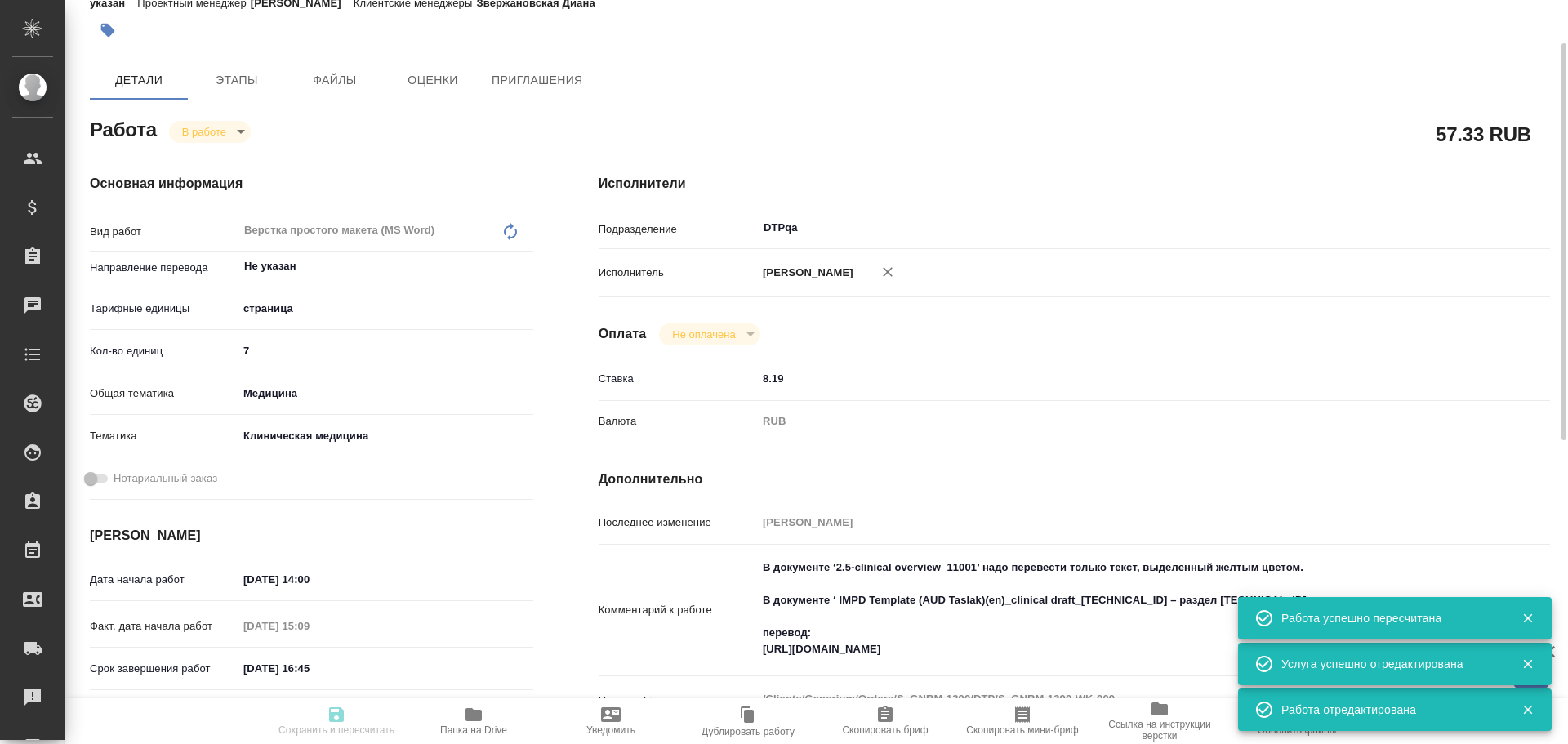
type textarea "x"
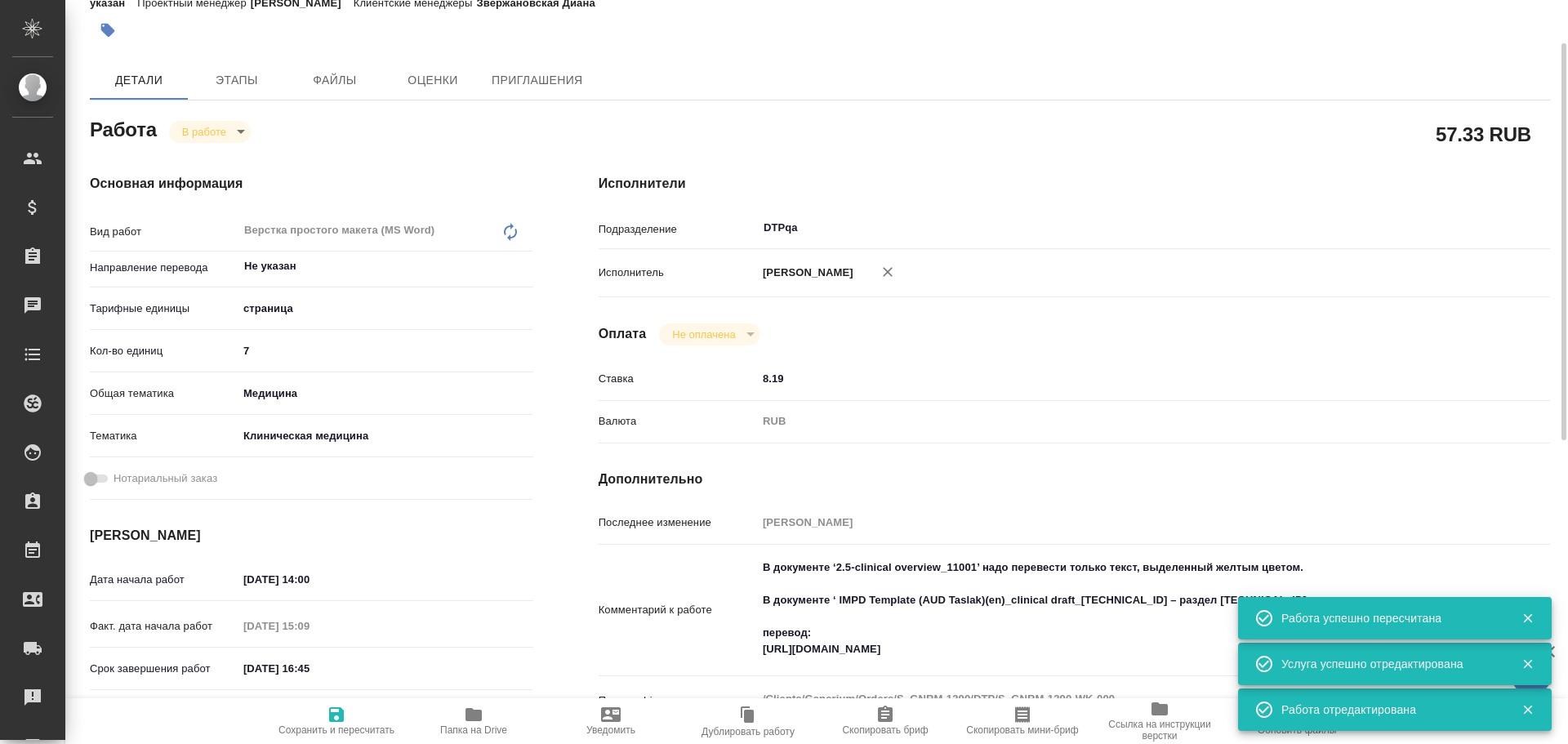
type textarea "x"
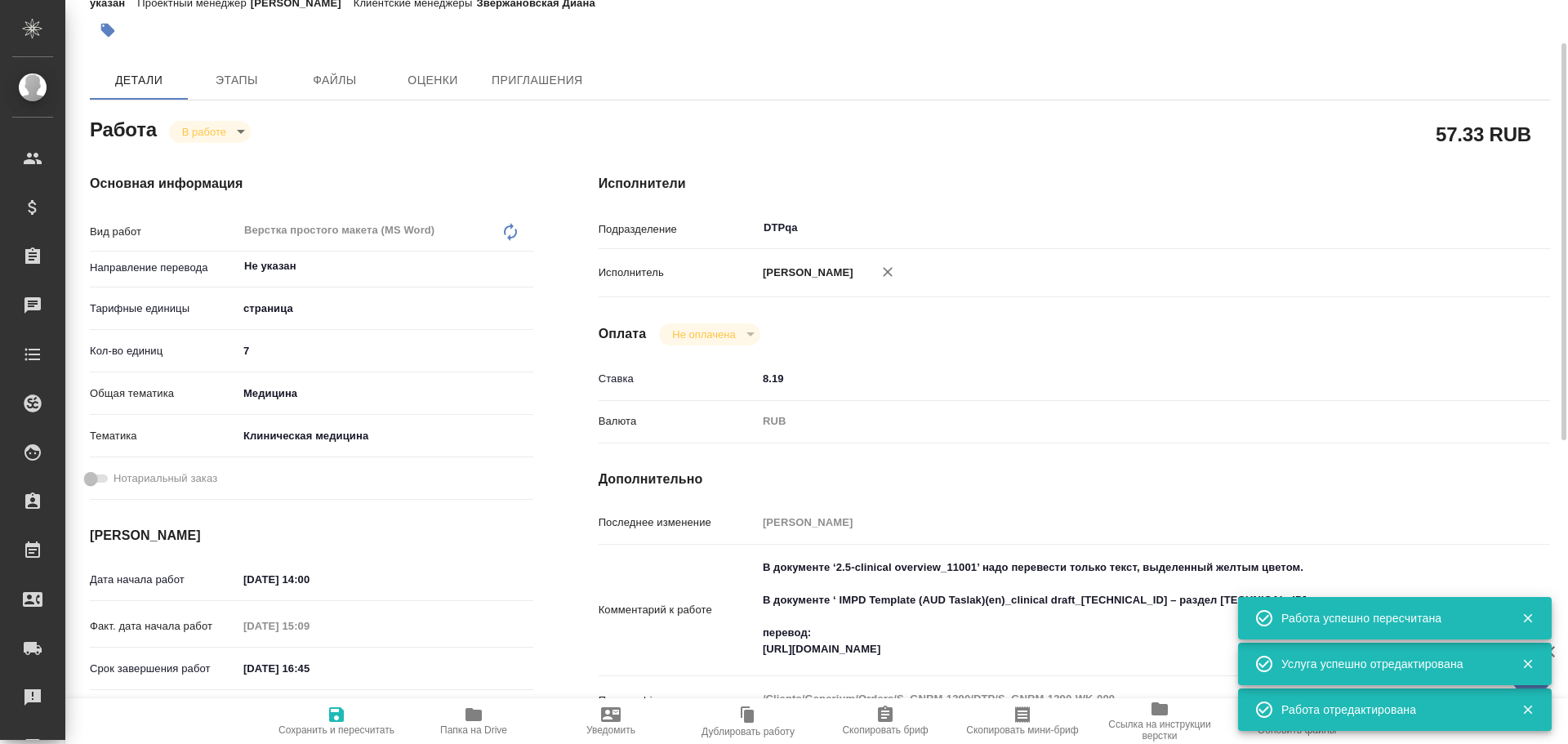
type textarea "x"
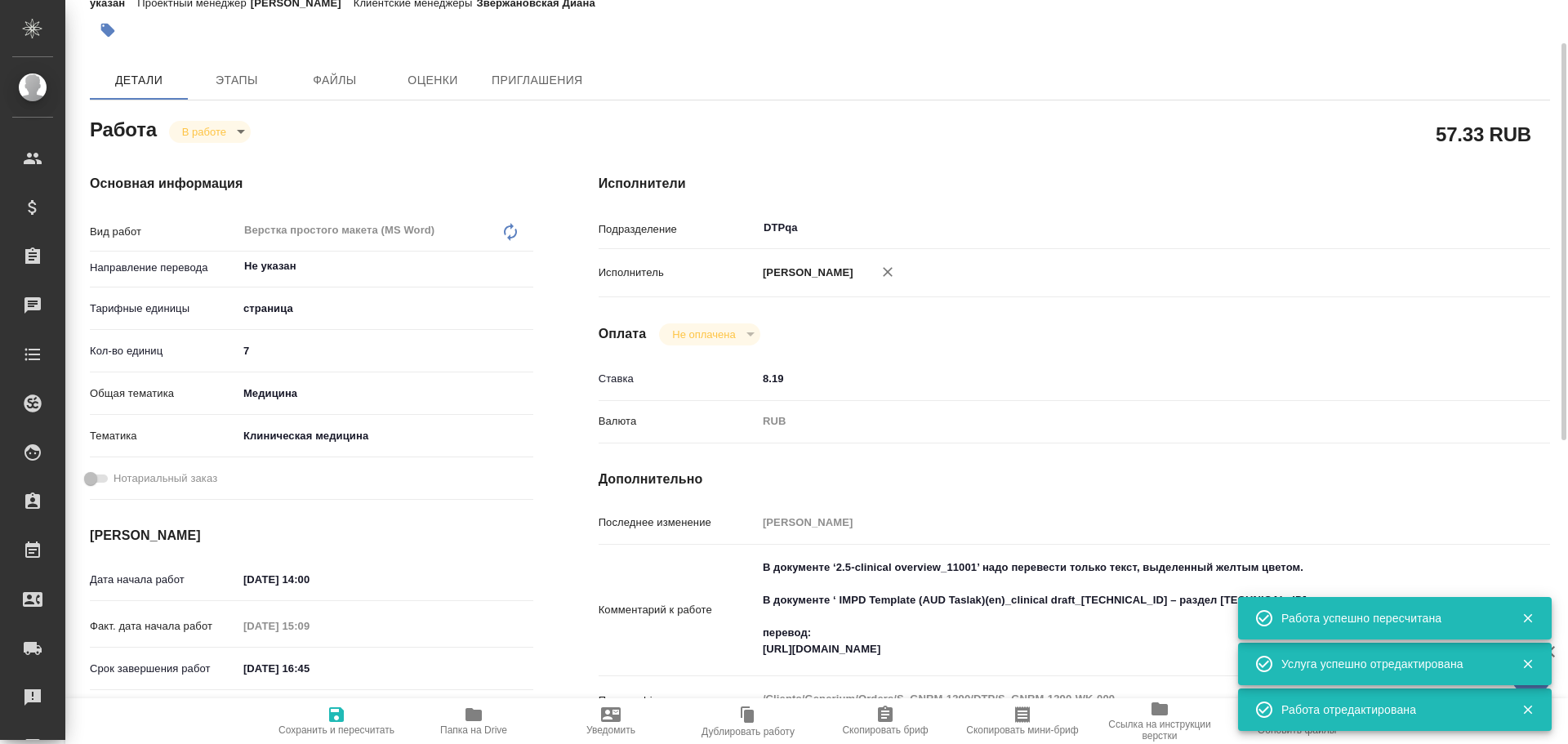
scroll to position [0, 0]
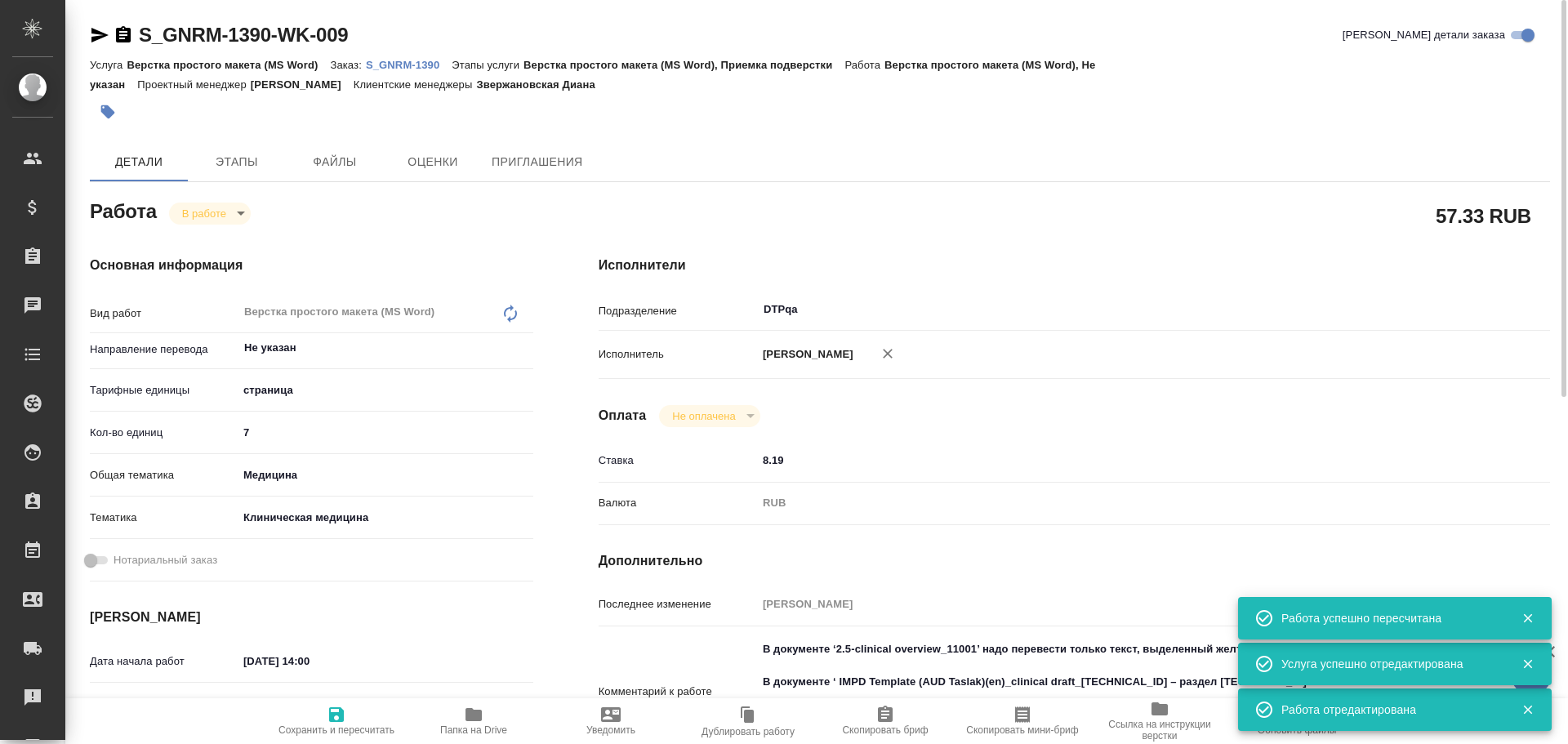
type textarea "x"
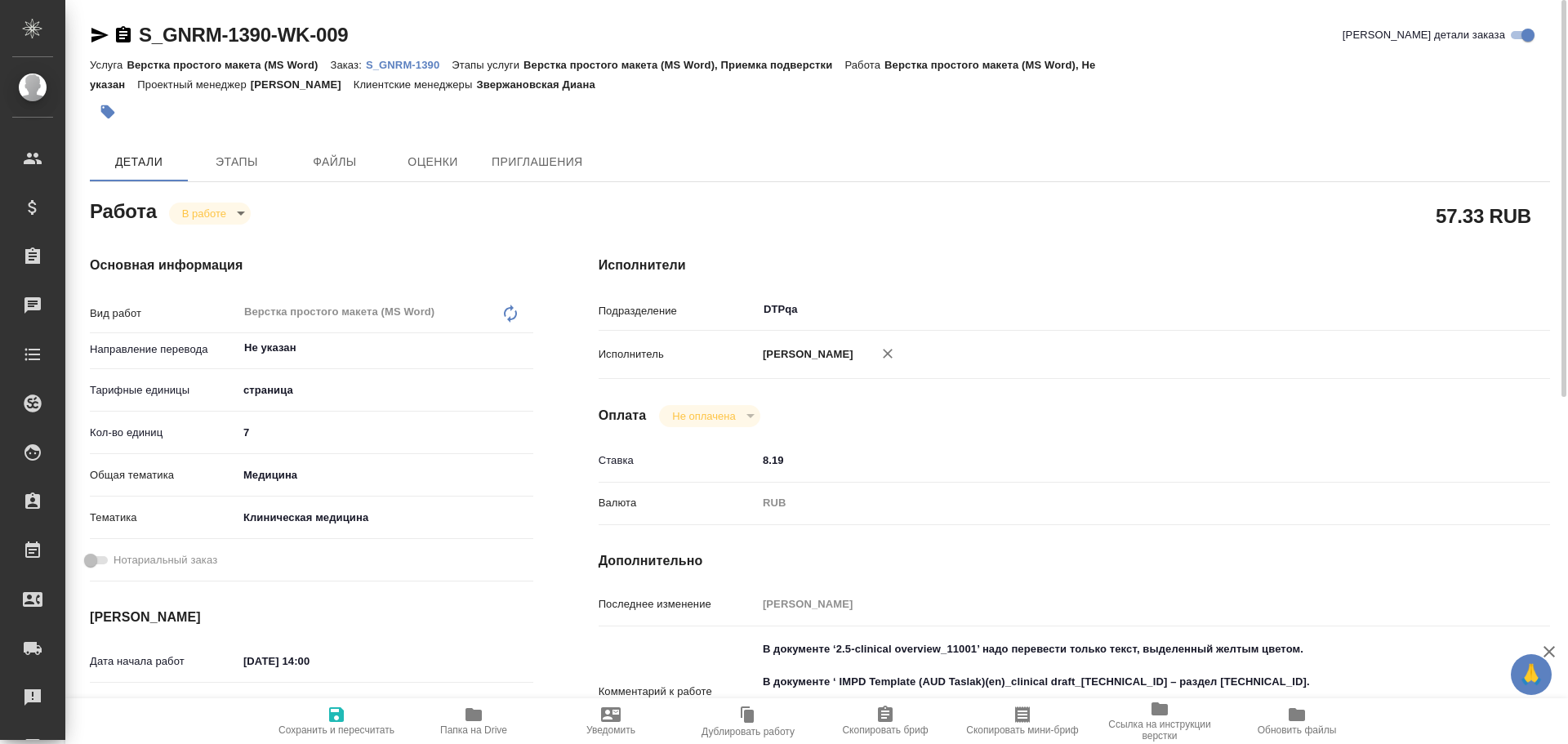
type textarea "x"
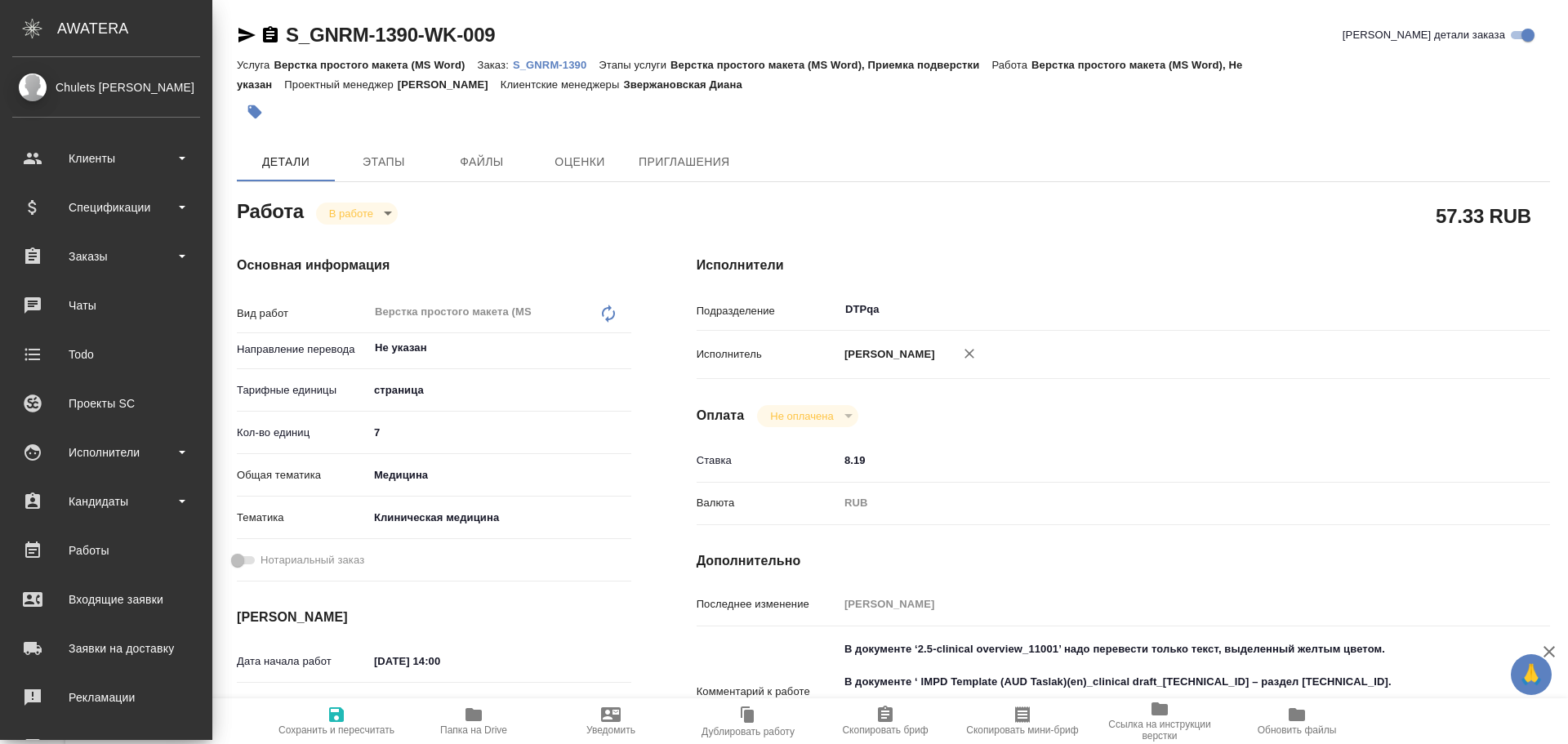
type textarea "x"
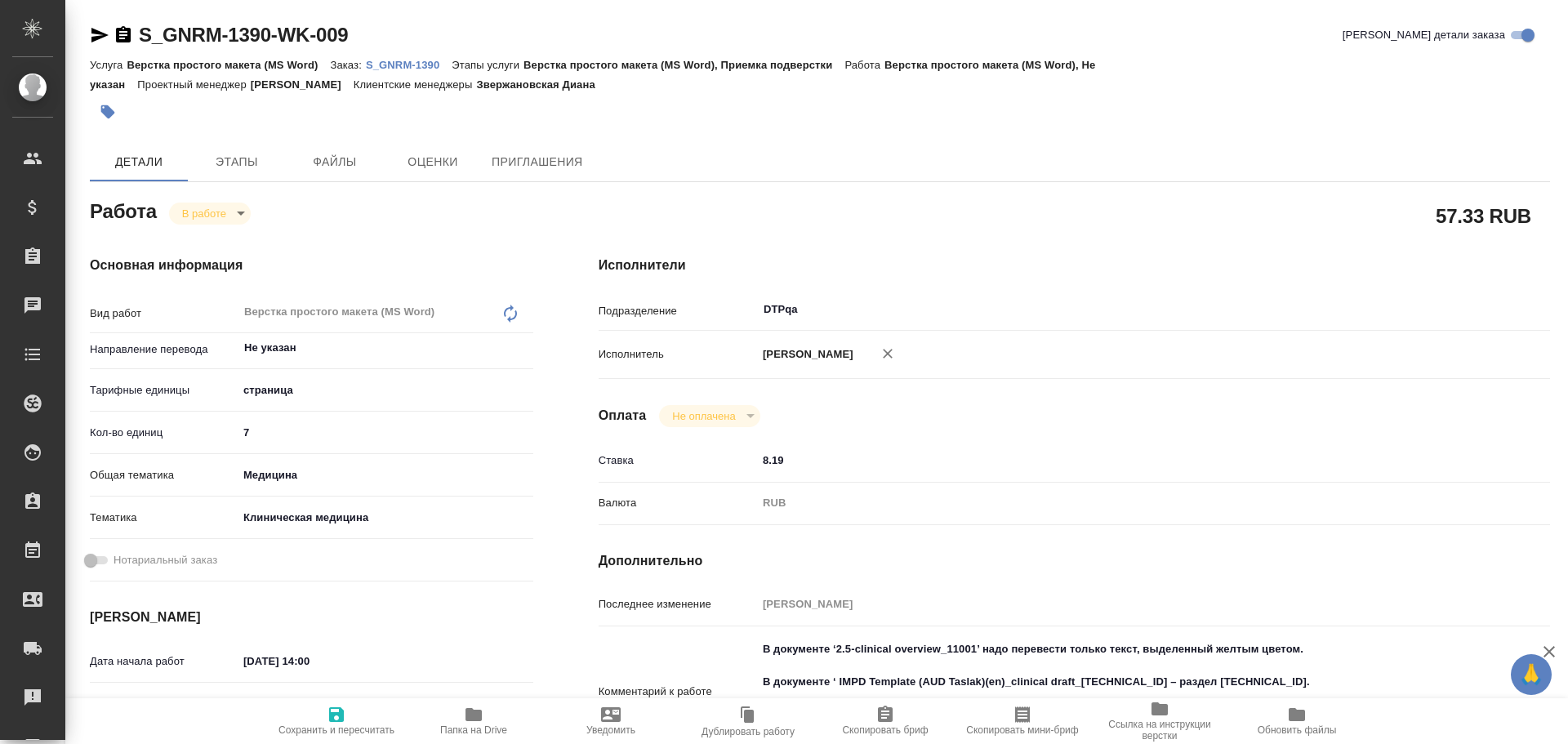
click at [92, 31] on icon "button" at bounding box center [100, 36] width 20 height 20
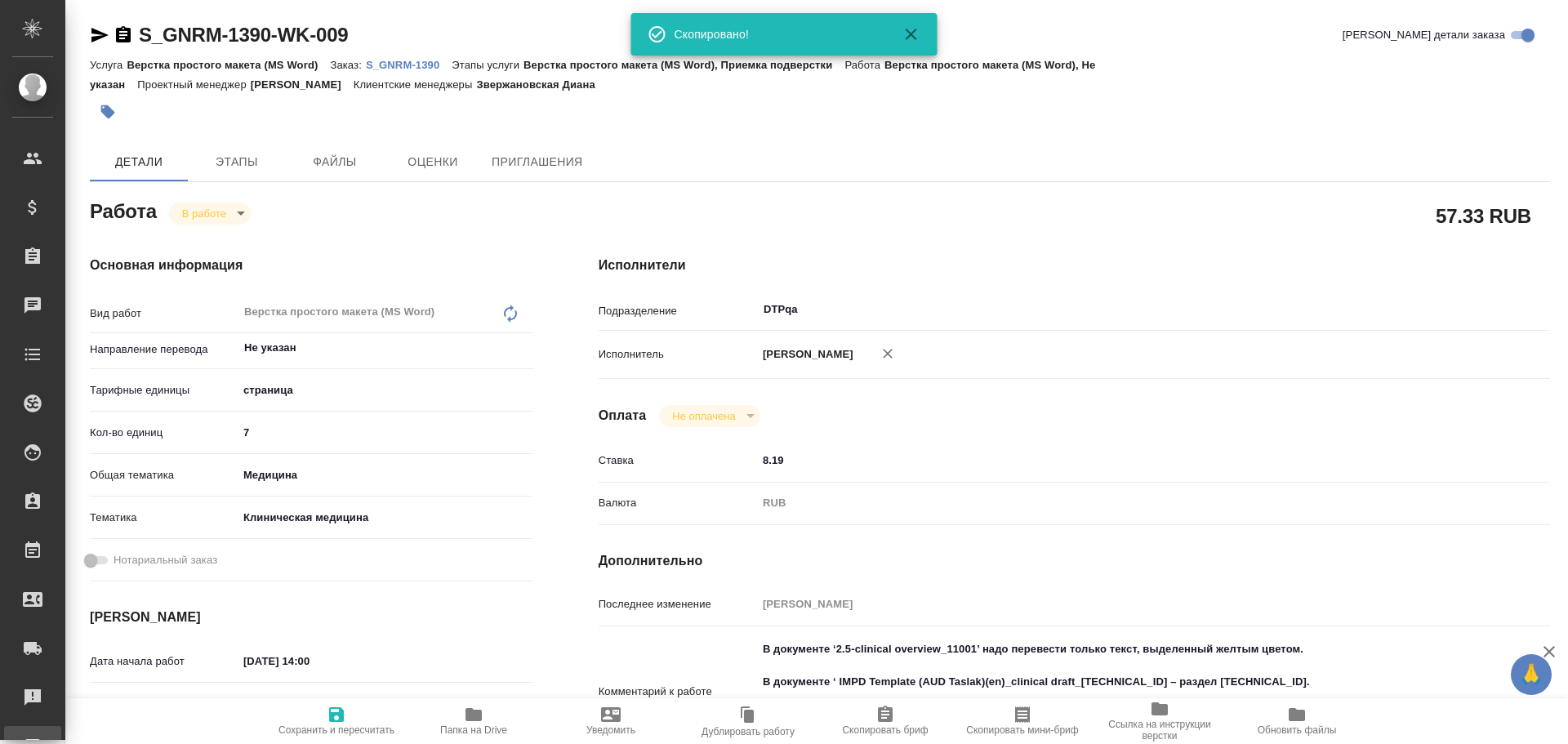
type textarea "x"
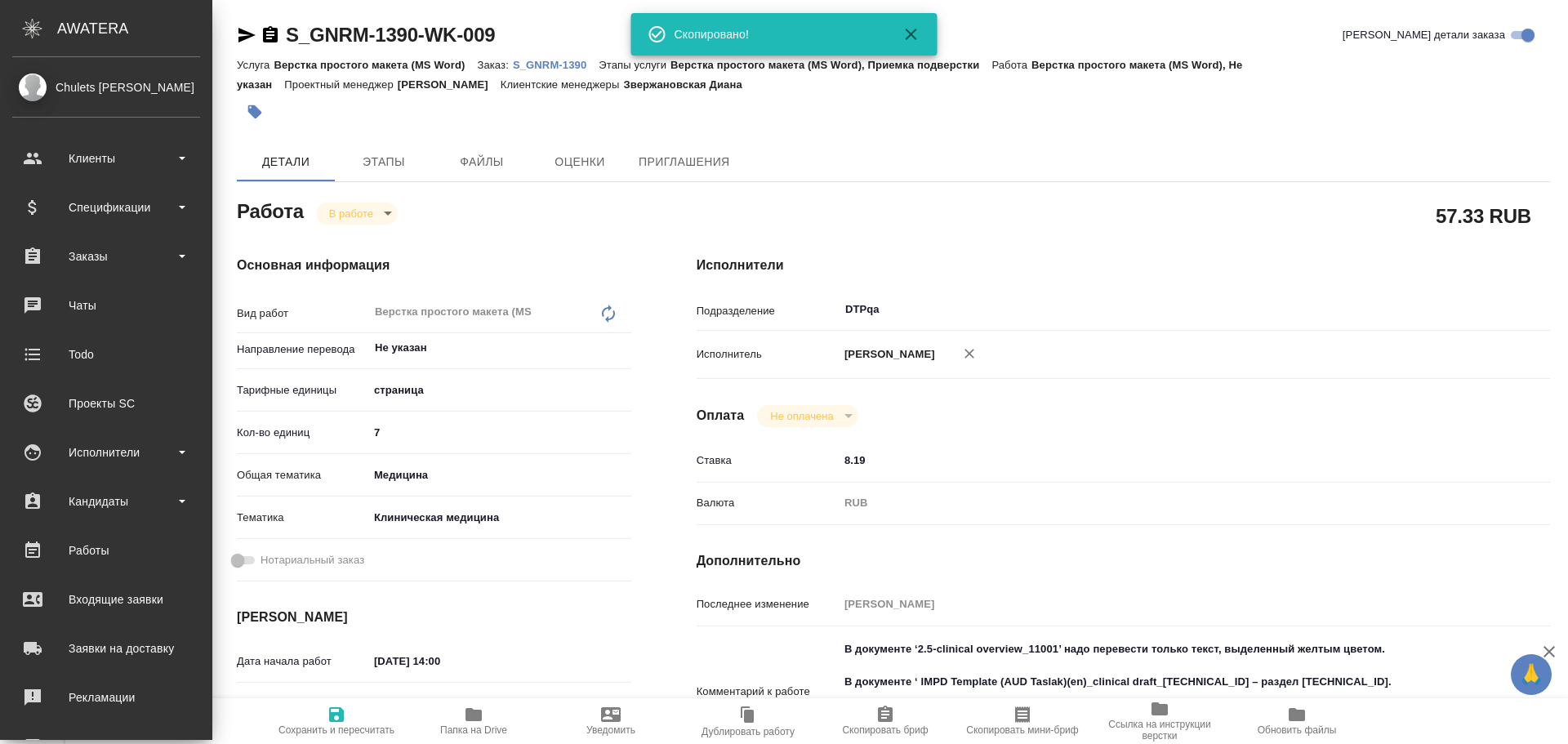
type textarea "x"
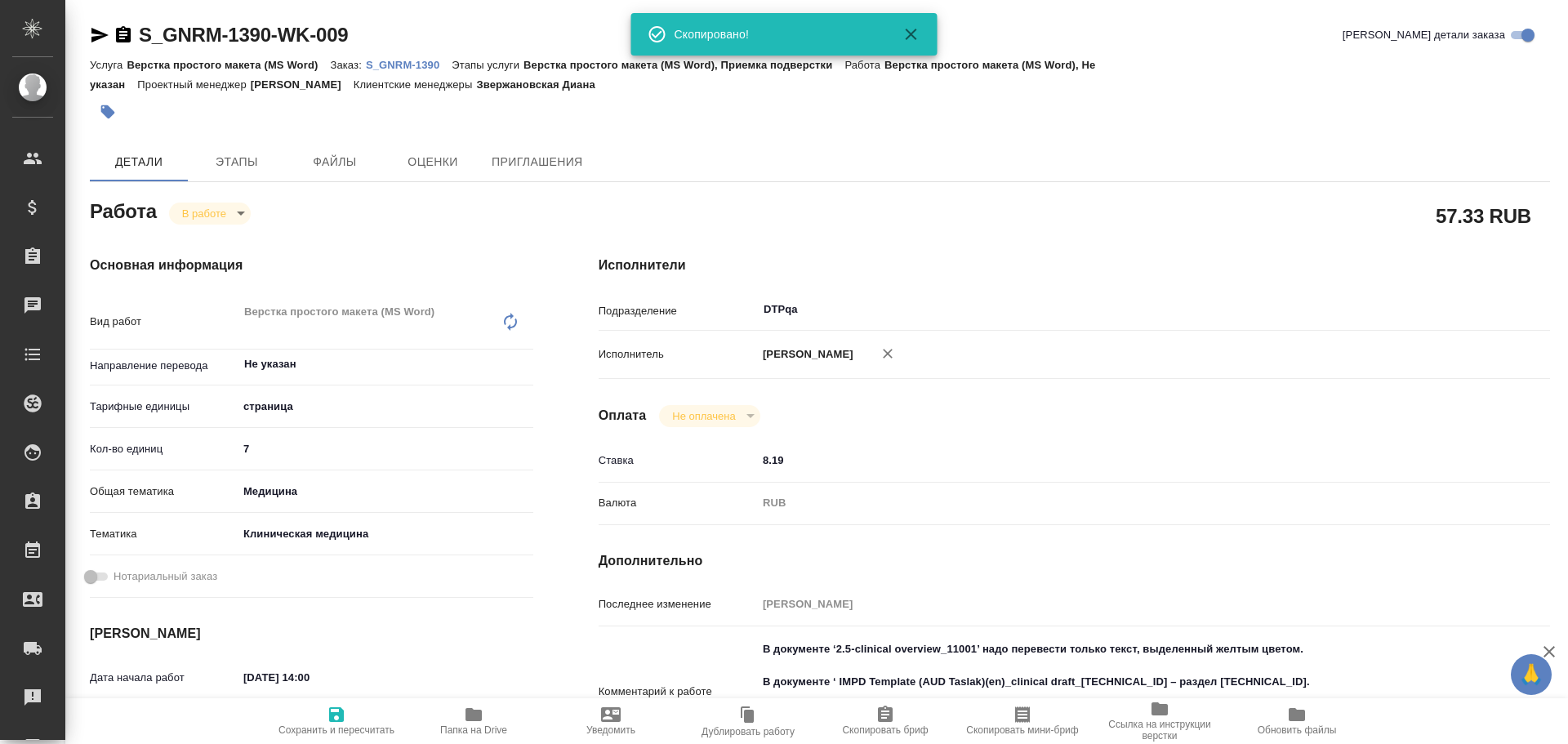
type textarea "x"
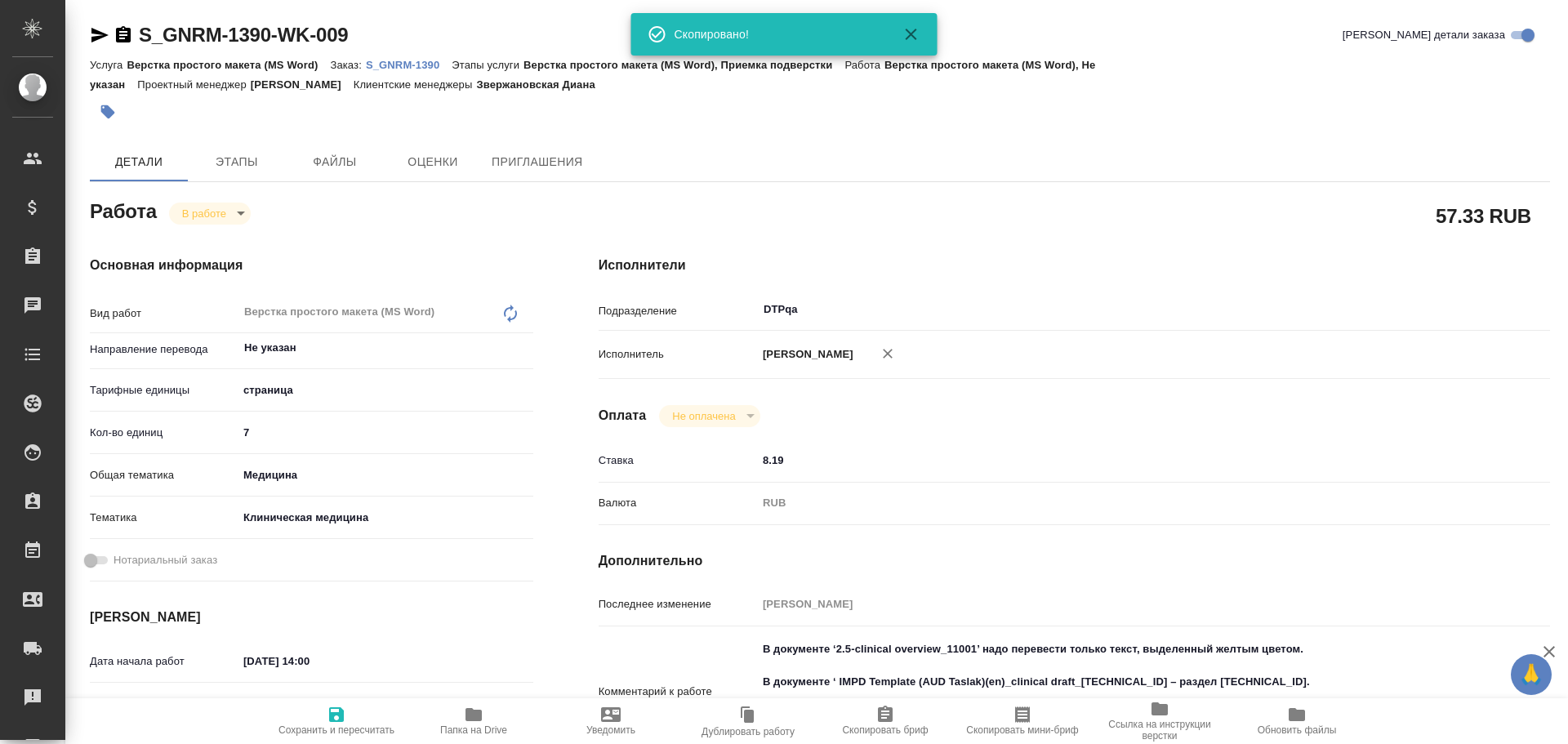
scroll to position [163, 0]
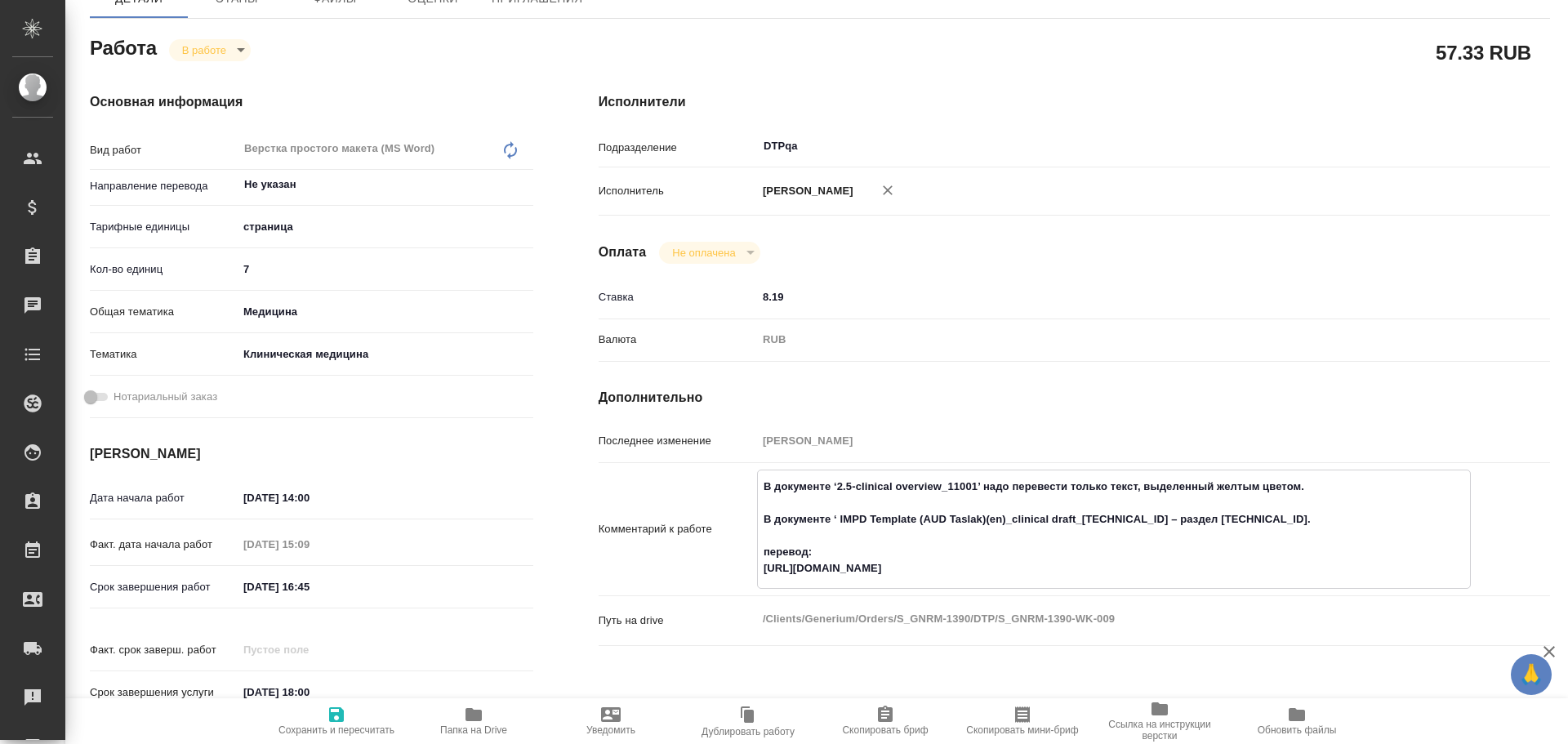
drag, startPoint x: 827, startPoint y: 517, endPoint x: 879, endPoint y: 528, distance: 53.2
click at [879, 528] on textarea "В документе ‘2.5-clinical overview_11001’ надо перевести только текст, выделенн…" at bounding box center [1114, 527] width 712 height 109
drag, startPoint x: 829, startPoint y: 514, endPoint x: 1108, endPoint y: 520, distance: 279.1
click at [1108, 520] on textarea "В документе ‘2.5-clinical overview_11001’ надо перевести только текст, выделенн…" at bounding box center [1114, 527] width 712 height 109
type textarea "x"
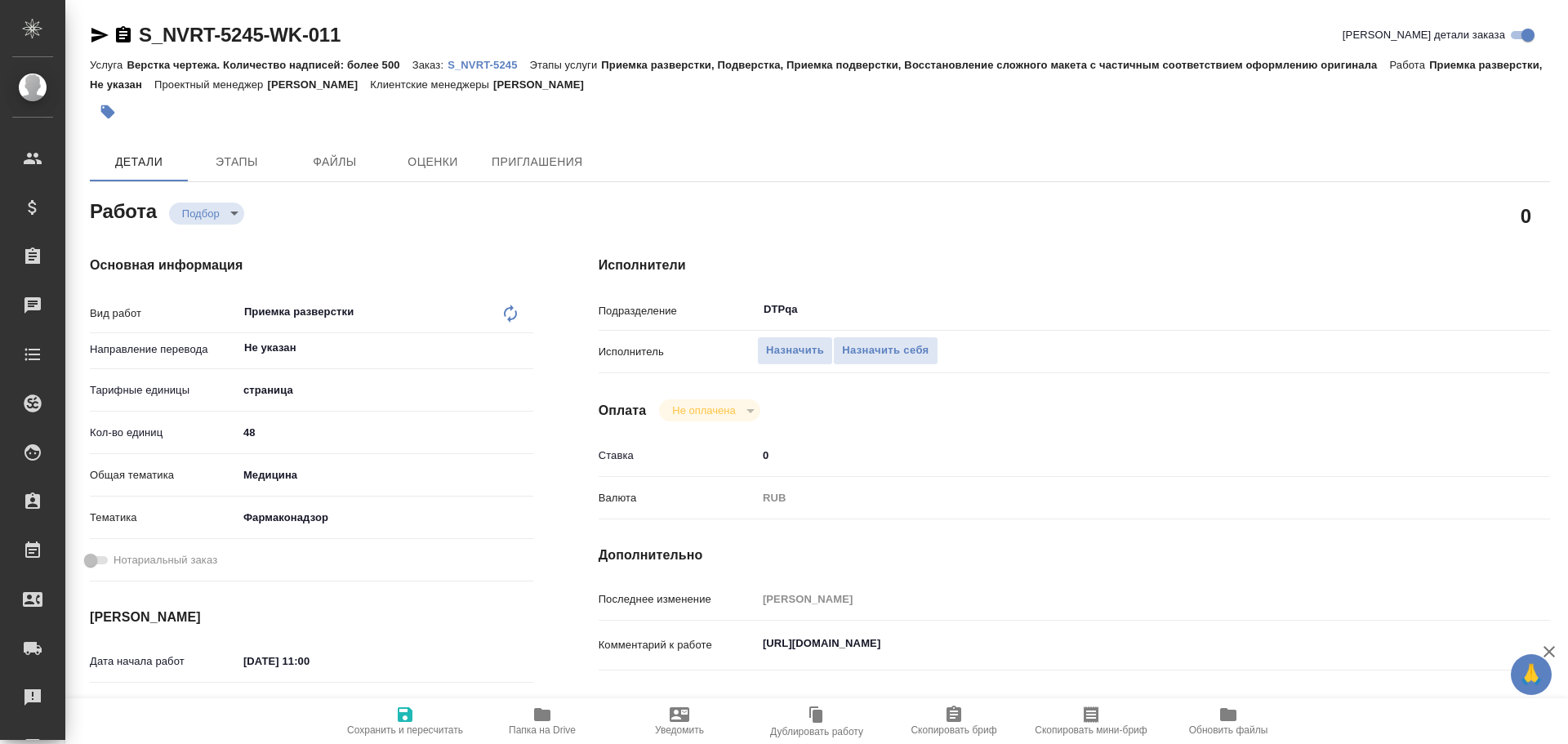
type textarea "x"
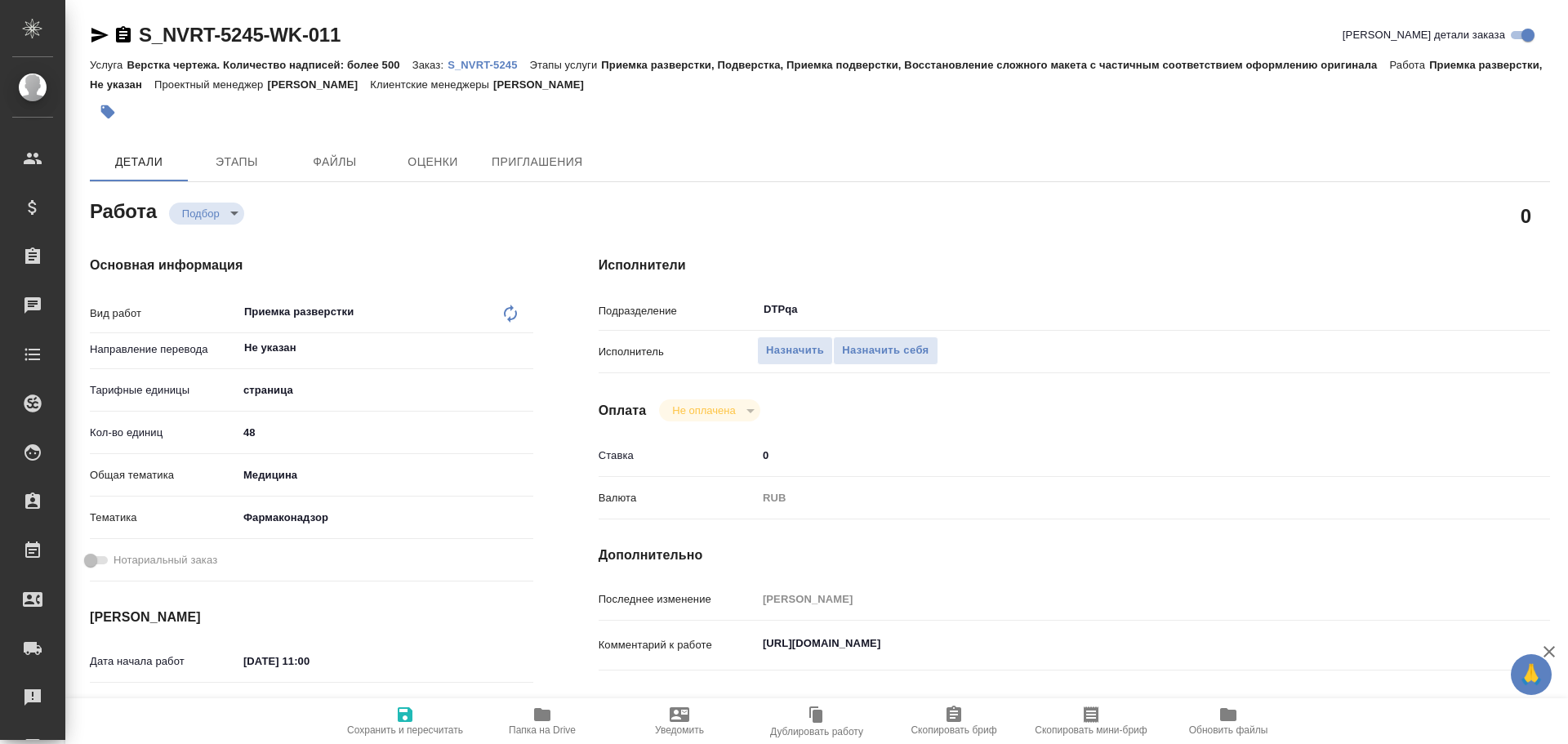
type textarea "x"
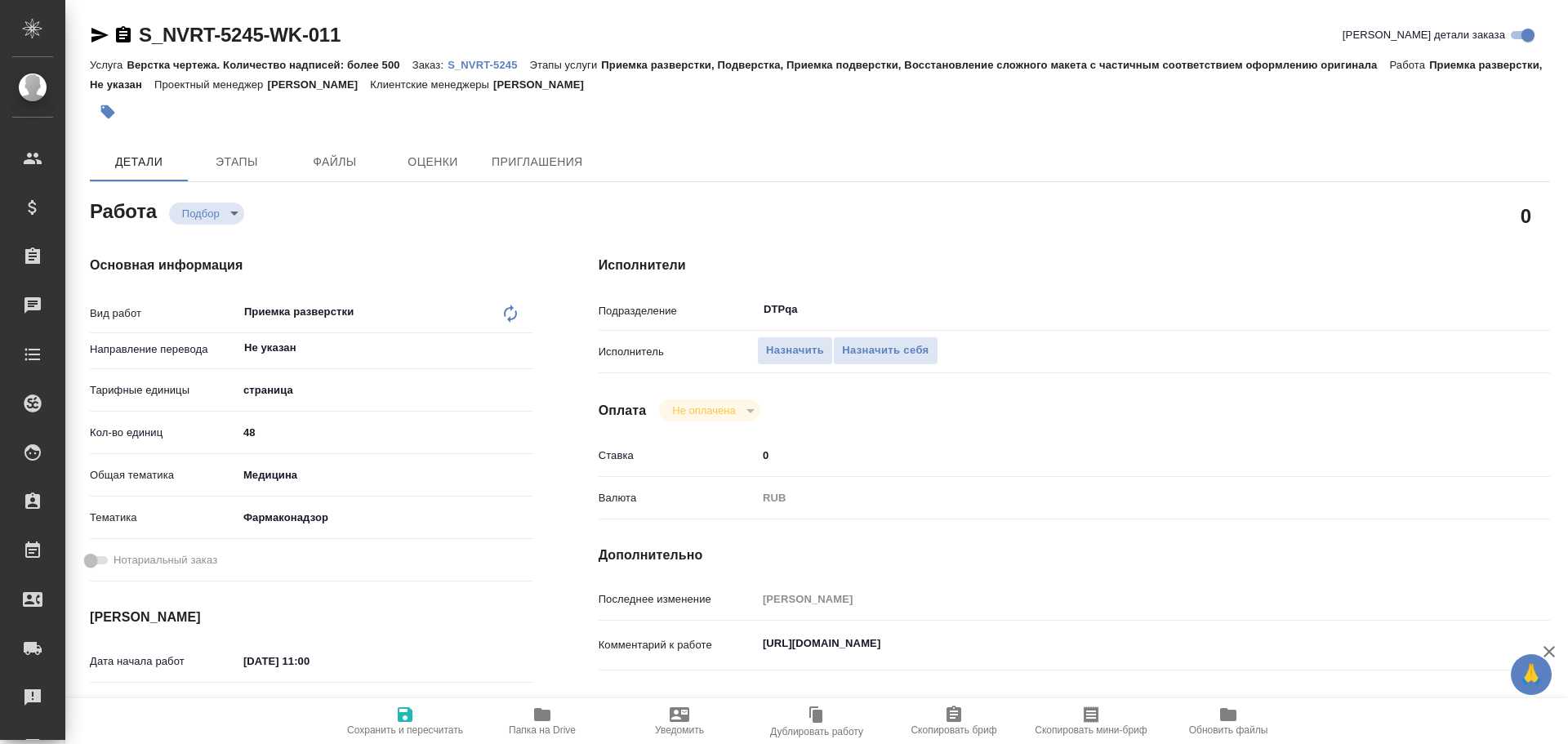
scroll to position [82, 0]
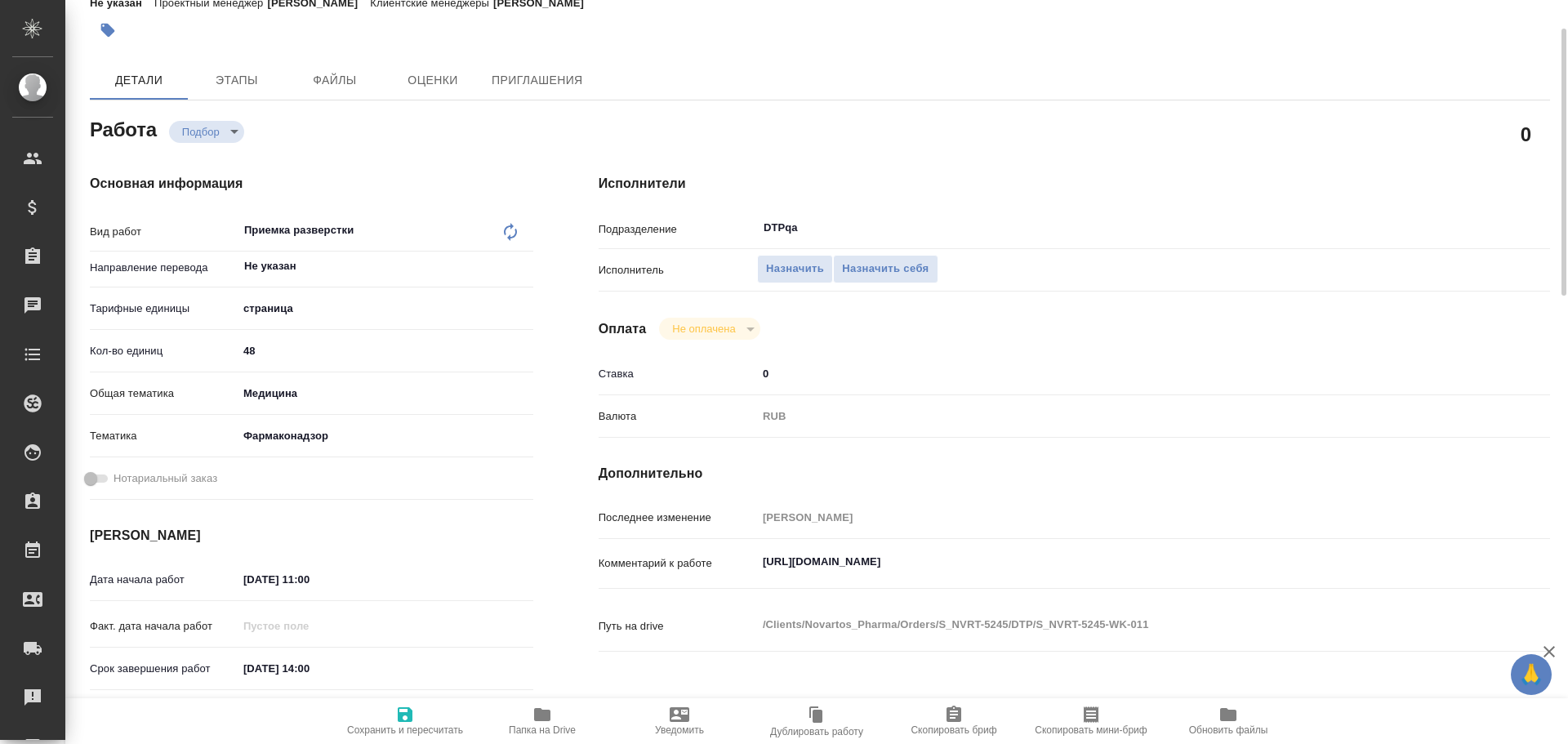
type textarea "x"
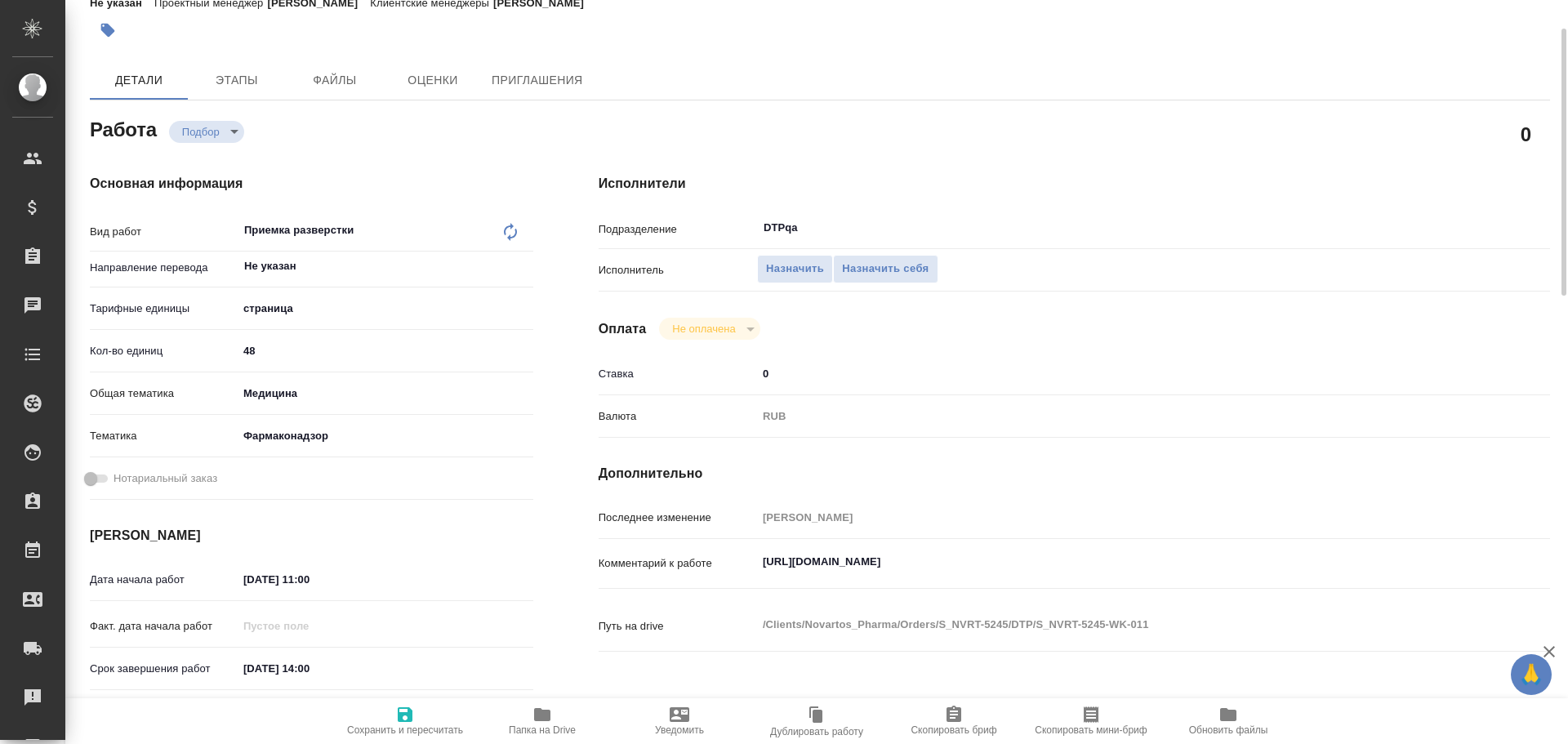
type textarea "x"
click at [767, 561] on textarea "[URL][DOMAIN_NAME]" at bounding box center [1114, 562] width 714 height 28
type textarea "x"
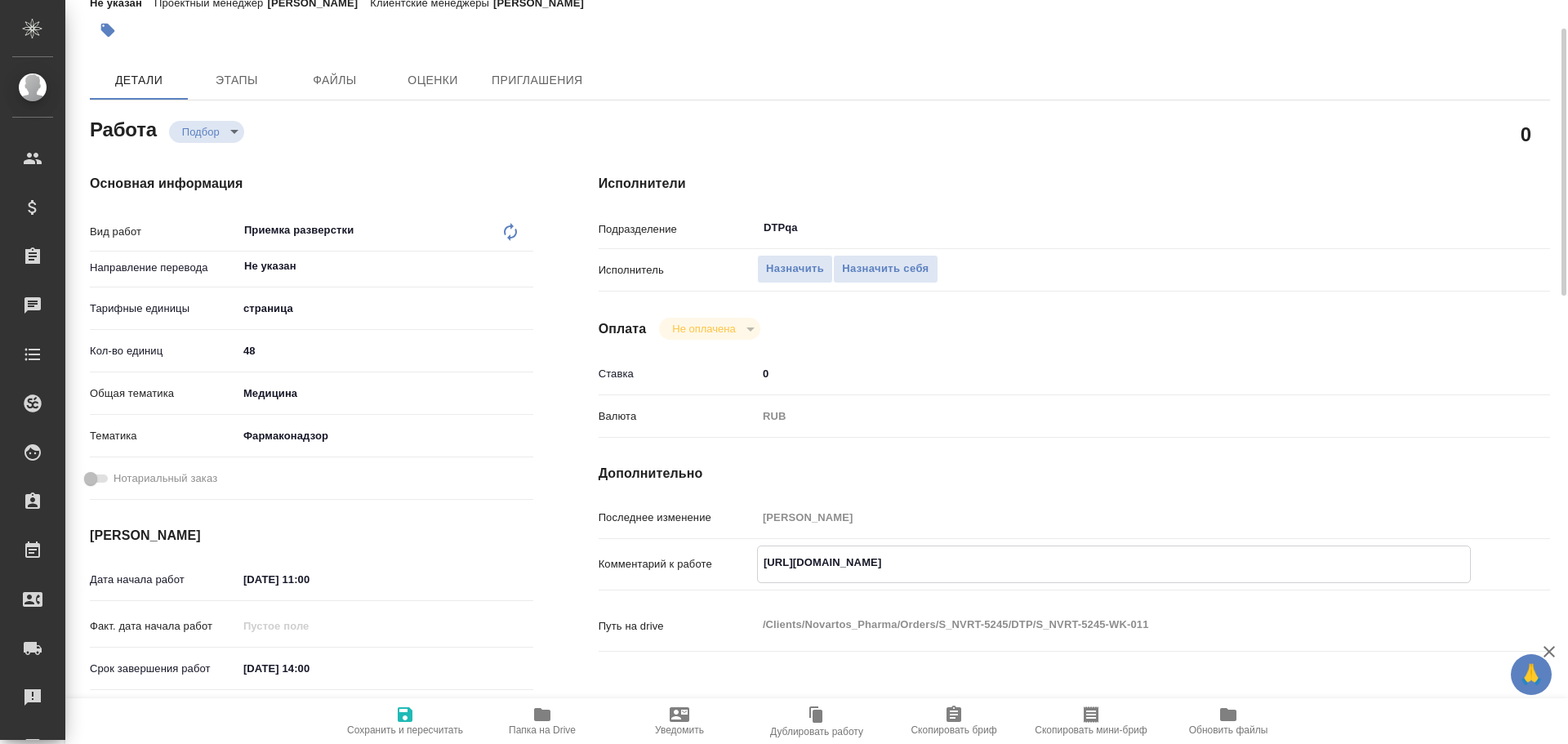
type textarea "x"
drag, startPoint x: 762, startPoint y: 561, endPoint x: 1082, endPoint y: 559, distance: 320.0
click at [1082, 559] on textarea "https://tera.awatera.com/Work/68e3b48dd0c1e73c5d5de0a1/" at bounding box center [1114, 563] width 712 height 28
type textarea "x"
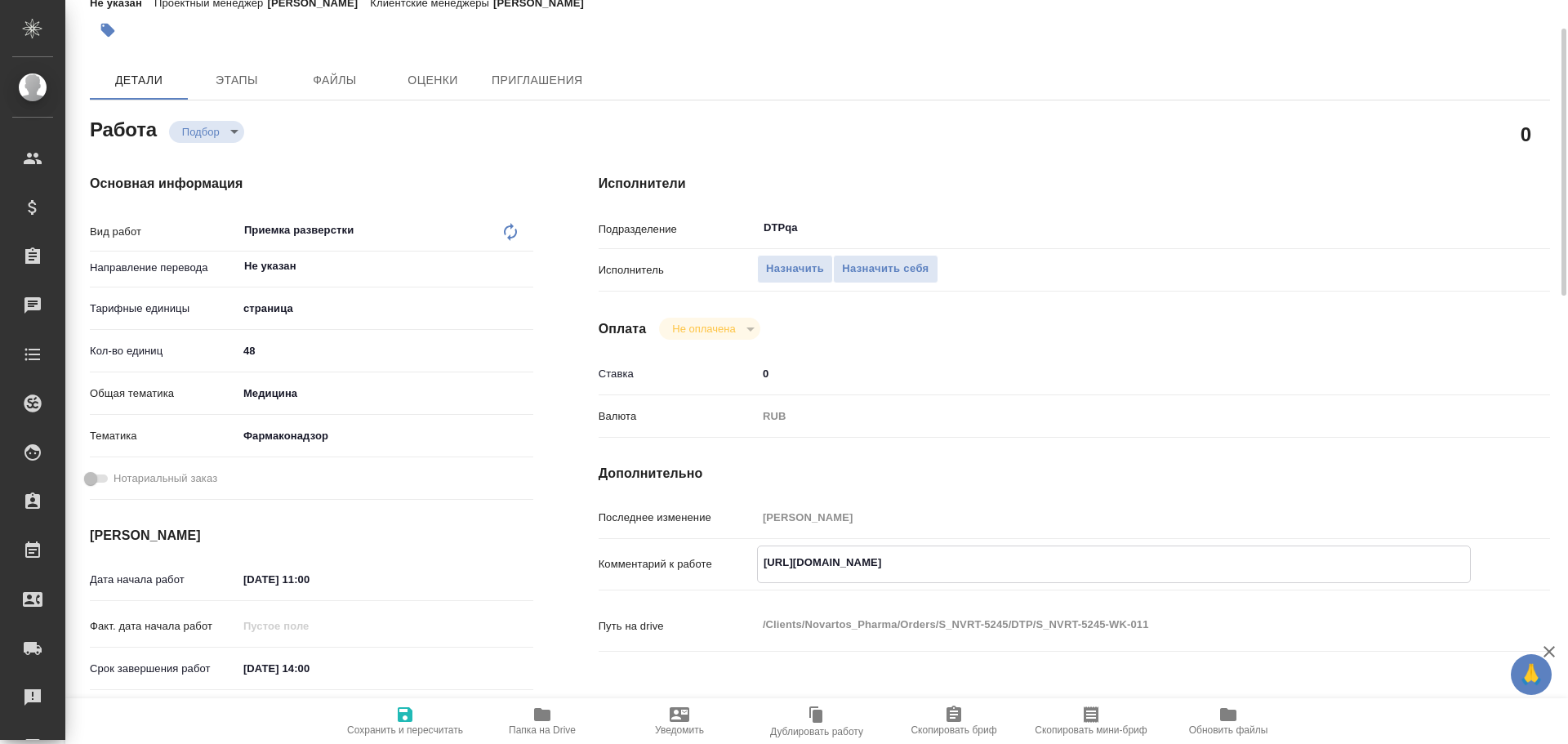
type textarea "x"
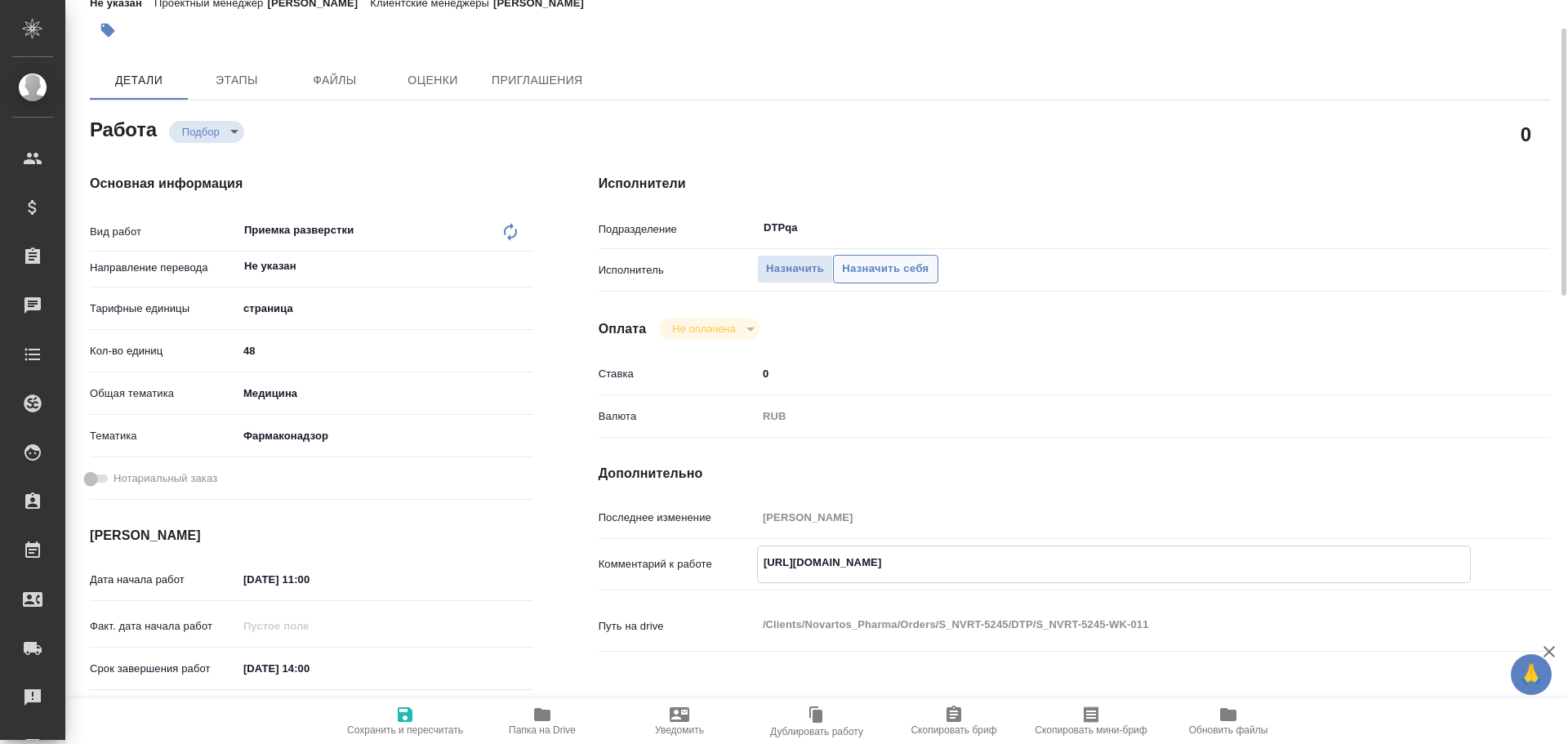
click at [892, 262] on span "Назначить себя" at bounding box center [885, 269] width 87 height 19
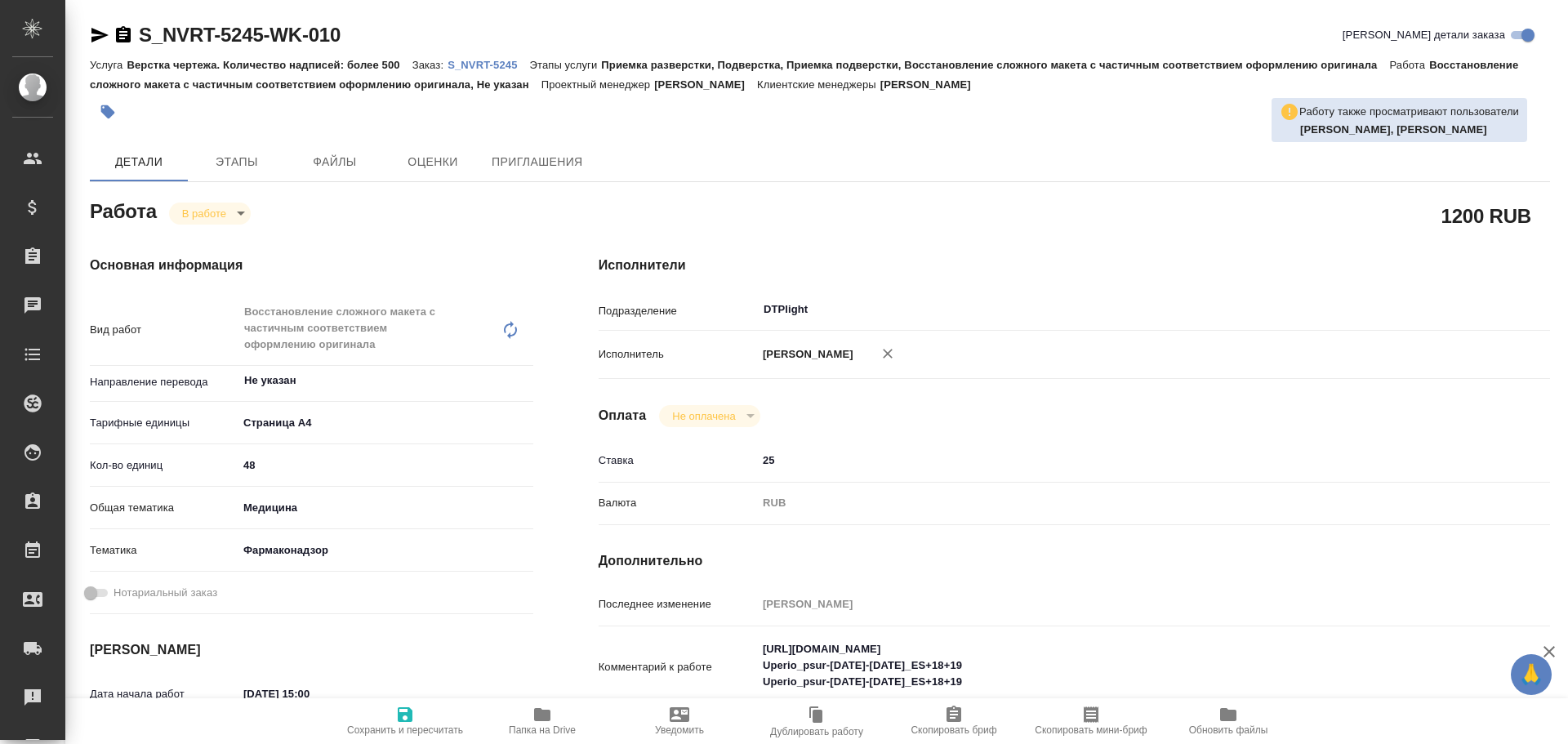
type textarea "x"
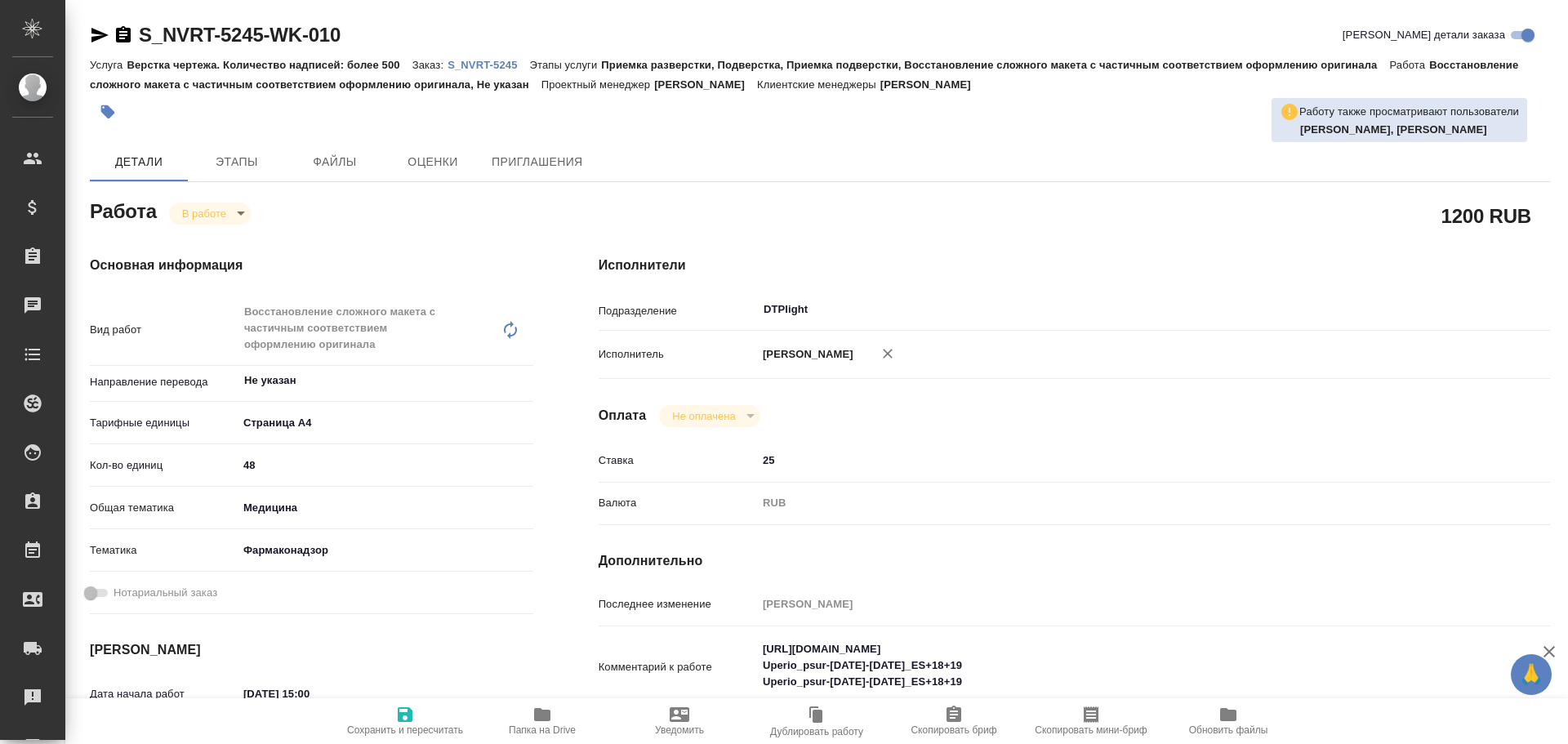
type textarea "x"
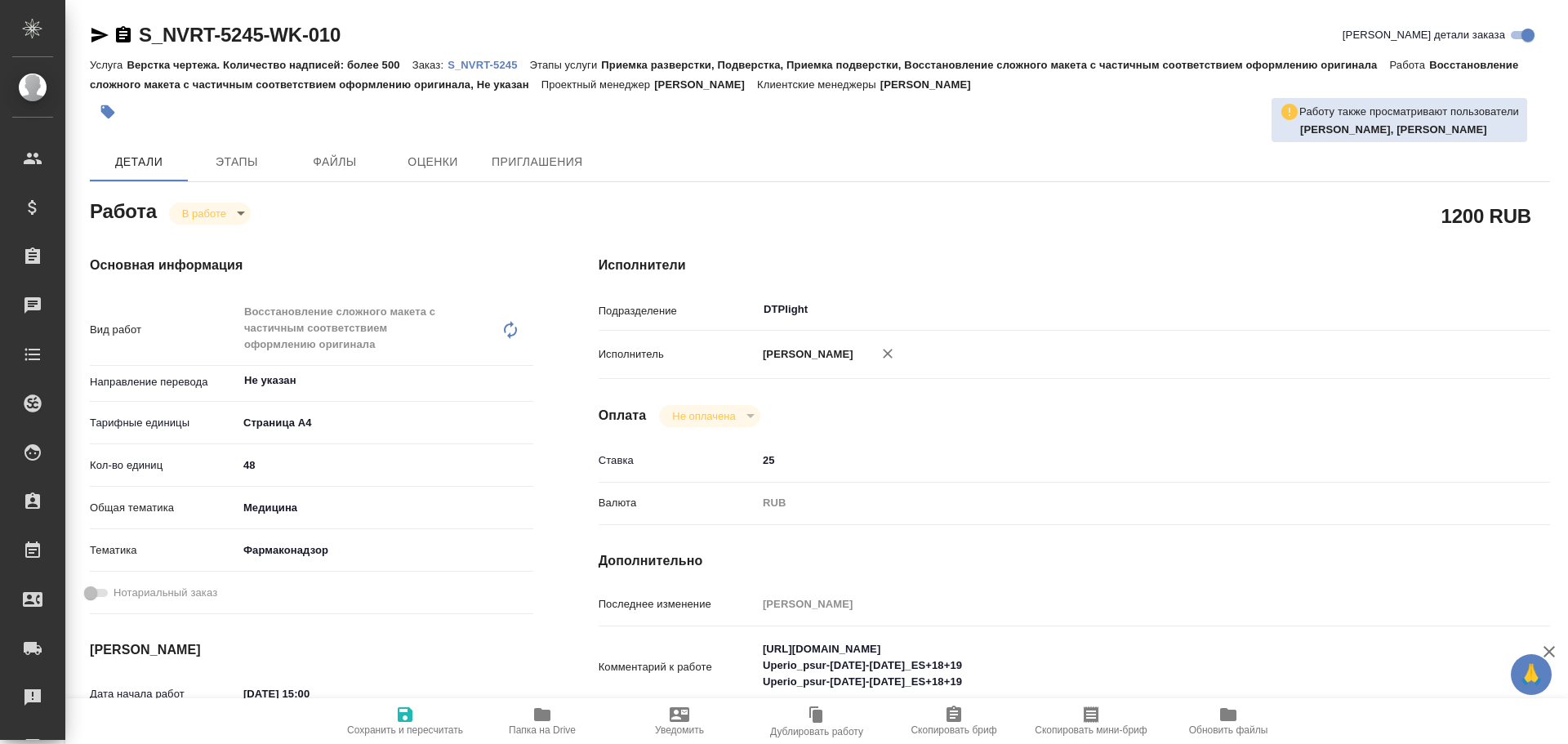
type textarea "x"
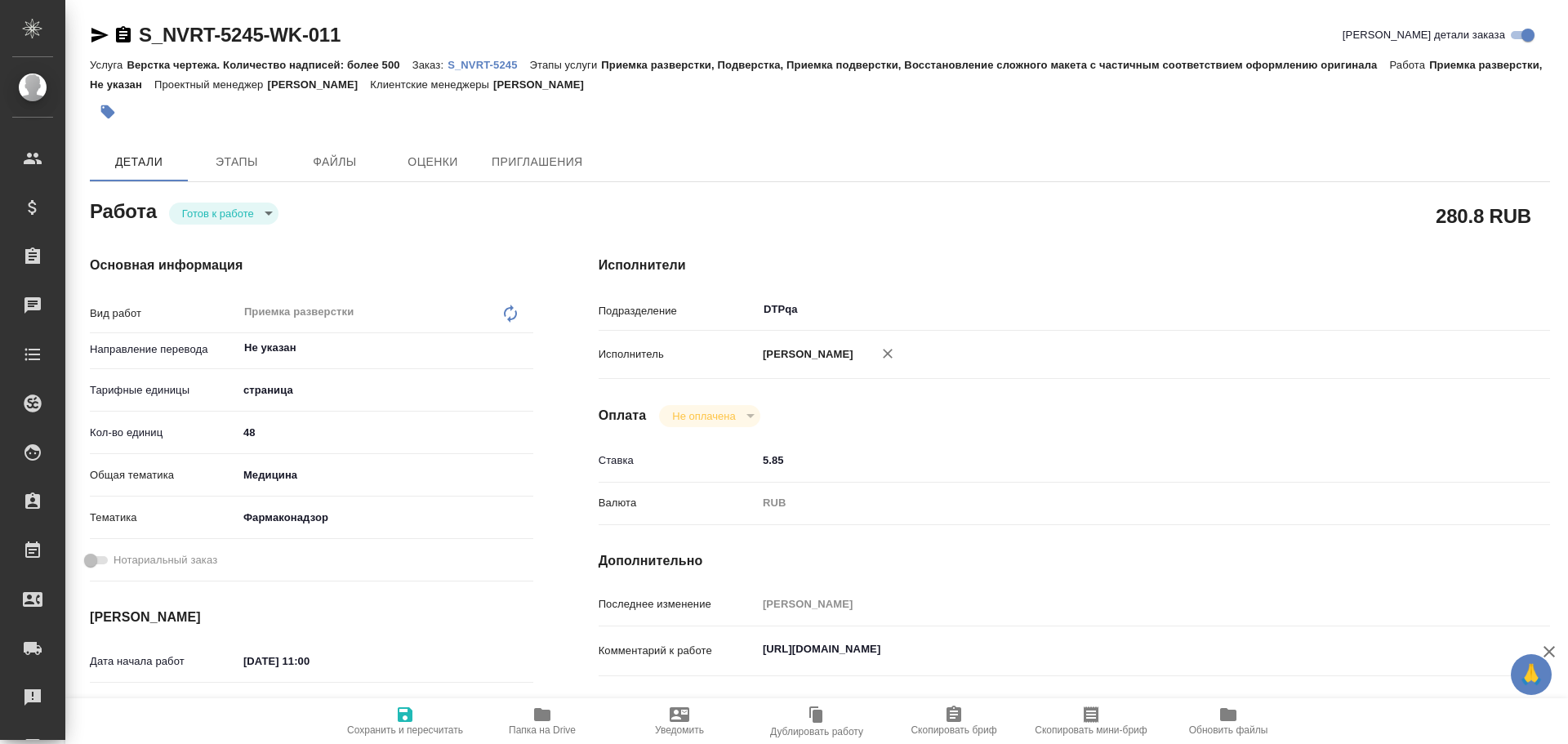
type textarea "x"
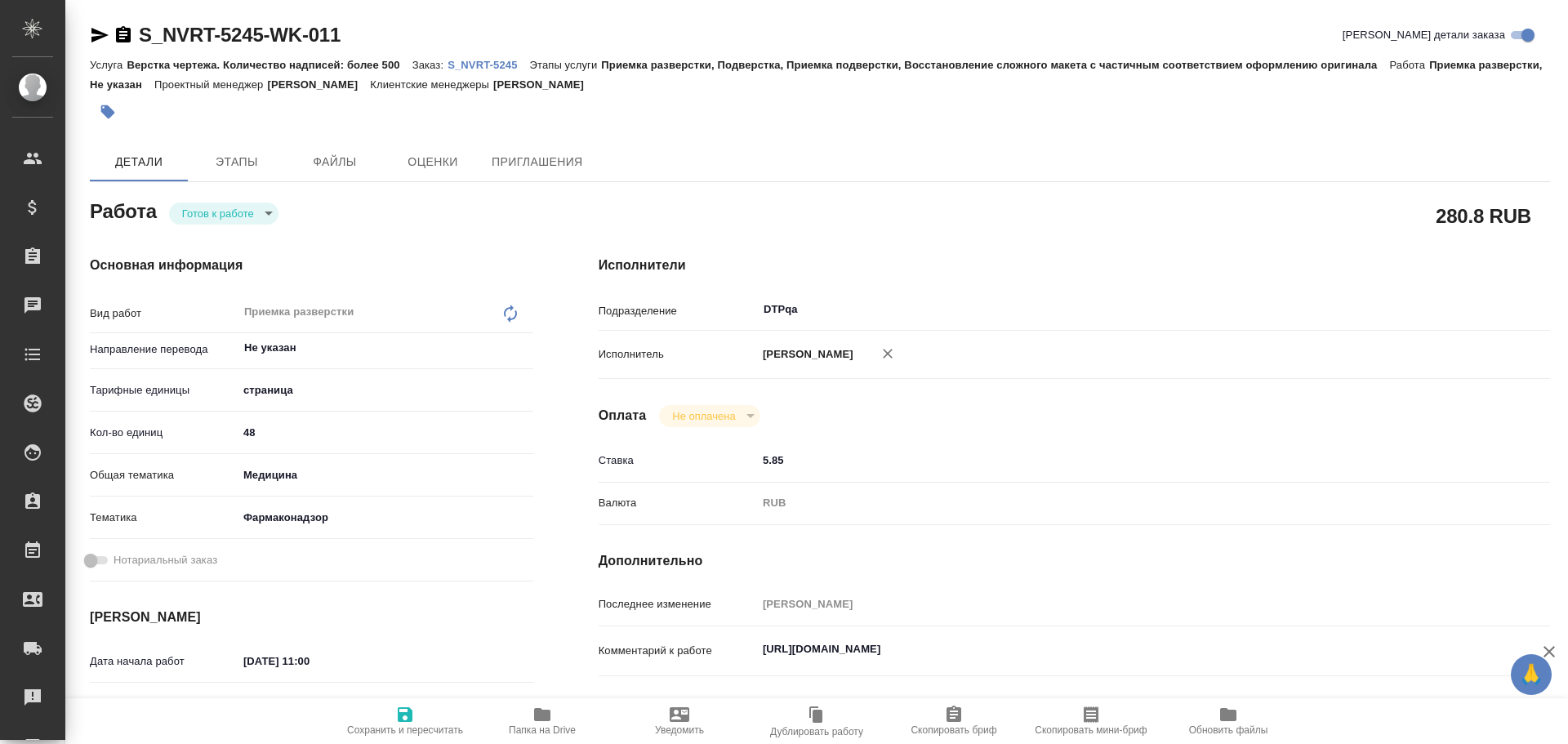
type textarea "x"
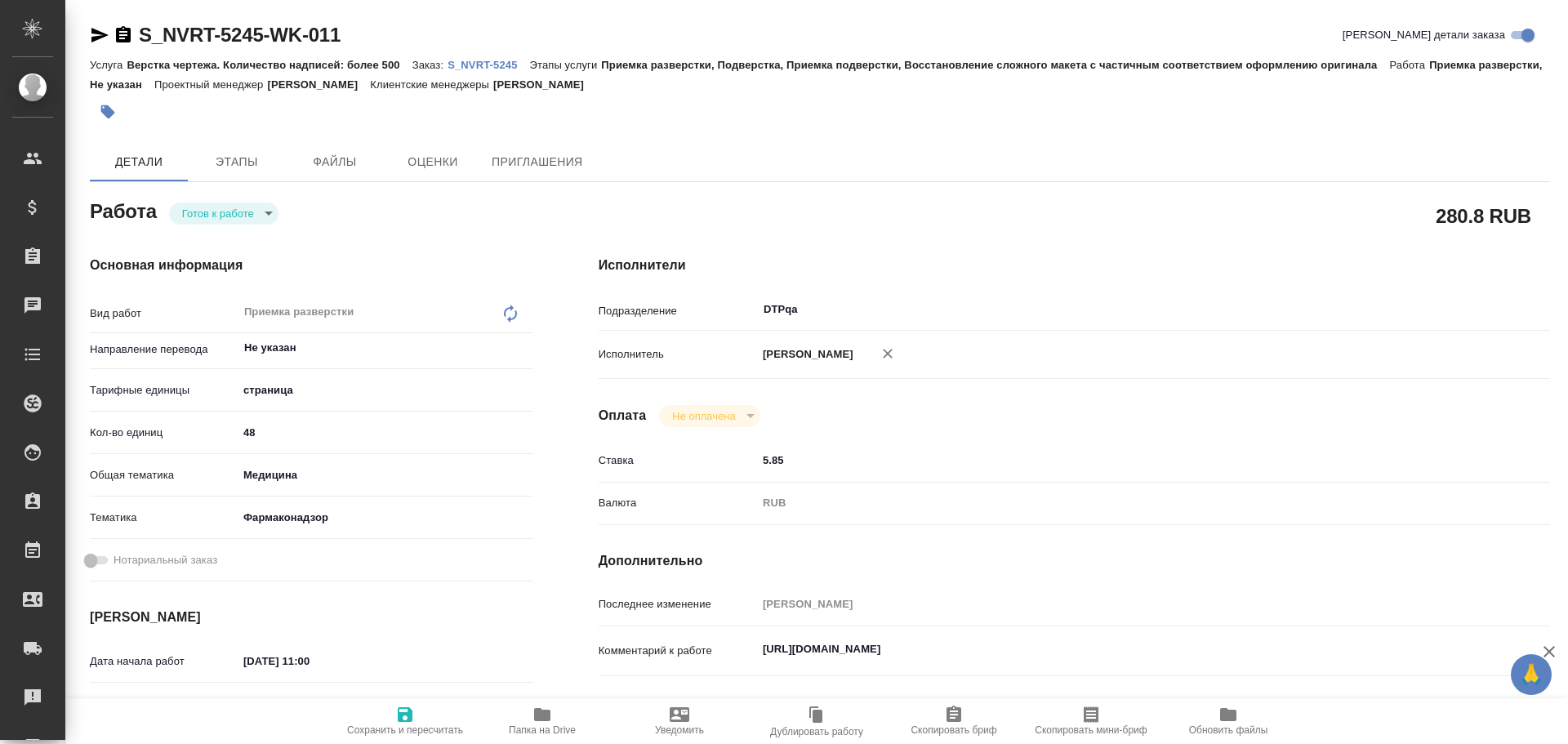
type textarea "x"
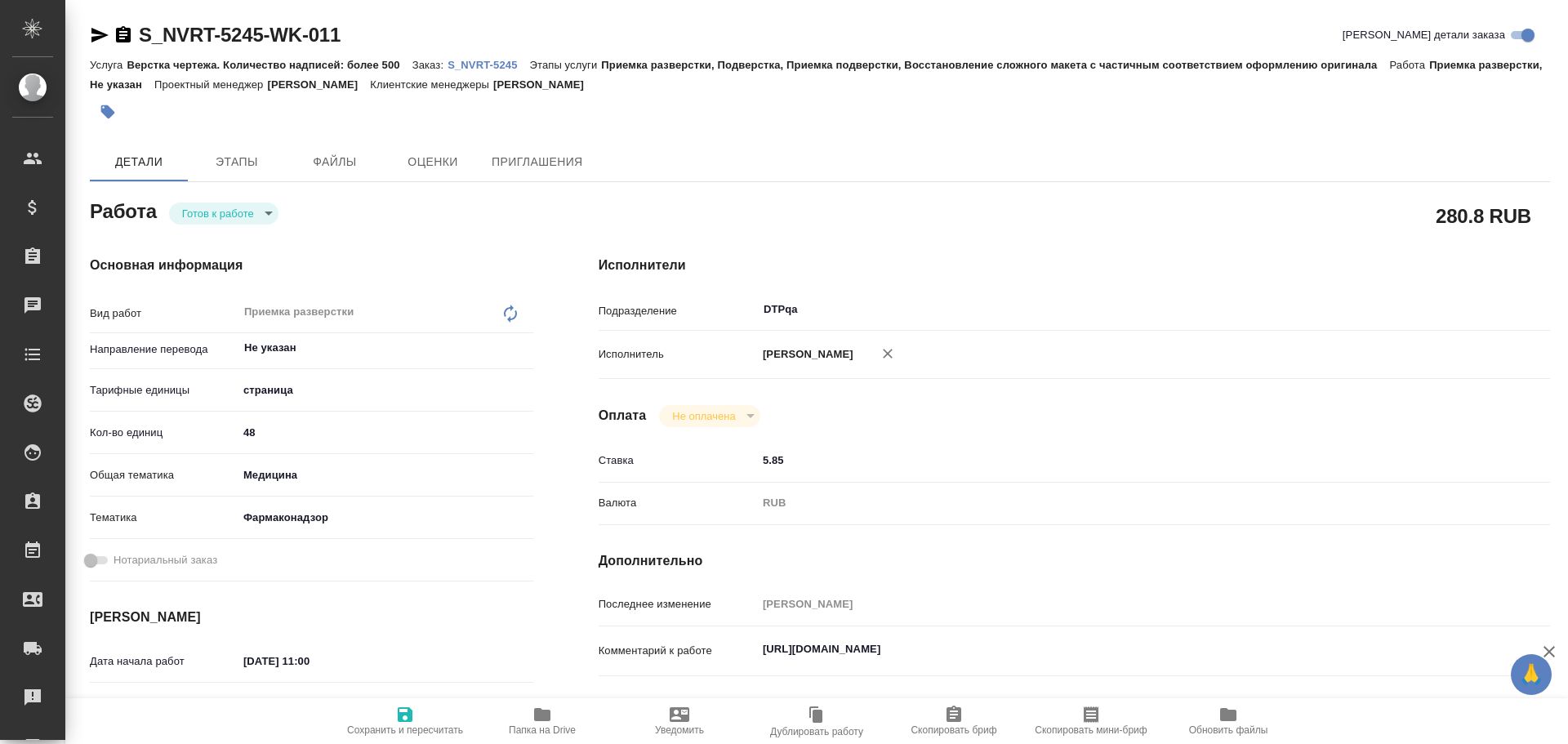
click at [219, 213] on body "🙏 .cls-1 fill:#fff; AWATERA Chulets Elena Клиенты Спецификации Заказы Чаты Todo…" at bounding box center [784, 372] width 1568 height 744
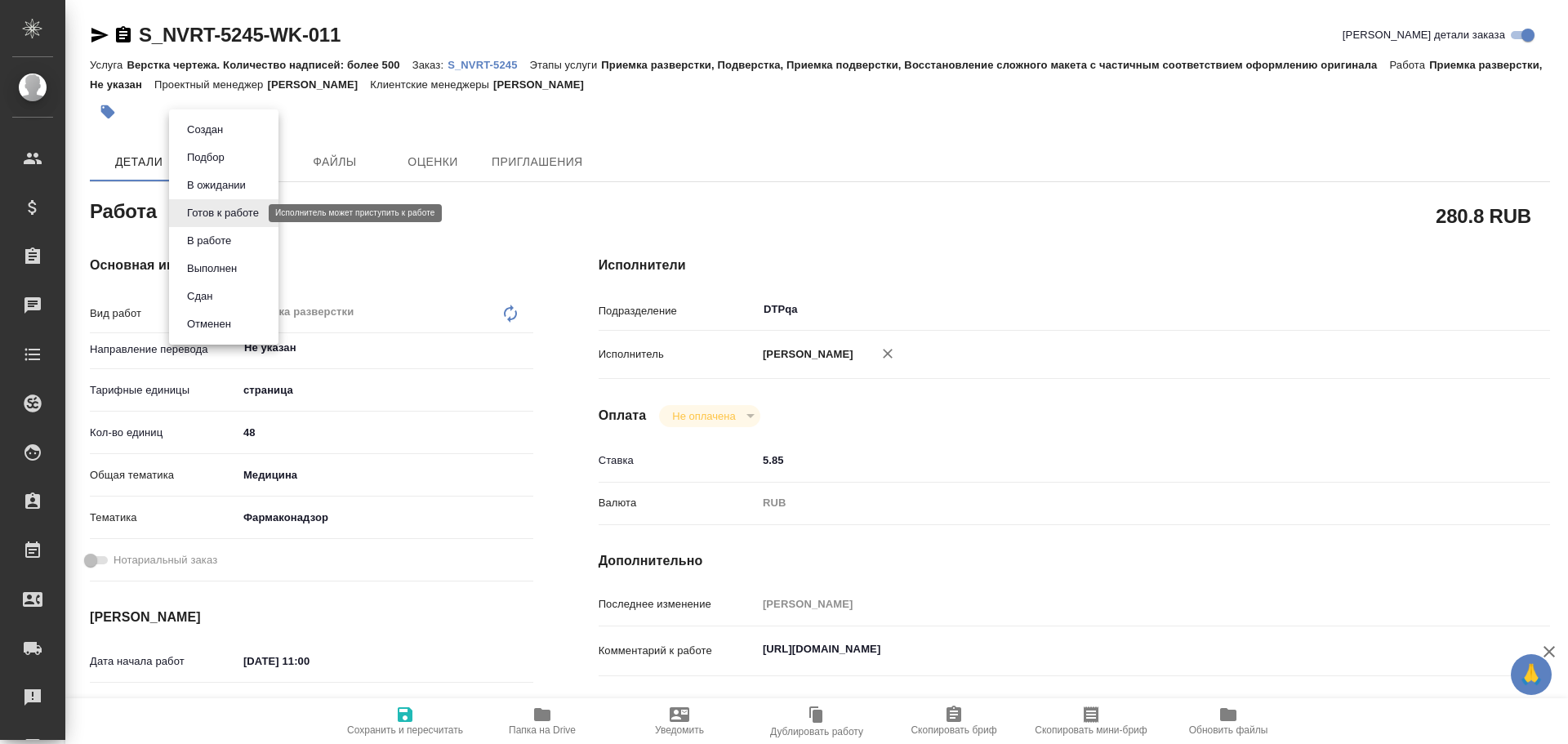
type textarea "x"
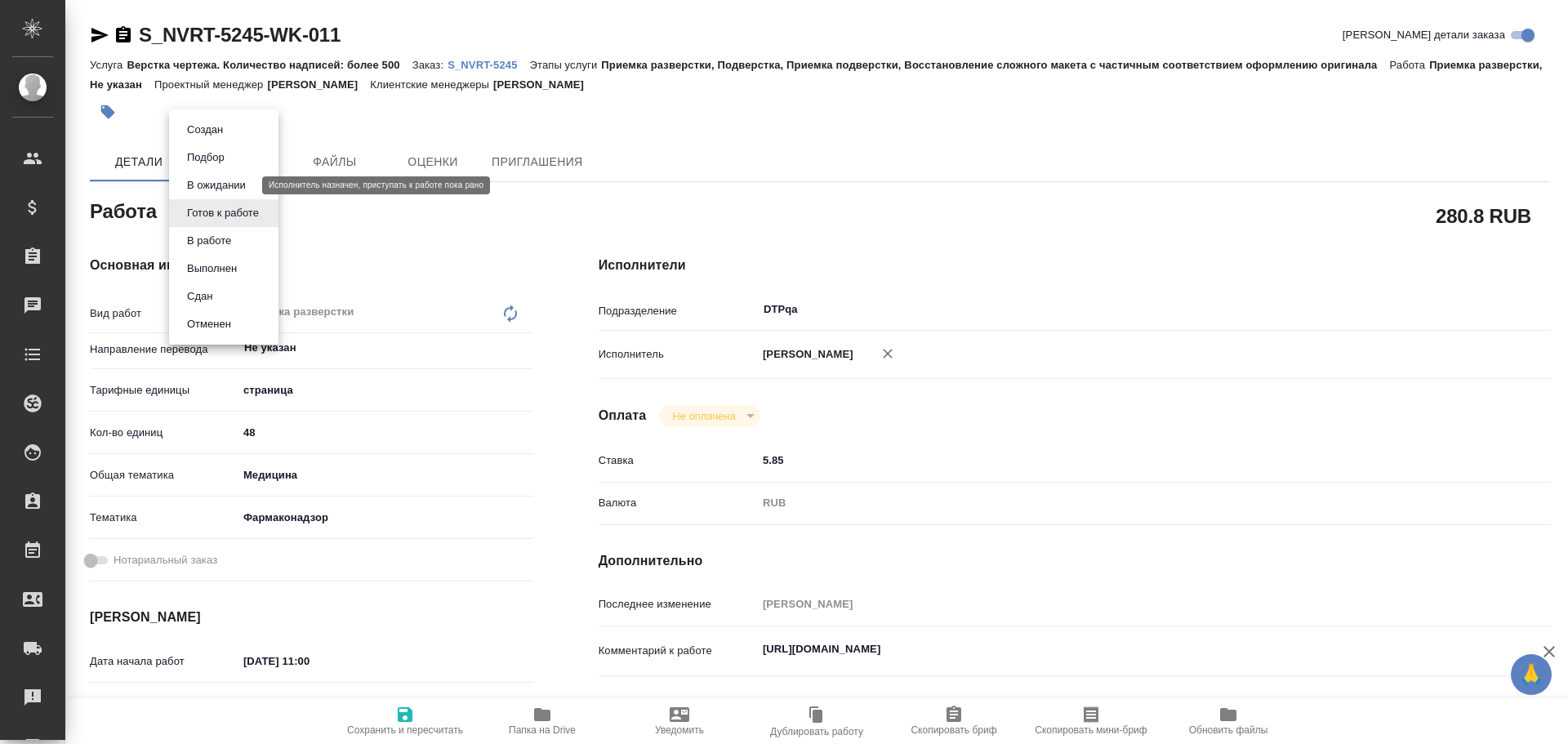
click at [218, 186] on button "В ожидании" at bounding box center [216, 185] width 69 height 18
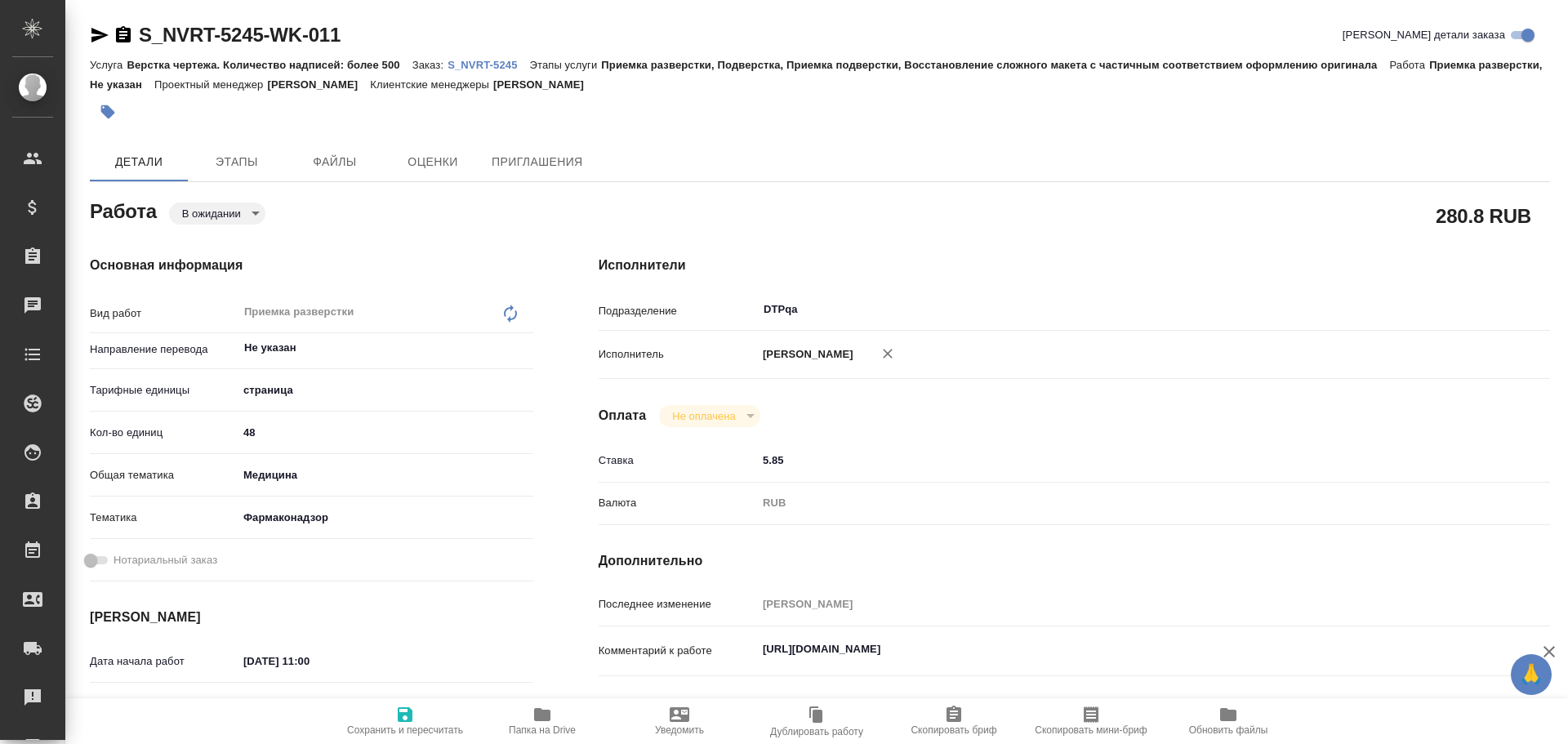
type textarea "x"
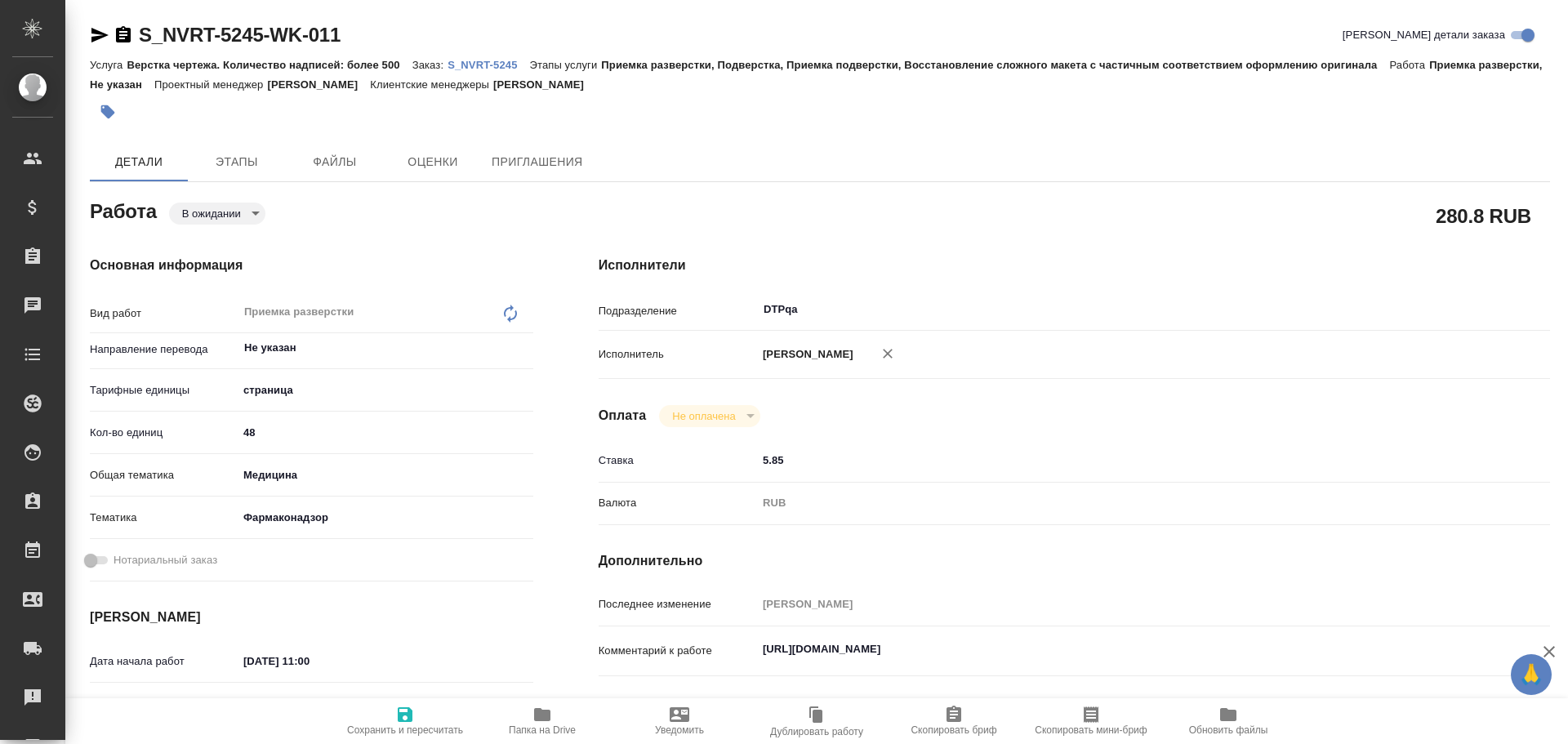
type textarea "x"
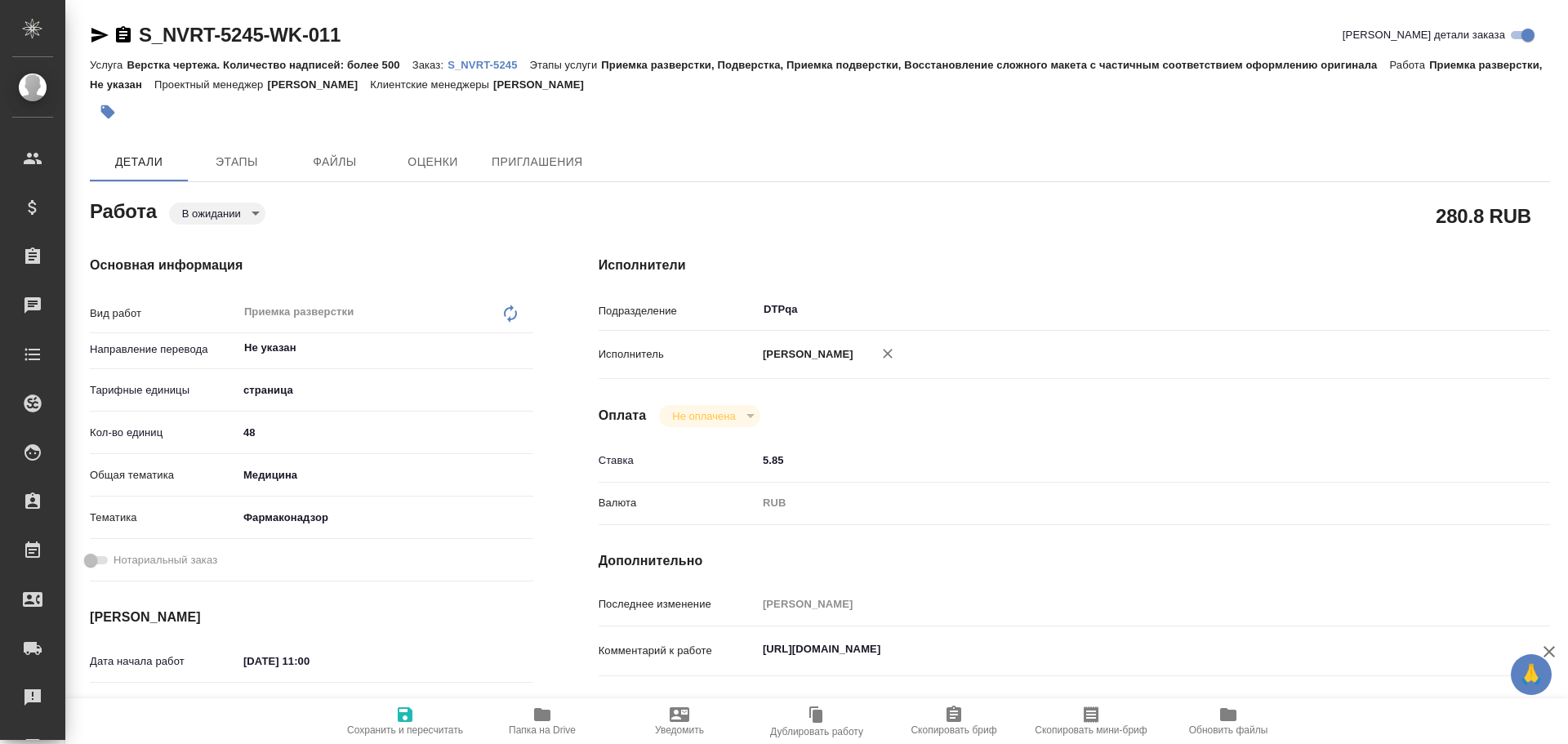
type textarea "x"
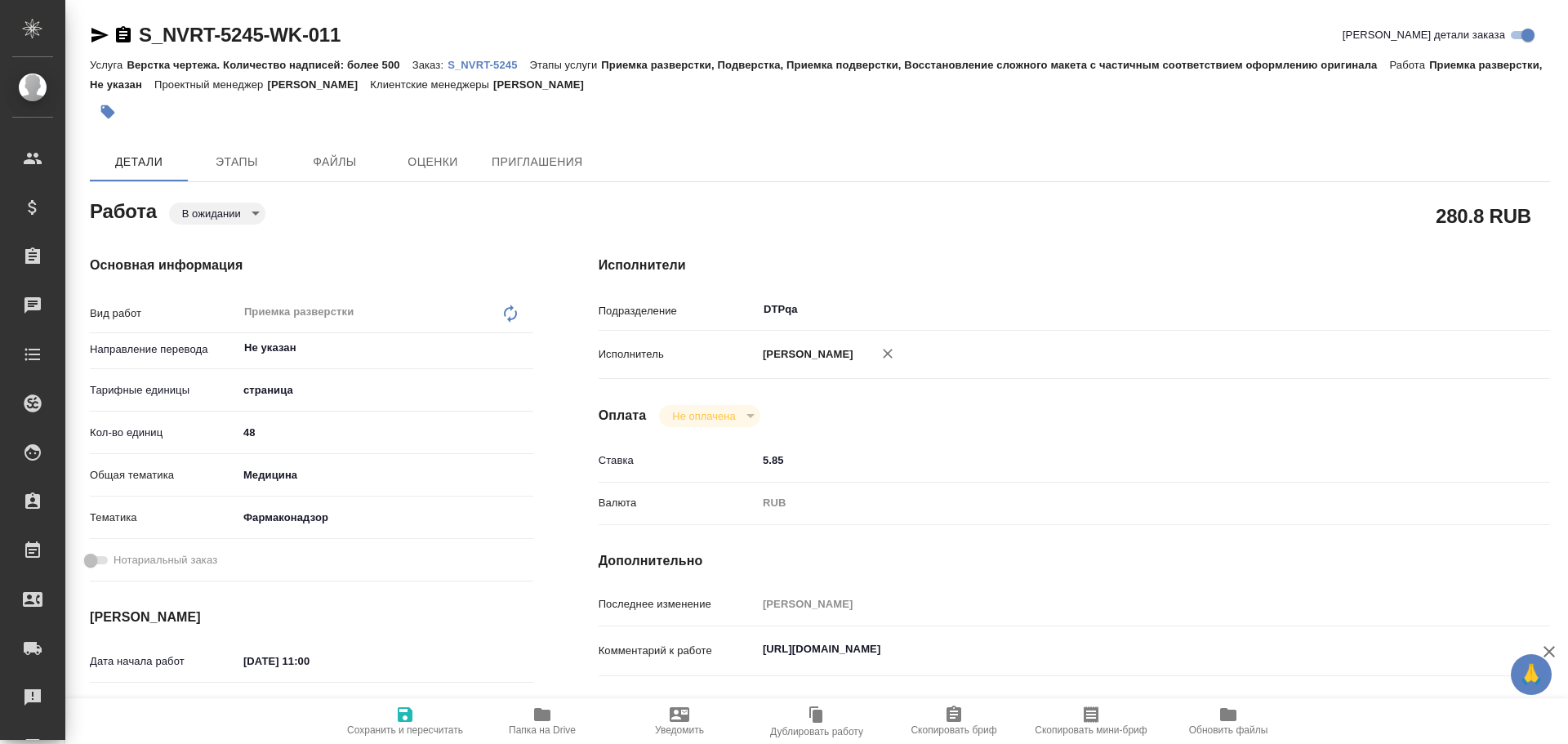
type textarea "x"
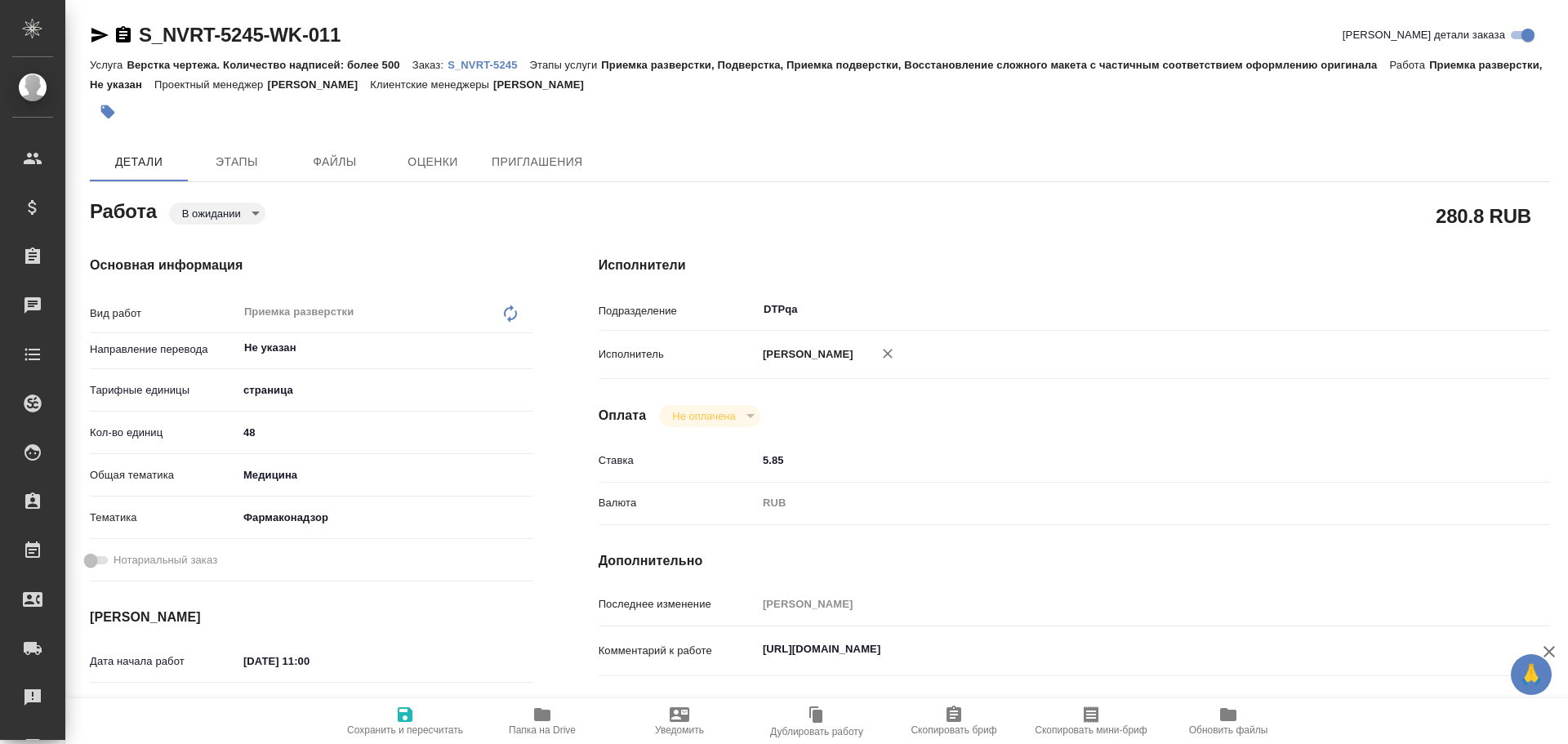
click at [392, 721] on span "Сохранить и пересчитать" at bounding box center [405, 720] width 118 height 31
type textarea "x"
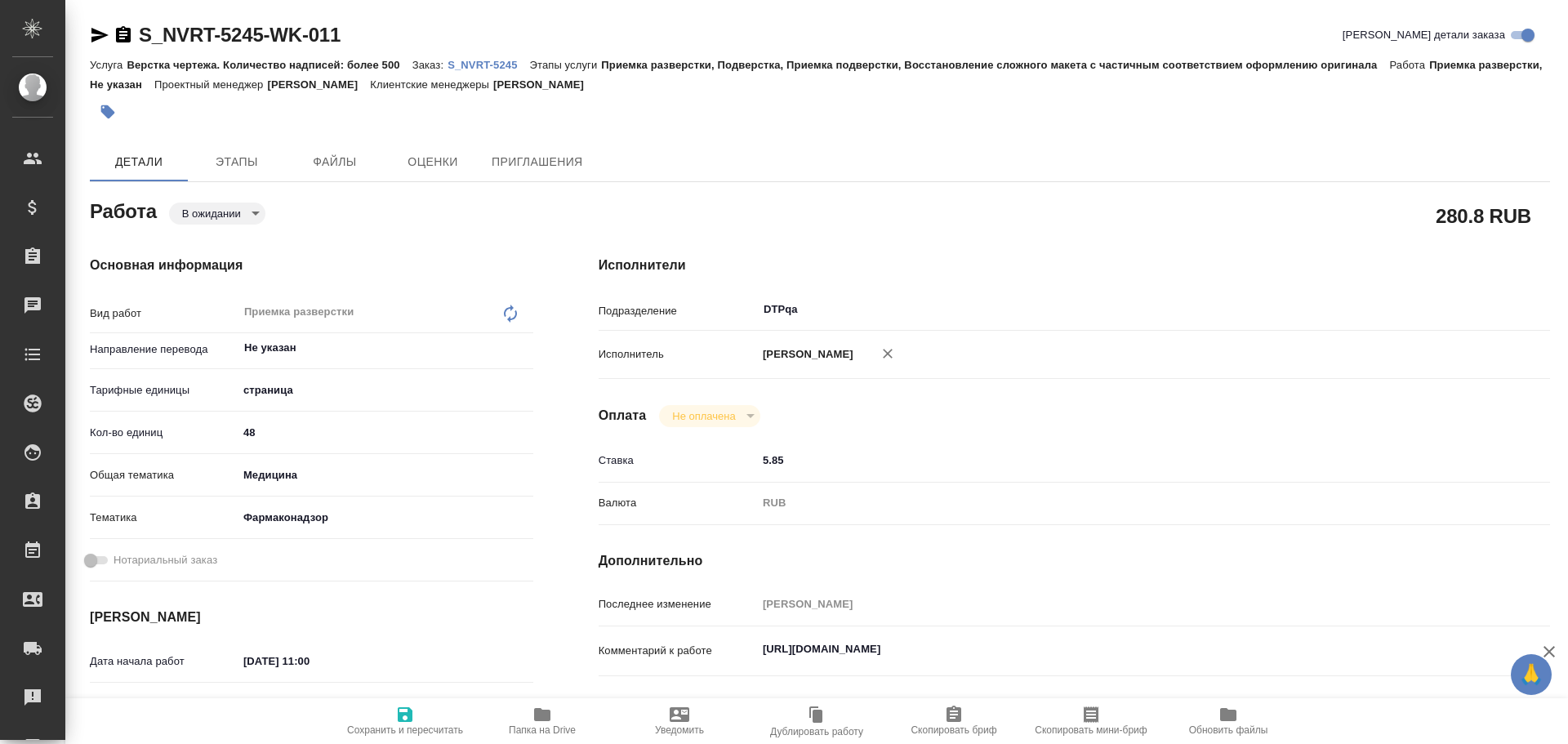
type textarea "x"
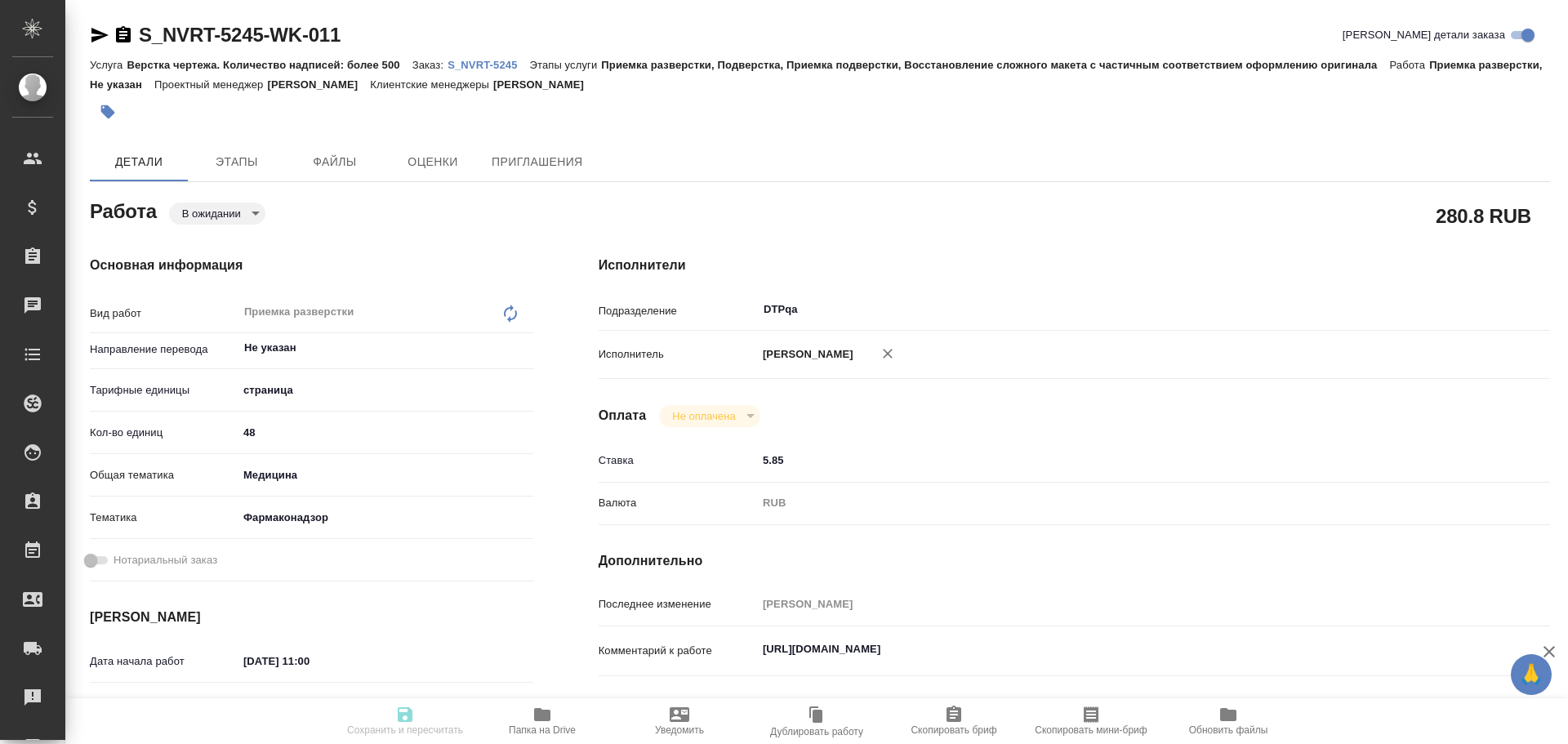
type textarea "x"
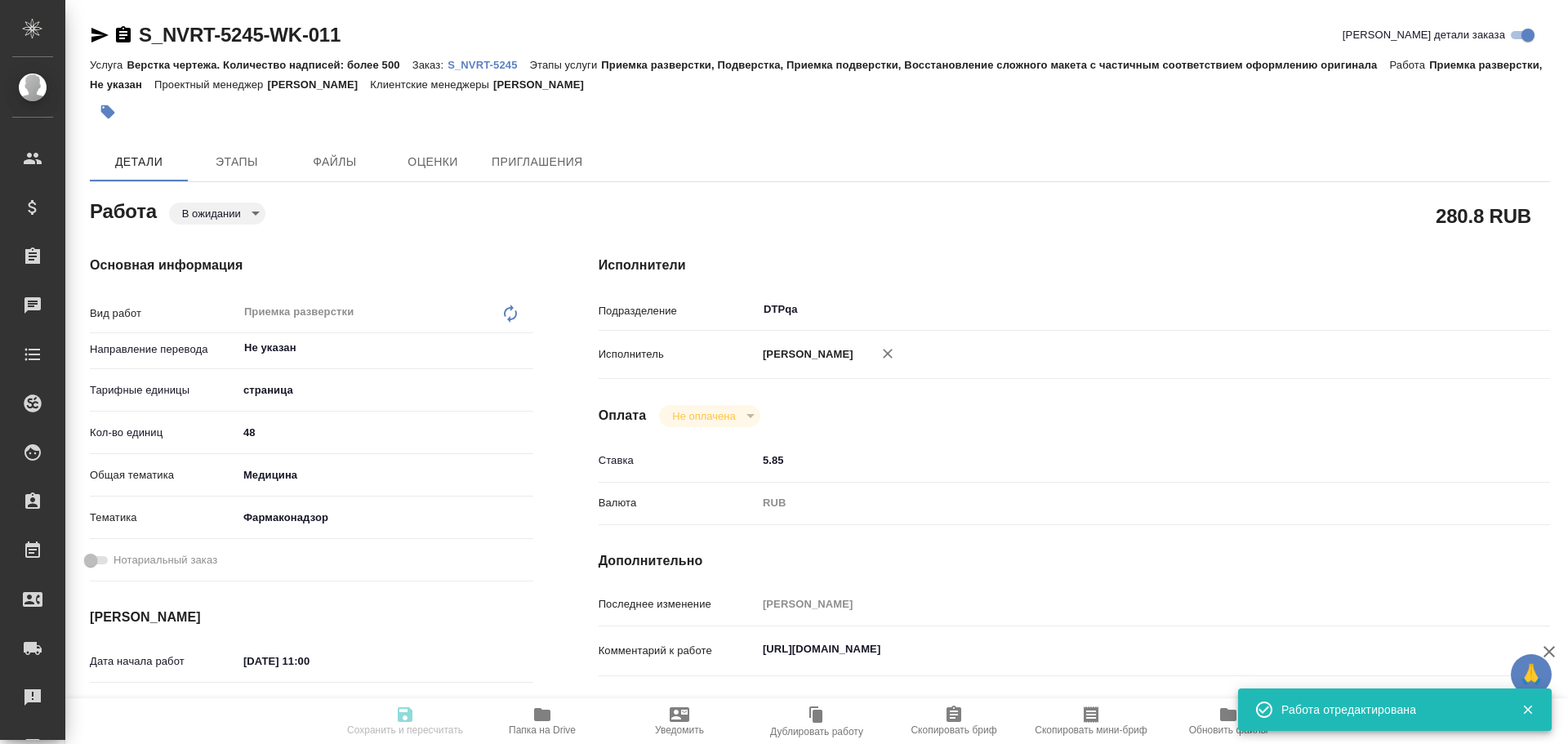
type textarea "x"
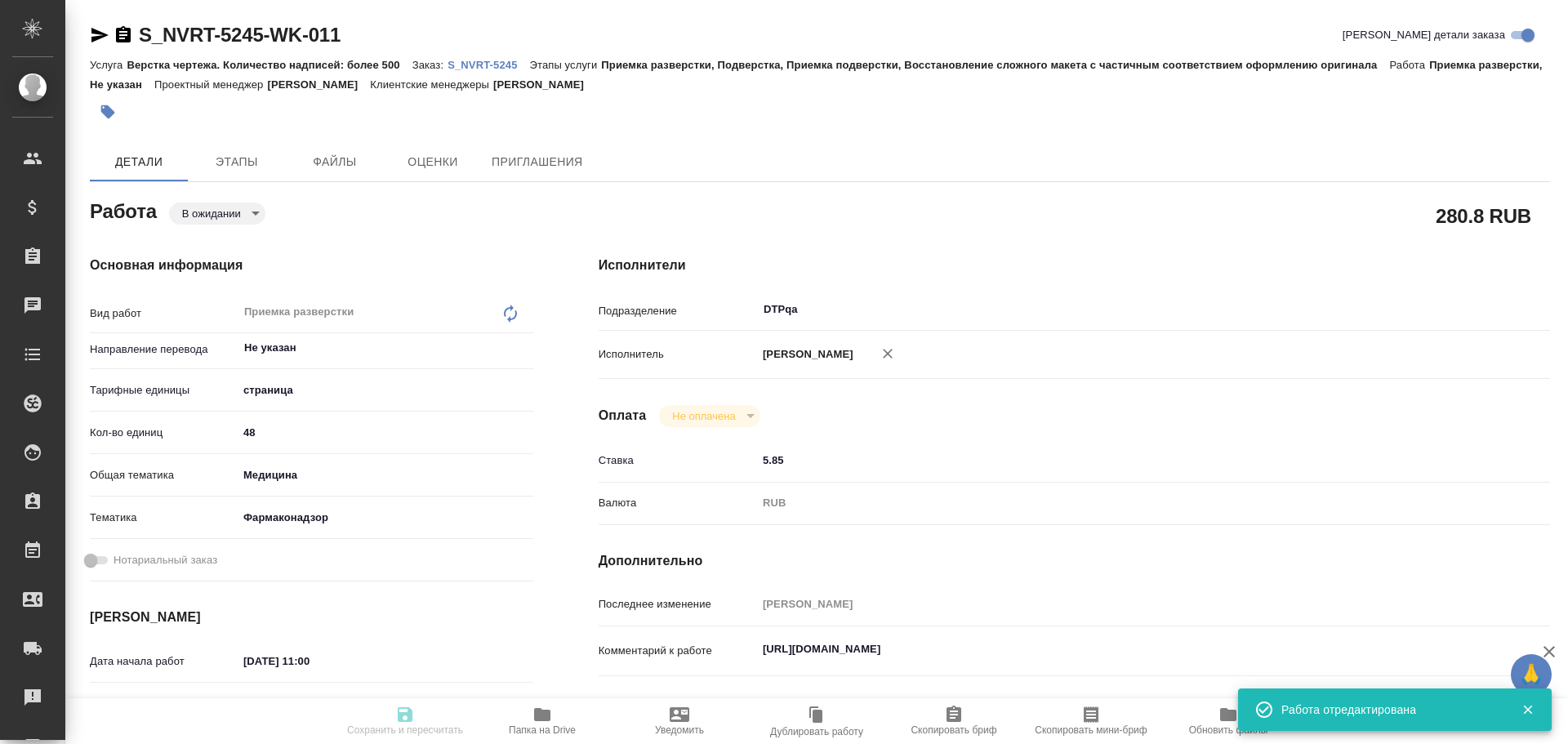
type input "pending"
type textarea "Приемка разверстки"
type textarea "x"
type input "Не указан"
type input "5a8b1489cc6b4906c91bfdb2"
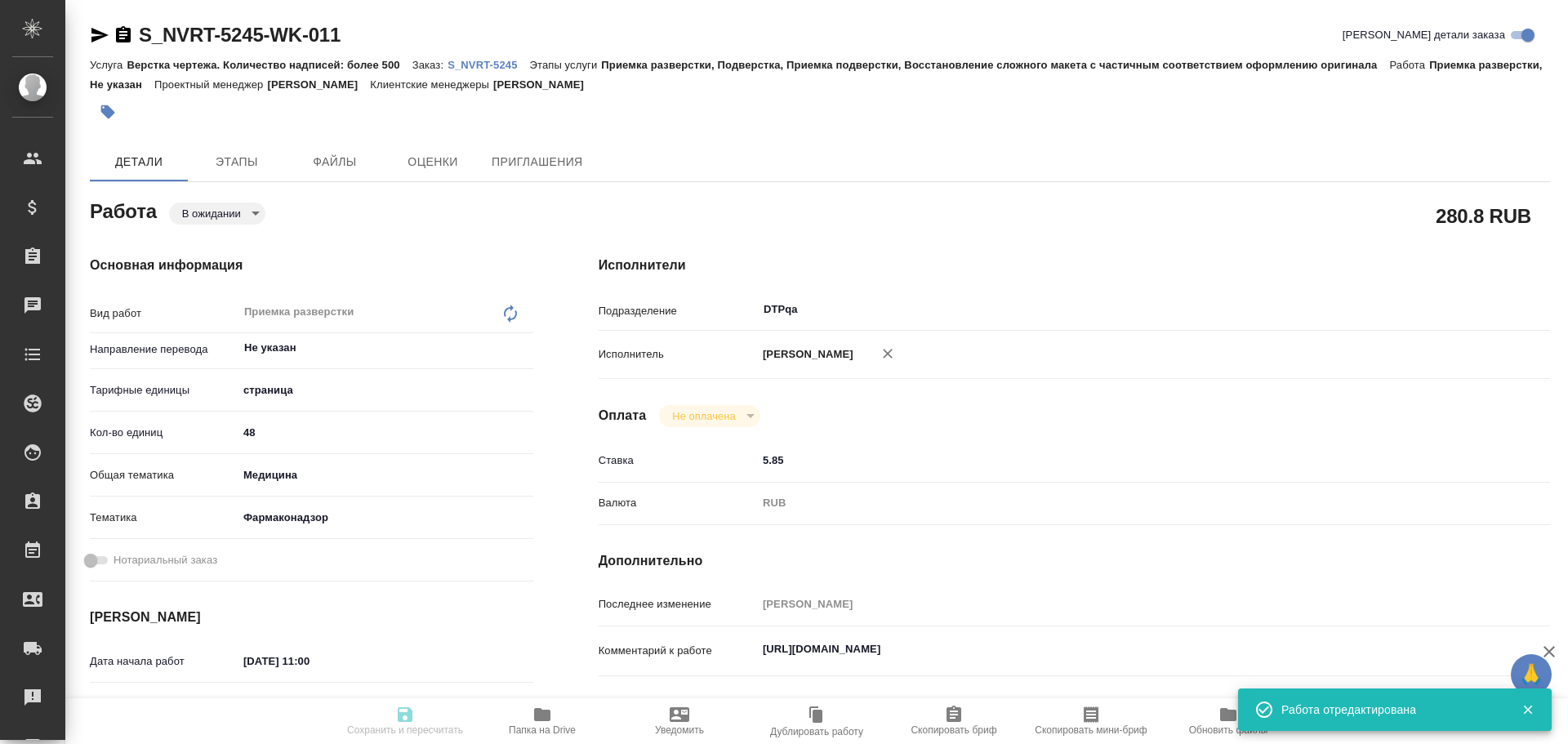
type input "48"
type input "med"
type input "66b350e715fdbd933886e8f8"
type input "07.10.2025 11:00"
type input "07.10.2025 14:00"
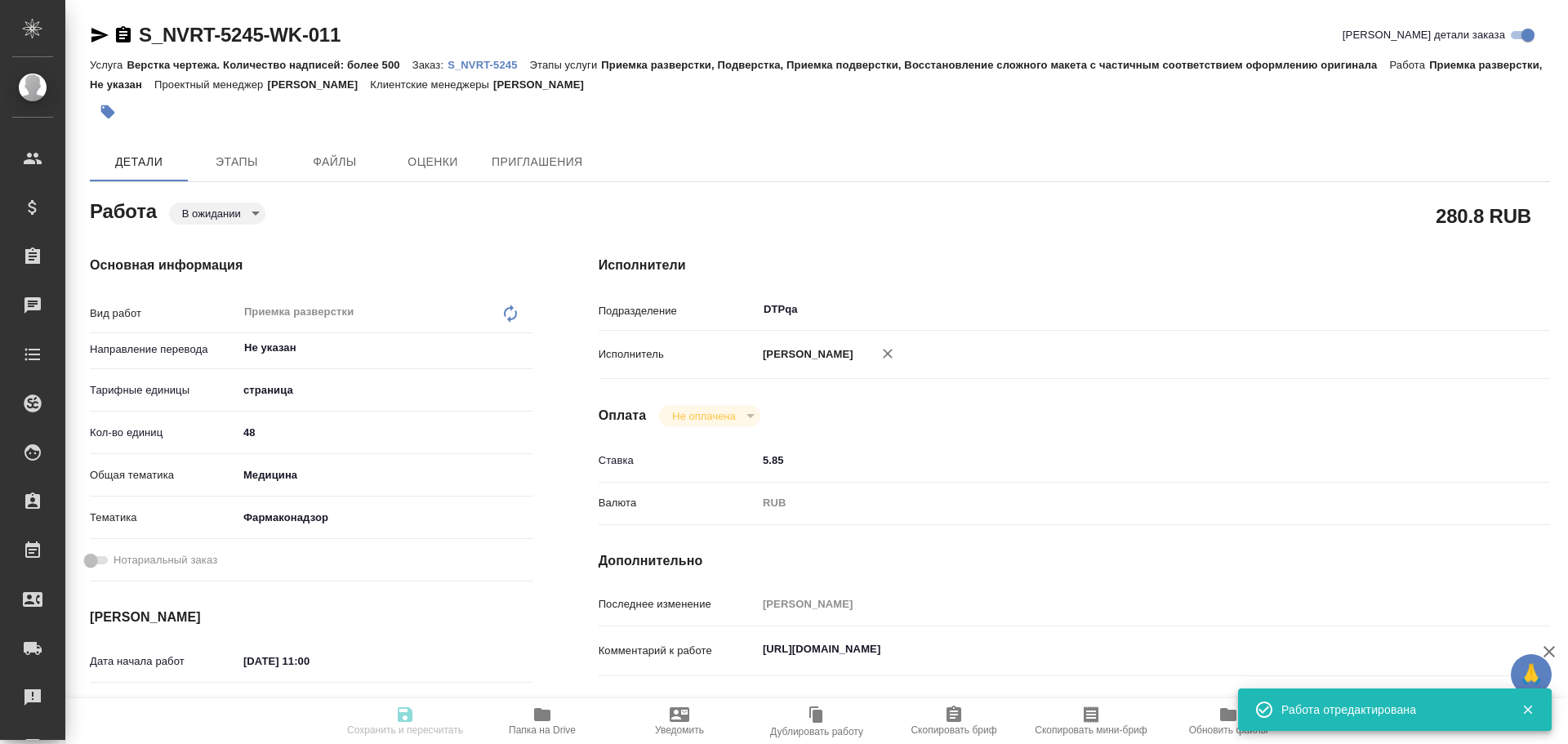
type input "16.10.2025 17:00"
type input "DTPqa"
type input "notPayed"
type input "5.85"
type input "RUB"
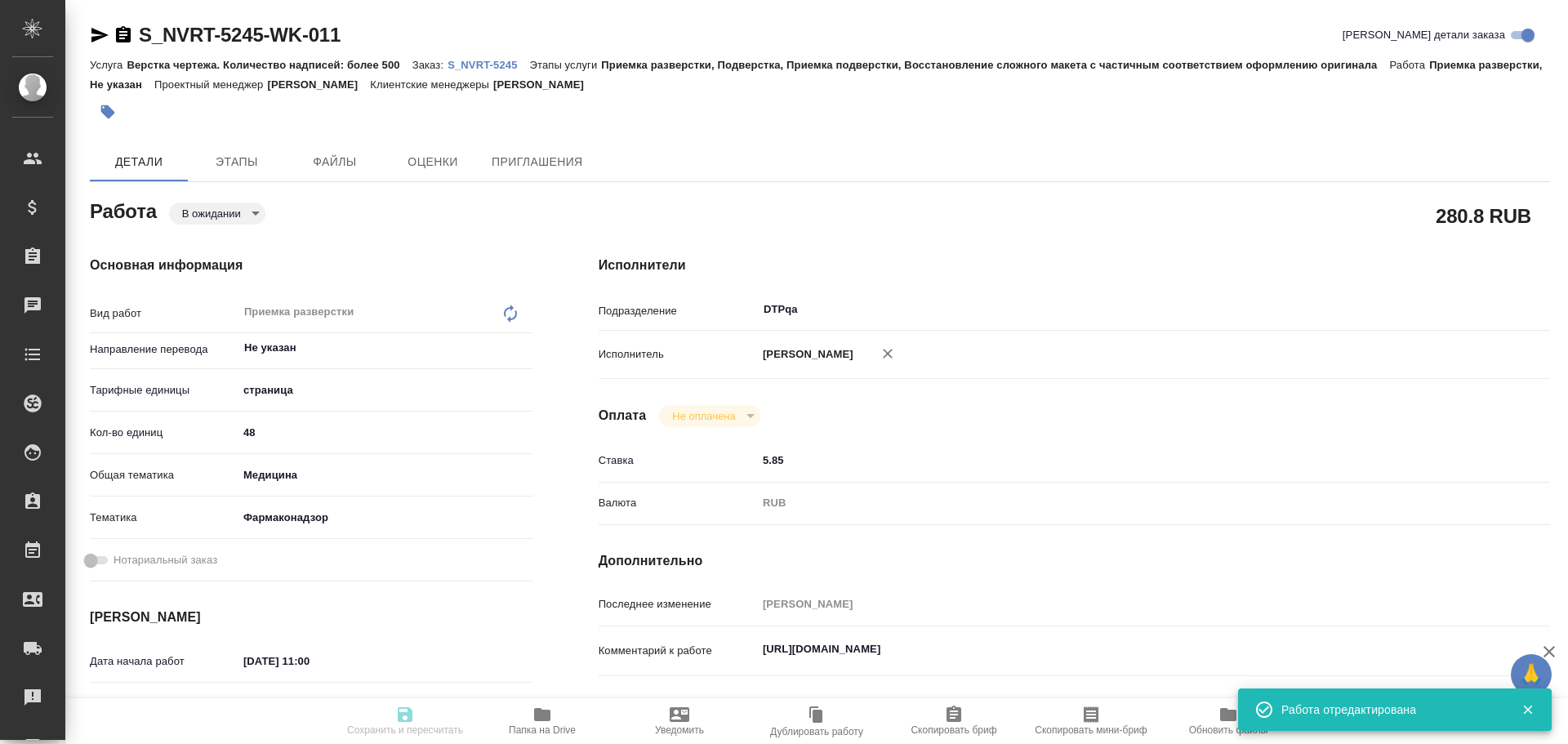
type input "[PERSON_NAME]"
type textarea "https://tera.awatera.com/Work/68e3b48dd0c1e73c5d5de0a1/"
type textarea "x"
type textarea "/Clients/Novartos_Pharma/Orders/S_NVRT-5245/DTP/S_NVRT-5245-WK-011"
type textarea "x"
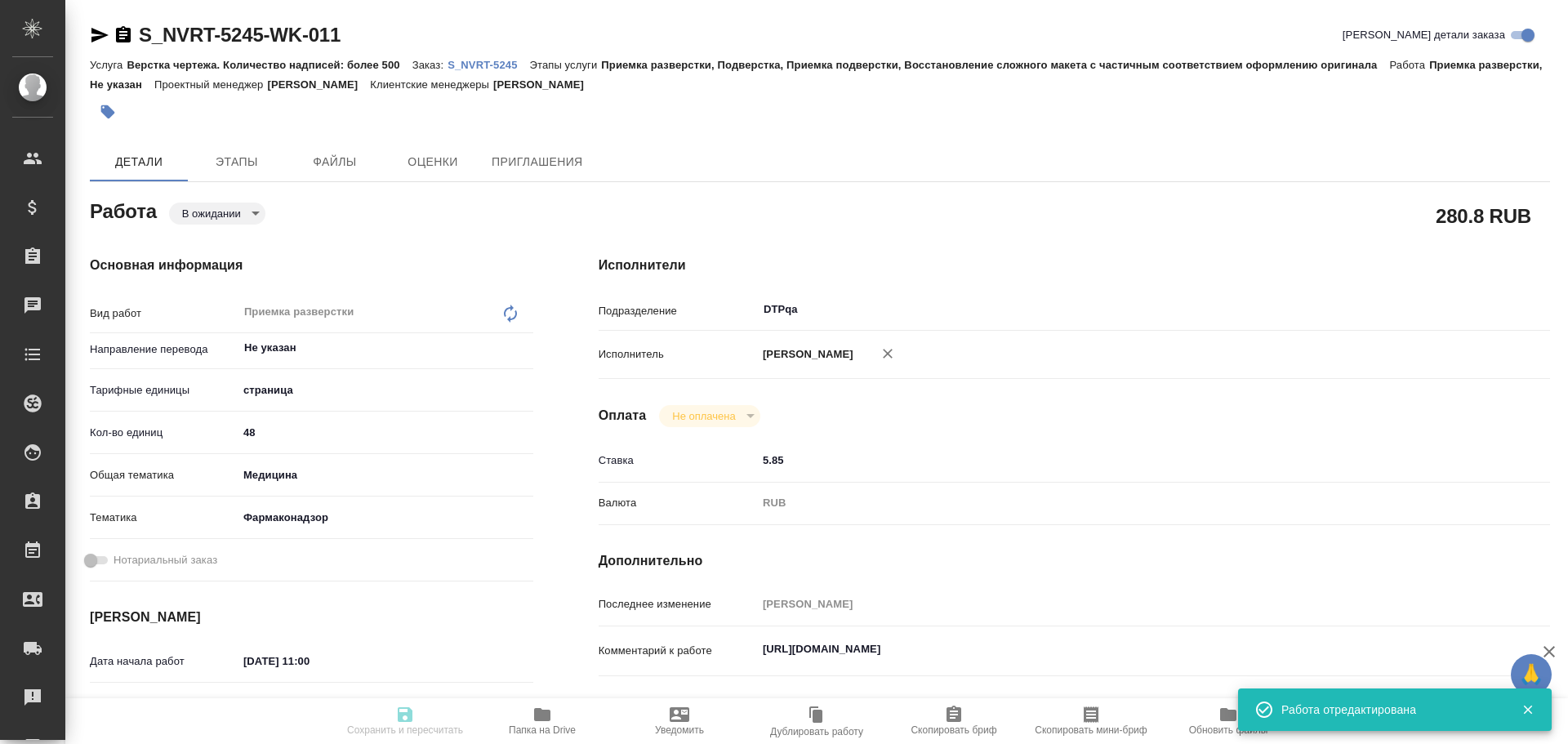
type input "S_NVRT-5245"
type input "Верстка чертежа. Количество надписей: более 500"
type input "Приемка разверстки, Подверстка, Приемка подверстки, Восстановление сложного мак…"
type input "Кабаргина Анна"
type input "Малофеева Екатерина"
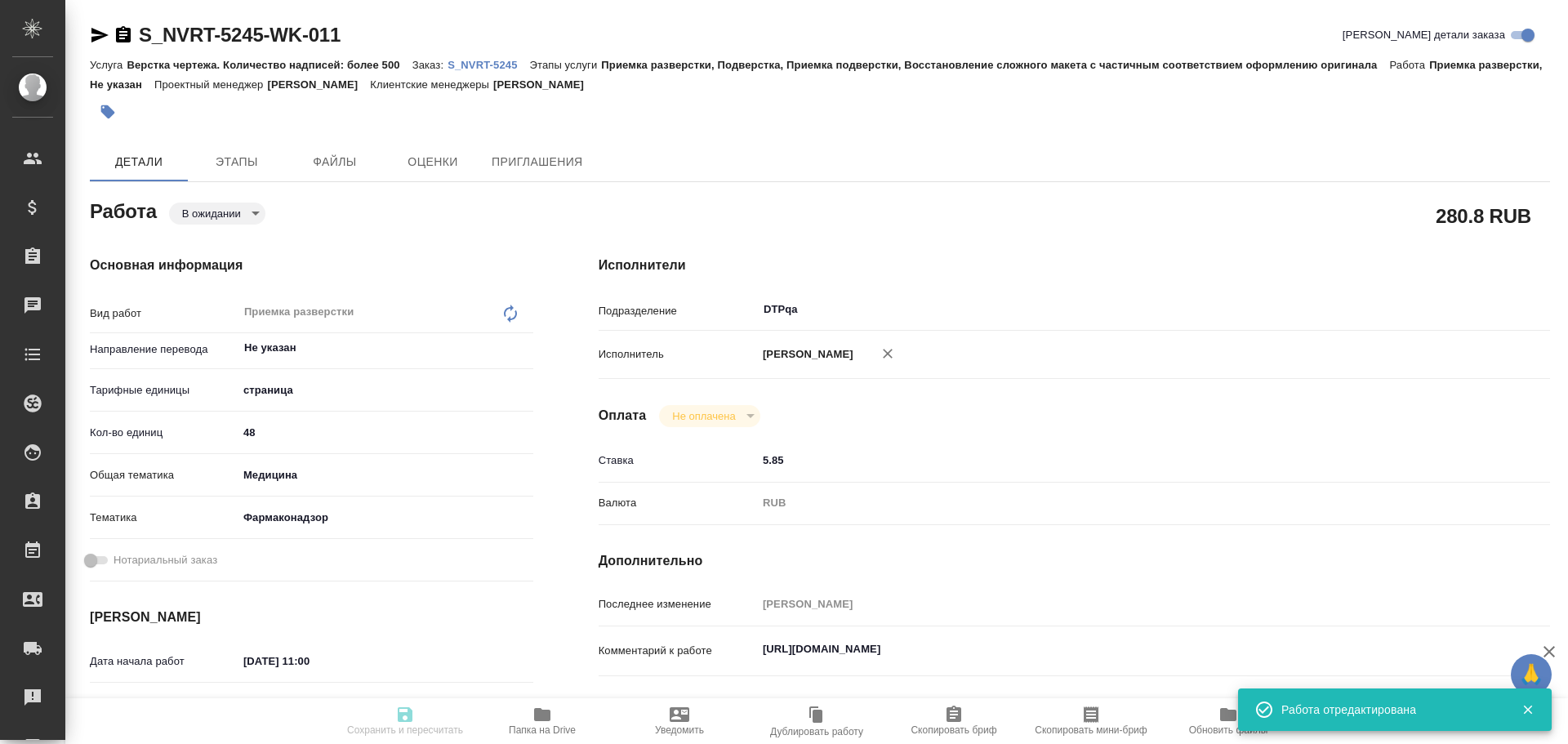
type input "/Clients/Novartos_Pharma/Orders/S_NVRT-5245"
type textarea "x"
type textarea "Примите, пожалуйста, в перевод приложенные файлы, перевод на русский язык. Cрок…"
type textarea "x"
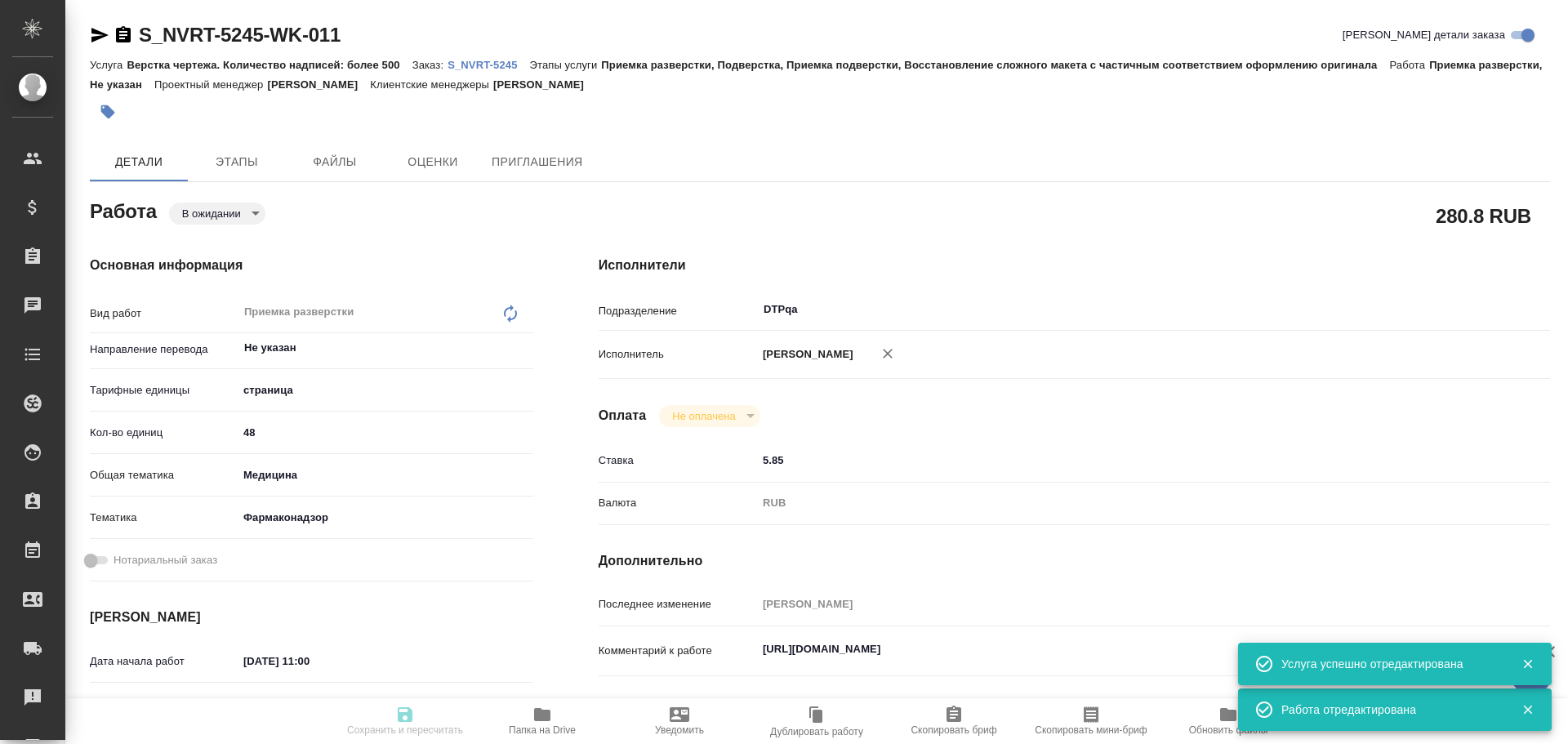
type textarea "x"
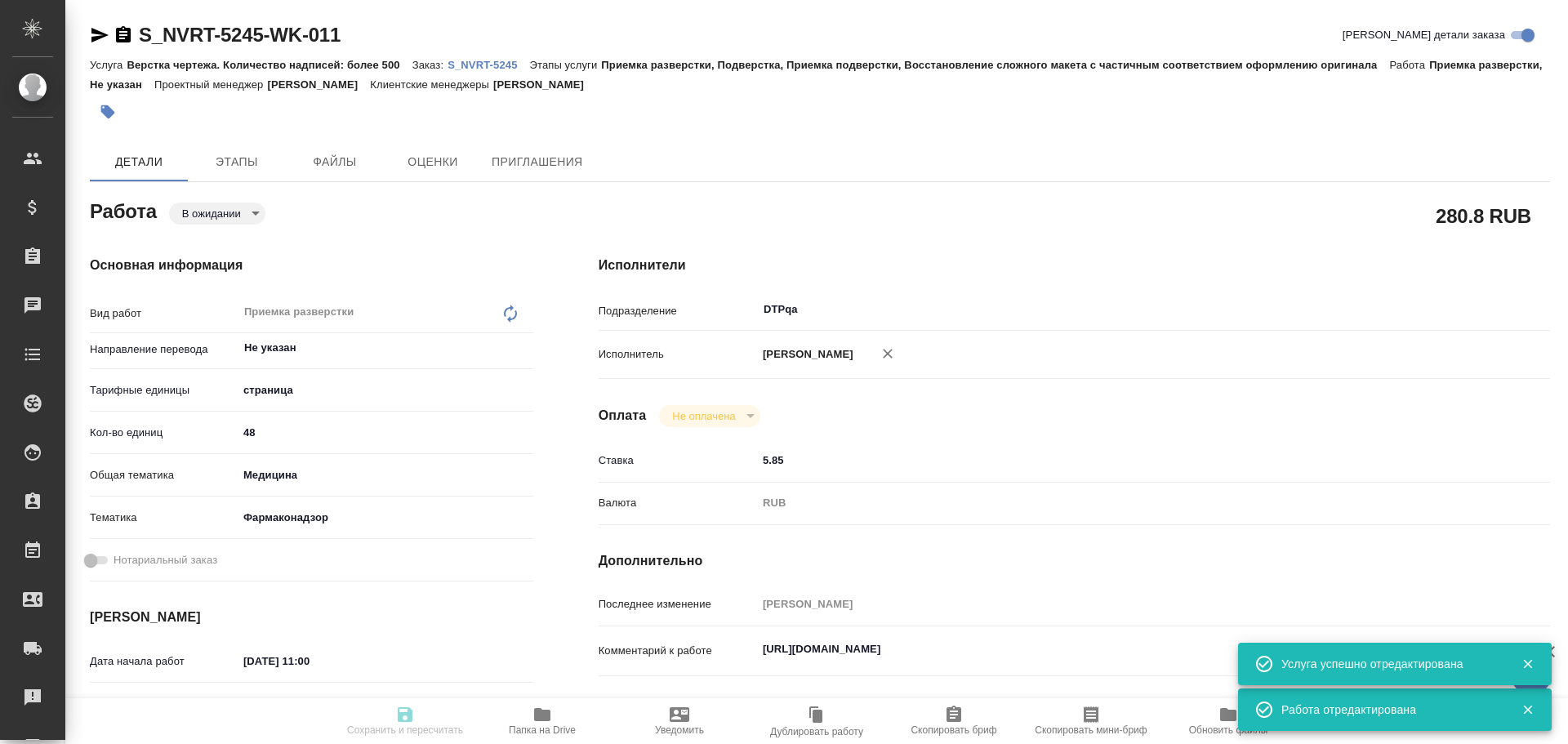
type textarea "x"
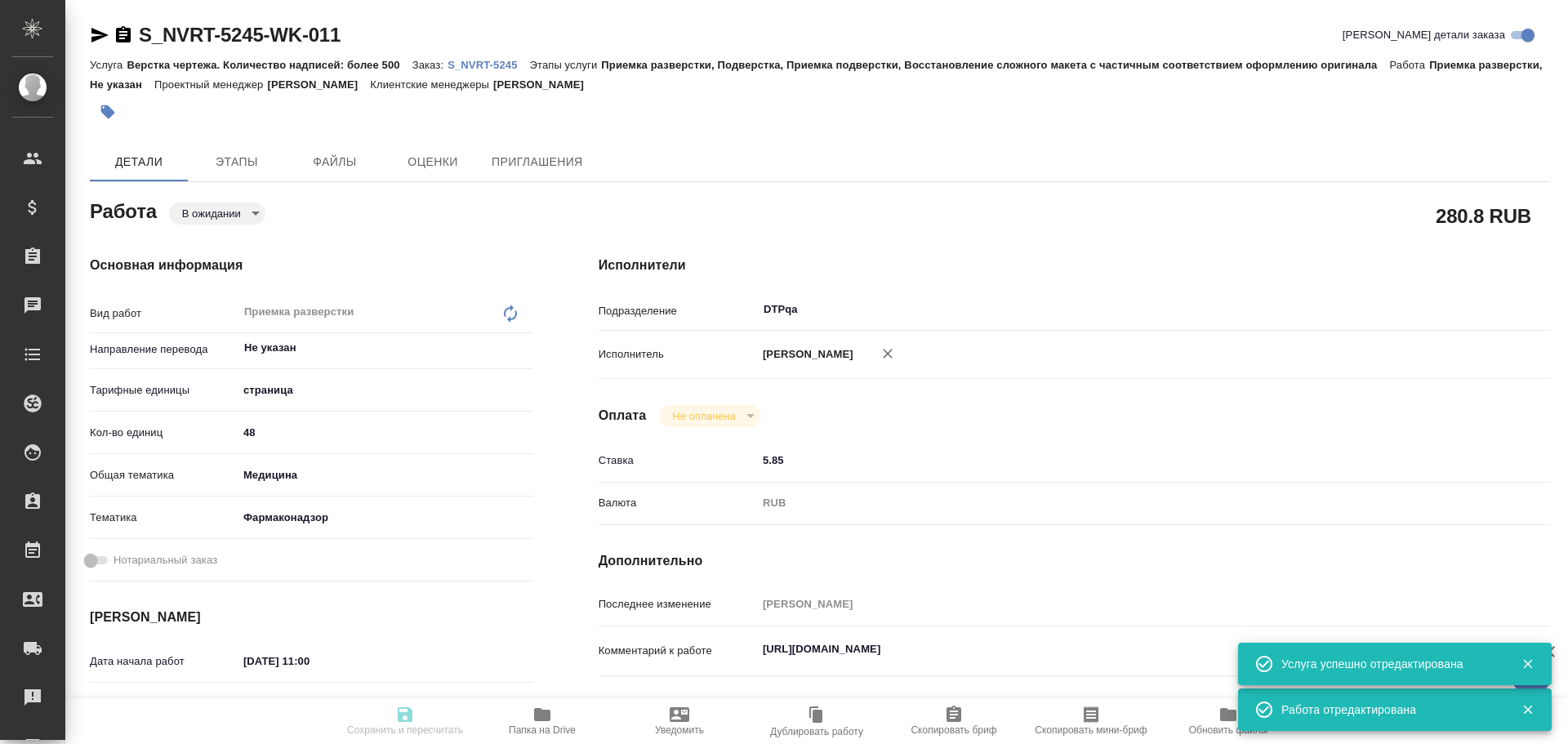
type textarea "x"
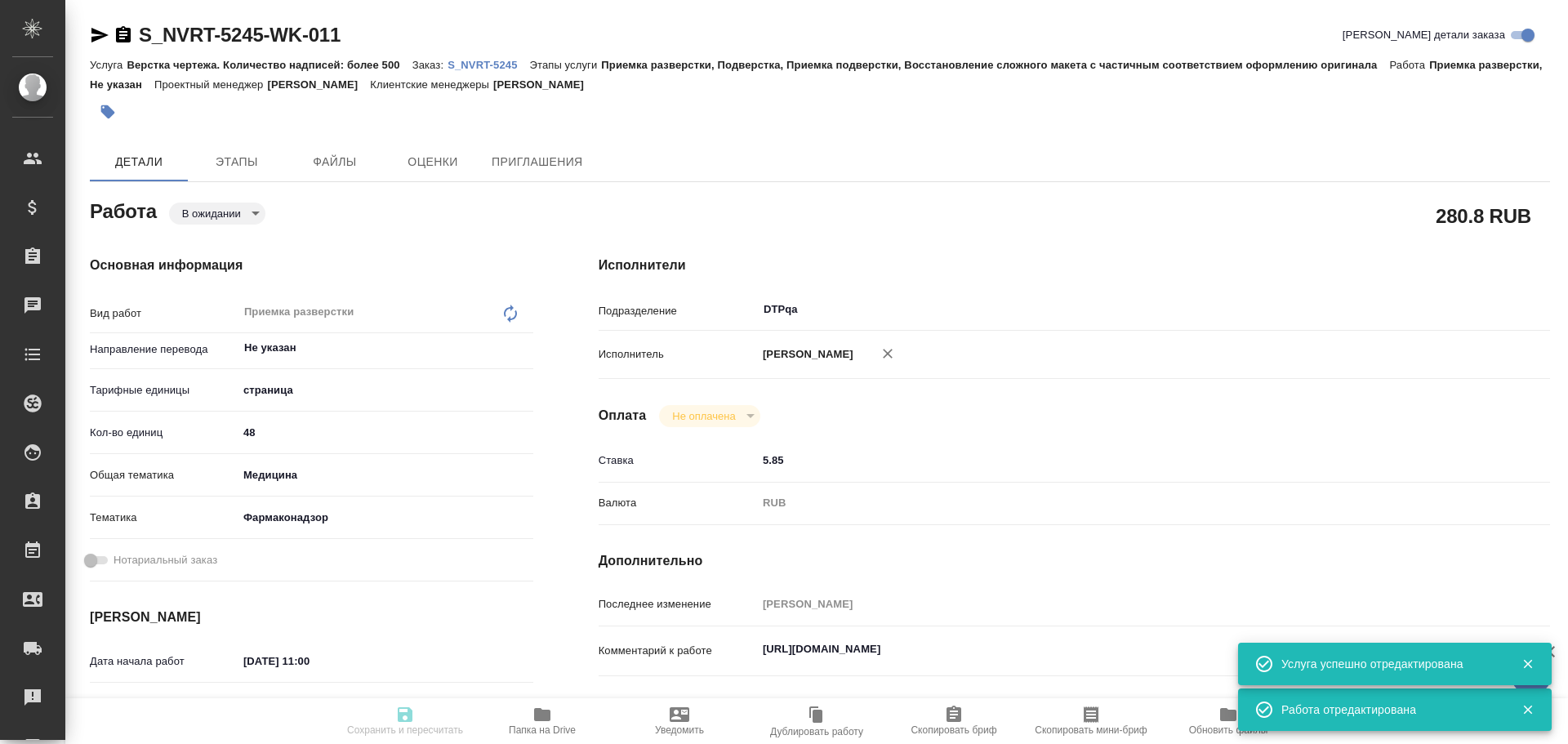
type textarea "x"
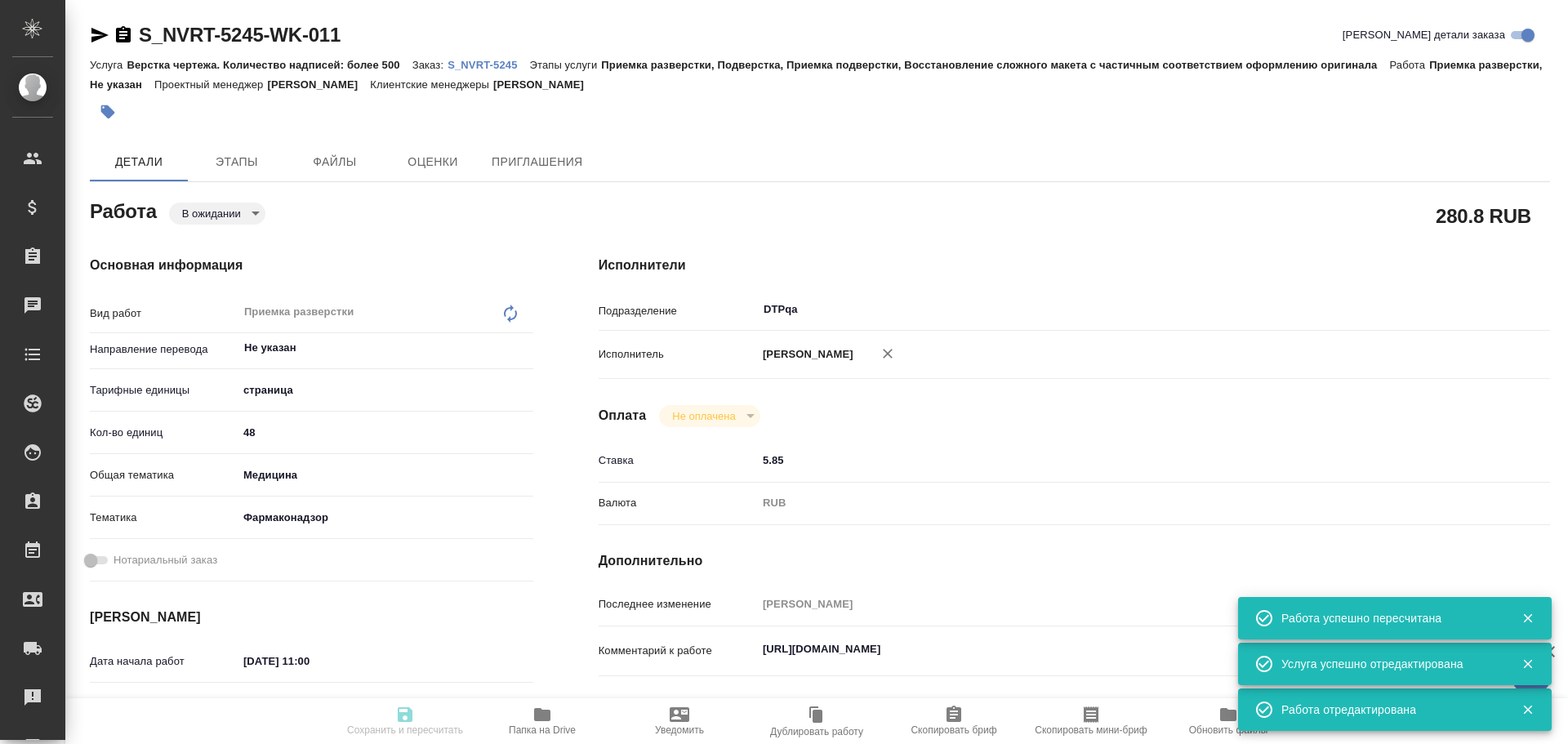
type input "pending"
type textarea "Приемка разверстки"
type textarea "x"
type input "Не указан"
type input "5a8b1489cc6b4906c91bfdb2"
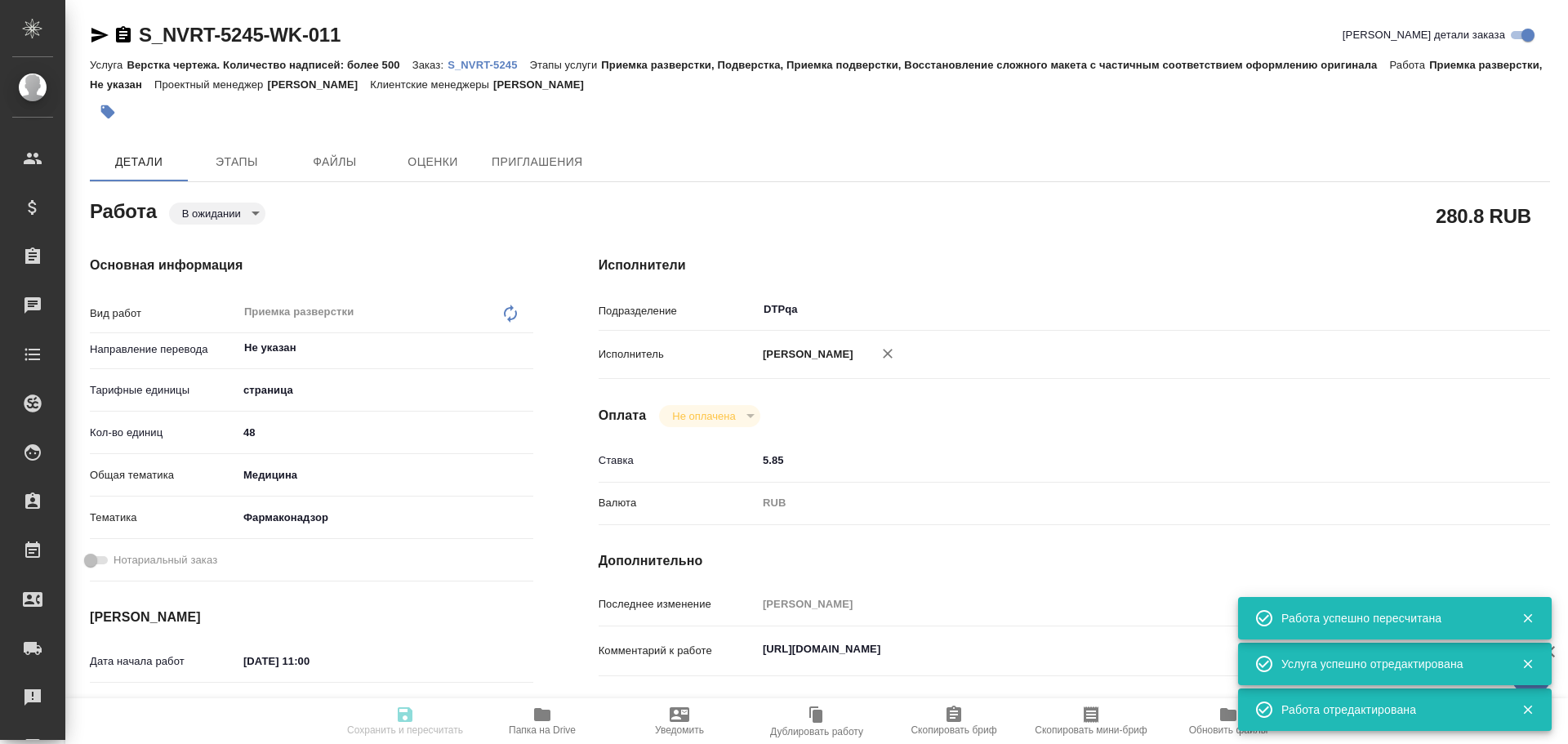
type input "48"
type input "med"
type input "66b350e715fdbd933886e8f8"
type input "07.10.2025 11:00"
type input "07.10.2025 14:00"
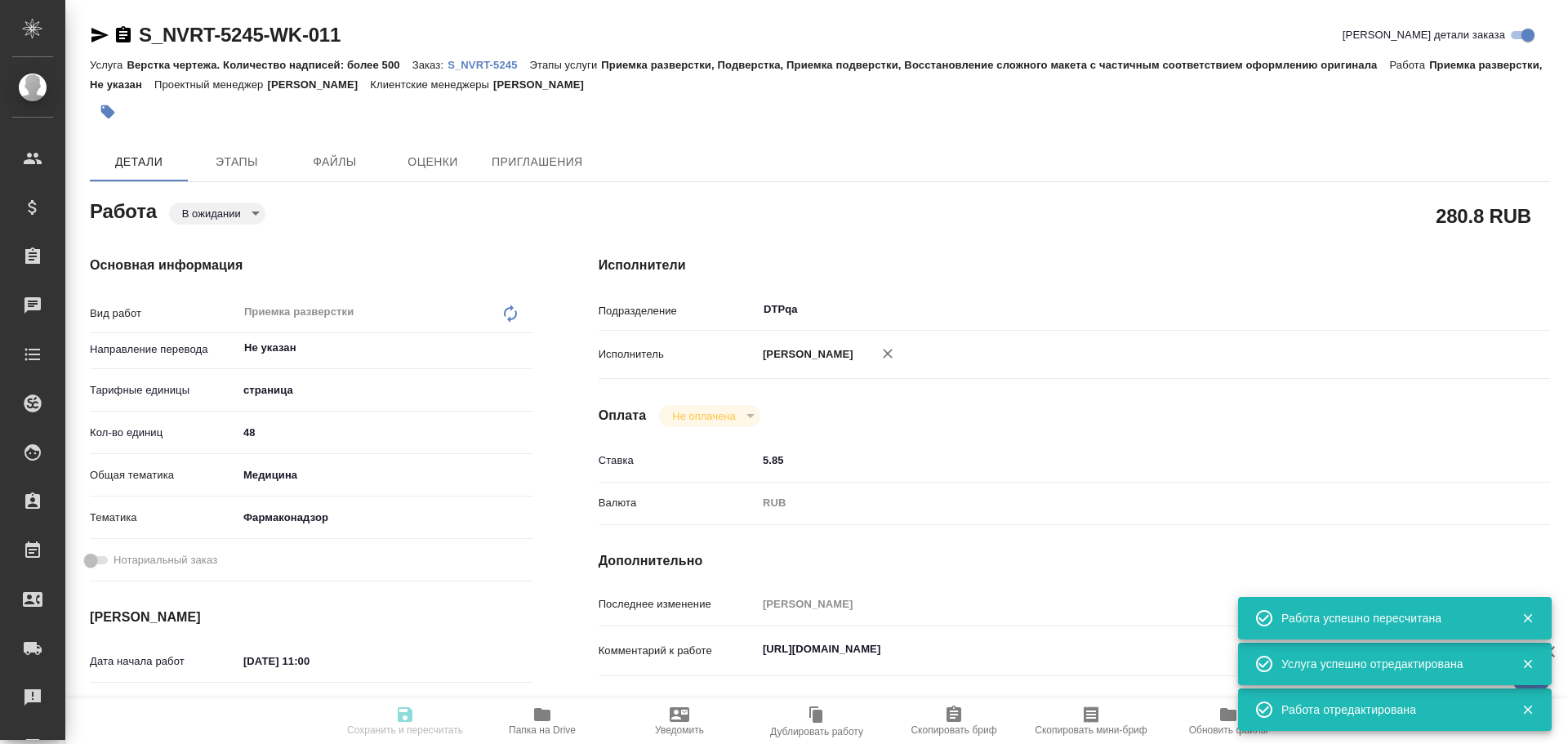
type input "16.10.2025 17:00"
type input "DTPqa"
type input "notPayed"
type input "5.85"
type input "RUB"
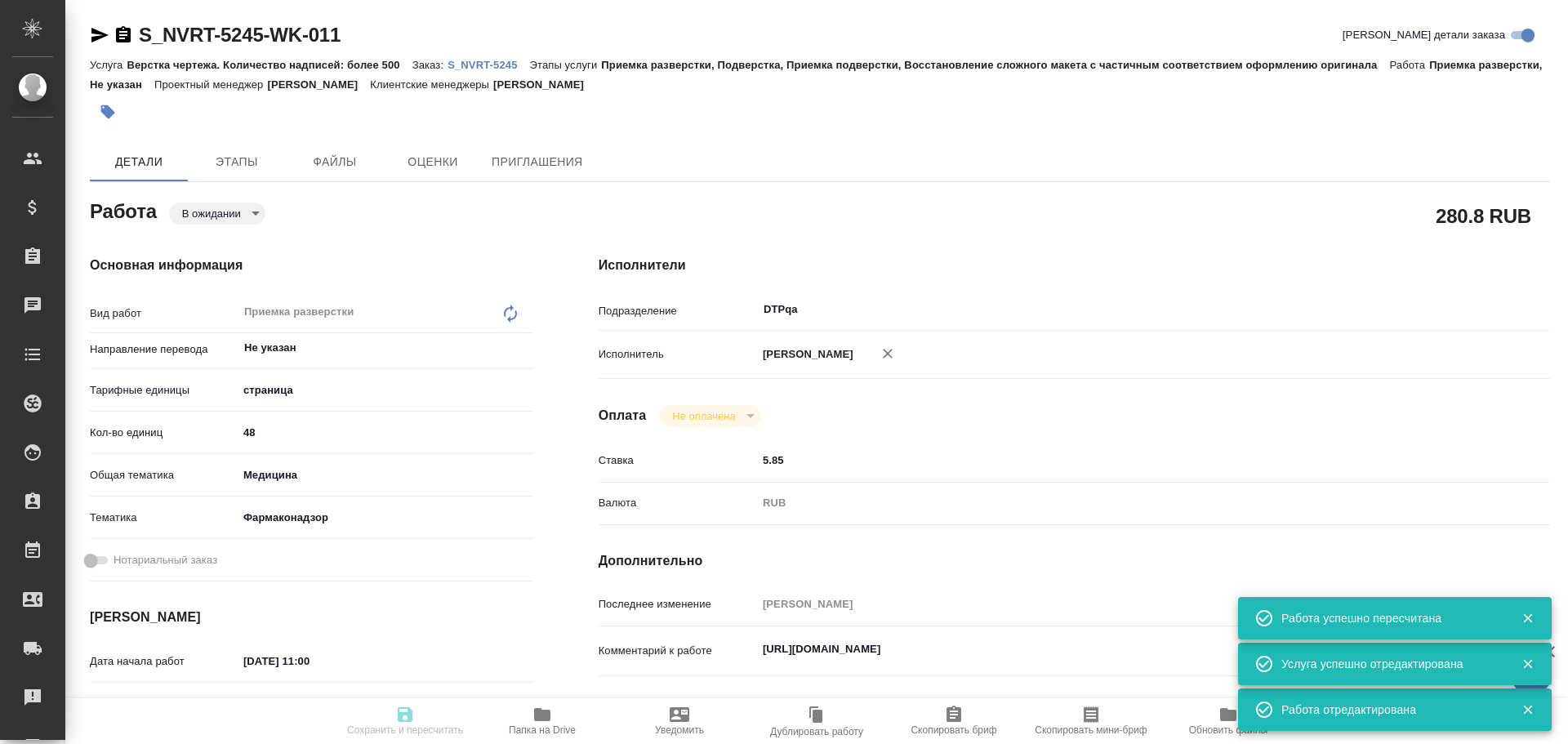
type input "[PERSON_NAME]"
type textarea "https://tera.awatera.com/Work/68e3b48dd0c1e73c5d5de0a1/"
type textarea "x"
type textarea "/Clients/Novartos_Pharma/Orders/S_NVRT-5245/DTP/S_NVRT-5245-WK-011"
type textarea "x"
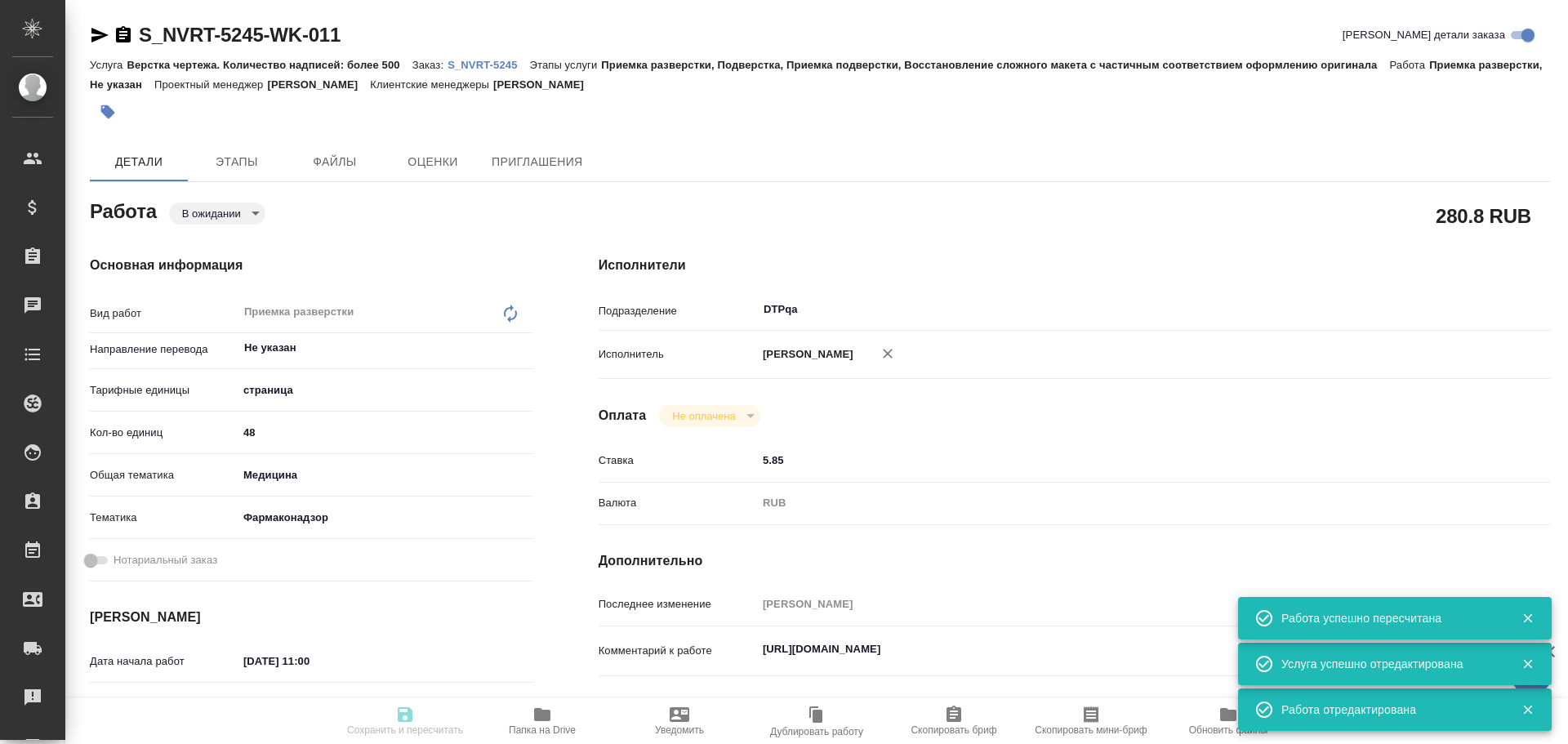
type input "S_NVRT-5245"
type input "Верстка чертежа. Количество надписей: более 500"
type input "Приемка разверстки, Подверстка, Приемка подверстки, Восстановление сложного мак…"
type input "Кабаргина Анна"
type input "Малофеева Екатерина"
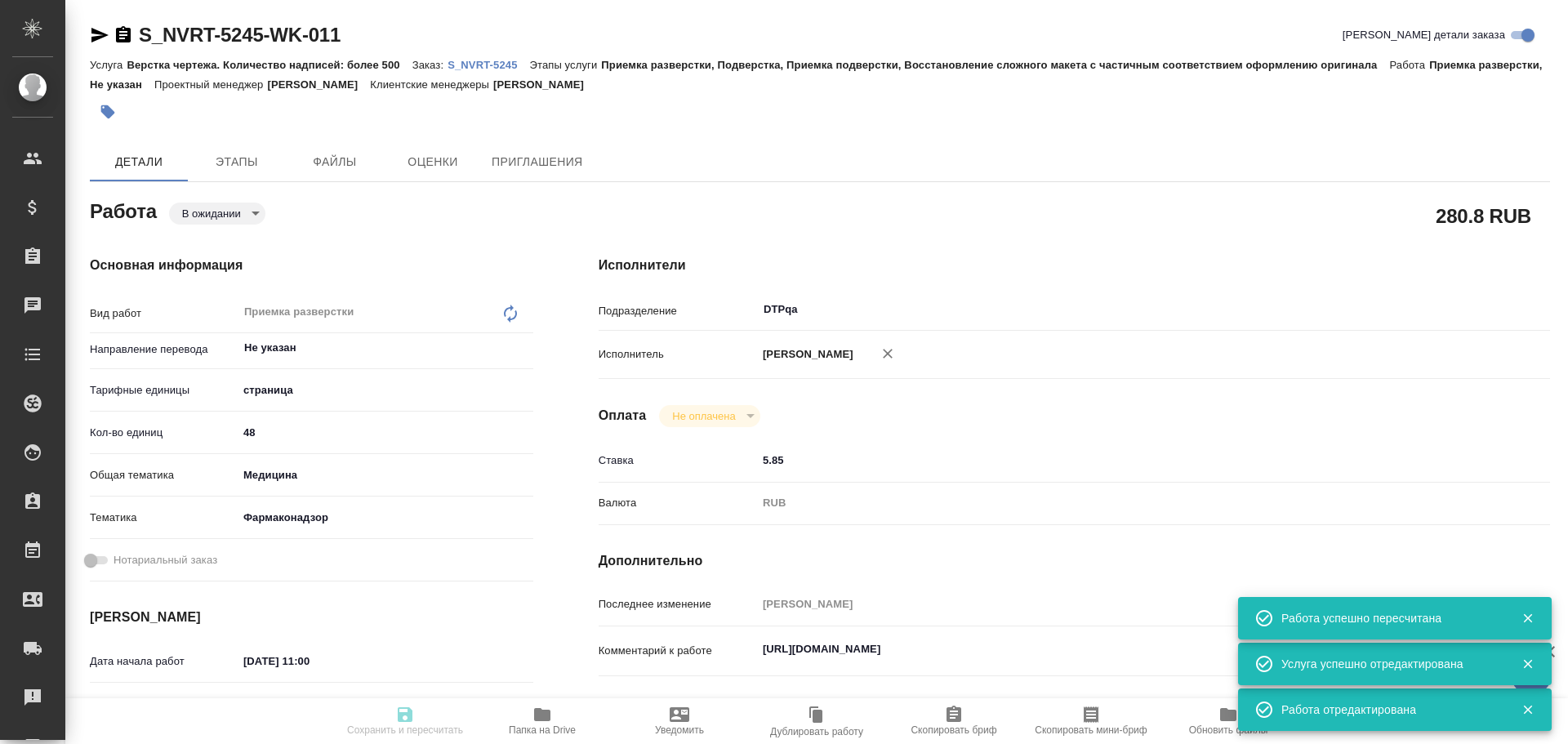
type input "/Clients/Novartos_Pharma/Orders/S_NVRT-5245"
type textarea "x"
type textarea "Примите, пожалуйста, в перевод приложенные файлы, перевод на русский язык. Cрок…"
type textarea "x"
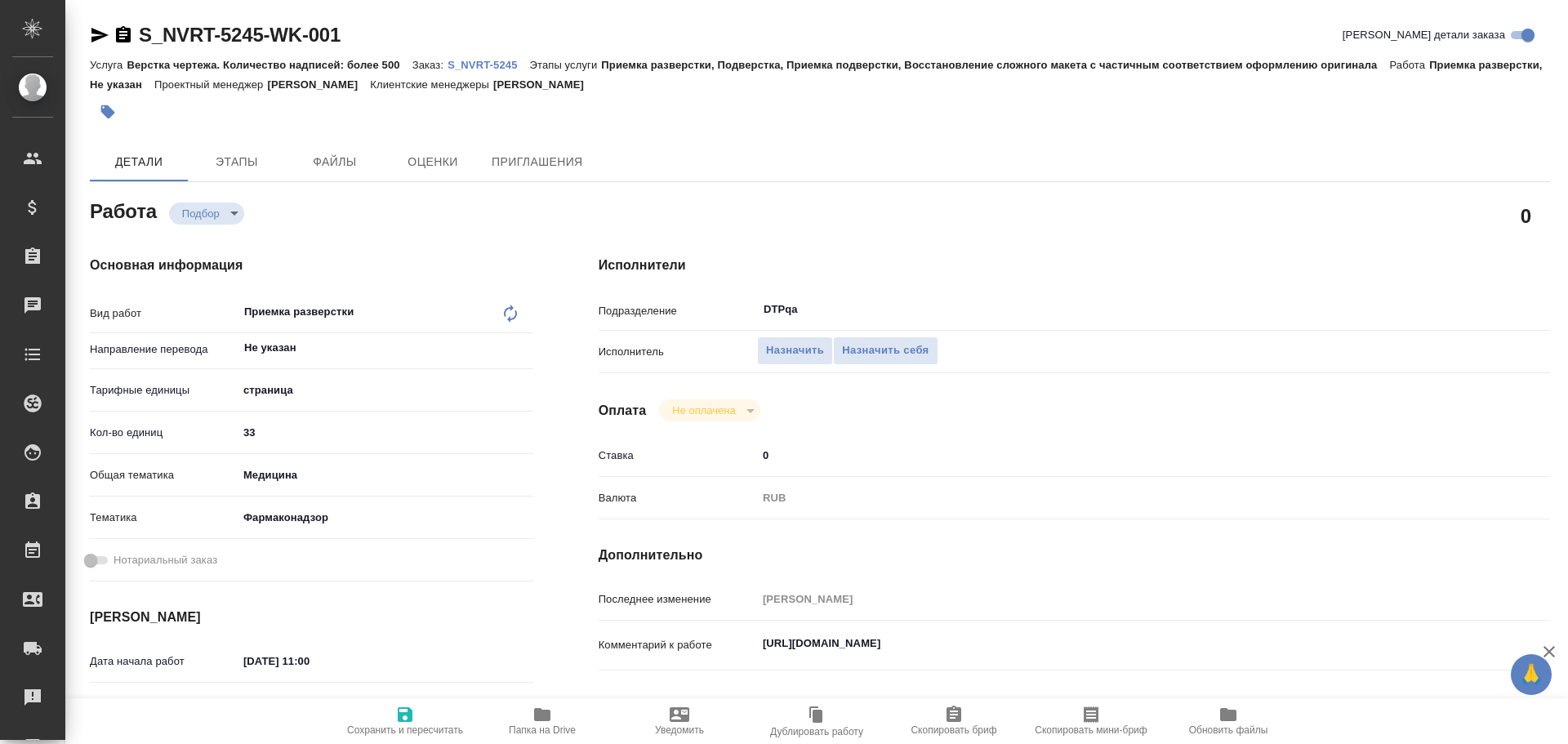
type textarea "x"
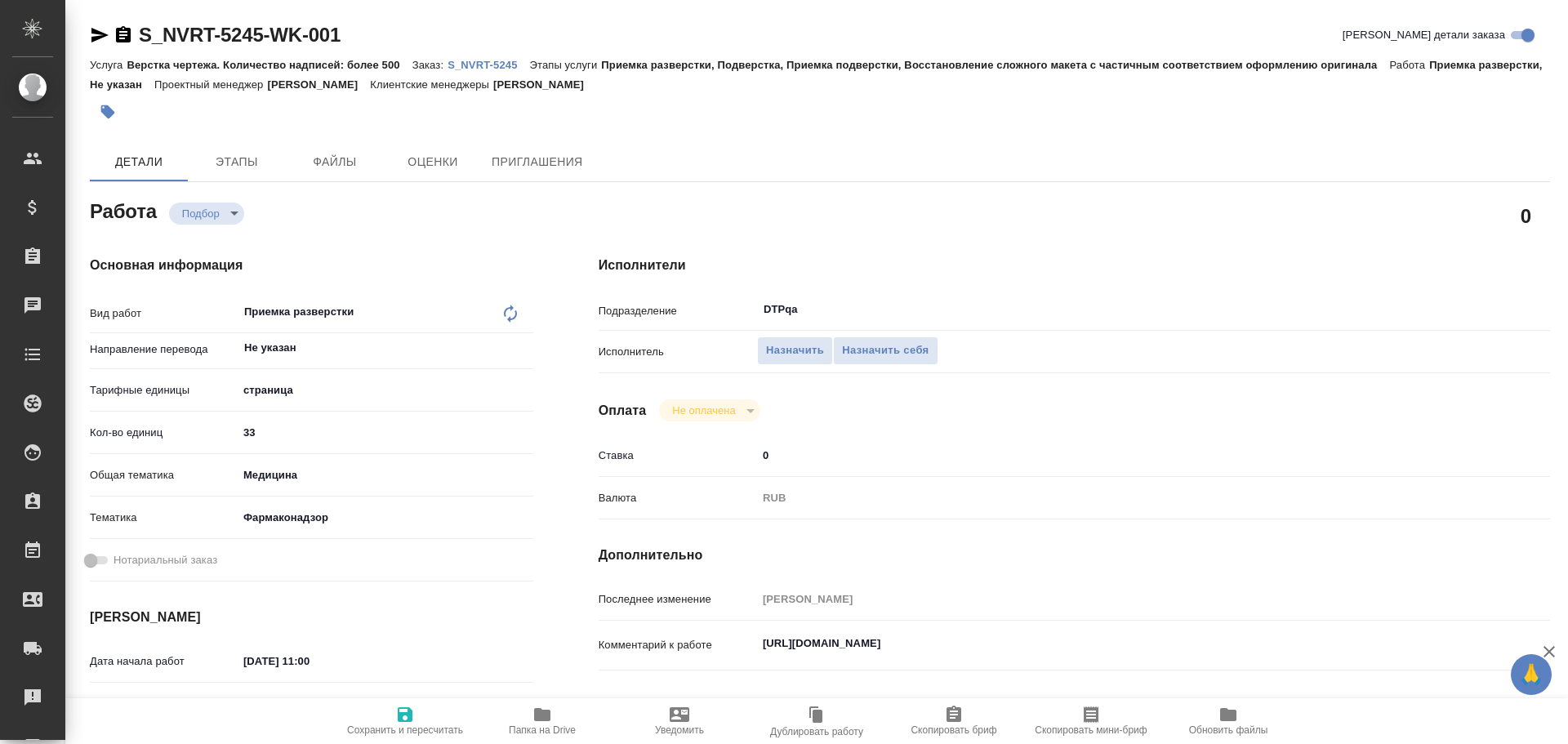
type textarea "x"
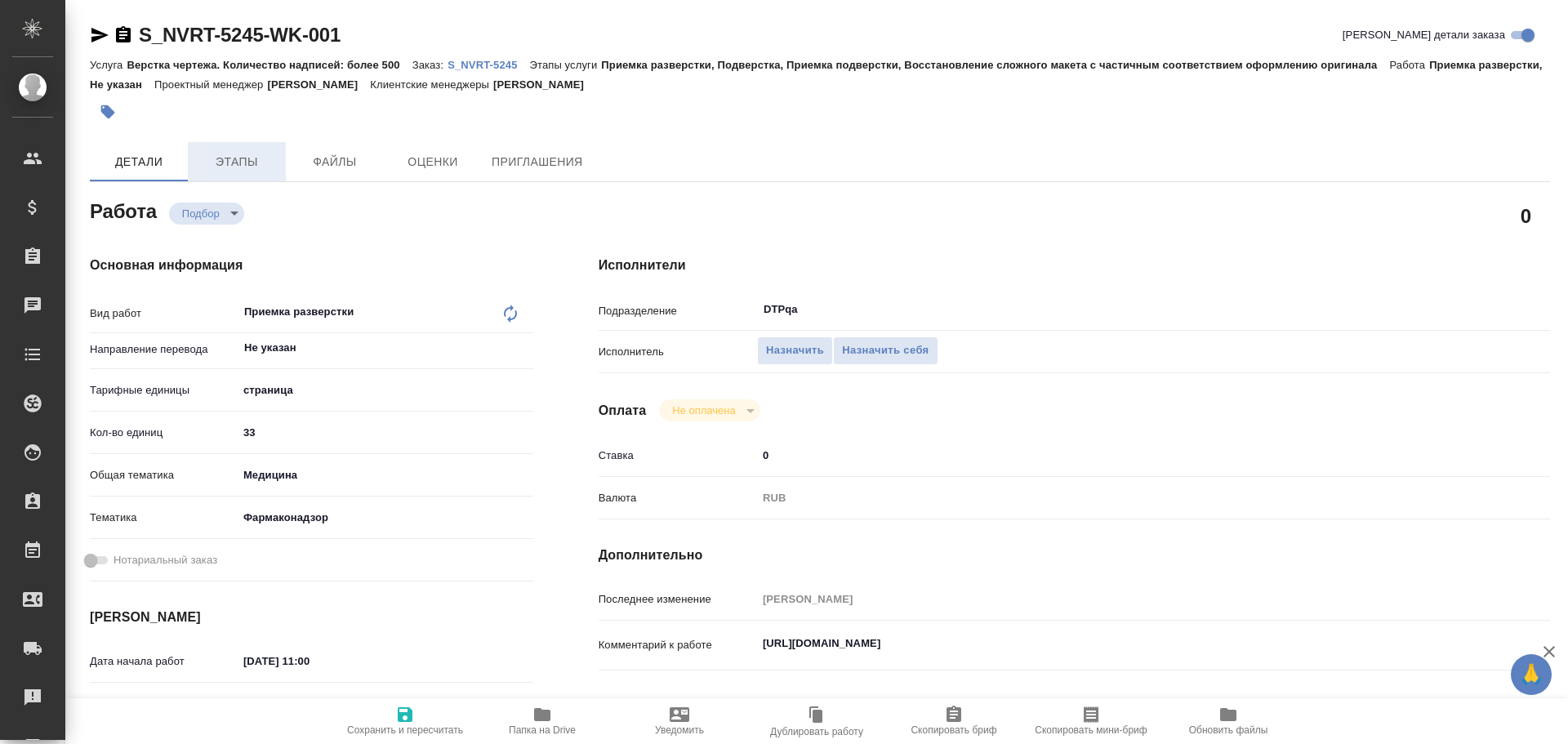
type textarea "x"
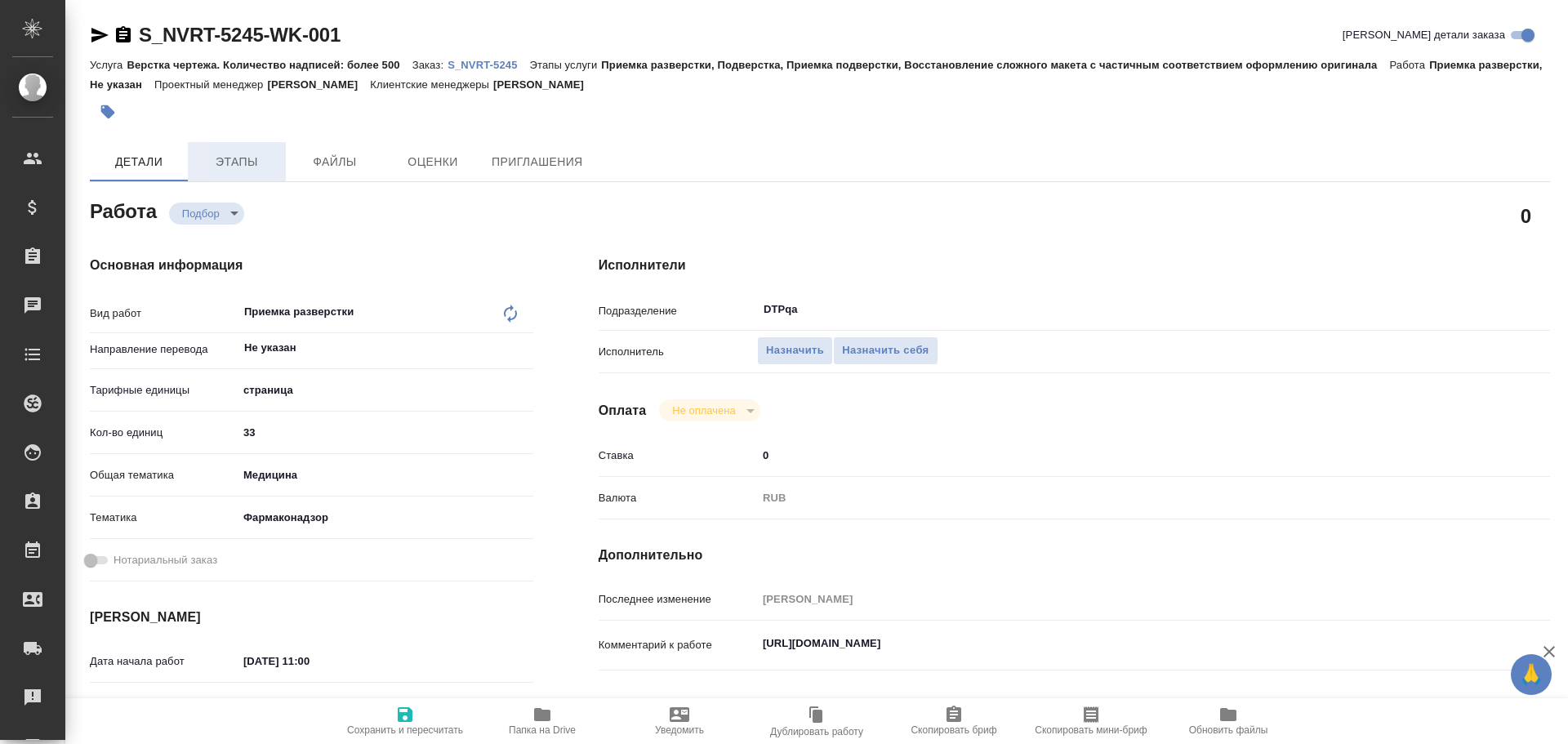
click at [243, 158] on span "Этапы" at bounding box center [237, 162] width 79 height 21
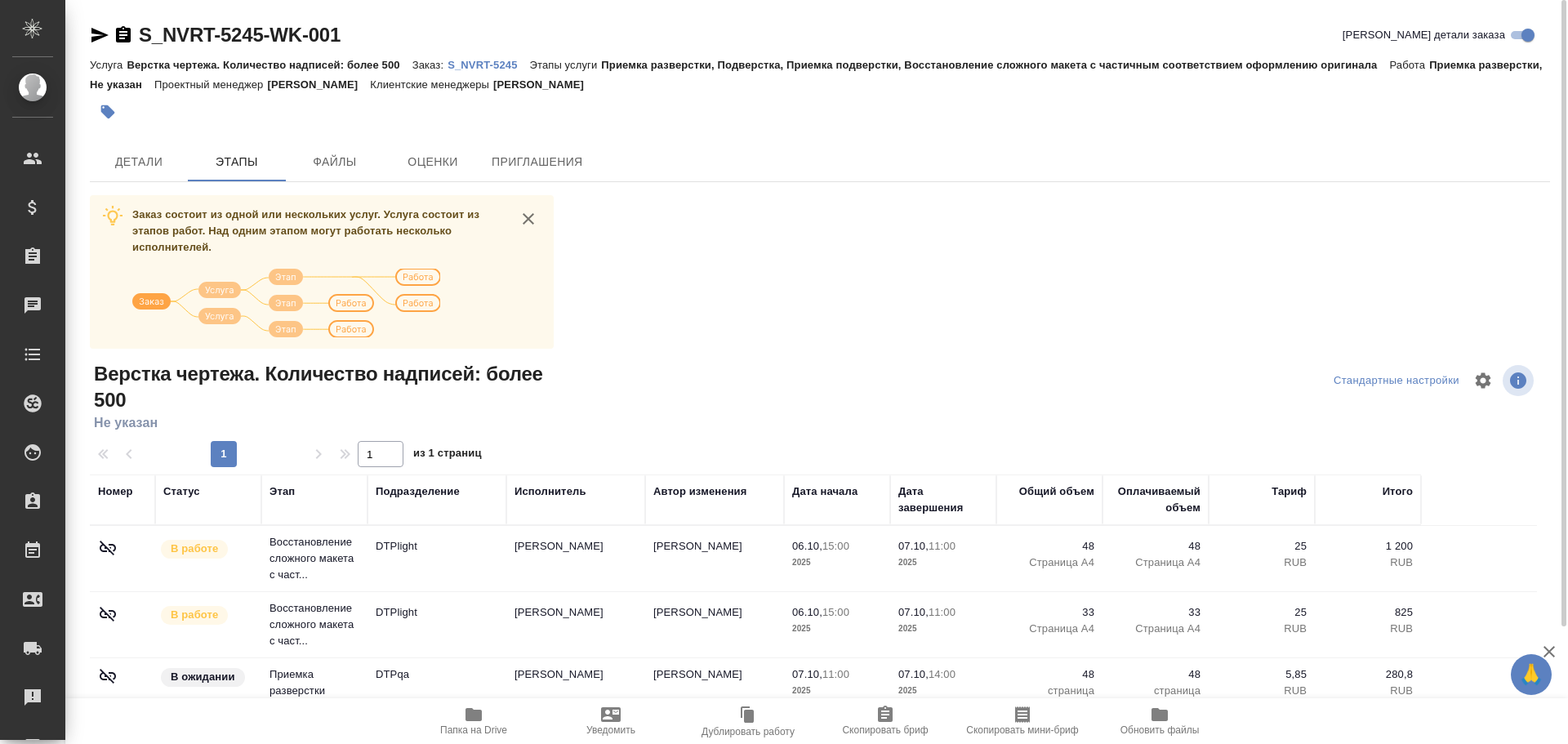
scroll to position [82, 0]
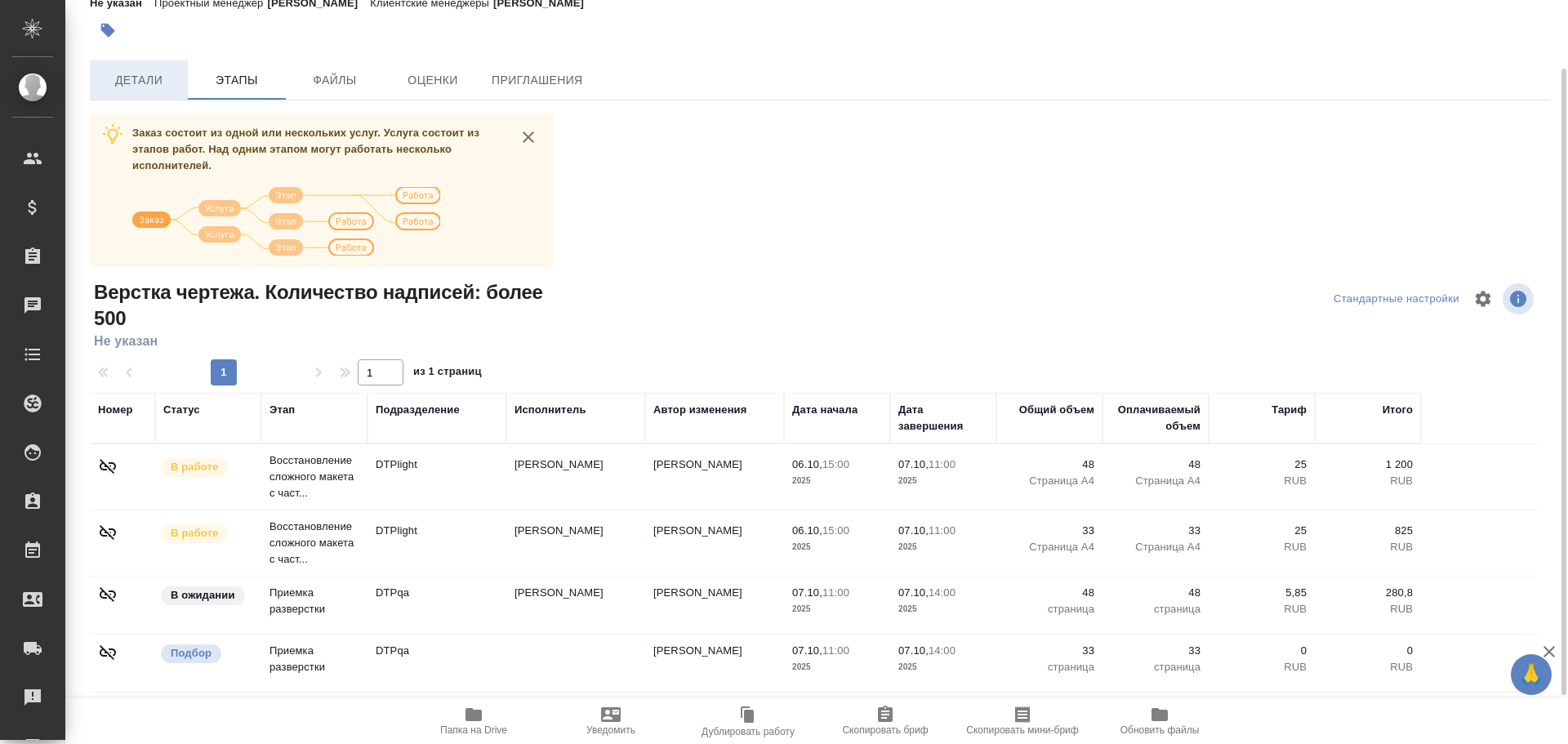
click at [119, 83] on span "Детали" at bounding box center [138, 80] width 79 height 21
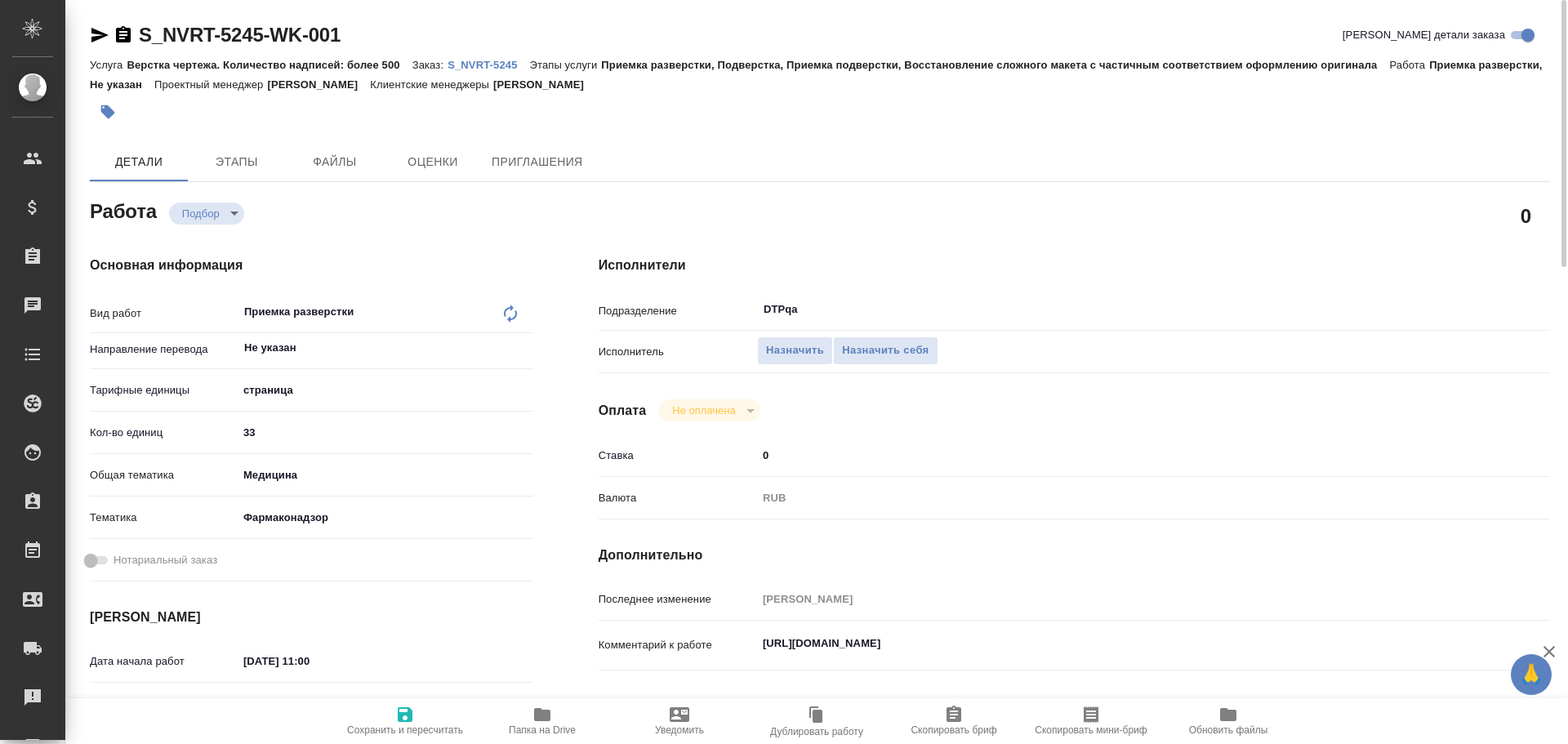
type textarea "x"
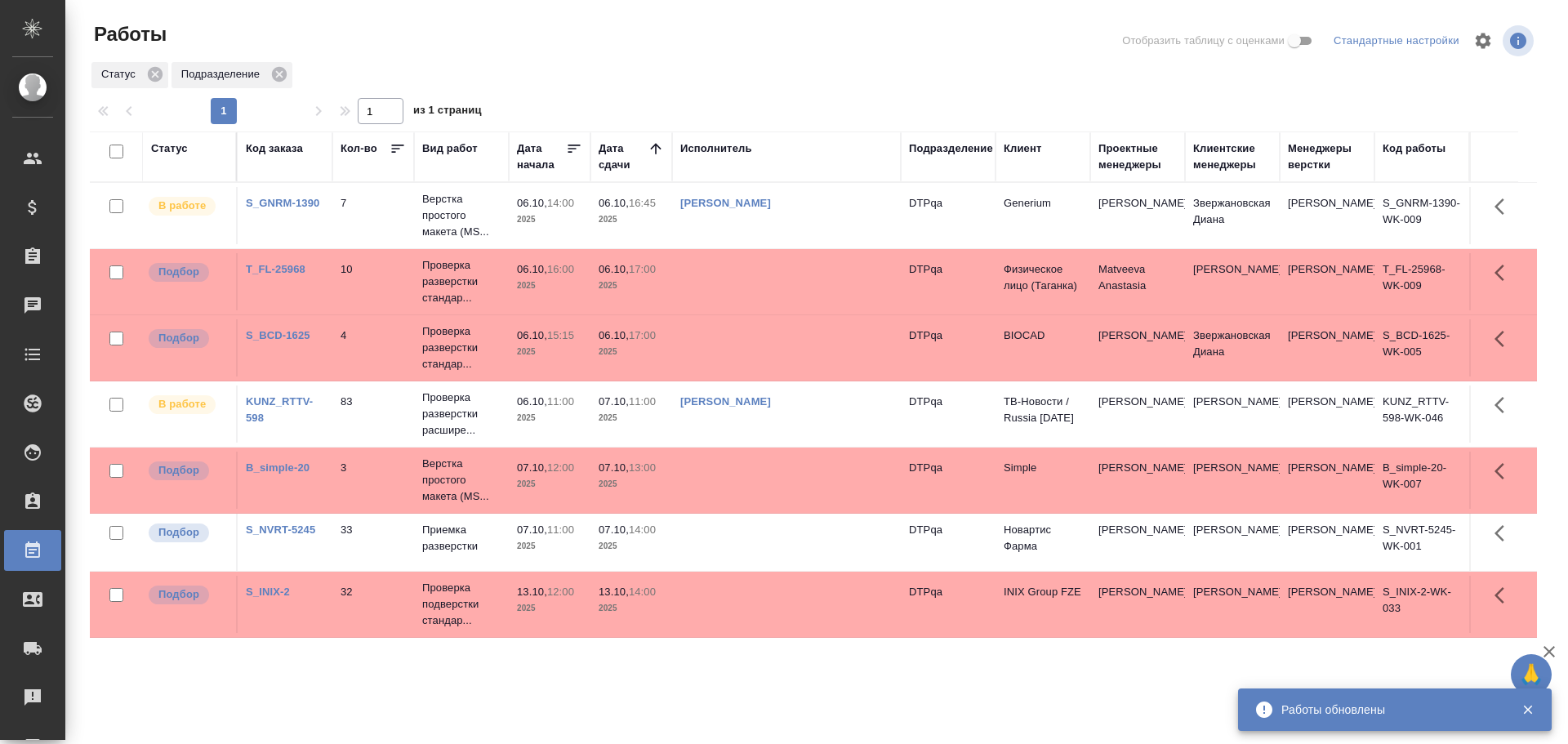
click at [838, 216] on td "[PERSON_NAME]" at bounding box center [786, 215] width 228 height 57
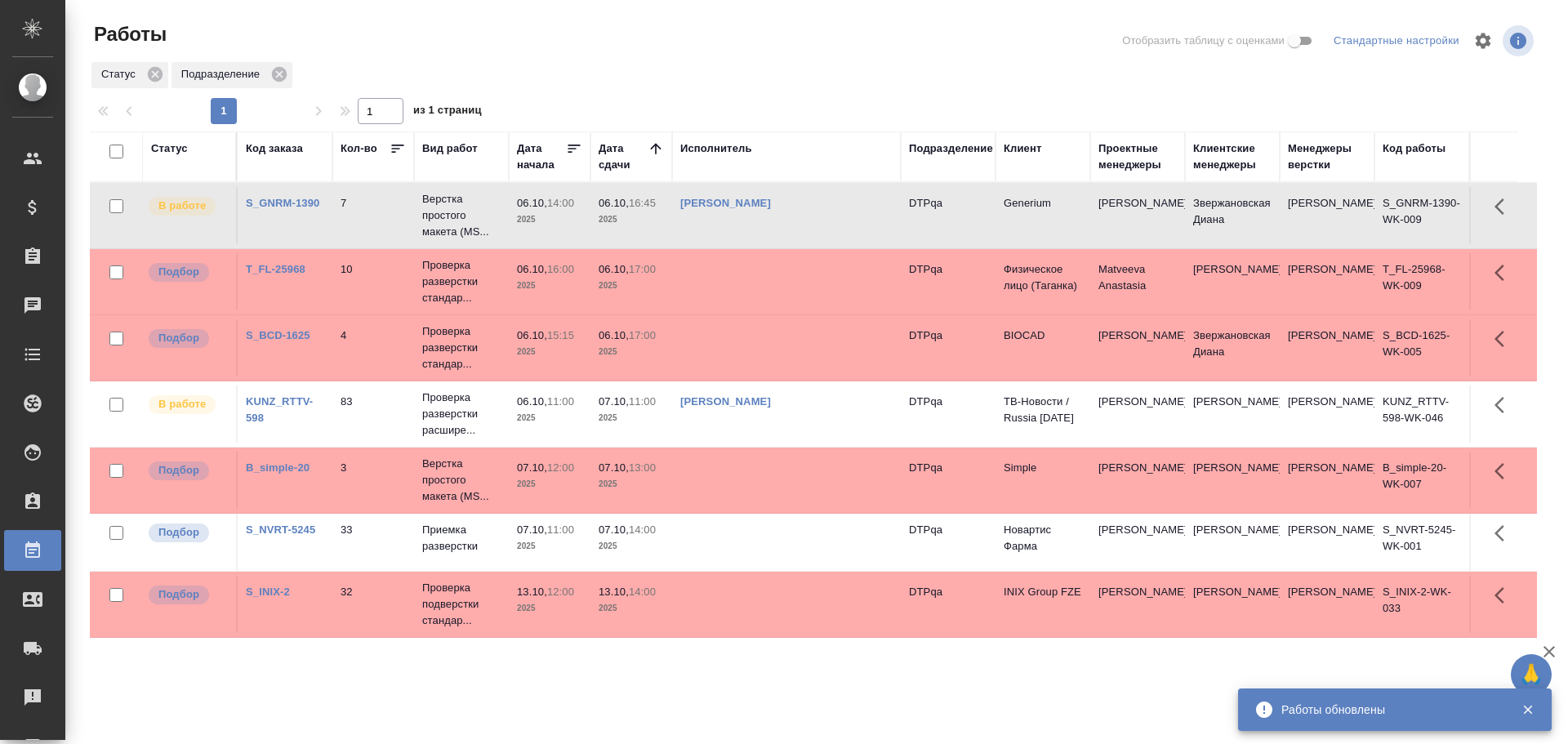
click at [838, 216] on td "[PERSON_NAME]" at bounding box center [786, 215] width 228 height 57
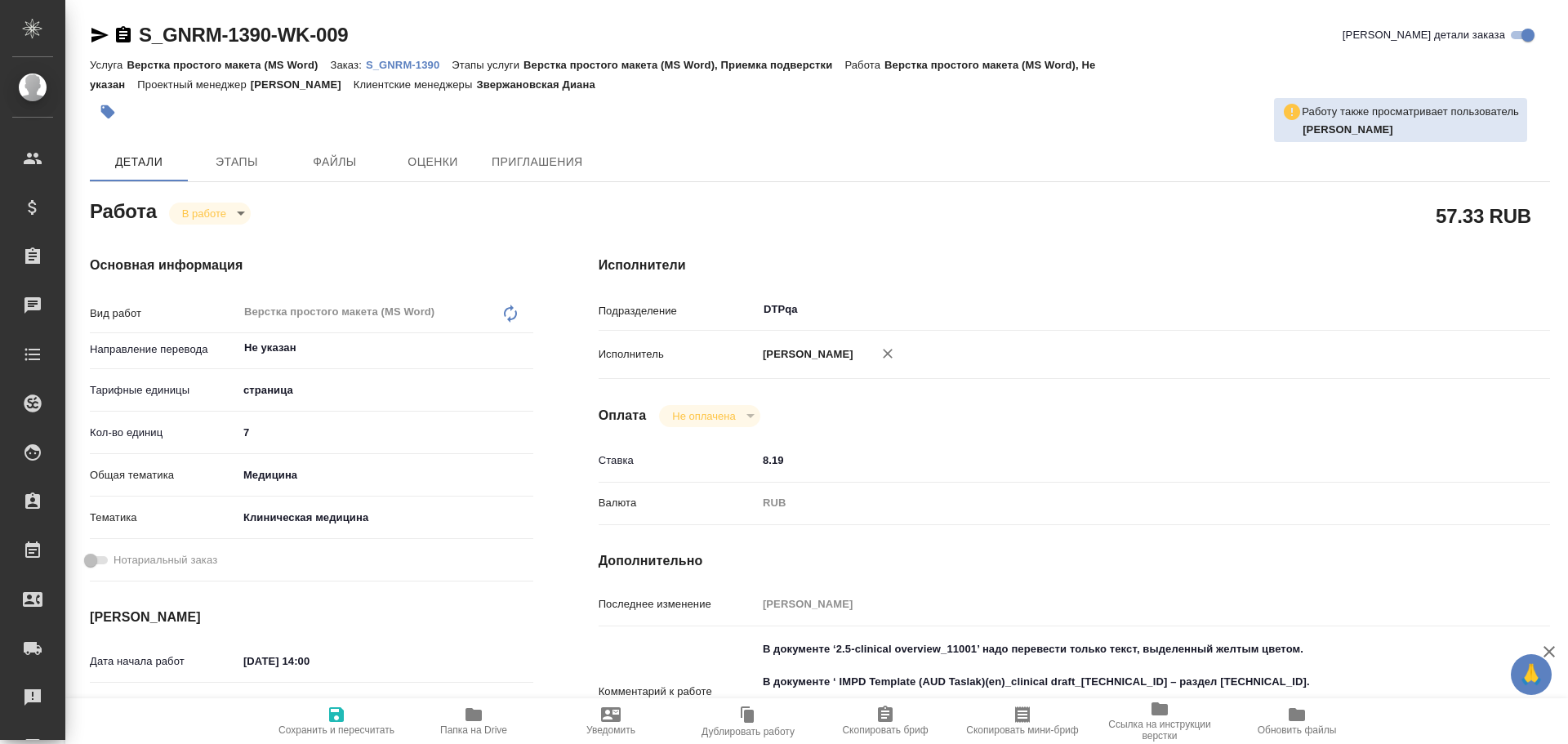
type textarea "x"
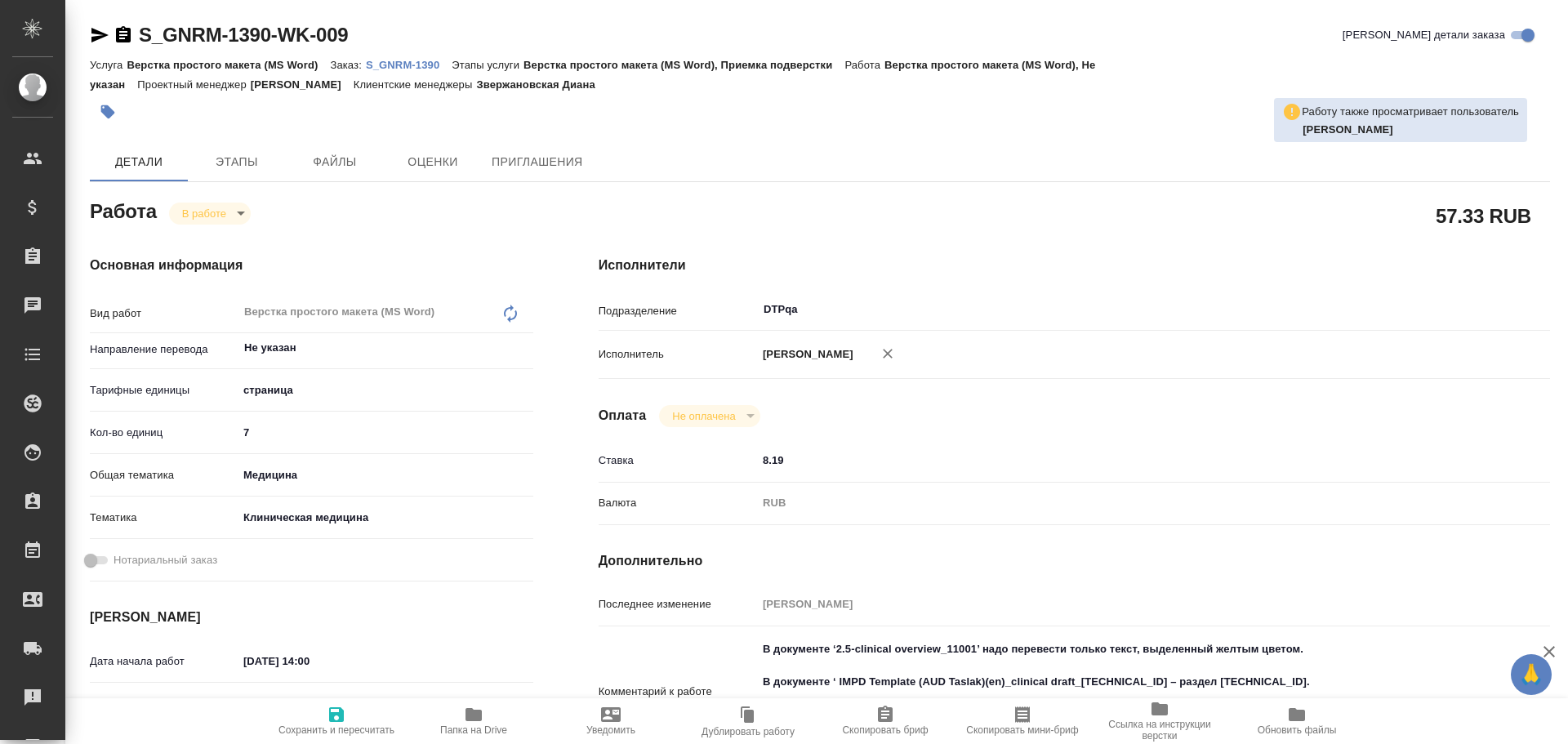
type textarea "x"
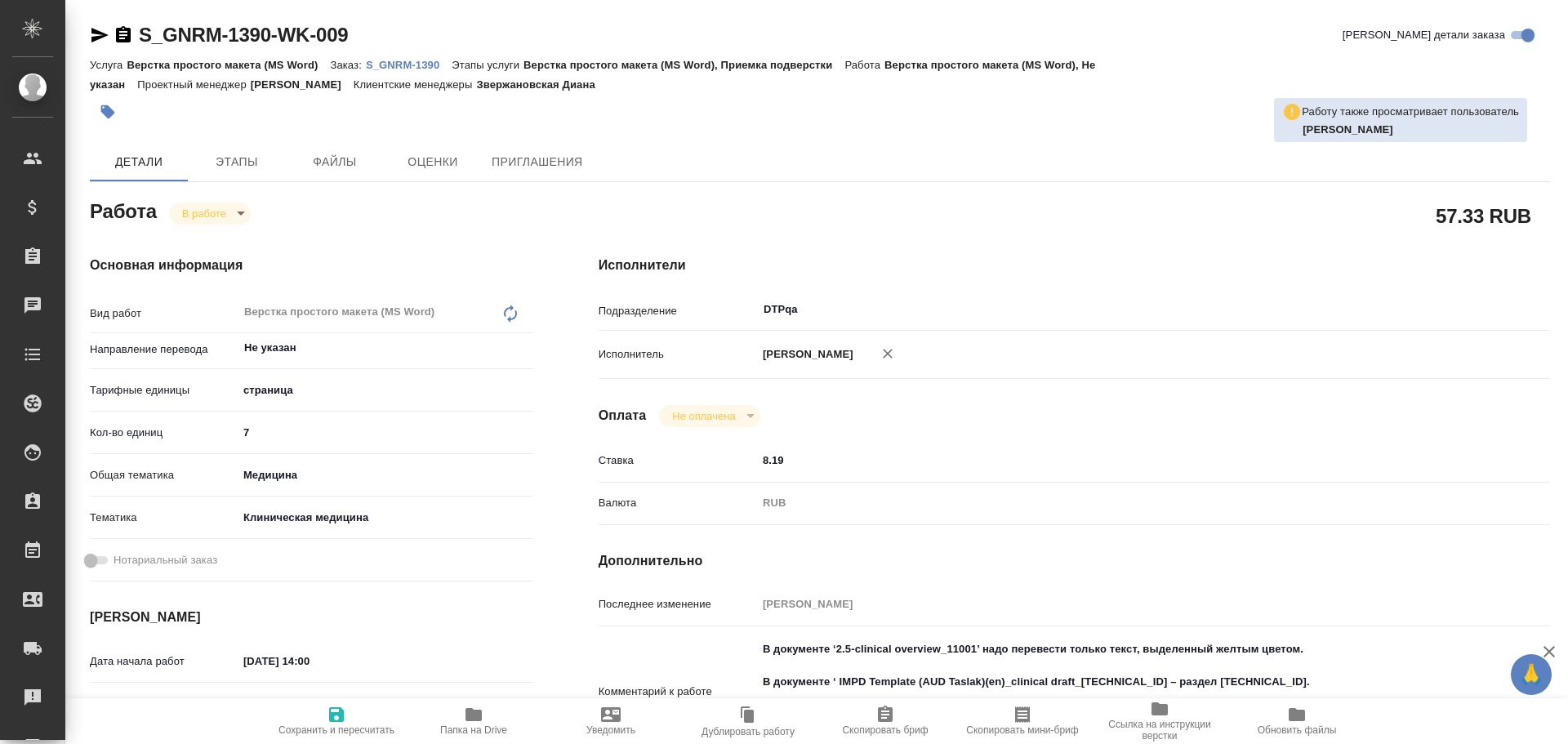
type textarea "x"
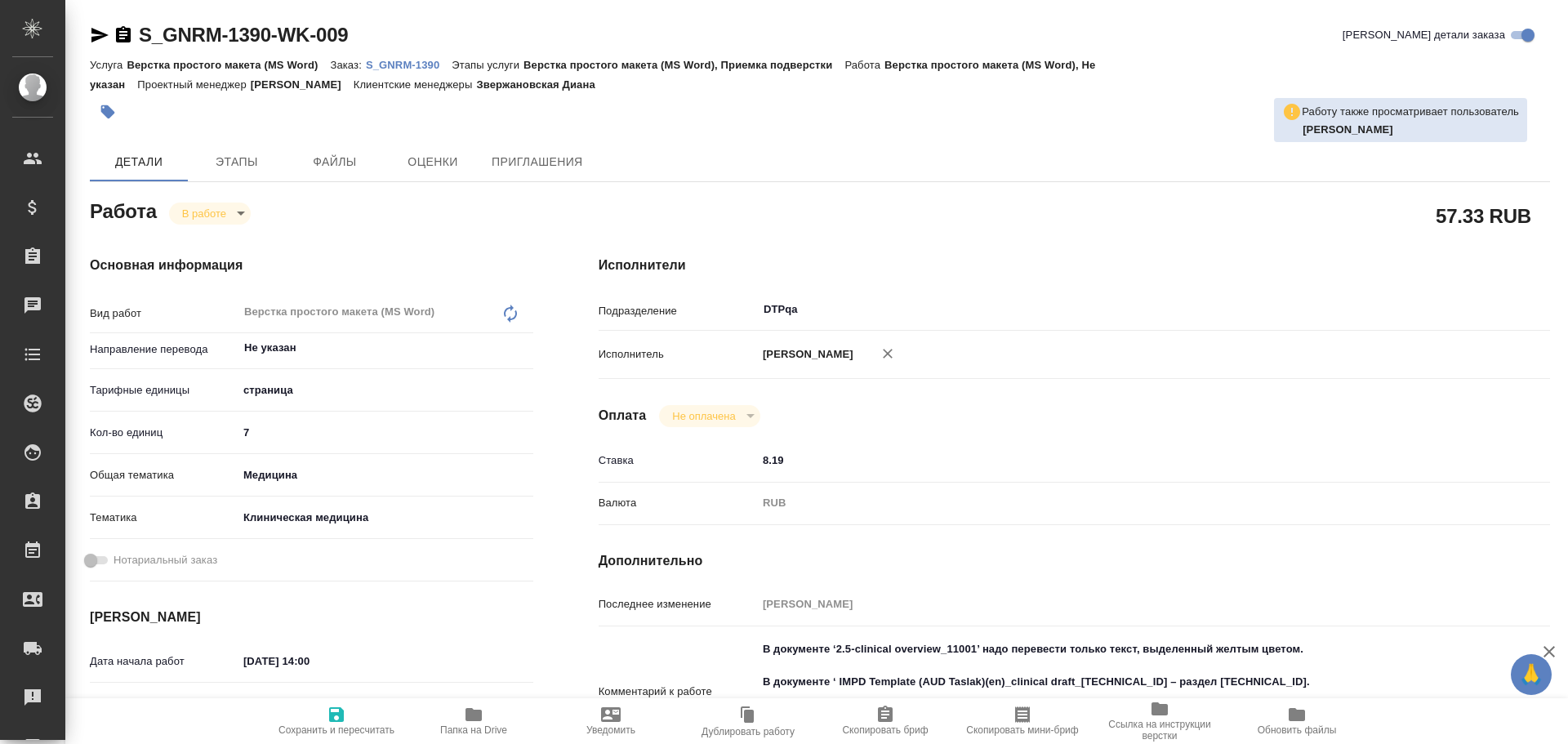
type textarea "x"
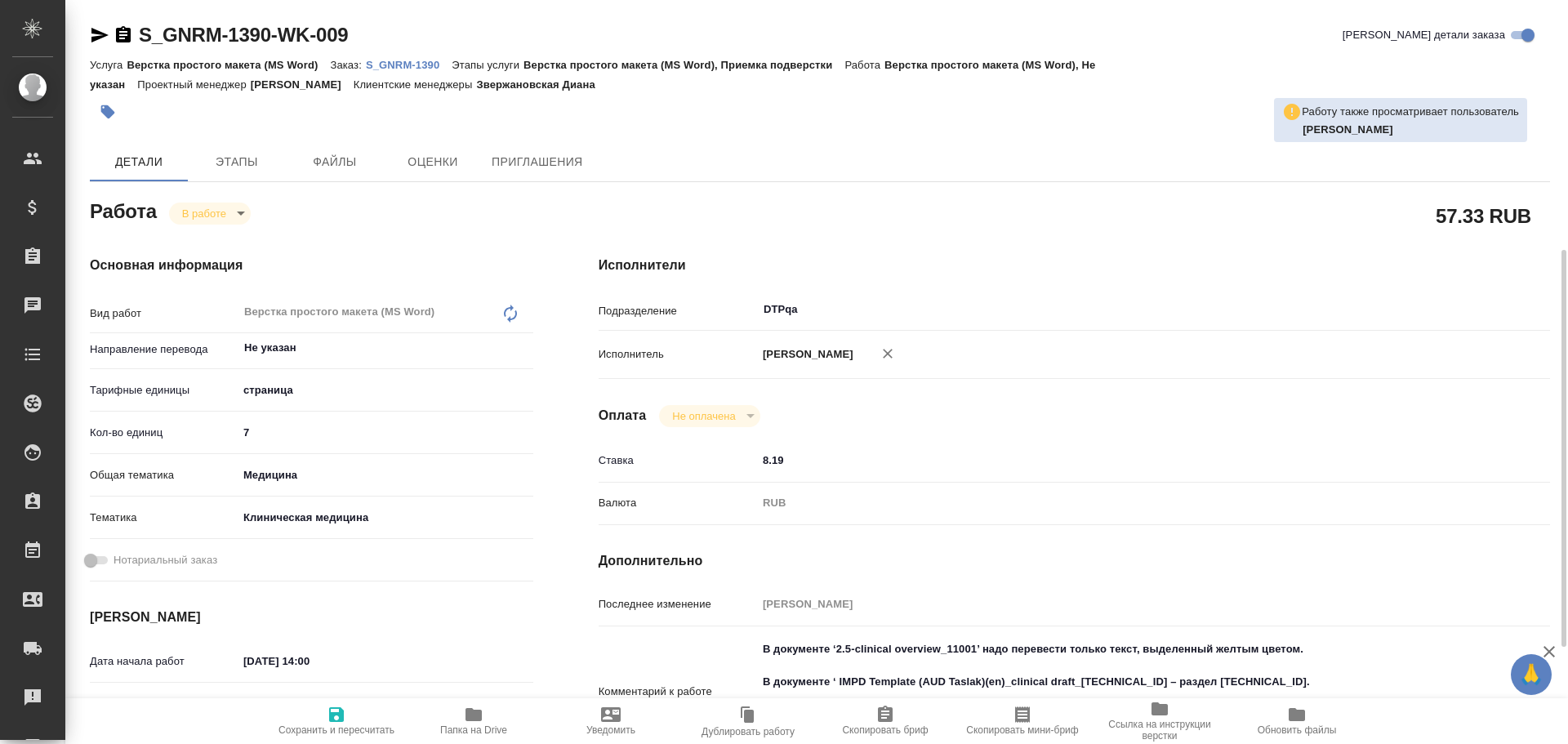
scroll to position [163, 0]
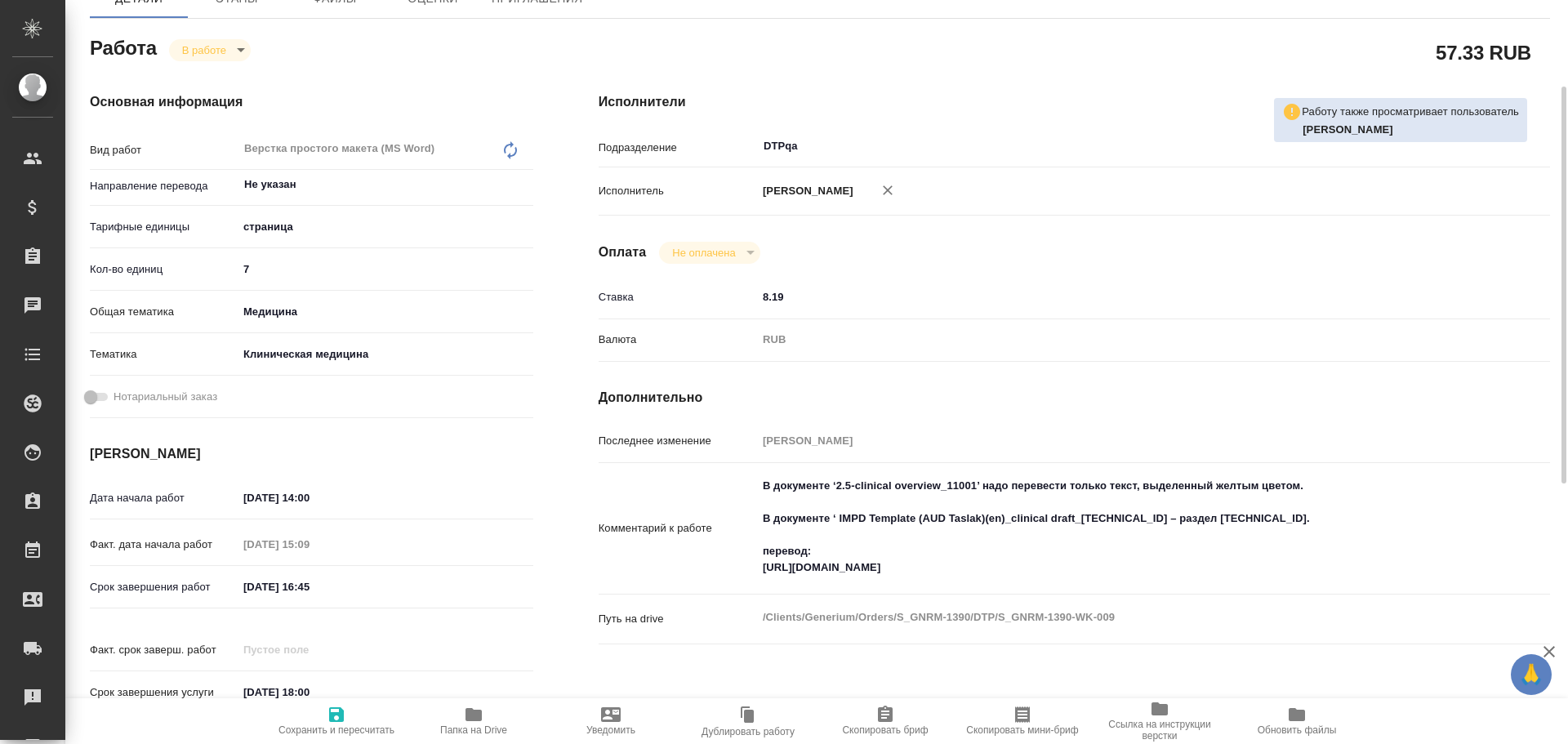
type textarea "x"
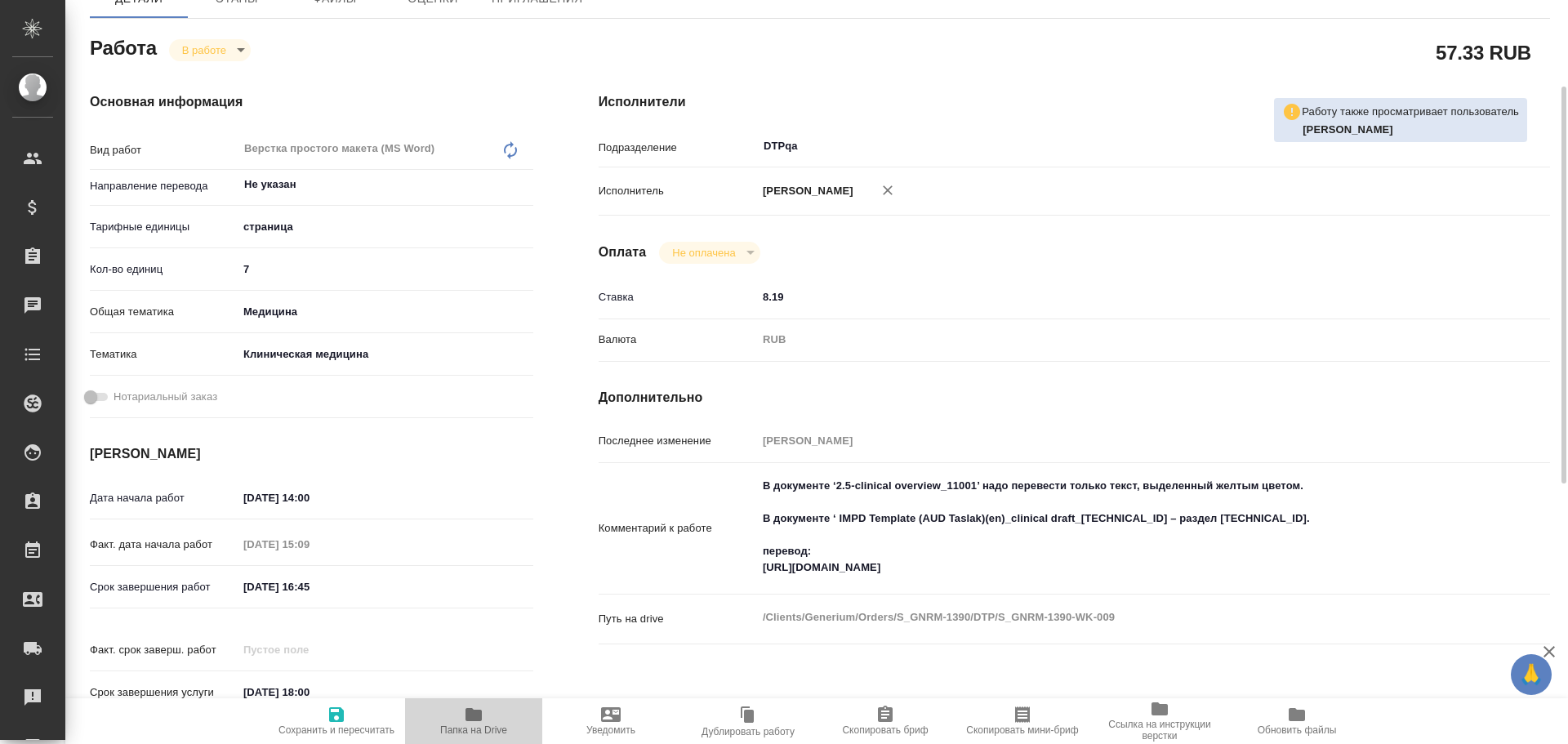
click at [482, 721] on icon "button" at bounding box center [474, 715] width 20 height 20
type textarea "x"
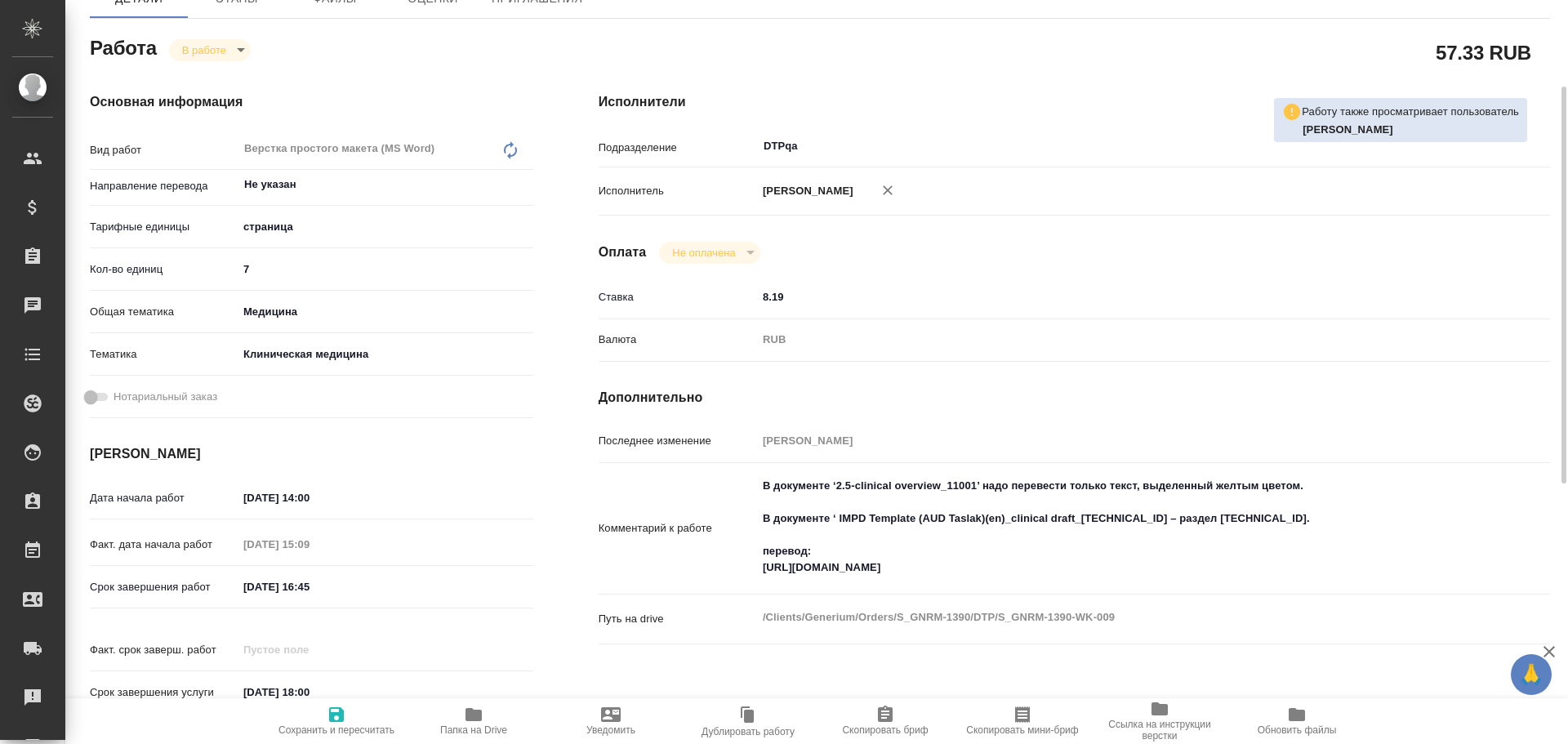
type textarea "x"
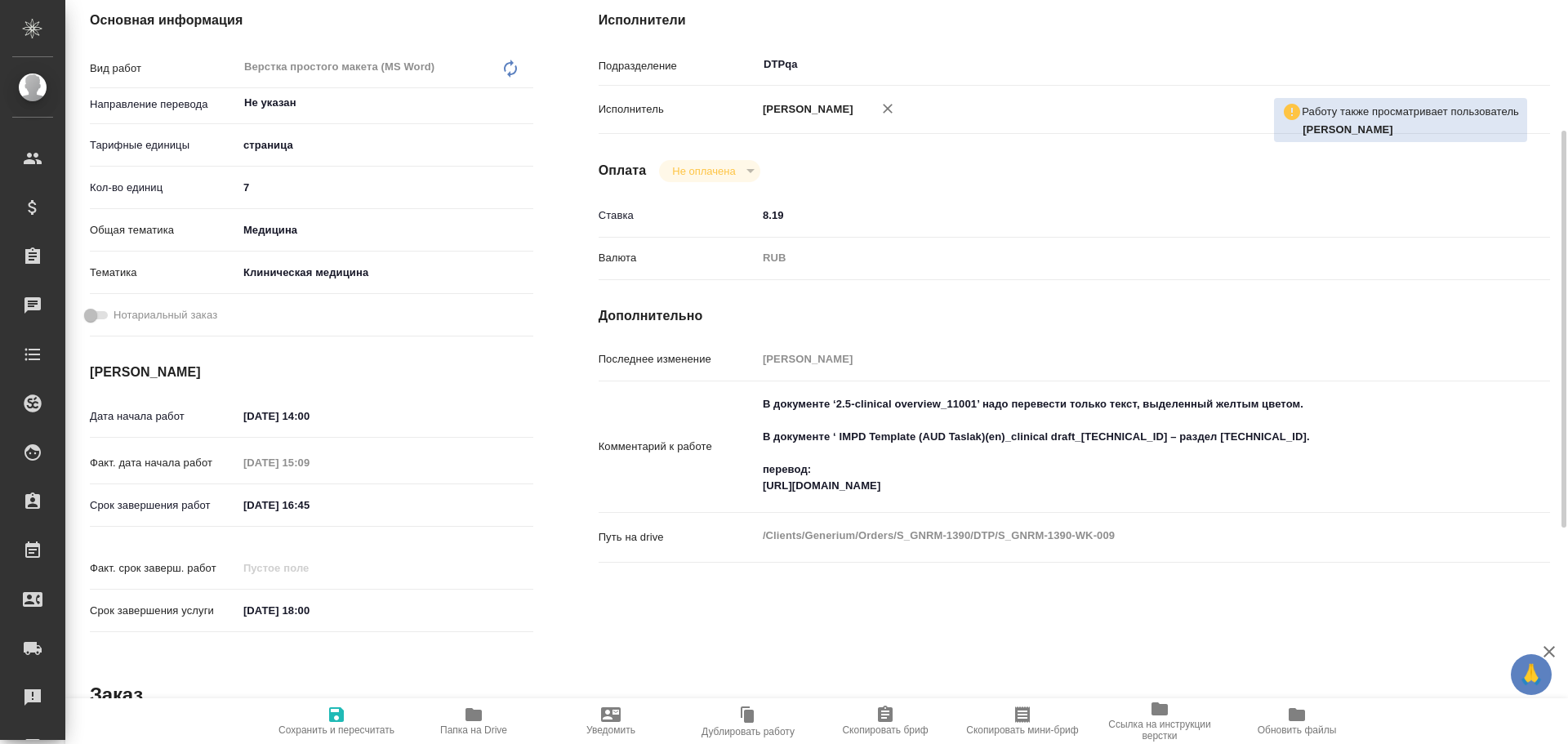
type textarea "x"
click at [1402, 487] on textarea "В документе ‘2.5-clinical overview_11001’ надо перевести только текст, выделенн…" at bounding box center [1114, 446] width 712 height 109
type textarea "x"
type textarea "В документе ‘2.5-clinical overview_11001’ надо перевести только текст, выделенн…"
type textarea "x"
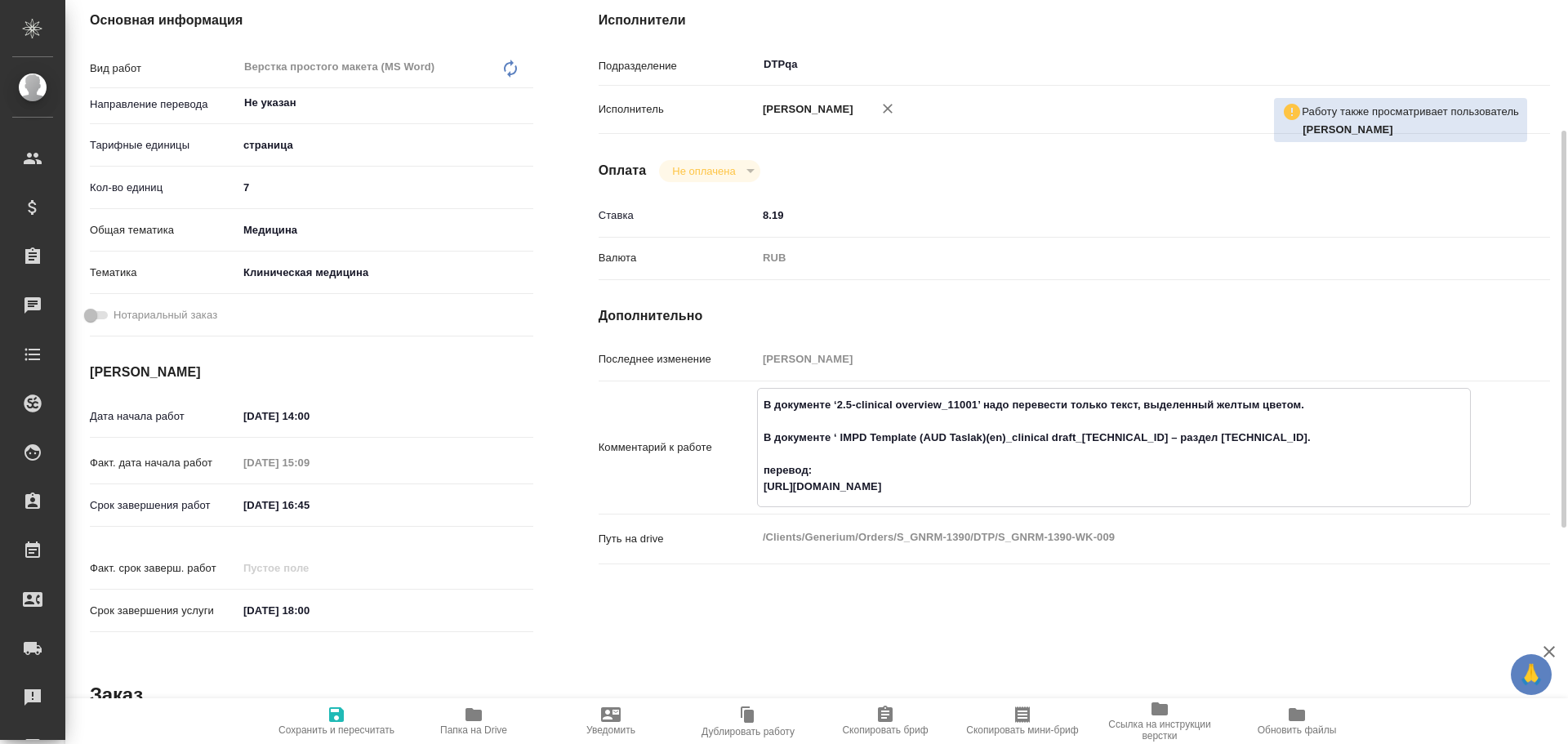
type textarea "x"
type textarea "В документе ‘2.5-clinical overview_11001’ надо перевести только текст, выделенн…"
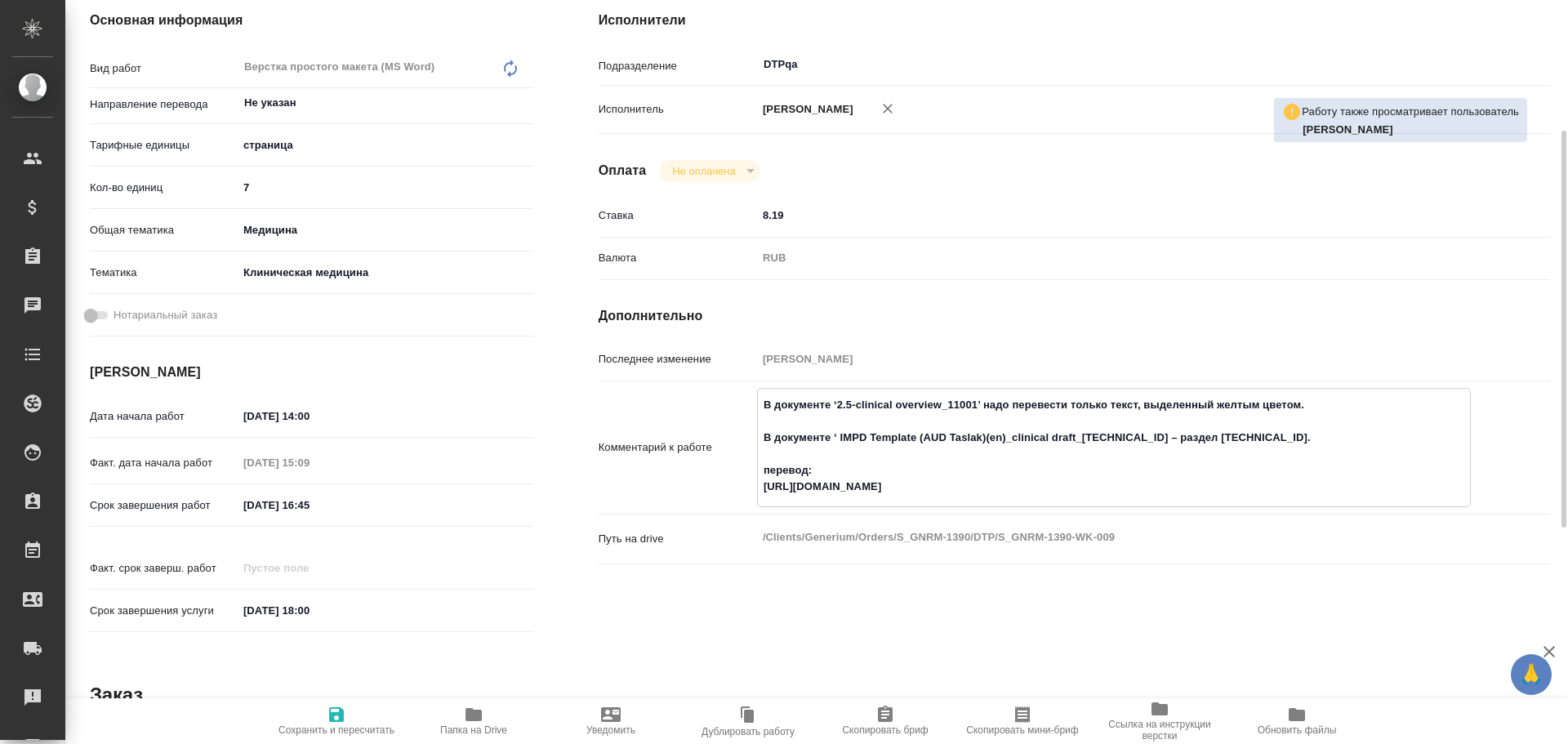
type textarea "x"
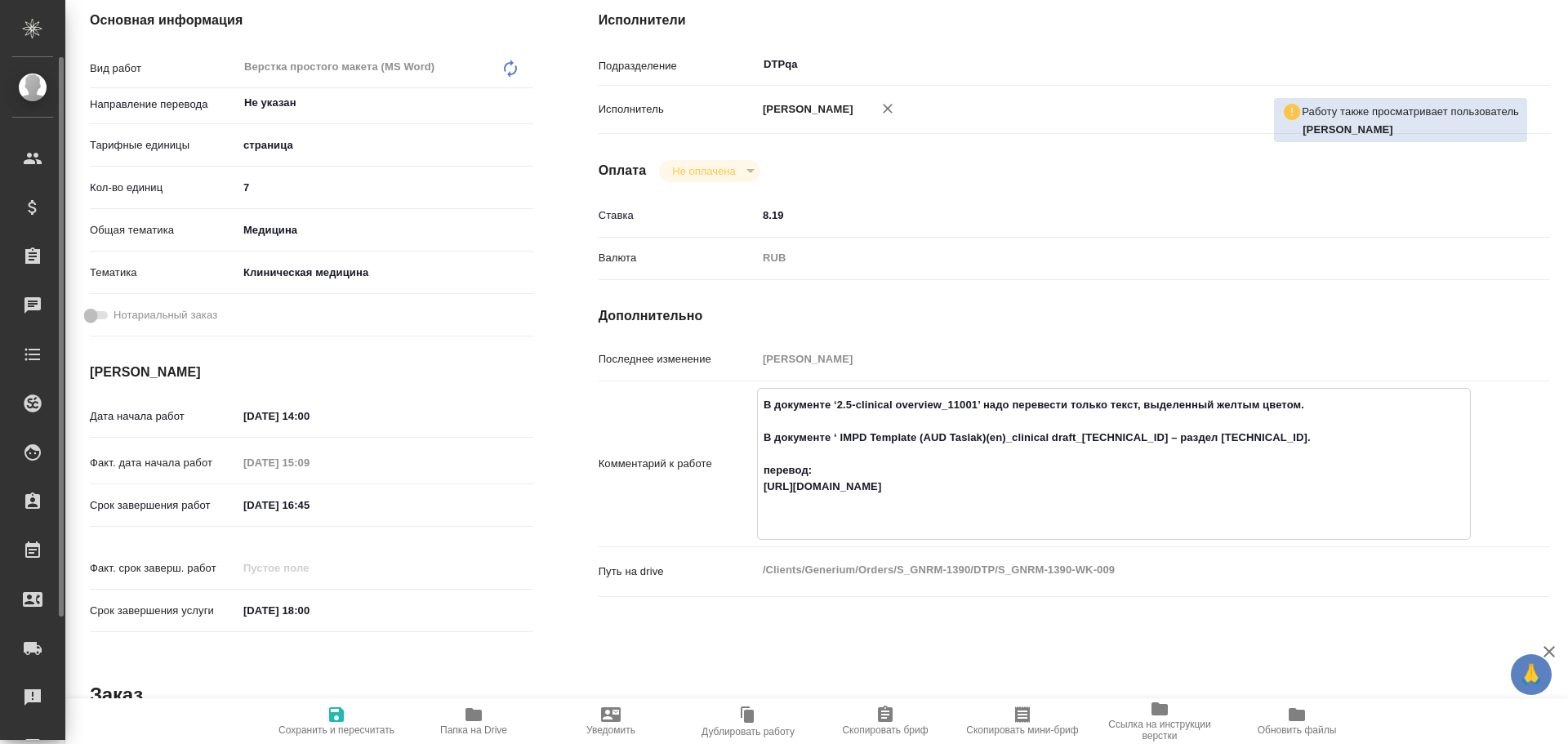
type textarea "x"
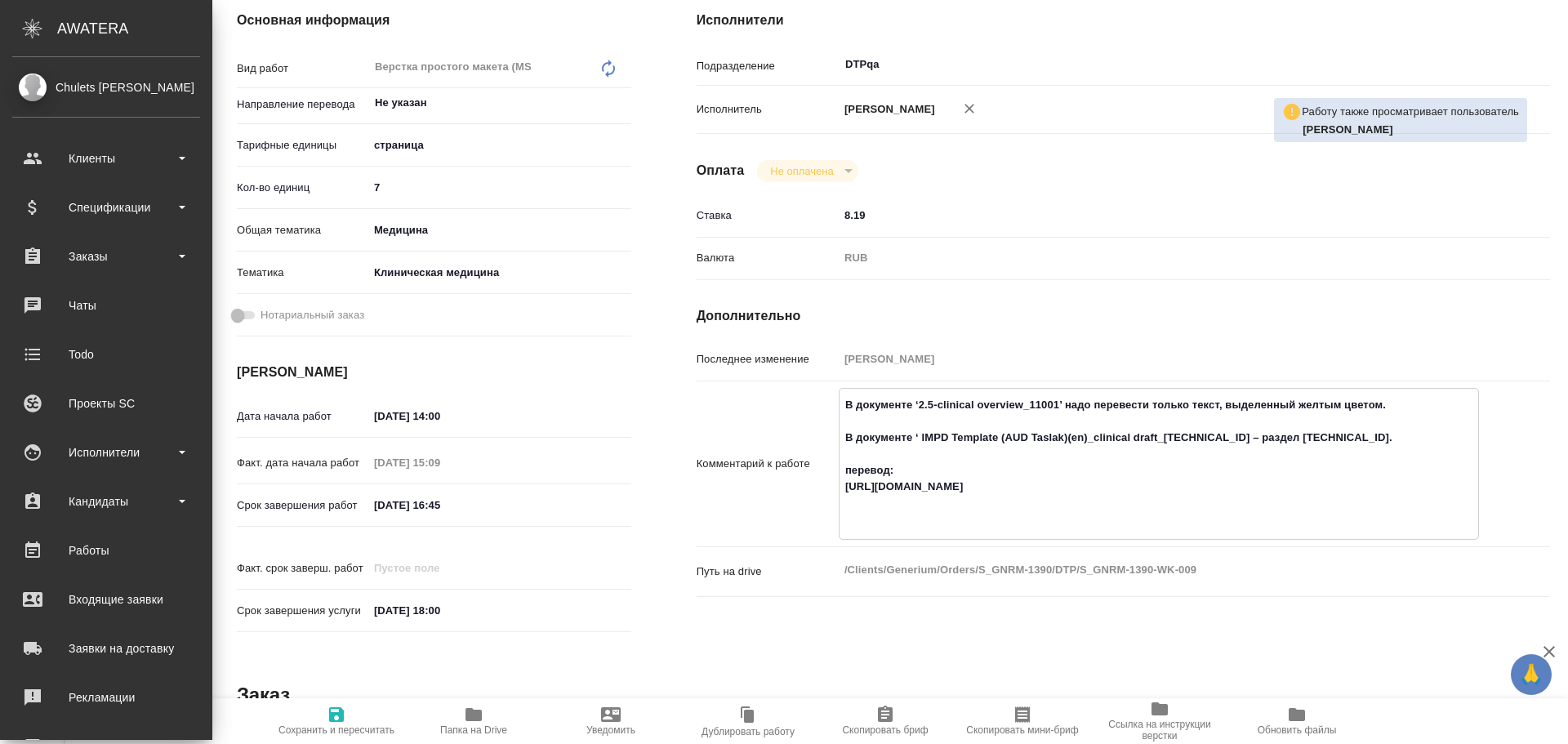
type textarea "x"
type textarea "В документе ‘2.5-clinical overview_11001’ надо перевести только текст, выделенн…"
type textarea "x"
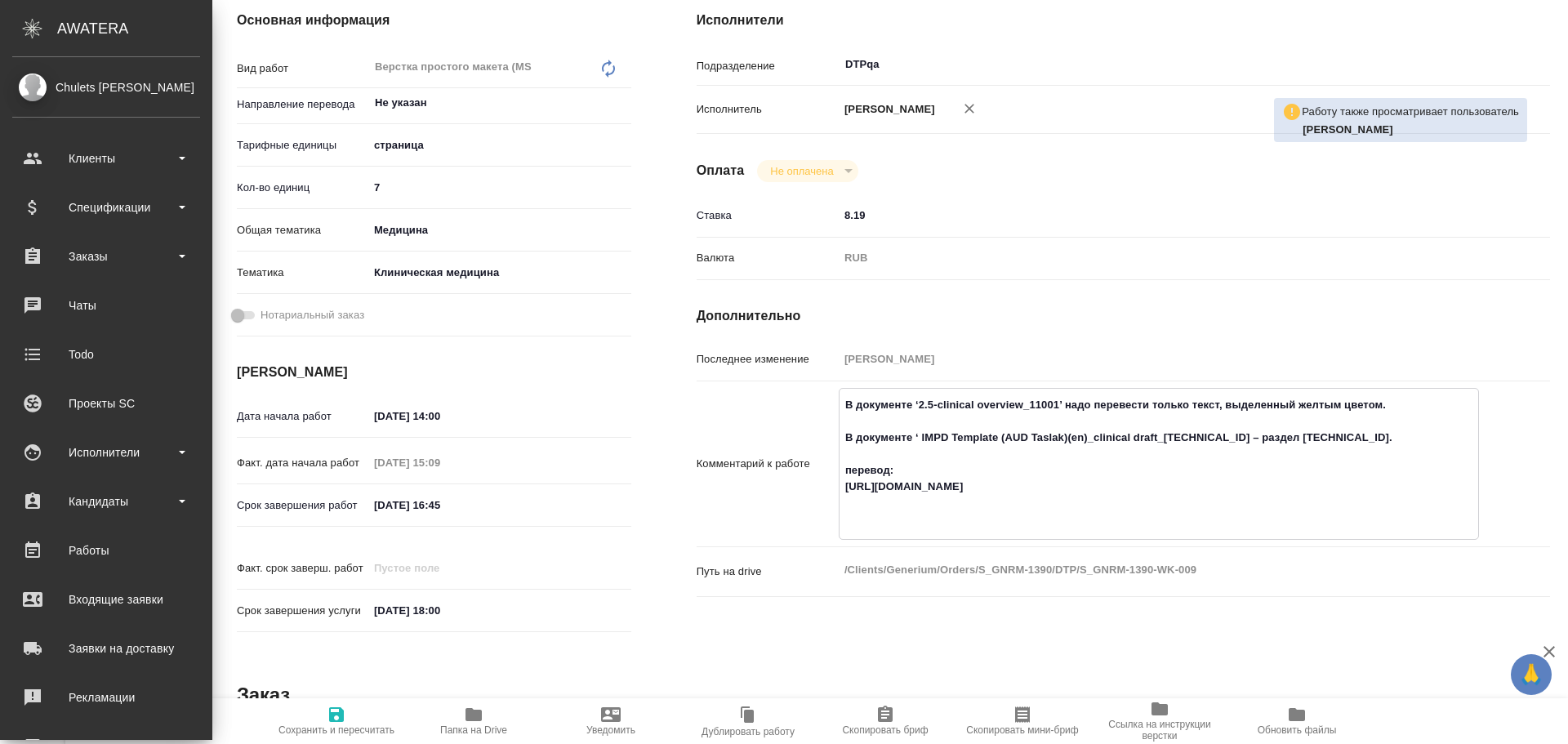
type textarea "x"
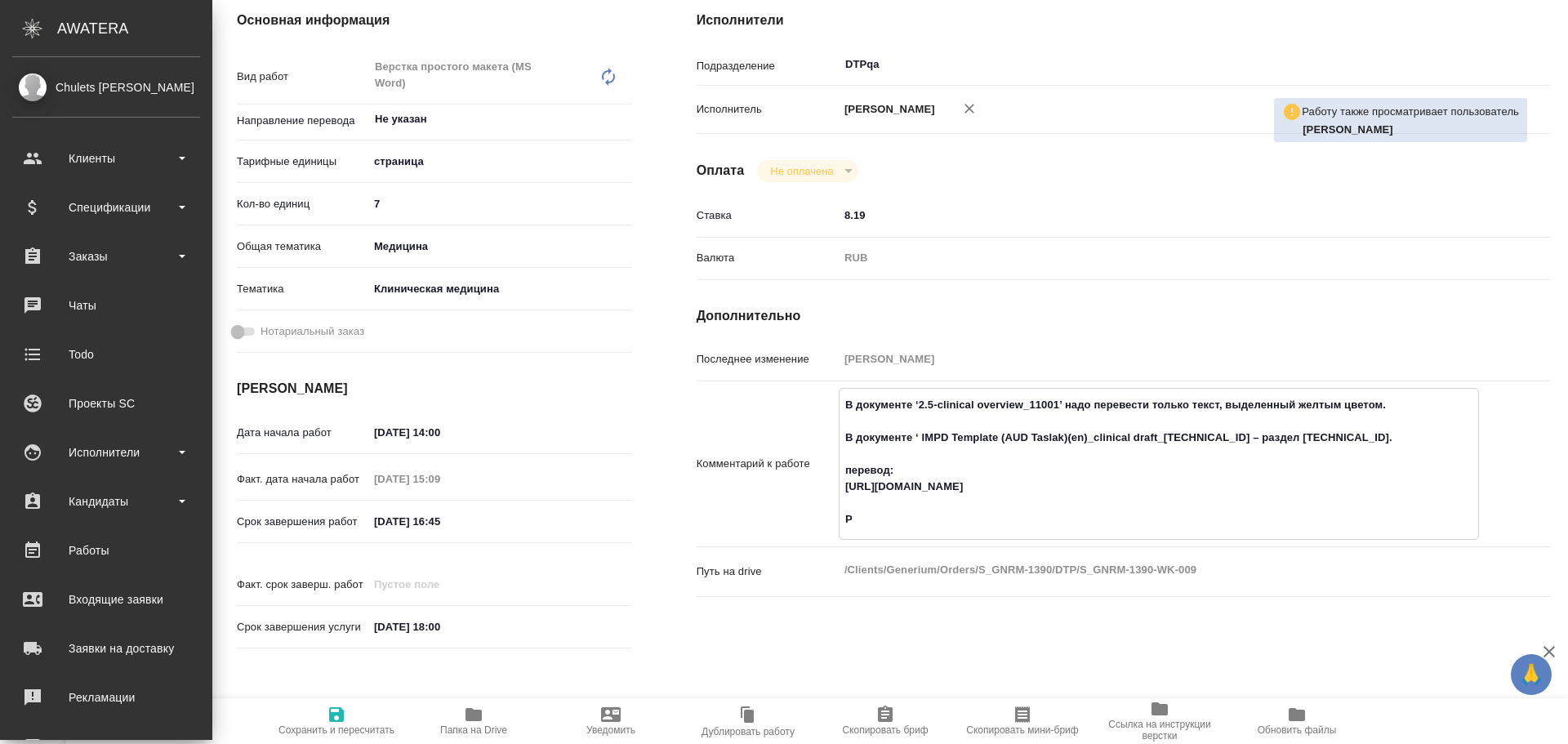
type textarea "x"
type textarea "В документе ‘2.5-clinical overview_11001’ надо перевести только текст, выделенн…"
type textarea "x"
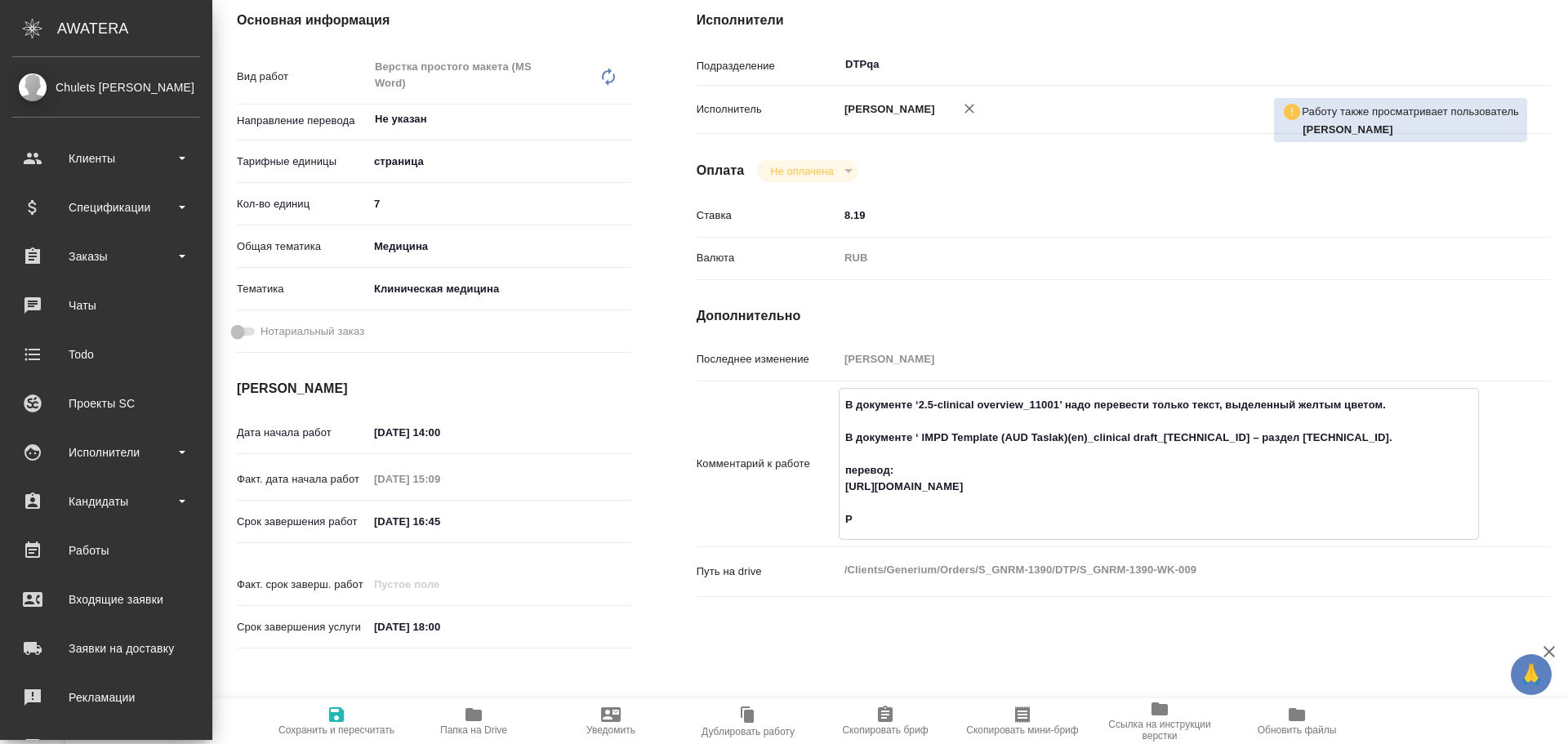
type textarea "x"
type textarea "В документе ‘2.5-clinical overview_11001’ надо перевести только текст, выделенн…"
type textarea "x"
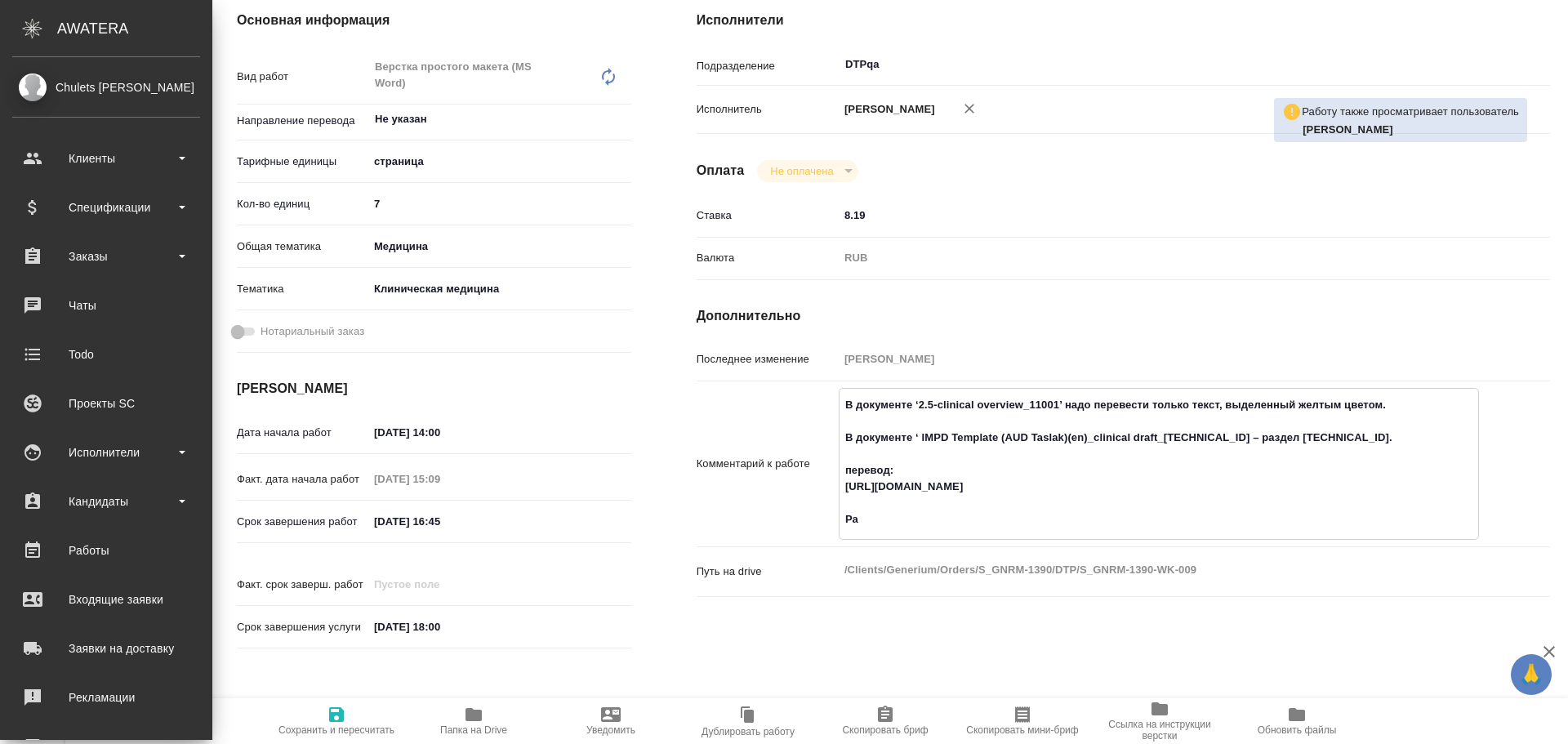
type textarea "x"
type textarea "В документе ‘2.5-clinical overview_11001’ надо перевести только текст, выделенн…"
type textarea "x"
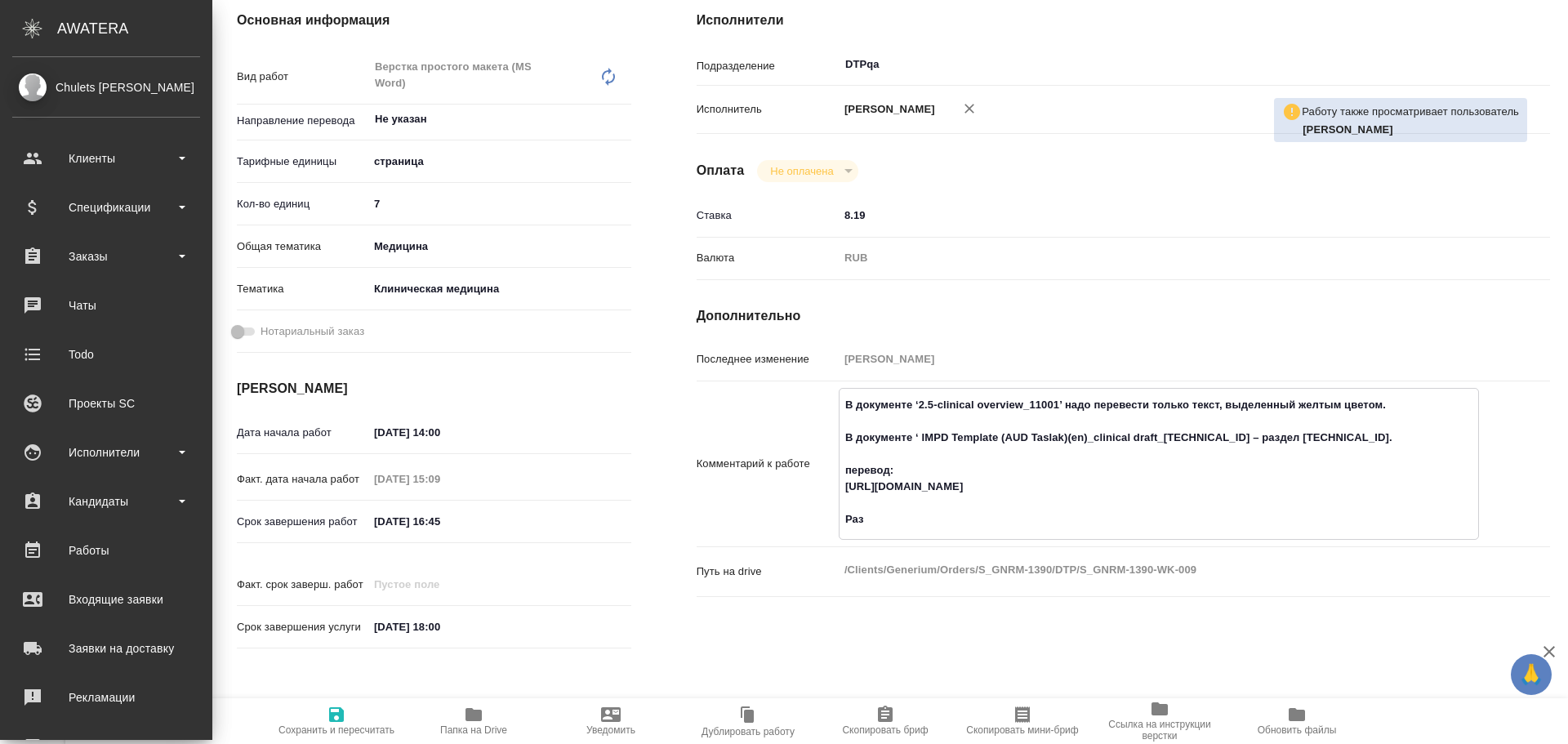
type textarea "x"
type textarea "В документе ‘2.5-clinical overview_11001’ надо перевести только текст, выделенн…"
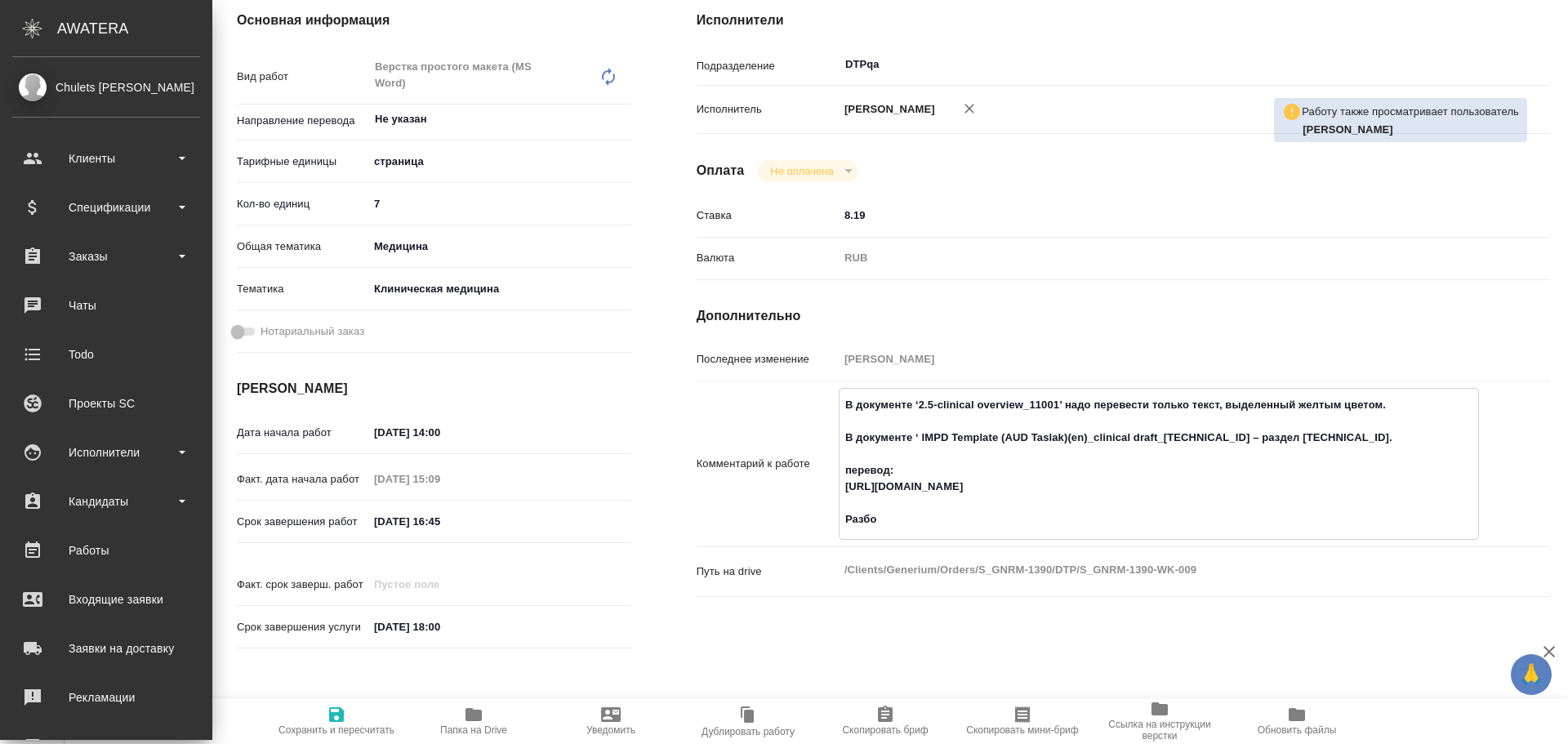
type textarea "x"
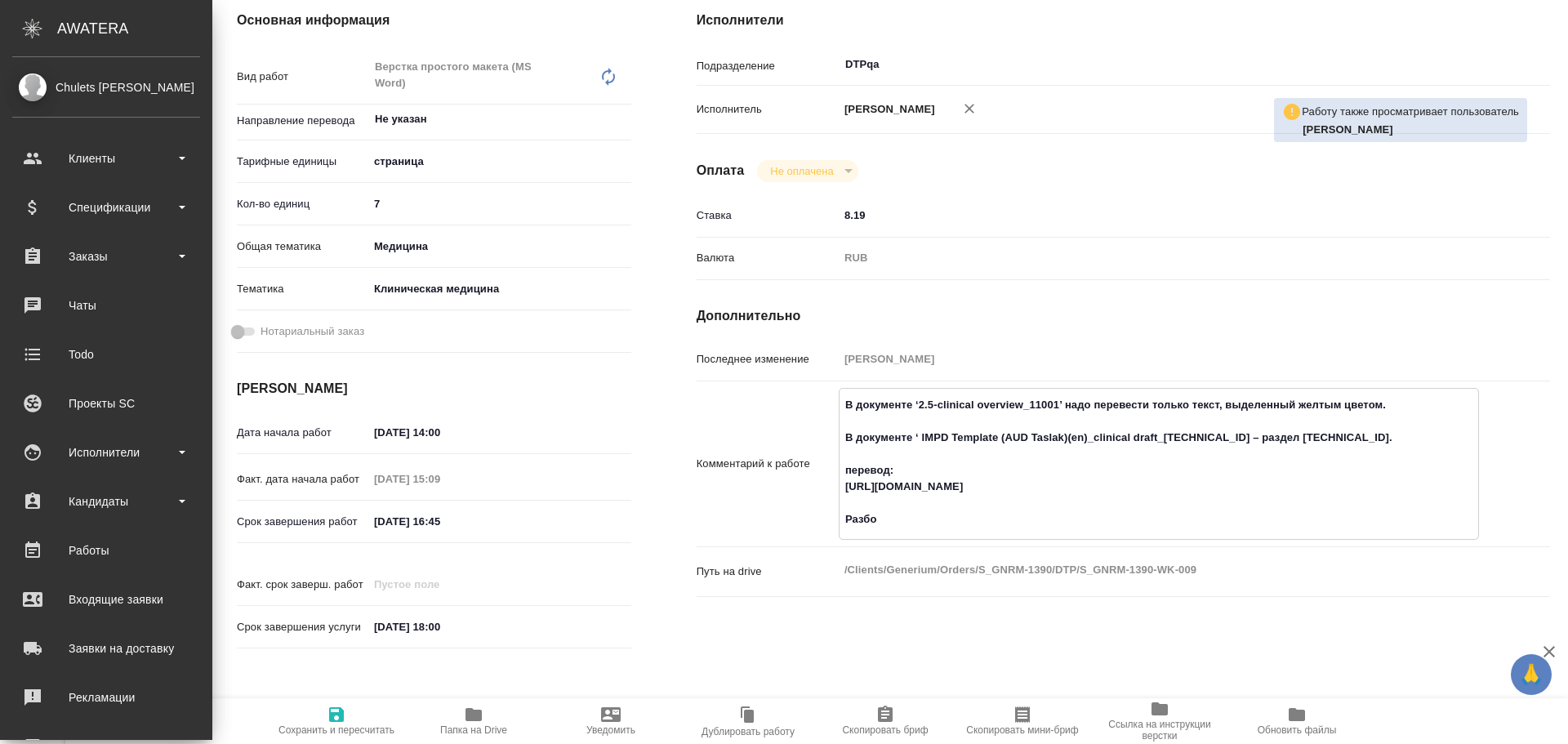
type textarea "В документе ‘2.5-clinical overview_11001’ надо перевести только текст, выделенн…"
type textarea "x"
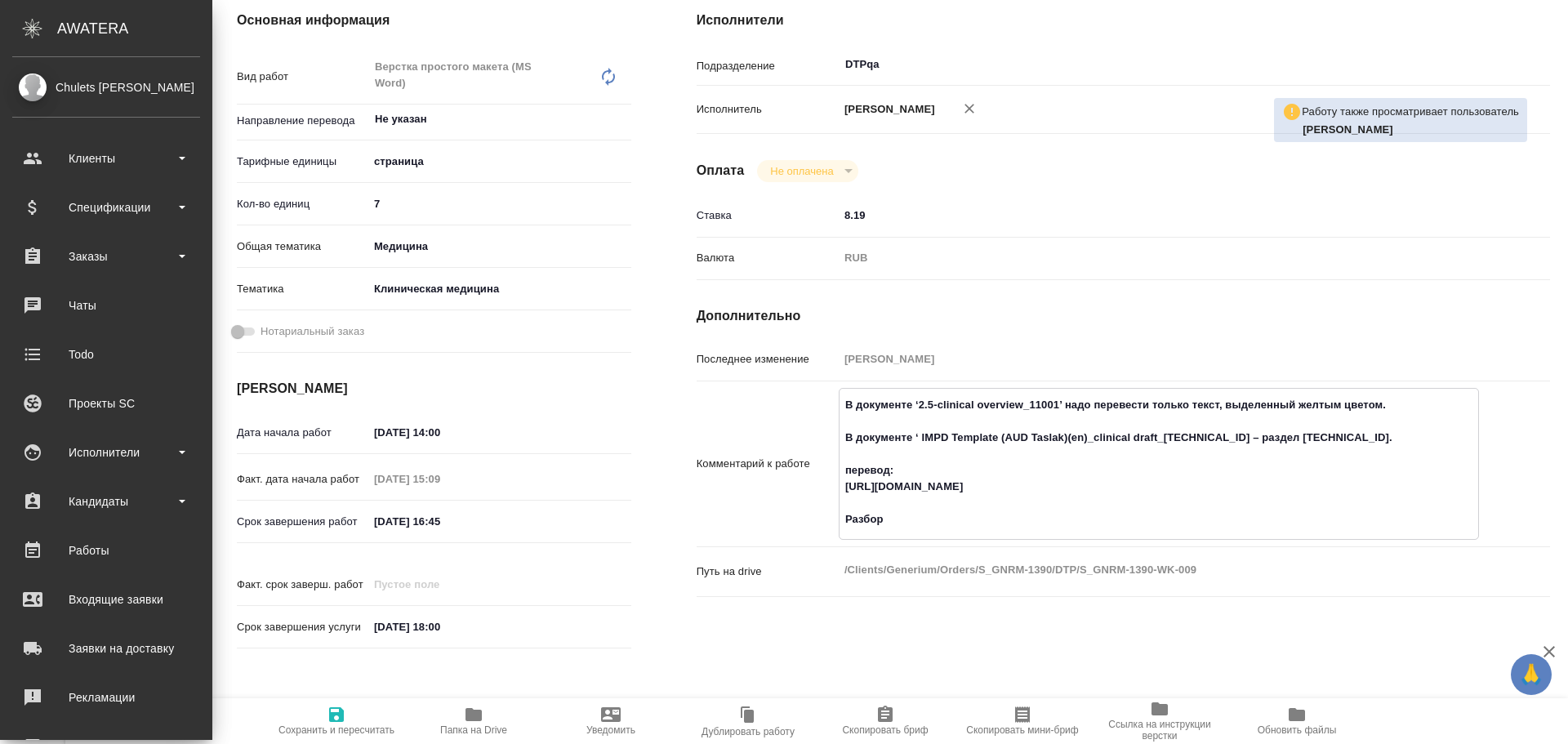
type textarea "x"
type textarea "В документе ‘2.5-clinical overview_11001’ надо перевести только текст, выделенн…"
type textarea "x"
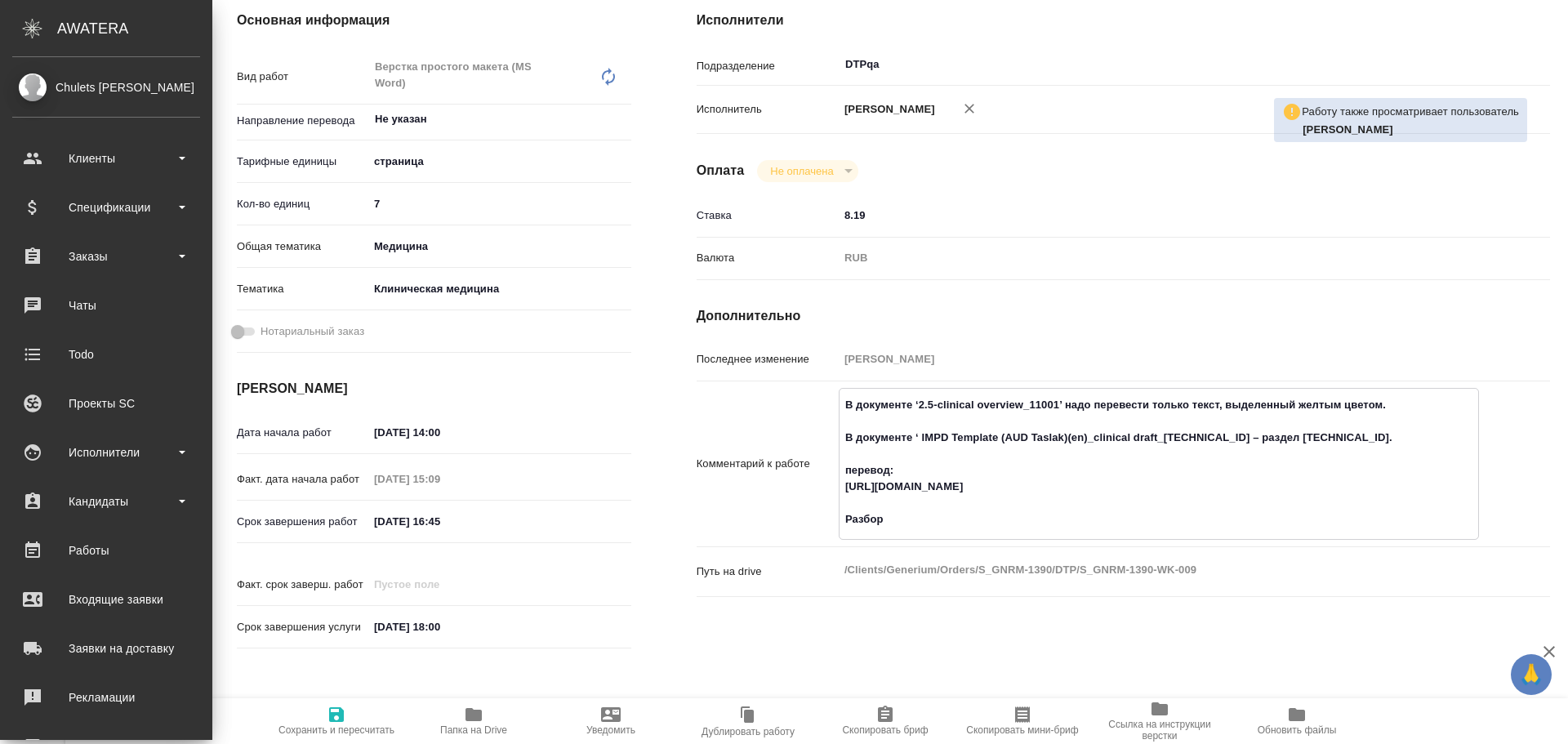
type textarea "x"
paste textarea "https://drive.awatera.com/f/10604487"
type textarea "x"
type textarea "В документе ‘2.5-clinical overview_11001’ надо перевести только текст, выделенн…"
type textarea "x"
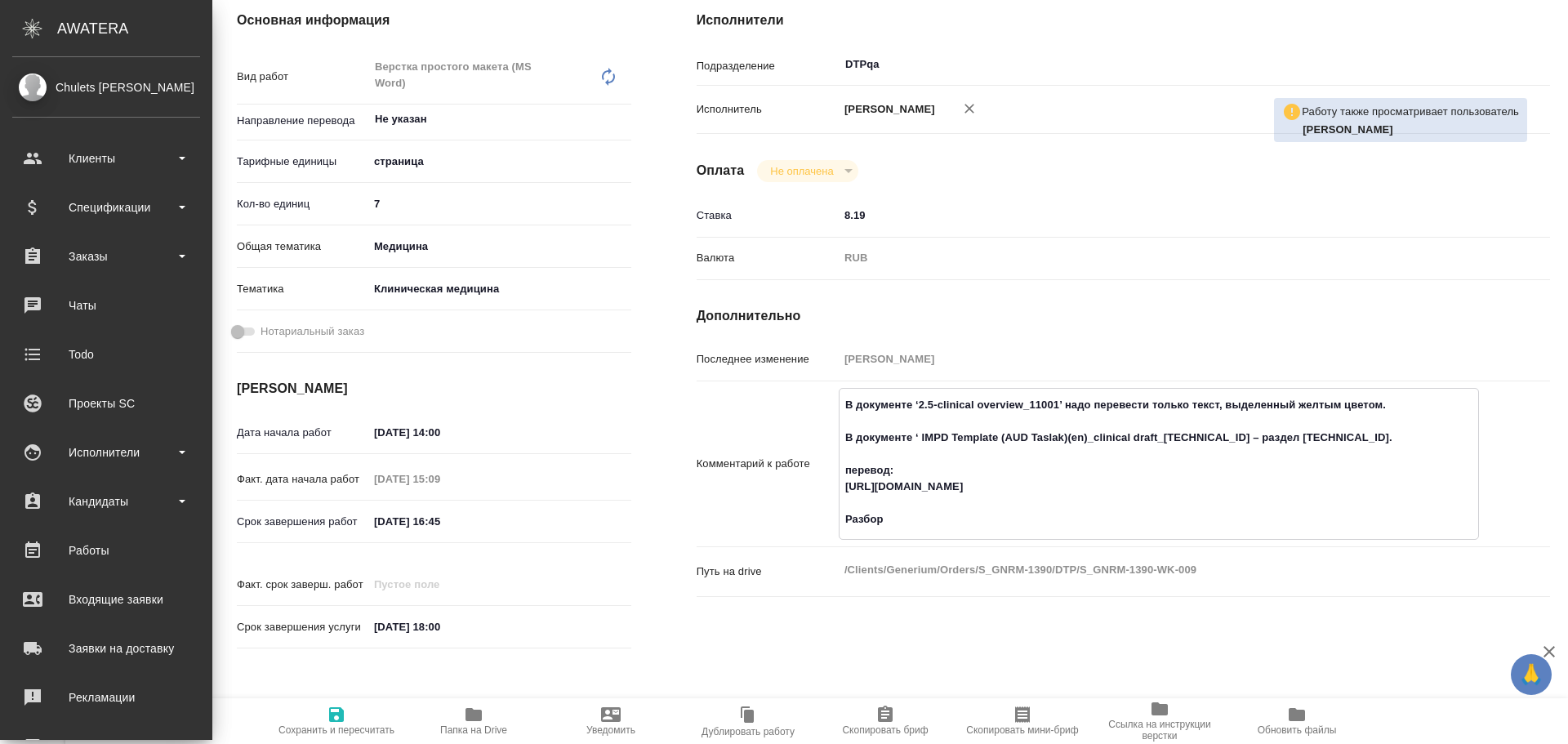
type textarea "x"
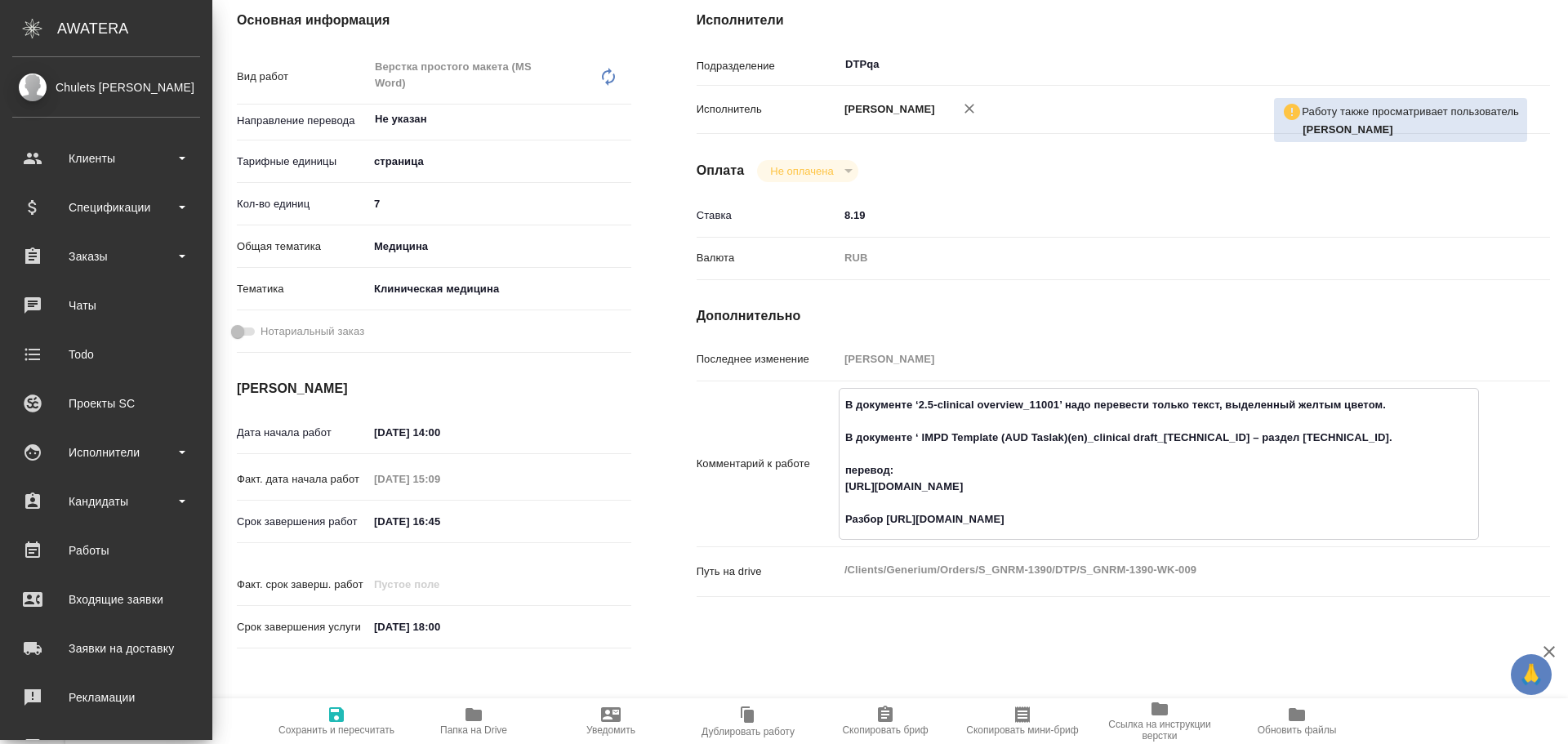
type textarea "x"
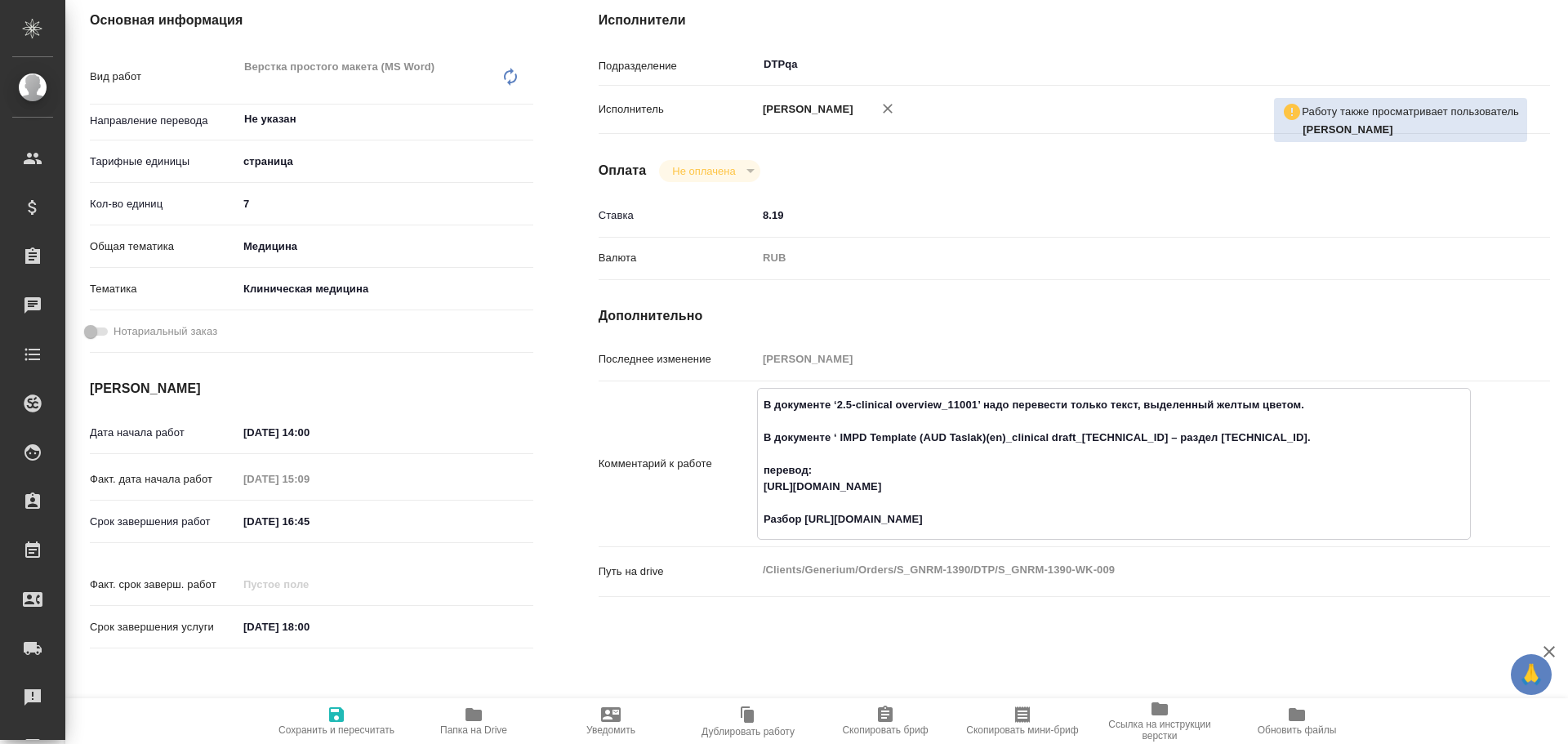
type textarea "x"
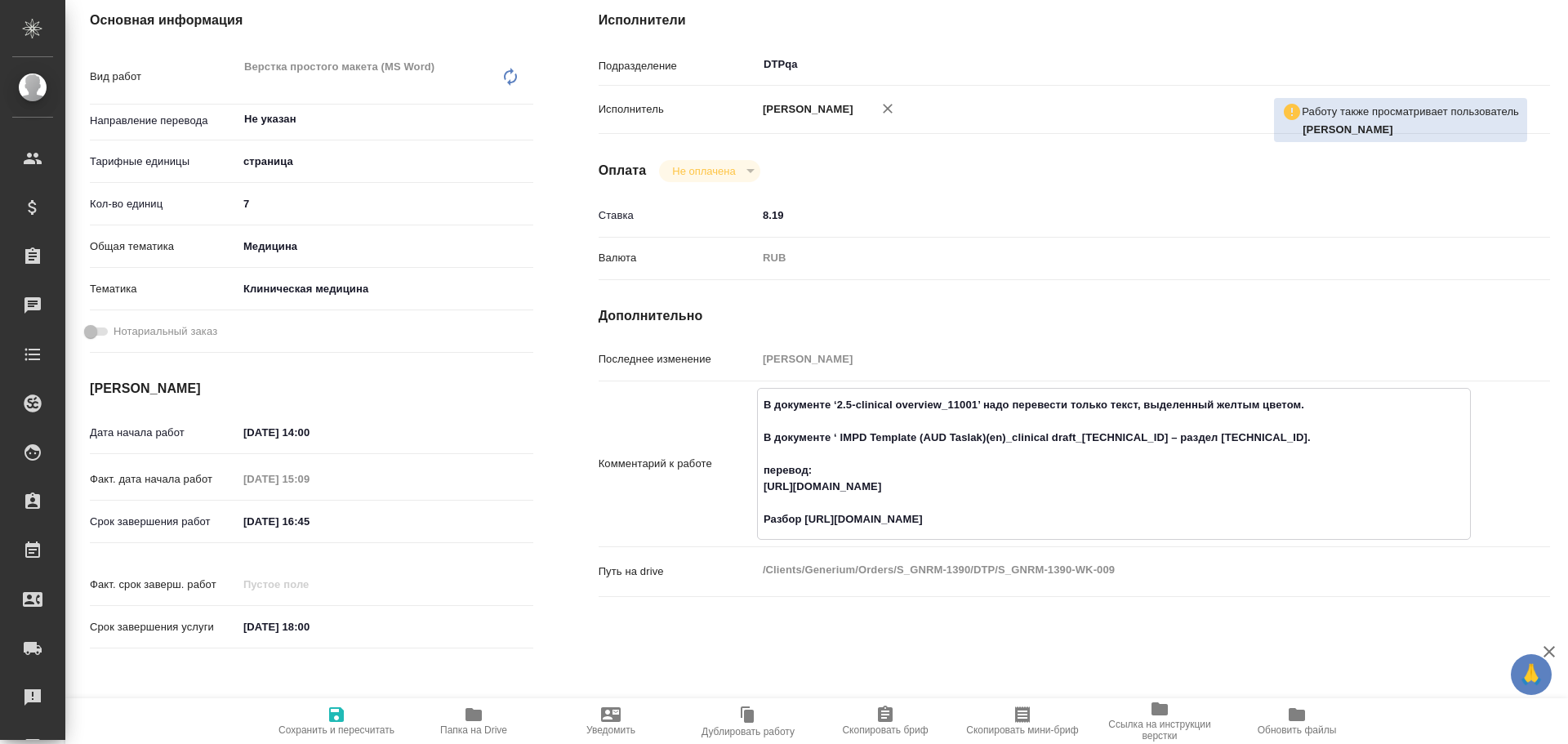
type textarea "x"
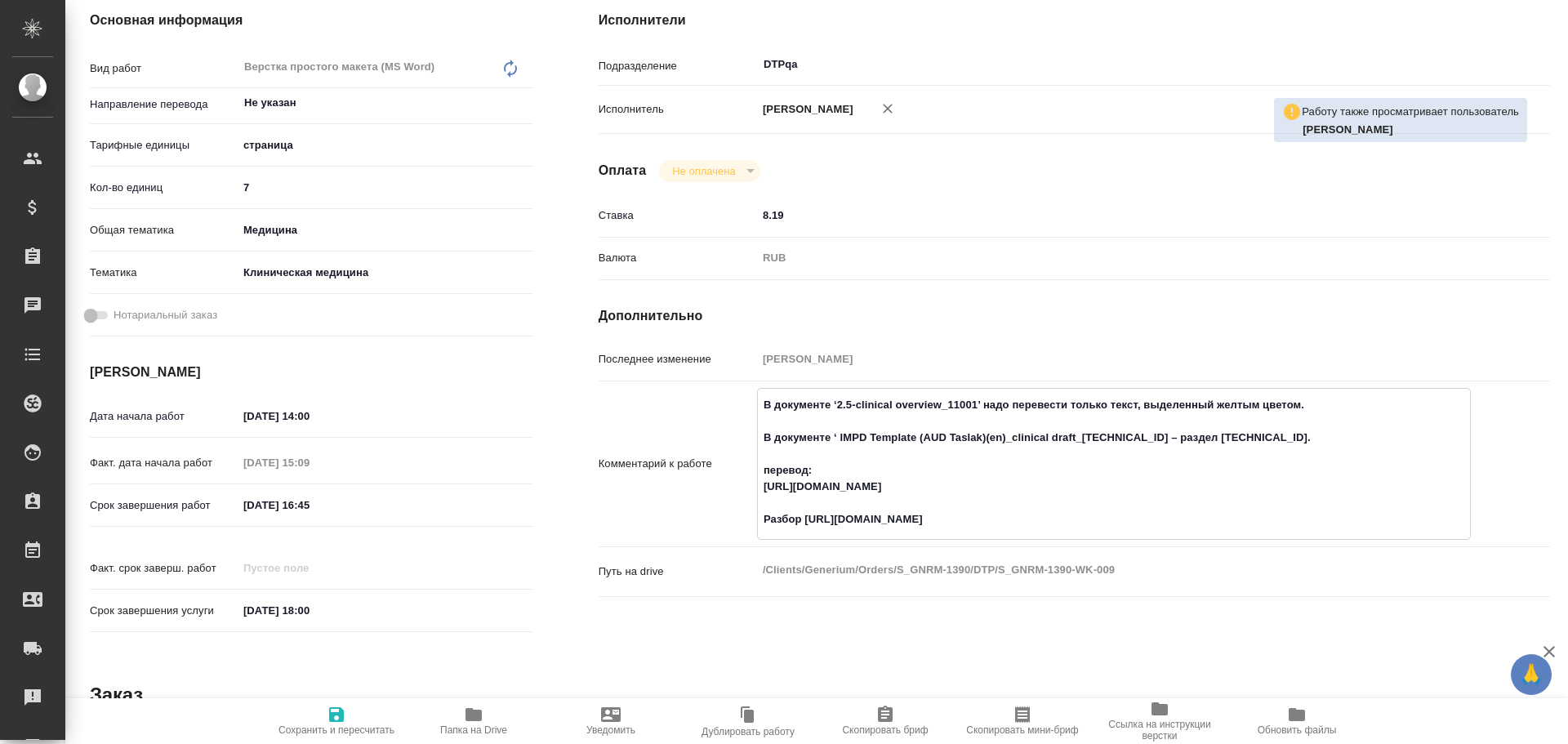
type textarea "В документе ‘2.5-clinical overview_11001’ надо перевести только текст, выделенн…"
type textarea "x"
click at [342, 712] on icon "button" at bounding box center [337, 714] width 15 height 15
type textarea "x"
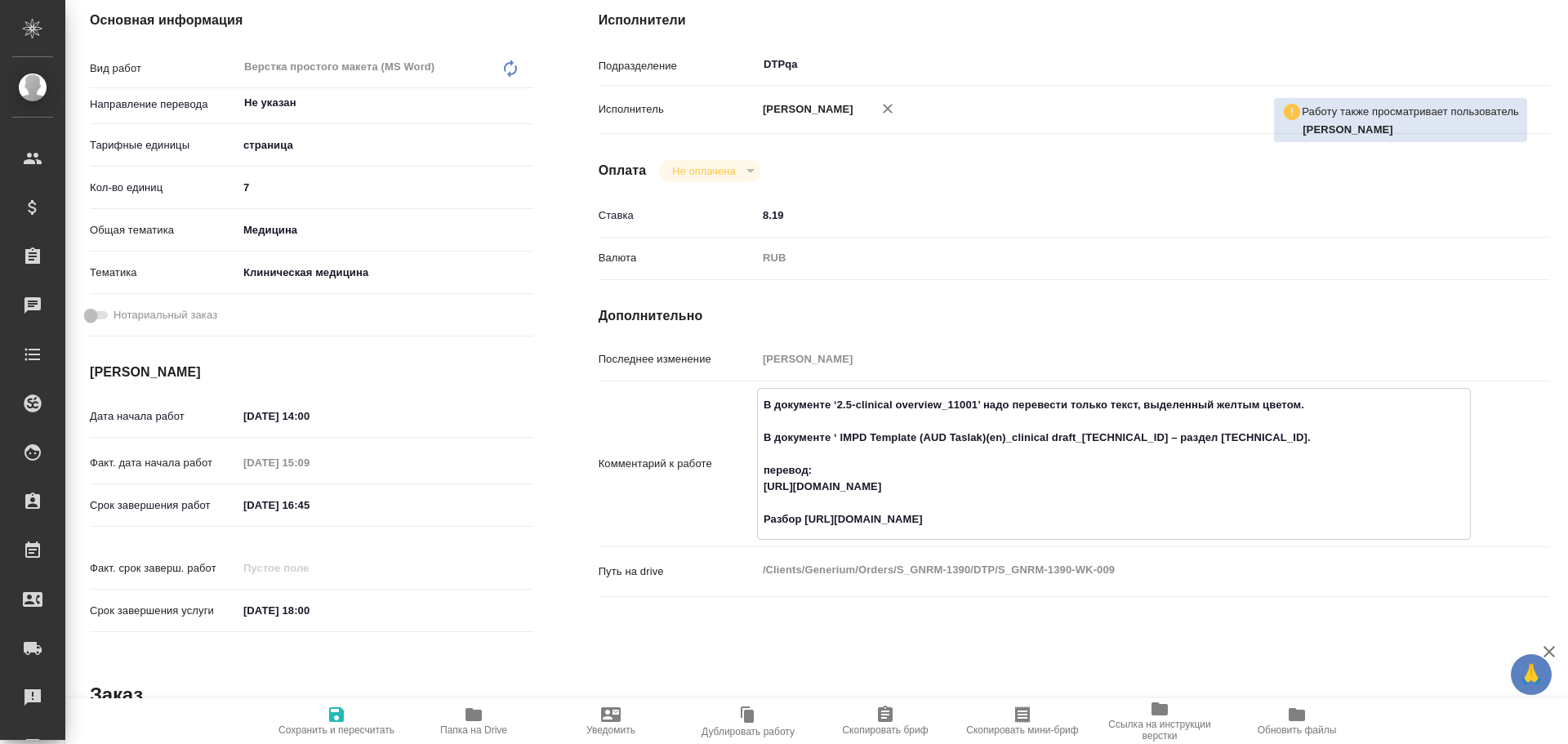
type textarea "x"
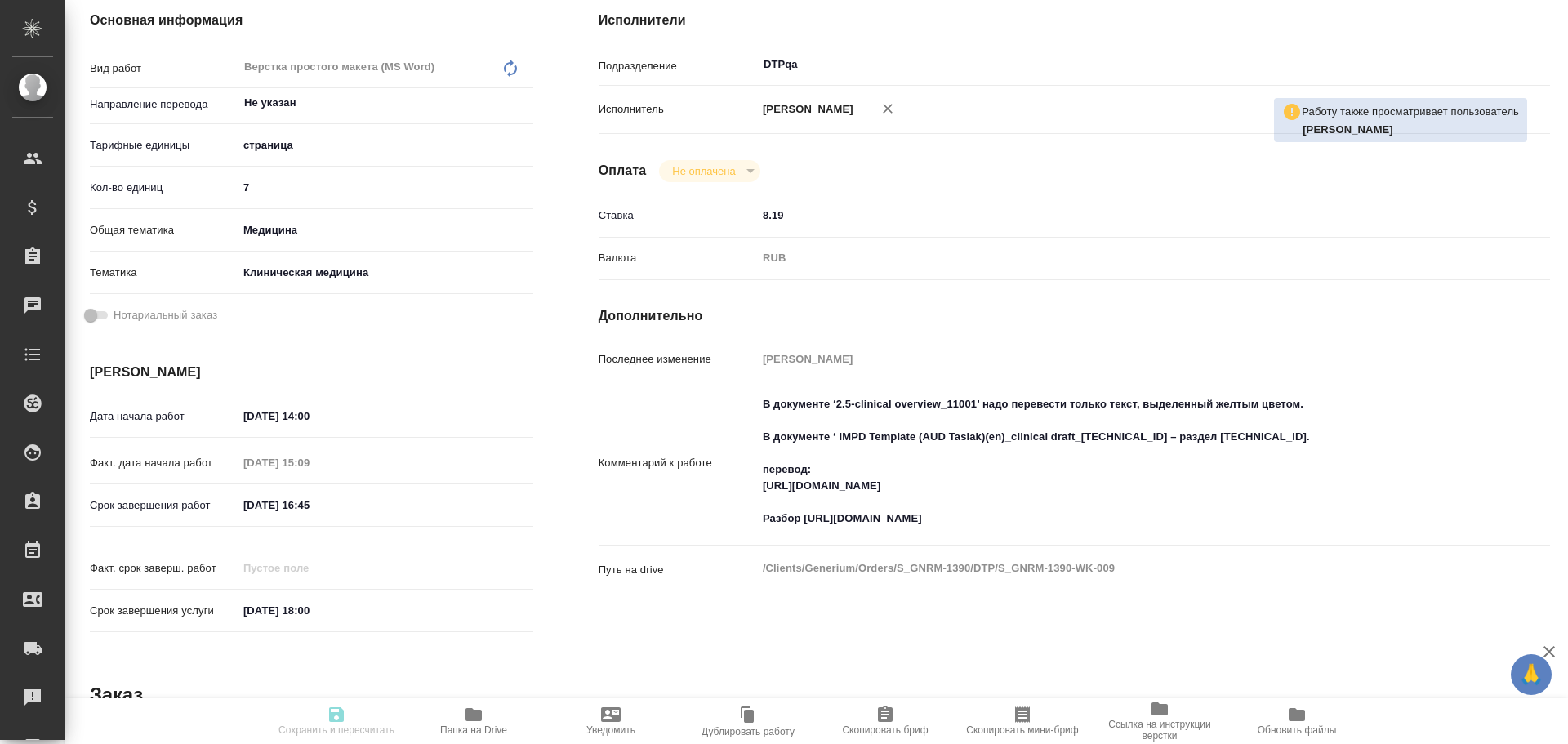
type textarea "x"
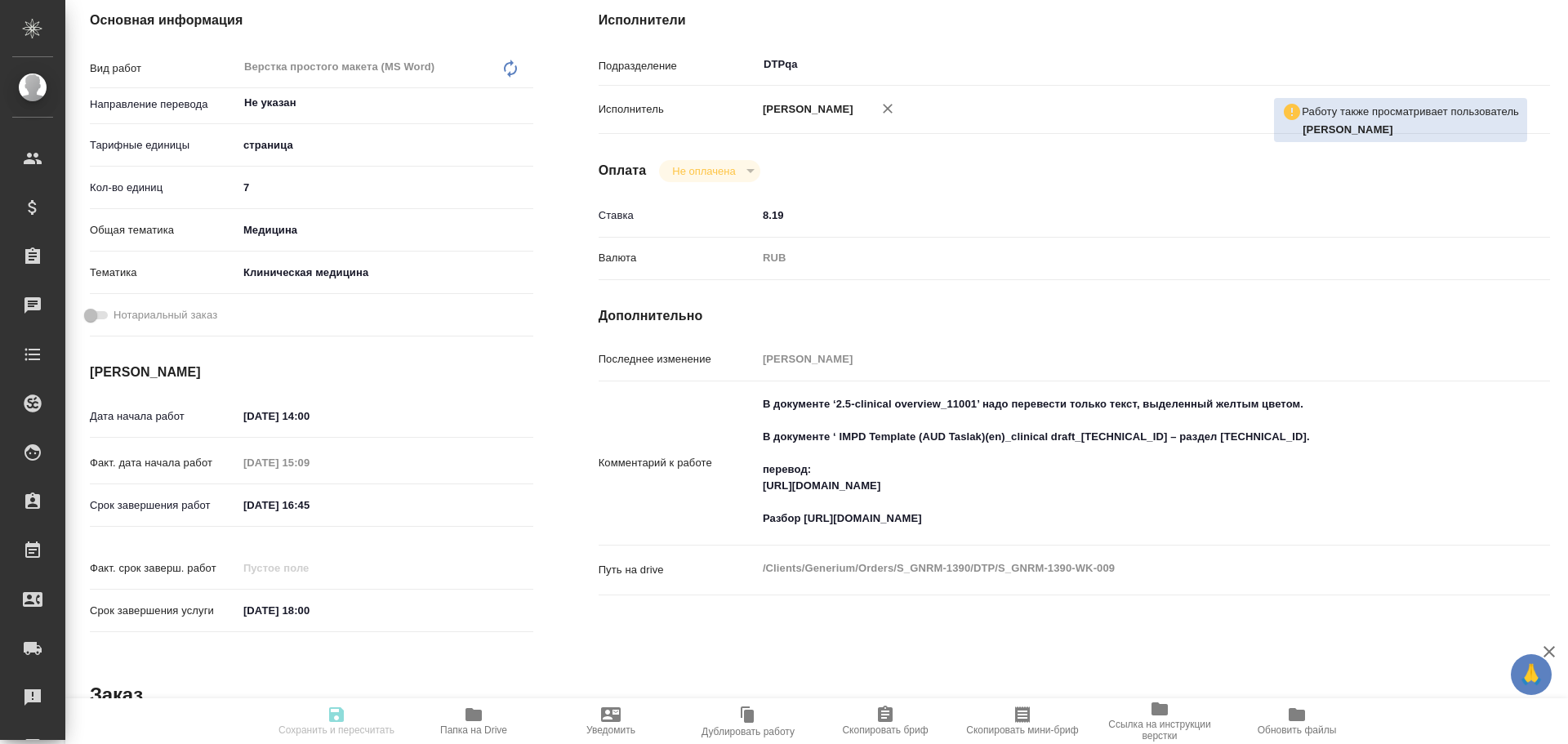
type textarea "x"
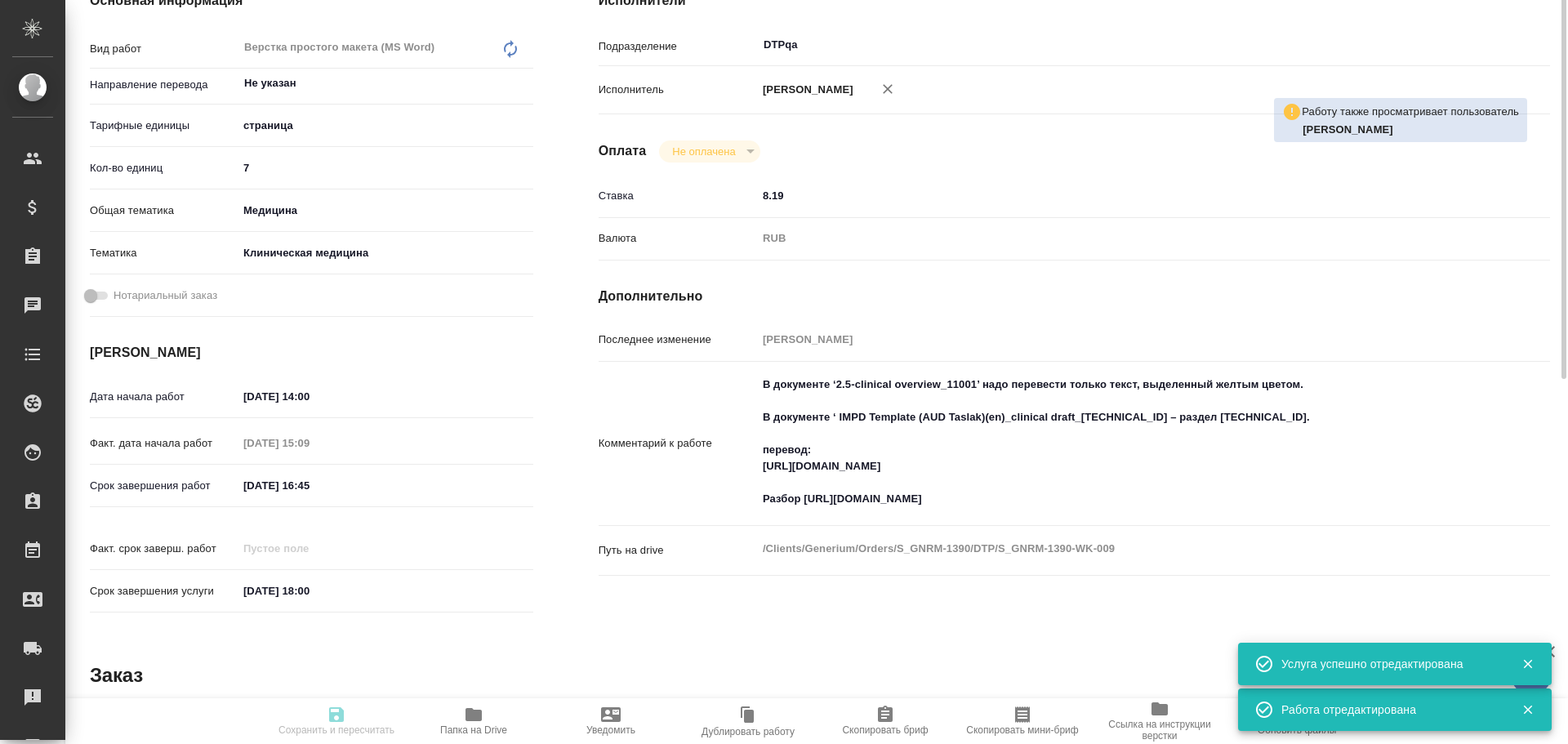
type input "inProgress"
type textarea "Верстка простого макета (MS Word)"
type textarea "x"
type input "Не указан"
type input "5a8b1489cc6b4906c91bfdb2"
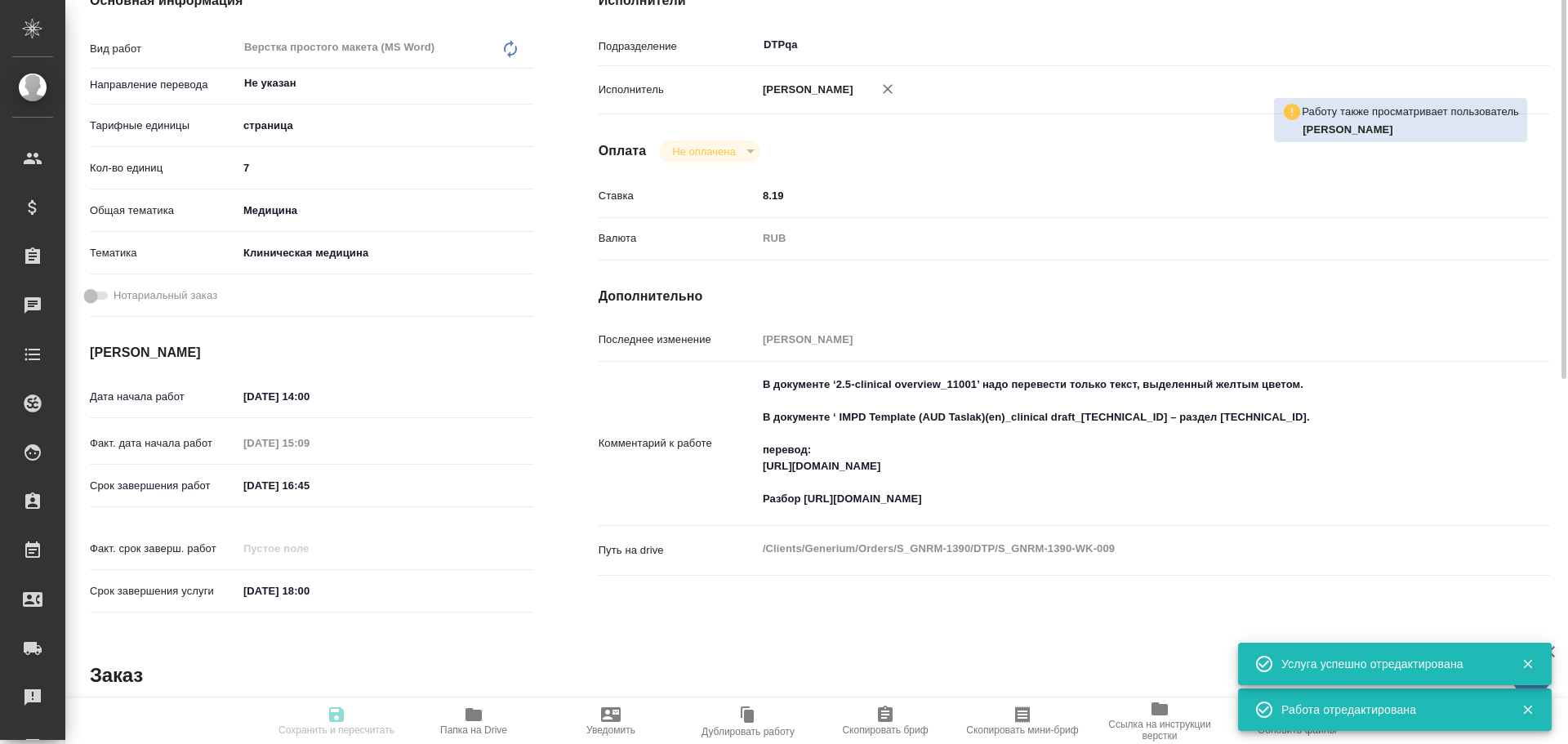
type input "7"
type input "med"
type input "6012b22f65f4b37c408fd6e5"
type input "06.10.2025 14:00"
type input "06.10.2025 15:09"
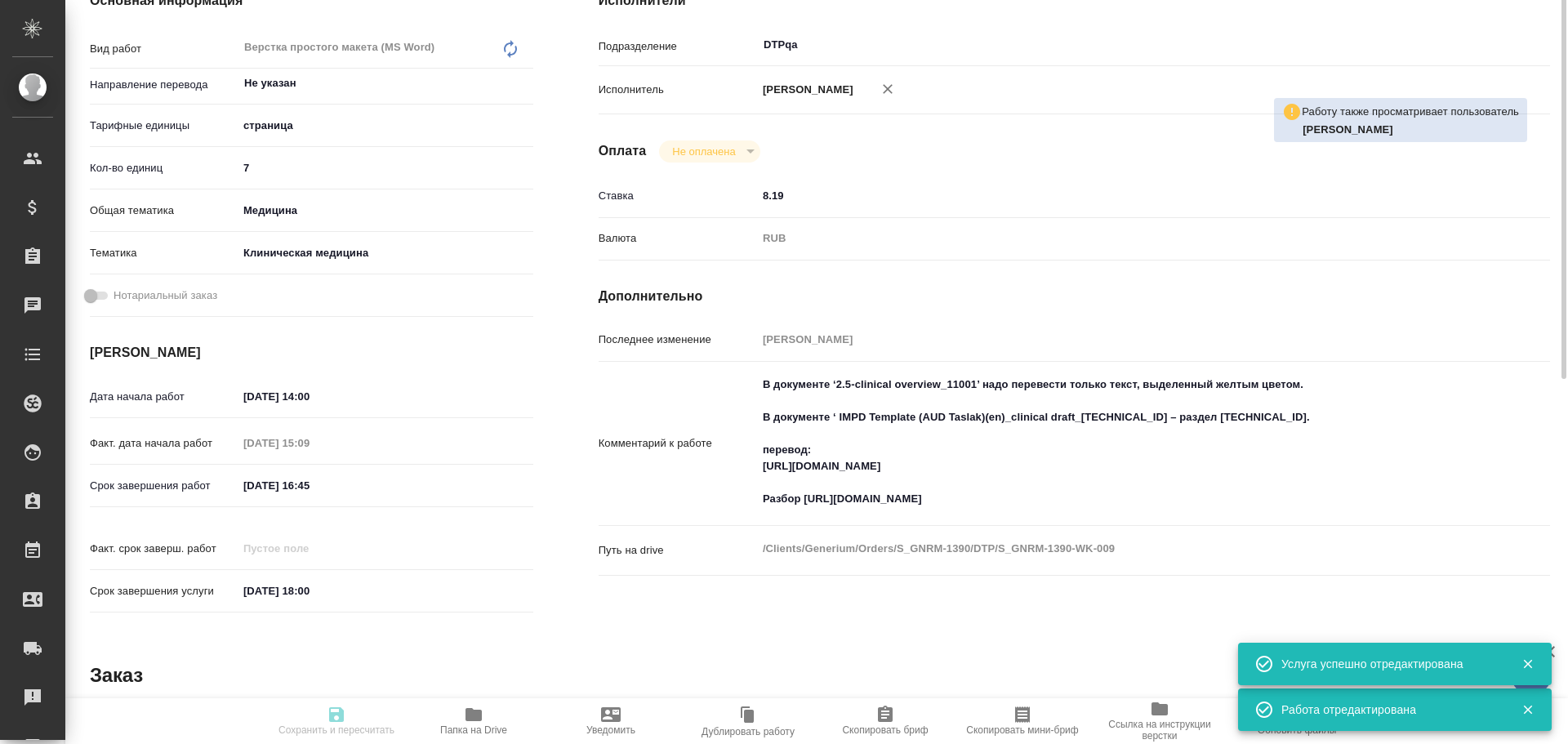
type input "06.10.2025 16:45"
type input "06.10.2025 18:00"
type input "DTPqa"
type input "notPayed"
type input "8.19"
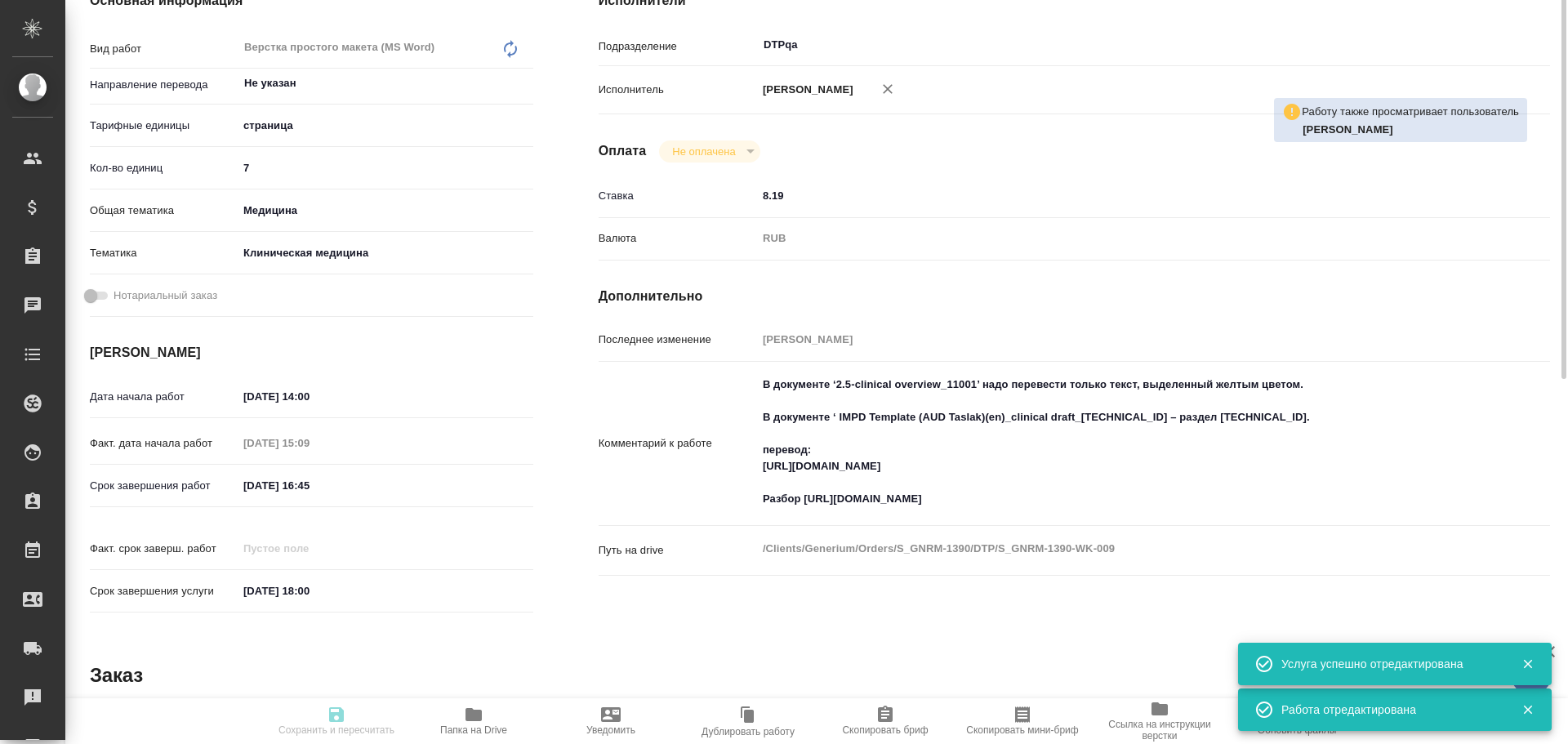
type input "RUB"
type input "[PERSON_NAME]"
type textarea "В документе ‘2.5-clinical overview_11001’ надо перевести только текст, выделенн…"
type textarea "x"
type textarea "/Clients/Generium/Orders/S_GNRM-1390/DTP/S_GNRM-1390-WK-009"
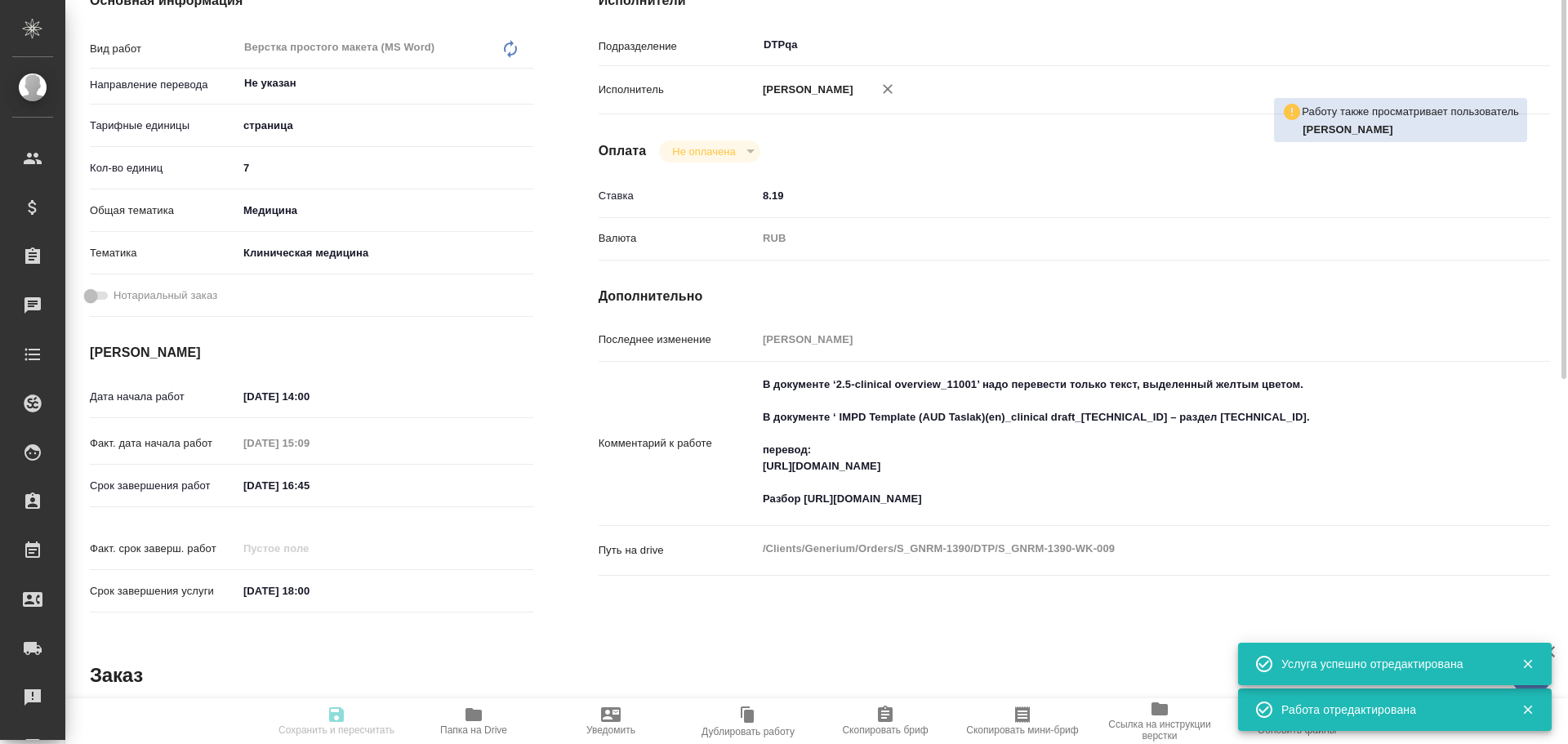
type textarea "x"
type input "S_GNRM-1390"
type input "Верстка простого макета (MS Word)"
type input "Верстка простого макета (MS Word), Приемка подверстки"
type input "Звержановская Диана"
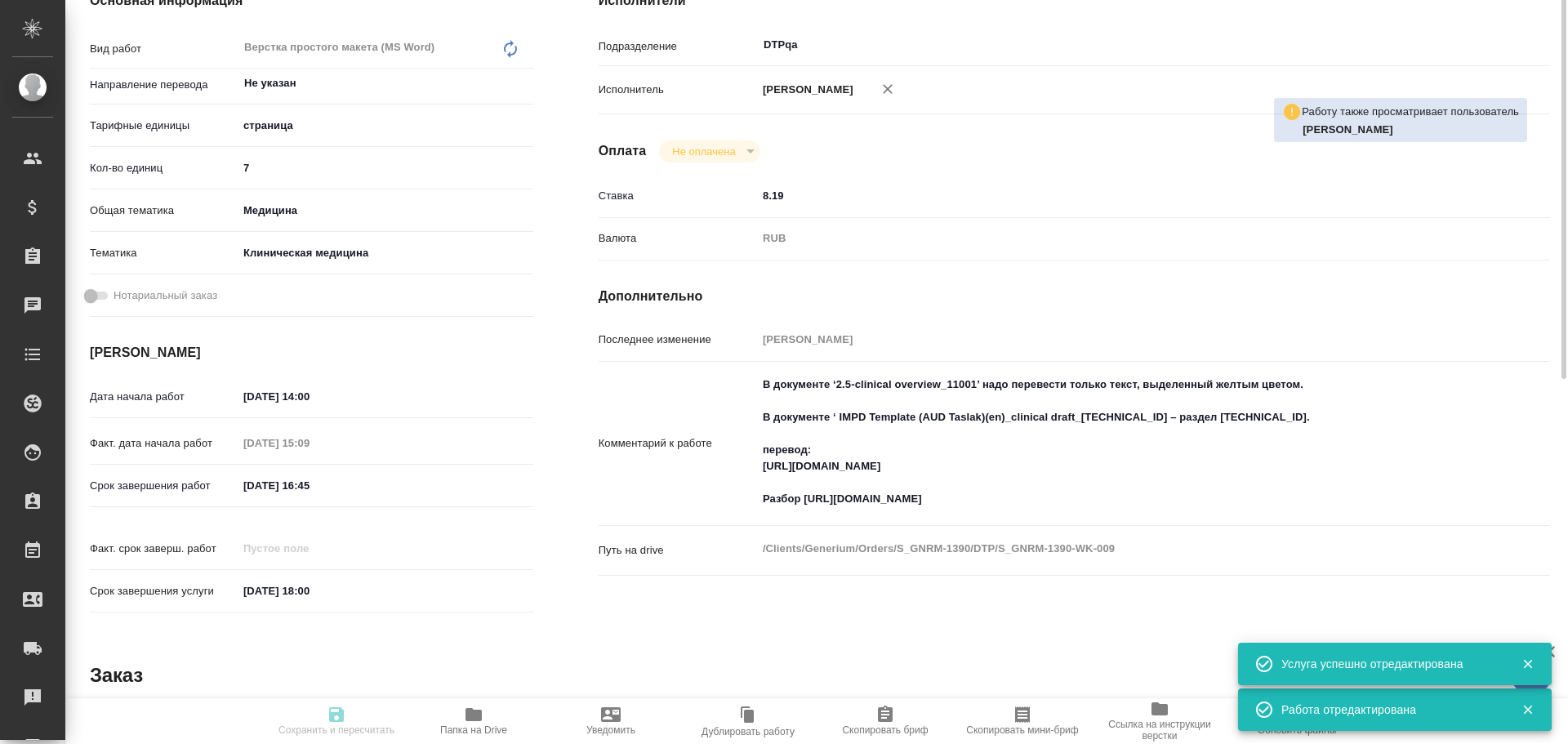
type input "[PERSON_NAME]"
type input "/Clients/Generium/Orders/S_GNRM-1390"
type textarea "x"
type textarea "Перевод с русского на английский язык текста в прилагаемых документах. В докуме…"
type textarea "x"
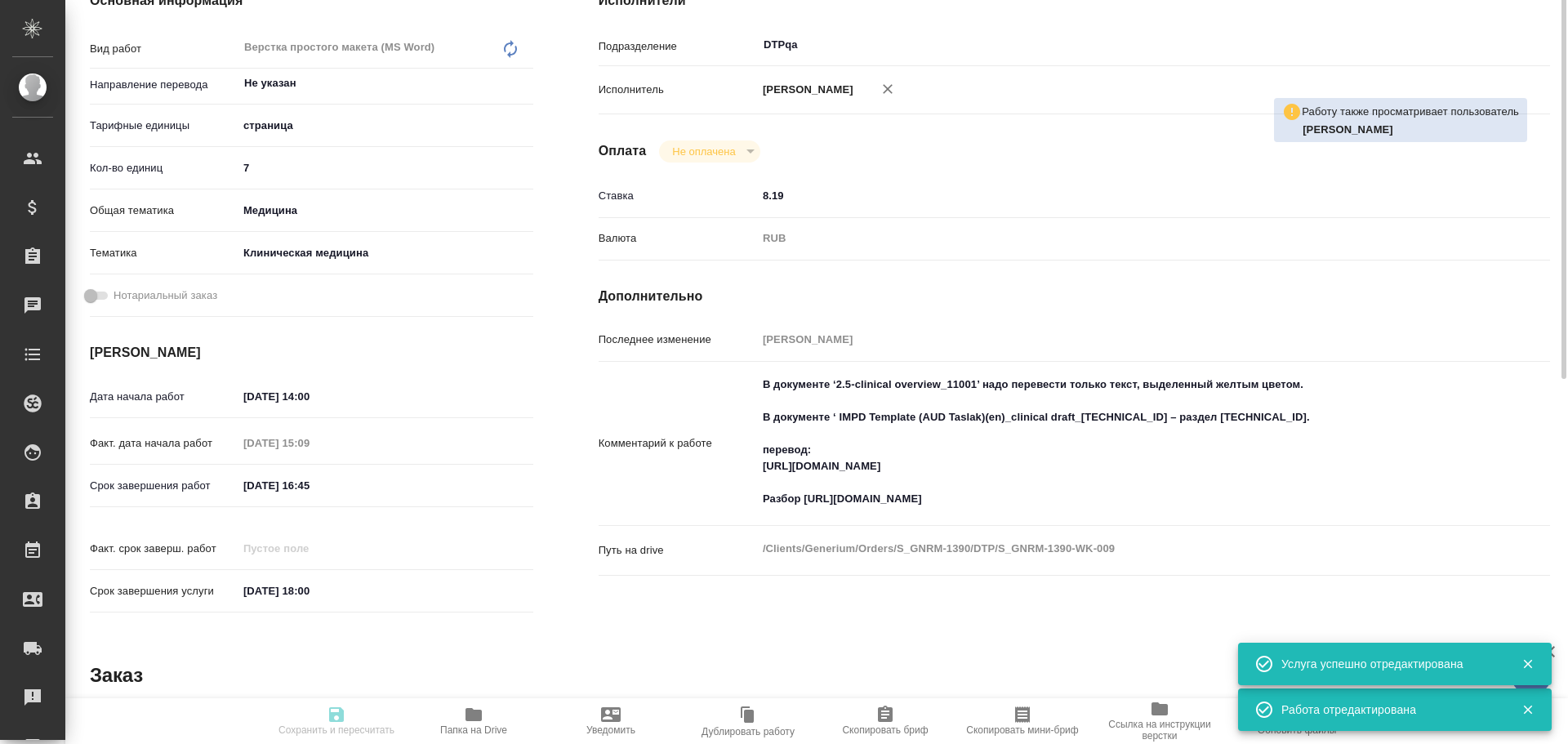
scroll to position [82, 0]
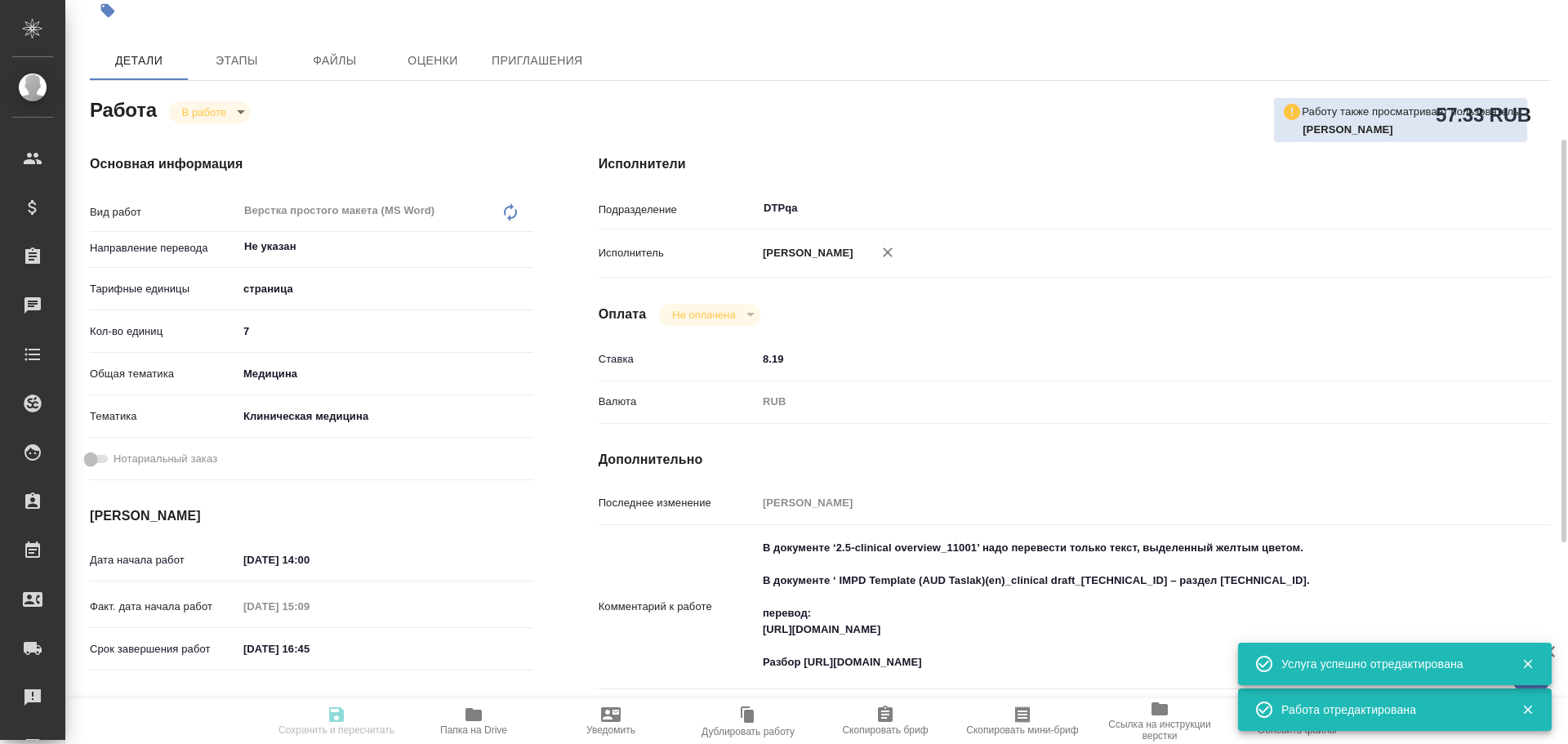
type textarea "x"
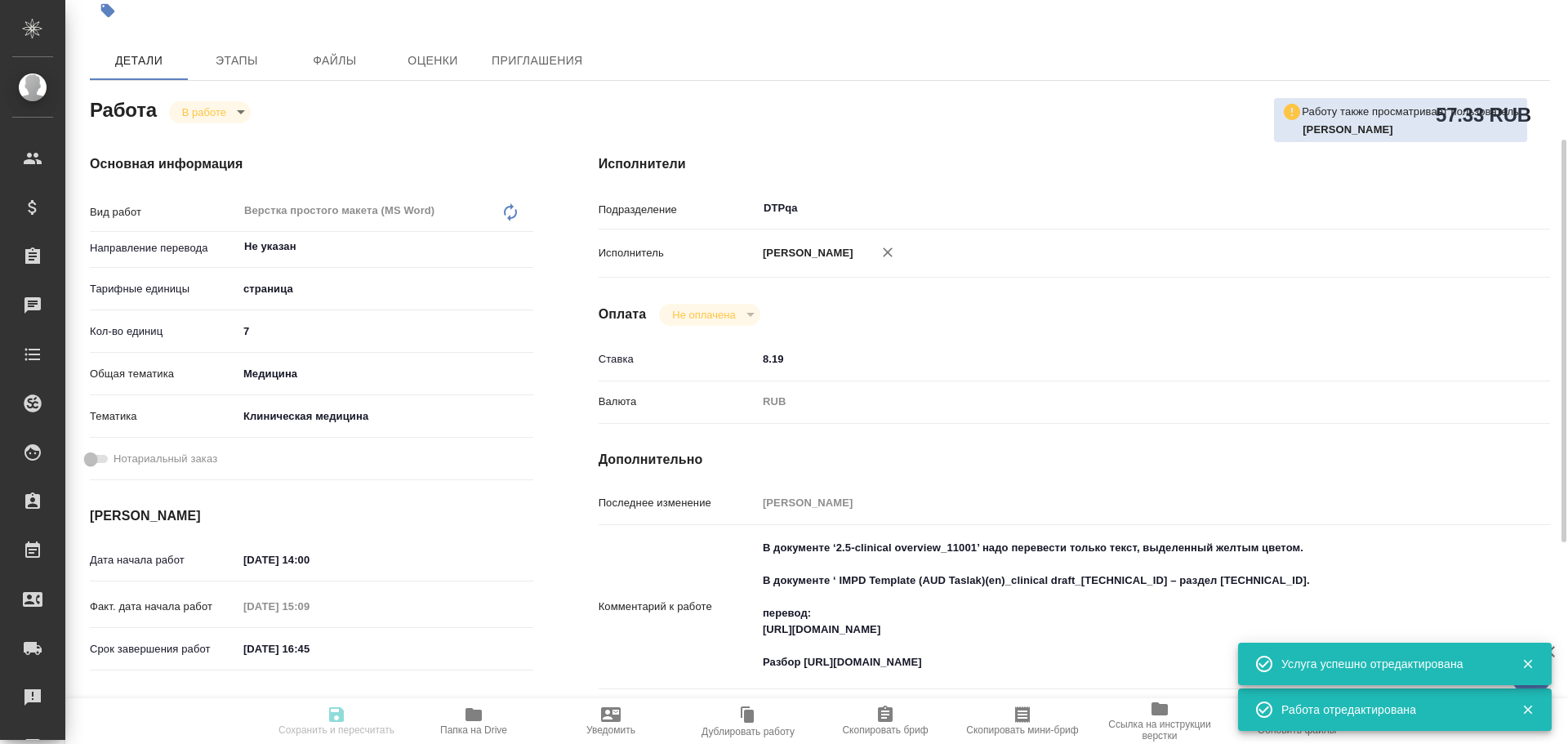
type textarea "x"
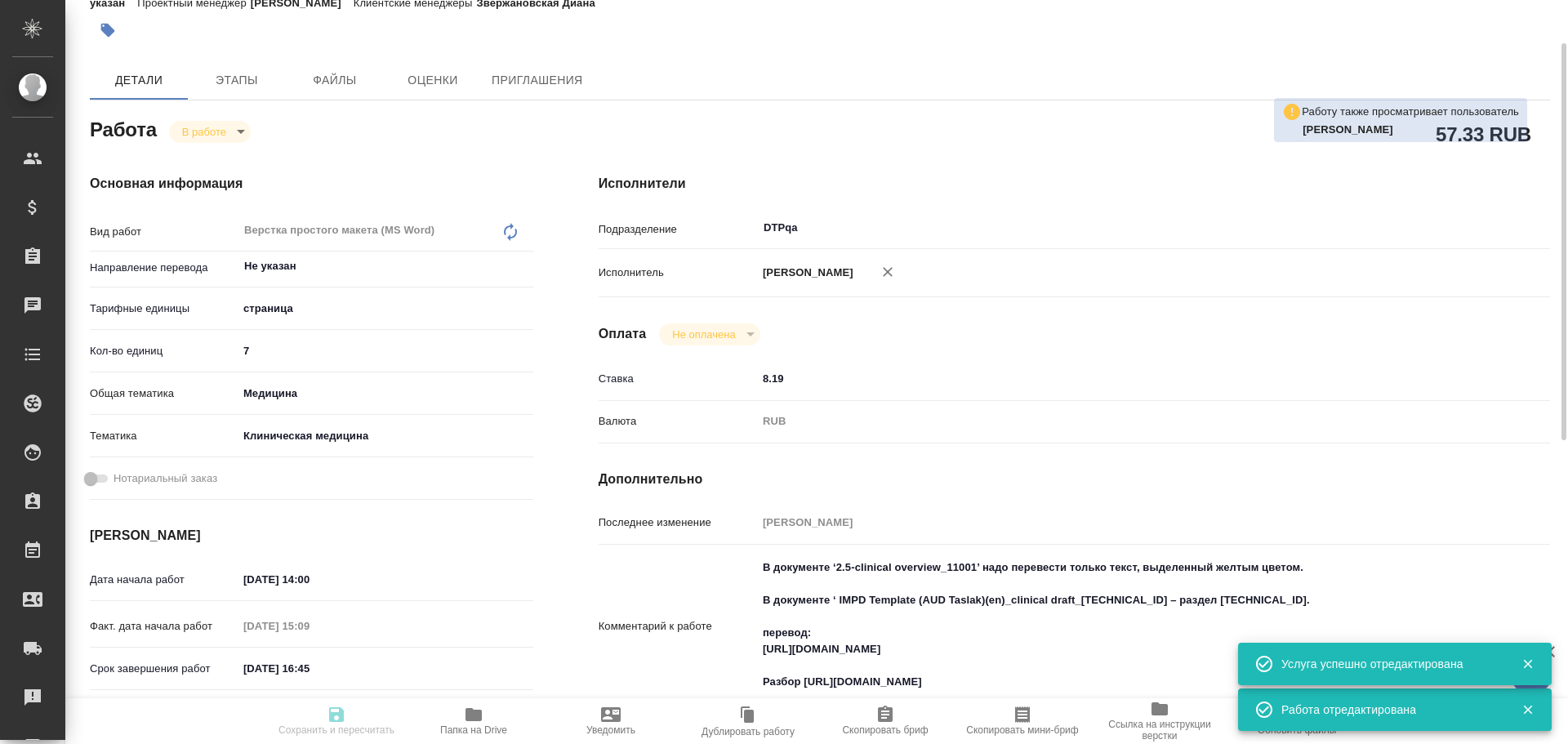
type textarea "x"
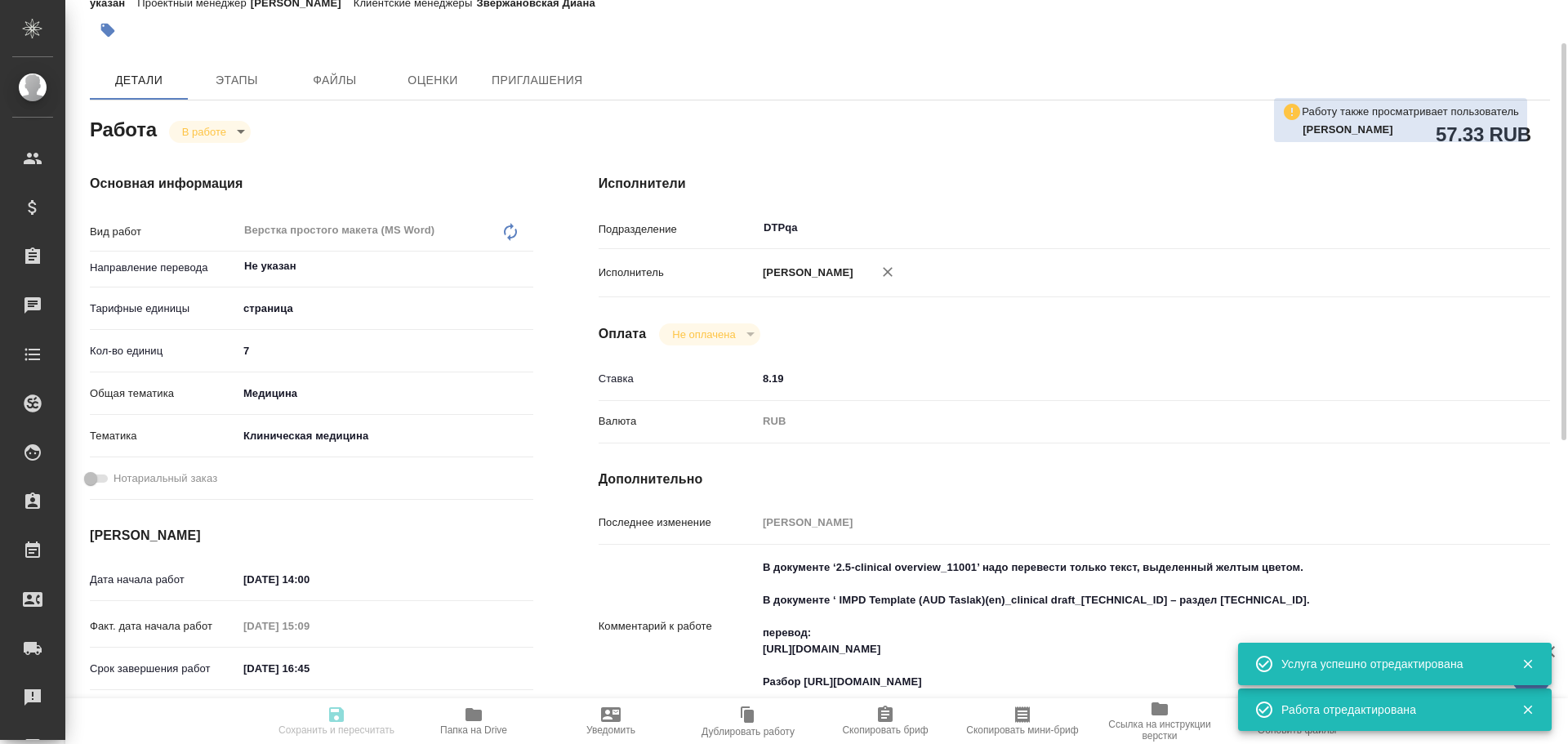
type textarea "x"
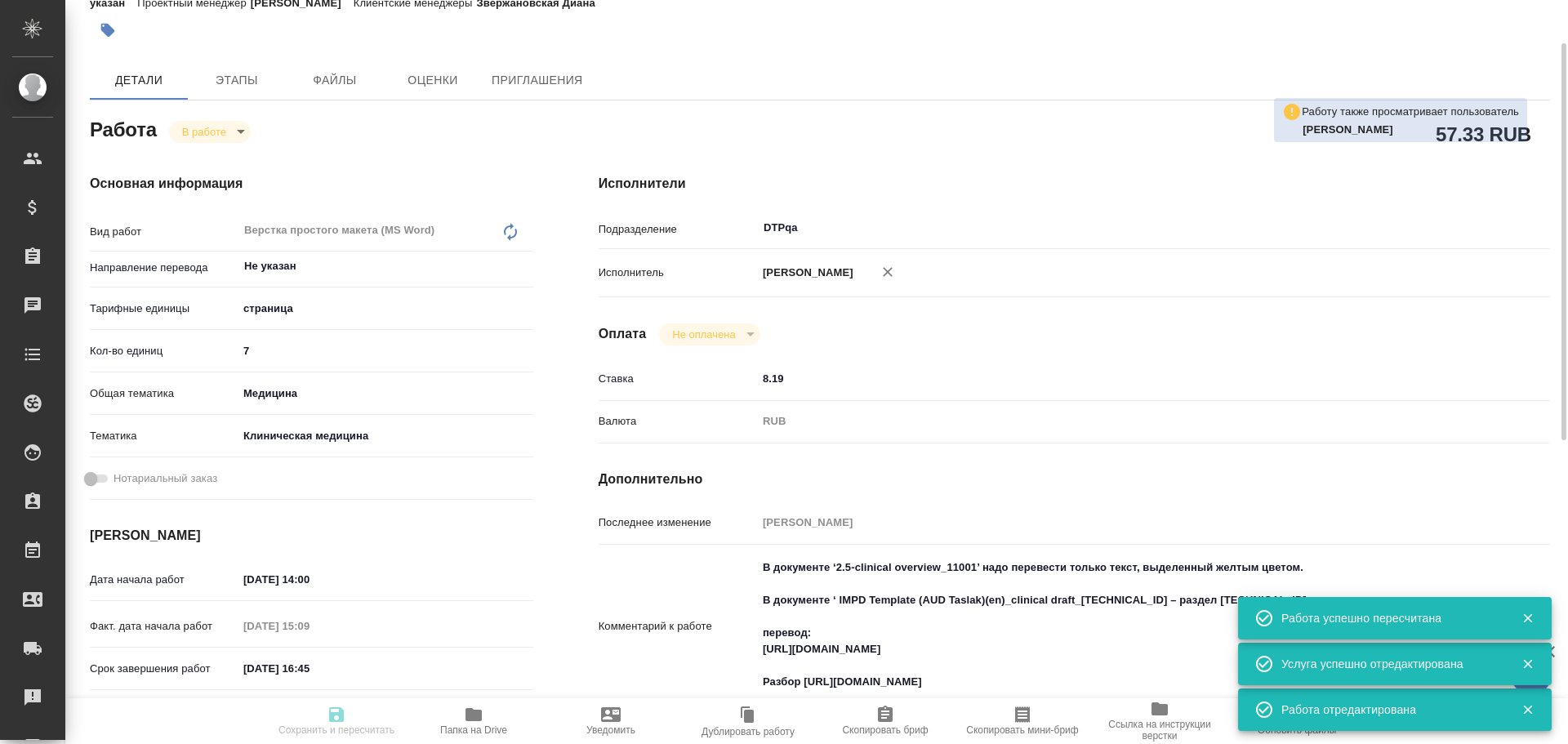
type input "inProgress"
type textarea "Верстка простого макета (MS Word)"
type textarea "x"
type input "Не указан"
type input "5a8b1489cc6b4906c91bfdb2"
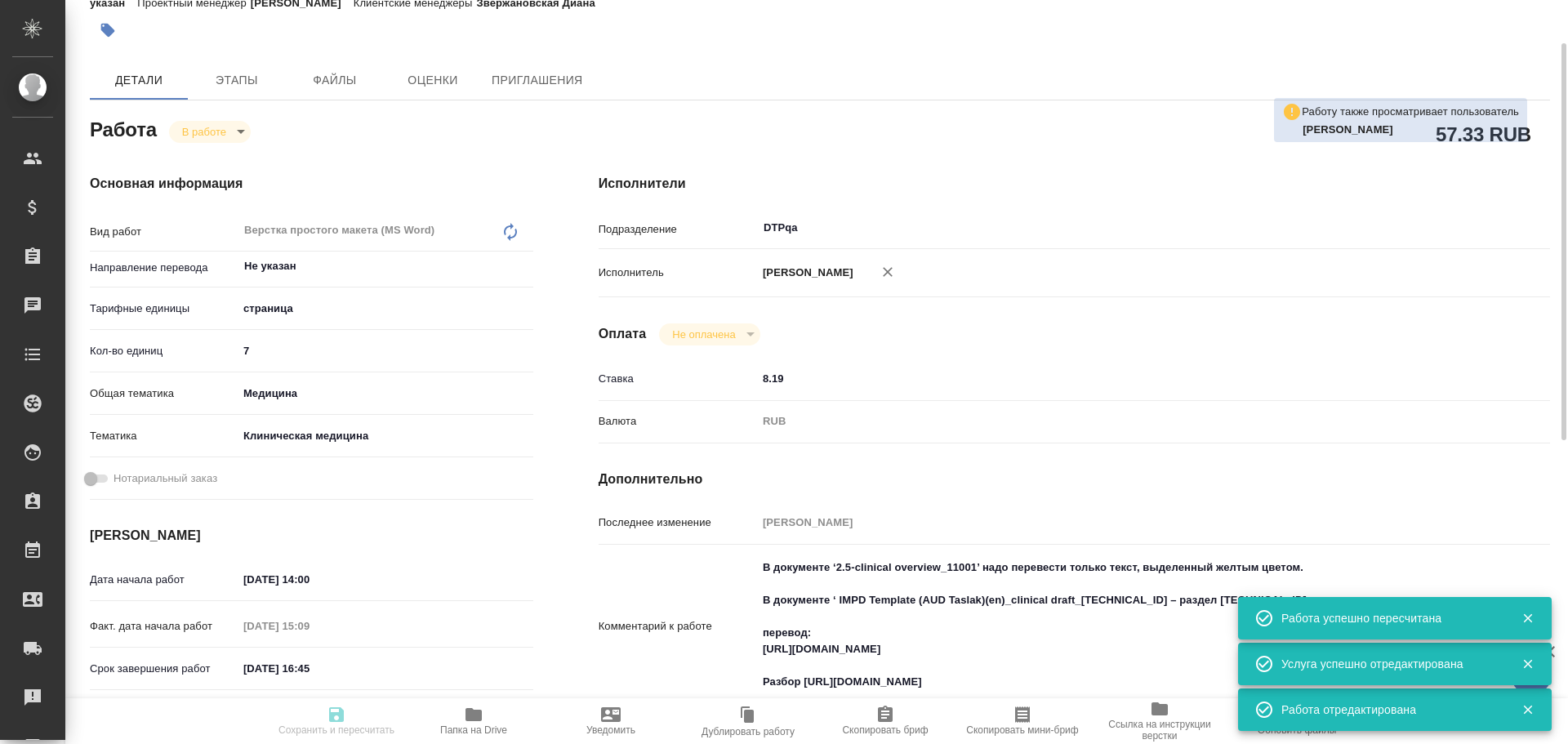
type input "7"
type input "med"
type input "6012b22f65f4b37c408fd6e5"
type input "06.10.2025 14:00"
type input "06.10.2025 15:09"
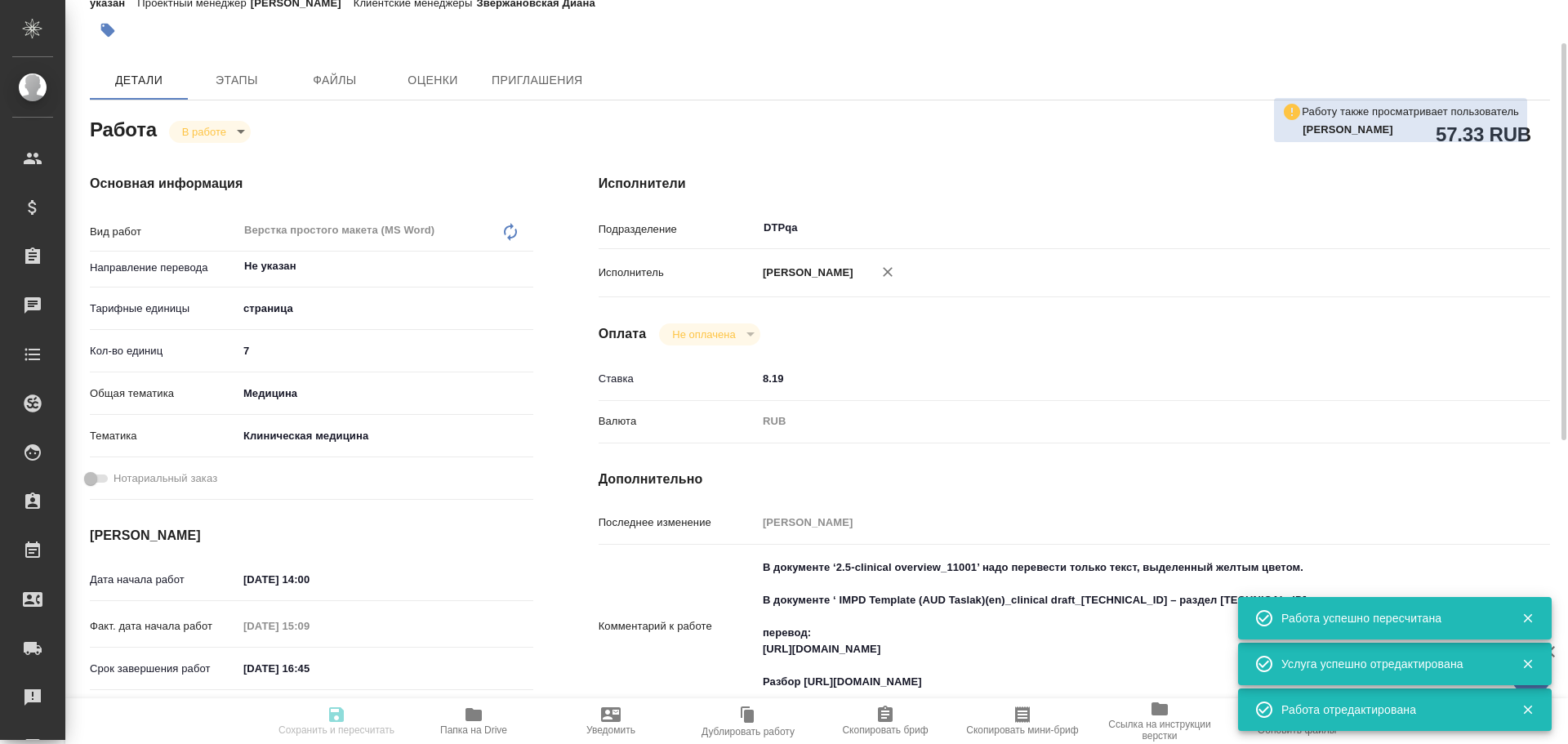
type input "06.10.2025 16:45"
type input "06.10.2025 18:00"
type input "DTPqa"
type input "notPayed"
type input "8.19"
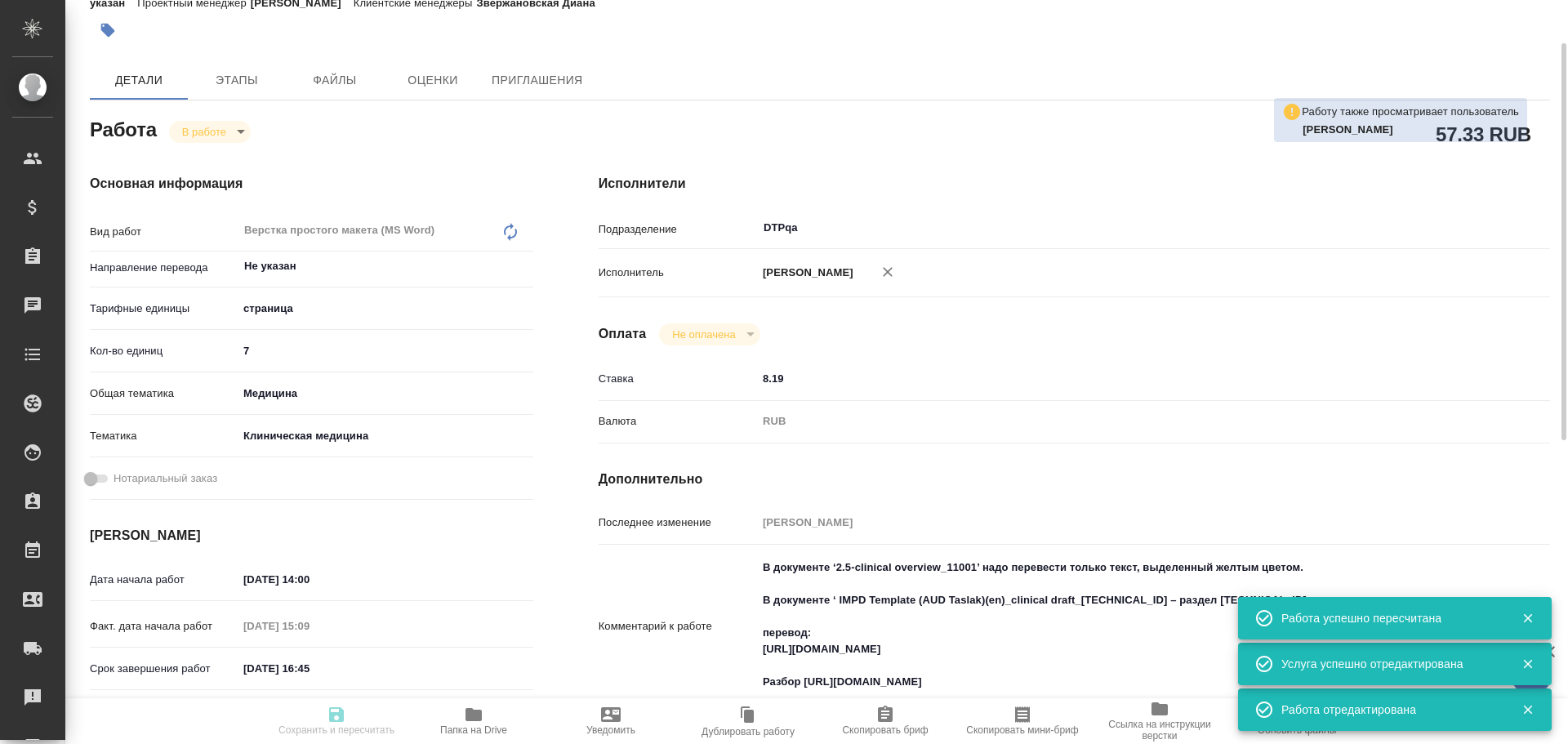
type input "RUB"
type input "[PERSON_NAME]"
type textarea "В документе ‘2.5-clinical overview_11001’ надо перевести только текст, выделенн…"
type textarea "x"
type textarea "/Clients/Generium/Orders/S_GNRM-1390/DTP/S_GNRM-1390-WK-009"
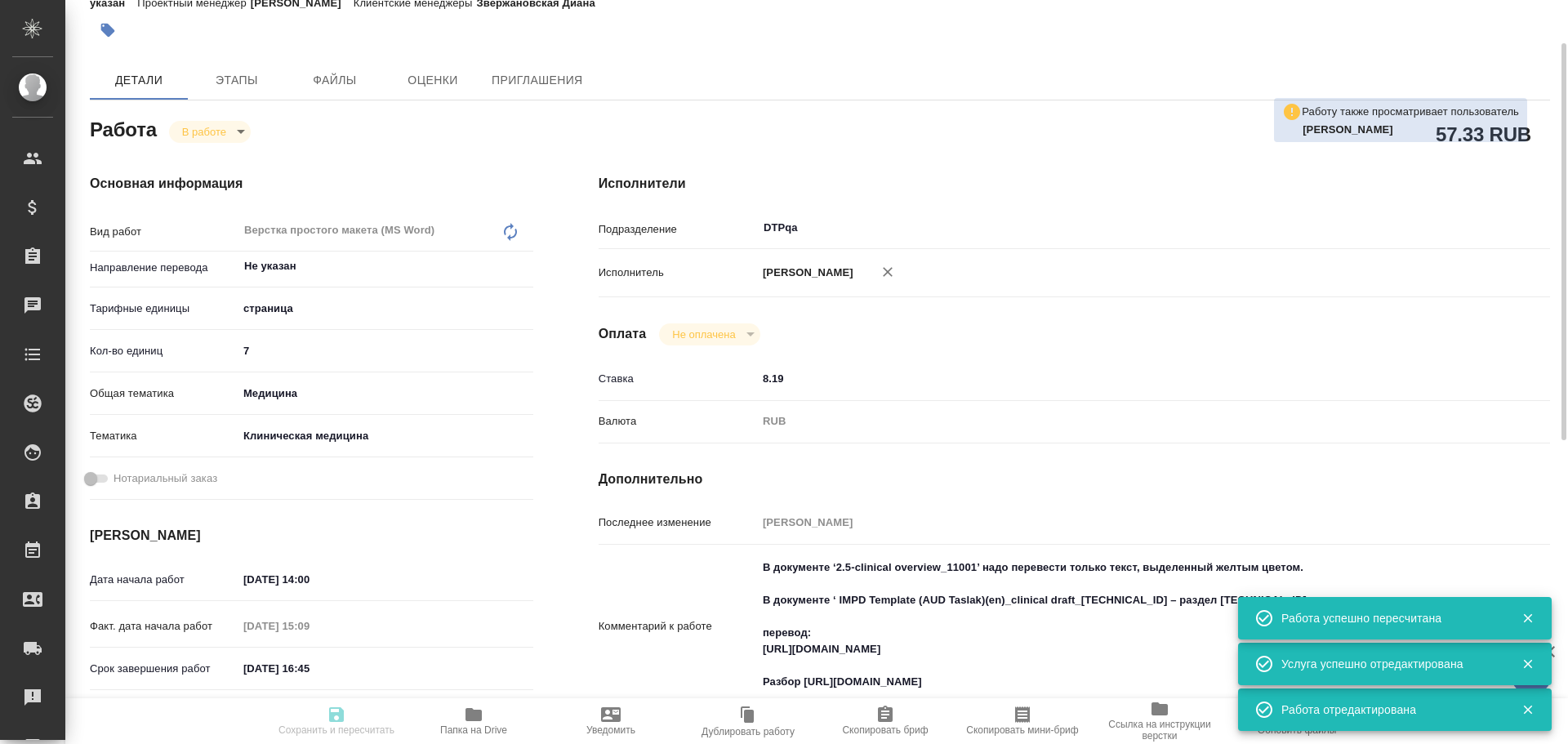
type textarea "x"
type input "S_GNRM-1390"
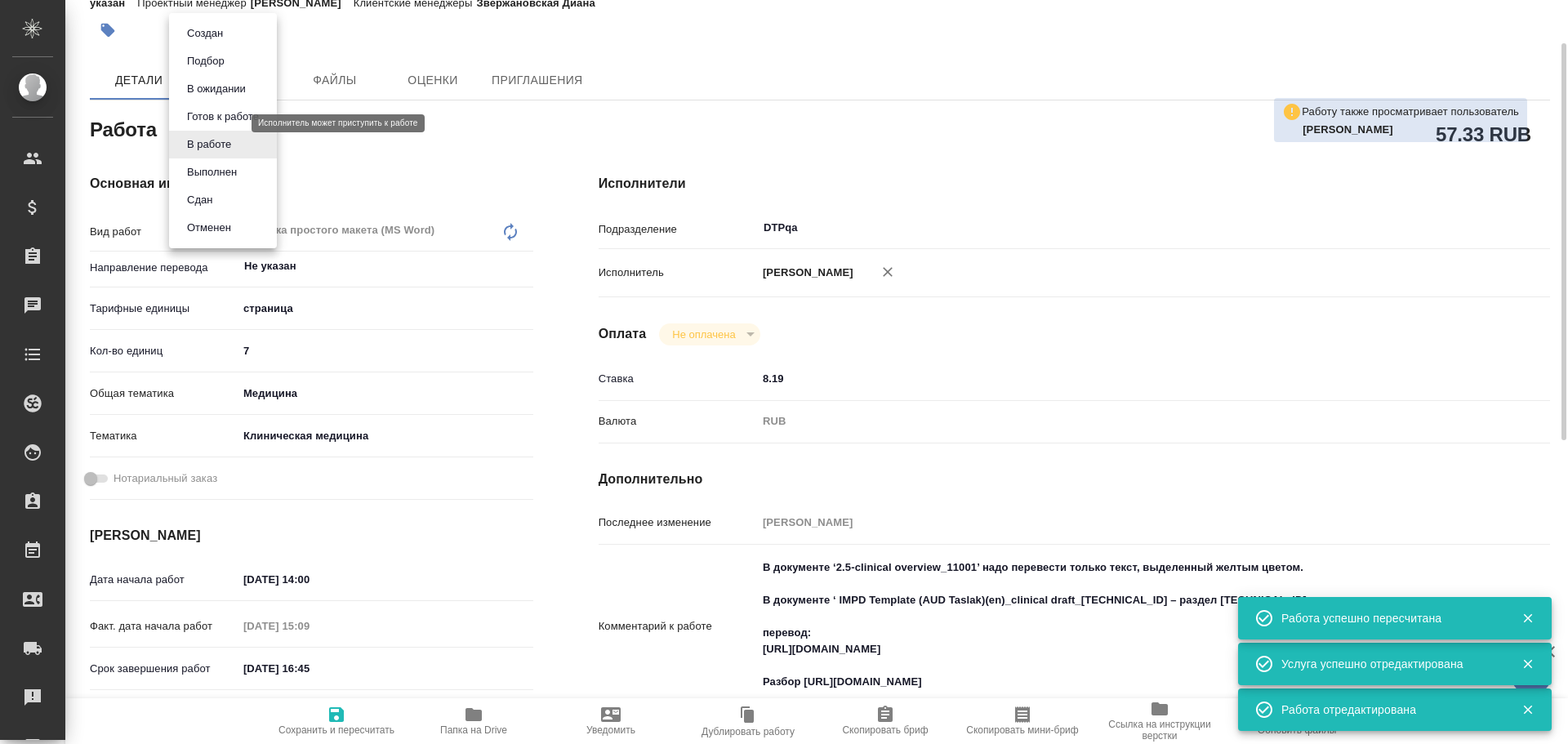
click at [189, 127] on body "🙏 .cls-1 fill:#fff; AWATERA Chulets Elena Клиенты Спецификации Заказы 0 Чаты To…" at bounding box center [784, 372] width 1568 height 744
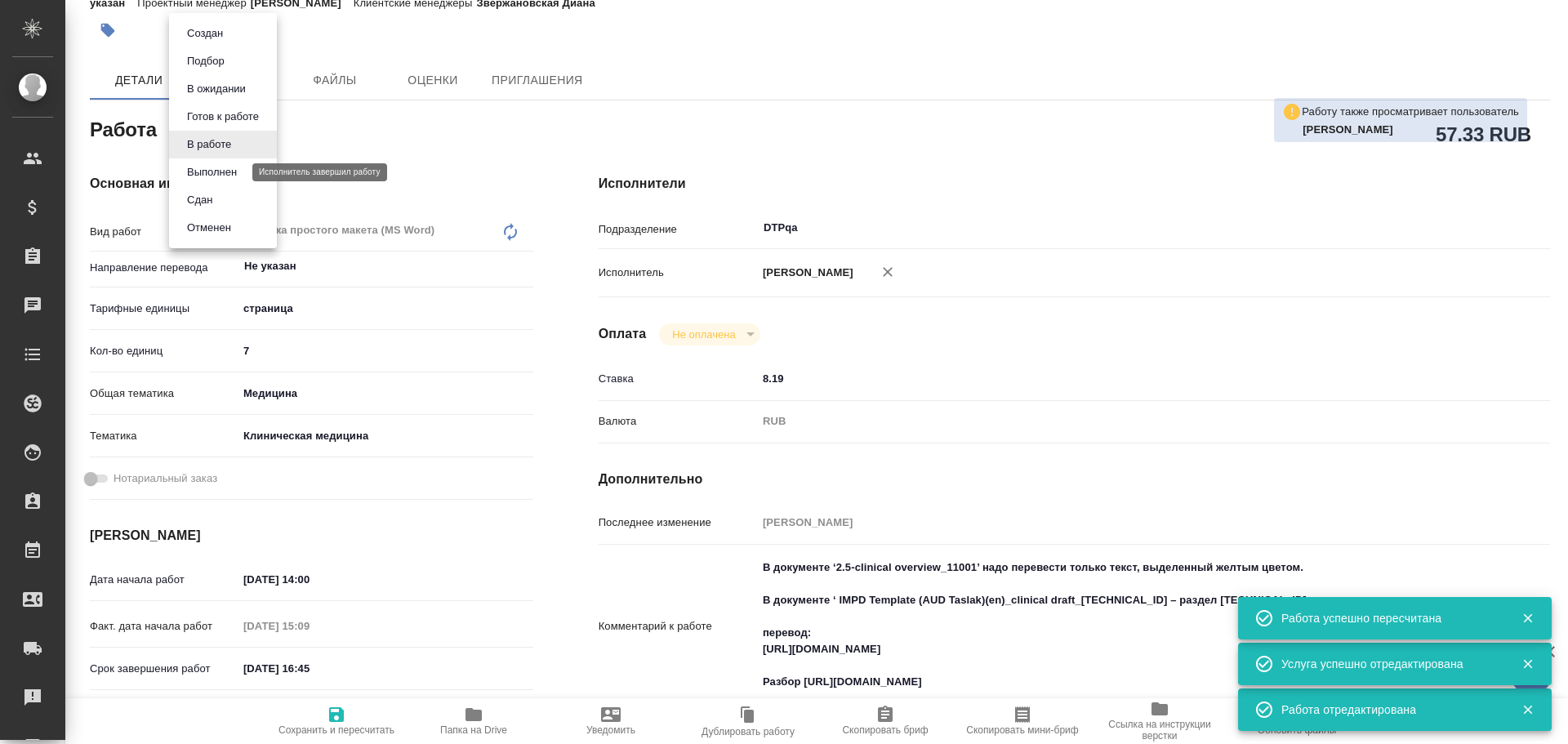
click at [224, 171] on button "Выполнен" at bounding box center [212, 172] width 60 height 18
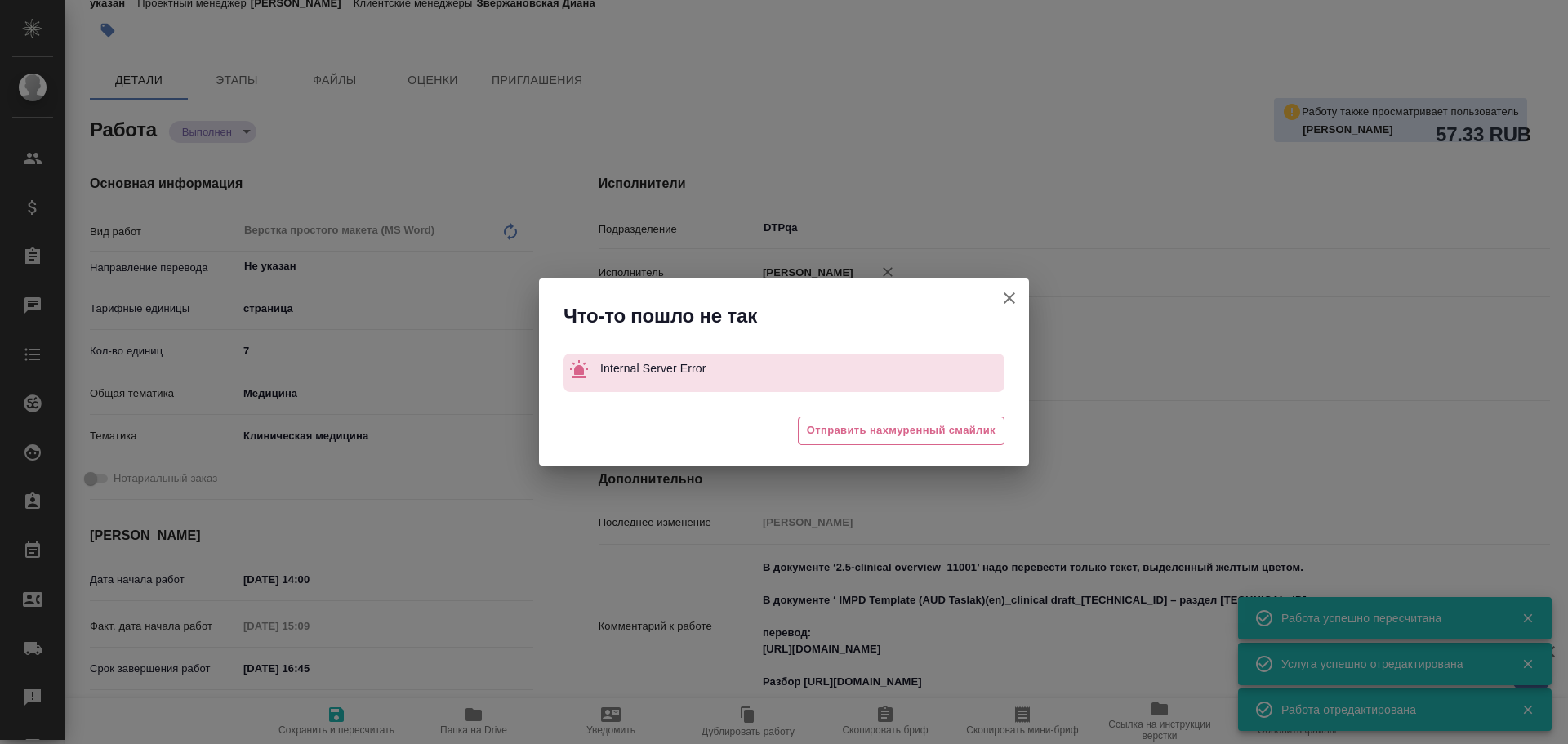
click at [1017, 298] on icon "button" at bounding box center [1010, 298] width 20 height 20
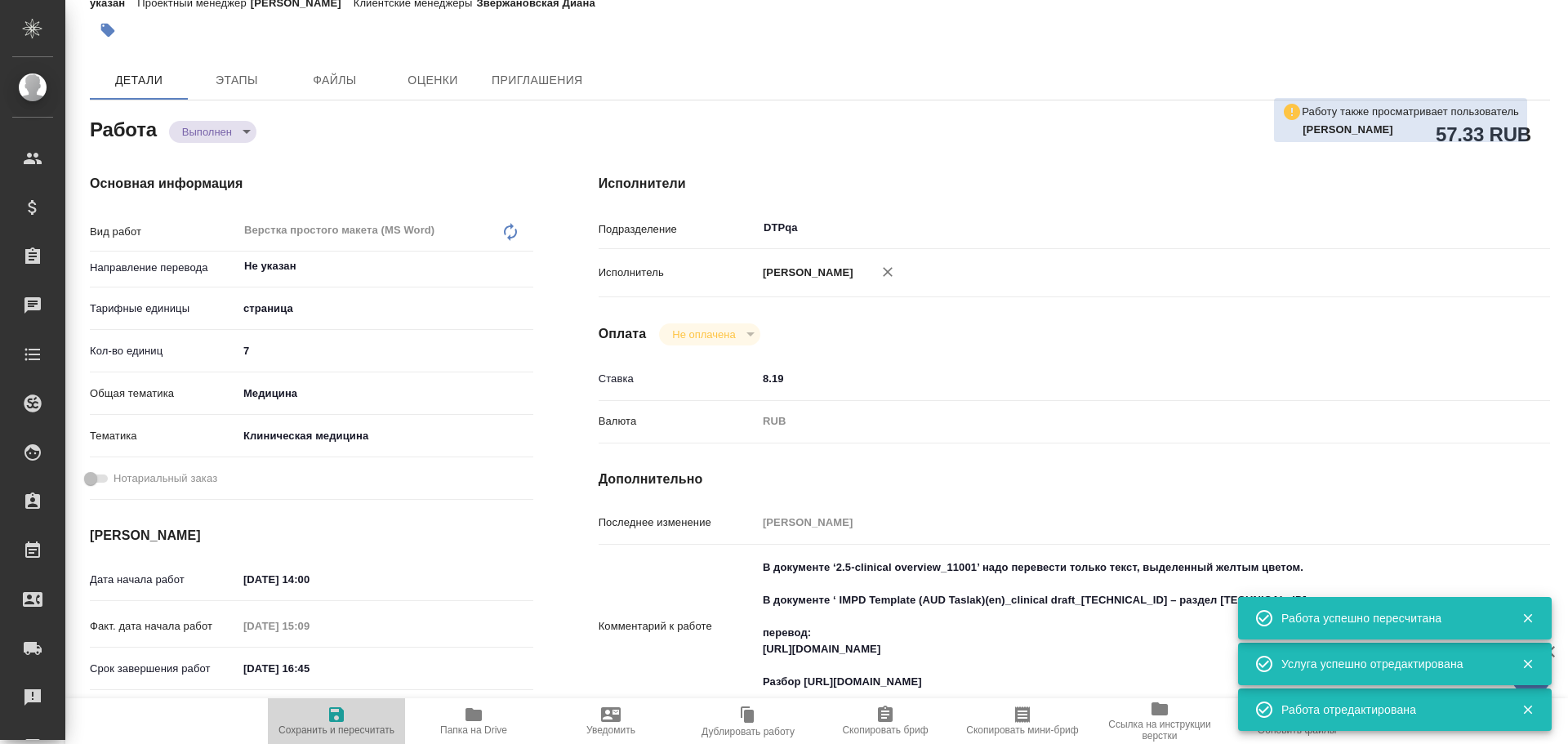
click at [358, 719] on span "Сохранить и пересчитать" at bounding box center [336, 720] width 118 height 31
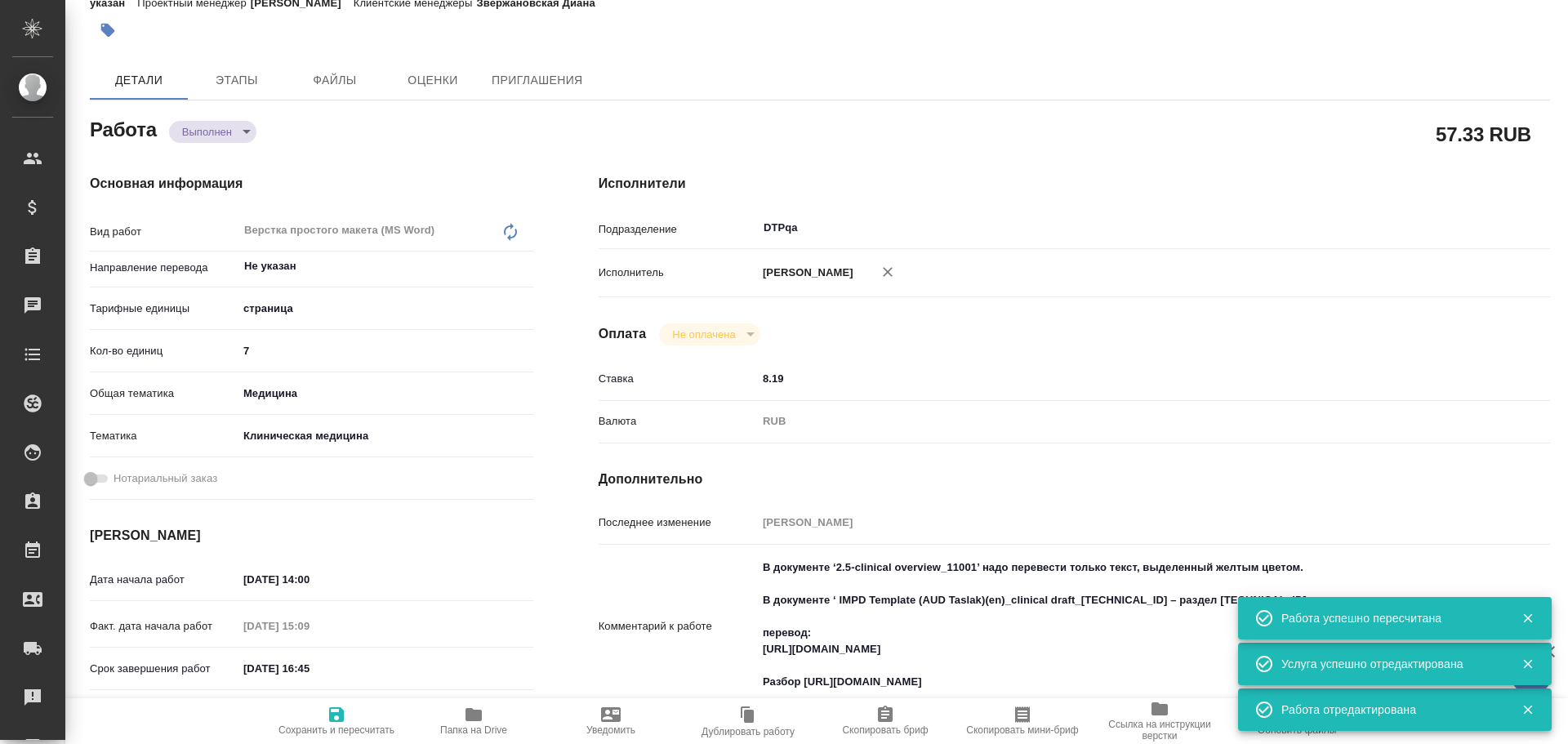
scroll to position [0, 0]
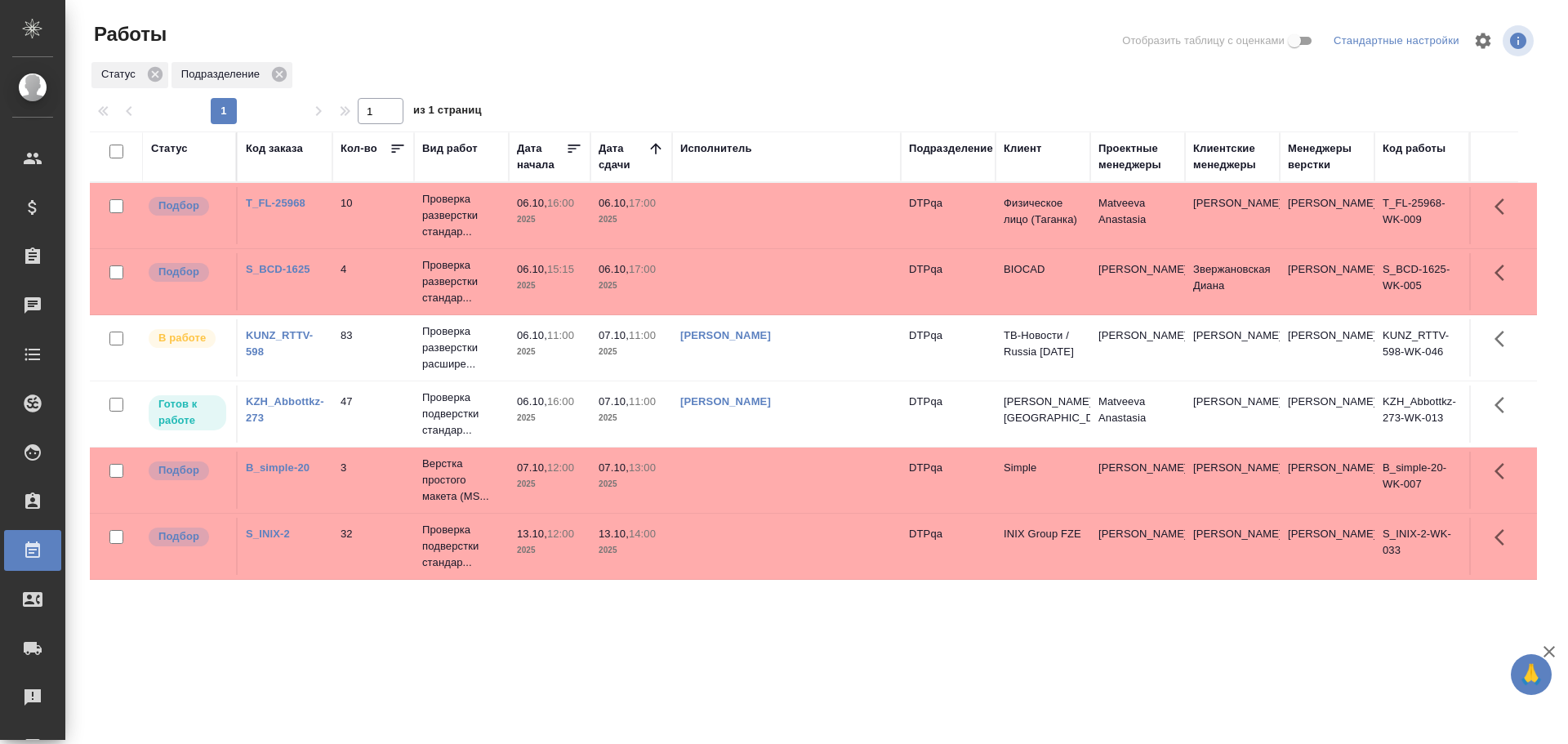
click at [857, 430] on td "[PERSON_NAME]" at bounding box center [786, 414] width 228 height 57
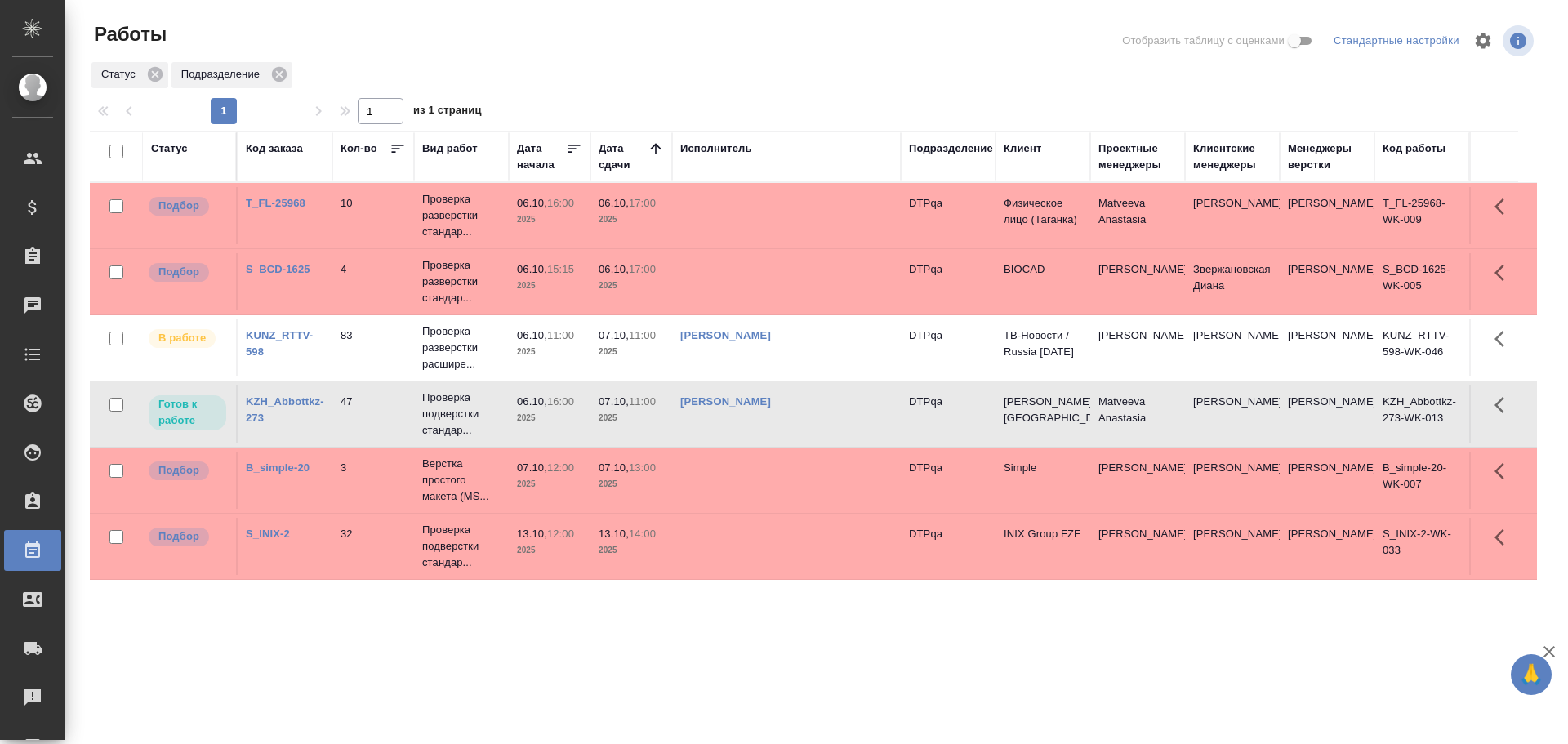
click at [857, 430] on td "[PERSON_NAME]" at bounding box center [786, 414] width 228 height 57
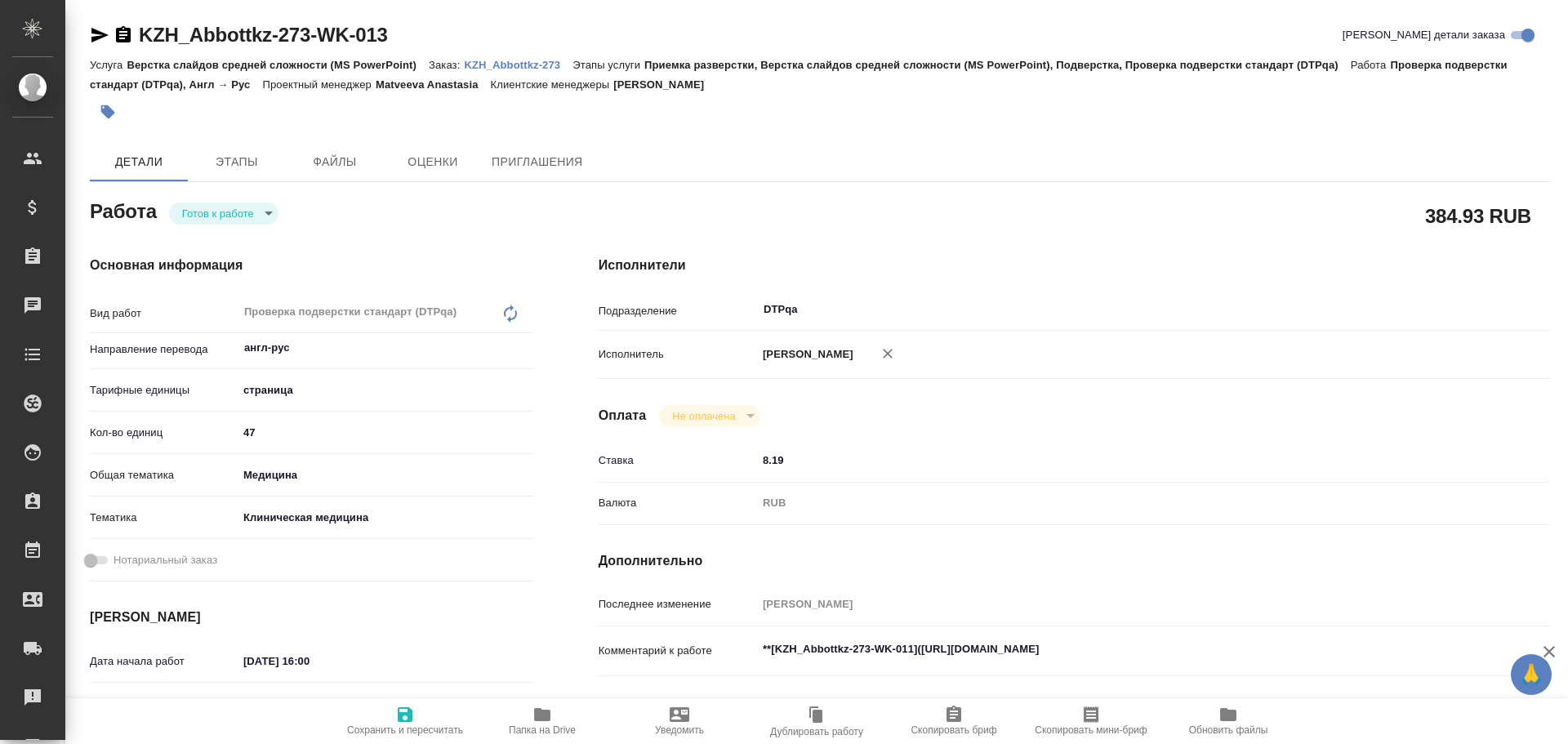
type textarea "x"
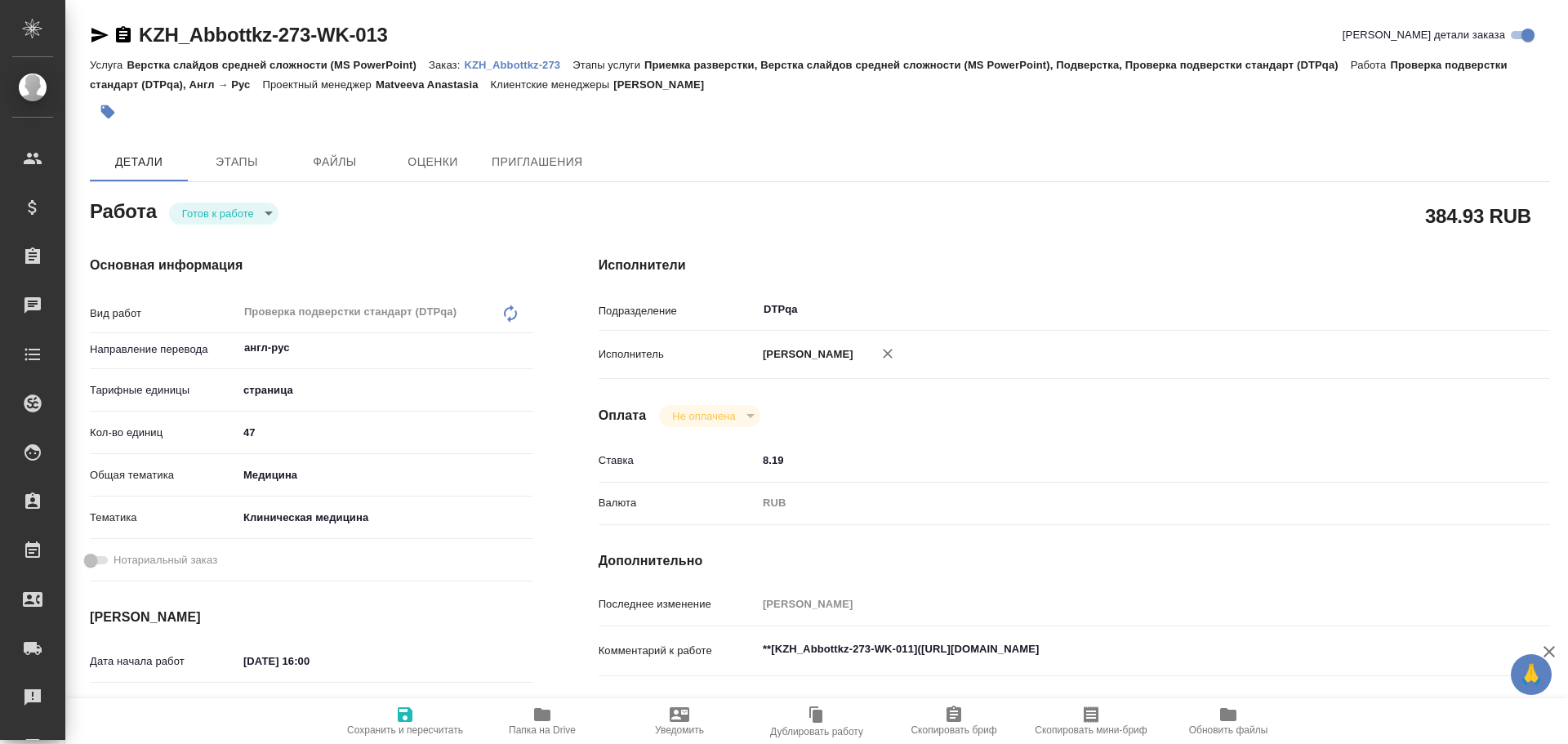
type textarea "x"
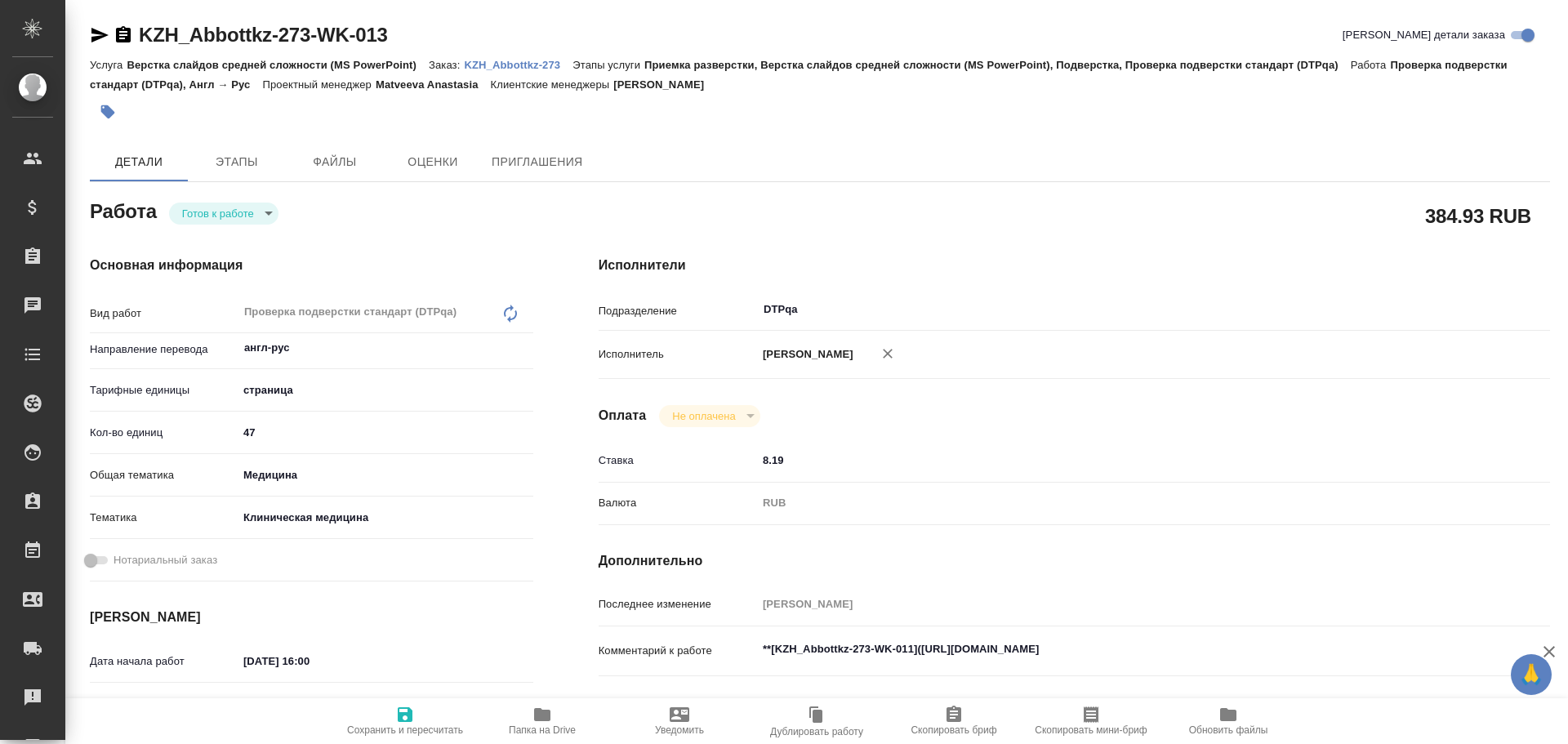
type textarea "x"
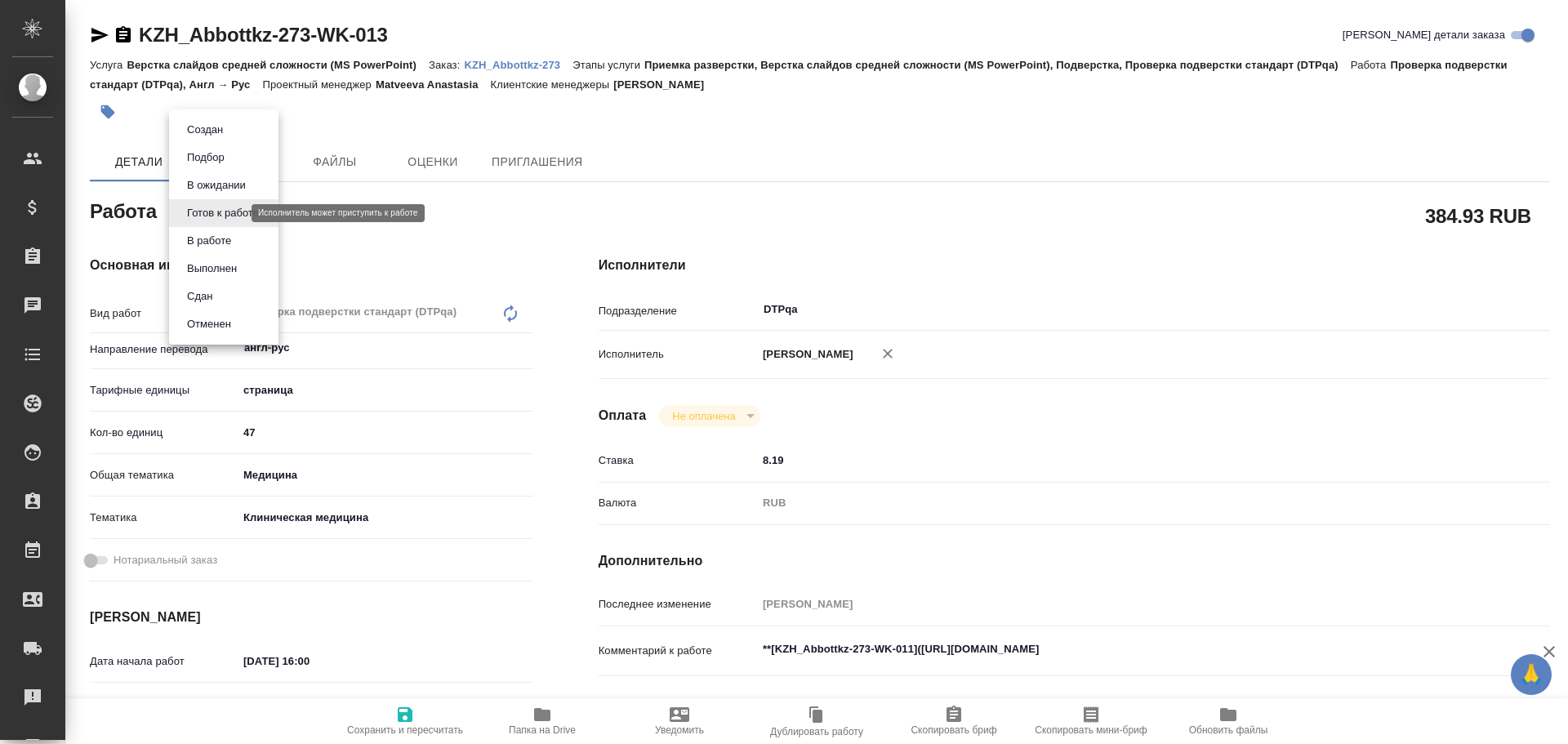
click at [212, 217] on body "🙏 .cls-1 fill:#fff; AWATERA Chulets Elena Клиенты Спецификации Заказы Чаты Todo…" at bounding box center [784, 372] width 1568 height 744
type textarea "x"
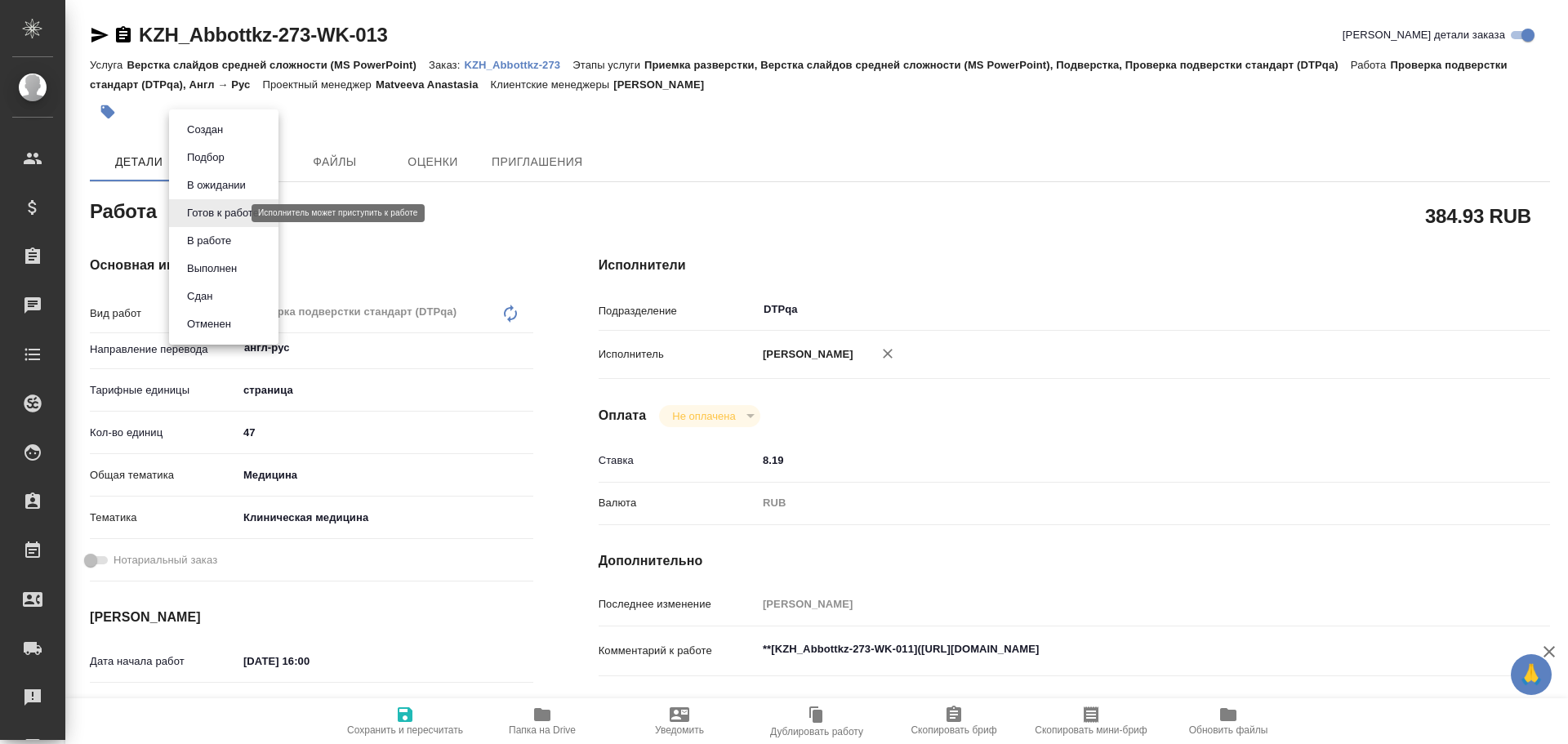
type textarea "x"
click at [208, 239] on button "В работе" at bounding box center [209, 241] width 54 height 18
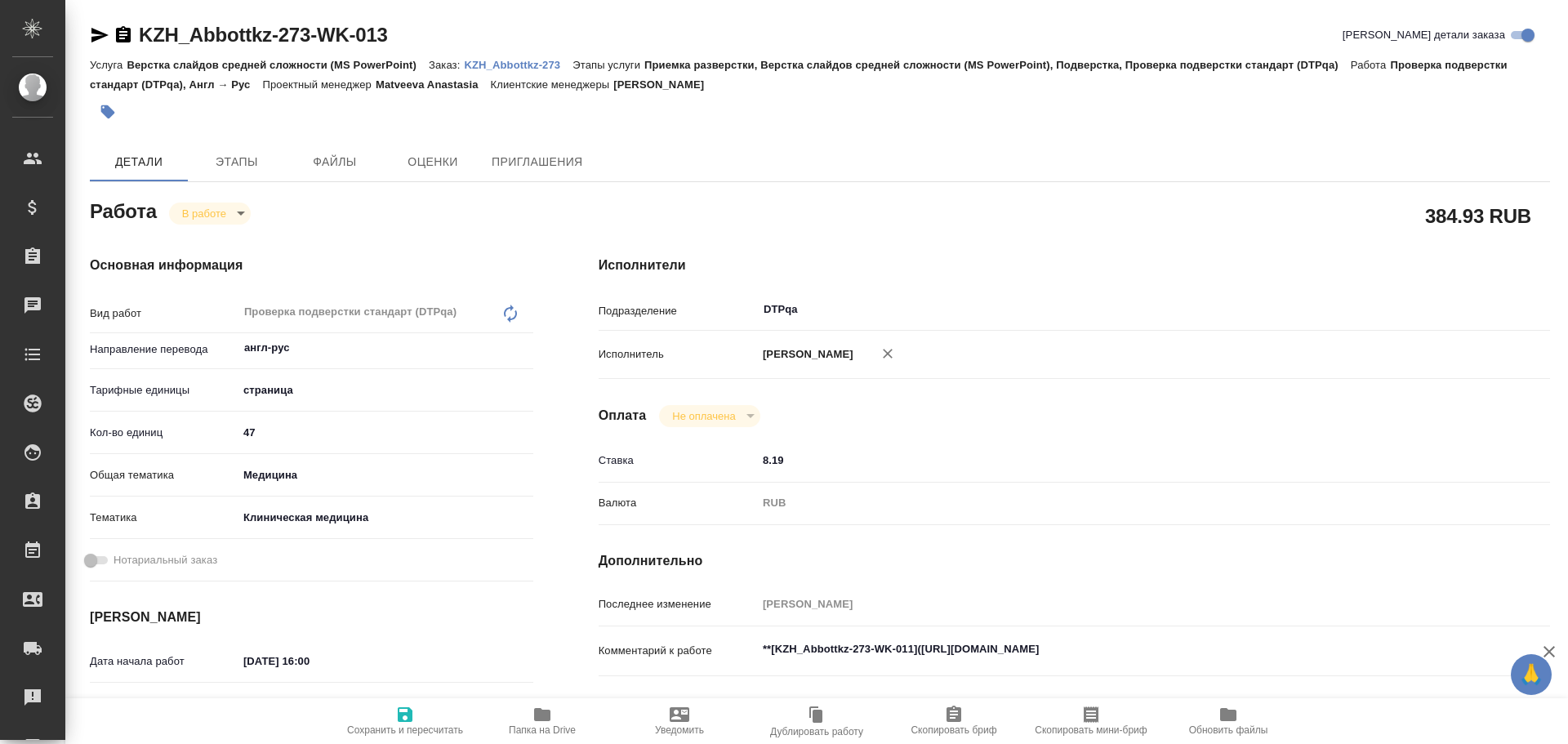
type textarea "x"
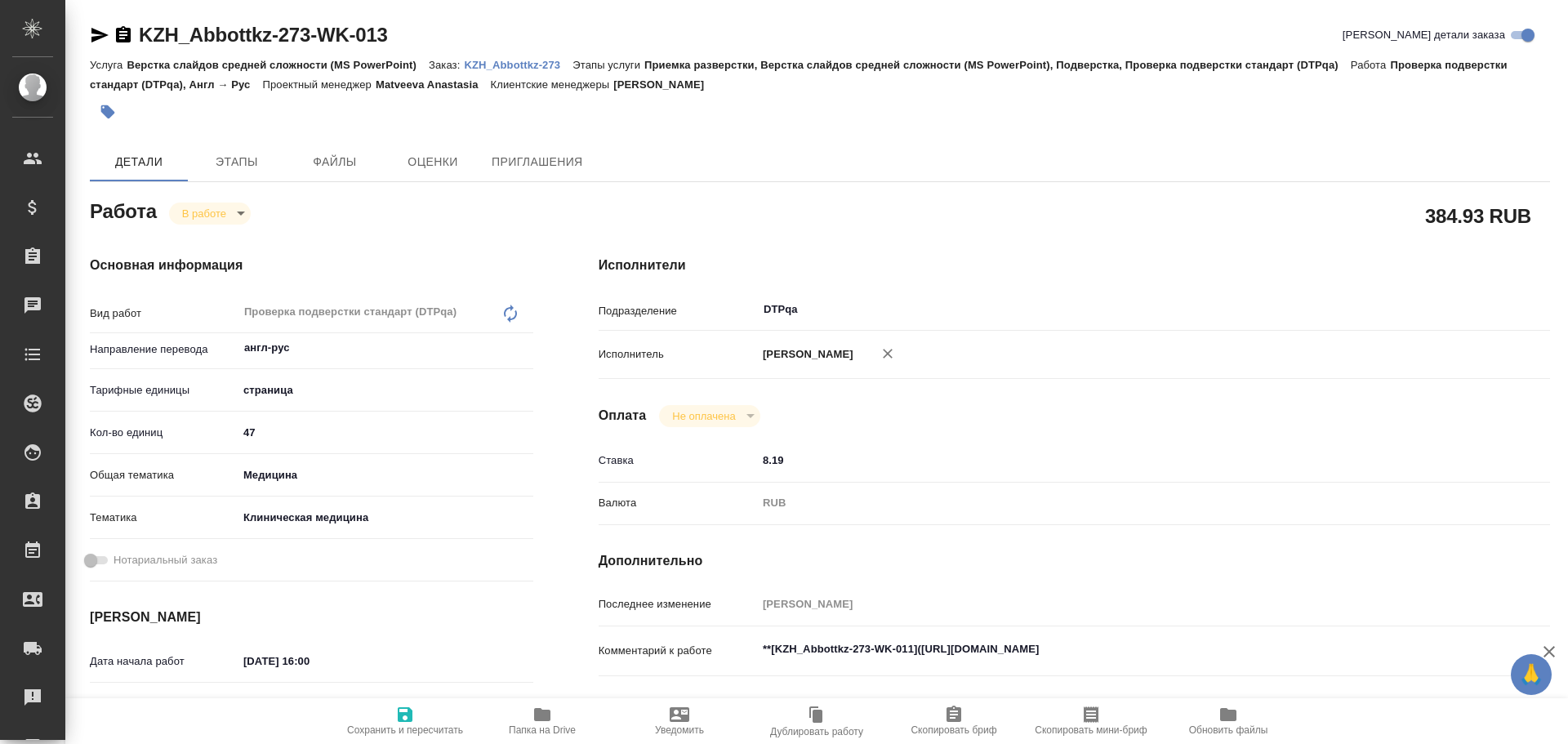
type textarea "x"
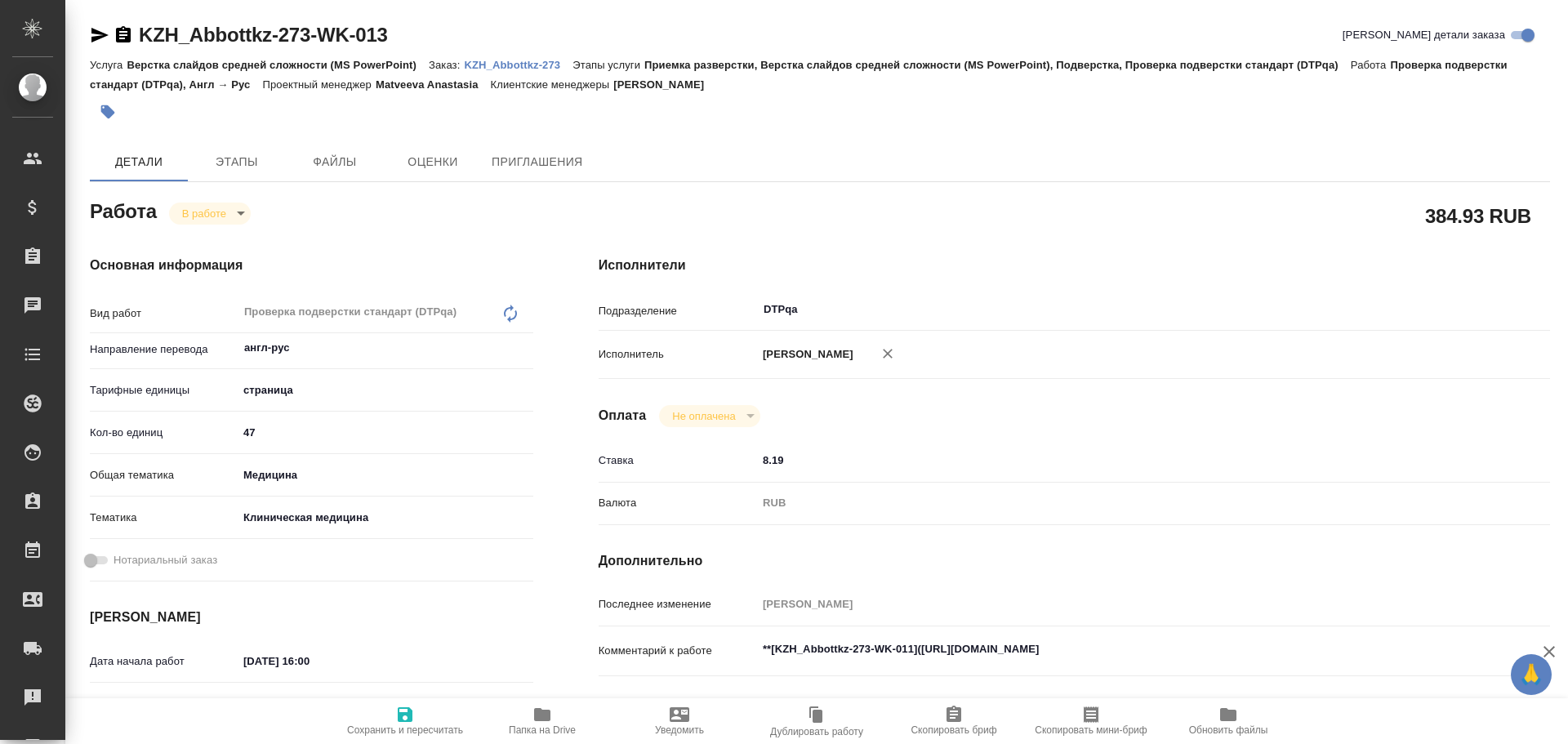
click at [406, 718] on icon "button" at bounding box center [406, 715] width 20 height 20
type textarea "x"
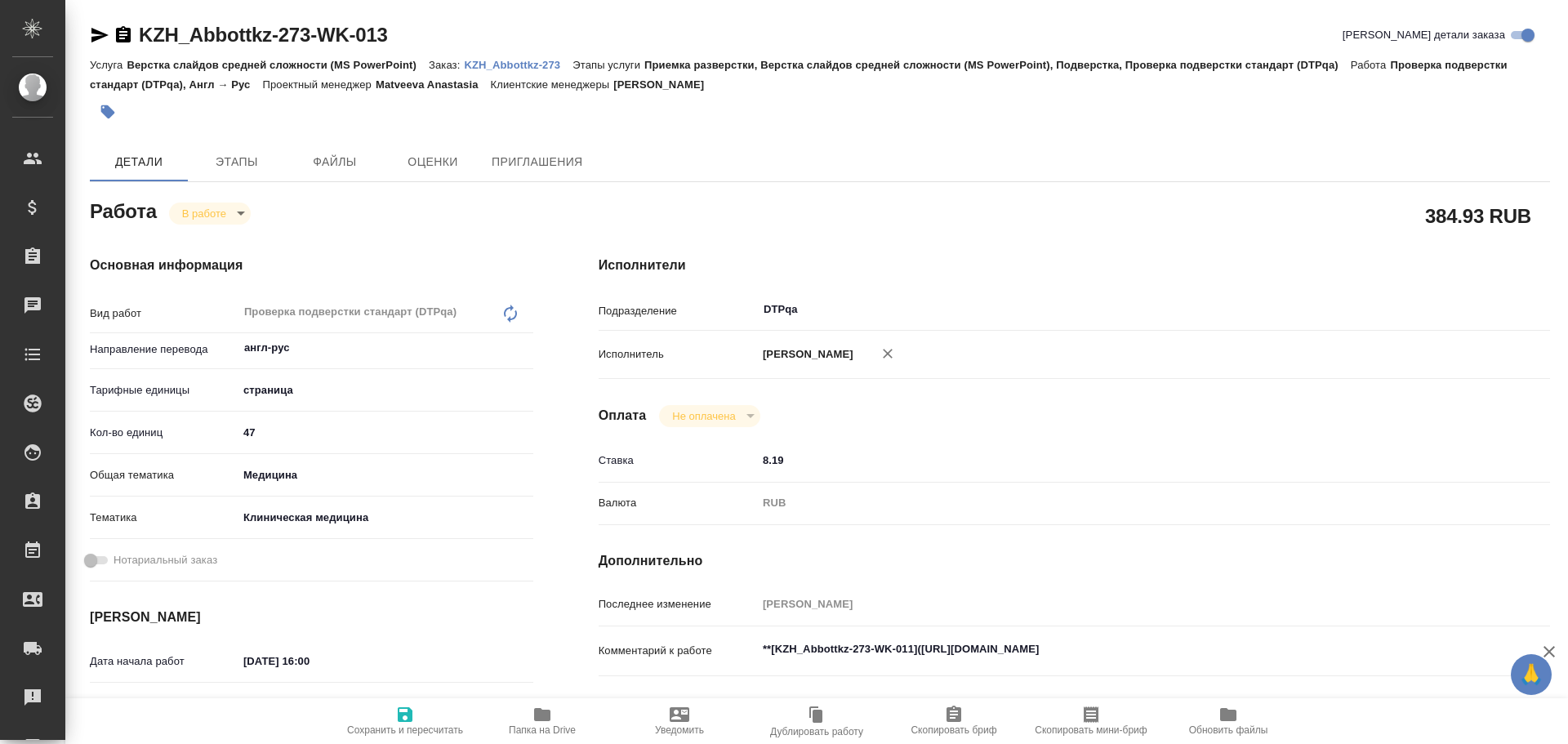
type textarea "x"
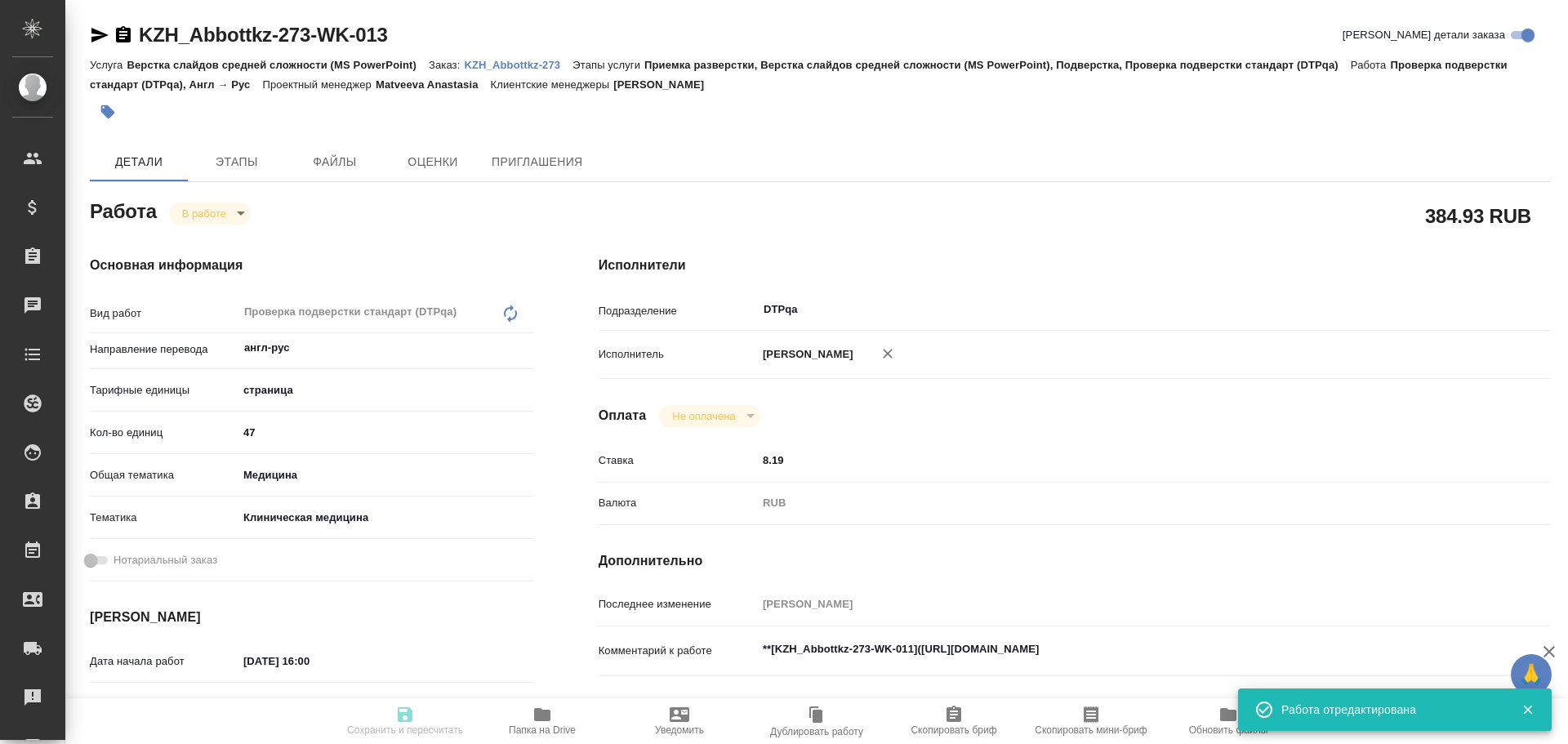
type textarea "x"
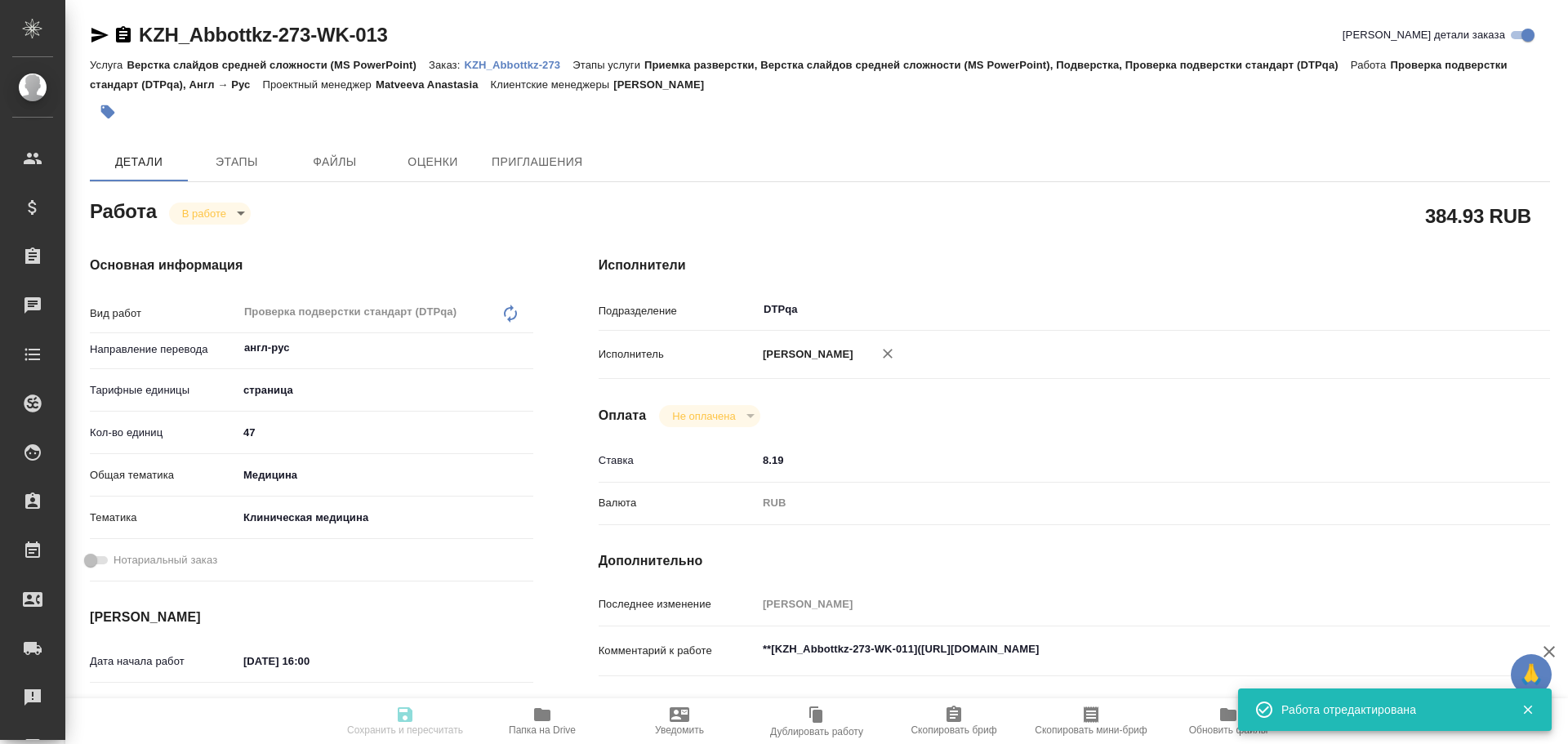
type textarea "x"
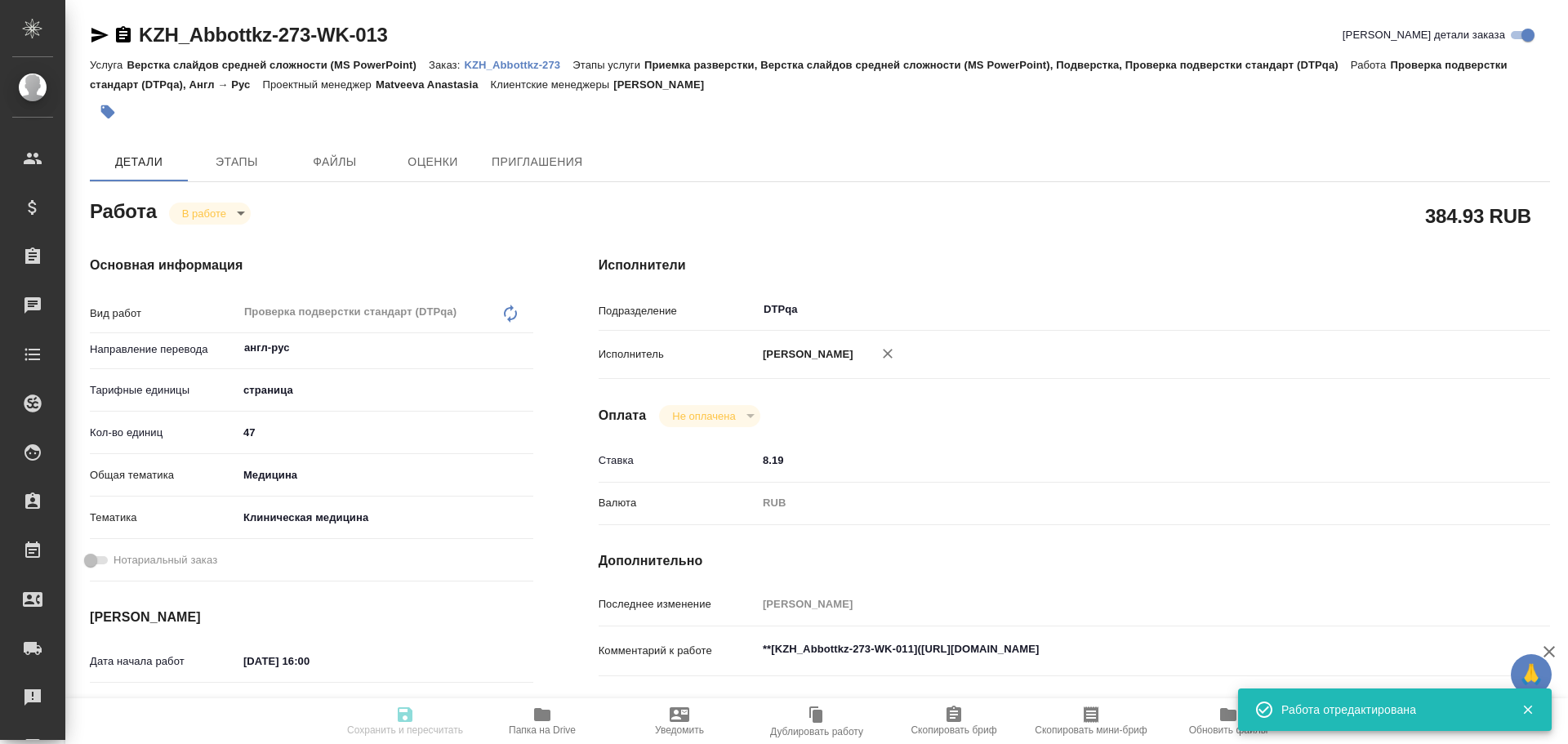
type input "inProgress"
type textarea "Проверка подверстки стандарт (DTPqa)"
type textarea "x"
type input "англ-рус"
type input "5a8b1489cc6b4906c91bfdb2"
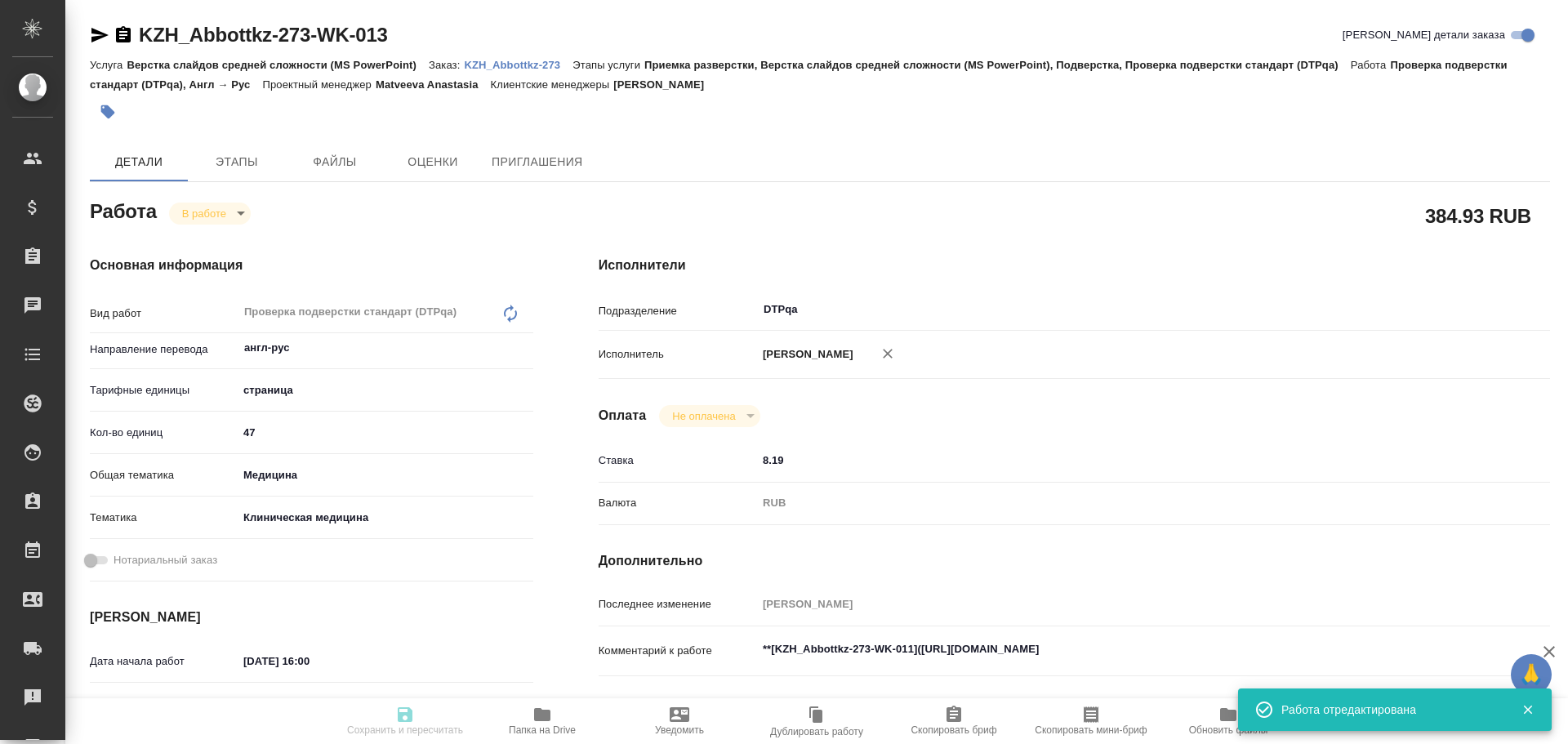
type input "47"
type input "med"
type input "6012b22f65f4b37c408fd6e5"
type input "06.10.2025 16:00"
type input "06.10.2025 16:02"
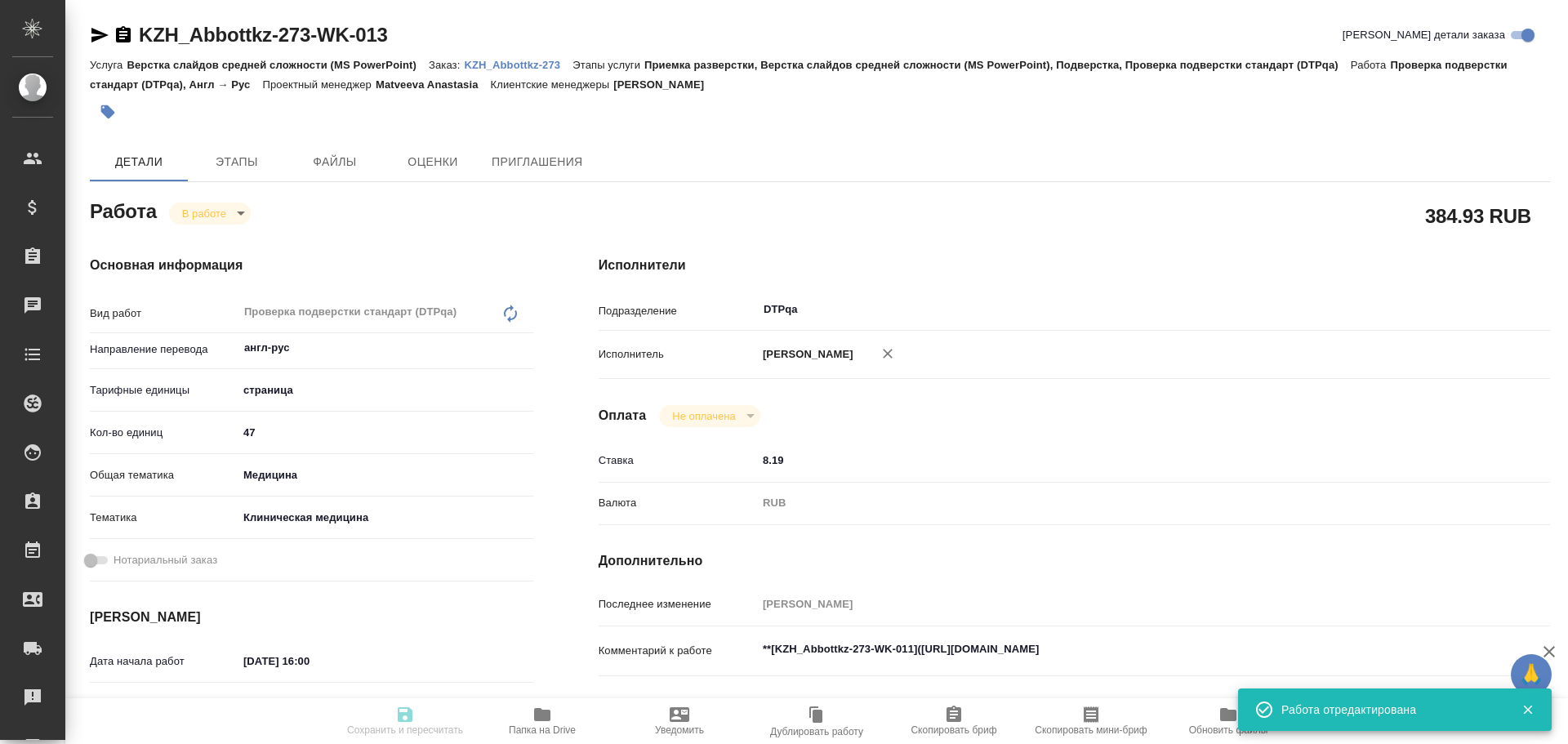
type input "07.10.2025 11:00"
type input "08.10.2025 12:00"
type input "DTPqa"
type input "notPayed"
type input "8.19"
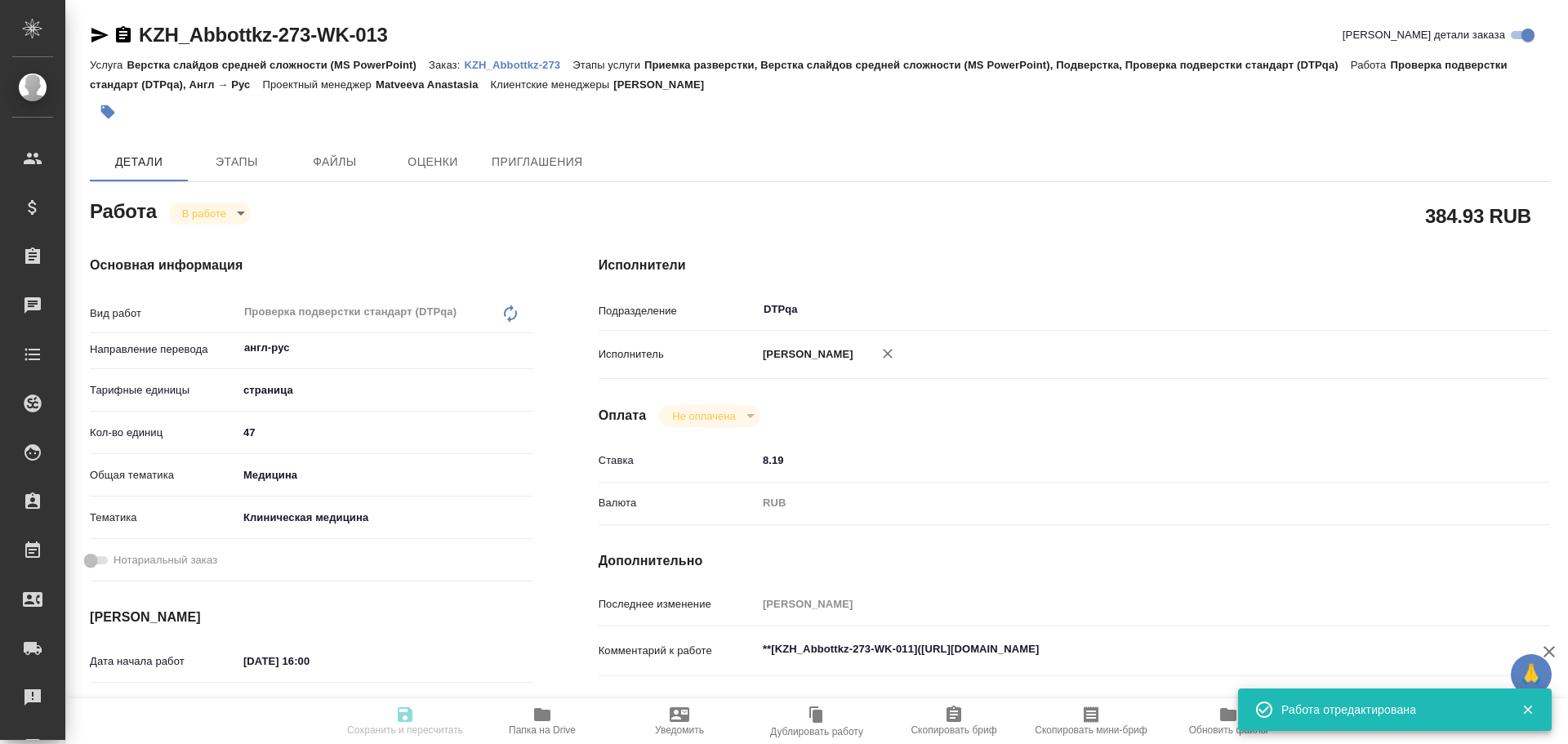
type input "RUB"
type input "Чулец Елена"
type textarea "**[KZH_Abbottkz-273-WK-011](https://tera.awatera.com/Work/68de483626d3d394a4794…"
type textarea "x"
type textarea "/Clients/Abbottkz/Orders/KZH_Abbottkz-273/DTP/KZH_Abbottkz-273-WK-013"
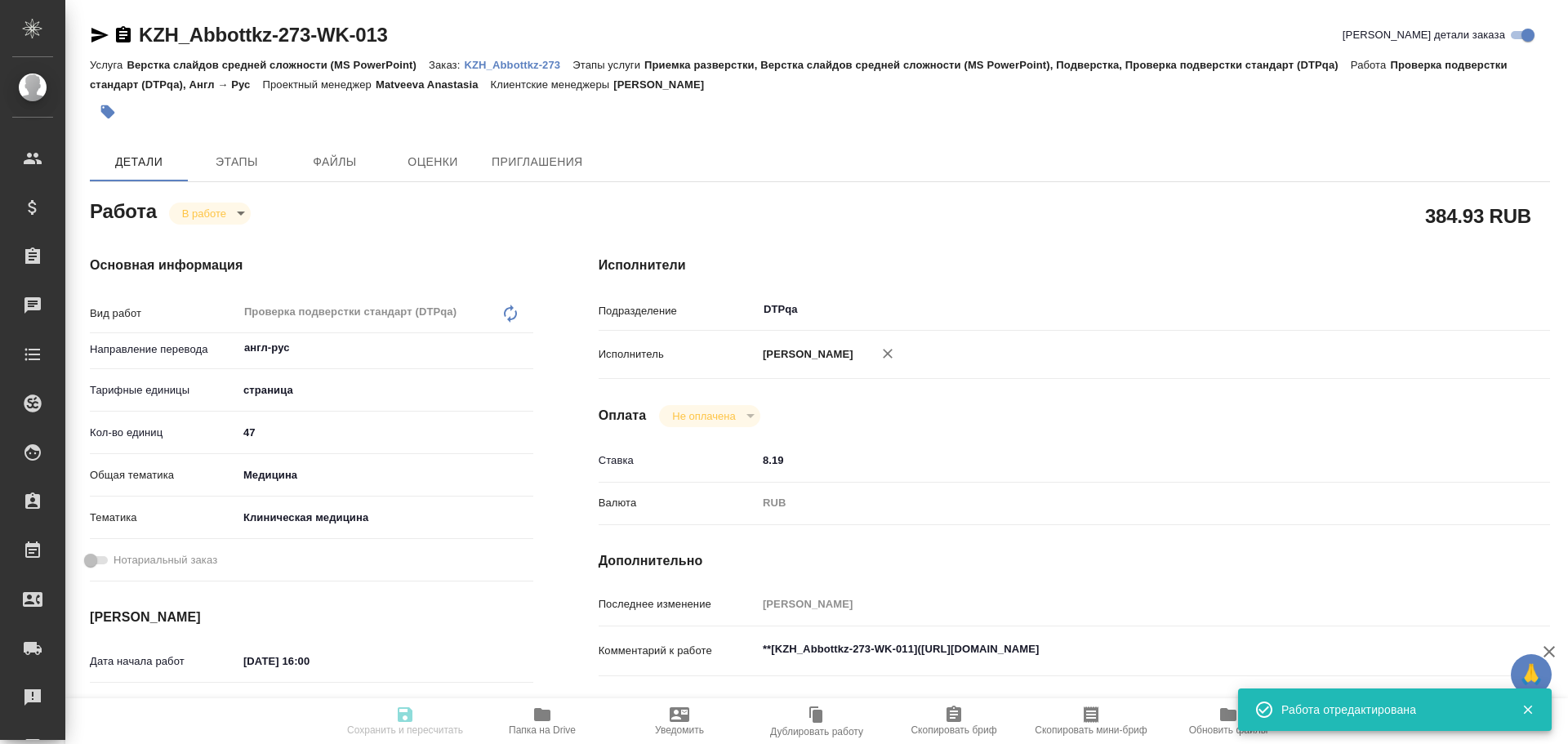
type textarea "x"
type input "KZH_Abbottkz-273"
type input "Верстка слайдов средней сложности (MS PowerPoint)"
type input "Приемка разверстки, Верстка слайдов средней сложности (MS PowerPoint), Подверст…"
type input "Кошербаева Назерке"
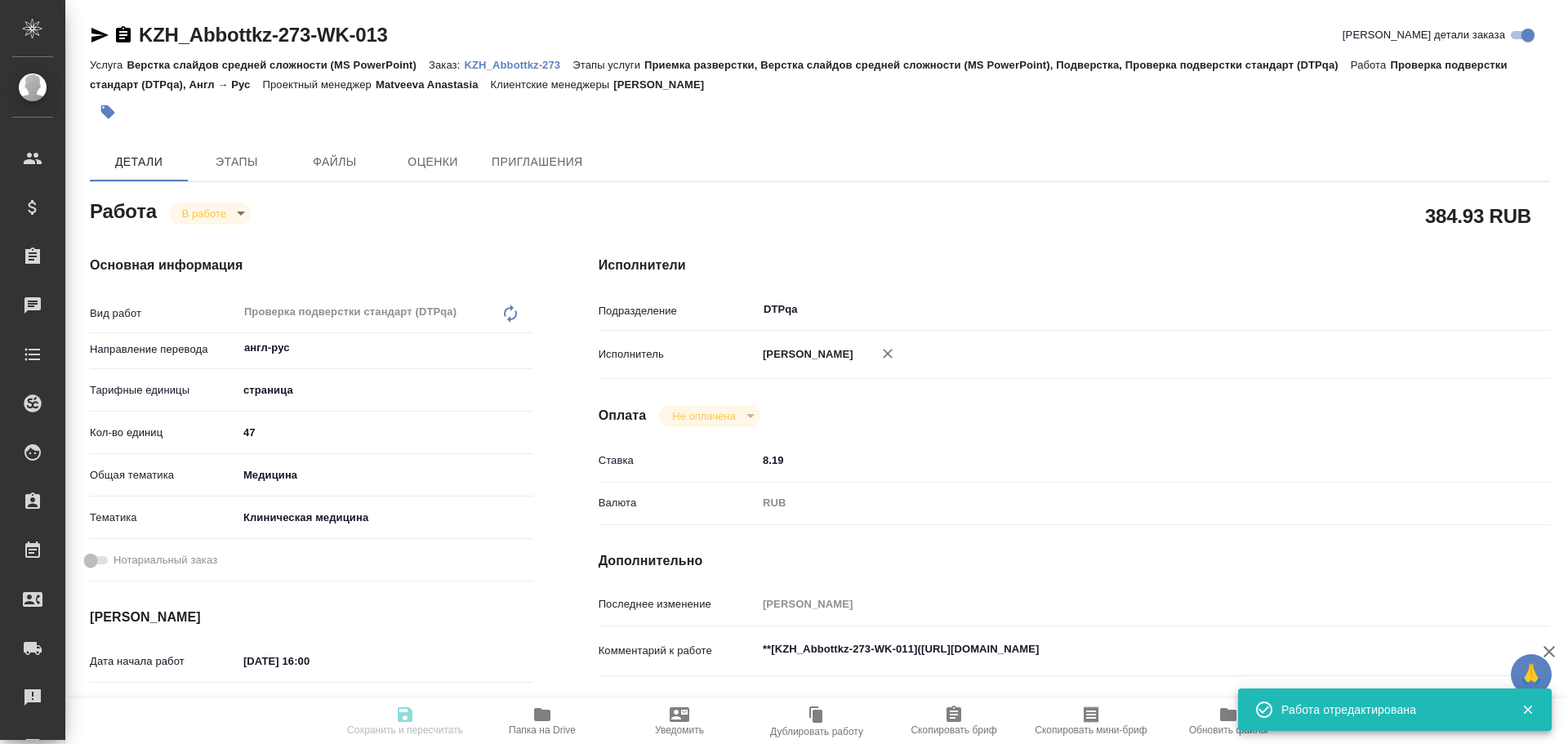
type input "Петрова Валерия"
type input "/Clients/Abbottkz/Orders/KZH_Abbottkz-273"
type textarea "x"
type textarea "перевод на русский"
type textarea "x"
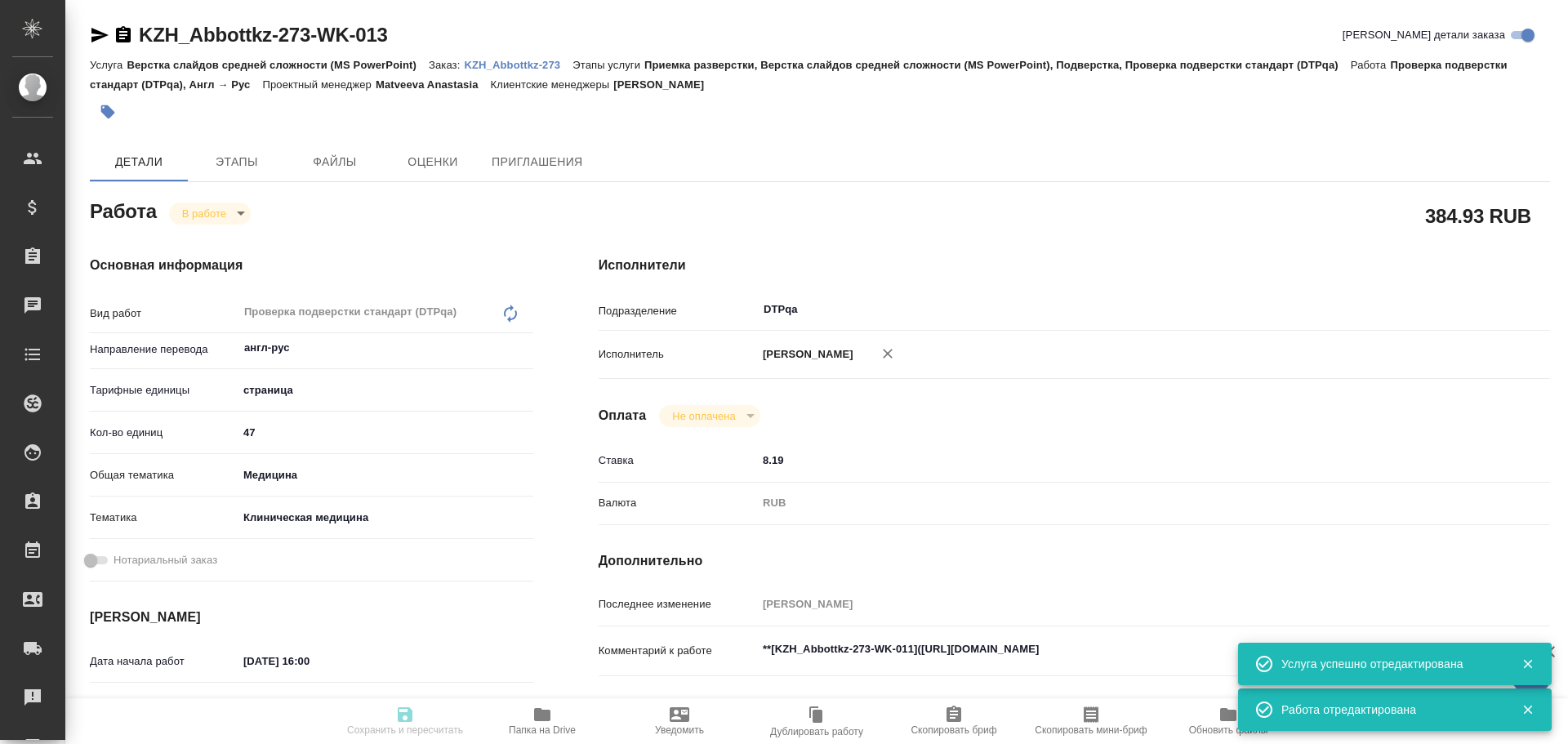
type textarea "x"
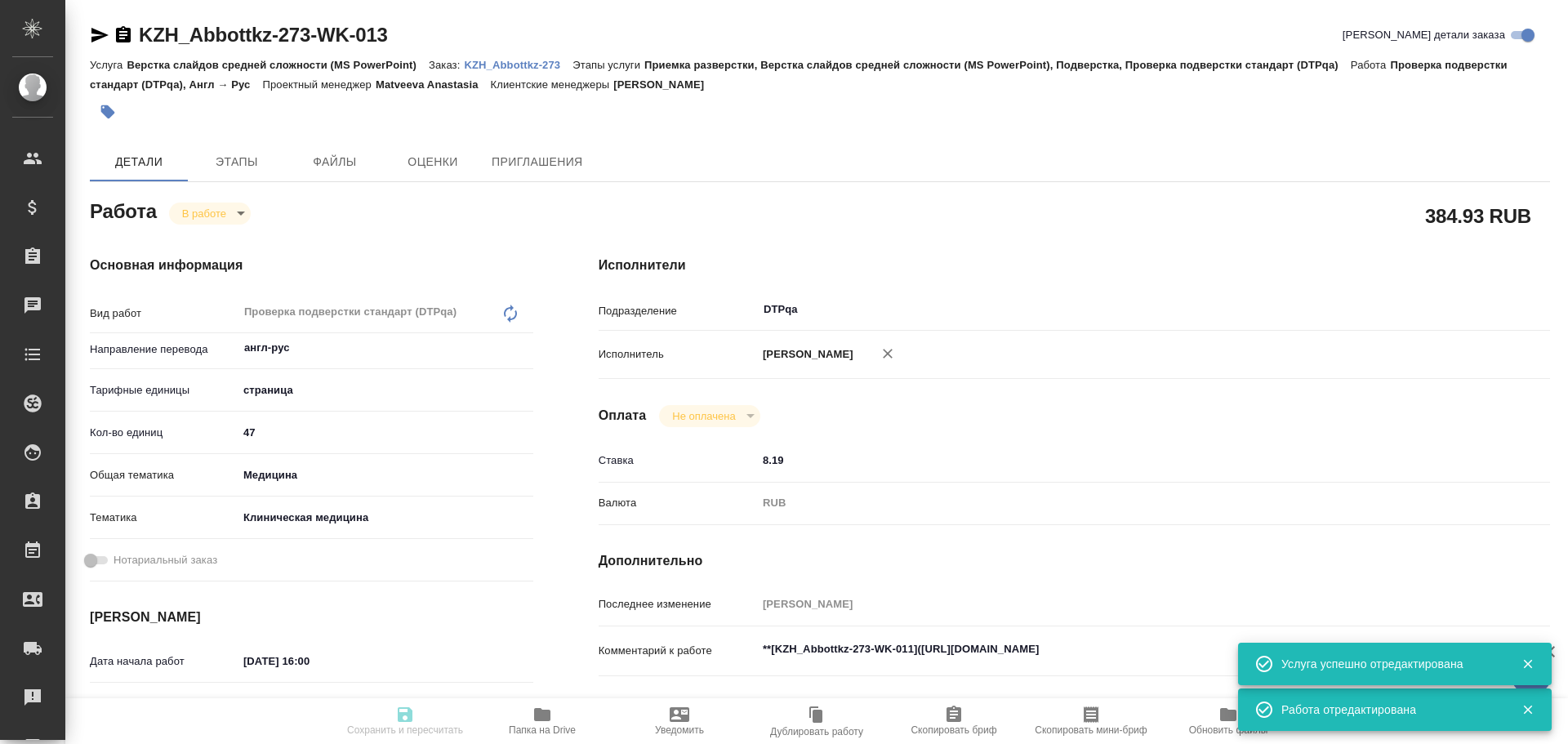
type textarea "x"
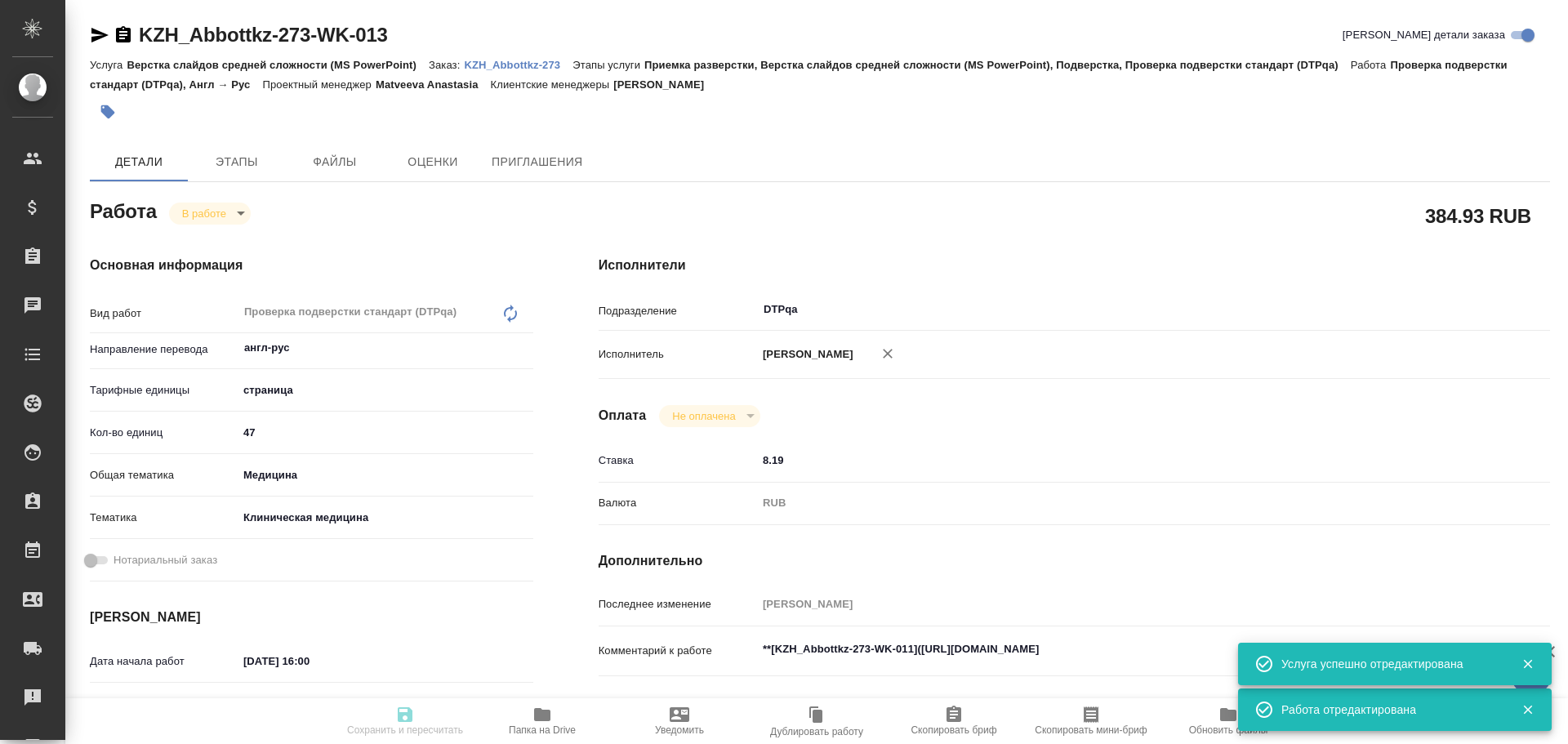
type textarea "x"
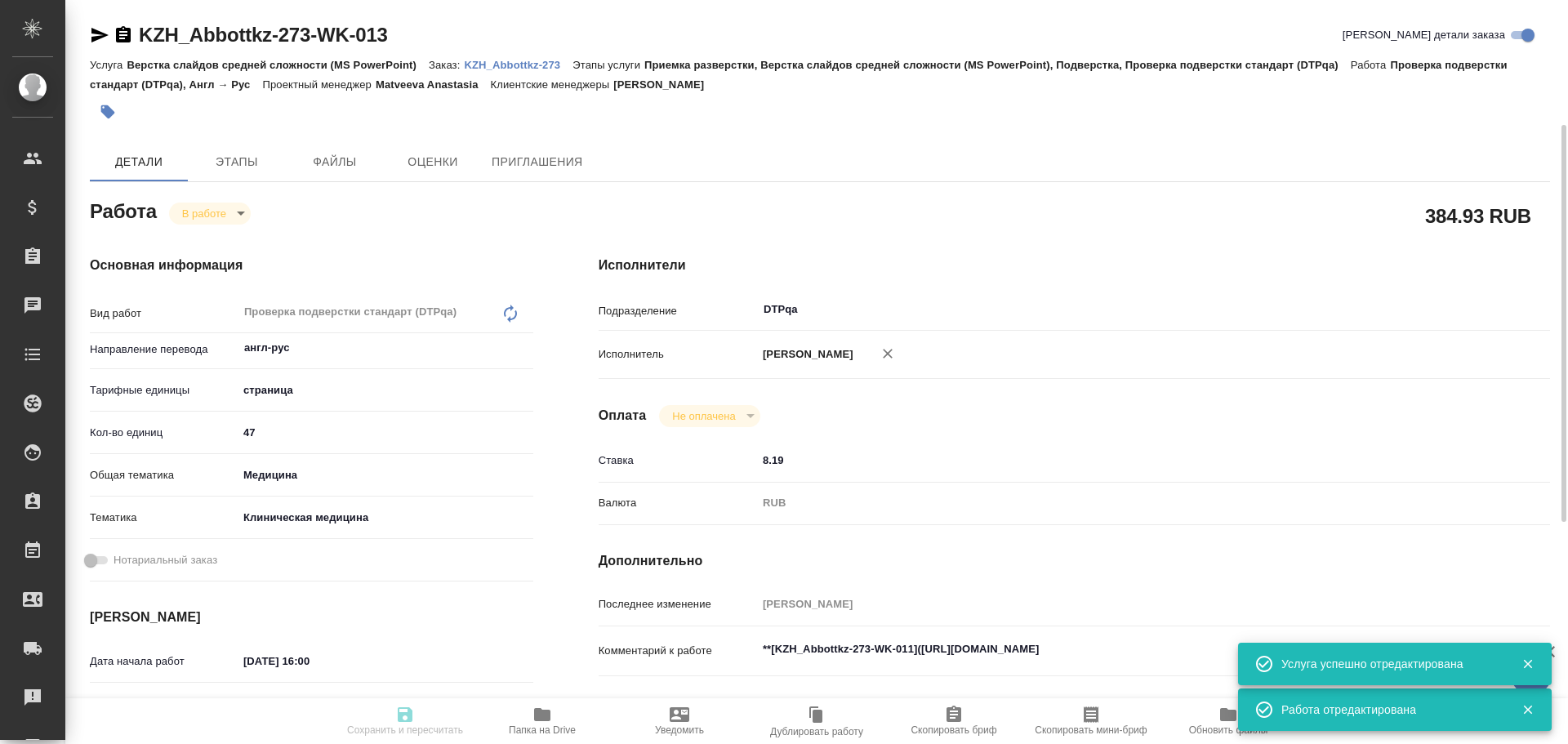
type textarea "x"
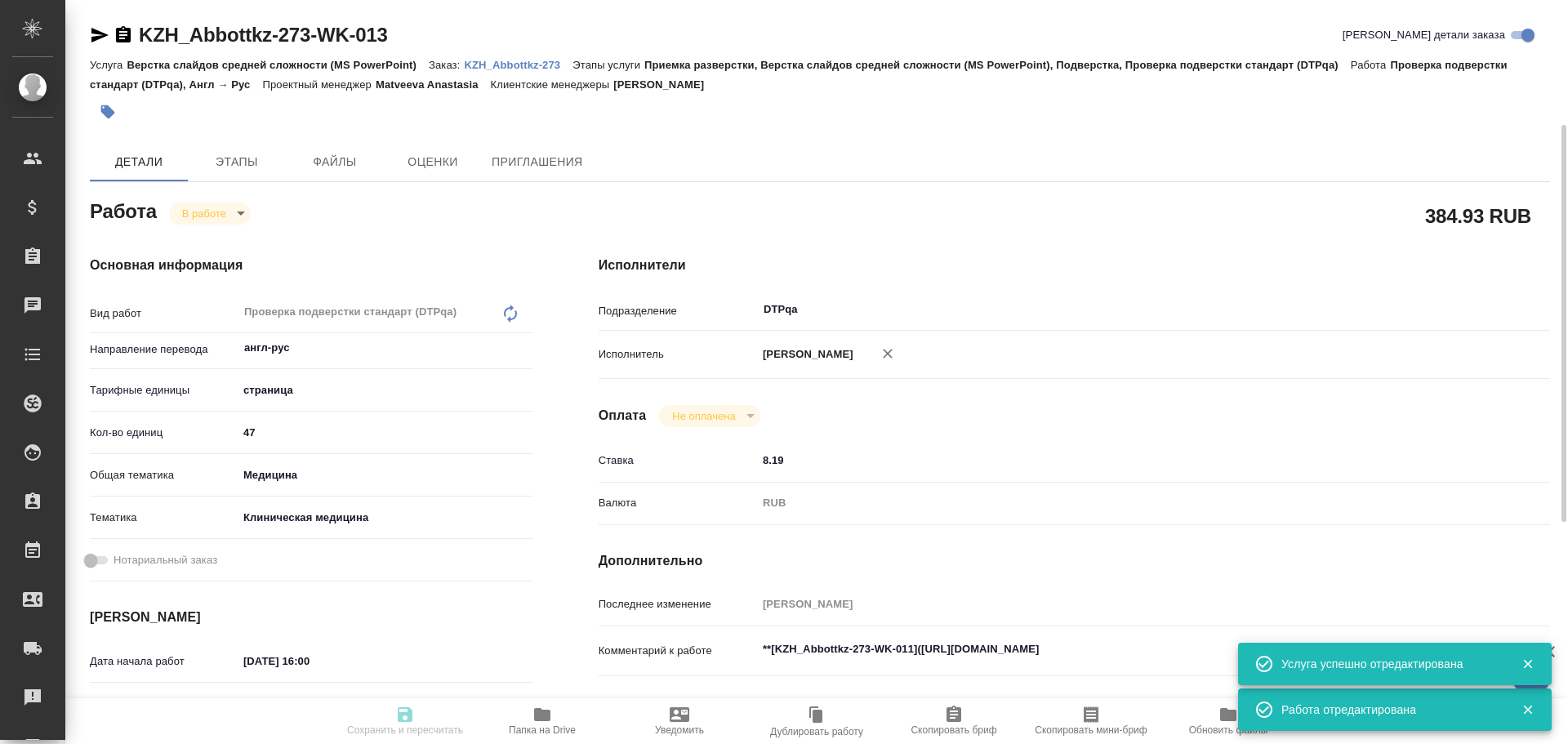
scroll to position [245, 0]
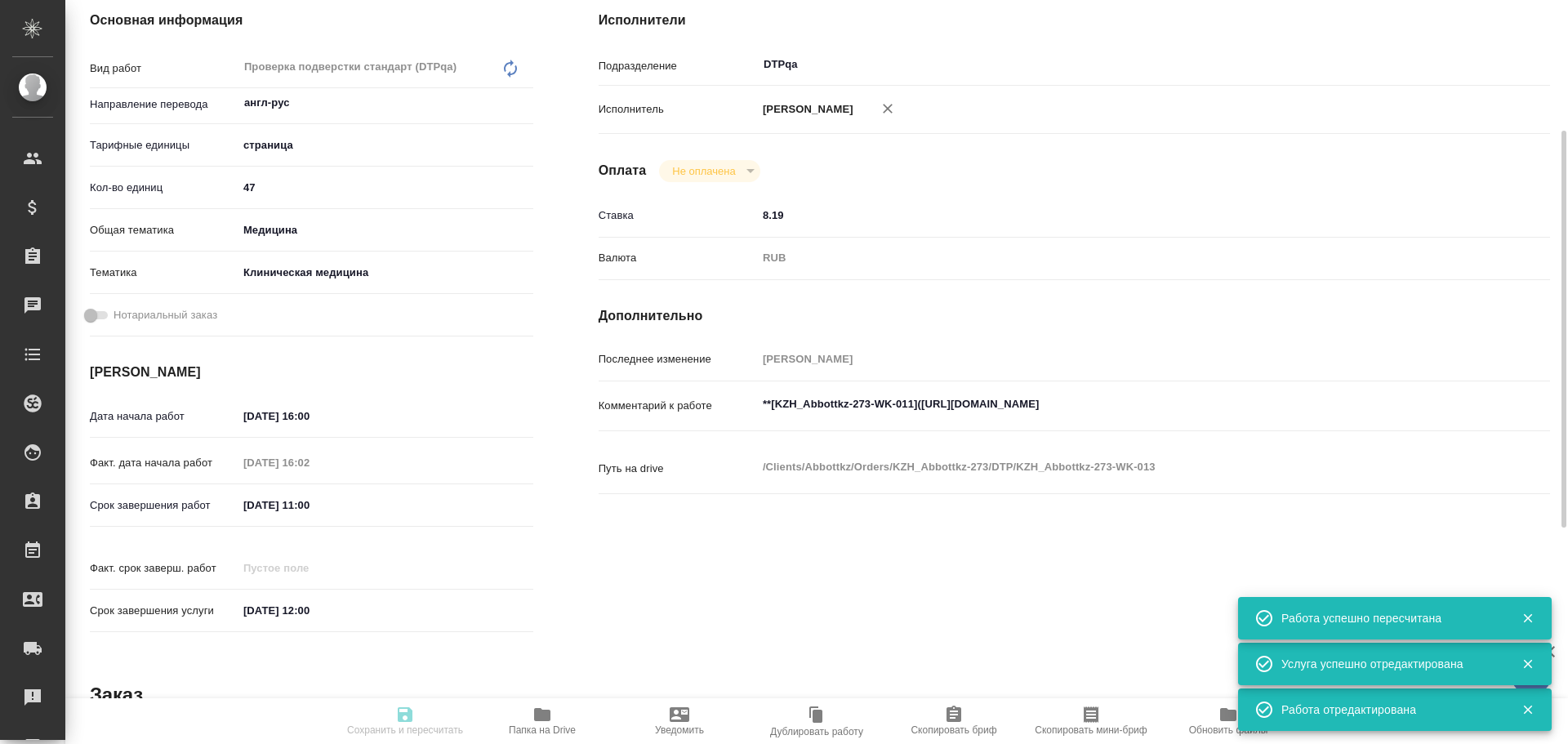
type input "inProgress"
type textarea "Проверка подверстки стандарт (DTPqa)"
type textarea "x"
type input "англ-рус"
type input "5a8b1489cc6b4906c91bfdb2"
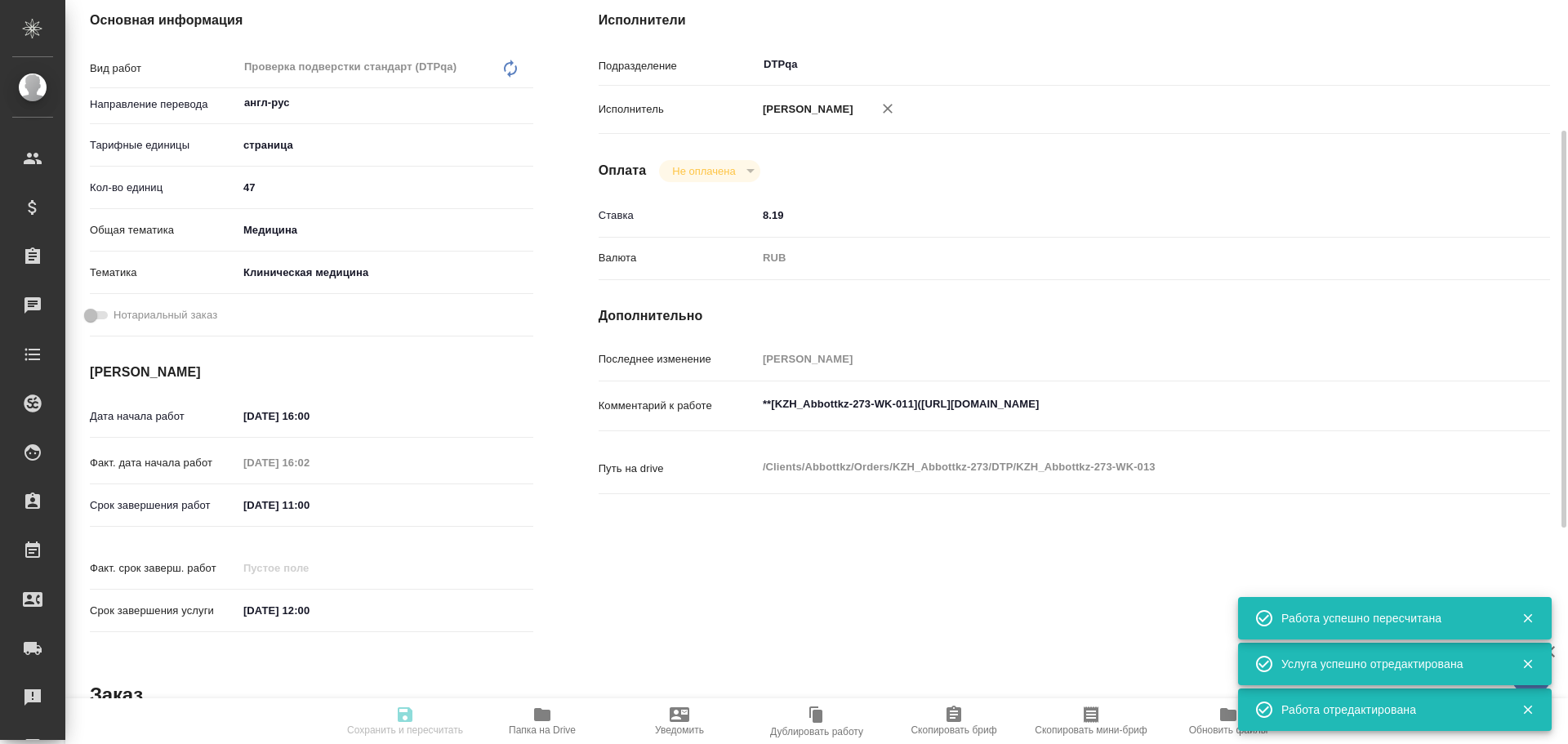
type input "47"
type input "med"
type input "6012b22f65f4b37c408fd6e5"
type input "06.10.2025 16:00"
type input "06.10.2025 16:02"
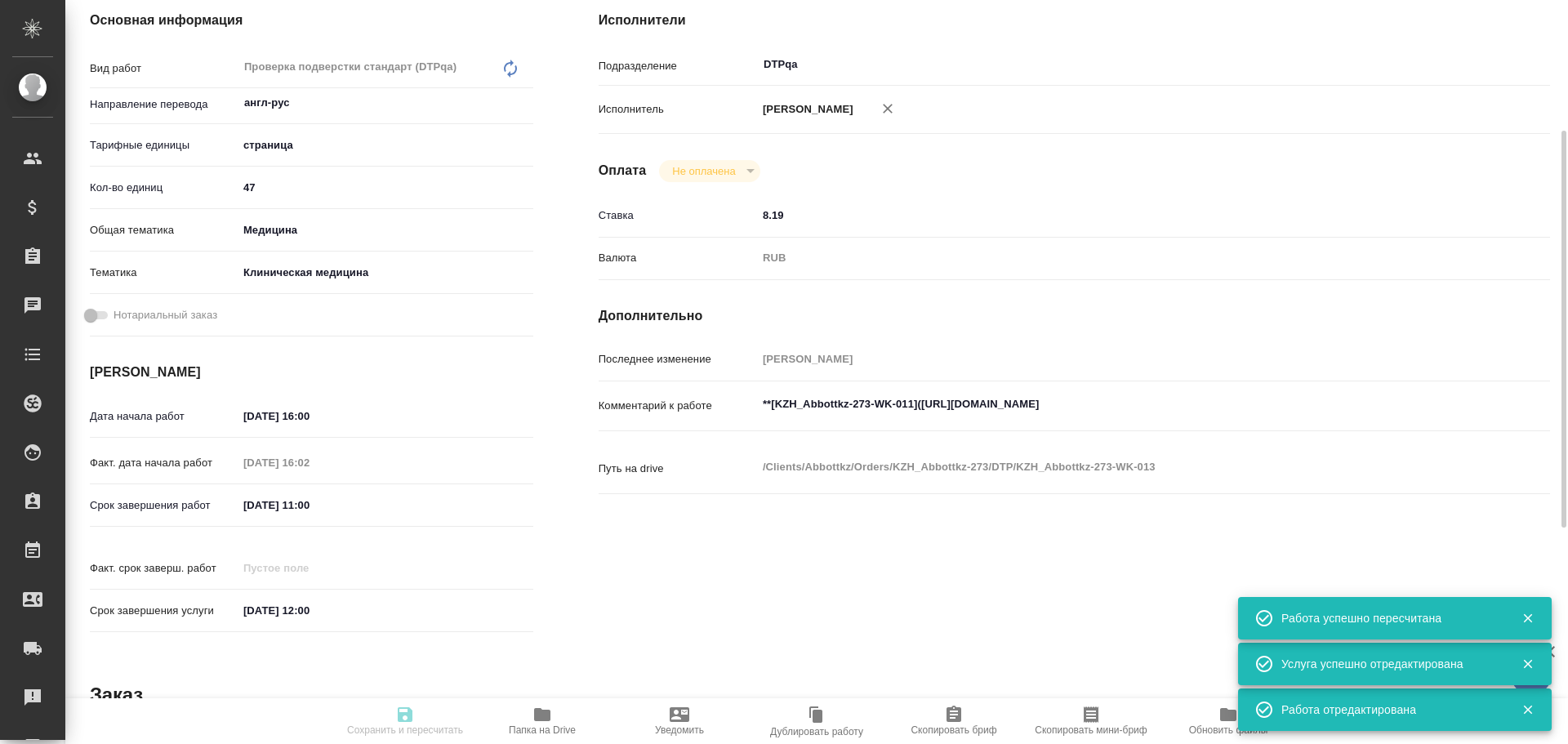
type input "07.10.2025 11:00"
type input "08.10.2025 12:00"
type input "DTPqa"
type input "notPayed"
type input "8.19"
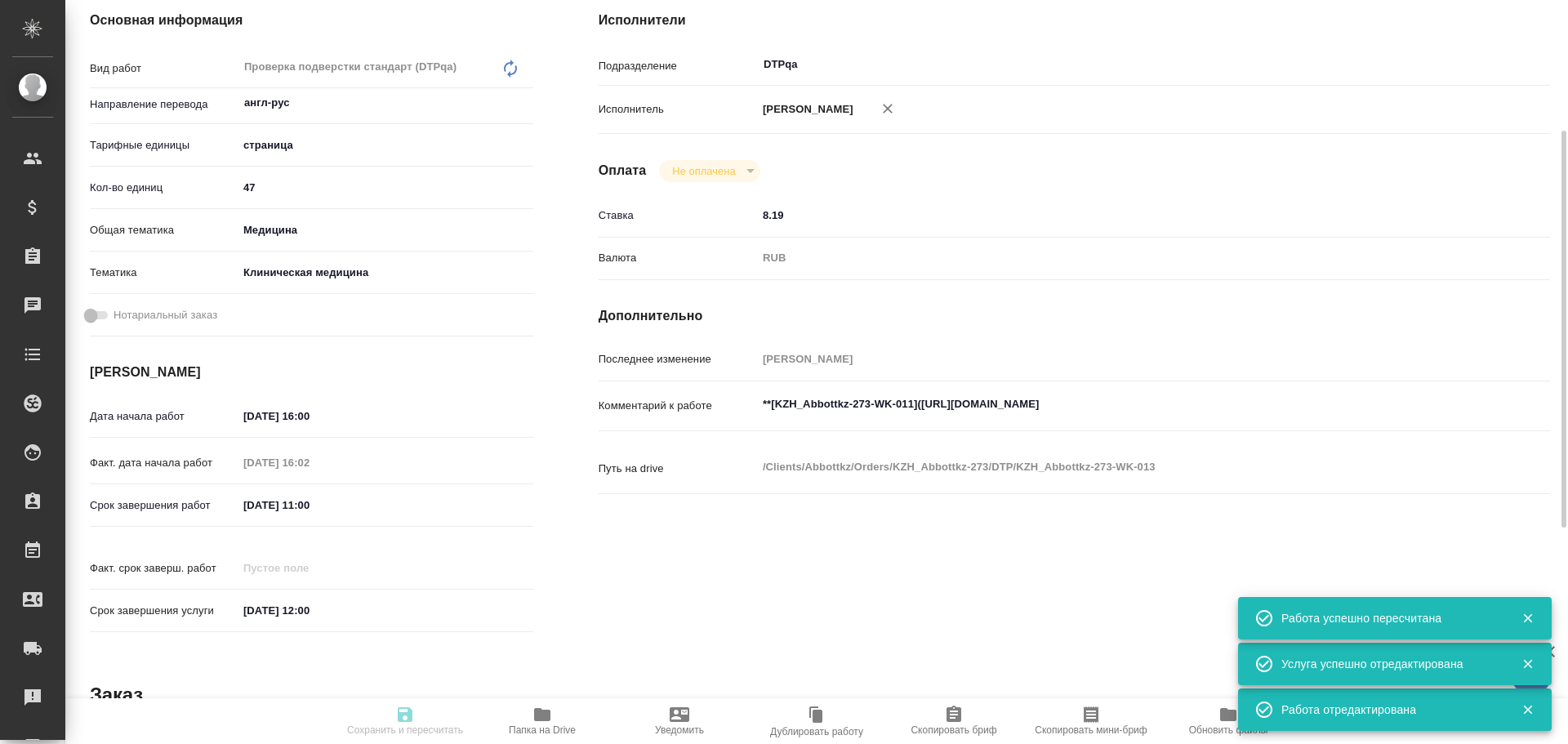
type input "RUB"
type input "Чулец Елена"
type textarea "**[KZH_Abbottkz-273-WK-011](https://tera.awatera.com/Work/68de483626d3d394a4794…"
type textarea "x"
type textarea "/Clients/Abbottkz/Orders/KZH_Abbottkz-273/DTP/KZH_Abbottkz-273-WK-013"
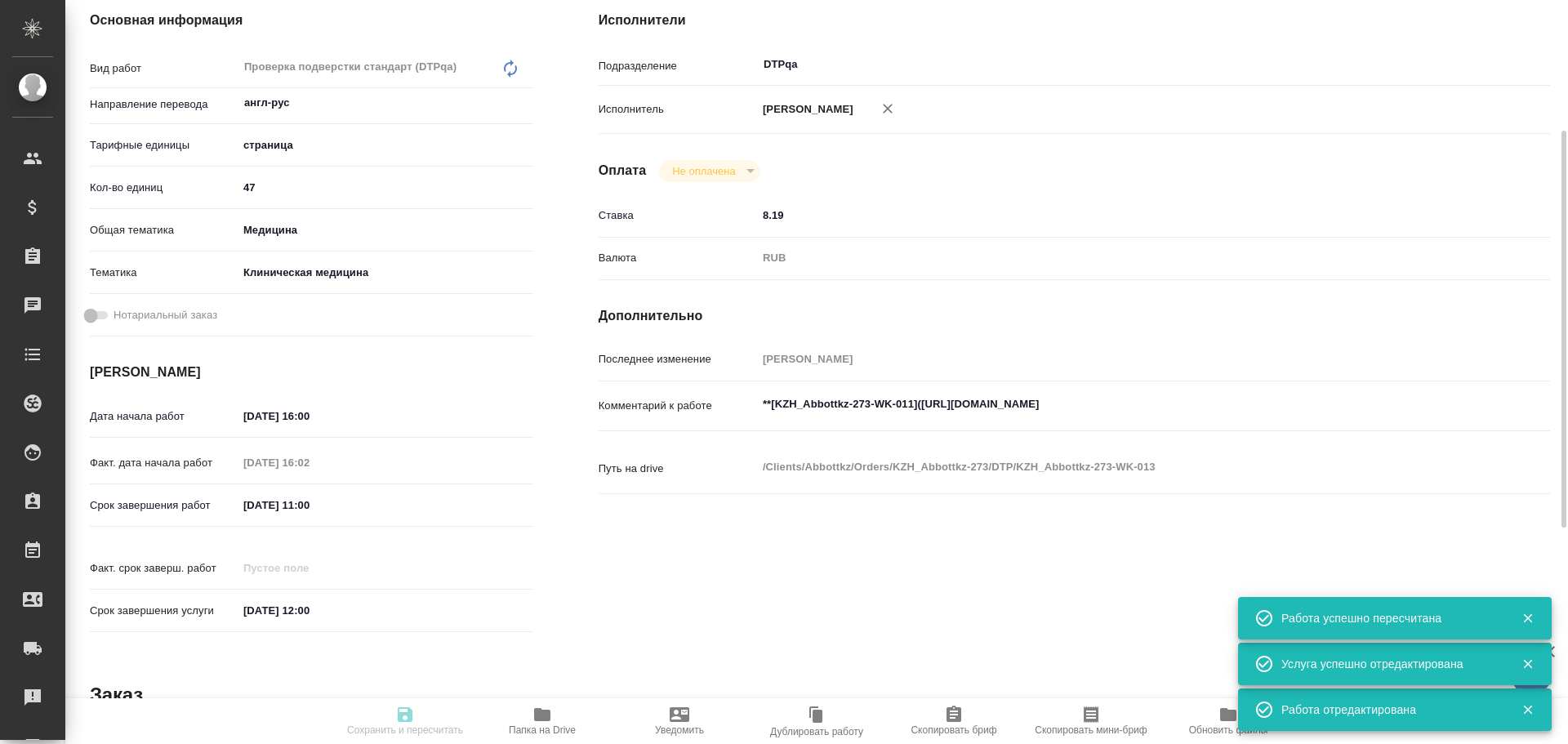
type textarea "x"
type input "KZH_Abbottkz-273"
type input "Верстка слайдов средней сложности (MS PowerPoint)"
type input "Приемка разверстки, Верстка слайдов средней сложности (MS PowerPoint), Подверст…"
type input "Кошербаева Назерке"
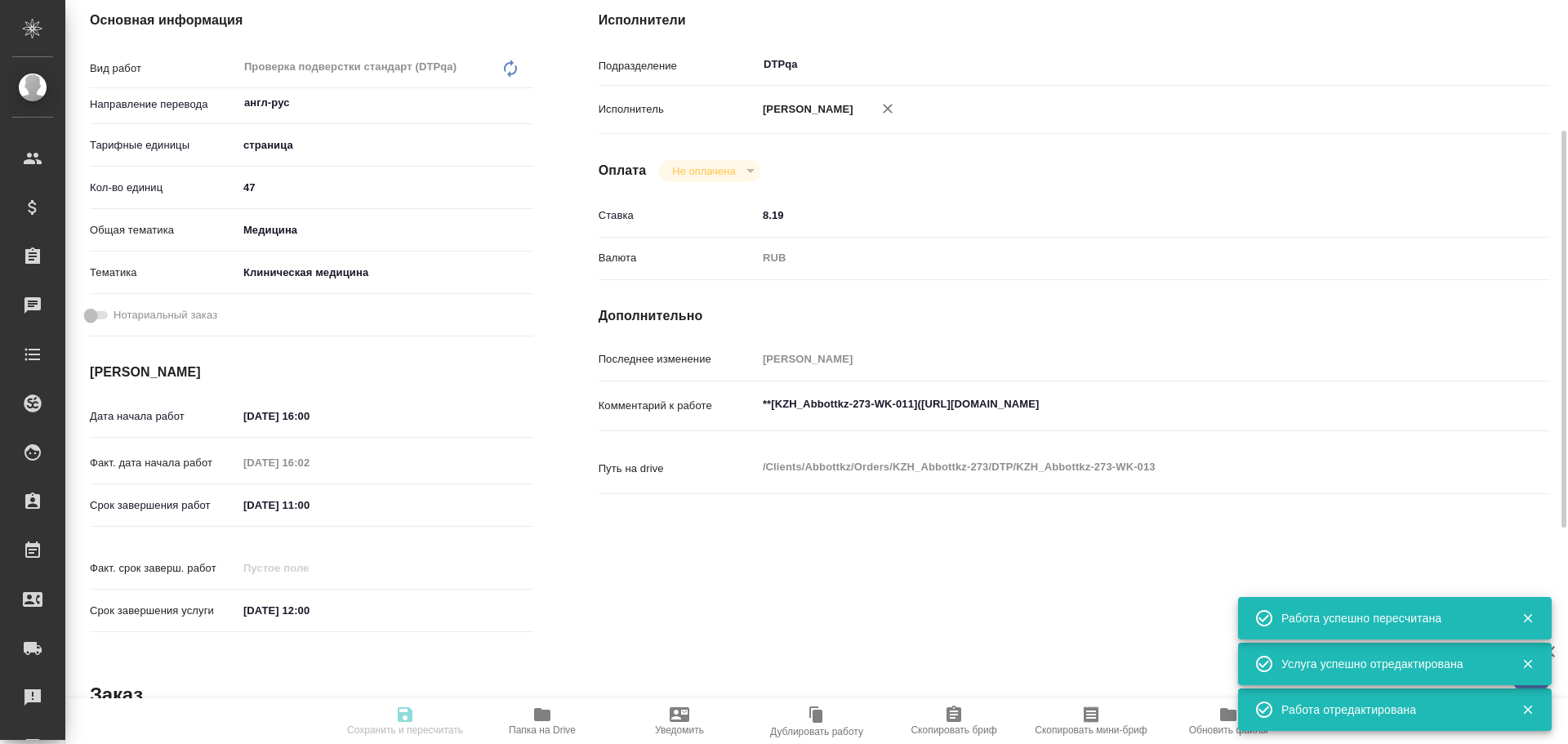
type input "Петрова Валерия"
type input "/Clients/Abbottkz/Orders/KZH_Abbottkz-273"
type textarea "x"
type textarea "перевод на русский"
type textarea "x"
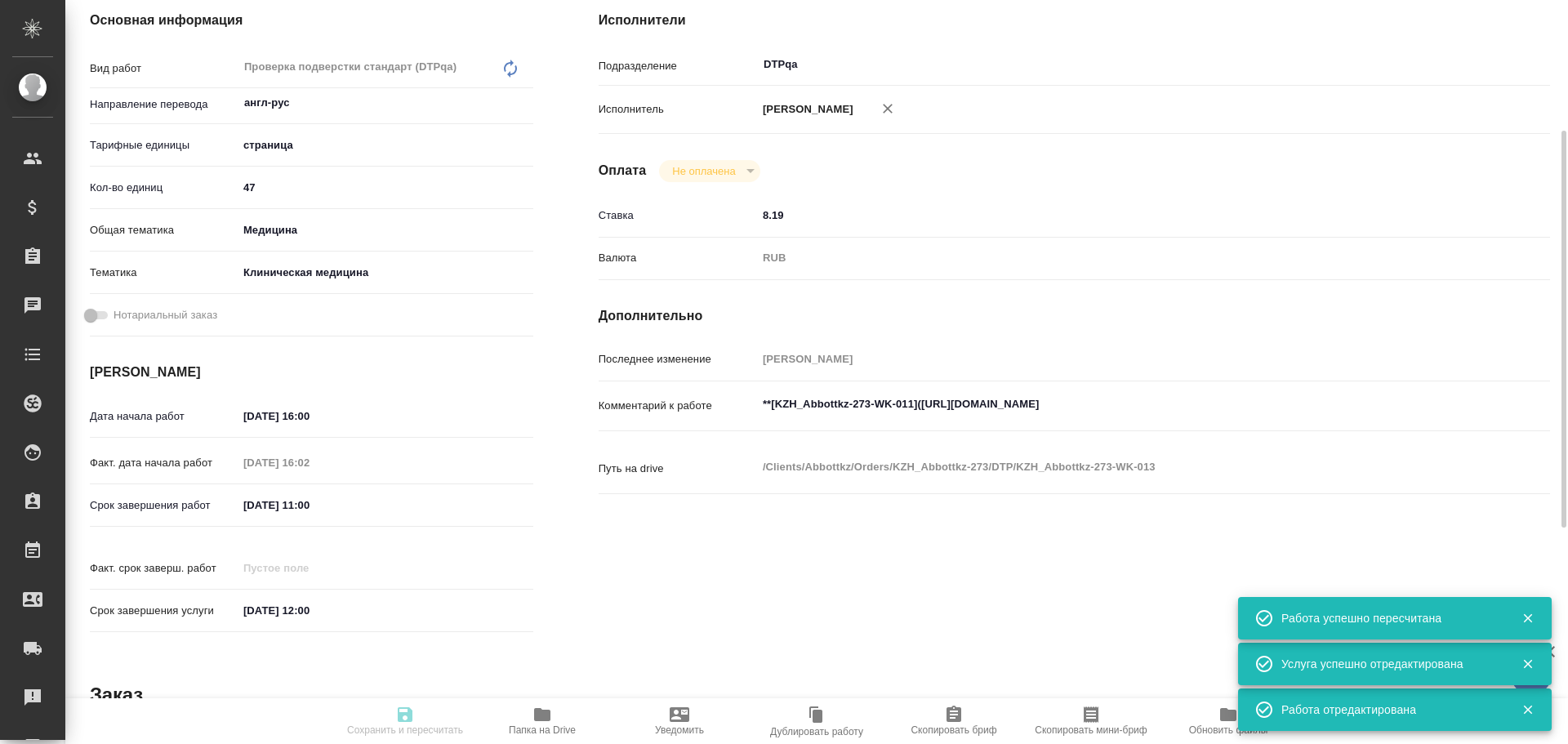
type textarea "x"
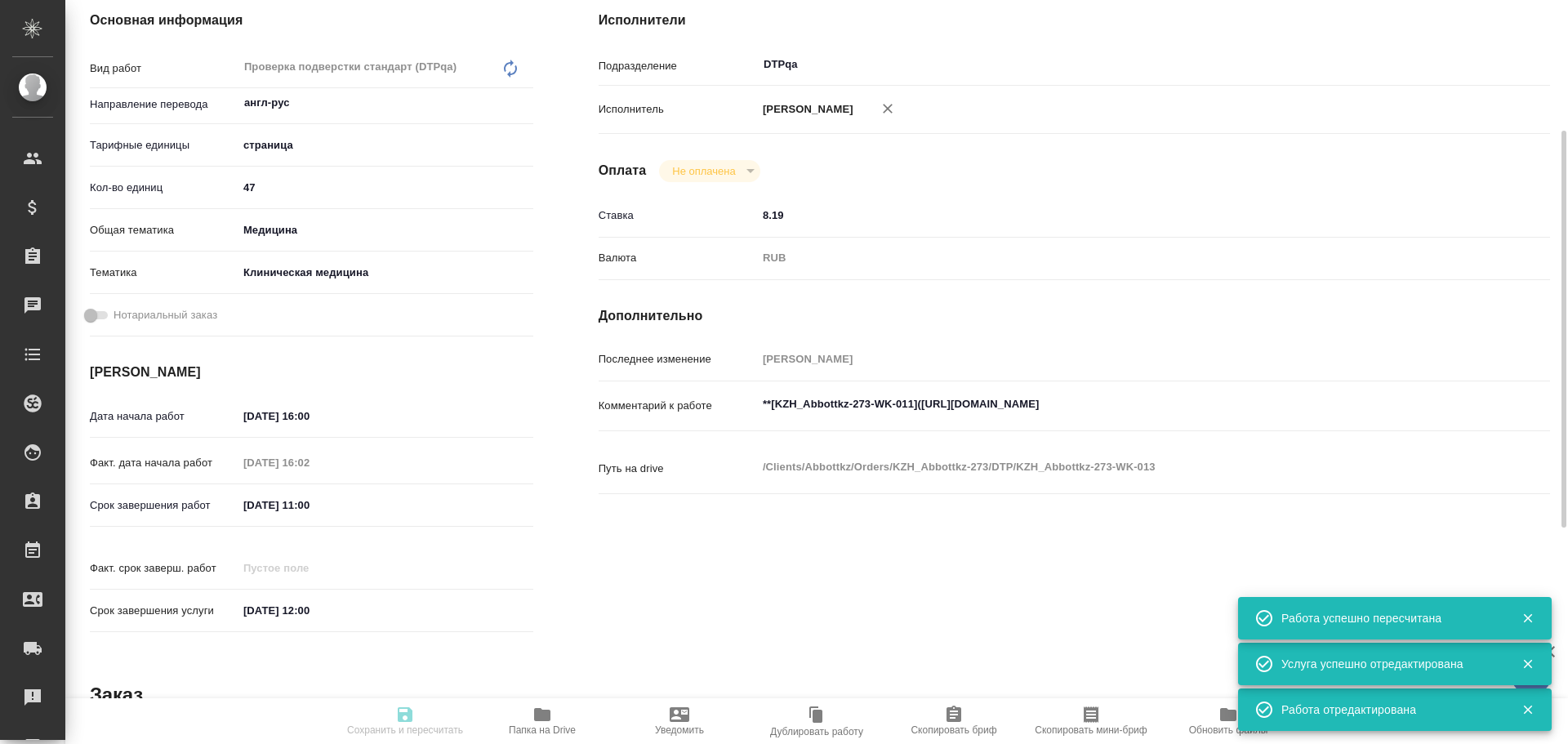
type textarea "x"
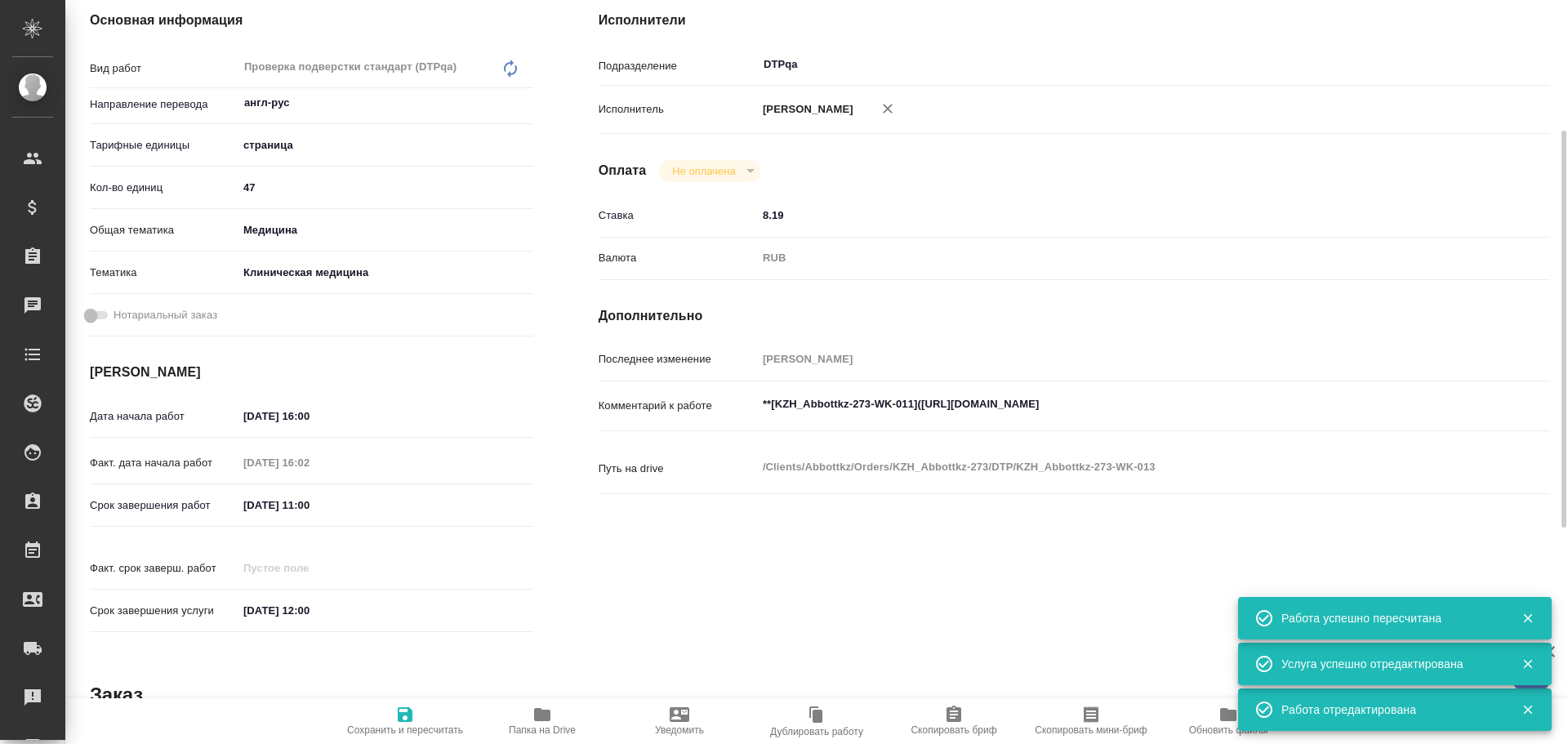
type textarea "x"
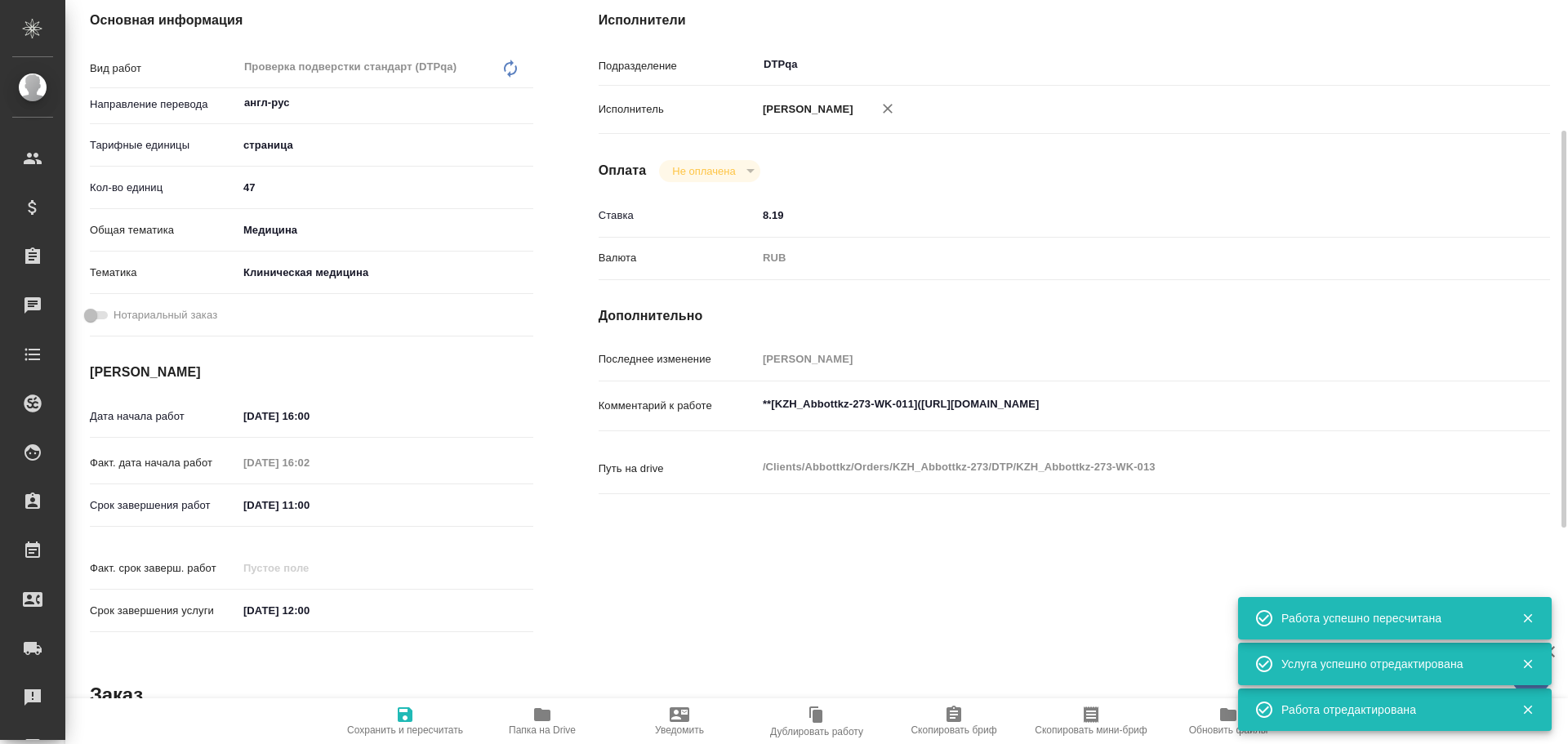
type textarea "x"
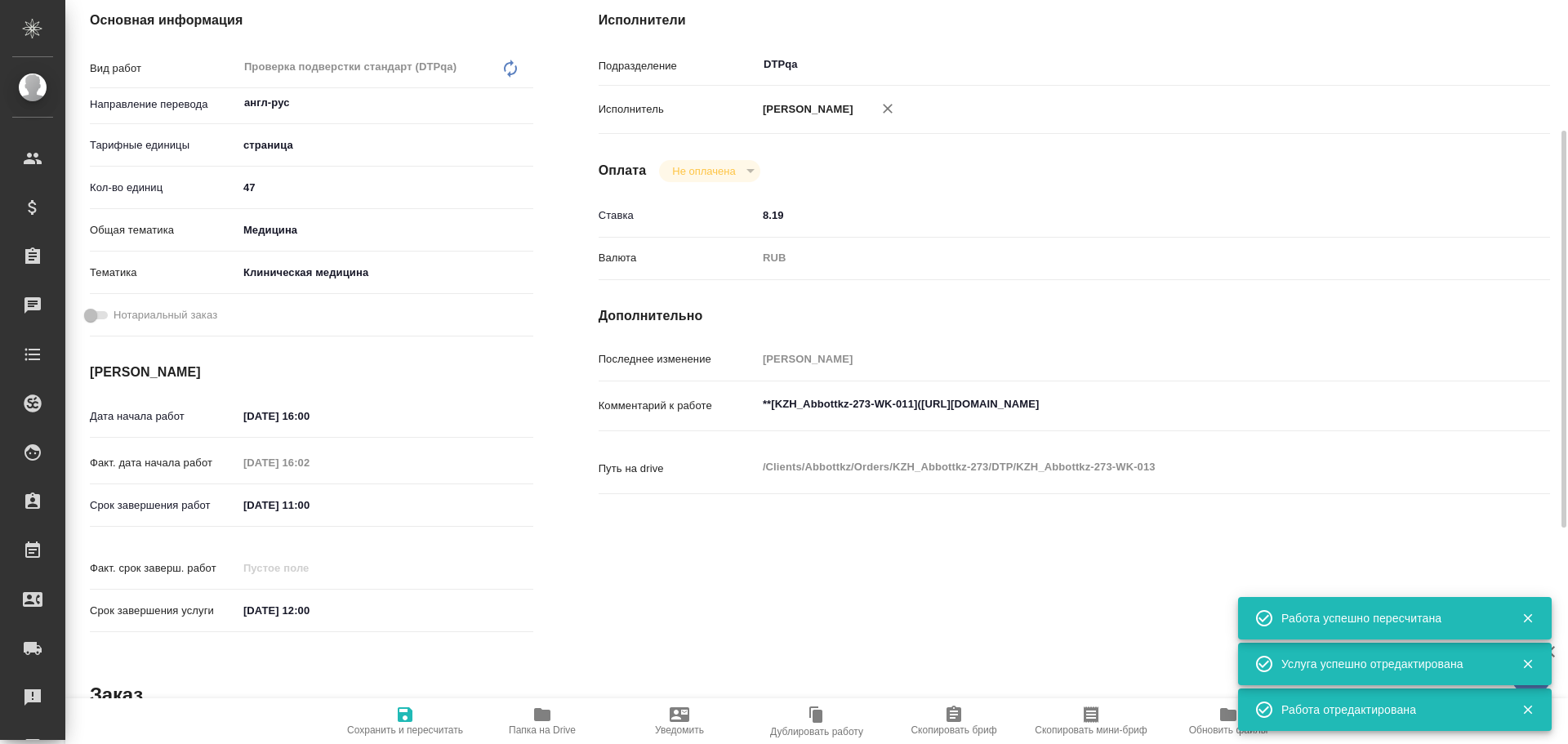
type textarea "x"
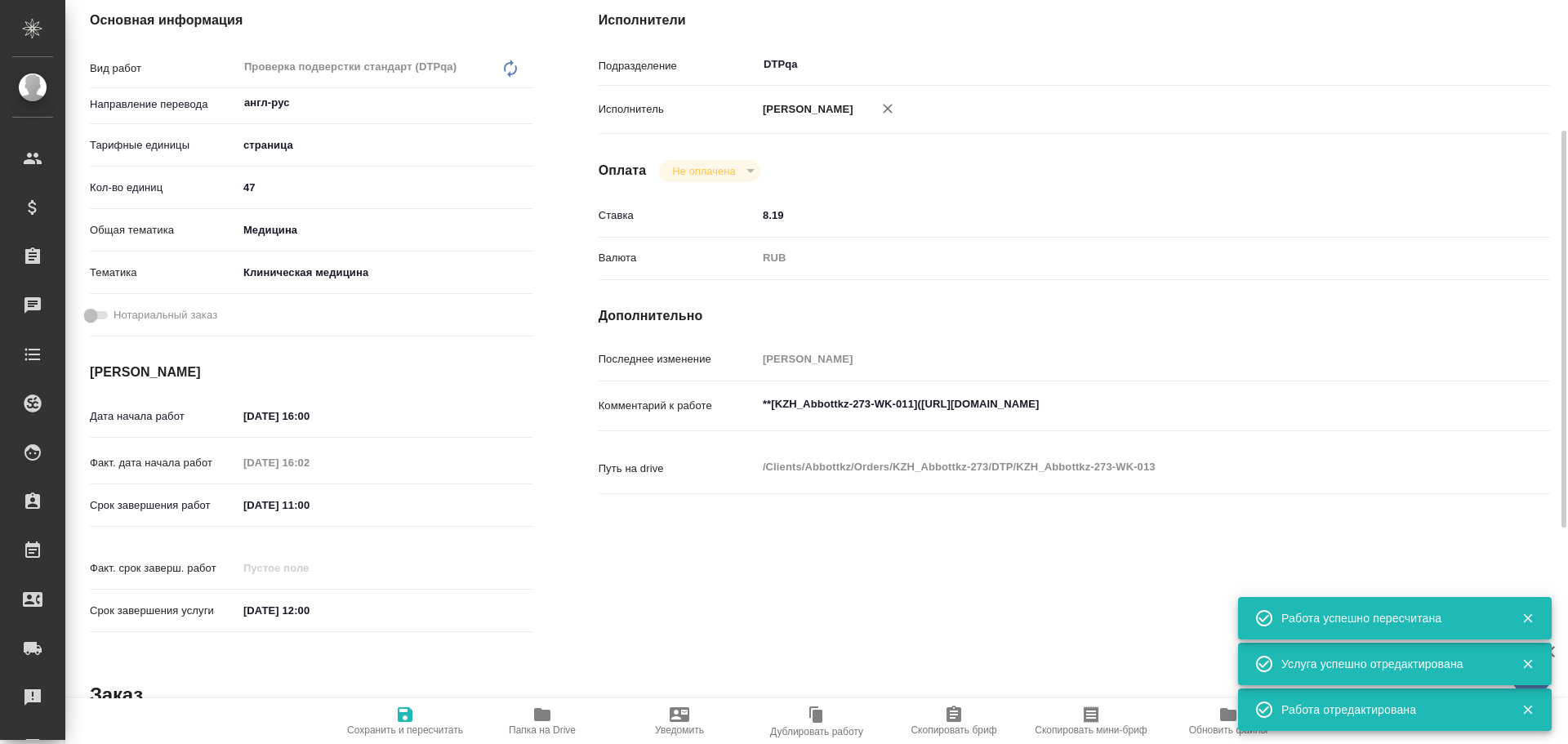
type textarea "x"
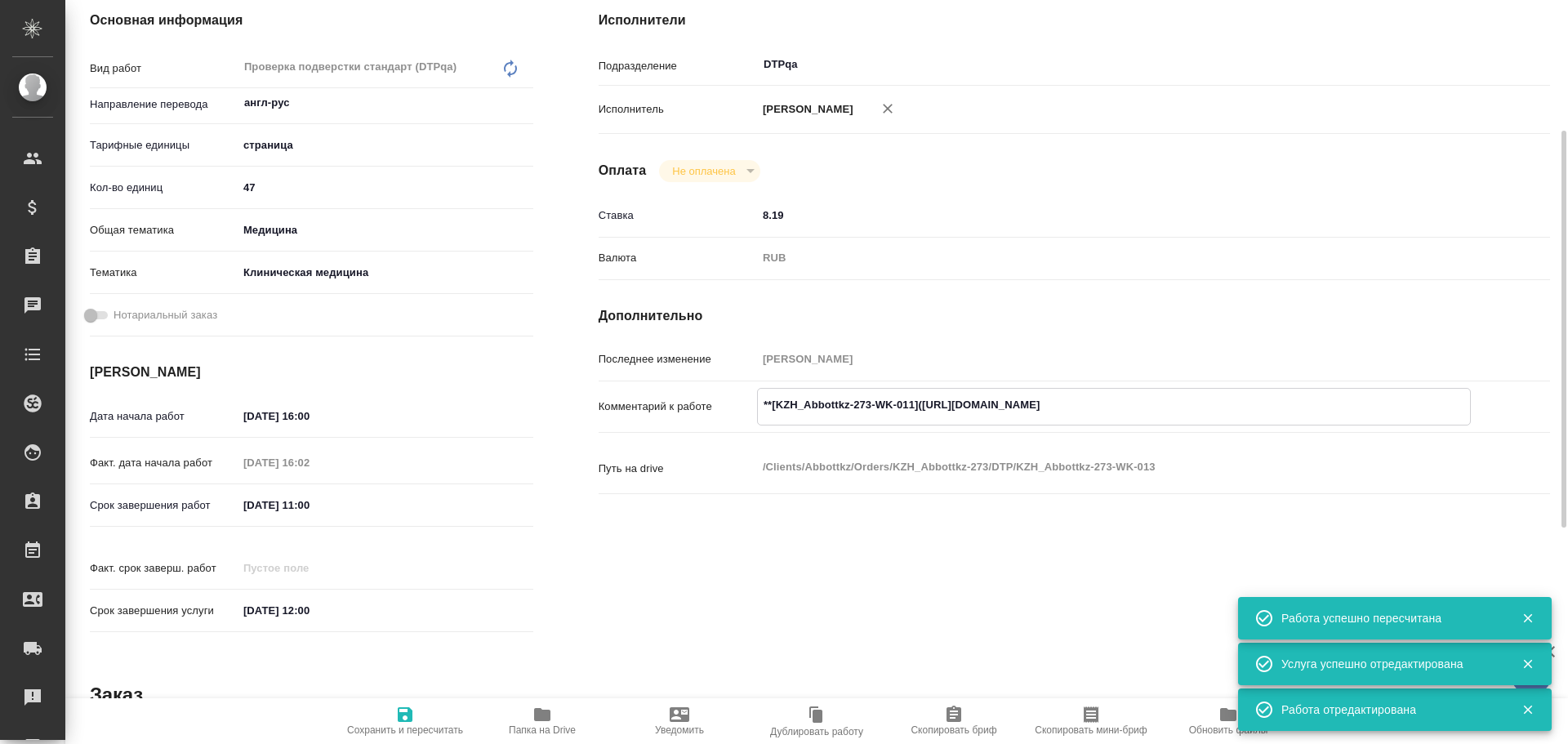
type textarea "x"
drag, startPoint x: 923, startPoint y: 405, endPoint x: 1229, endPoint y: 418, distance: 306.3
click at [1229, 418] on textarea "**[KZH_Abbottkz-273-WK-011](https://tera.awatera.com/Work/68de483626d3d394a4794…" at bounding box center [1114, 406] width 712 height 28
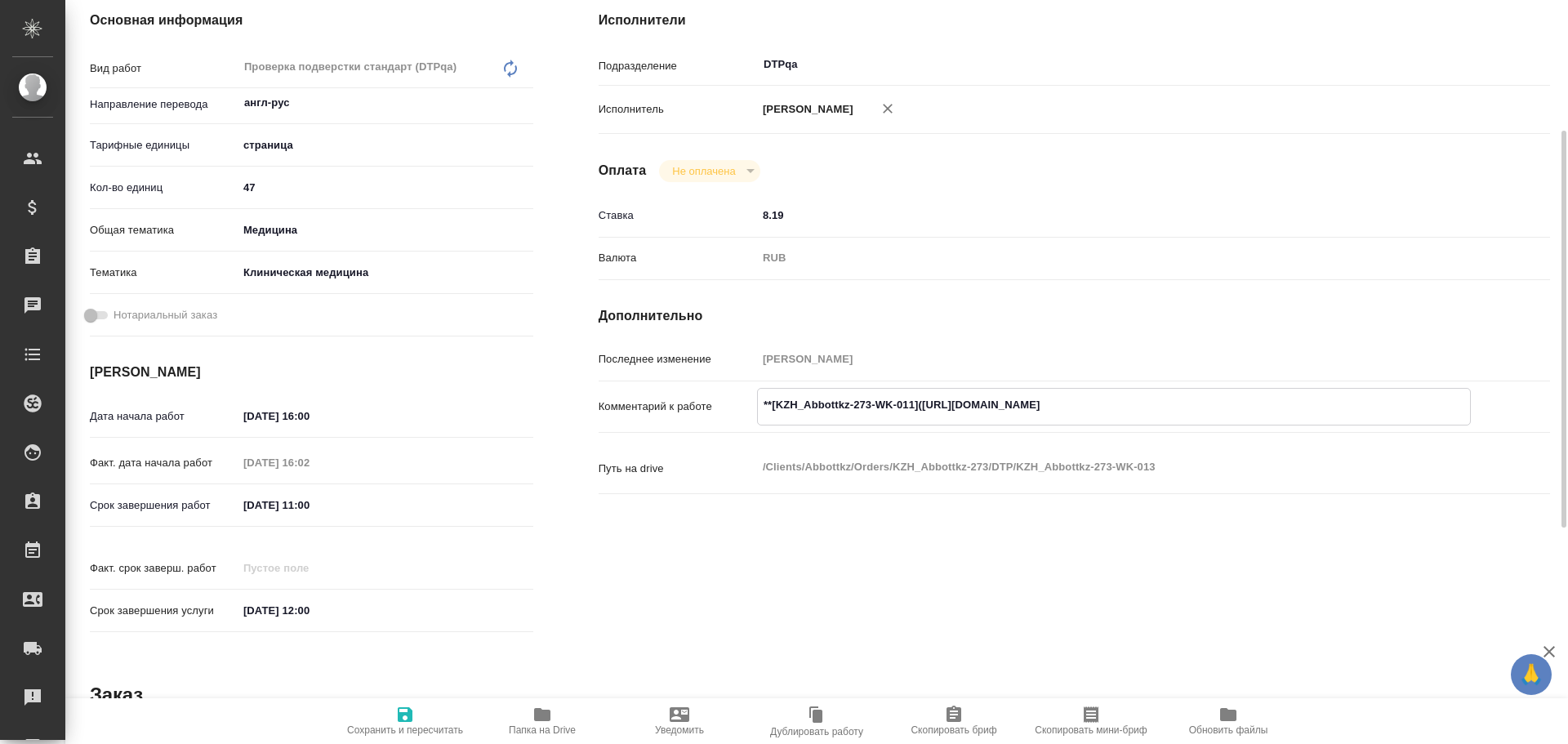
type textarea "x"
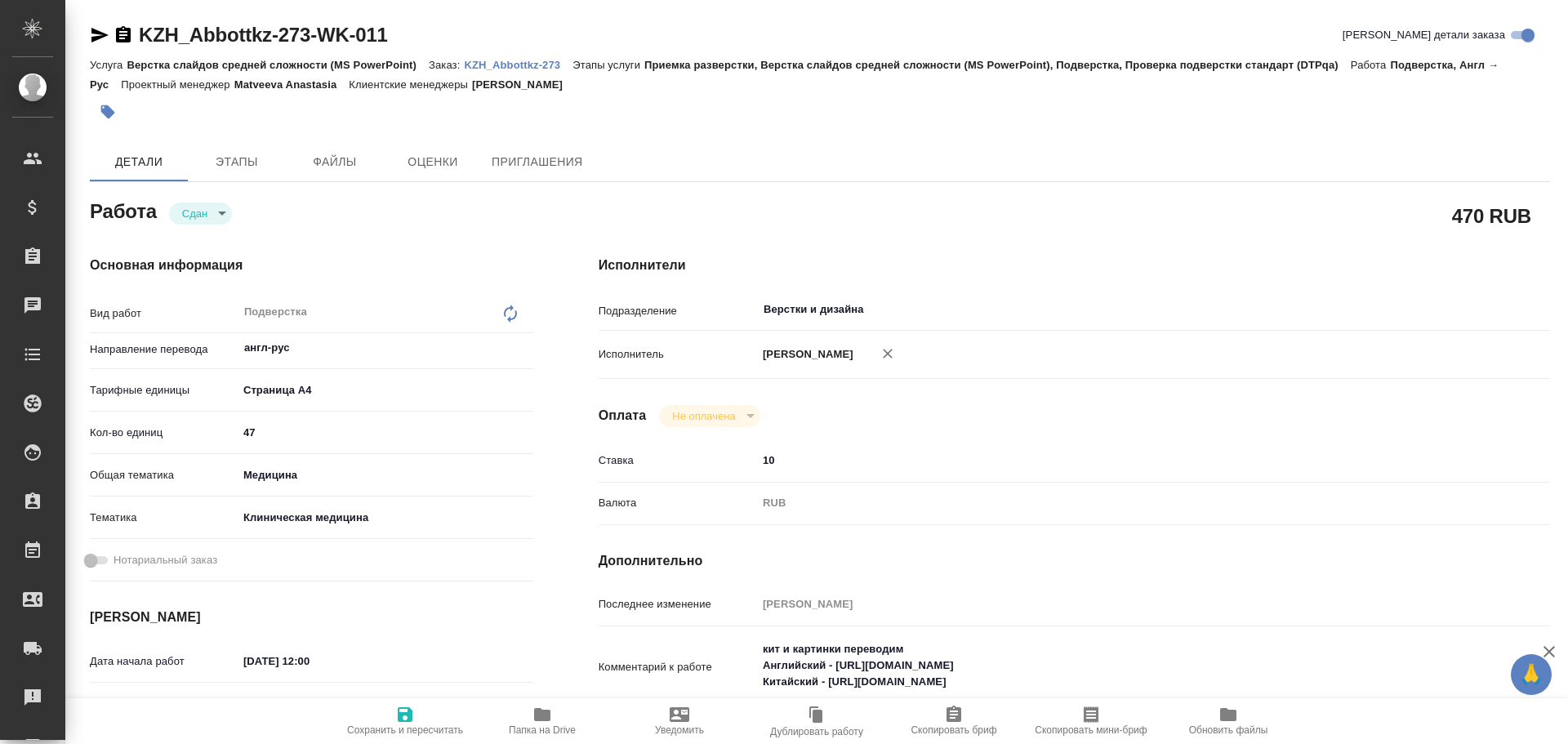
type textarea "x"
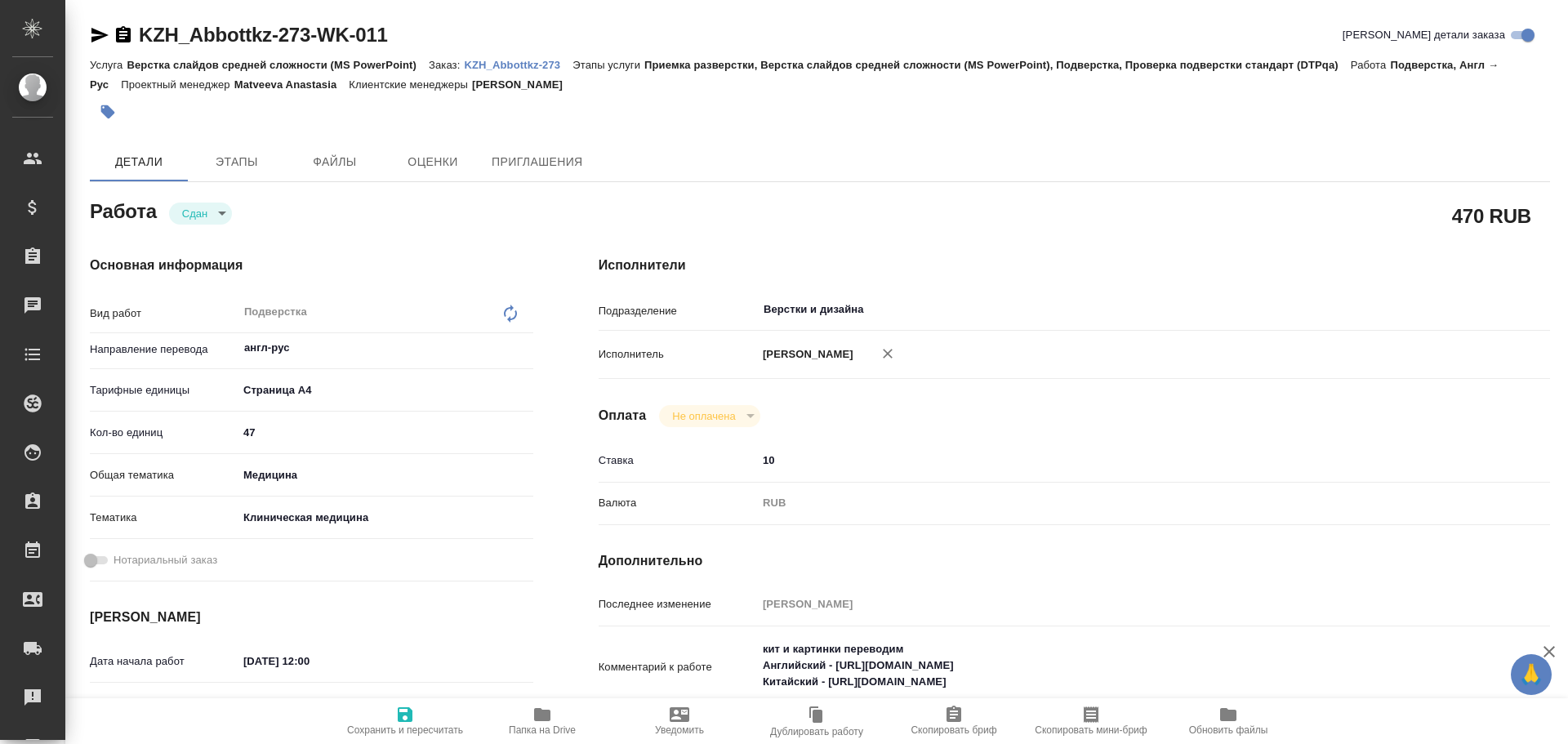
type textarea "x"
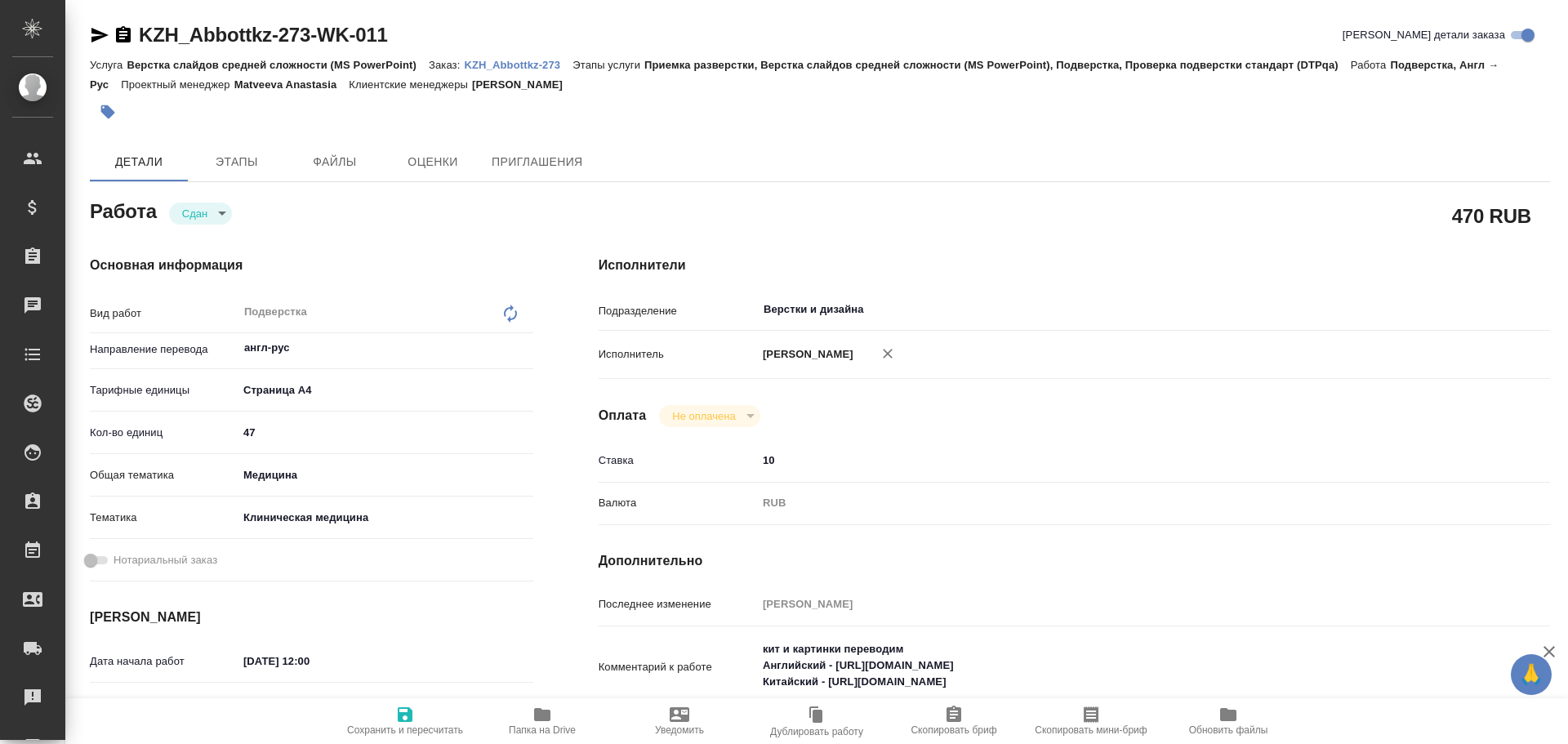
scroll to position [82, 0]
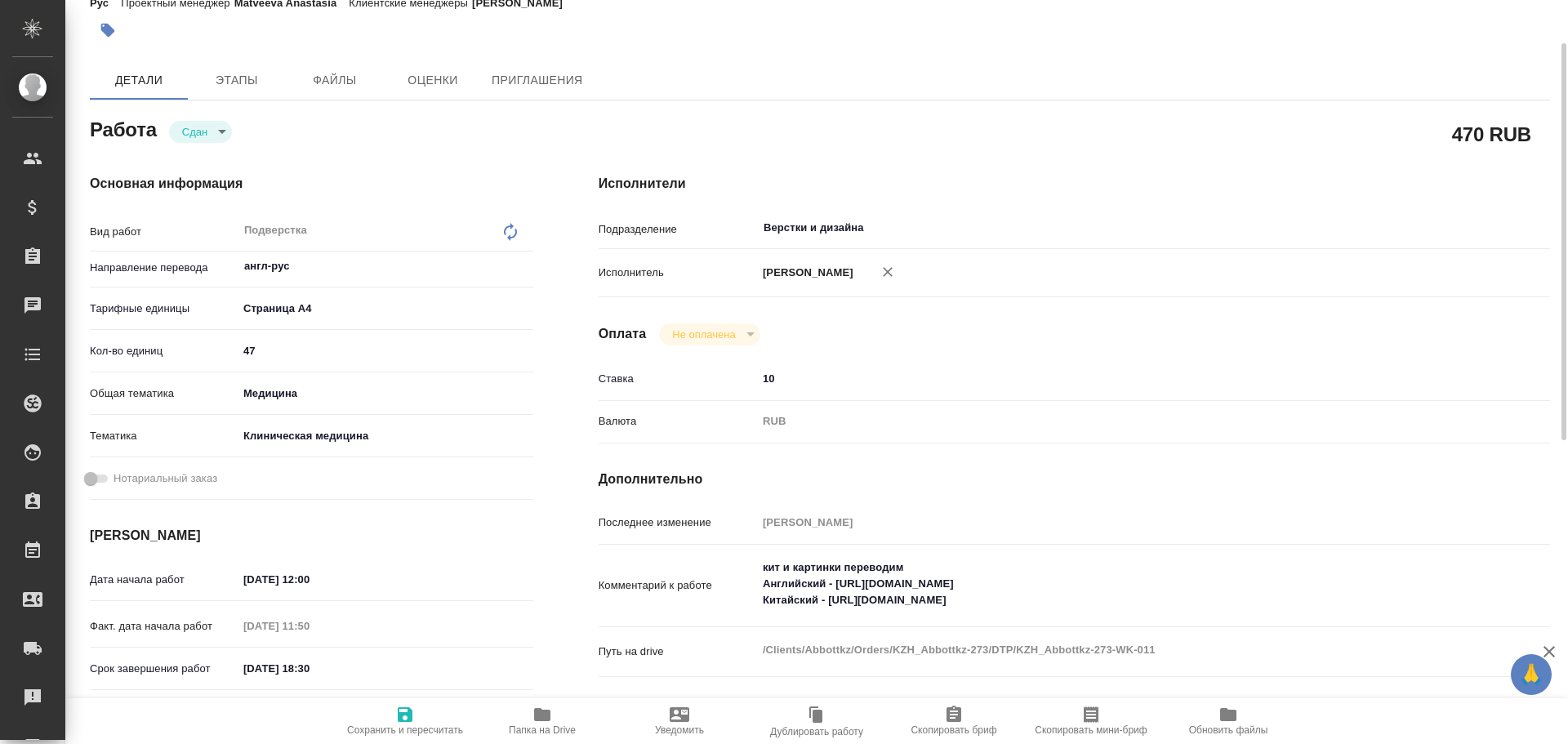
type textarea "x"
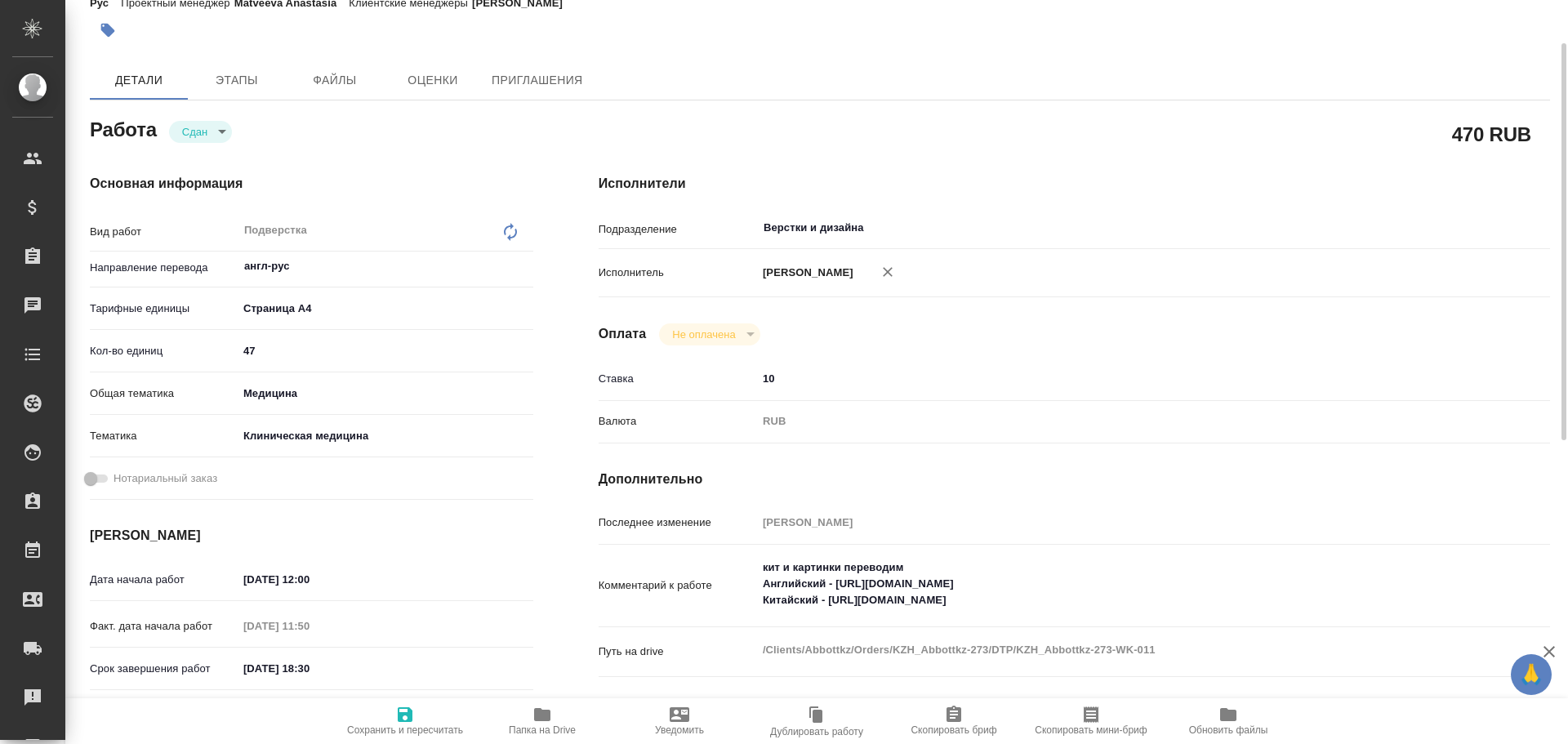
type textarea "x"
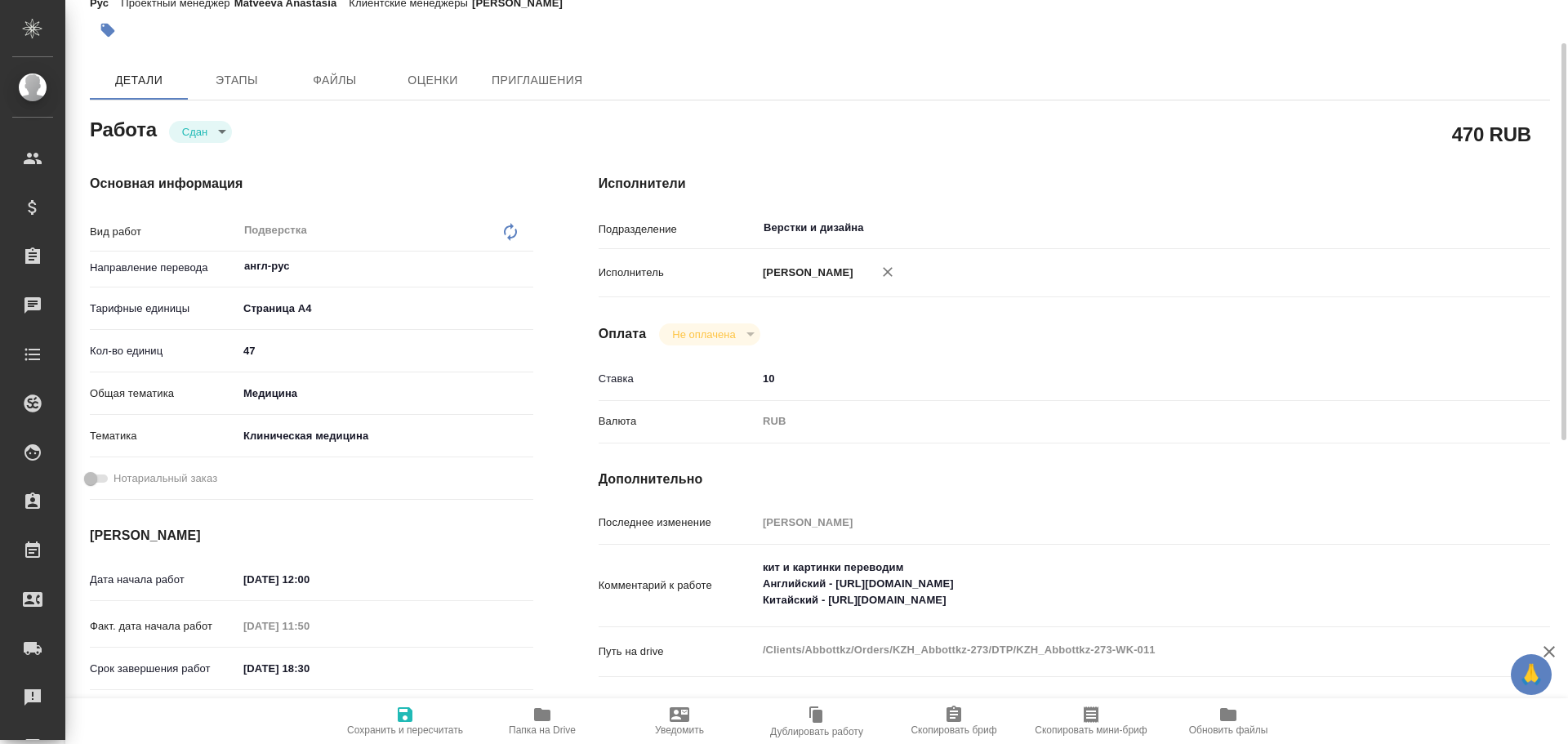
click at [531, 719] on span "Папка на Drive" at bounding box center [542, 720] width 118 height 31
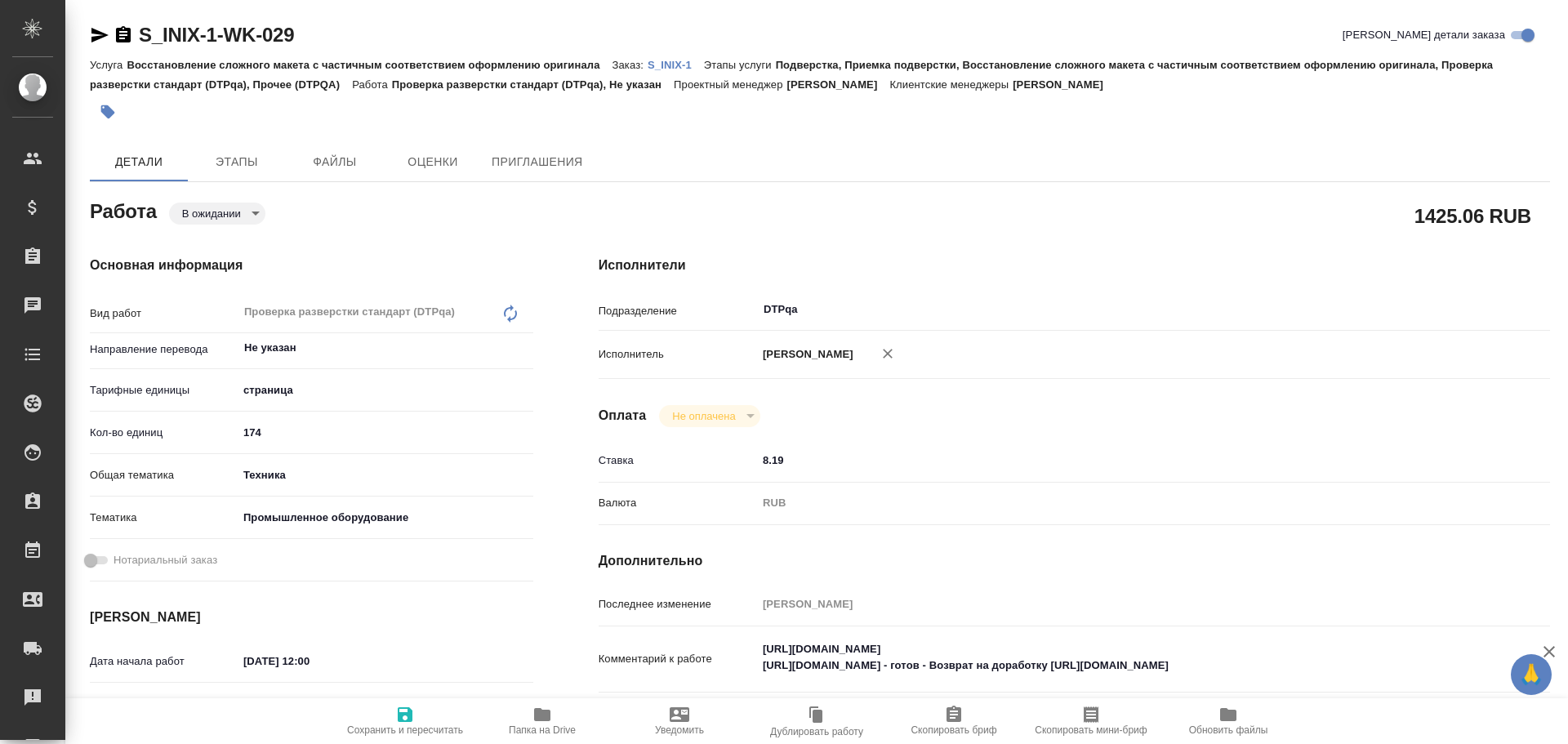
type textarea "x"
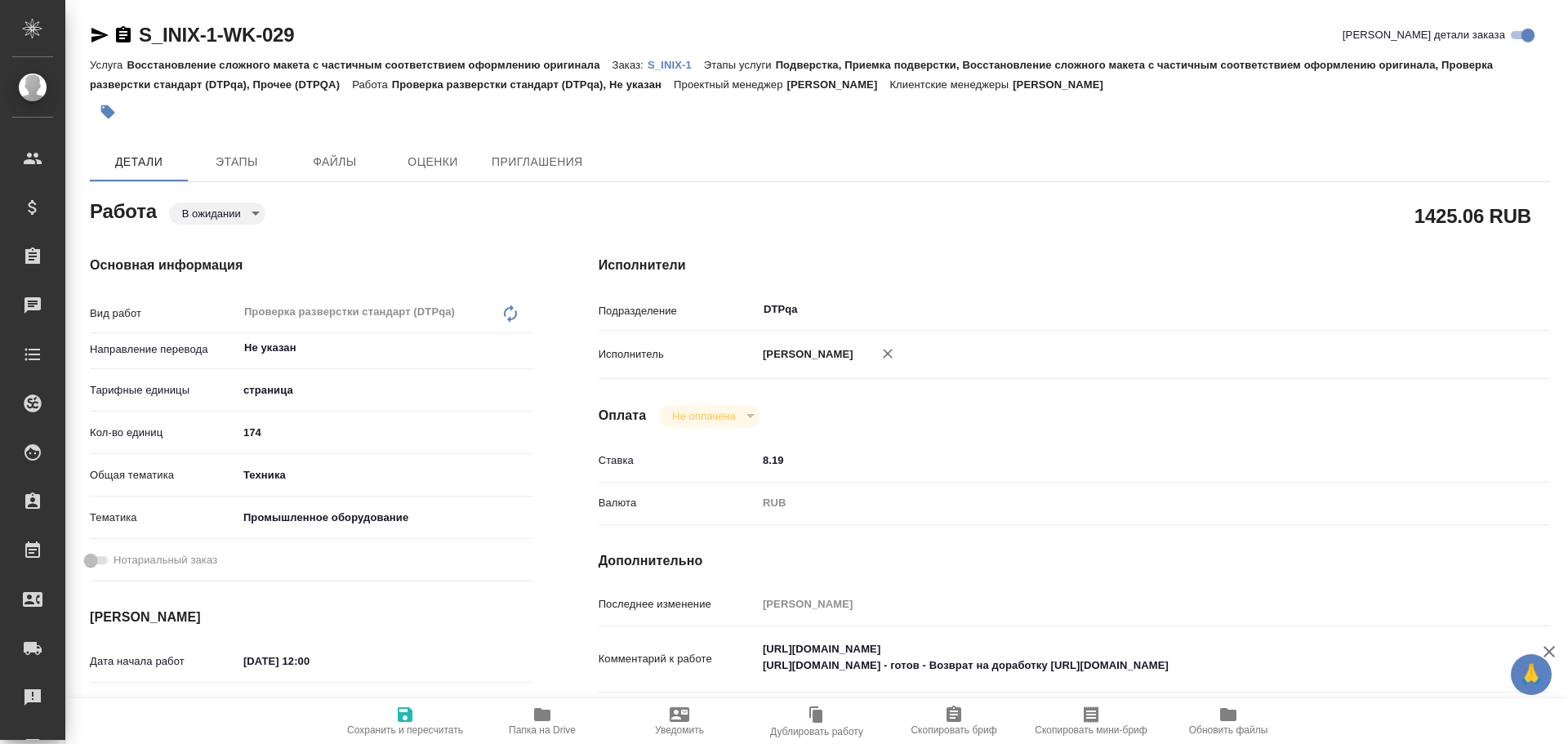
type textarea "x"
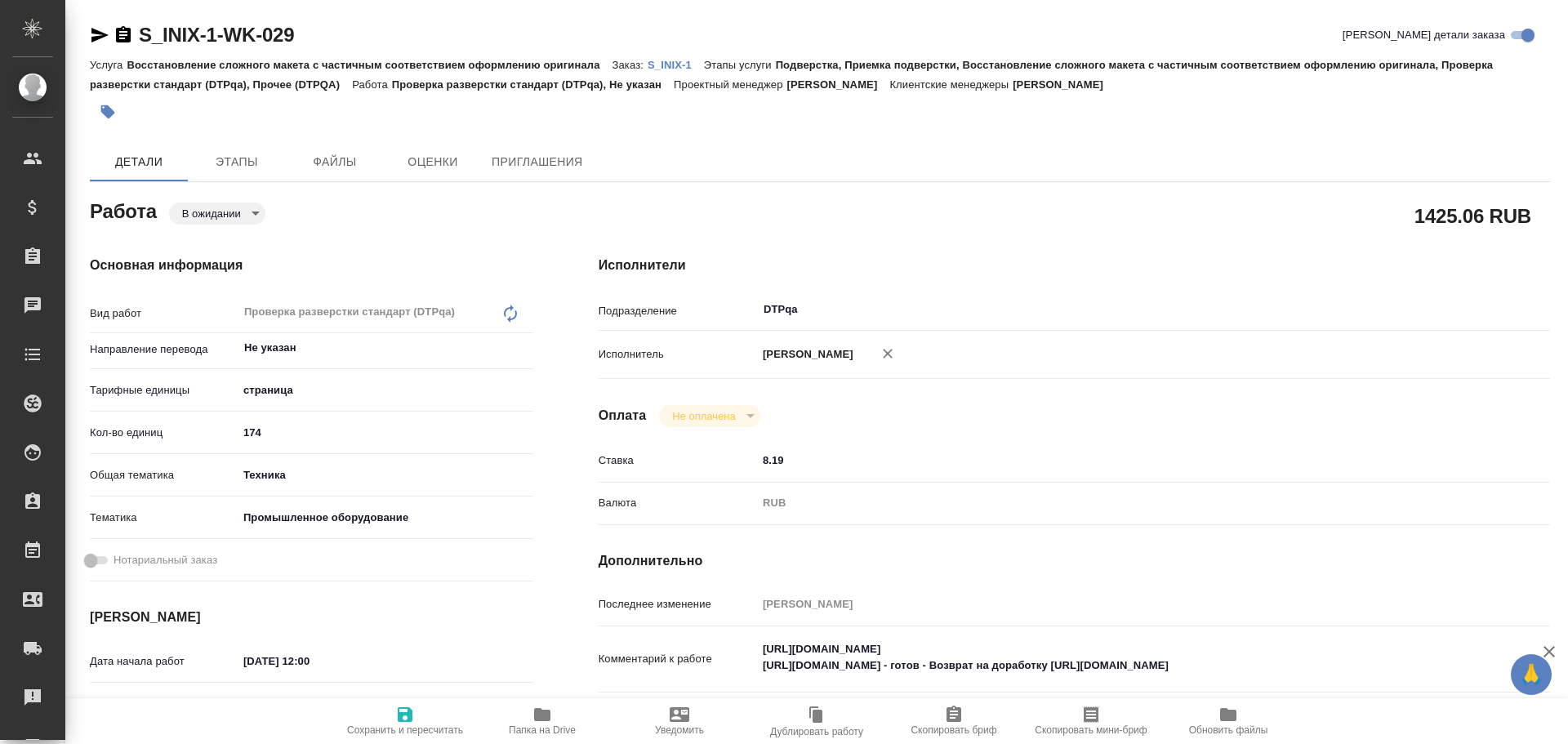
type textarea "x"
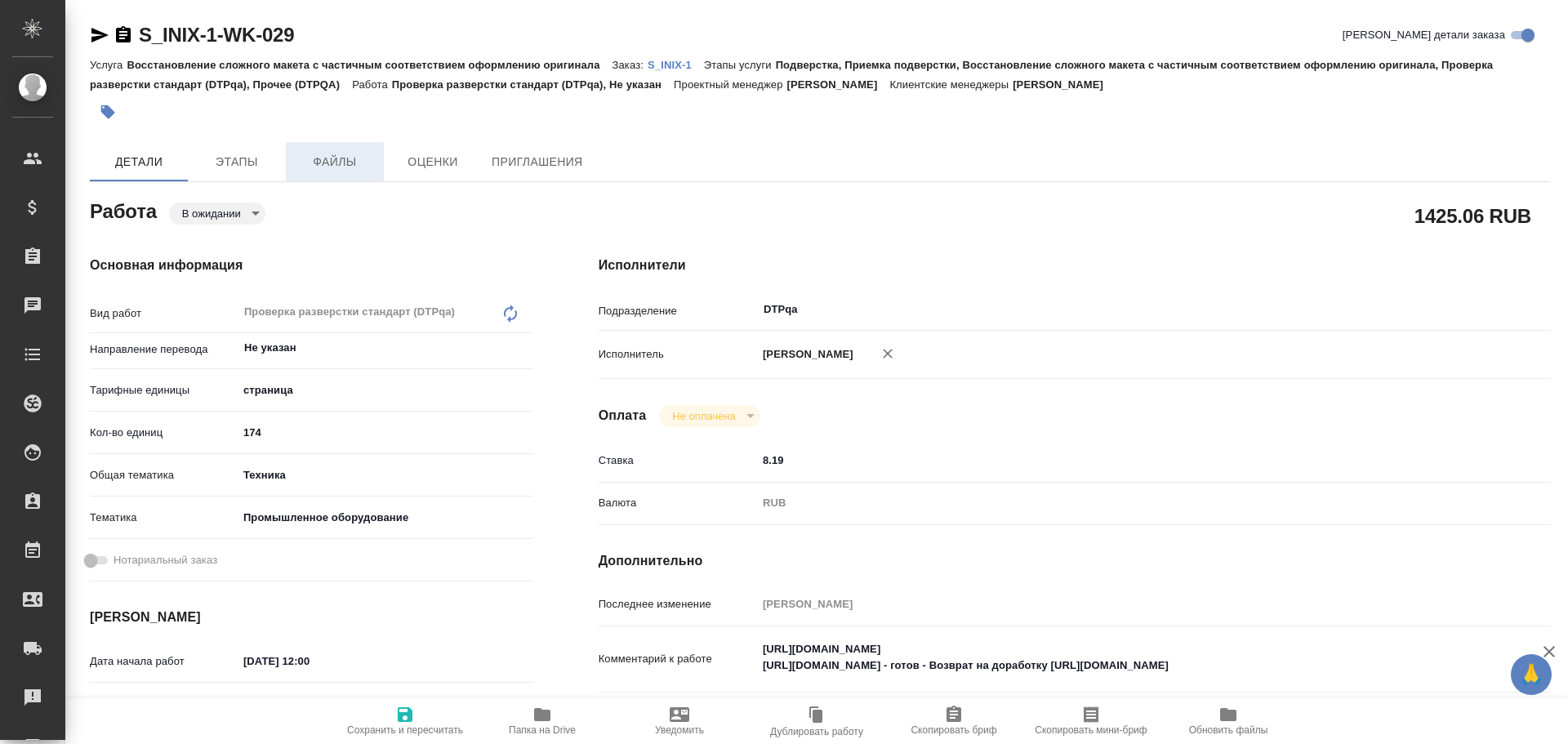
type textarea "x"
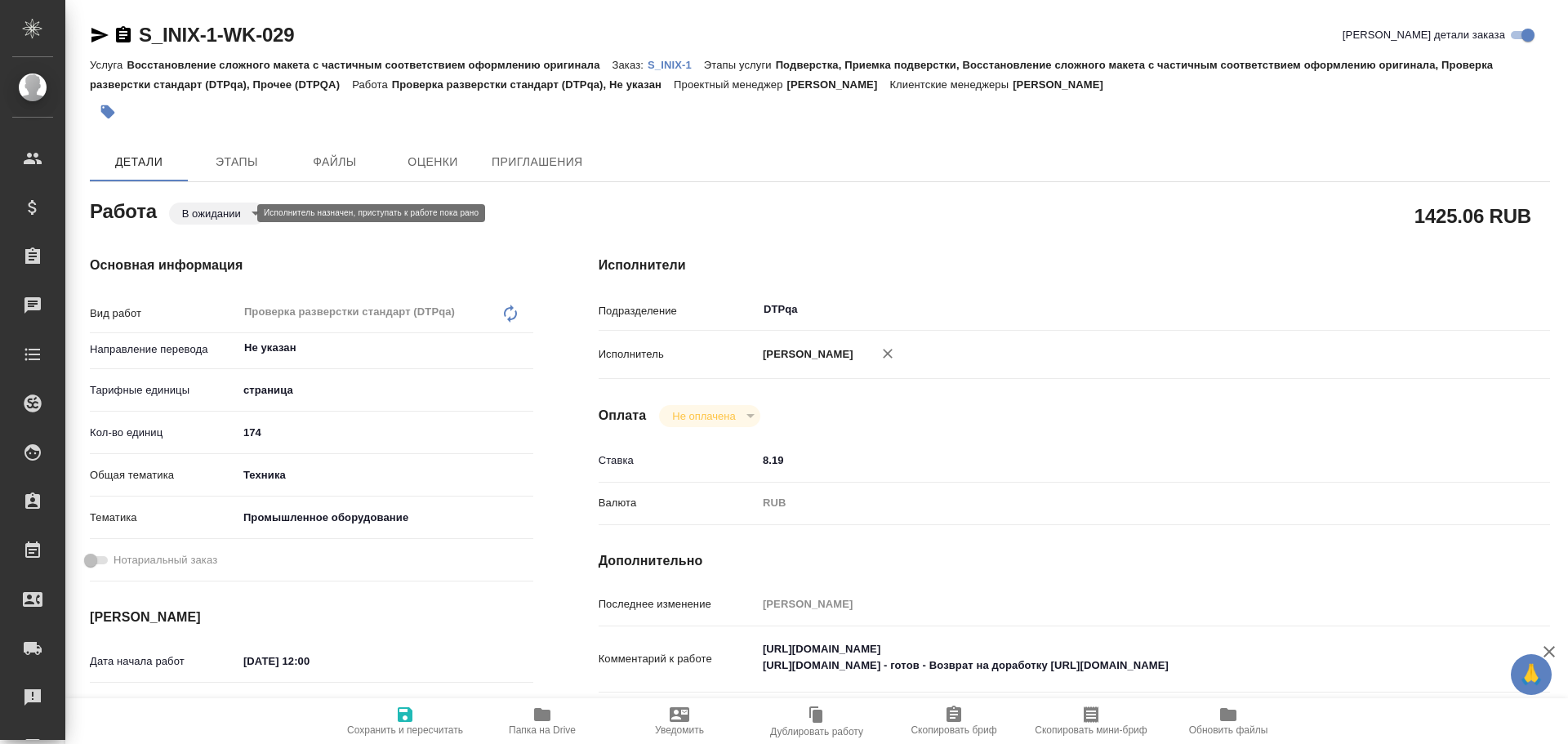
click at [215, 214] on body "🙏 .cls-1 fill:#fff; AWATERA Chulets [PERSON_NAME] Спецификации Заказы Чаты Todo…" at bounding box center [784, 372] width 1568 height 744
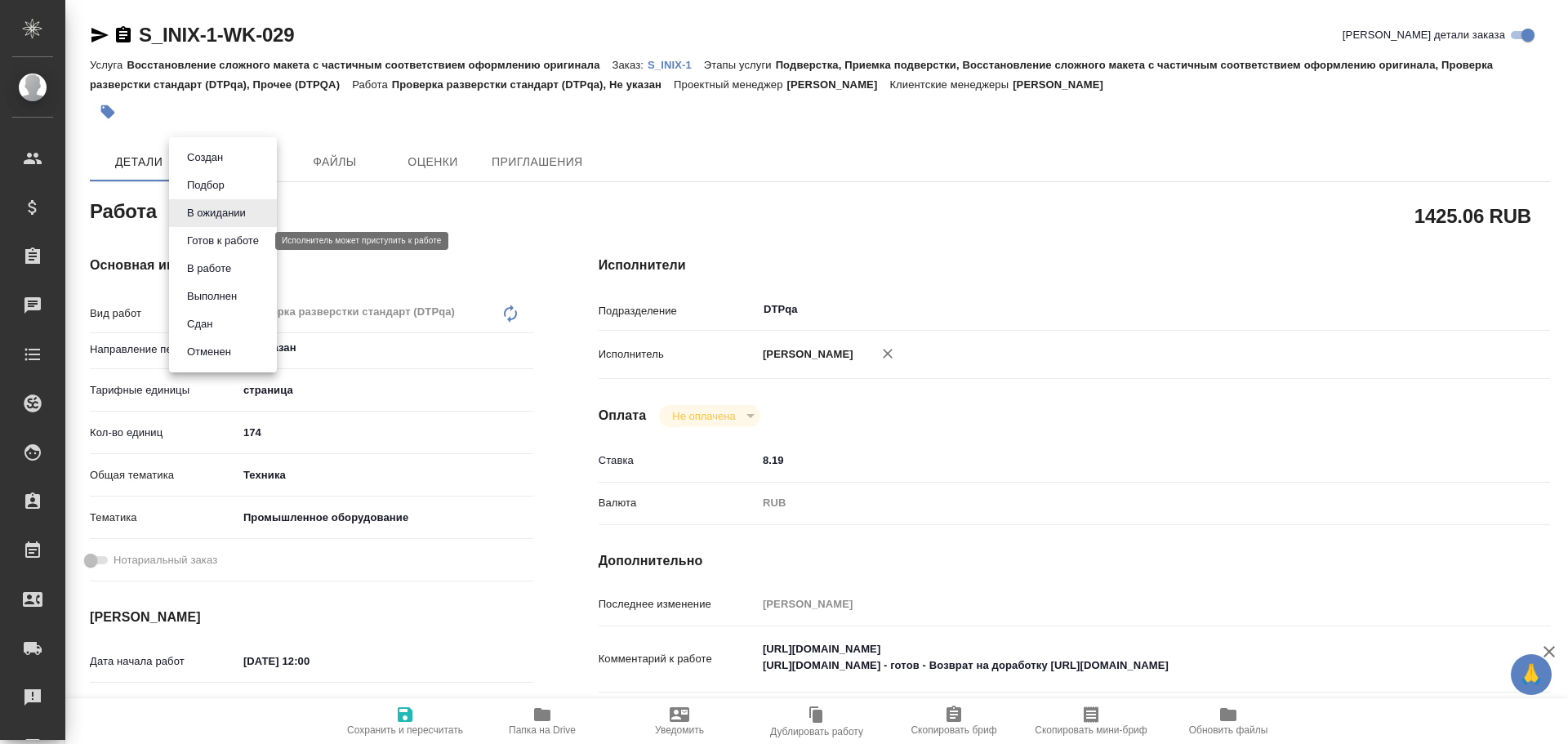
type textarea "x"
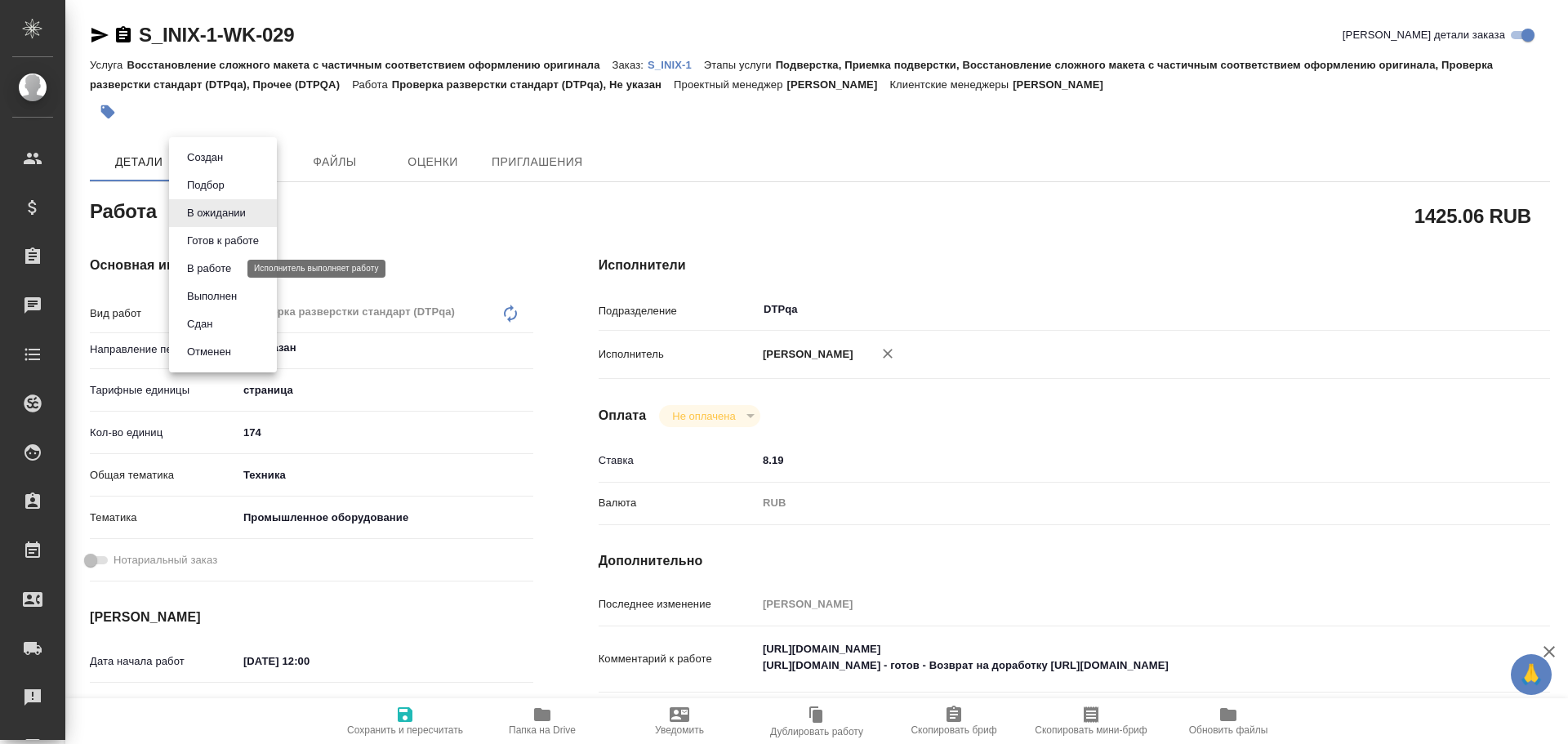
click at [204, 264] on button "В работе" at bounding box center [209, 269] width 54 height 18
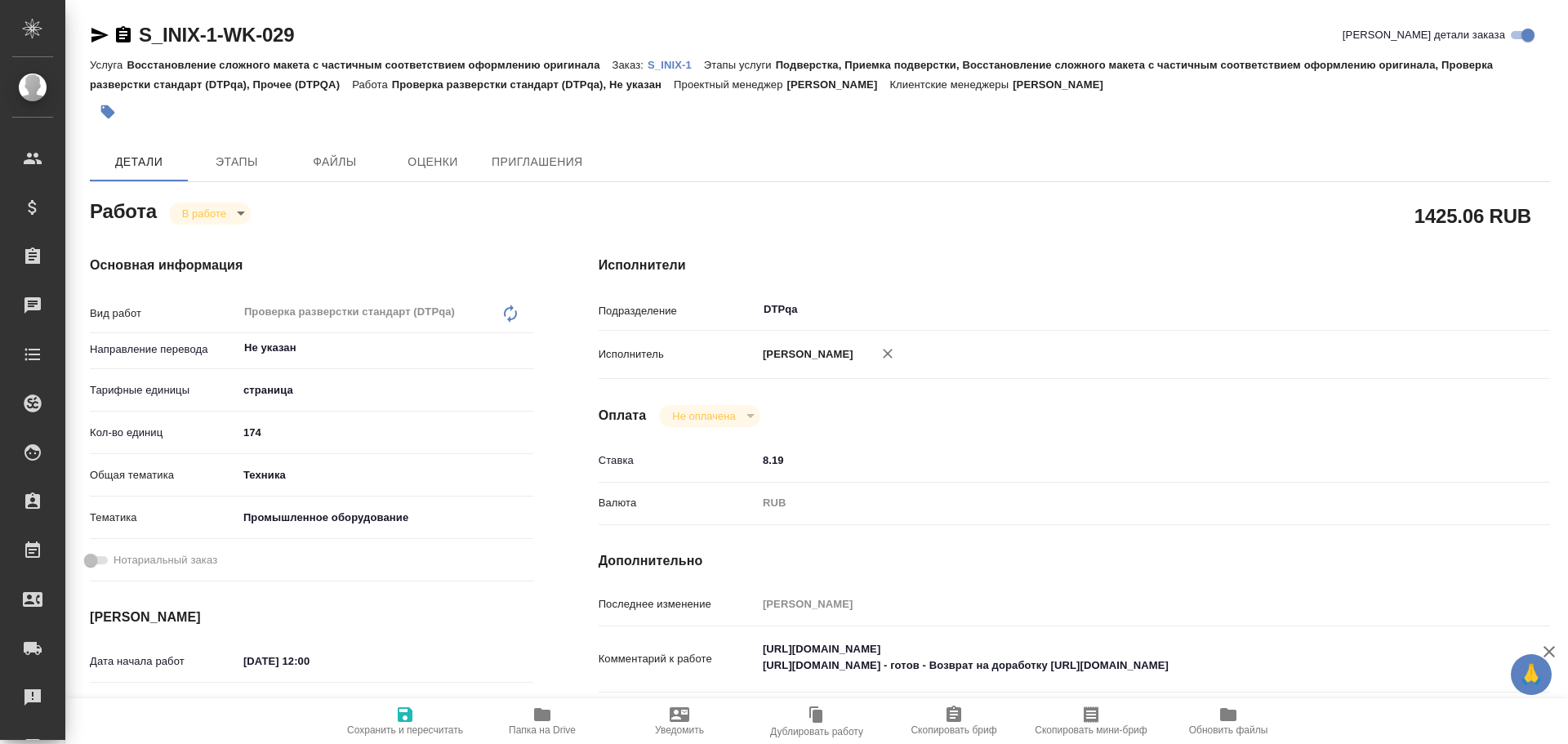
type textarea "x"
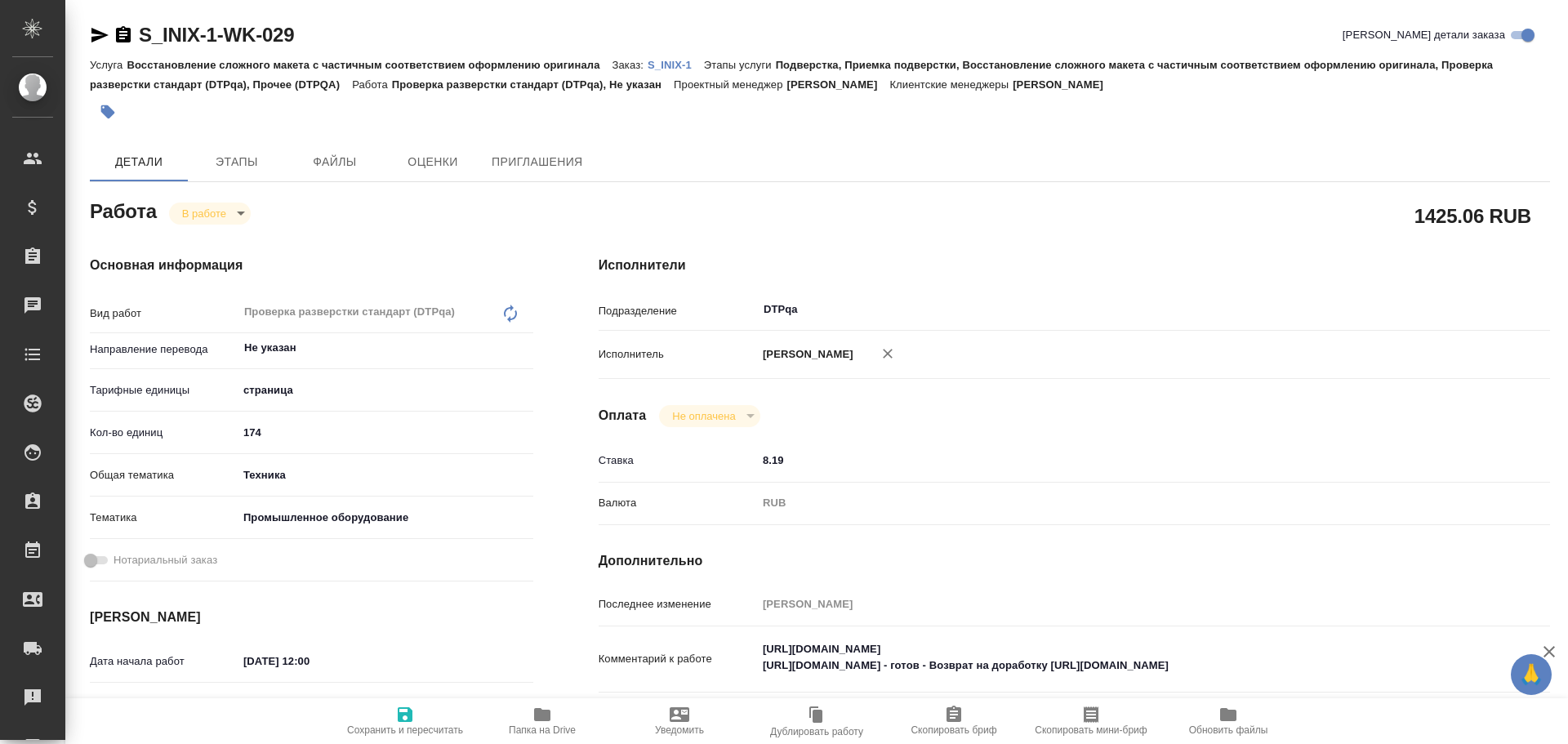
type textarea "x"
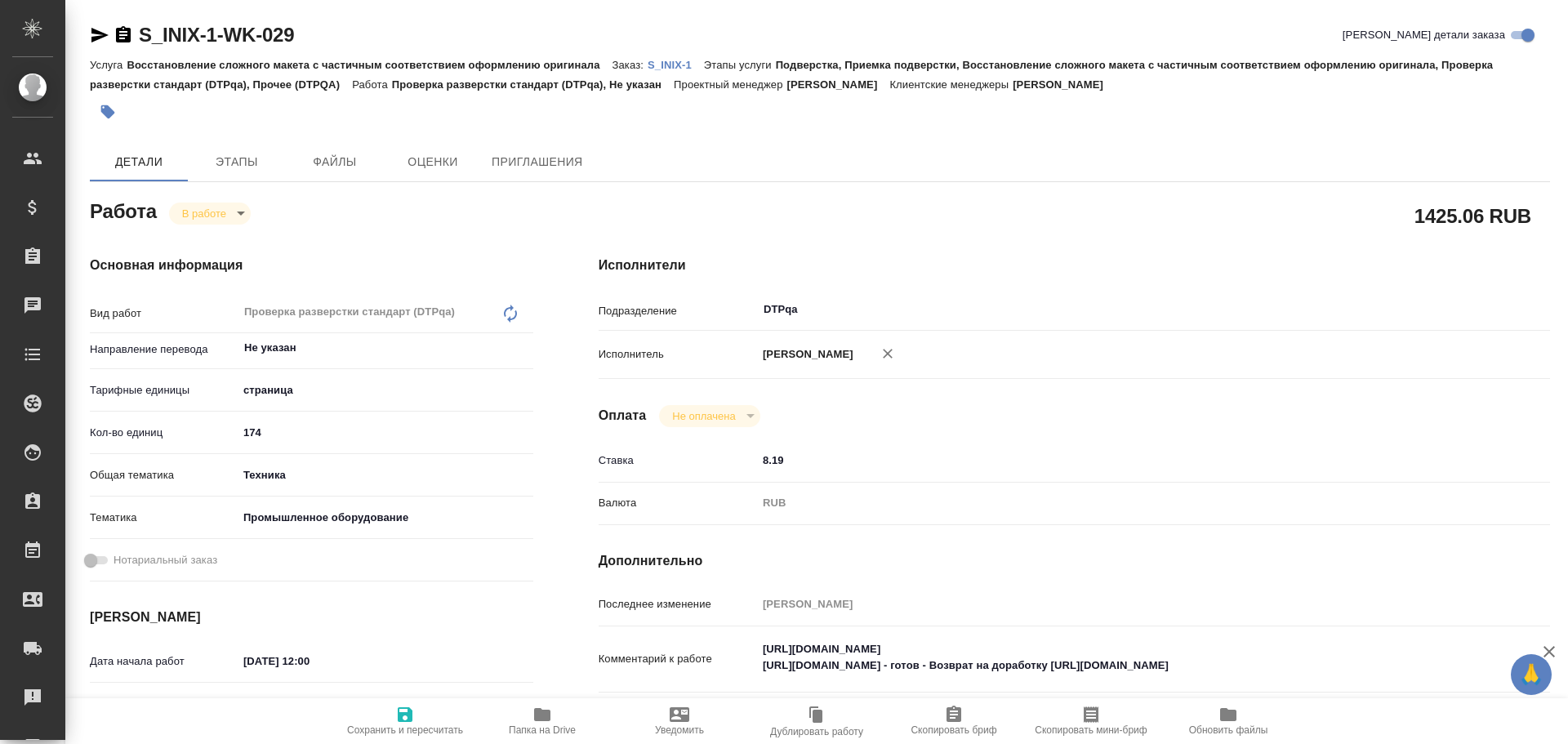
click at [410, 716] on icon "button" at bounding box center [406, 714] width 15 height 15
type textarea "x"
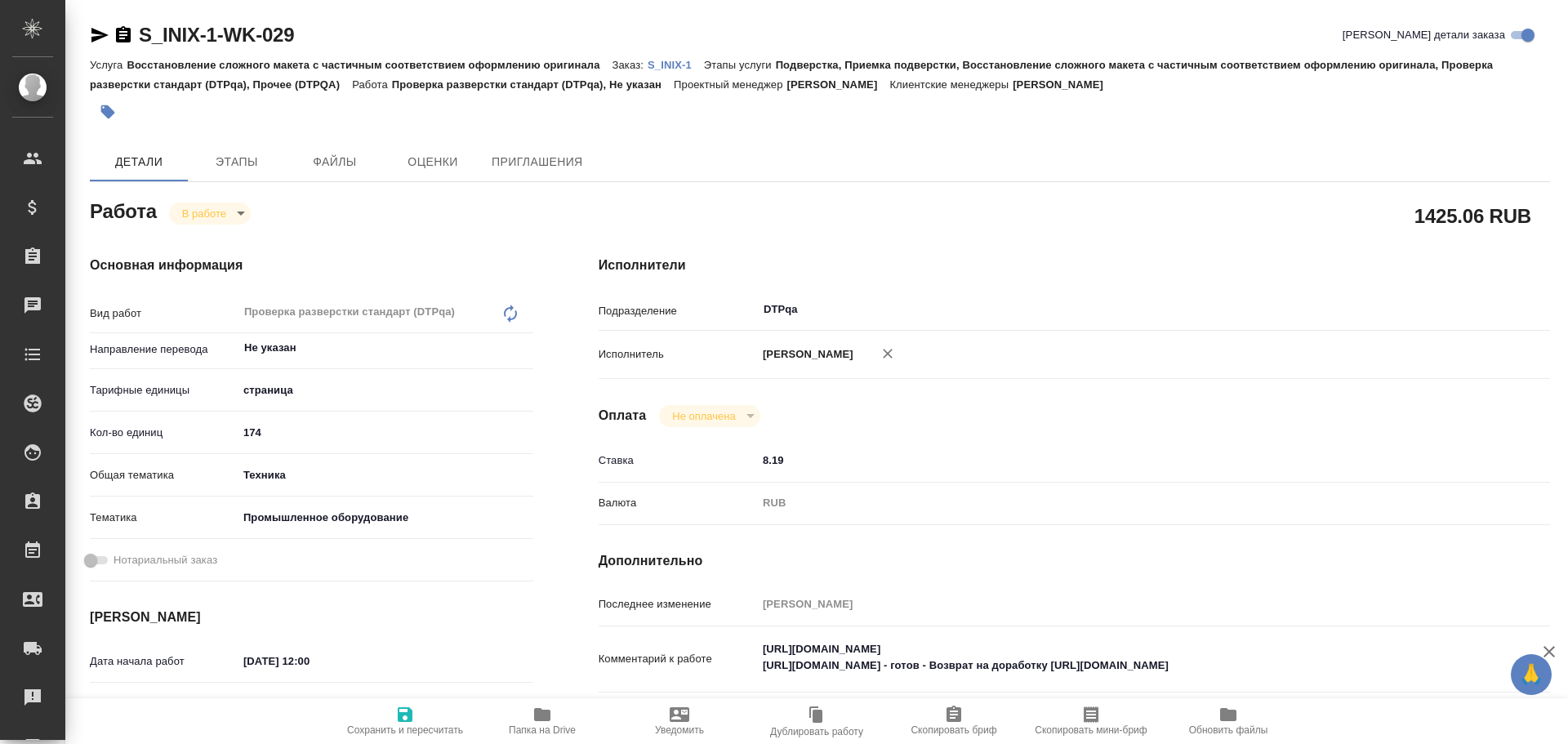
type textarea "x"
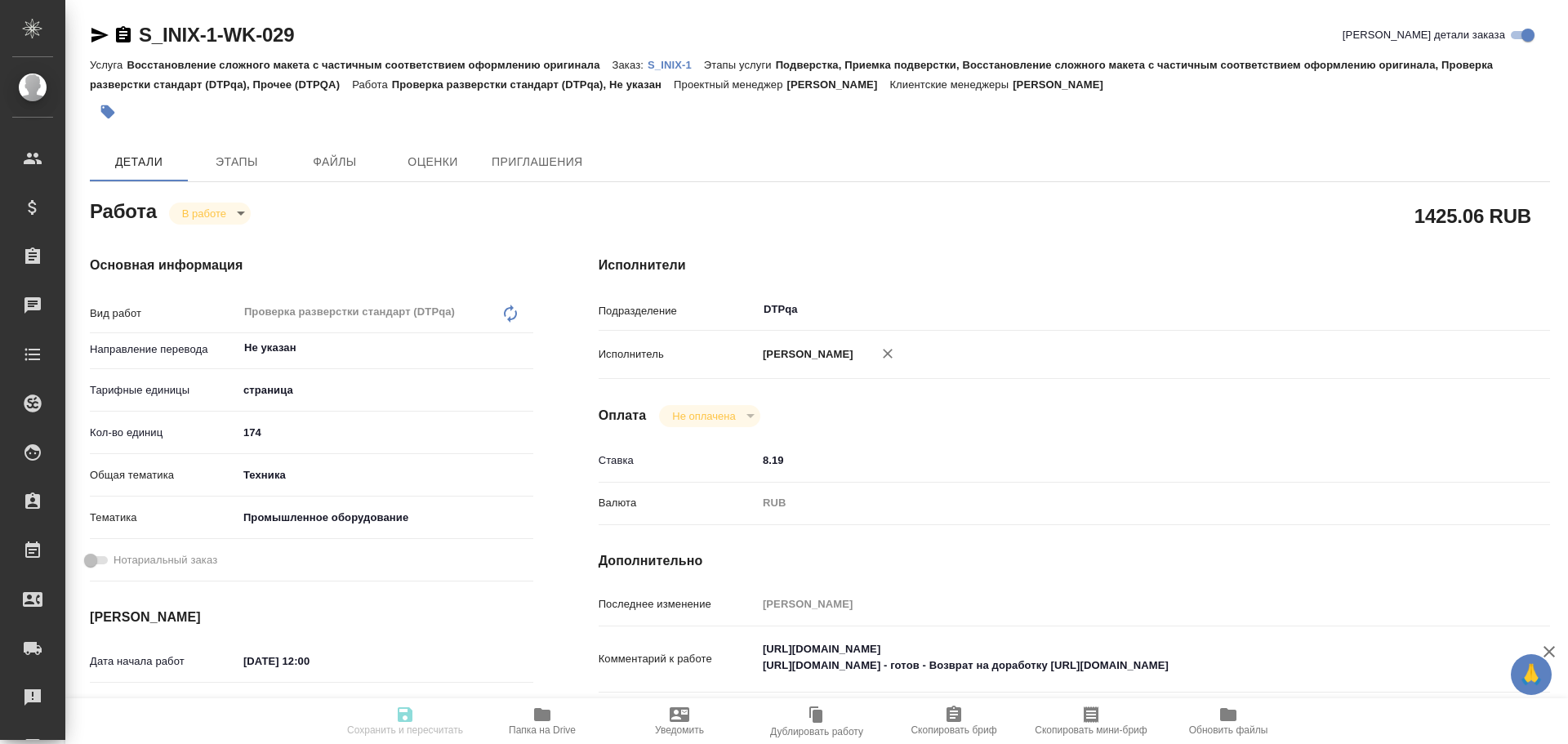
type textarea "x"
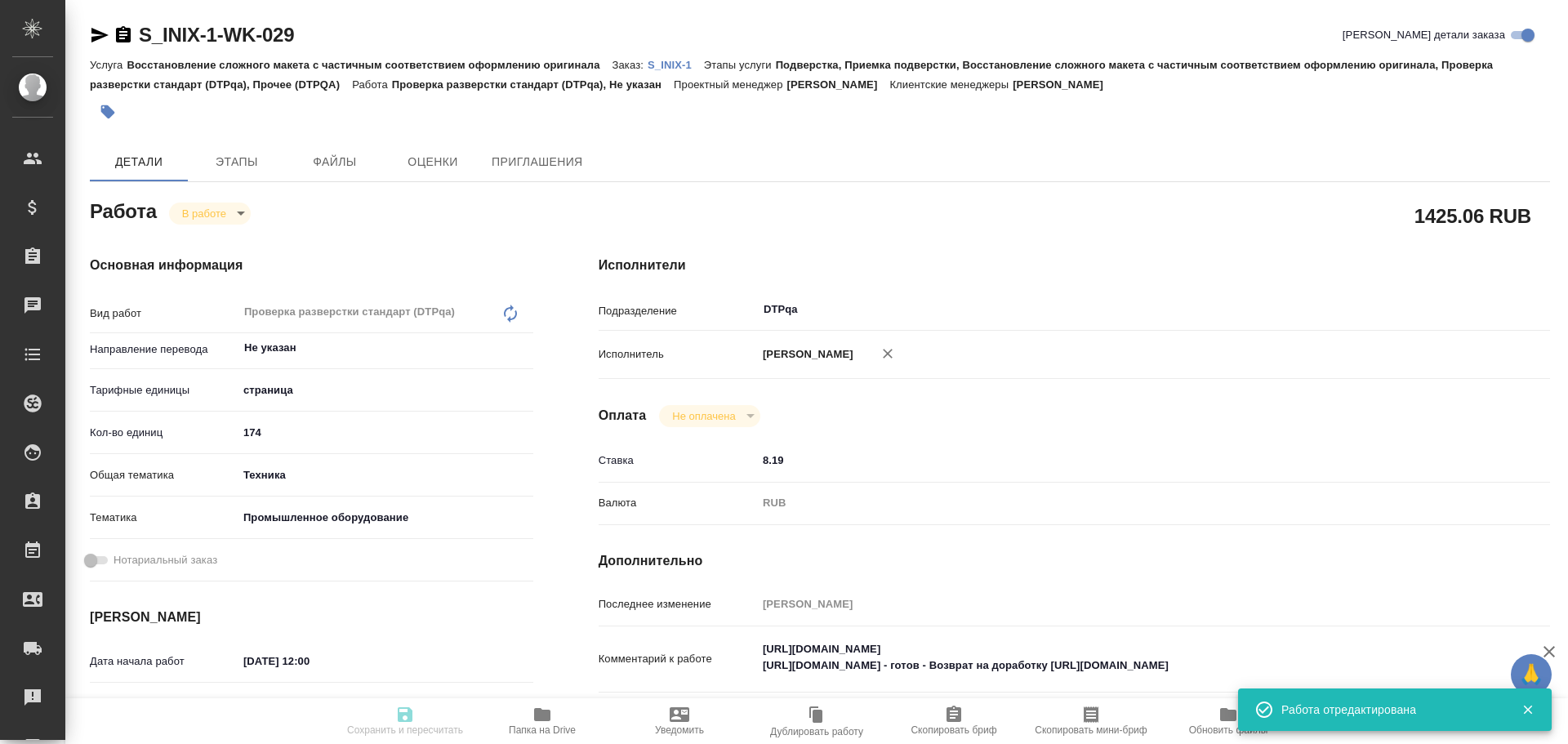
type textarea "x"
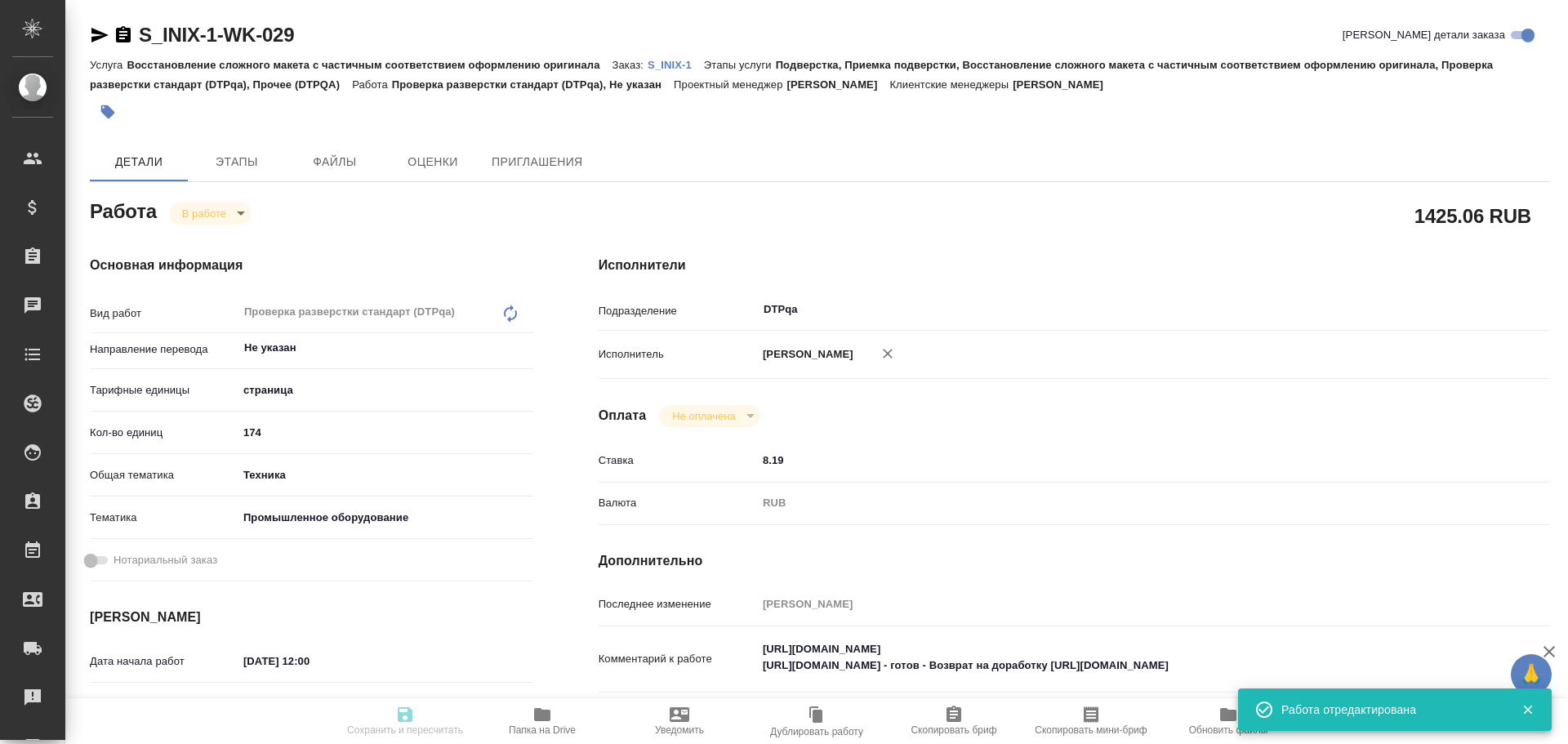
type input "inProgress"
type textarea "Проверка разверстки стандарт (DTPqa)"
type textarea "x"
type input "Не указан"
type input "5a8b1489cc6b4906c91bfdb2"
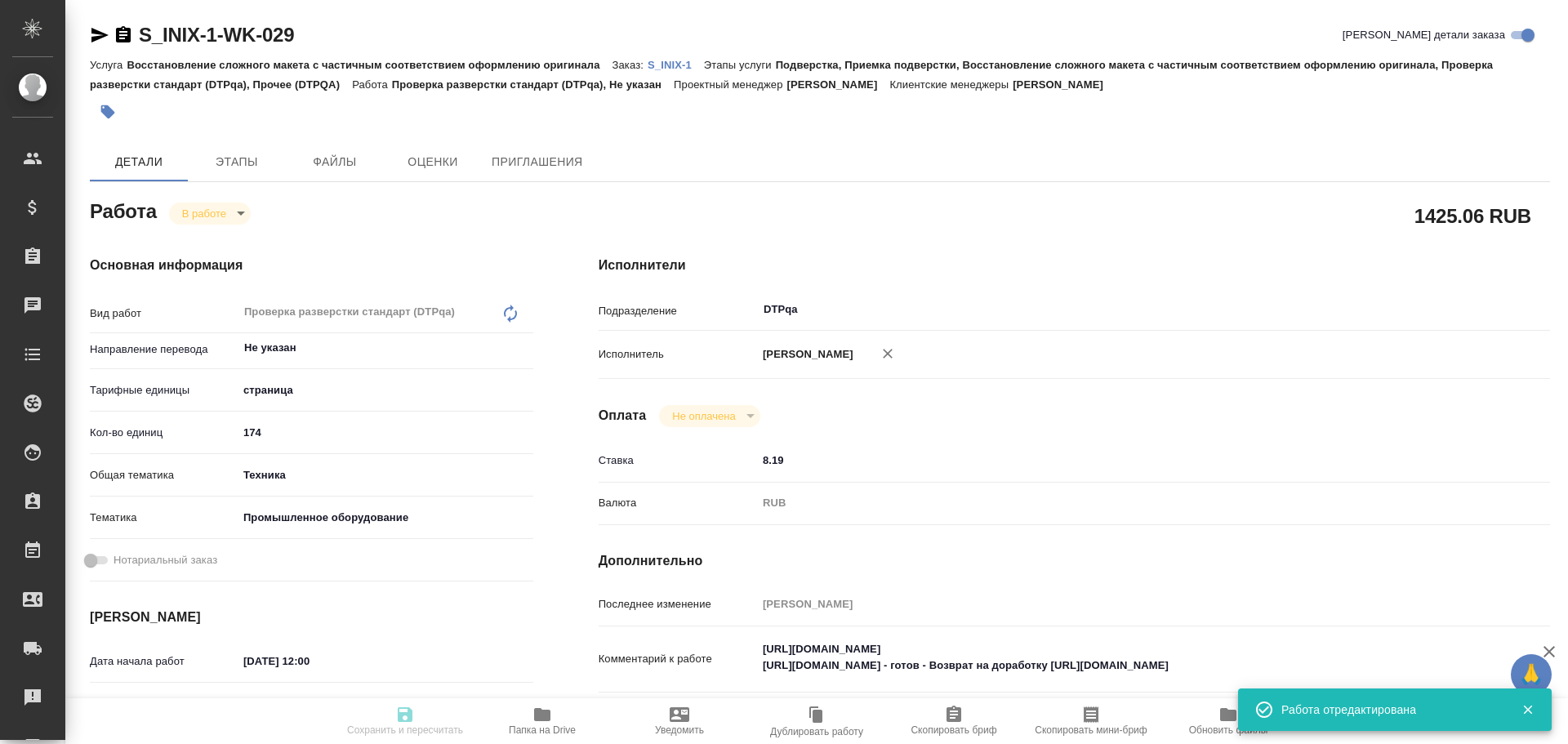
type input "174"
type input "tech"
type input "5f647205b73bc97568ca66bc"
type input "[DATE] 12:00"
type input "[DATE] 16:05"
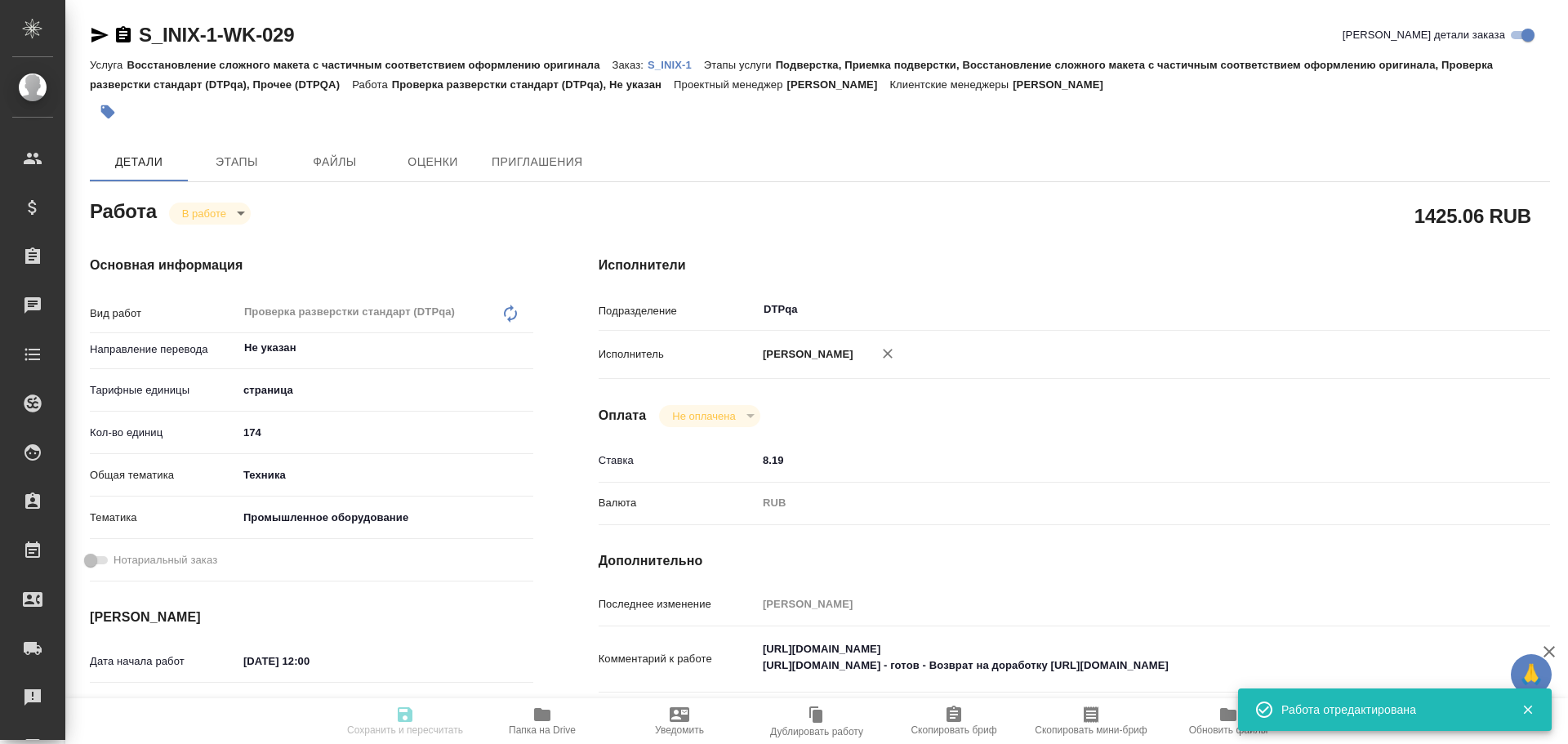
type input "[DATE] 15:00"
type input "[DATE] 17:00"
type input "DTPqa"
type input "notPayed"
type input "8.19"
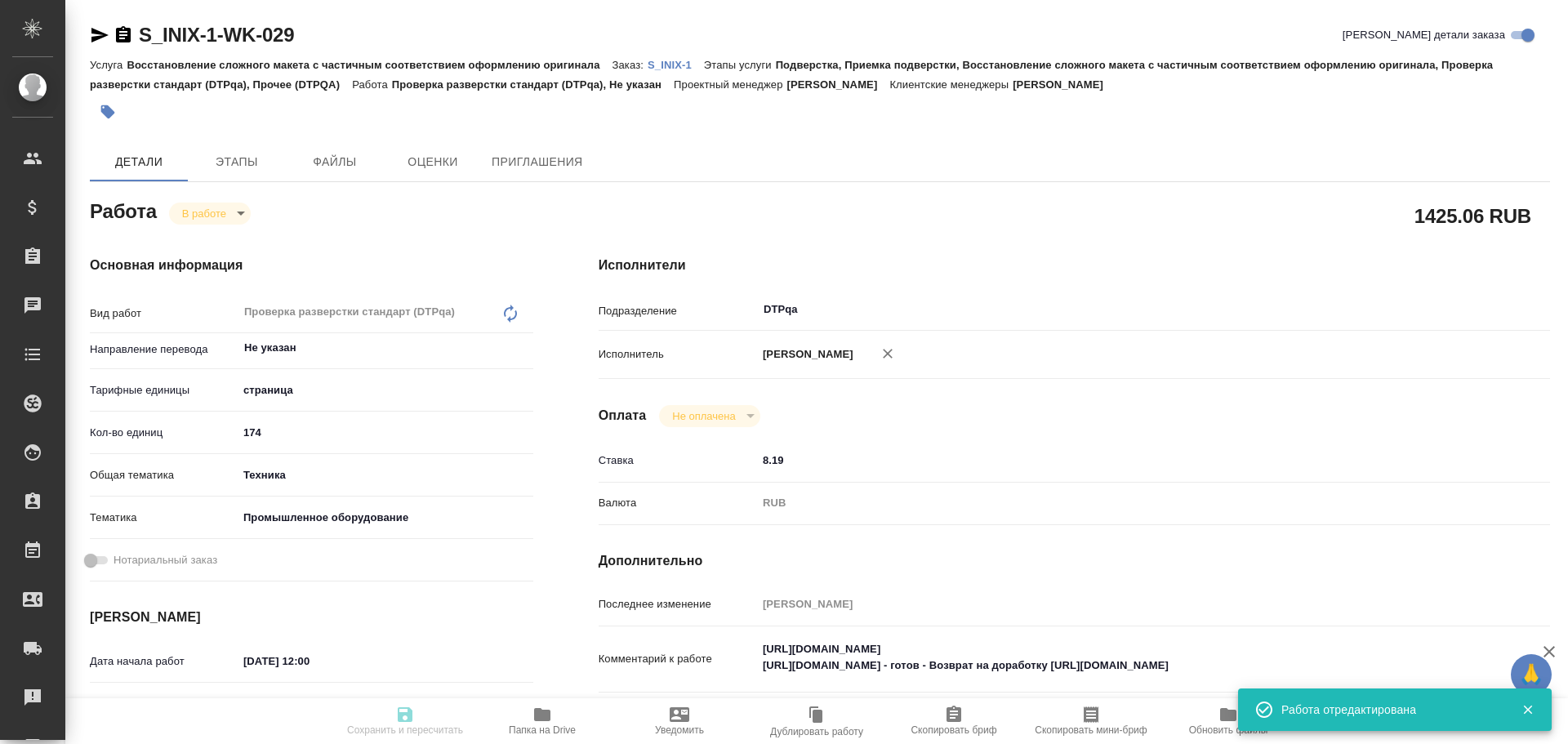
type input "RUB"
type input "[PERSON_NAME]"
type textarea "[URL][DOMAIN_NAME] [URL][DOMAIN_NAME] - готов - Возврат на доработку [URL][DOMA…"
type textarea "x"
type textarea "/Clients/INIX /Orders/S_INIX-1/DTP/S_INIX-1-WK-029"
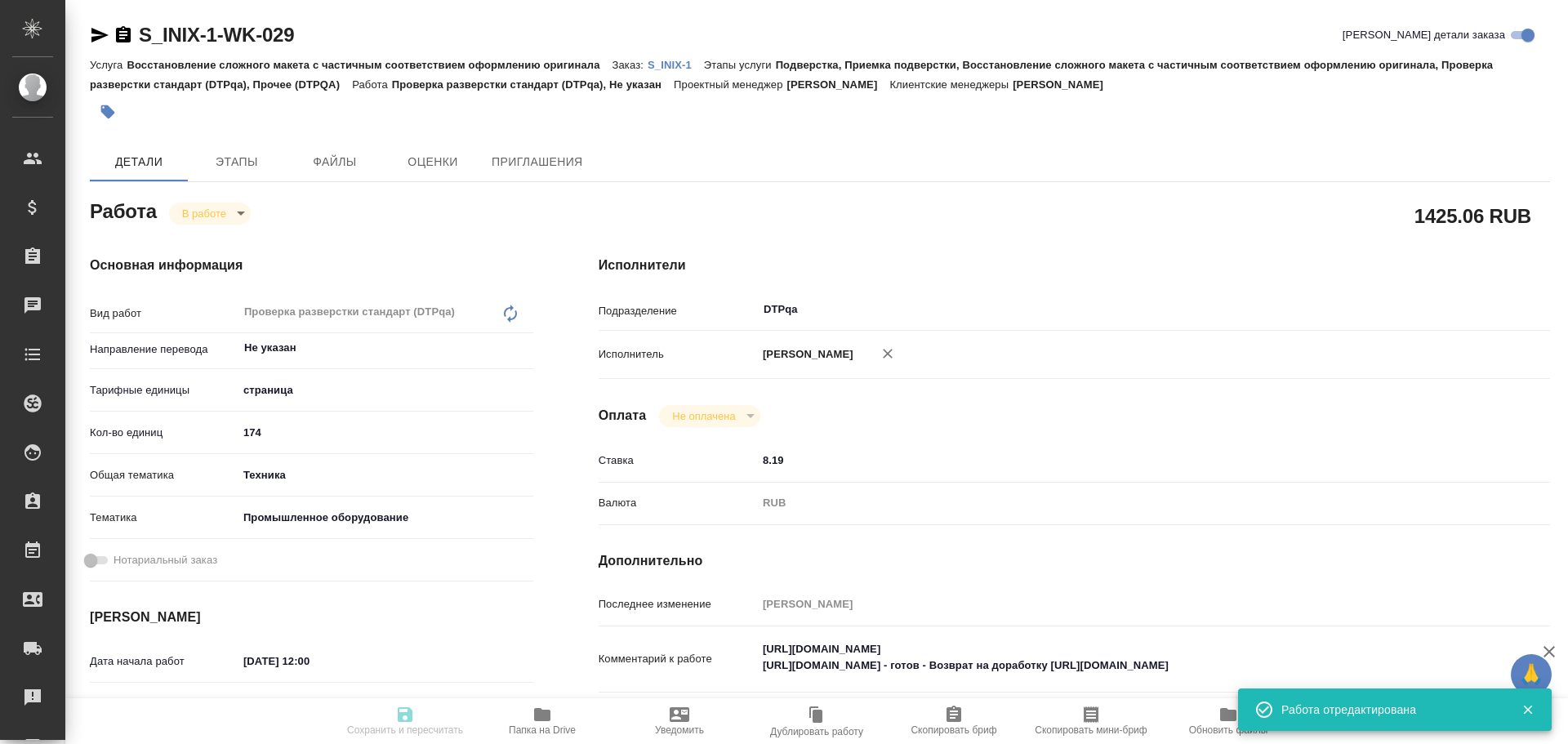
type textarea "x"
type input "S_INIX-1"
type input "Восстановление сложного макета с частичным соответствием оформлению оригинала"
type input "Подверстка, Приемка подверстки, Восстановление сложного макета с частичным соот…"
type input "[PERSON_NAME]"
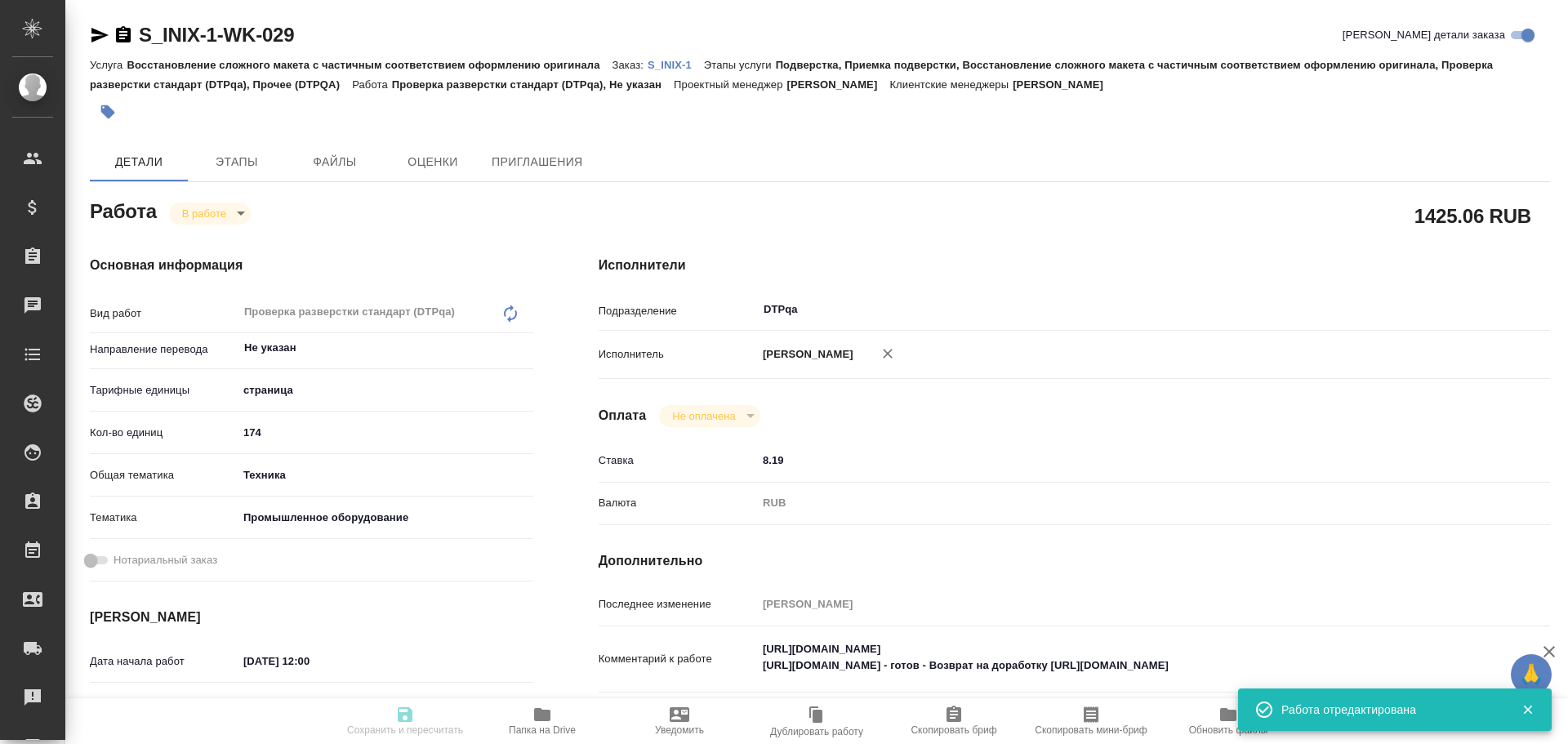
type input "[PERSON_NAME]"
type input "/Clients/INIX /Orders/S_INIX-1"
type textarea "x"
type textarea "перевод паспортов без заверения на рус., с версткой без соответствия макету ори…"
type textarea "x"
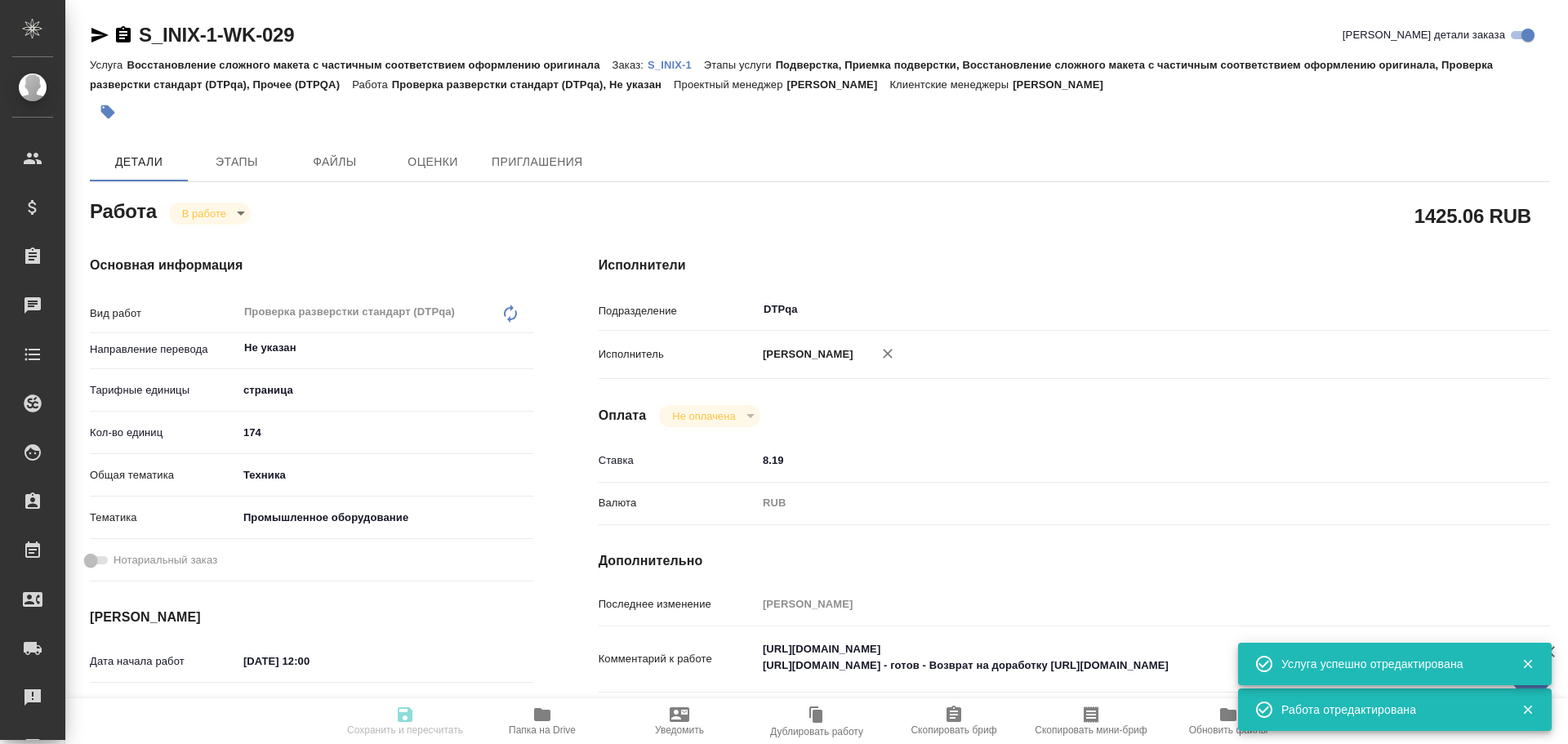
type textarea "x"
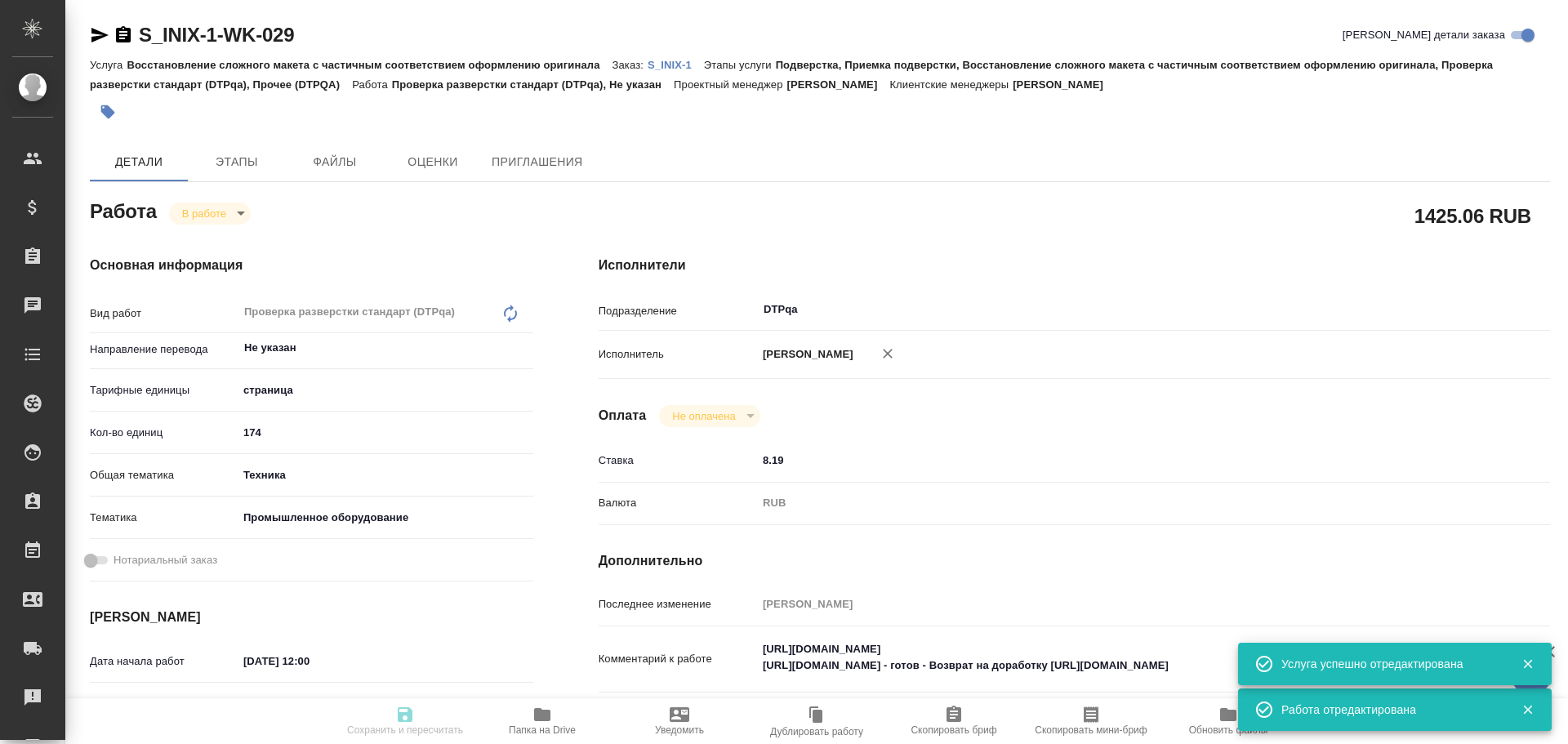
type textarea "x"
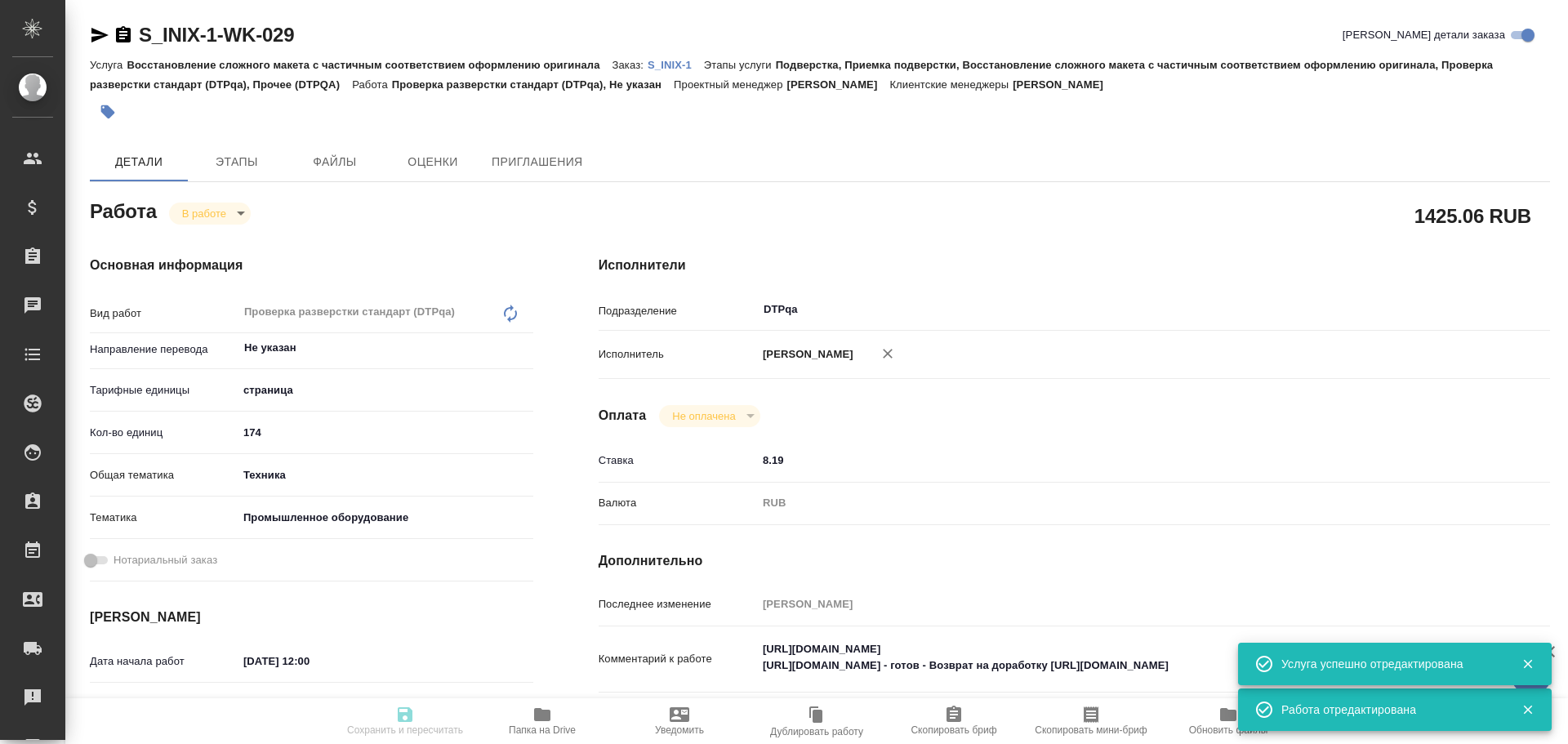
type textarea "x"
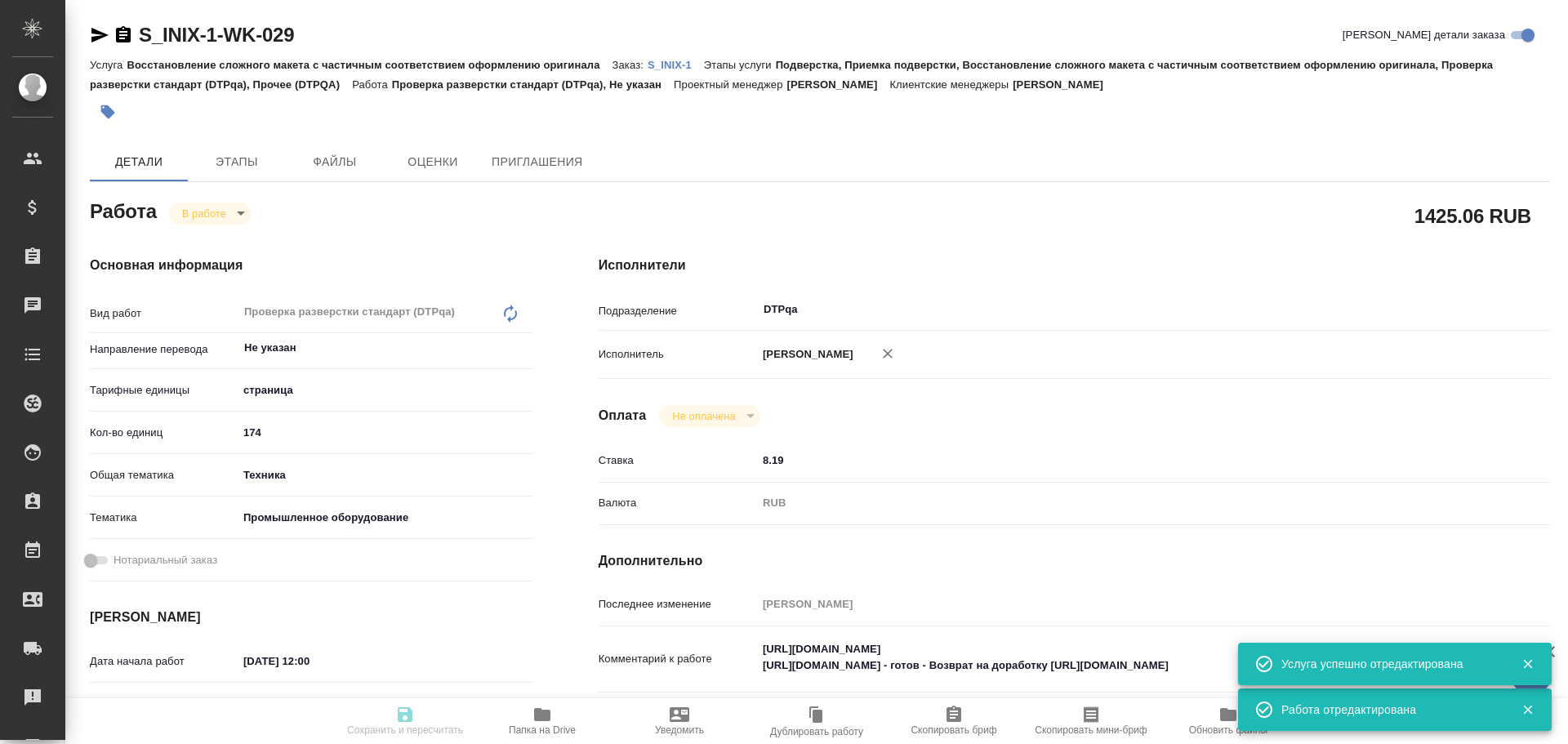
scroll to position [82, 0]
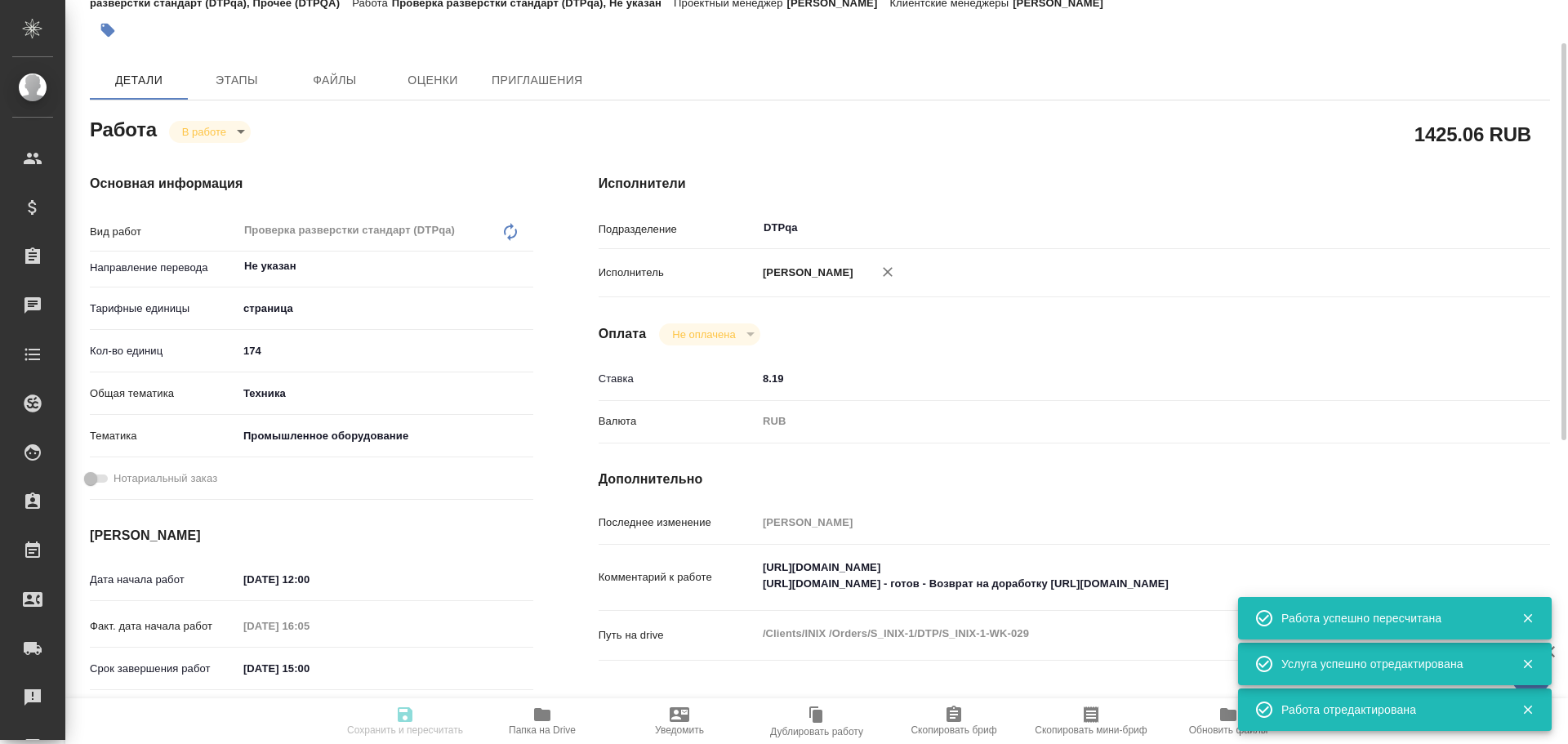
type textarea "x"
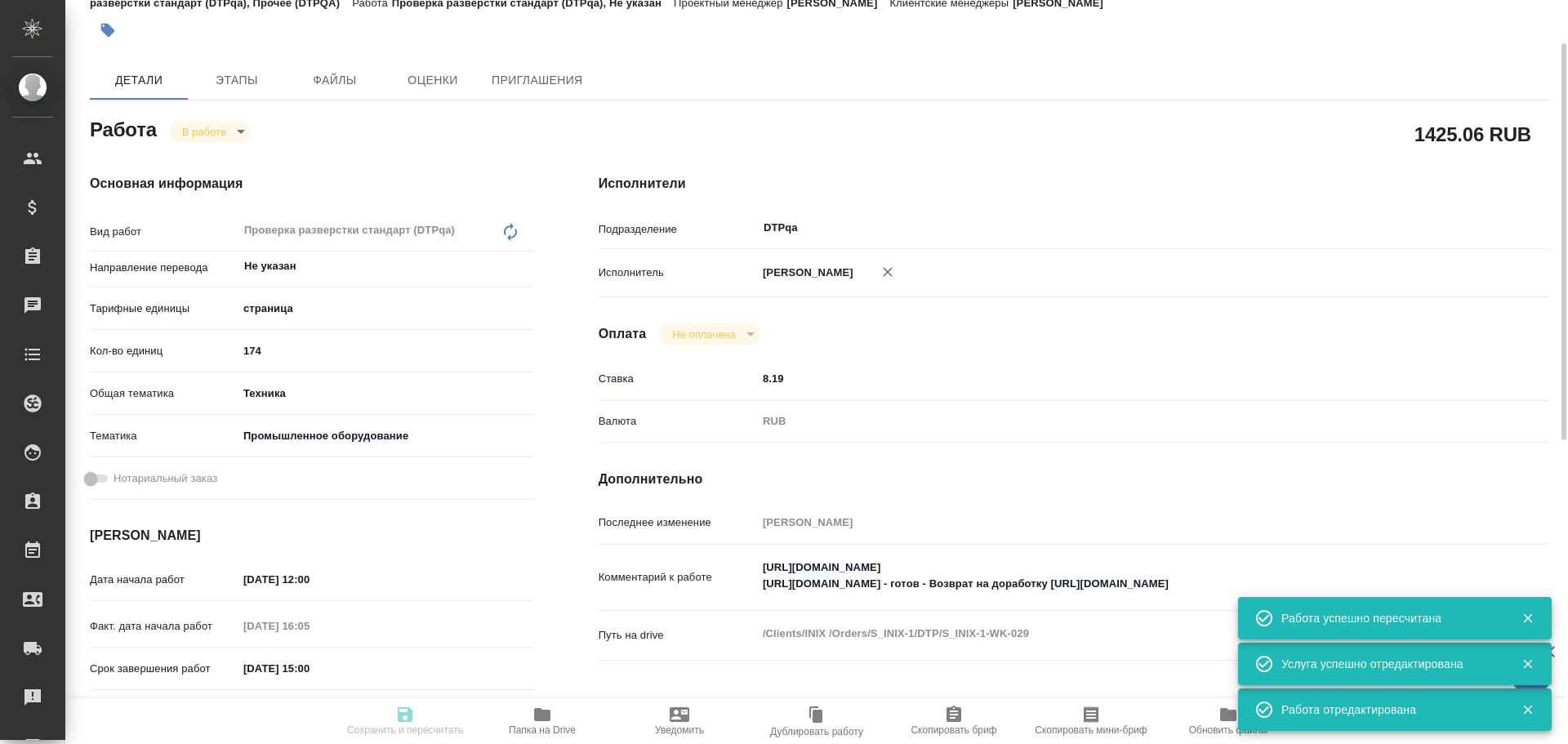
type input "inProgress"
type textarea "Проверка разверстки стандарт (DTPqa)"
type textarea "x"
type input "Не указан"
type input "5a8b1489cc6b4906c91bfdb2"
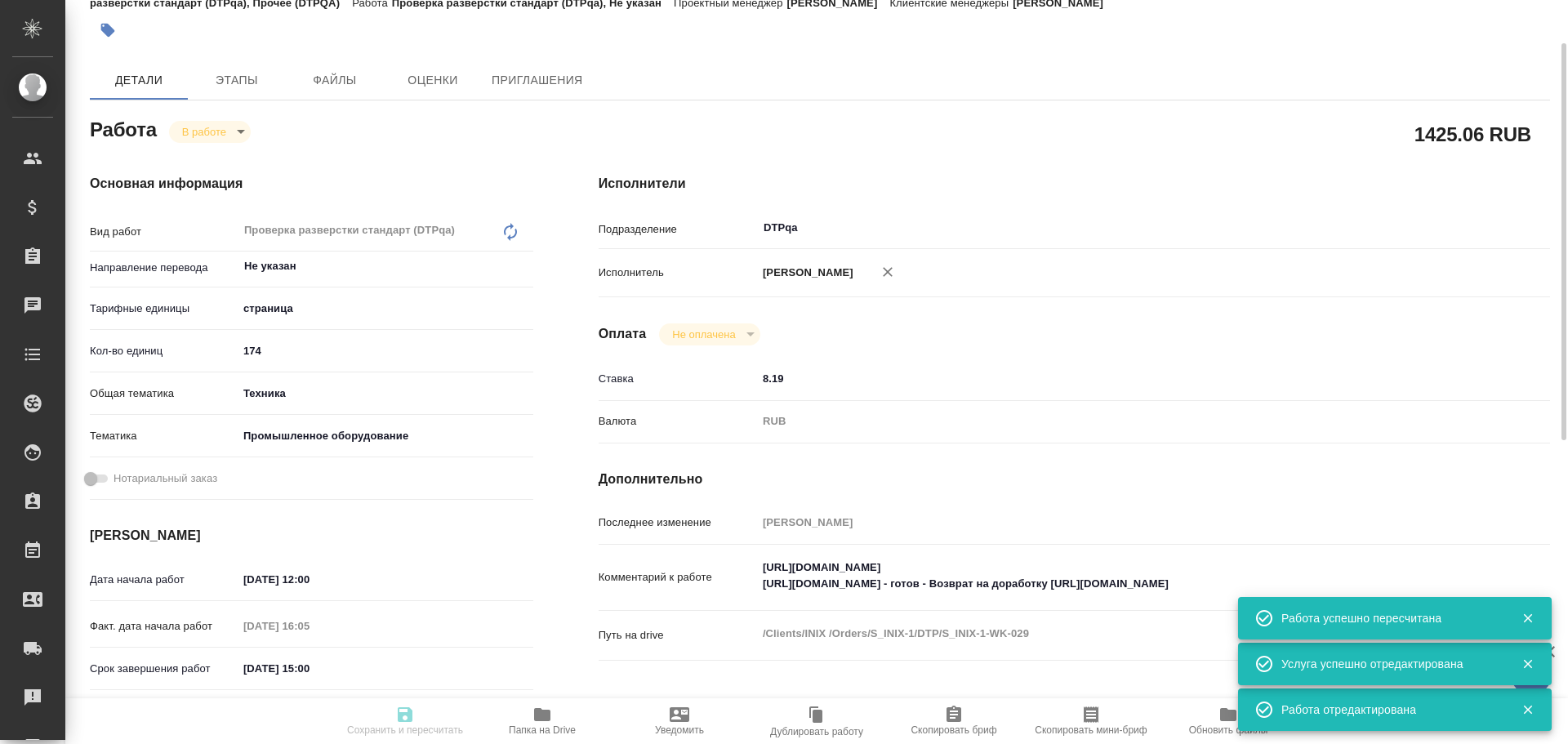
type input "174"
type input "tech"
type input "5f647205b73bc97568ca66bc"
type input "[DATE] 12:00"
type input "[DATE] 16:05"
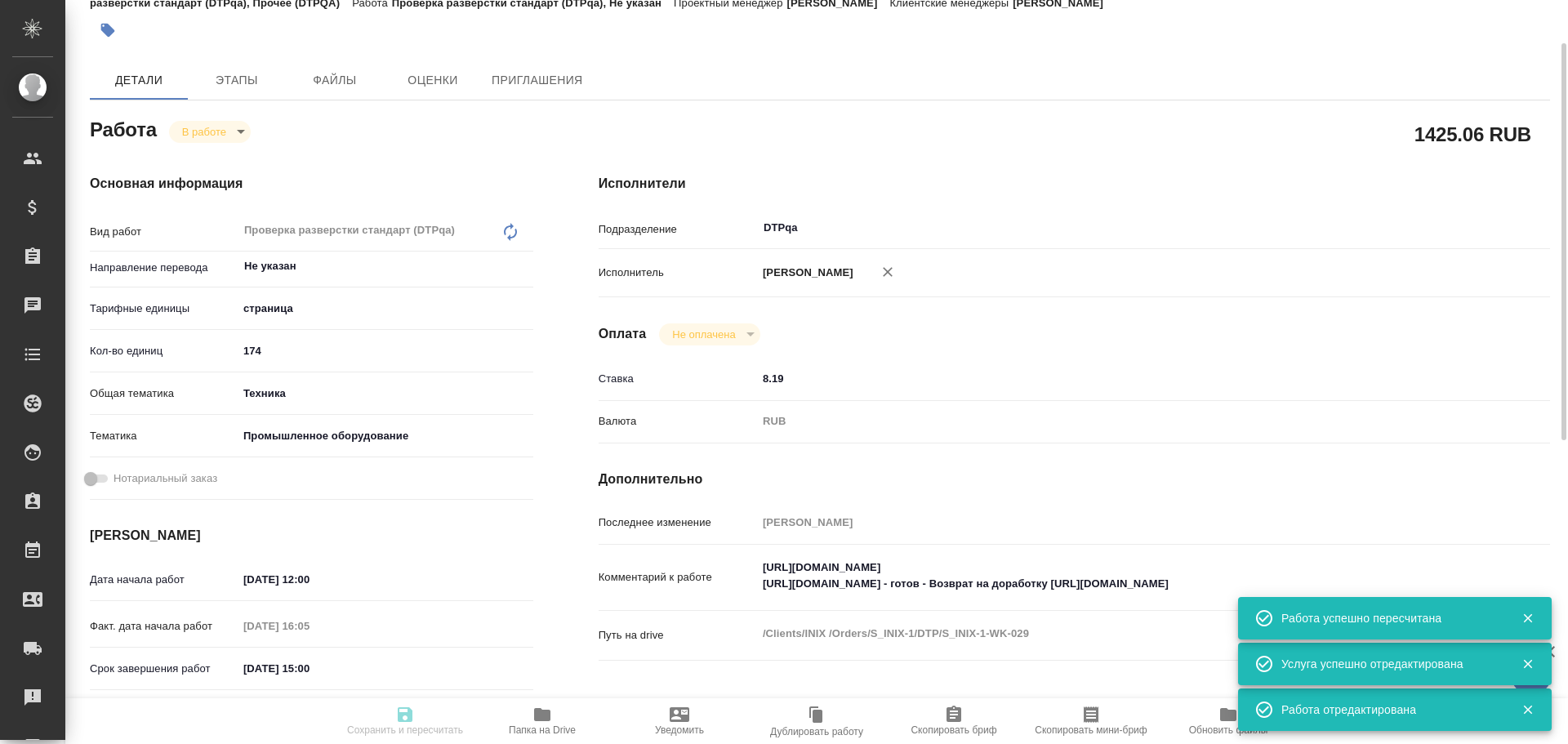
type input "[DATE] 15:00"
type input "[DATE] 17:00"
type input "DTPqa"
type input "notPayed"
type input "8.19"
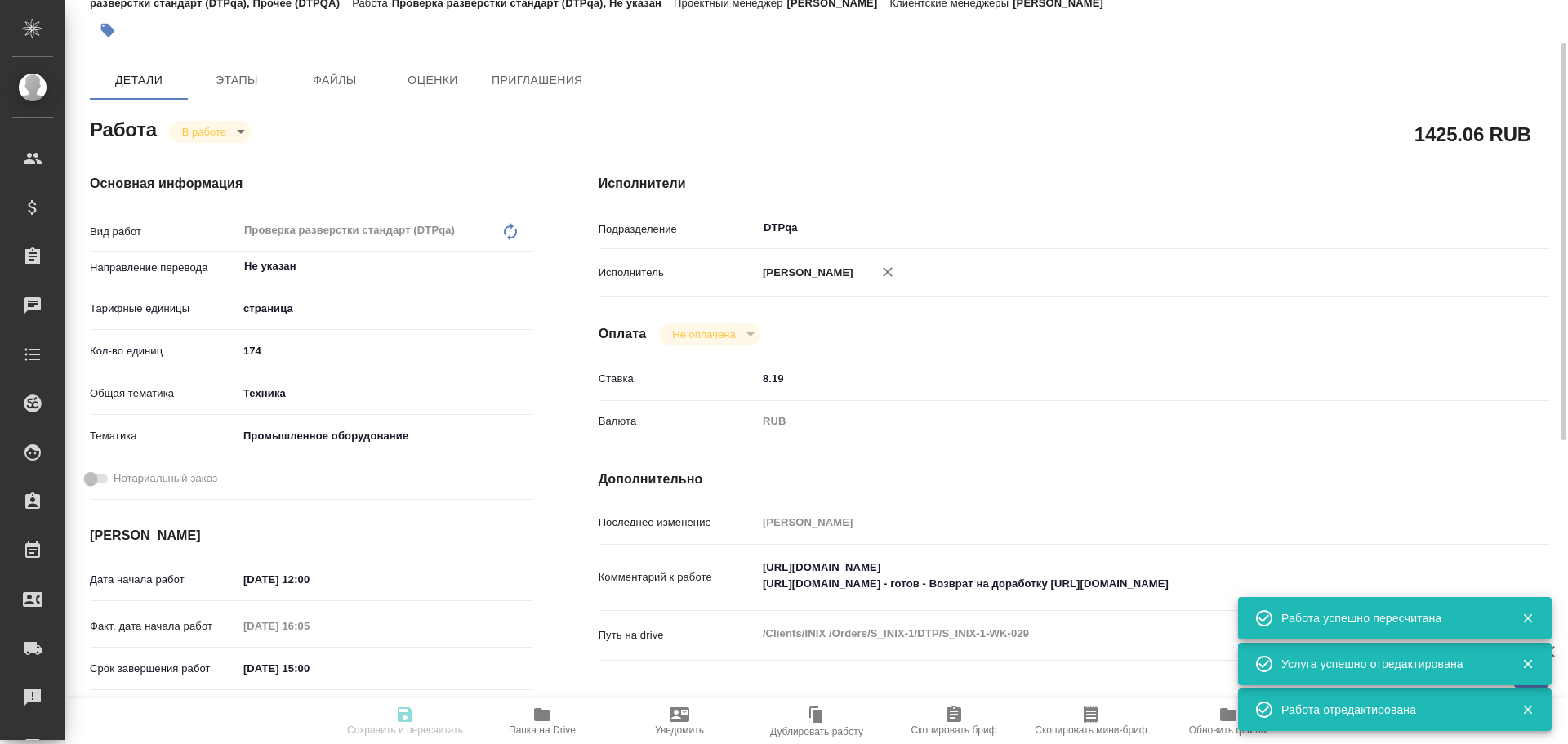
type input "RUB"
type input "[PERSON_NAME]"
type textarea "[URL][DOMAIN_NAME] [URL][DOMAIN_NAME] - готов - Возврат на доработку [URL][DOMA…"
type textarea "x"
type textarea "/Clients/INIX /Orders/S_INIX-1/DTP/S_INIX-1-WK-029"
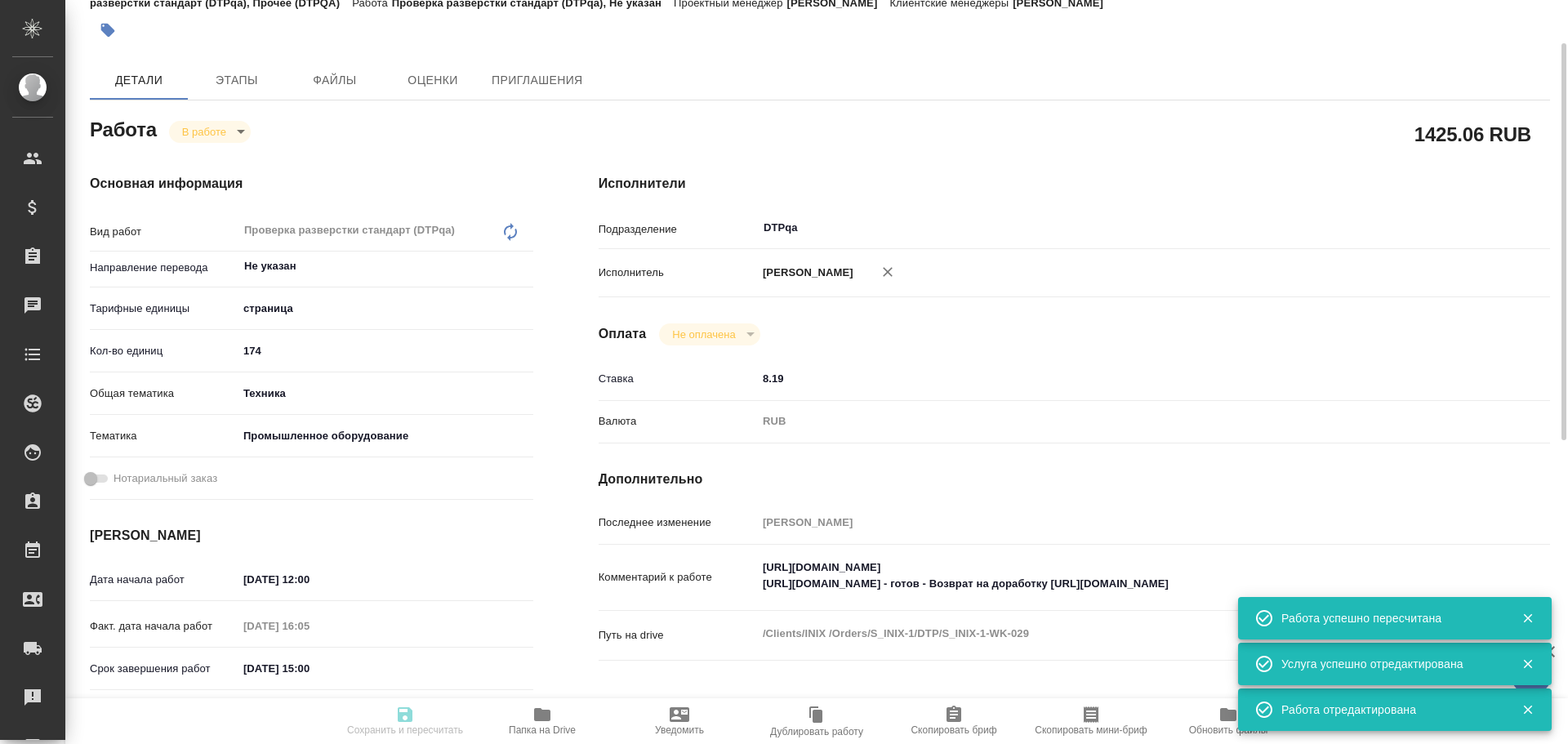
type textarea "x"
type input "S_INIX-1"
type input "Восстановление сложного макета с частичным соответствием оформлению оригинала"
type input "Подверстка, Приемка подверстки, Восстановление сложного макета с частичным соот…"
type input "[PERSON_NAME]"
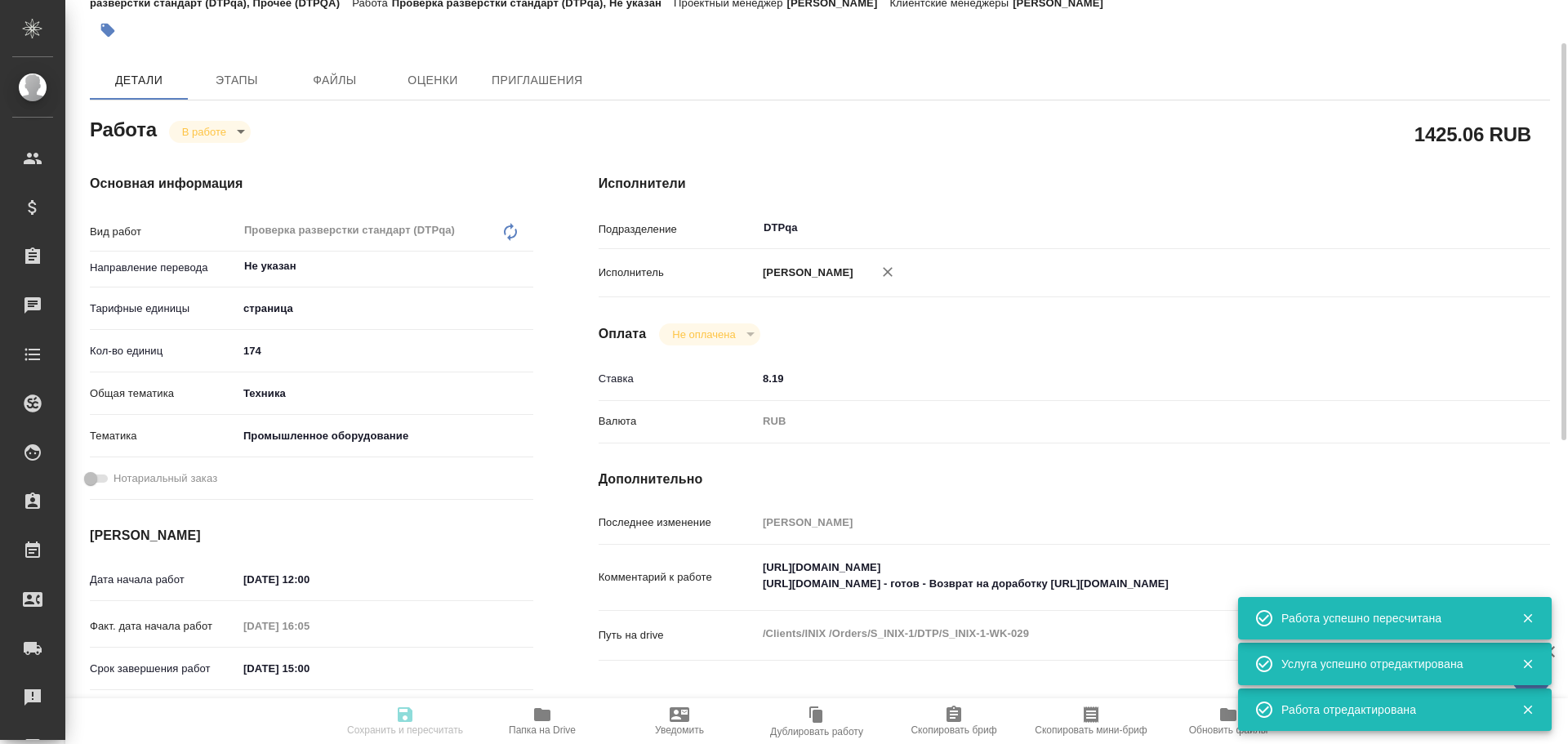
type input "[PERSON_NAME]"
type input "/Clients/INIX /Orders/S_INIX-1"
type textarea "x"
type textarea "перевод паспортов без заверения на рус., с версткой без соответствия макету ори…"
type textarea "x"
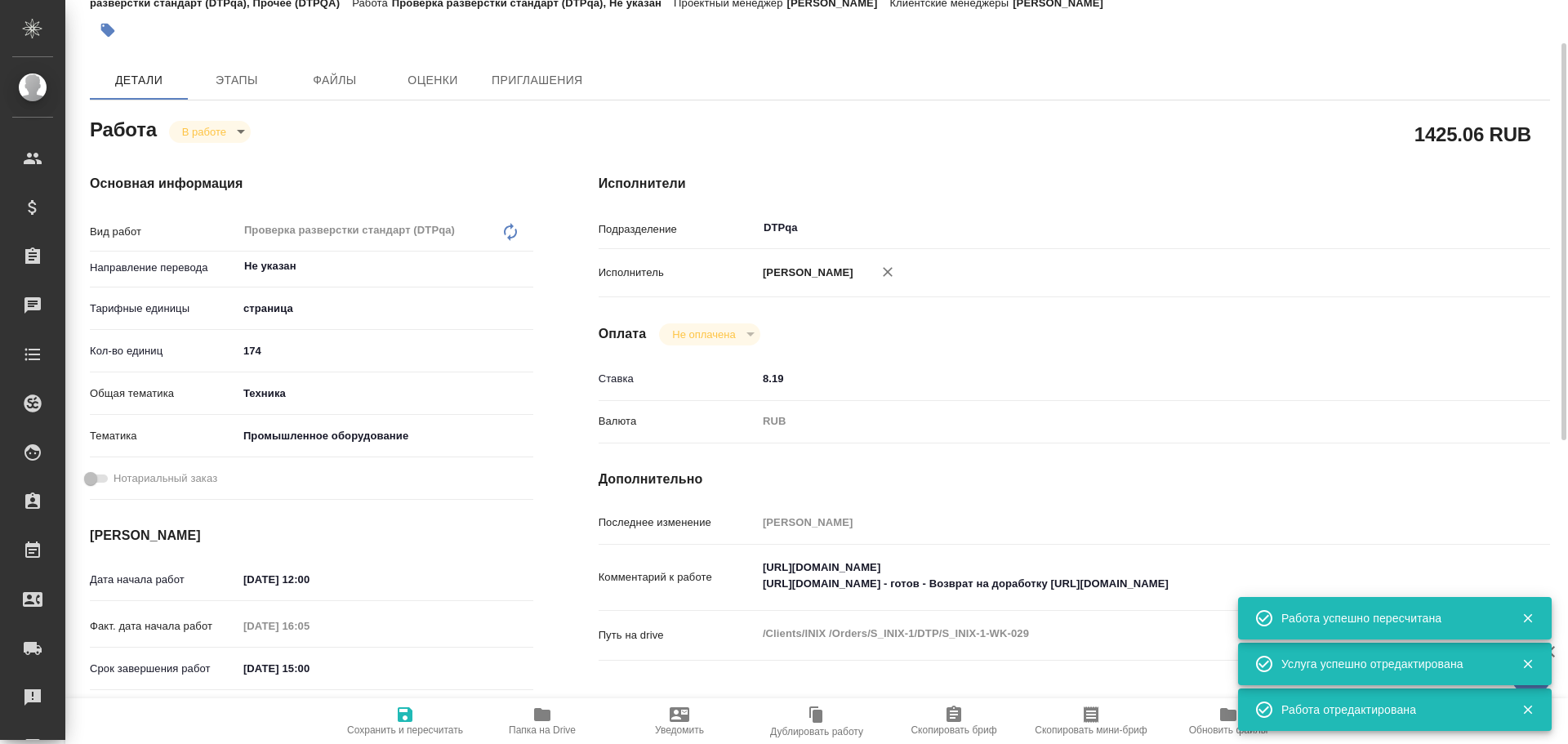
type textarea "x"
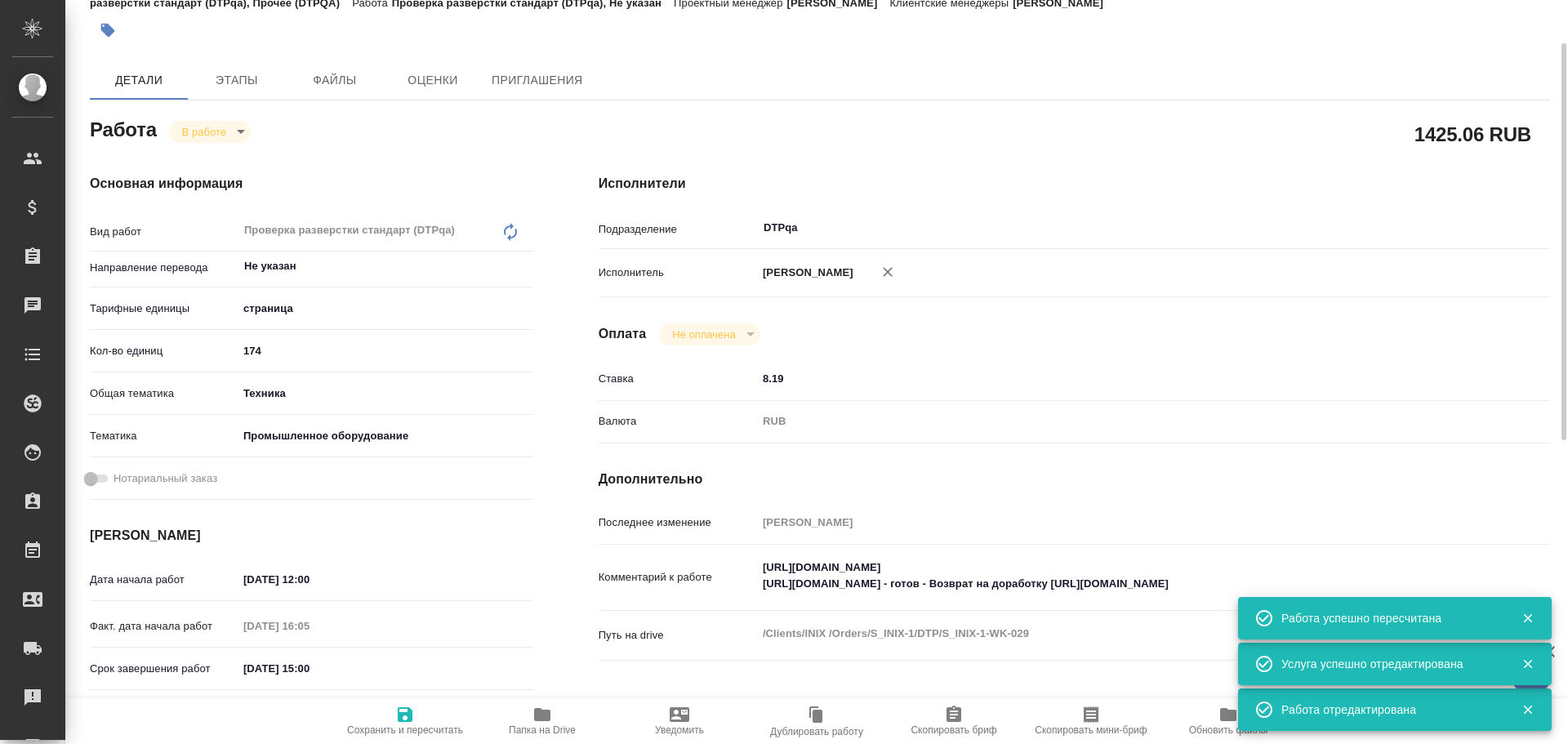
type textarea "x"
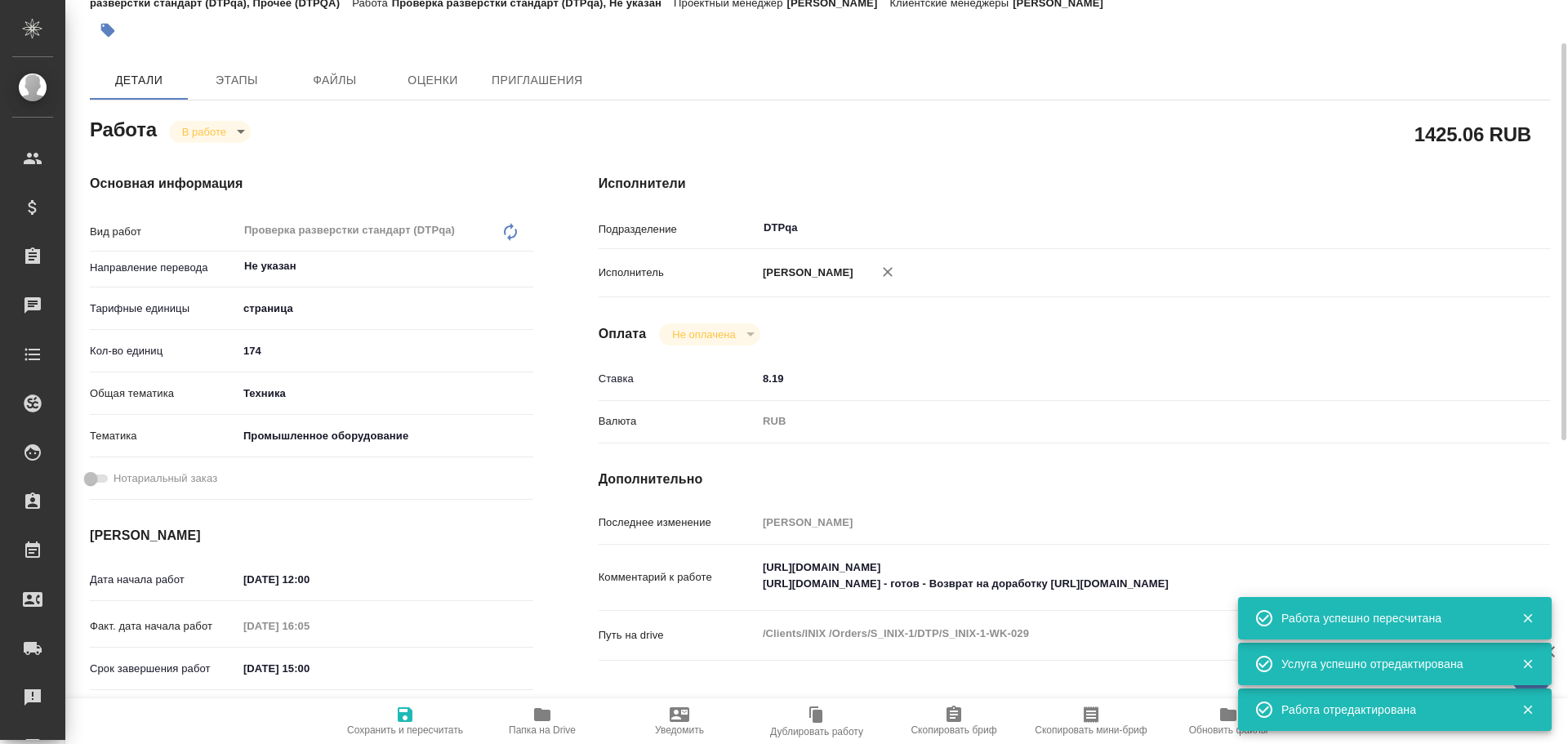
type textarea "x"
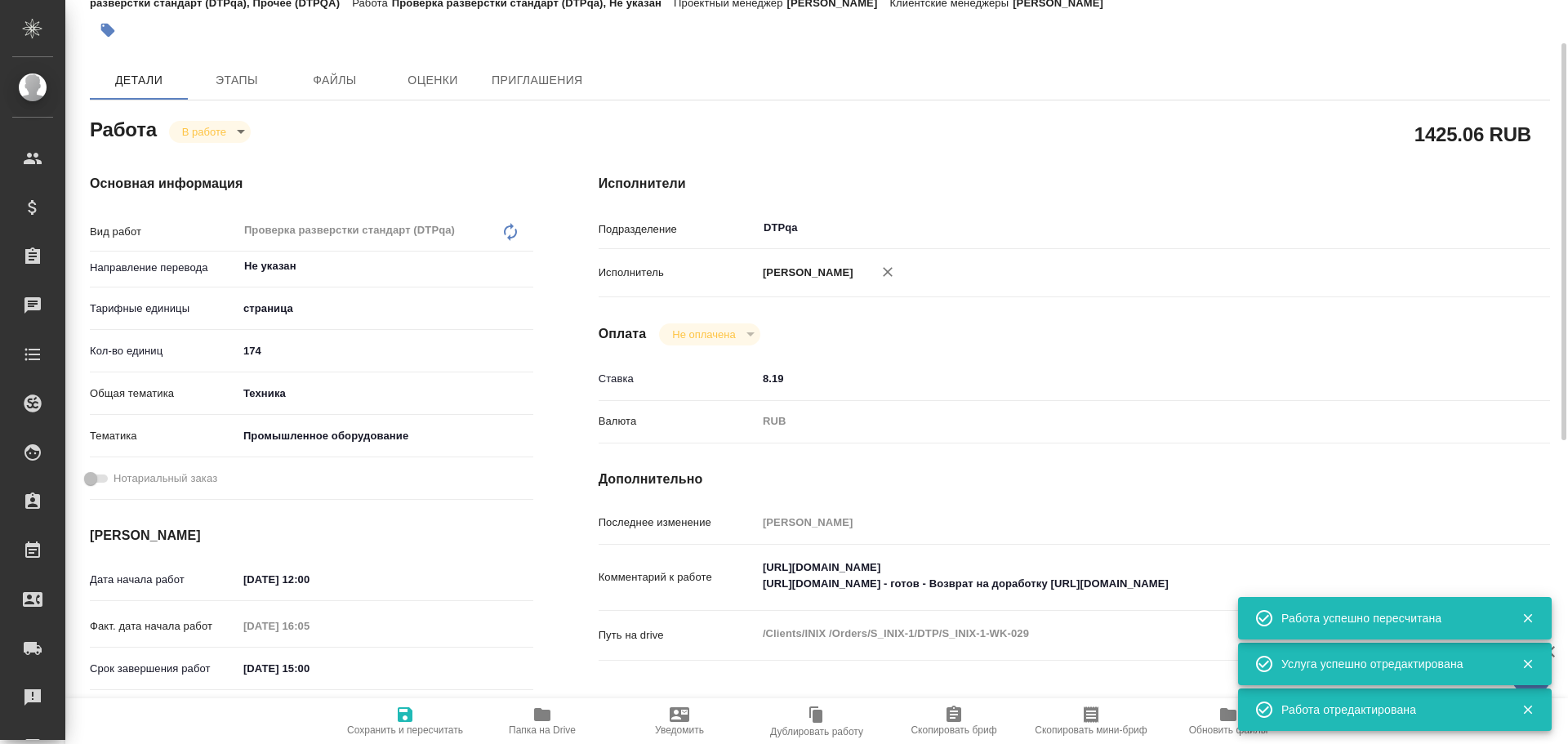
type textarea "x"
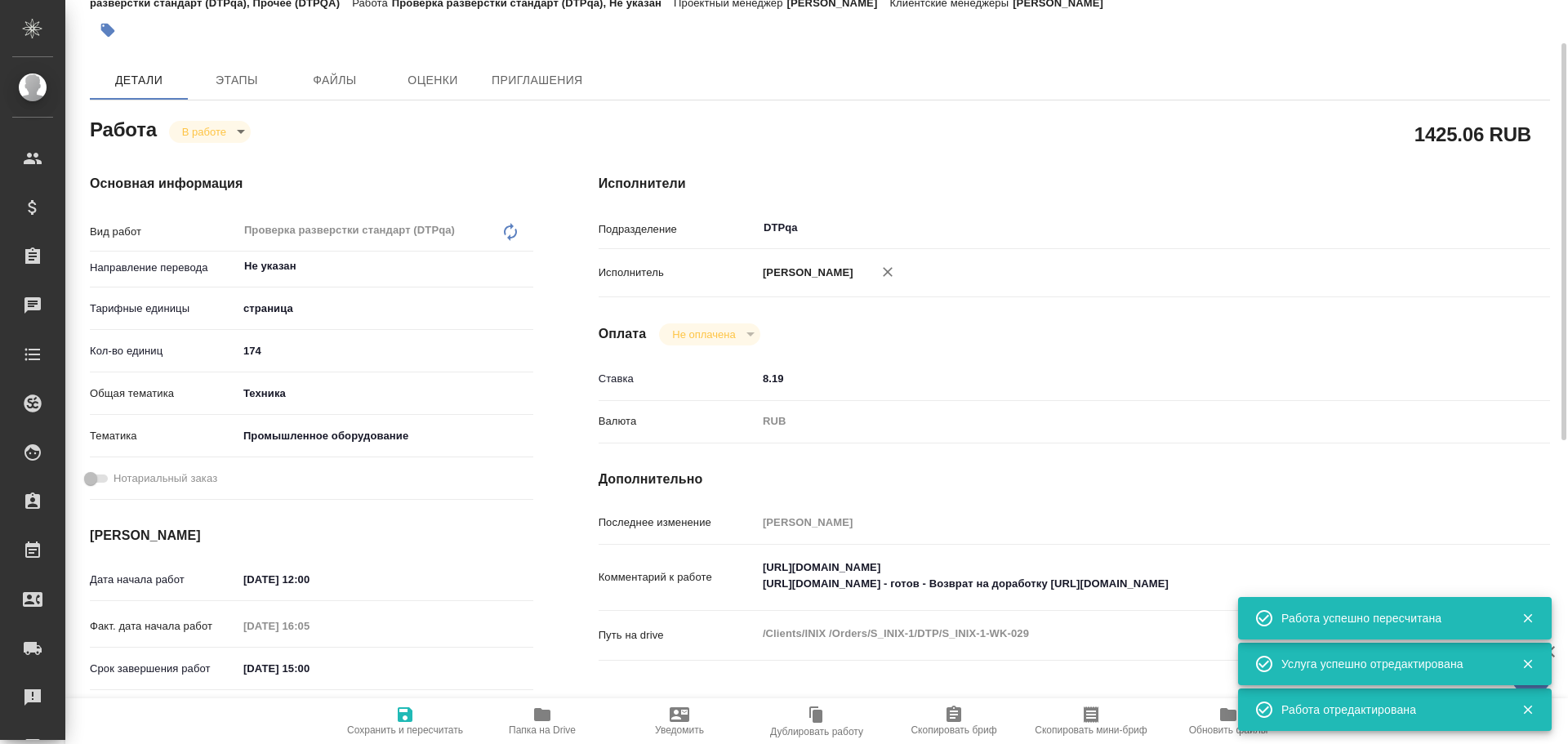
click at [756, 568] on div "Комментарий к работе [URL][DOMAIN_NAME] [URL][DOMAIN_NAME] - готов - Возврат на…" at bounding box center [1074, 577] width 951 height 52
type textarea "x"
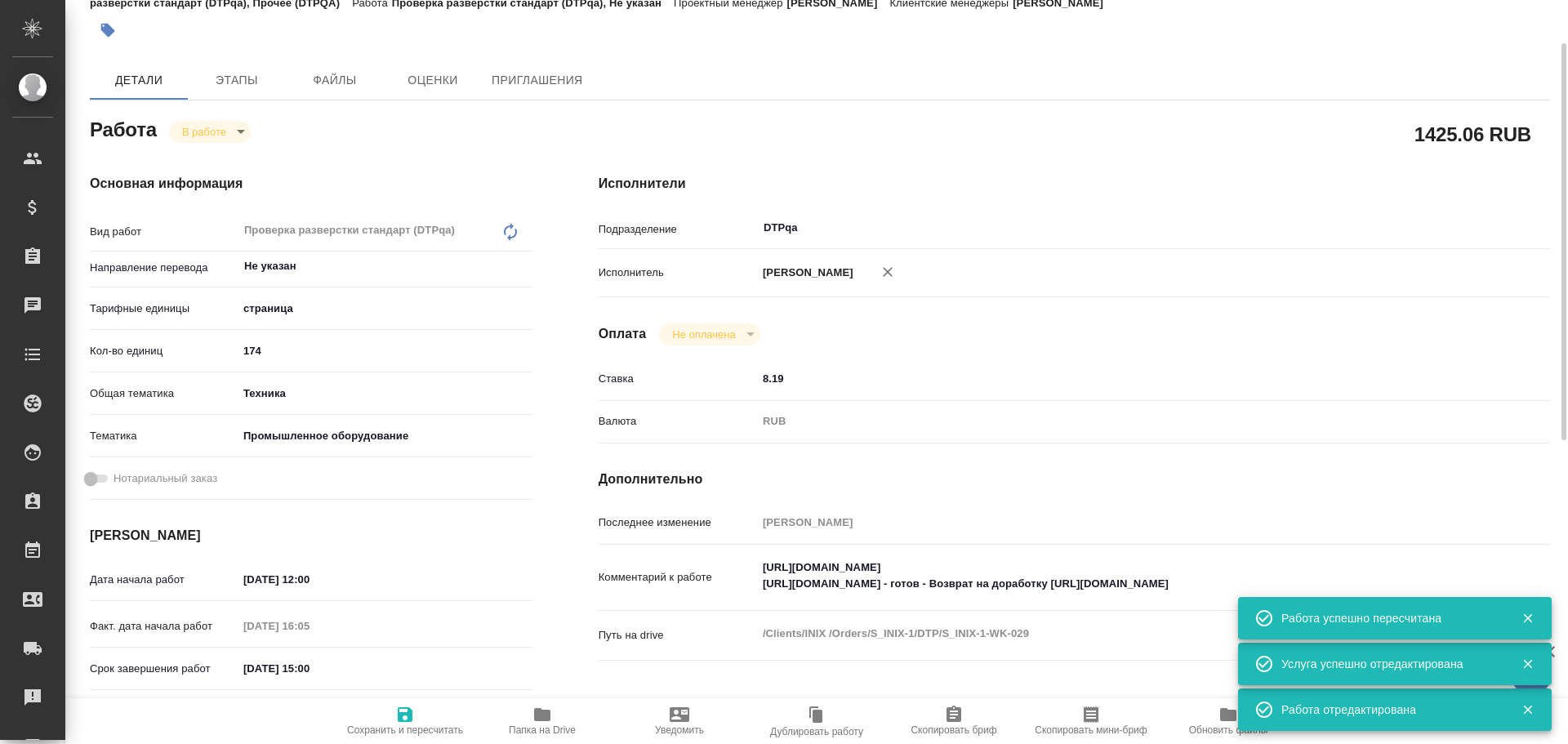
type textarea "x"
drag, startPoint x: 758, startPoint y: 562, endPoint x: 1136, endPoint y: 546, distance: 378.3
click at [1136, 546] on div "Последнее изменение Чулец Елена Комментарий к работе https://tera.awatera.com/W…" at bounding box center [1074, 595] width 951 height 173
type textarea "x"
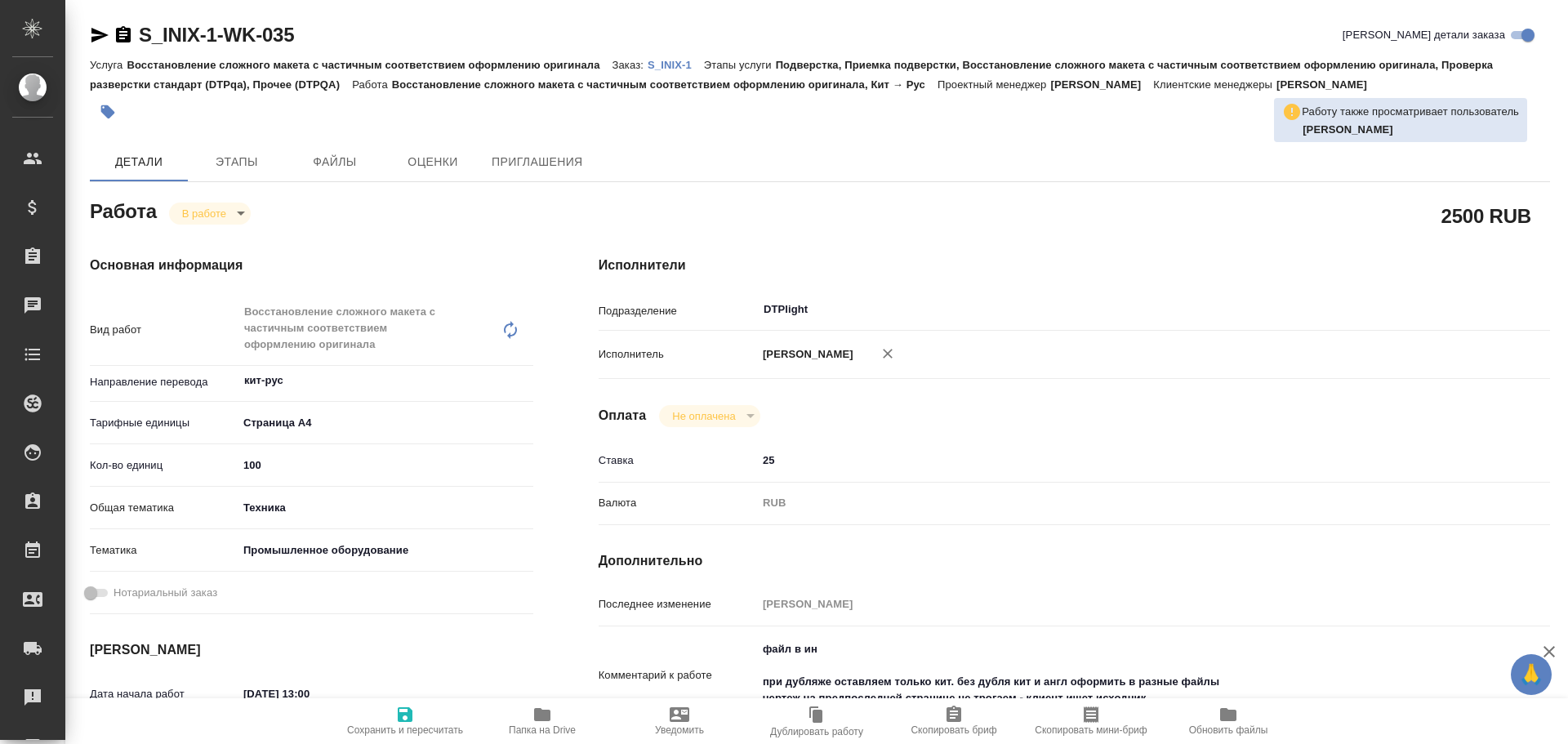
type textarea "x"
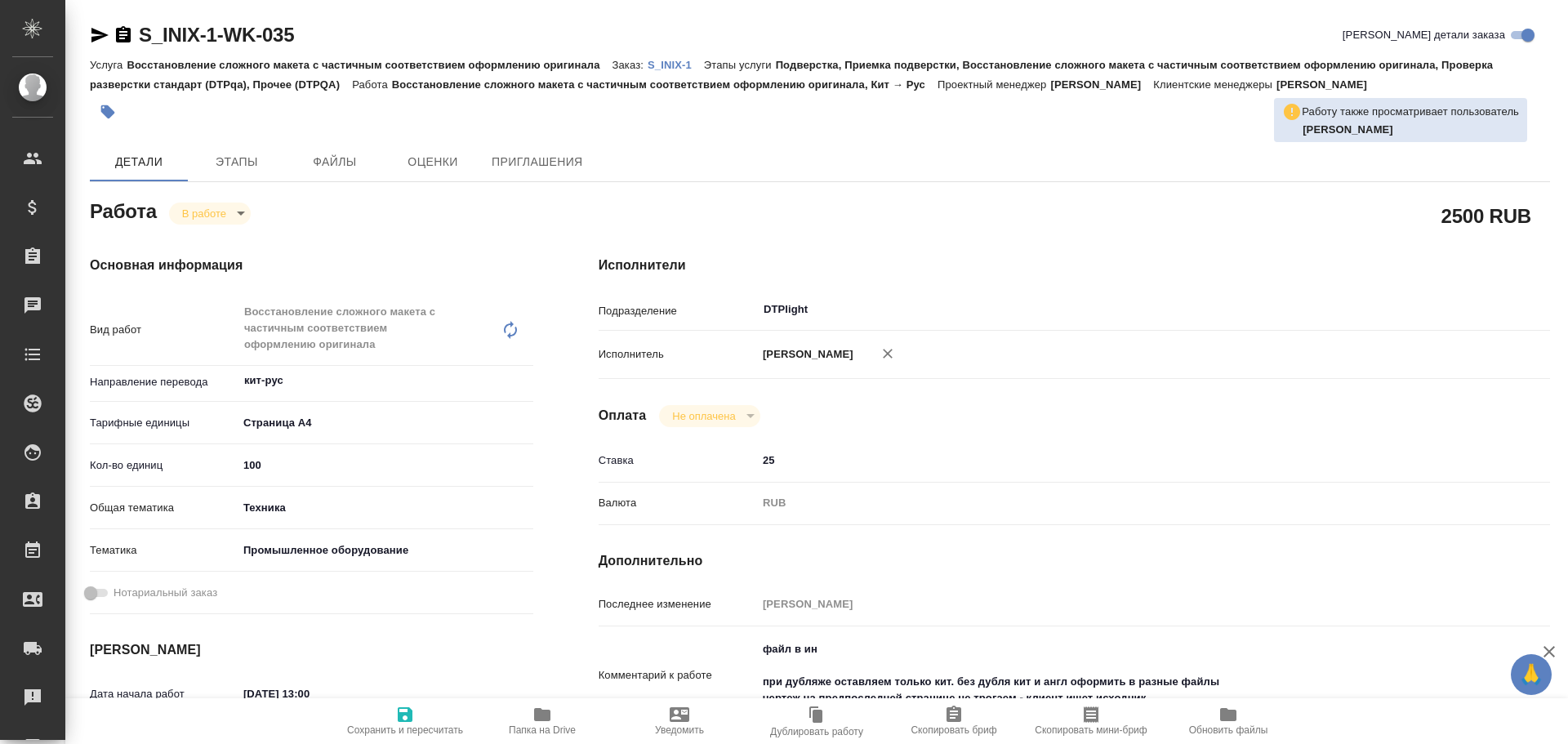
type textarea "x"
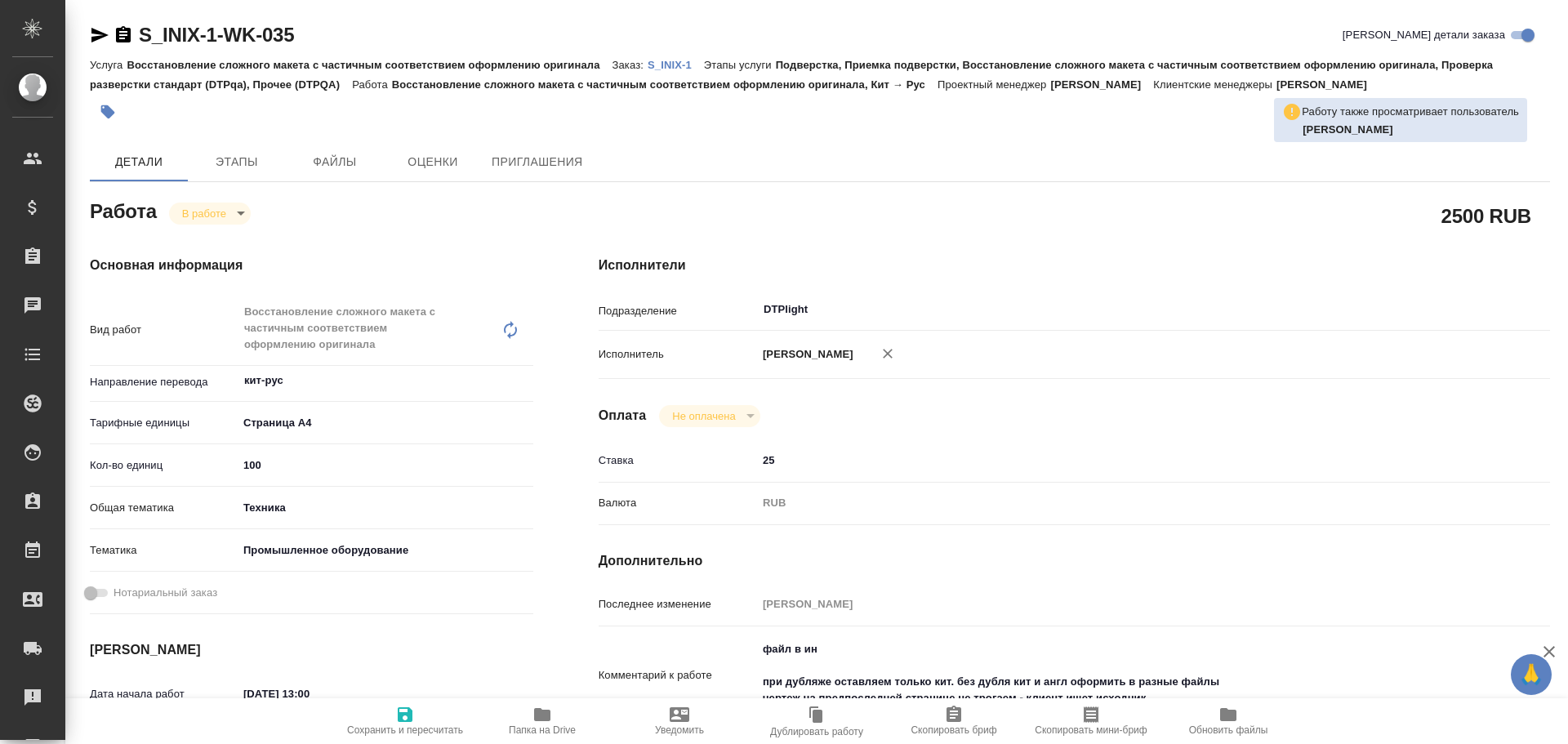
type textarea "x"
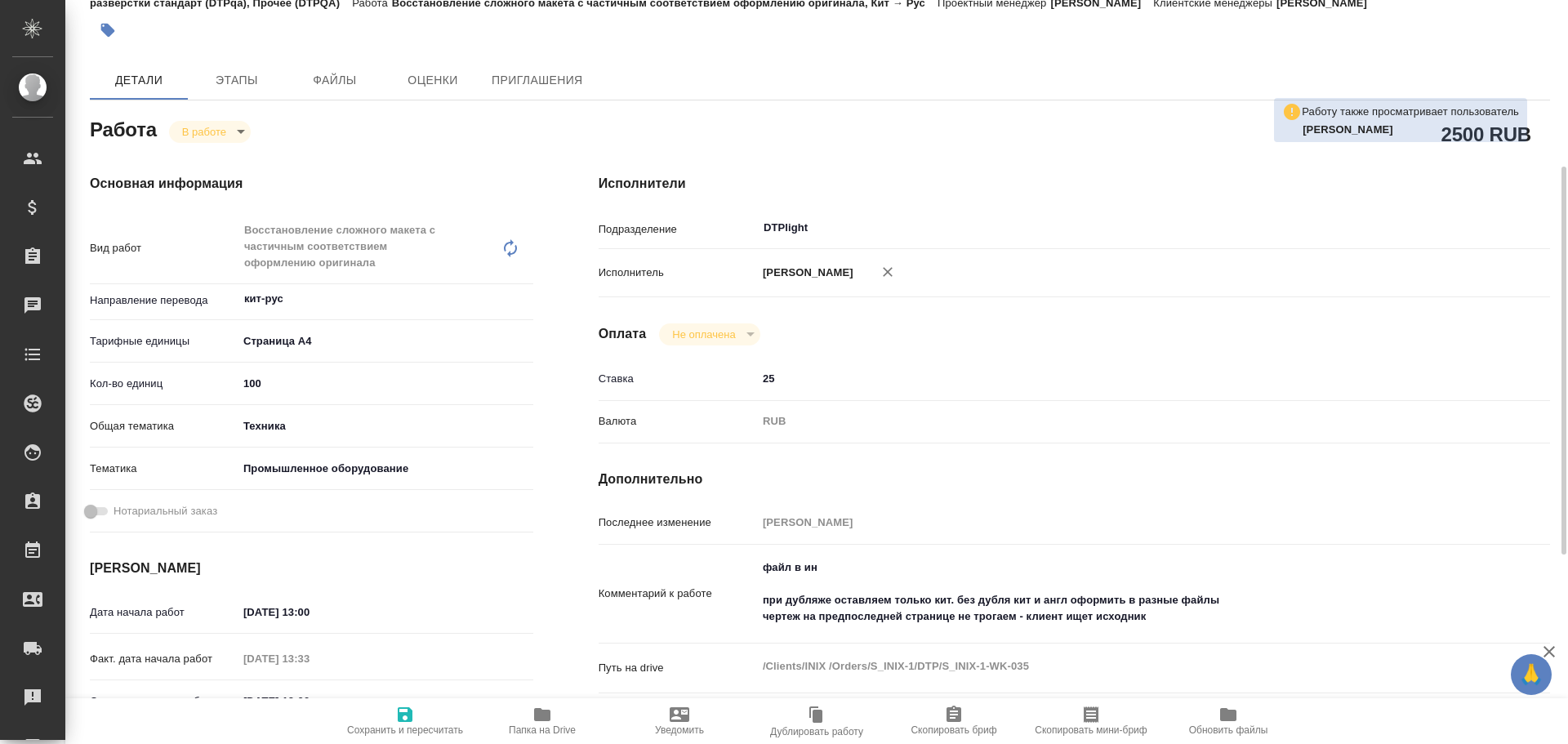
scroll to position [163, 0]
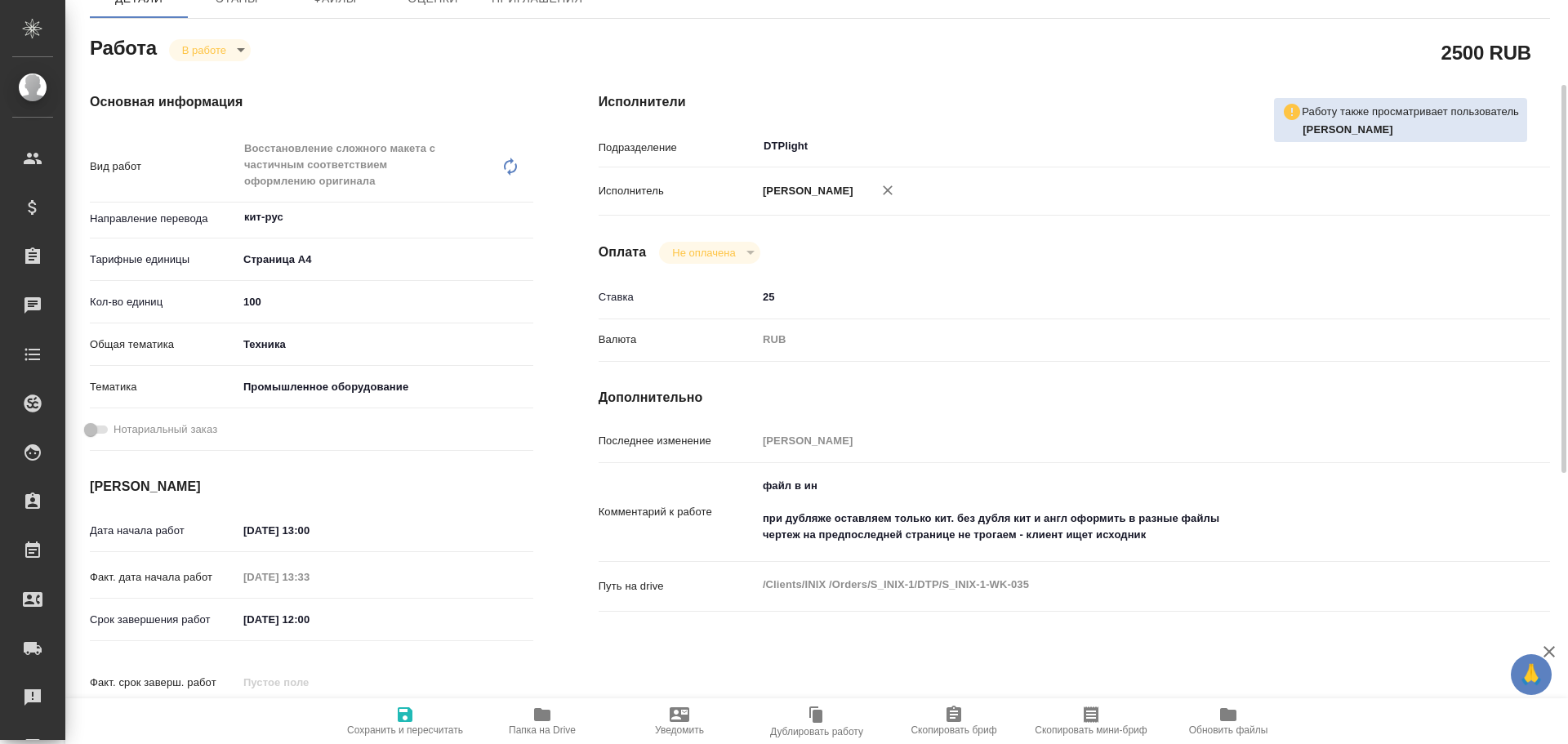
type textarea "x"
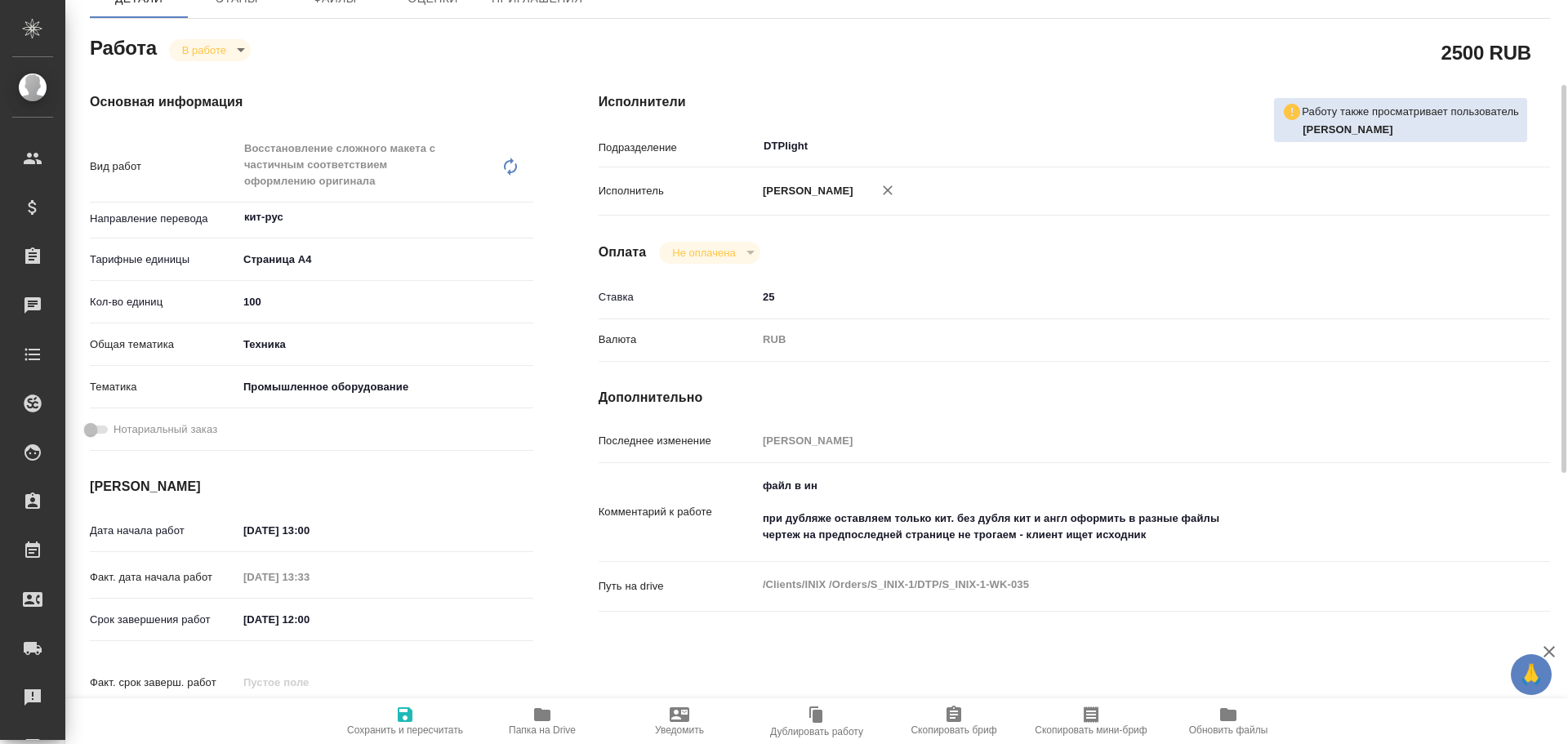
type textarea "x"
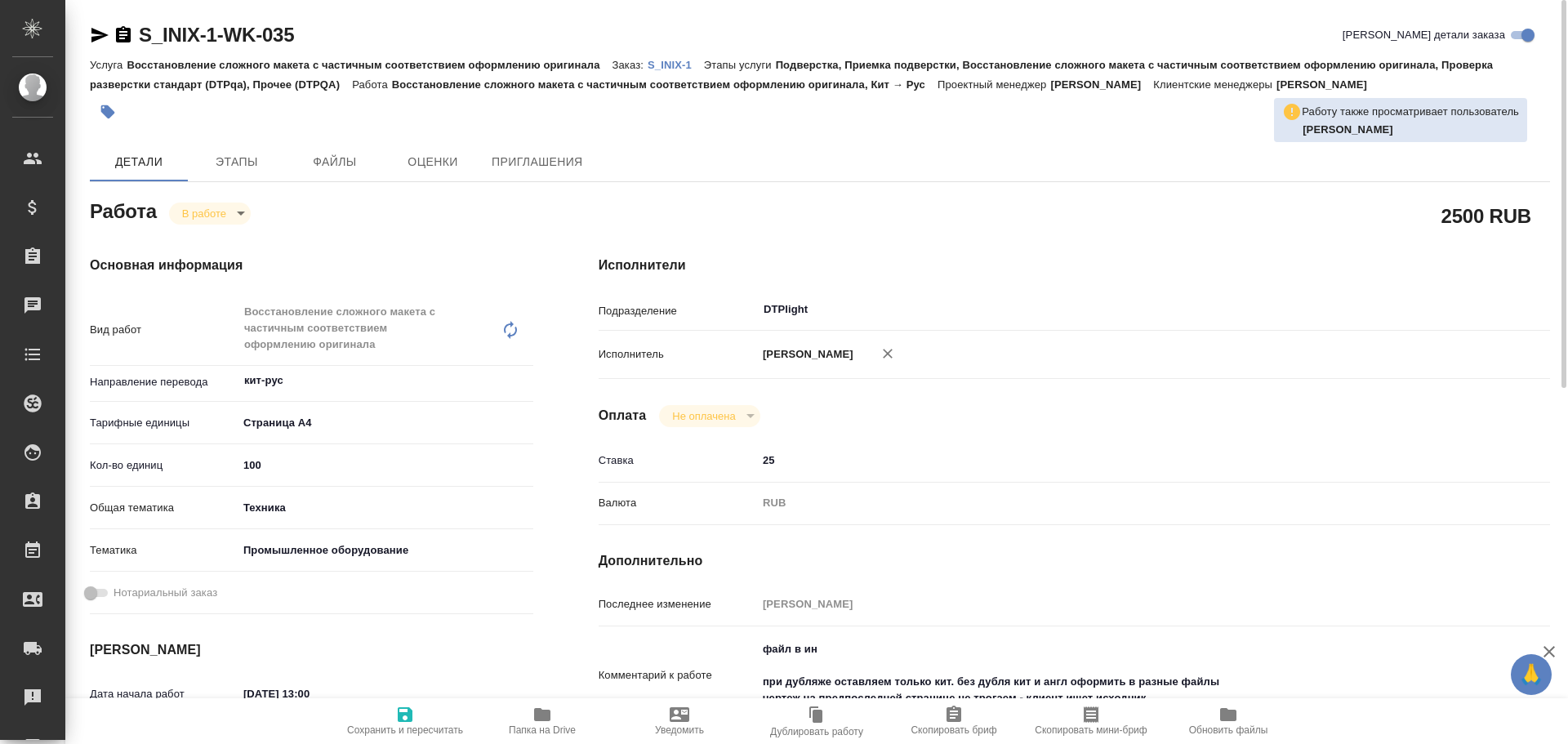
scroll to position [82, 0]
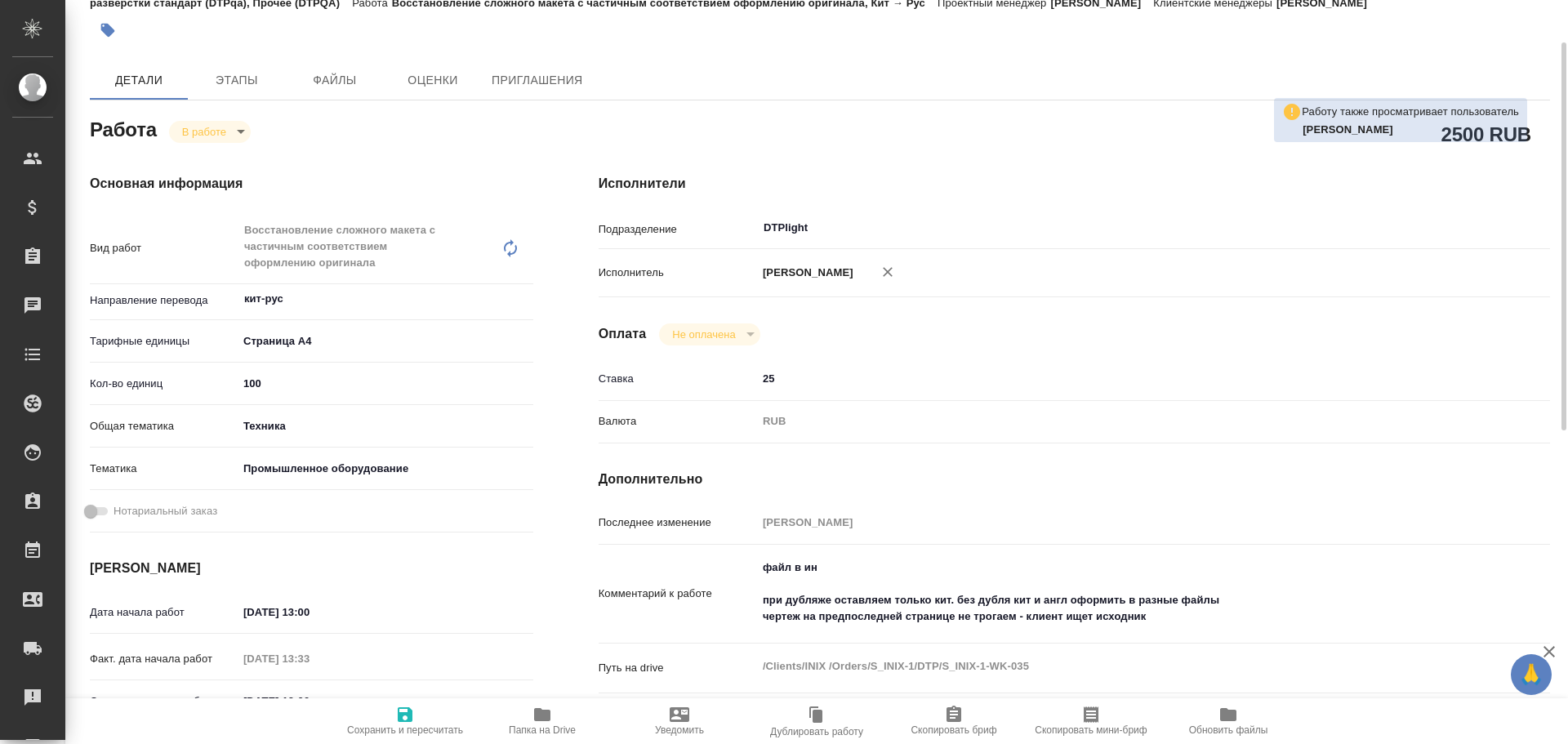
click at [542, 713] on icon "button" at bounding box center [542, 714] width 17 height 13
